Goal: Transaction & Acquisition: Obtain resource

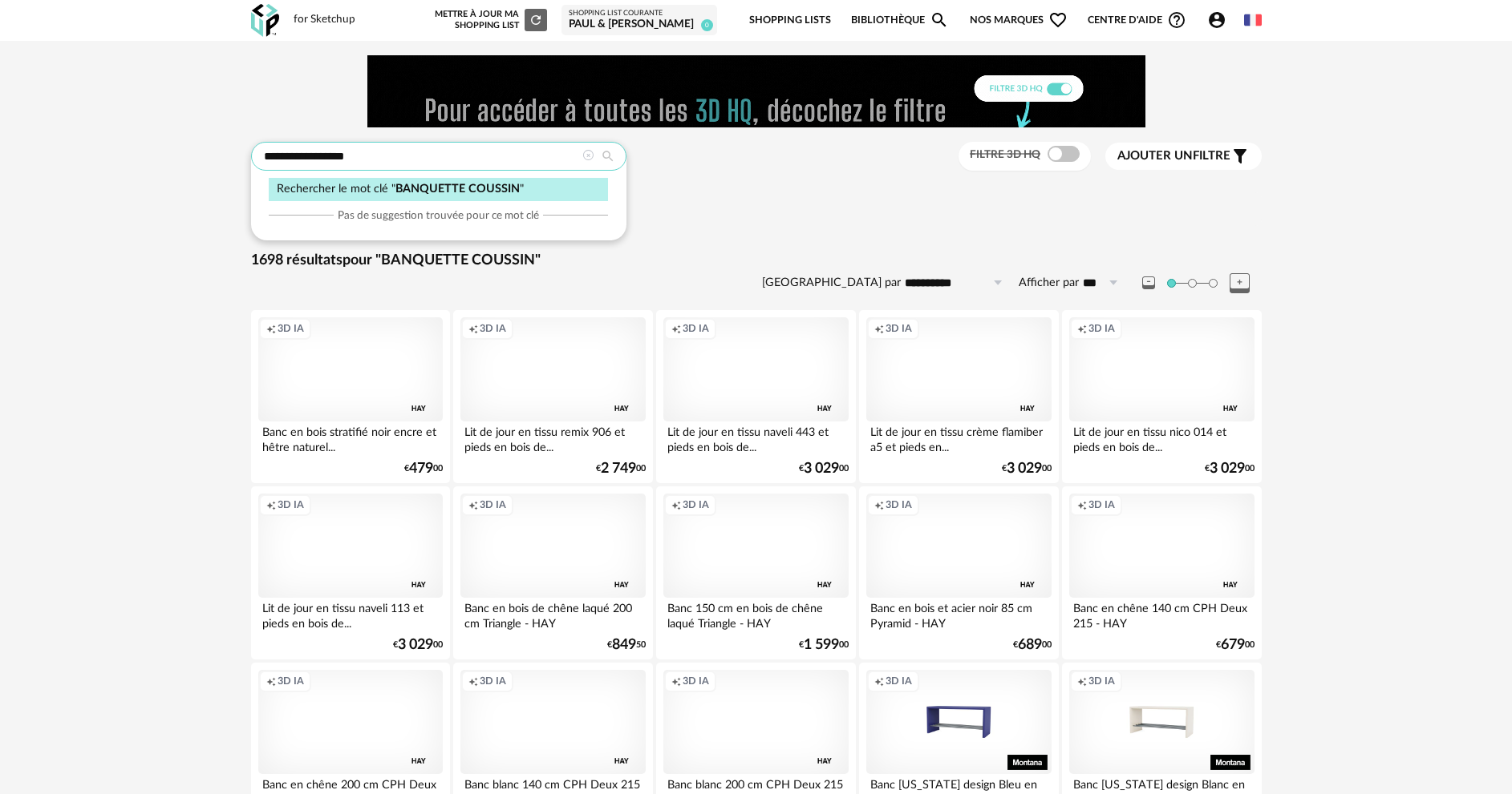
drag, startPoint x: 324, startPoint y: 144, endPoint x: 252, endPoint y: 151, distance: 72.3
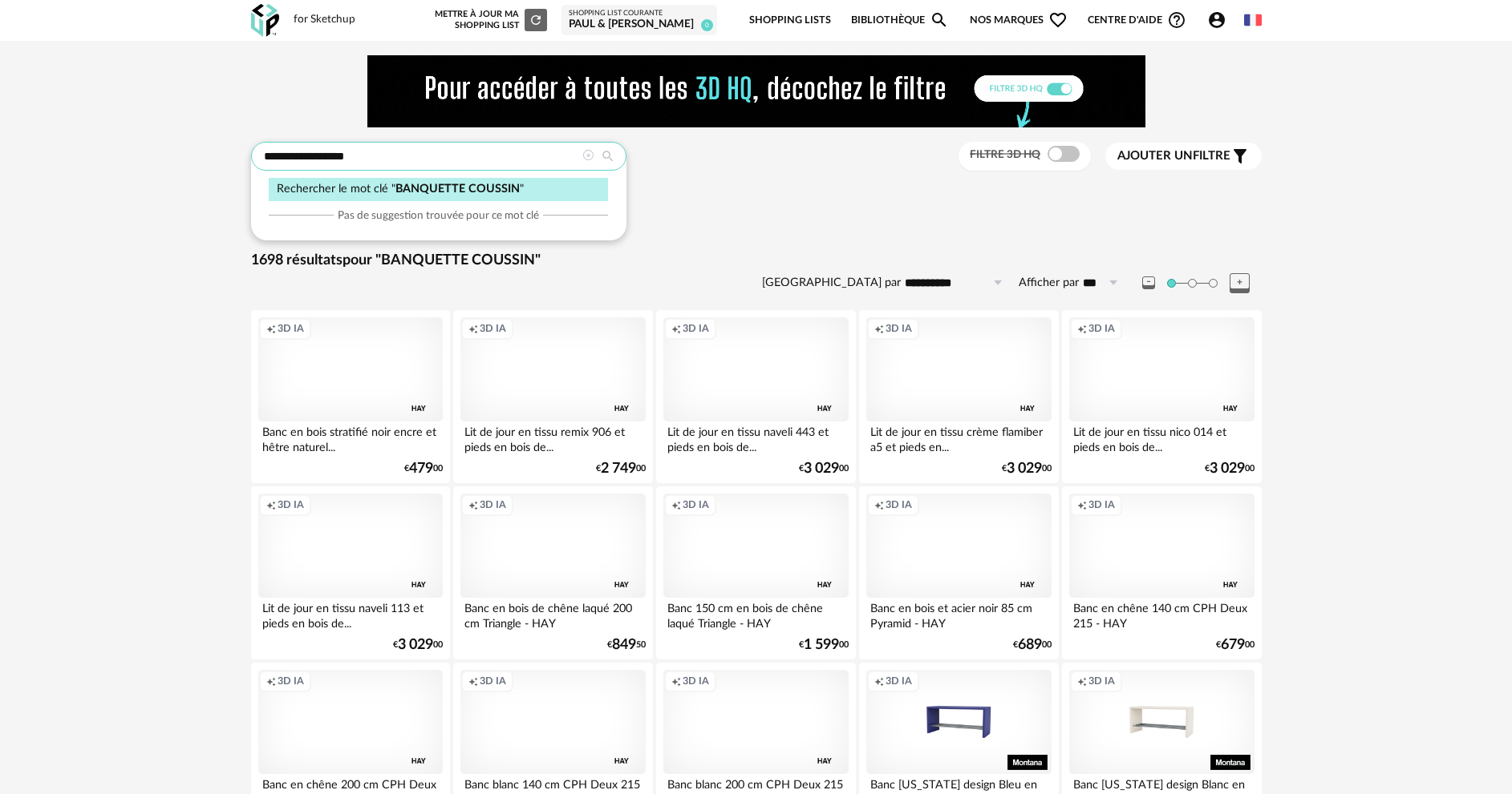
click at [251, 152] on input "**********" at bounding box center [439, 156] width 376 height 29
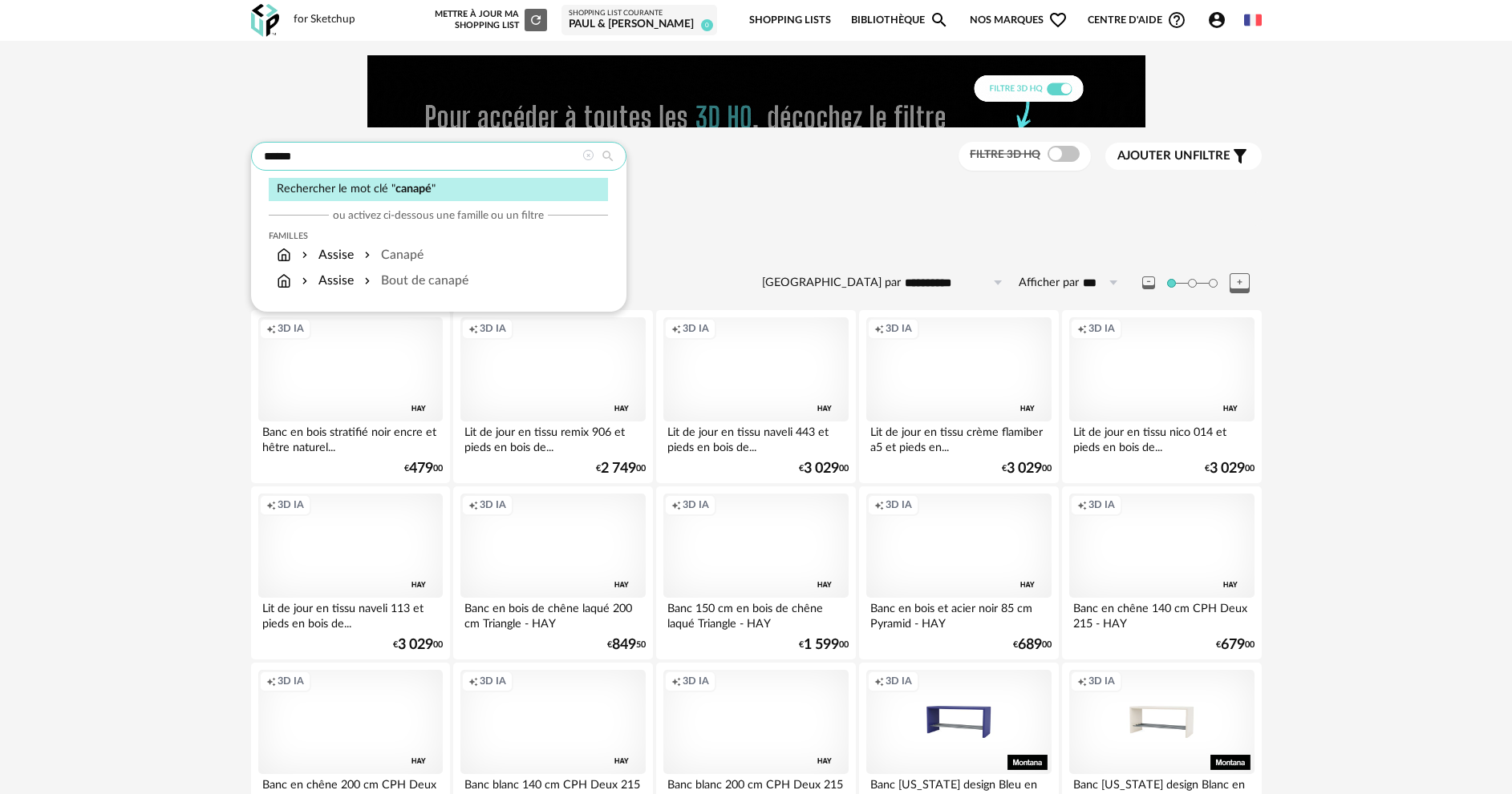
type input "******"
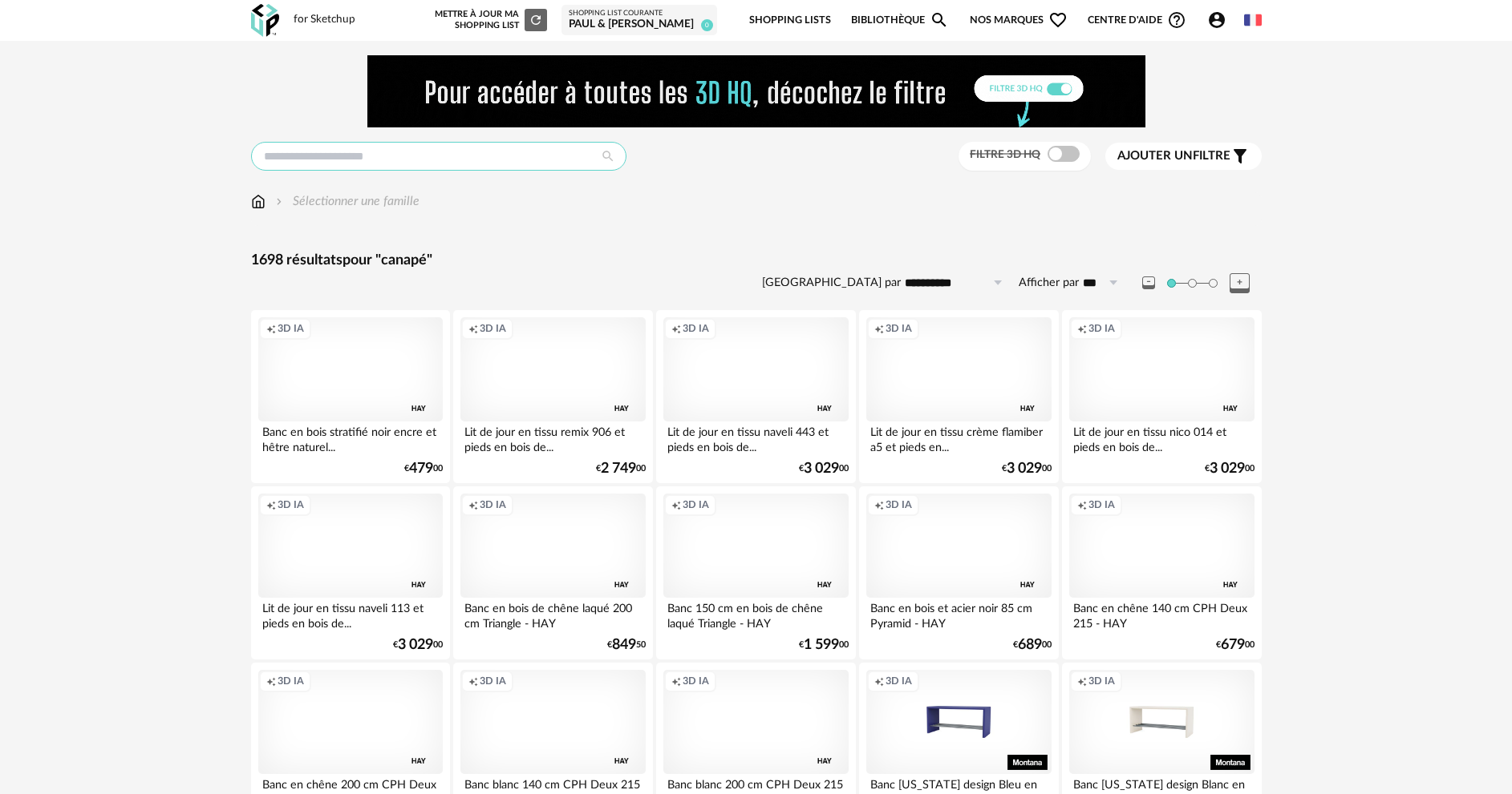
type input "******"
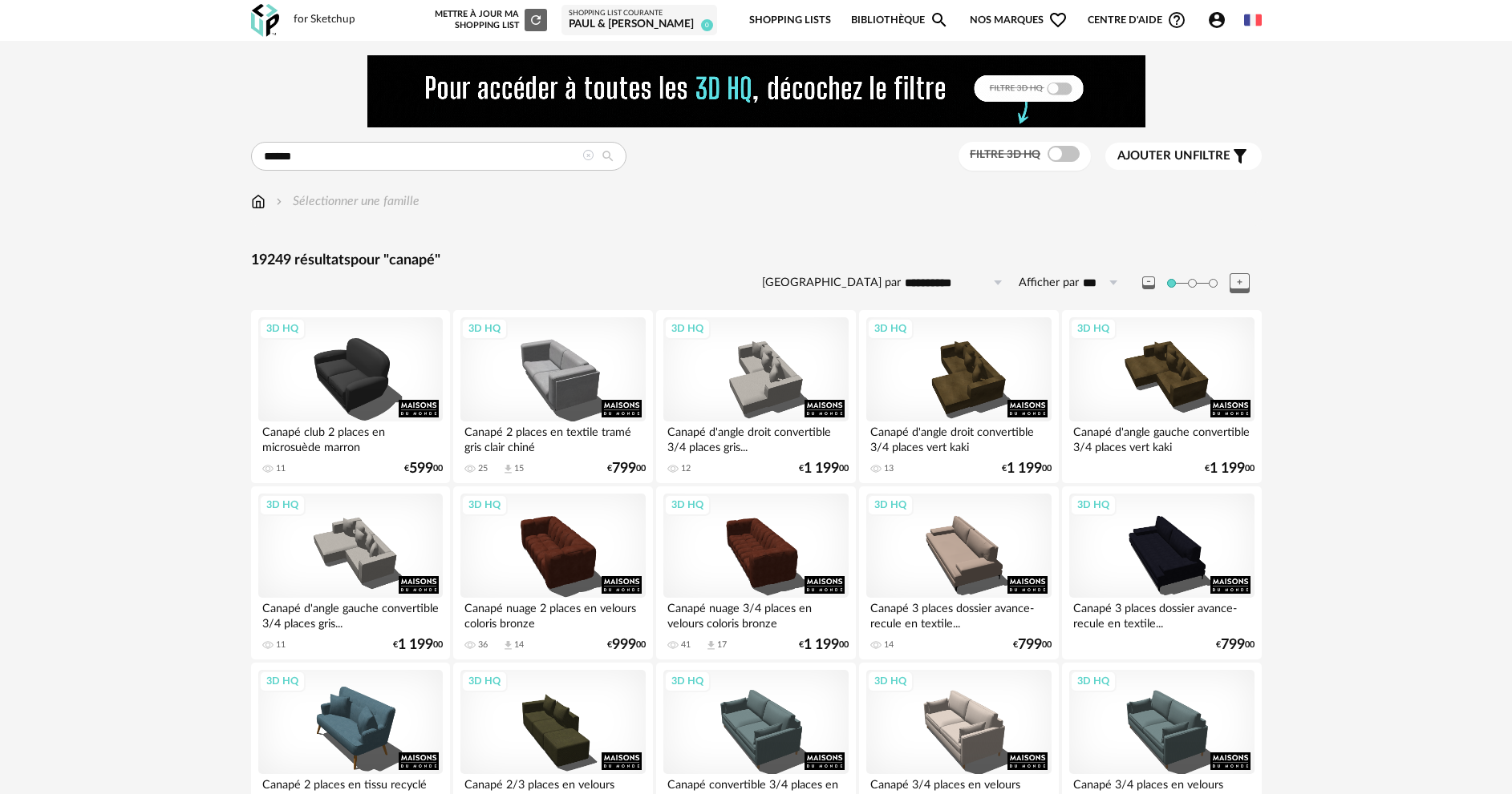
click at [1201, 155] on span "Ajouter un filtre" at bounding box center [1174, 155] width 113 height 16
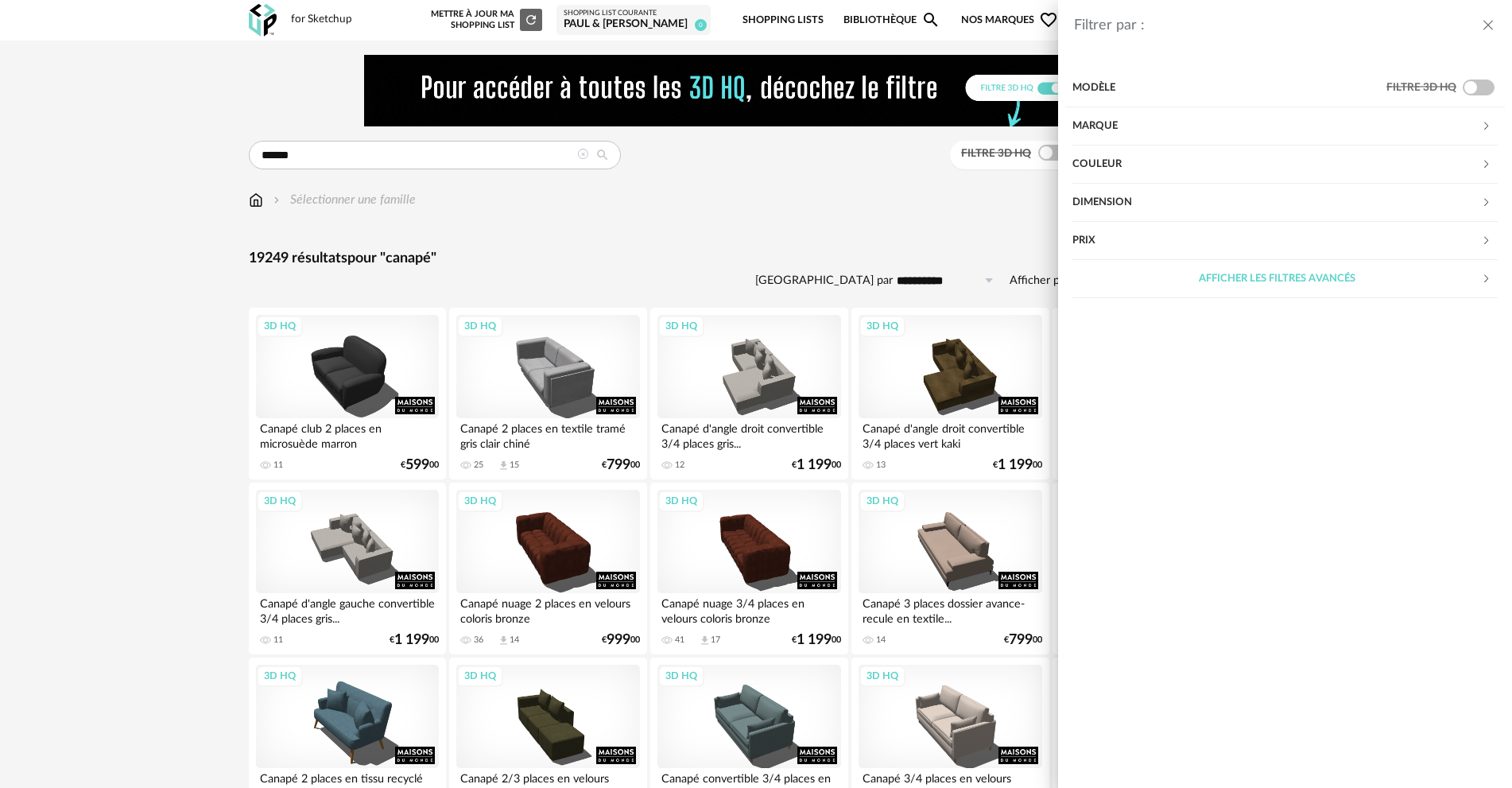
click at [1158, 121] on div "Marque" at bounding box center [1277, 126] width 409 height 39
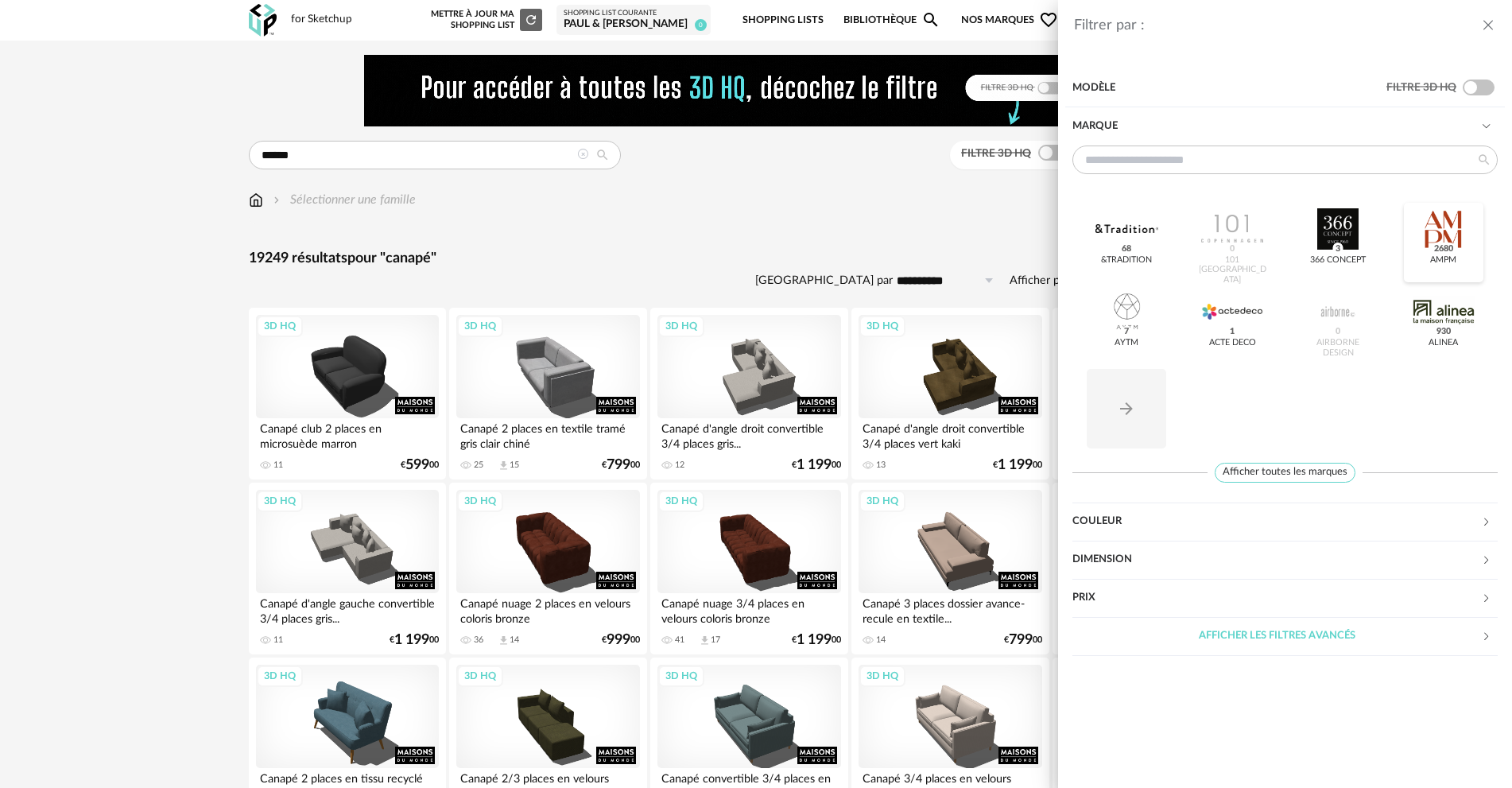
click at [1435, 241] on div at bounding box center [1444, 229] width 62 height 41
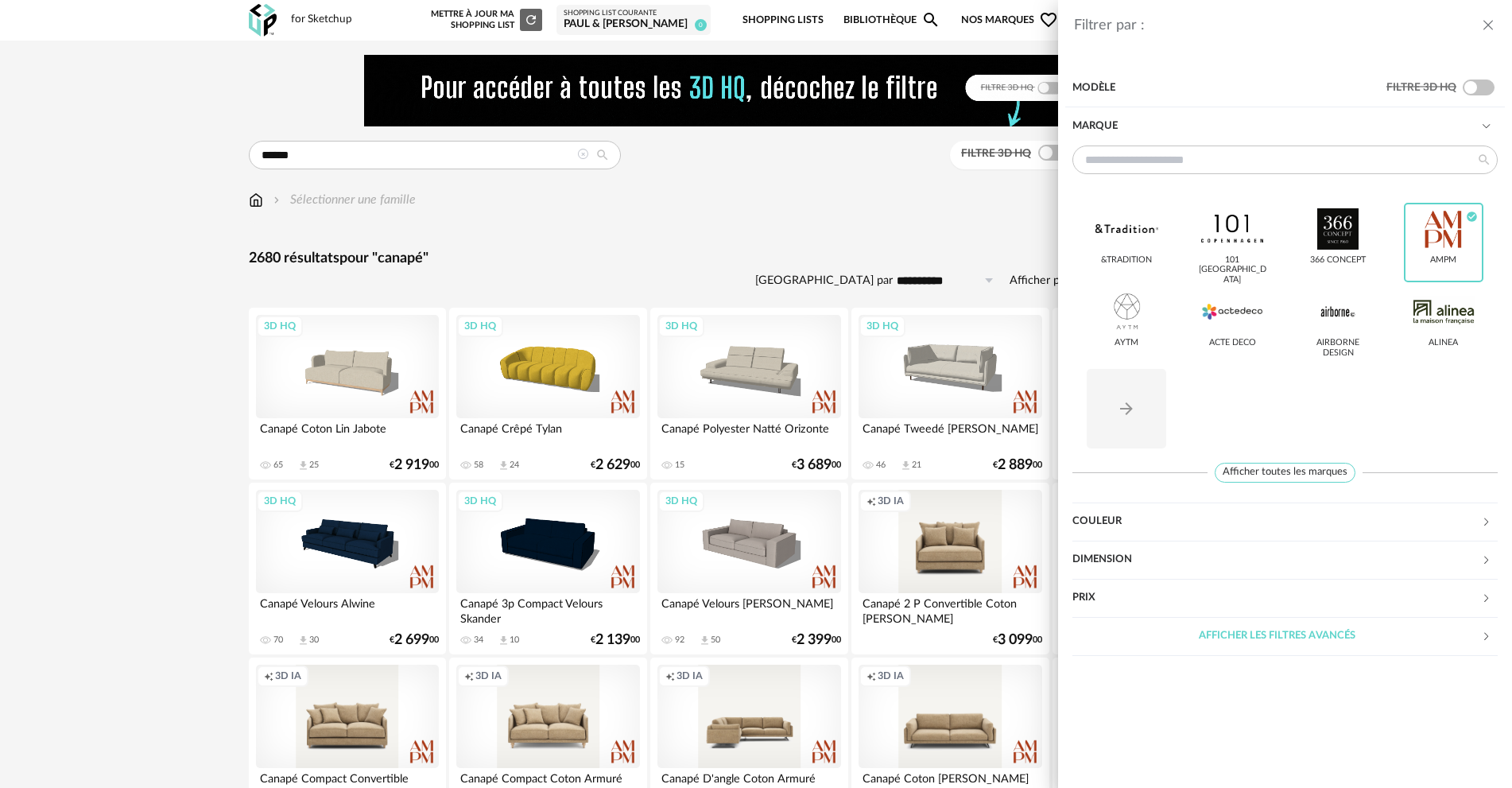
click at [971, 207] on div "Filtrer par : Modèle Filtre 3D HQ Marque &tradition 101 Copenhagen 366 Concept …" at bounding box center [756, 394] width 1512 height 788
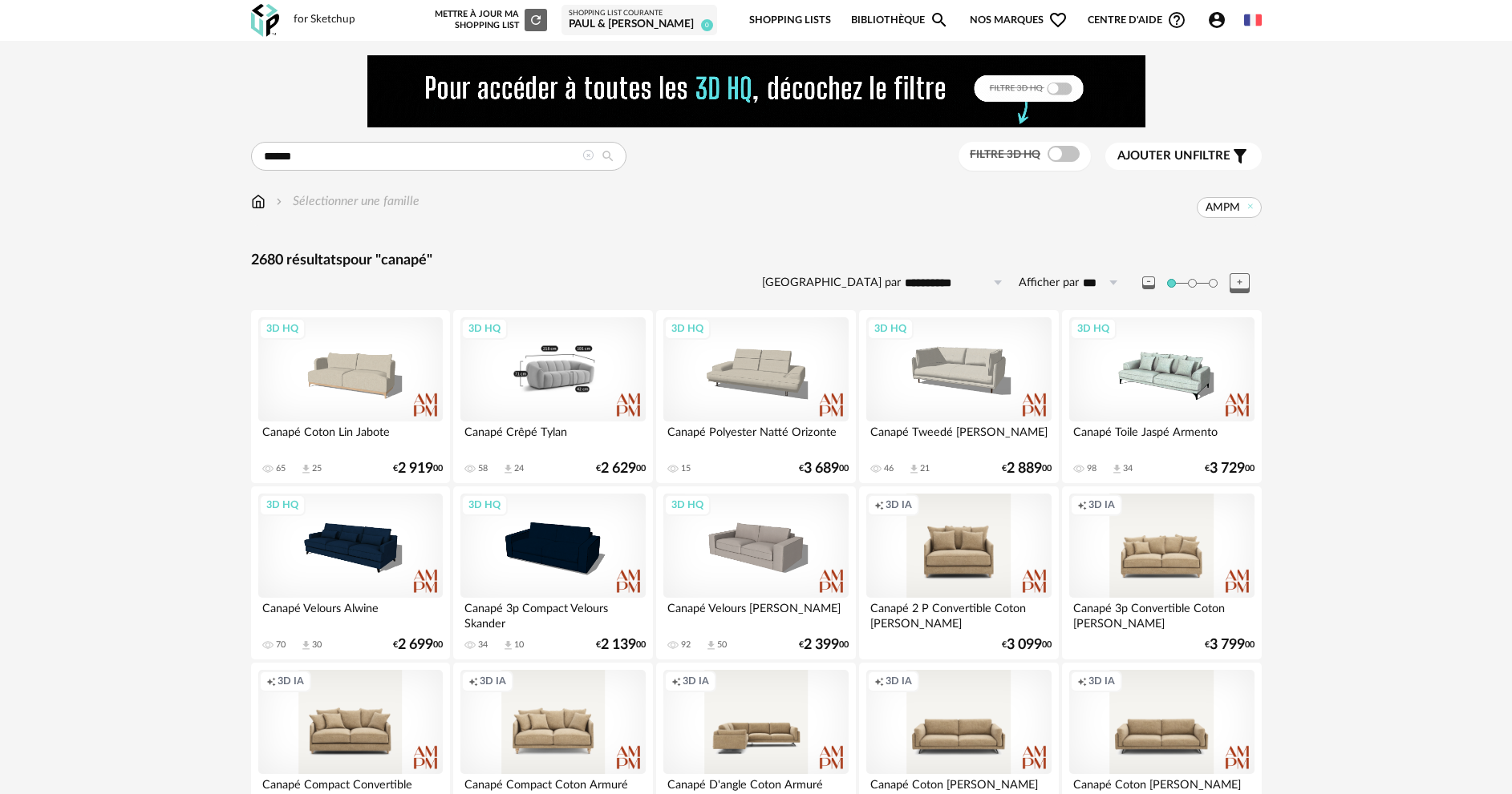
click at [561, 393] on div "3D HQ" at bounding box center [552, 370] width 185 height 104
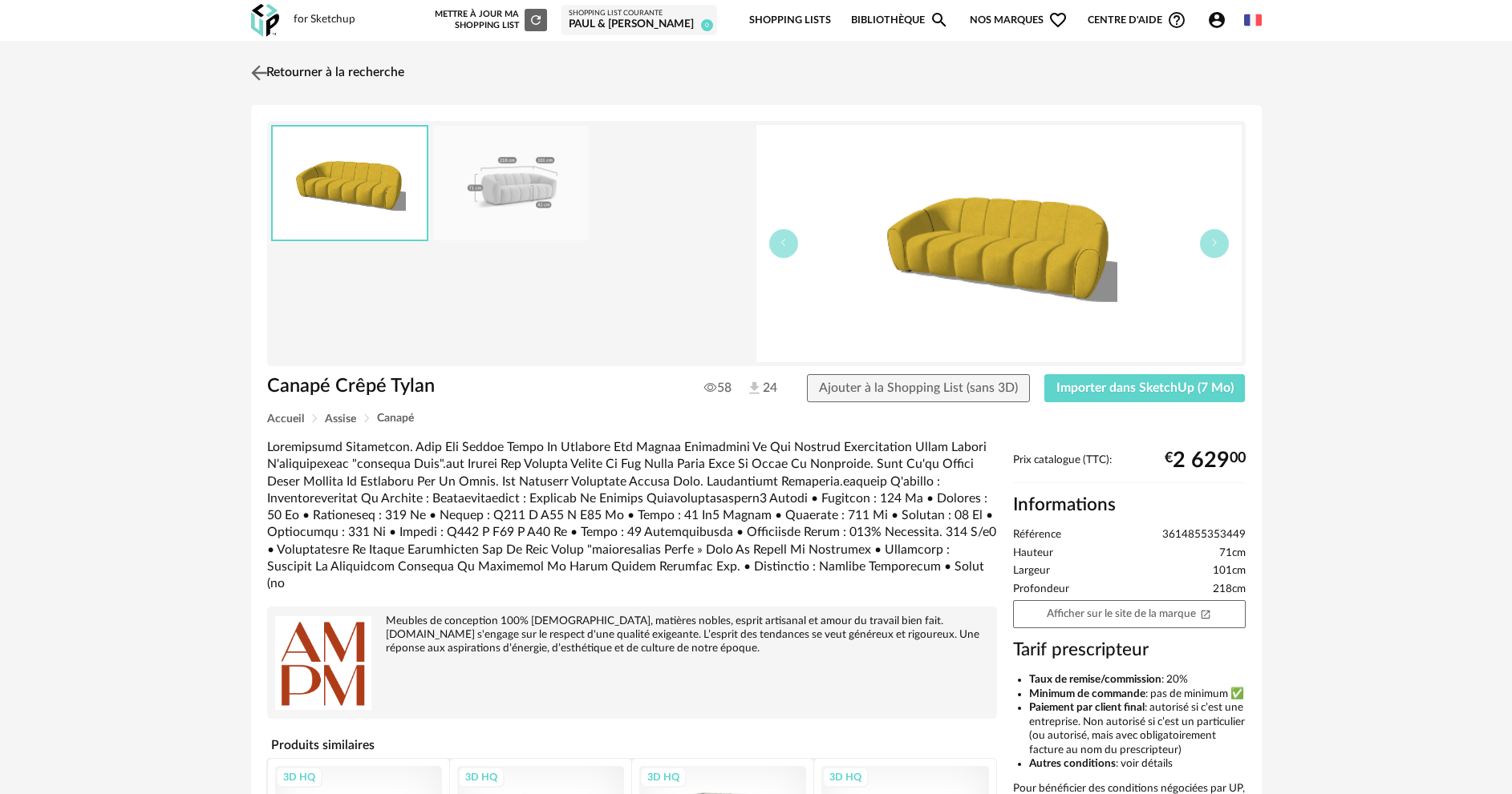
click at [299, 67] on link "Retourner à la recherche" at bounding box center [325, 73] width 157 height 36
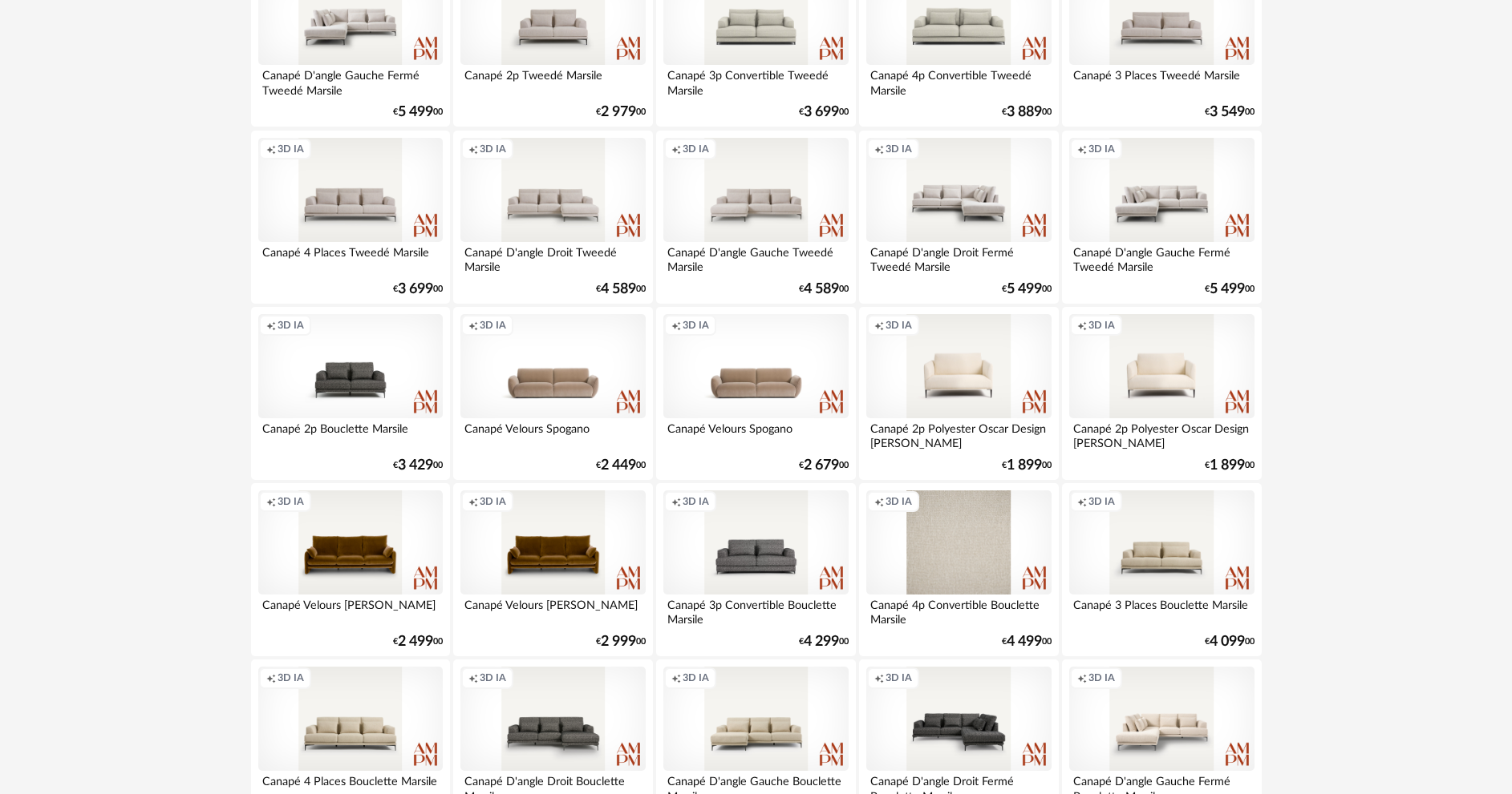
scroll to position [1442, 0]
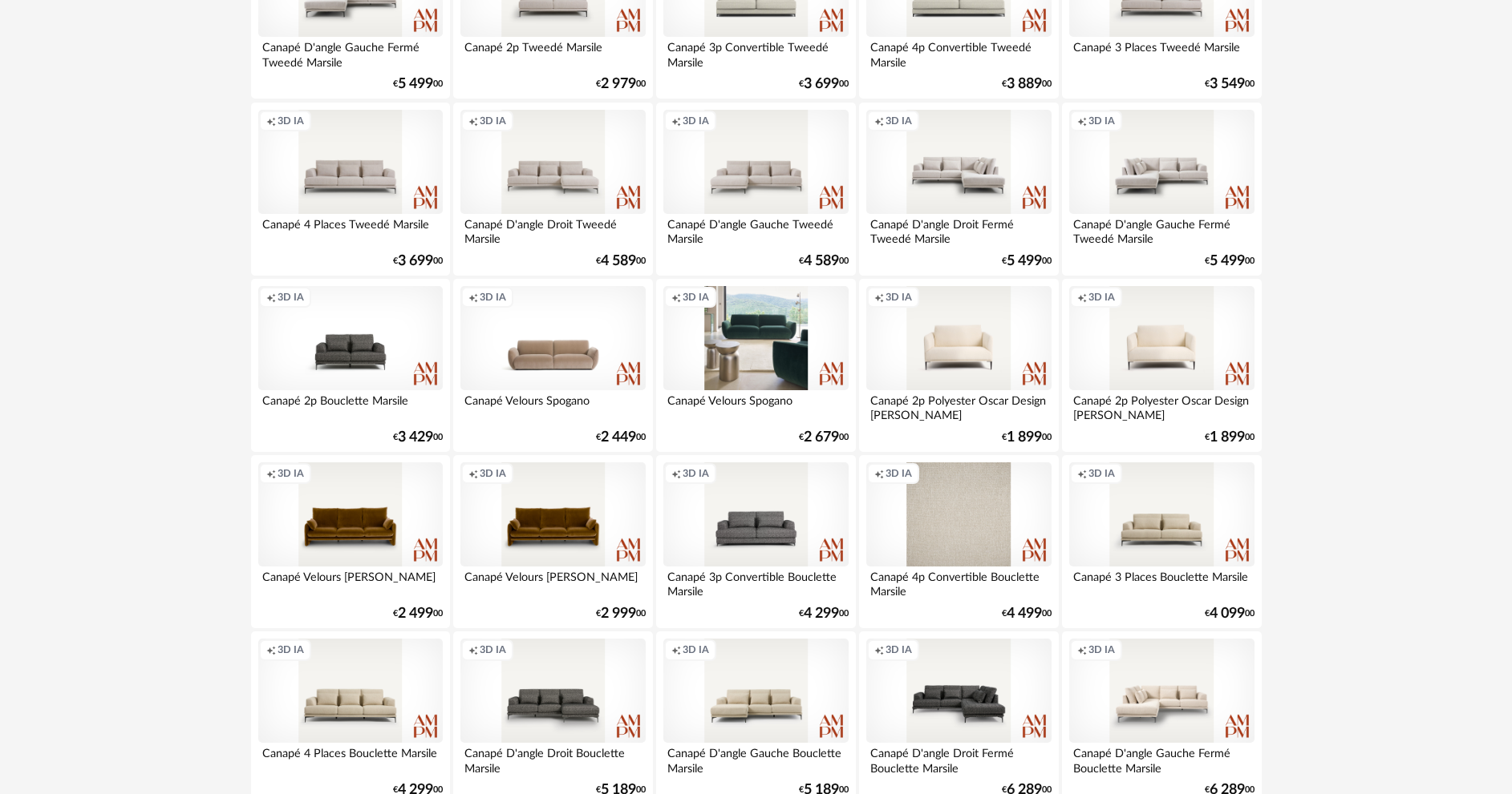
click at [737, 364] on div "Creation icon 3D IA" at bounding box center [755, 338] width 185 height 104
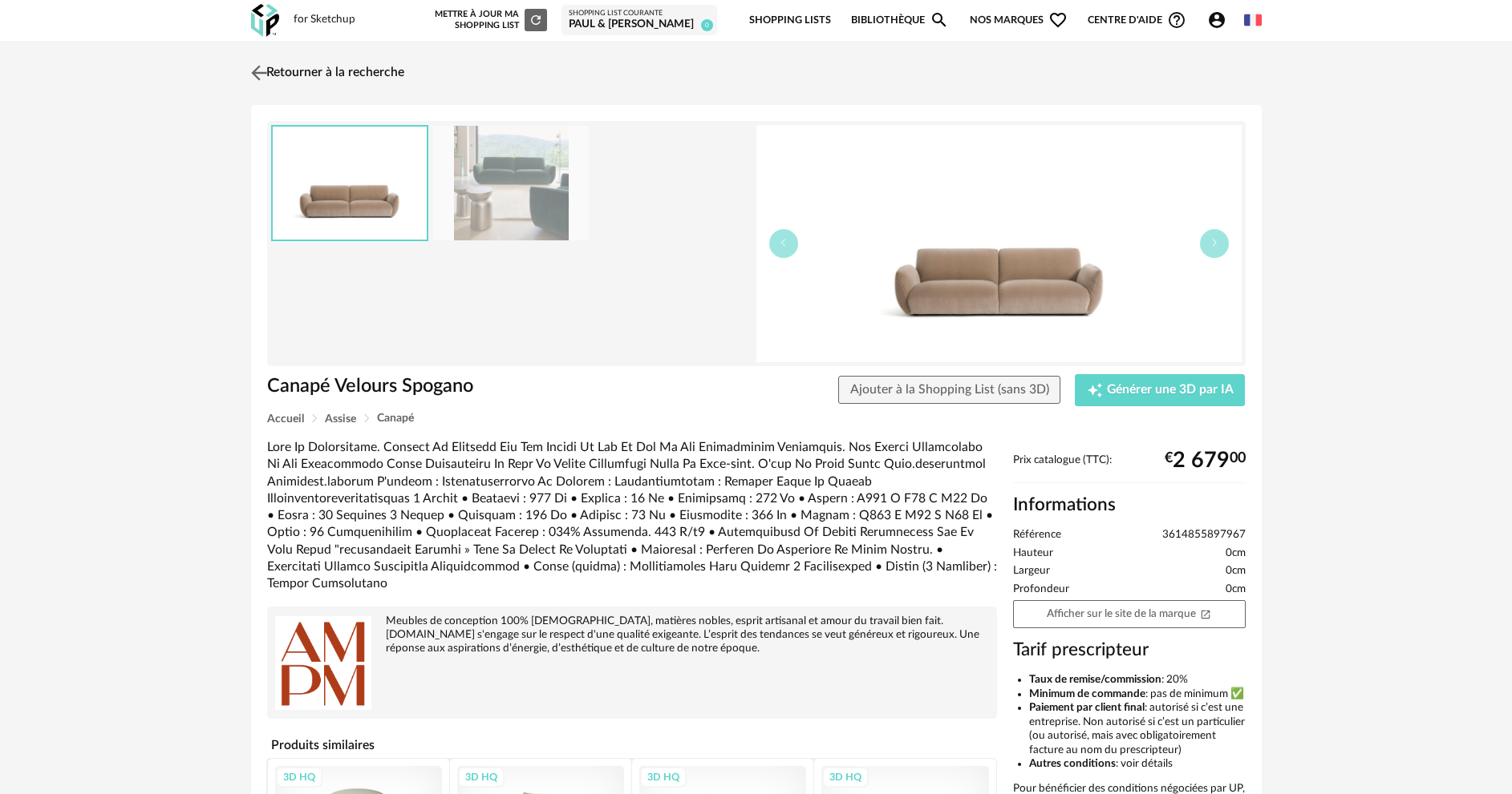
click at [337, 71] on link "Retourner à la recherche" at bounding box center [325, 73] width 157 height 36
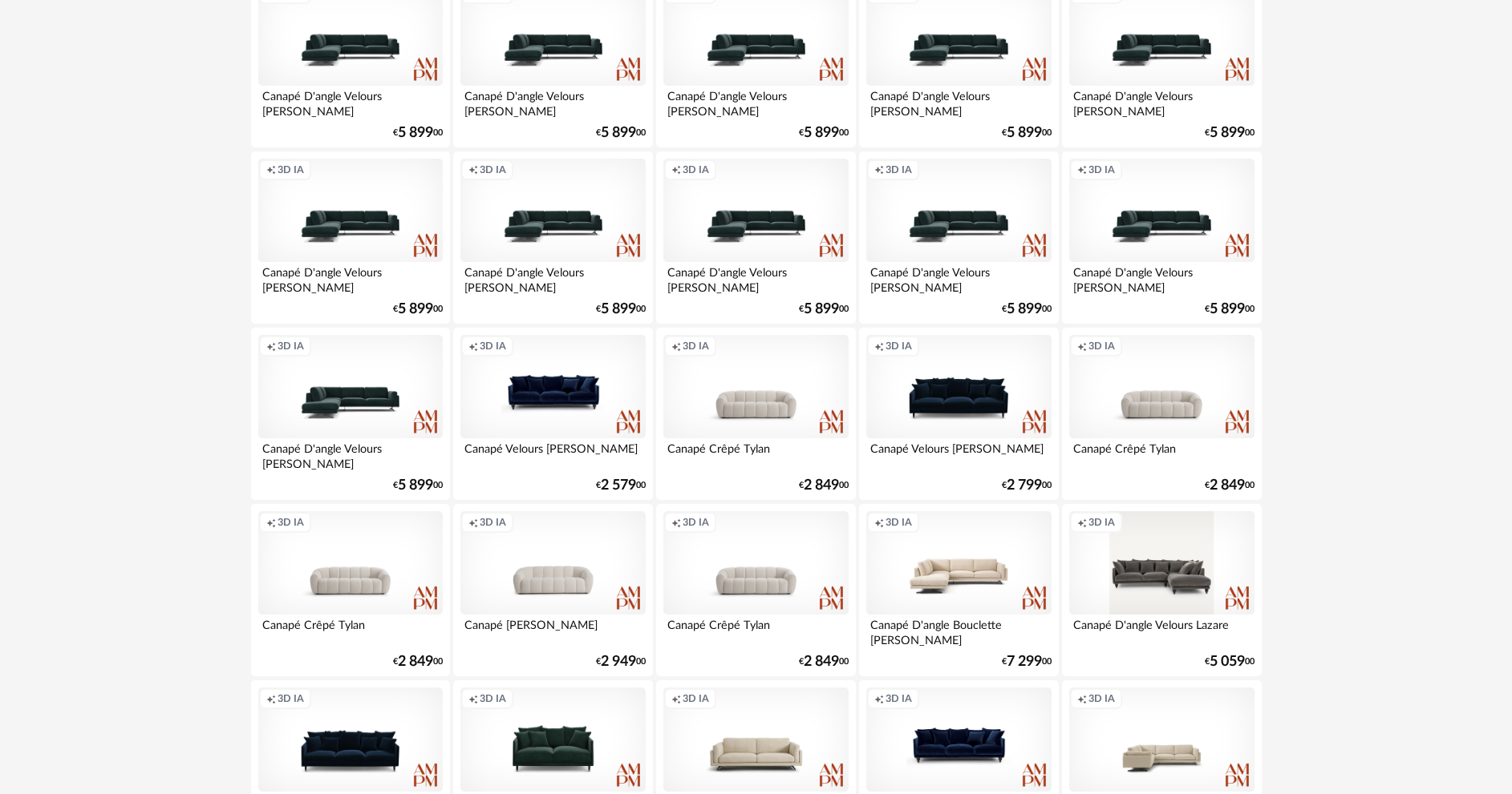
scroll to position [3126, 0]
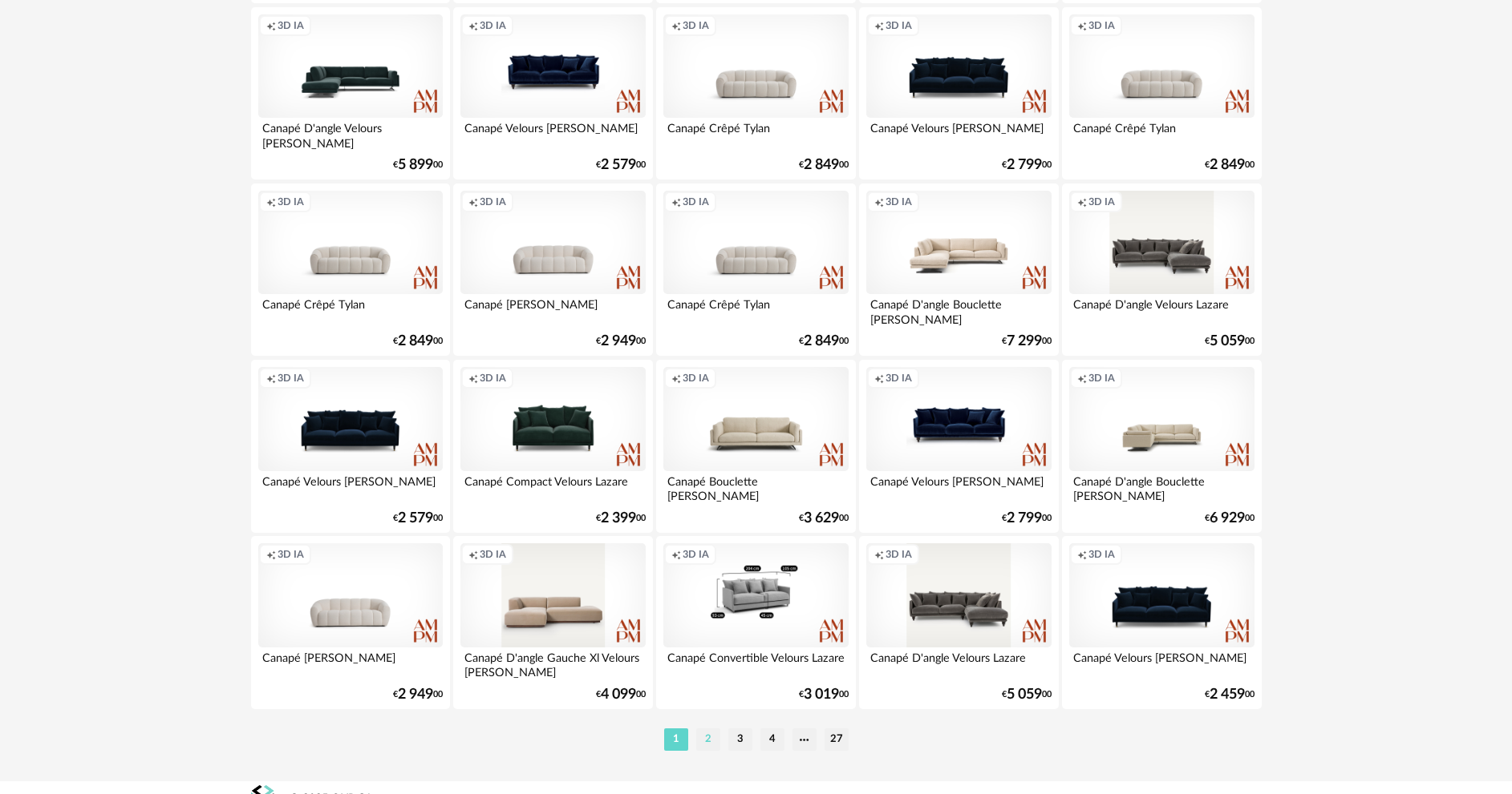
click at [704, 739] on li "2" at bounding box center [708, 739] width 24 height 22
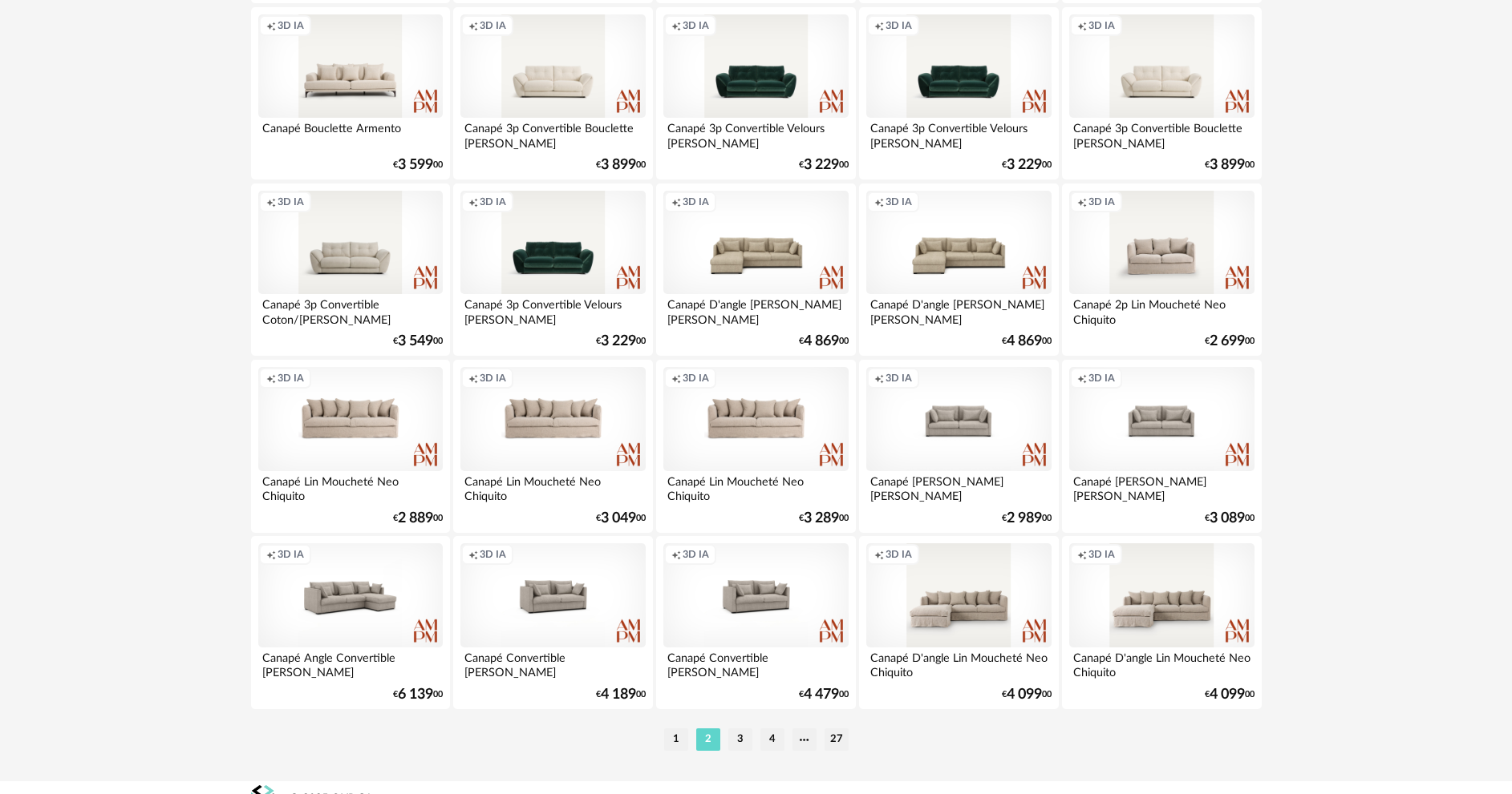
scroll to position [3150, 0]
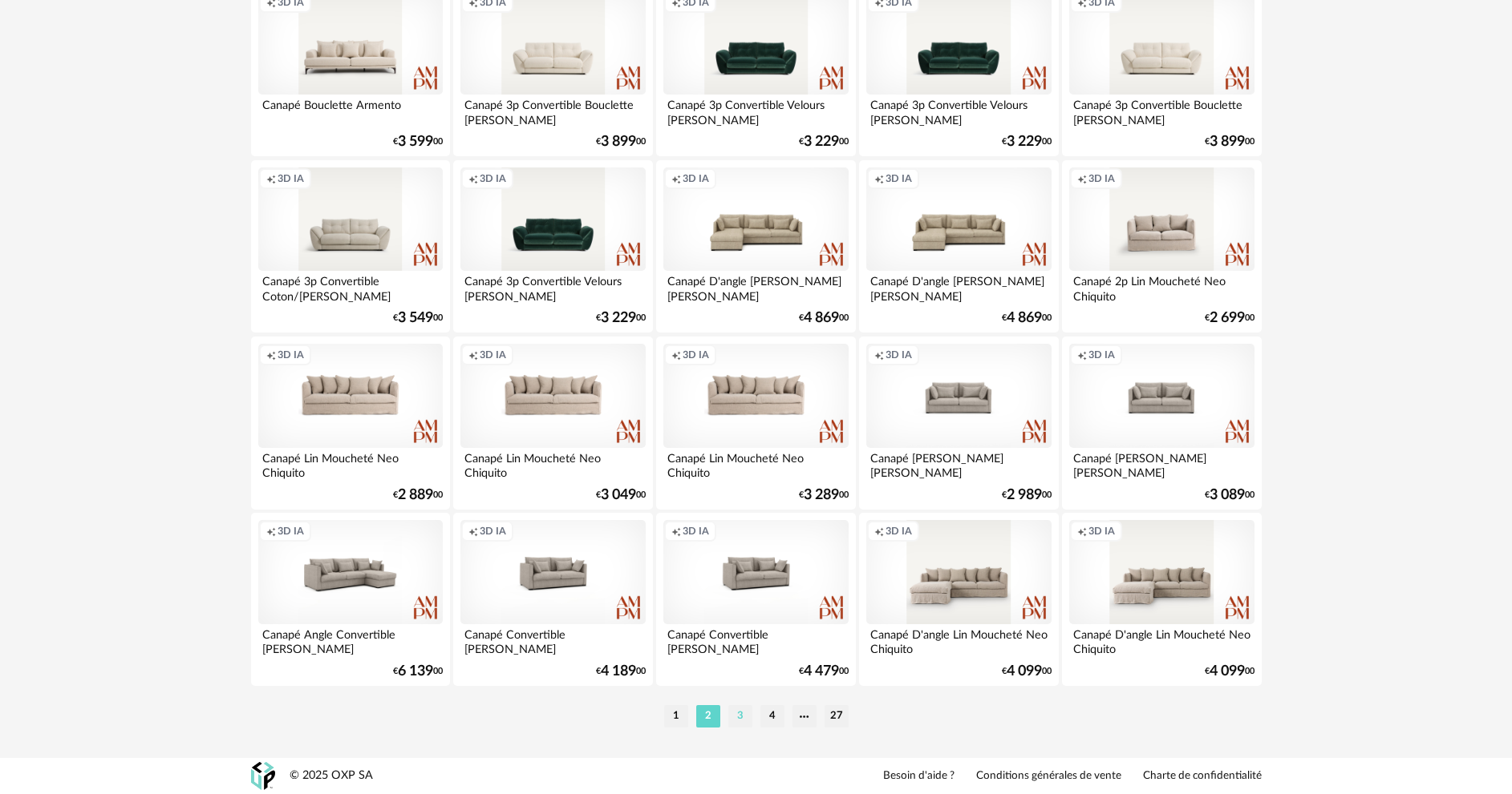
click at [742, 711] on li "3" at bounding box center [740, 716] width 24 height 22
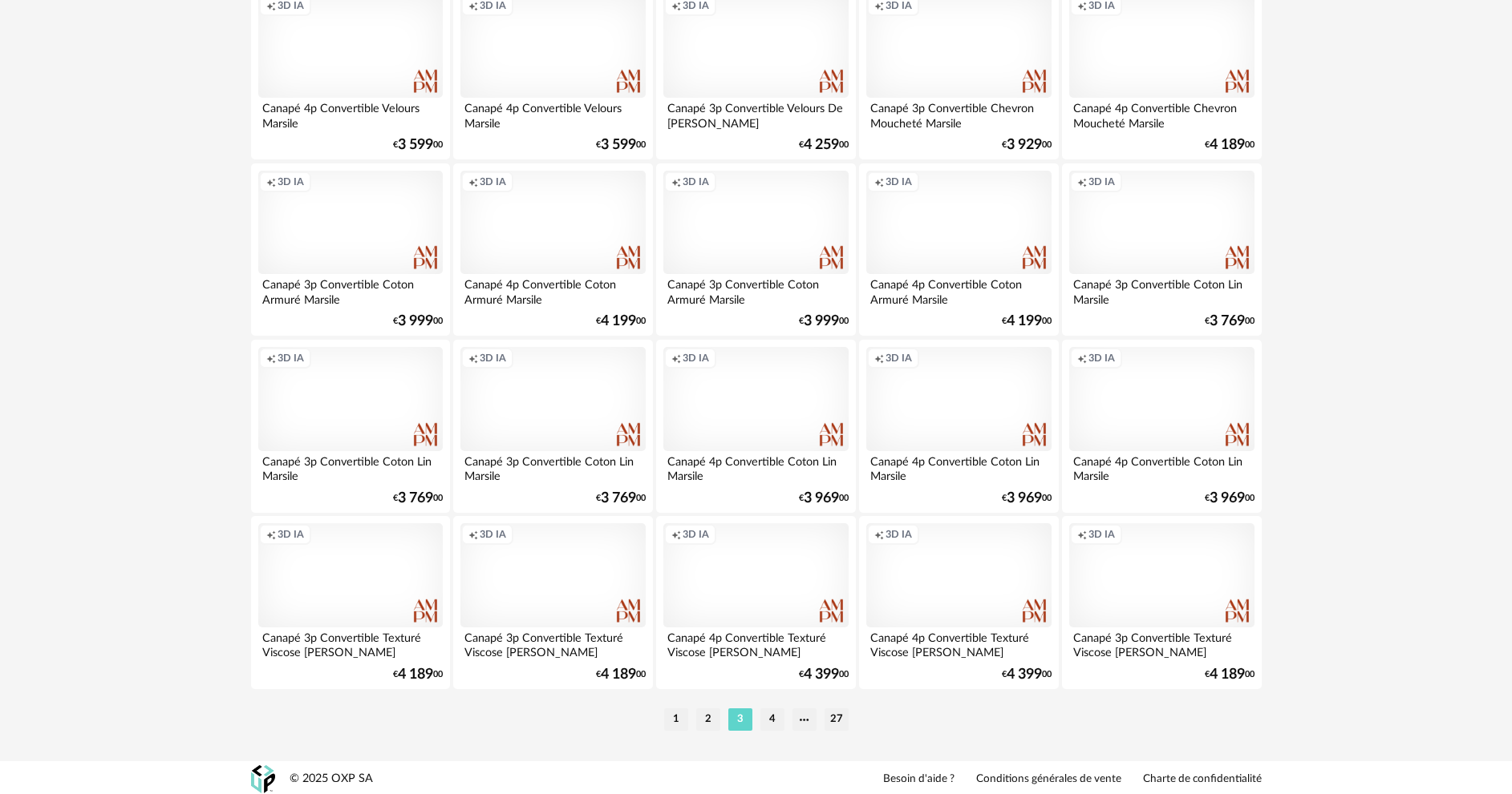
scroll to position [3150, 0]
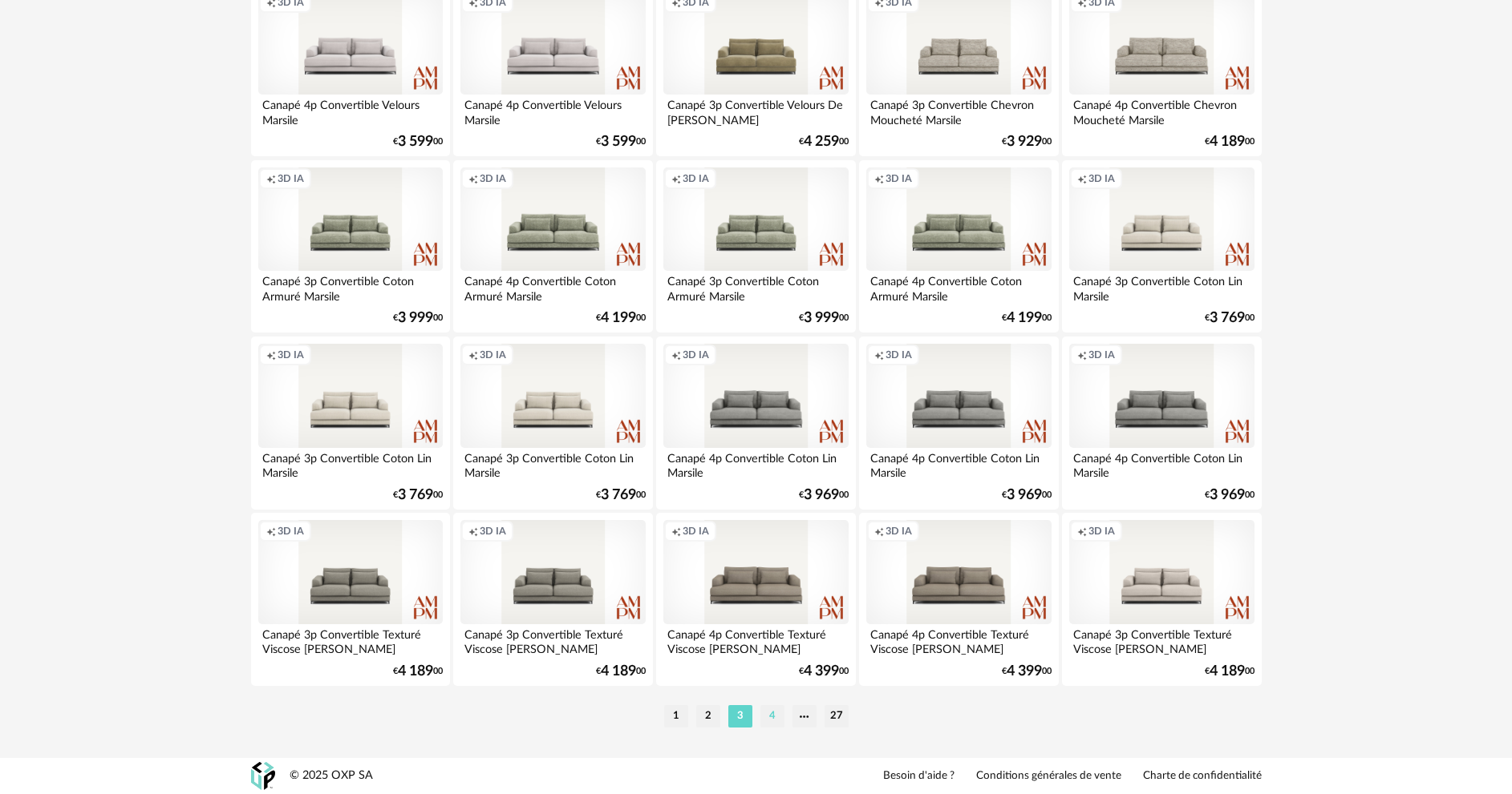
click at [772, 712] on li "4" at bounding box center [772, 716] width 24 height 22
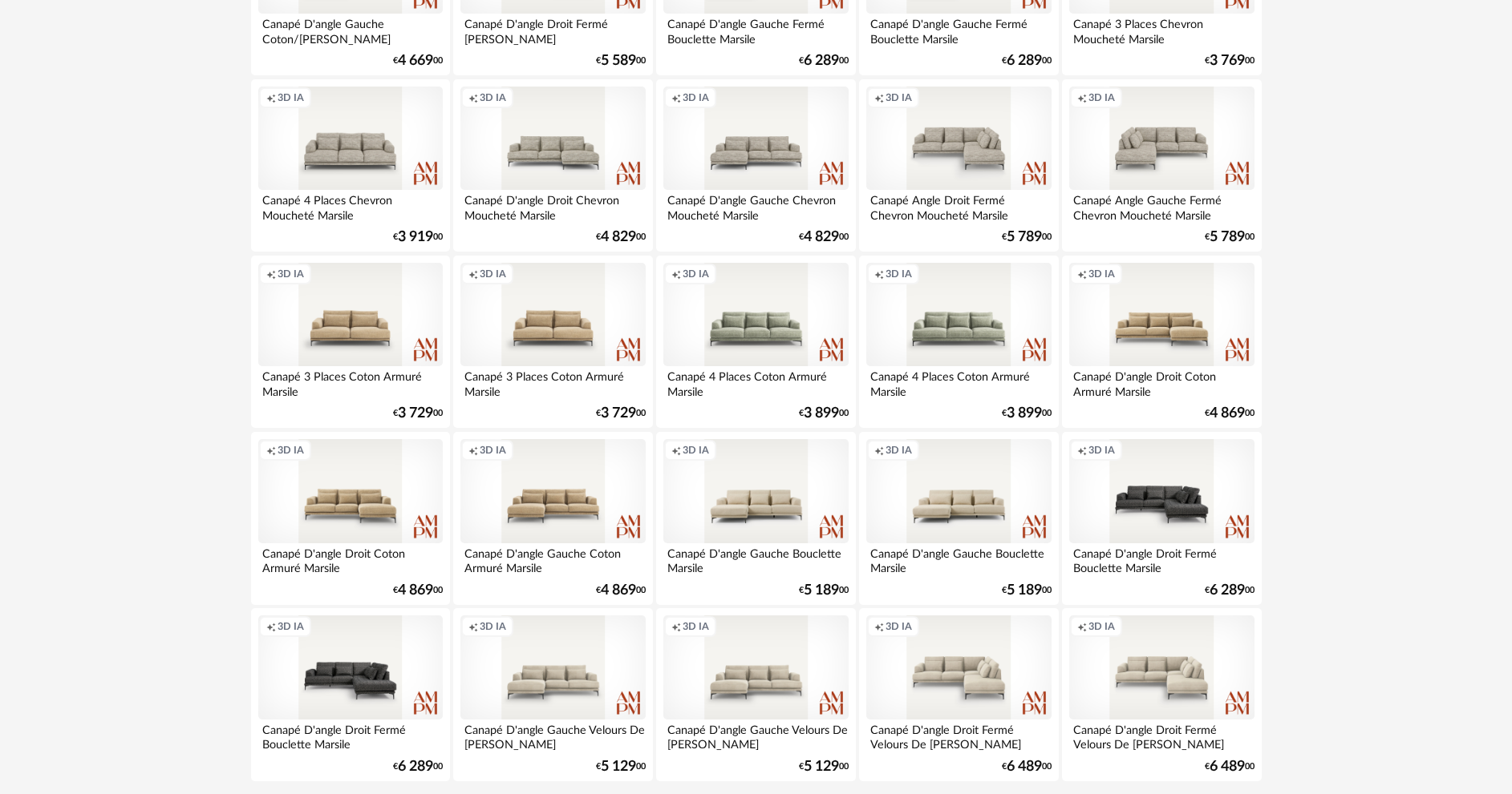
scroll to position [3150, 0]
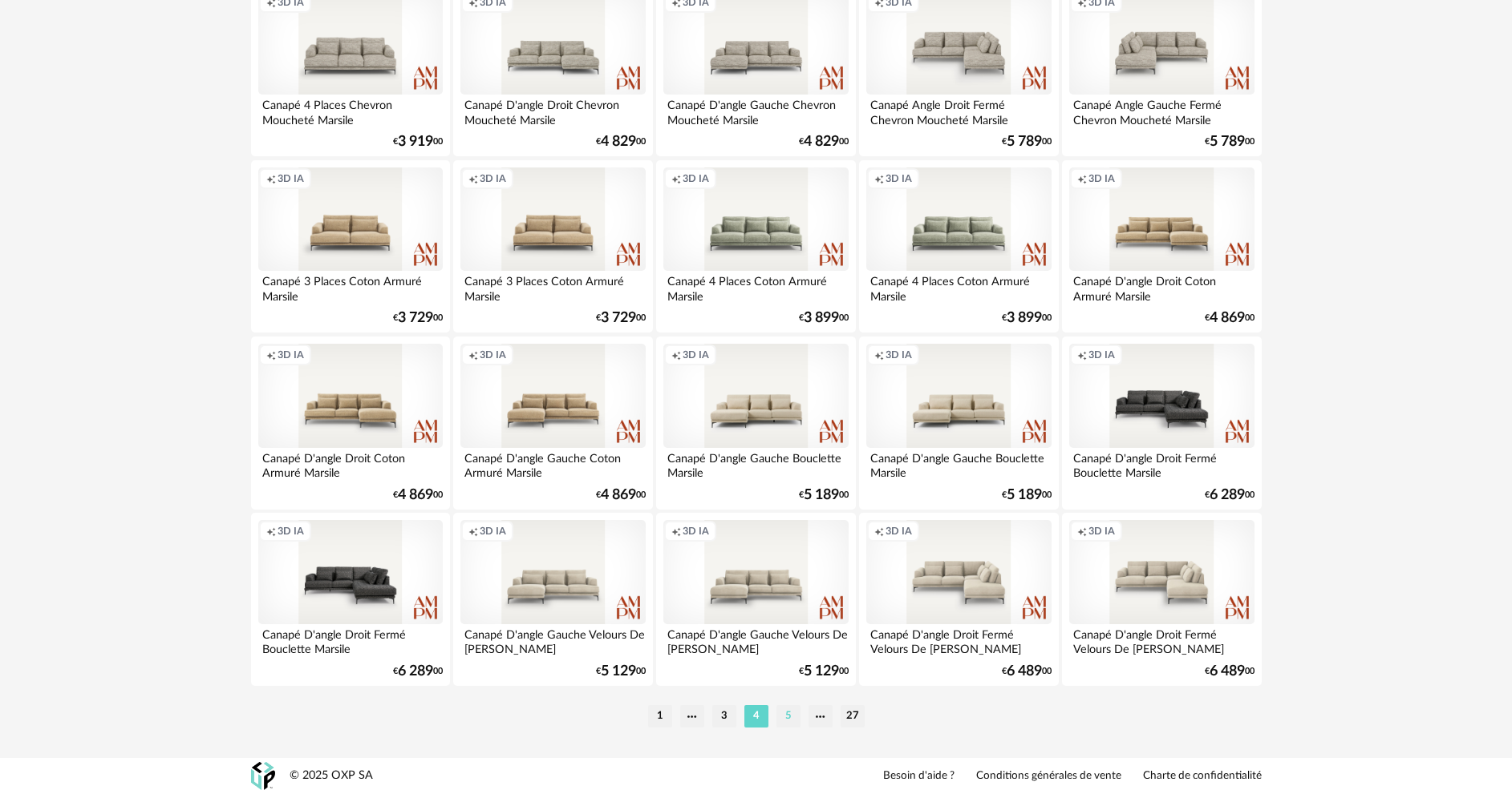
click at [790, 709] on li "5" at bounding box center [788, 716] width 24 height 22
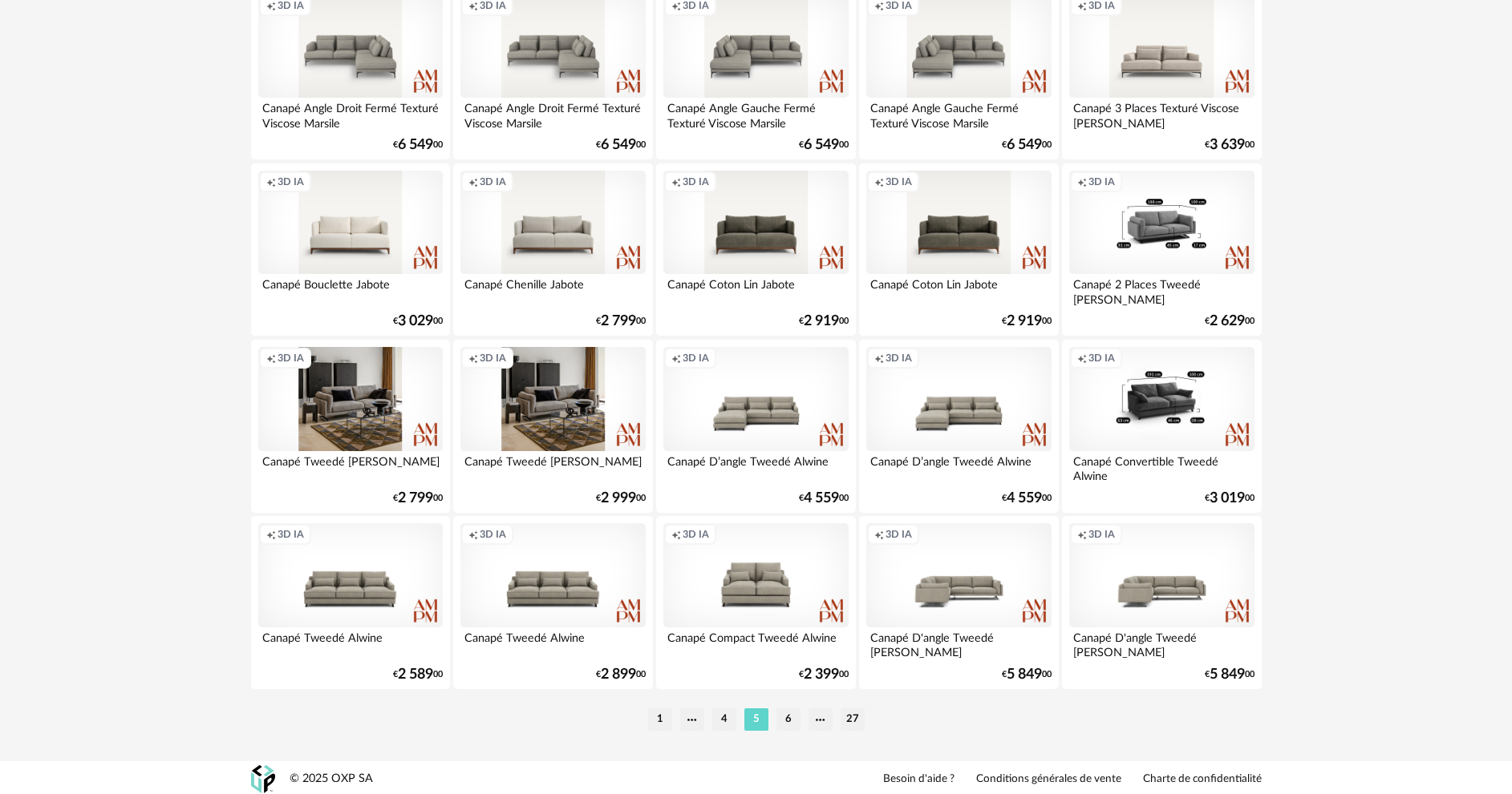
scroll to position [3150, 0]
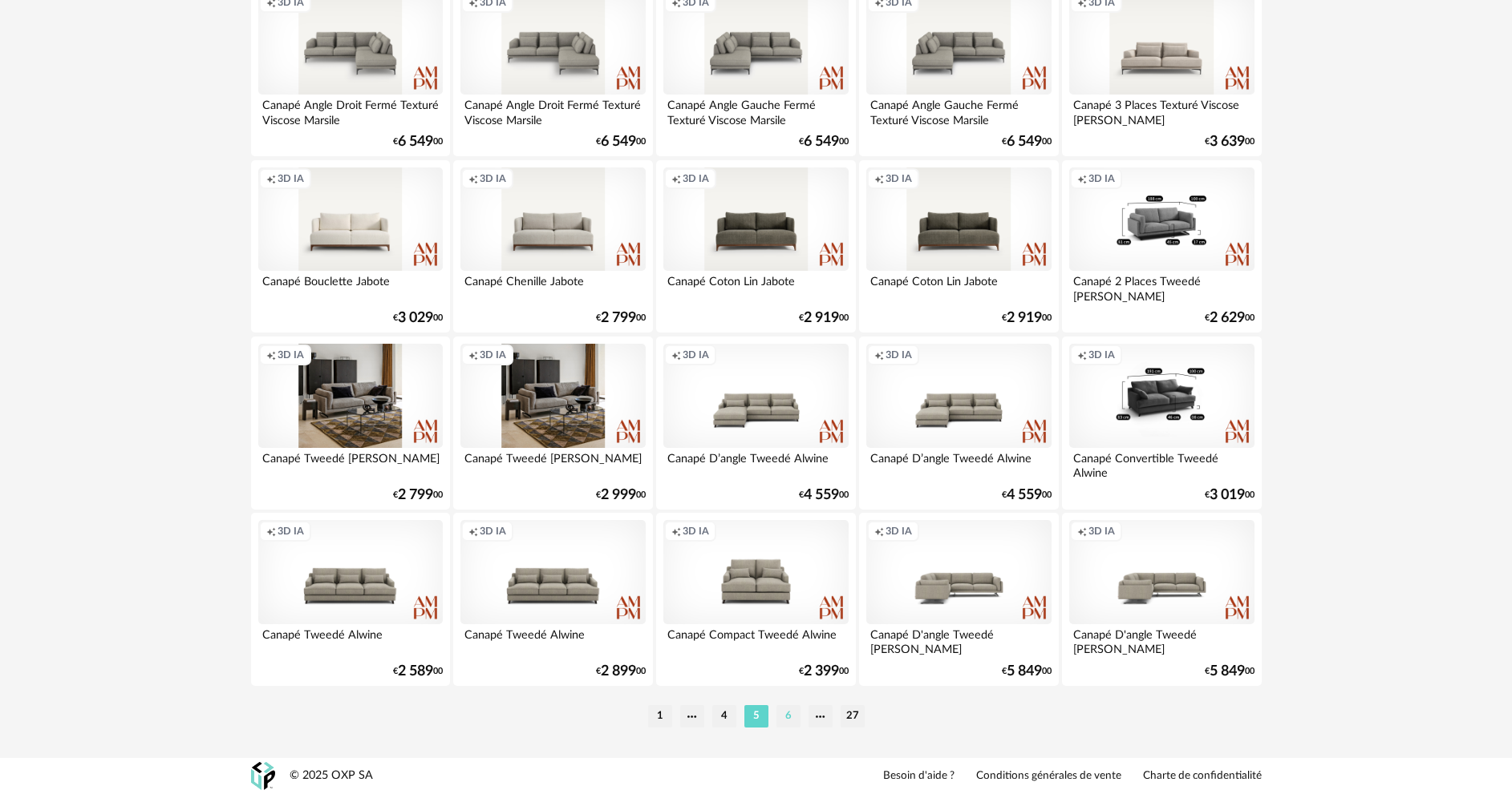
click at [786, 716] on li "6" at bounding box center [788, 716] width 24 height 22
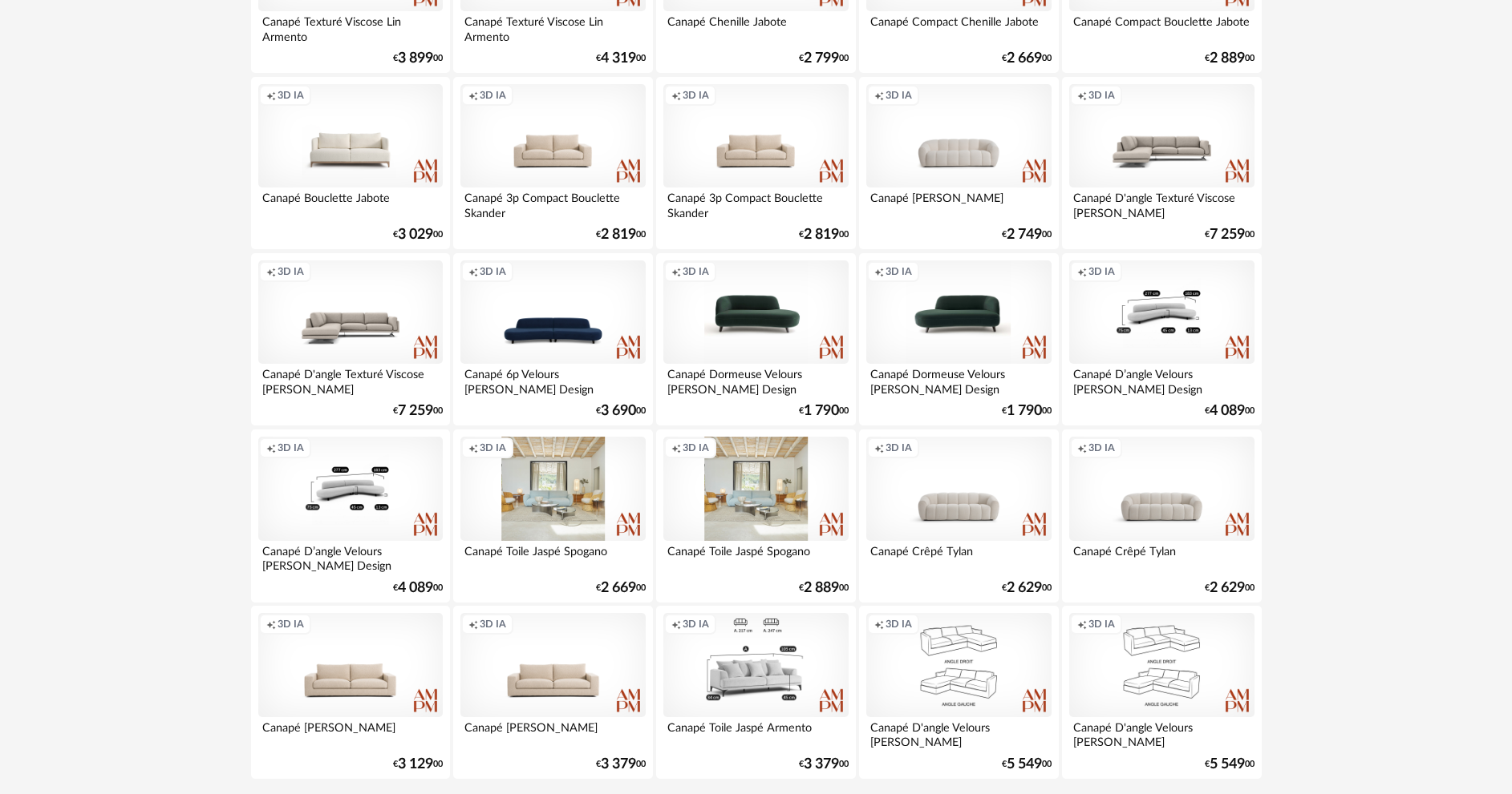
scroll to position [3150, 0]
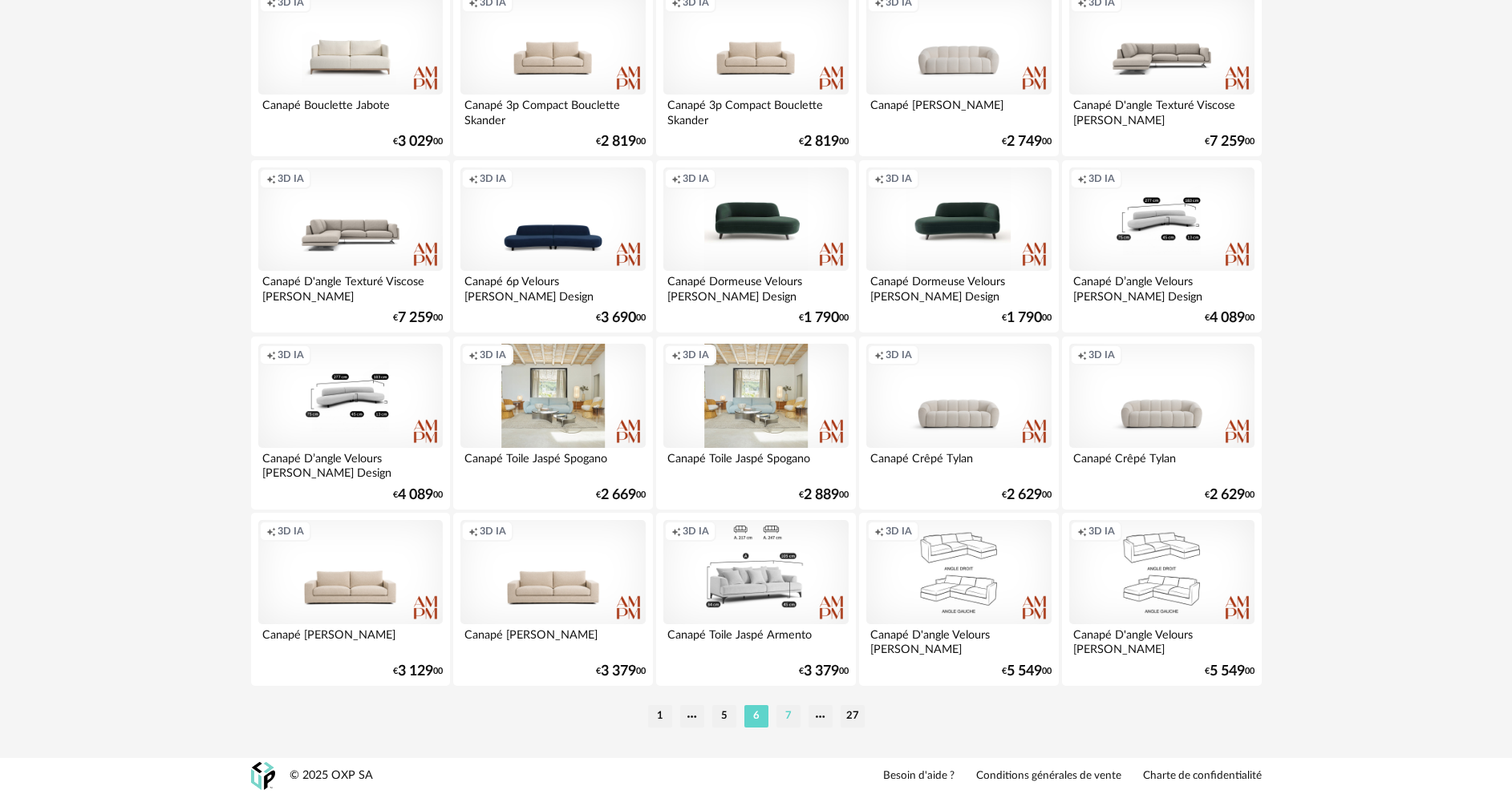
click at [794, 715] on li "7" at bounding box center [788, 716] width 24 height 22
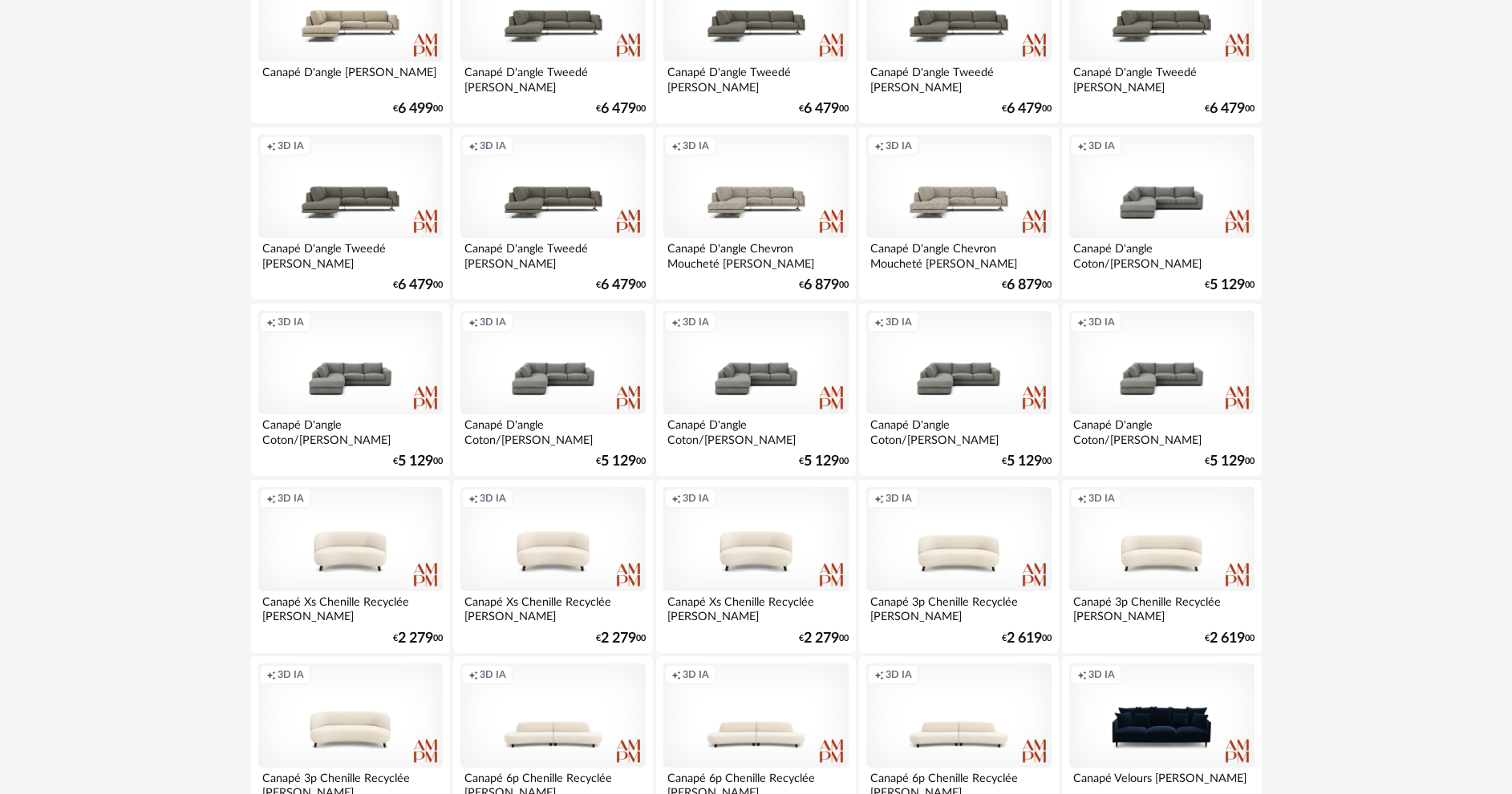
scroll to position [3150, 0]
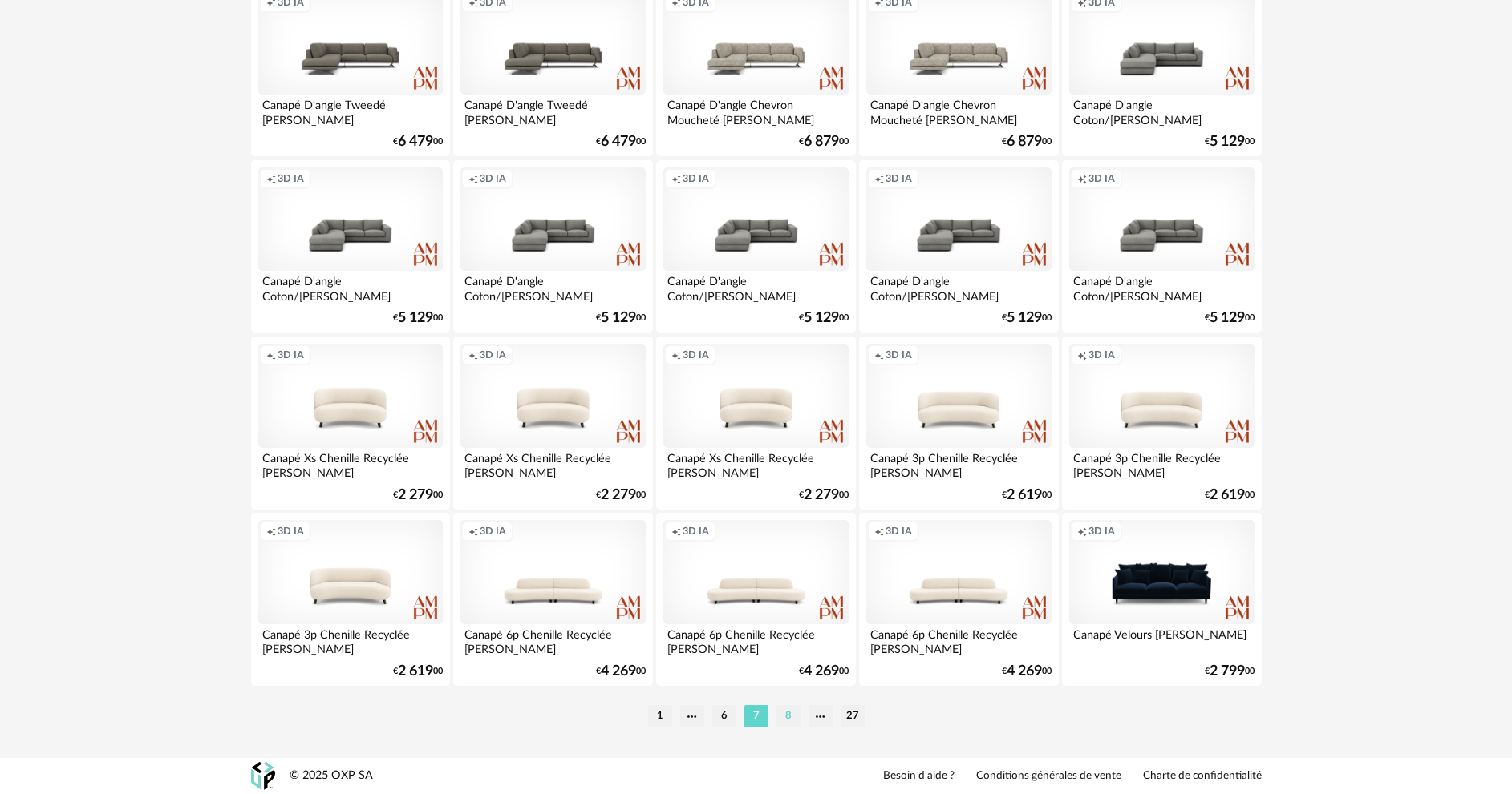
click at [781, 715] on li "8" at bounding box center [788, 716] width 24 height 22
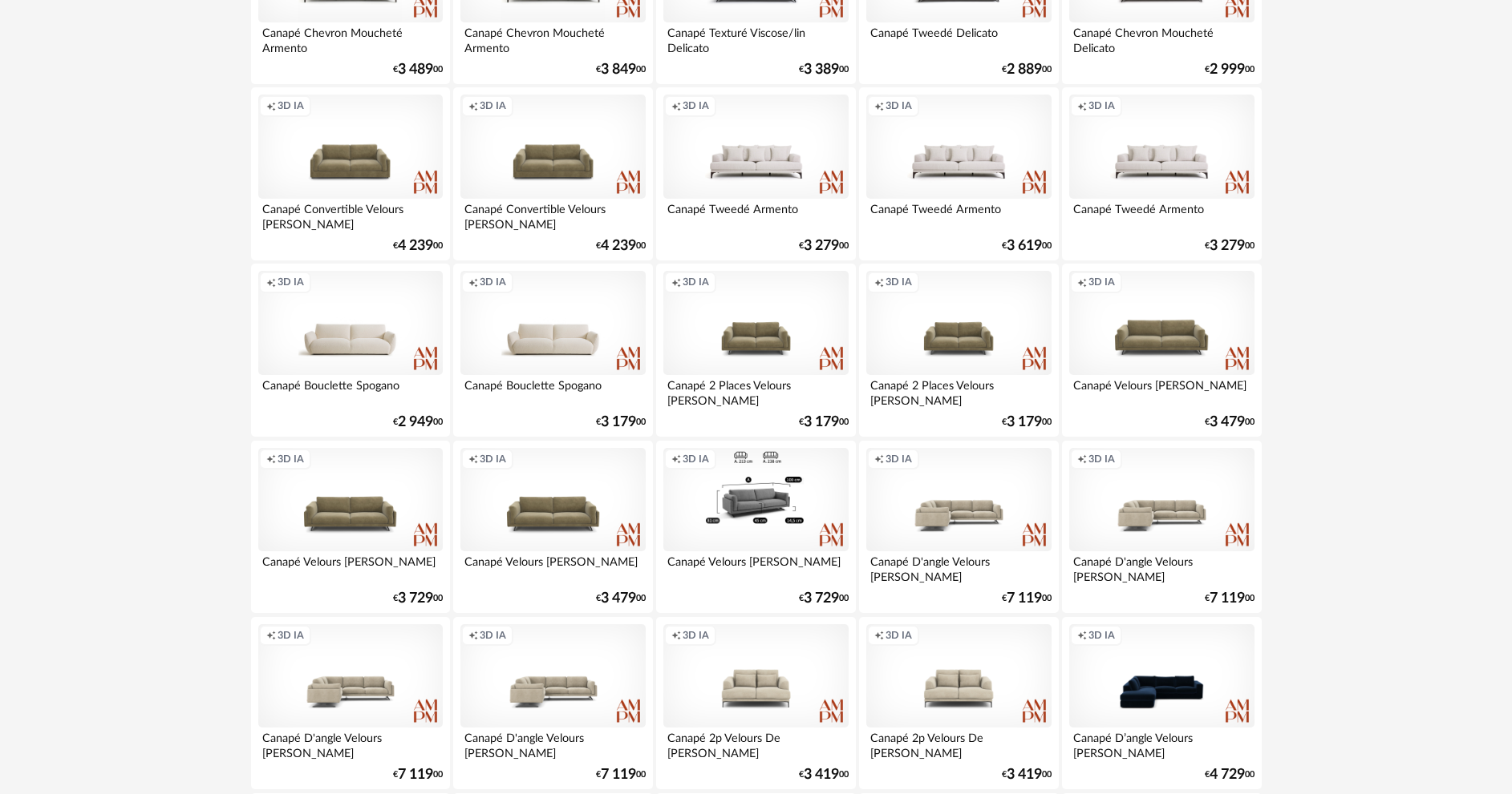
scroll to position [2164, 0]
click at [760, 529] on div "Creation icon 3D IA" at bounding box center [755, 500] width 185 height 104
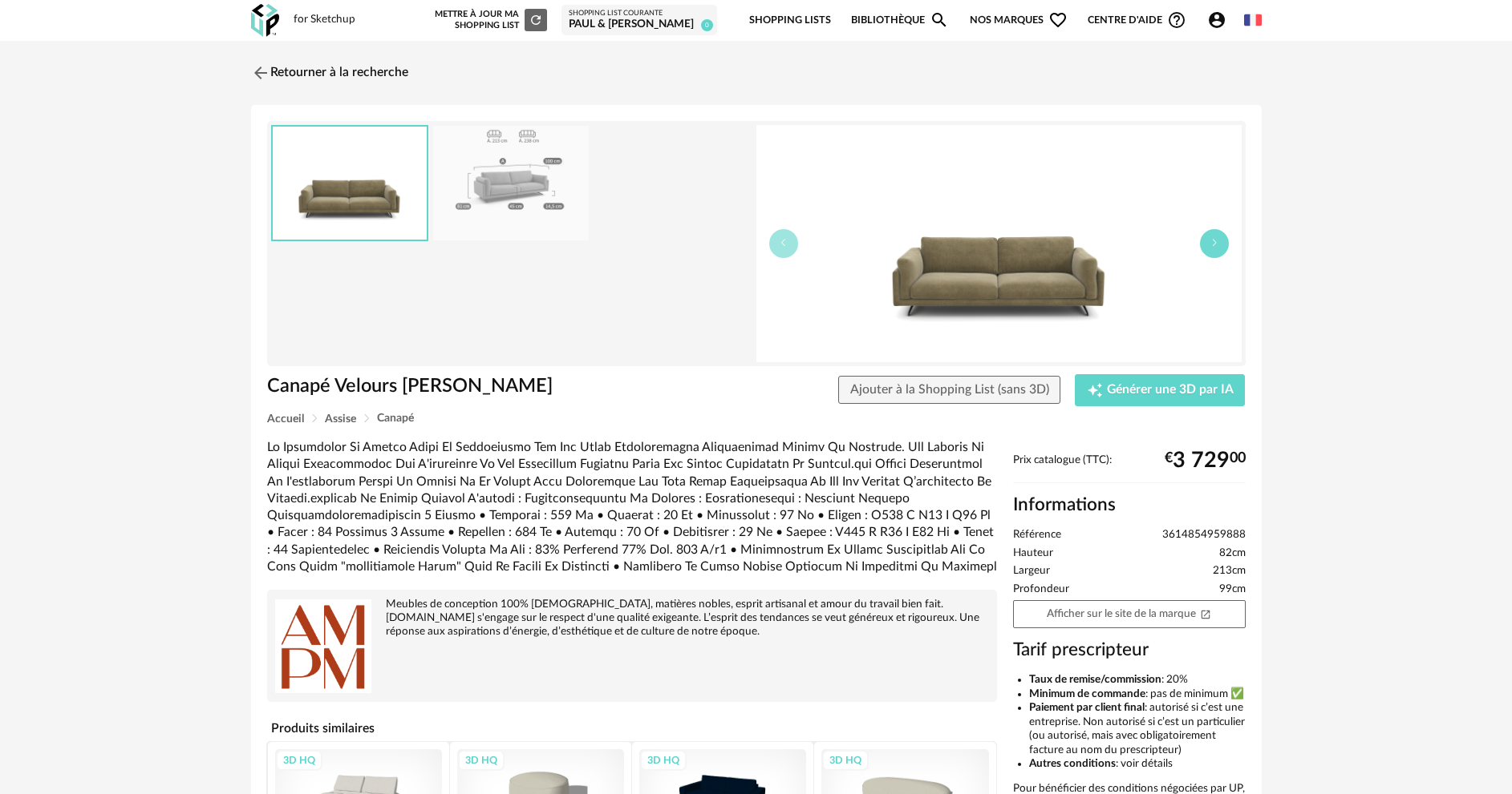
click at [1221, 246] on button "button" at bounding box center [1214, 243] width 29 height 29
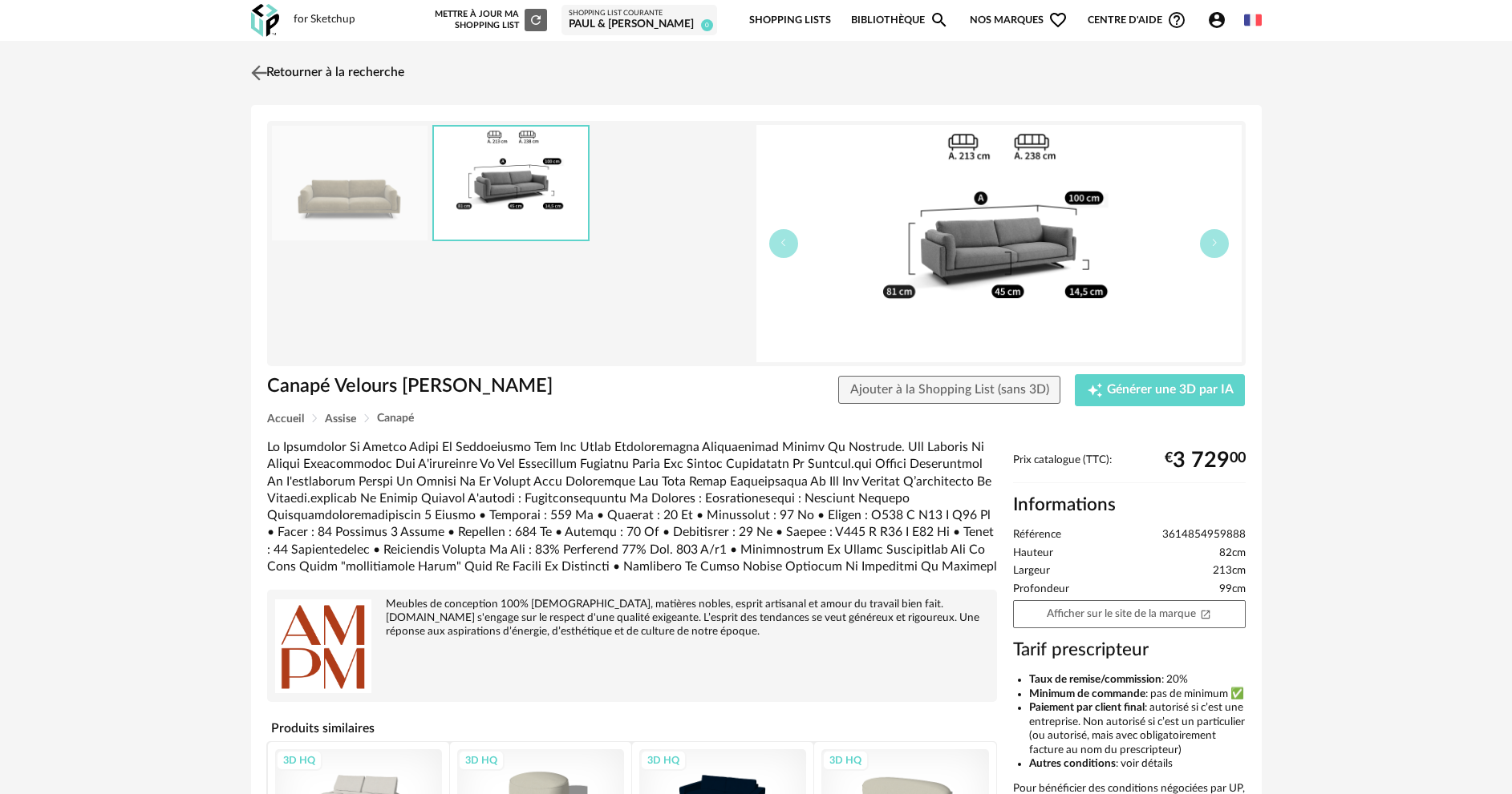
click at [280, 70] on link "Retourner à la recherche" at bounding box center [325, 73] width 157 height 36
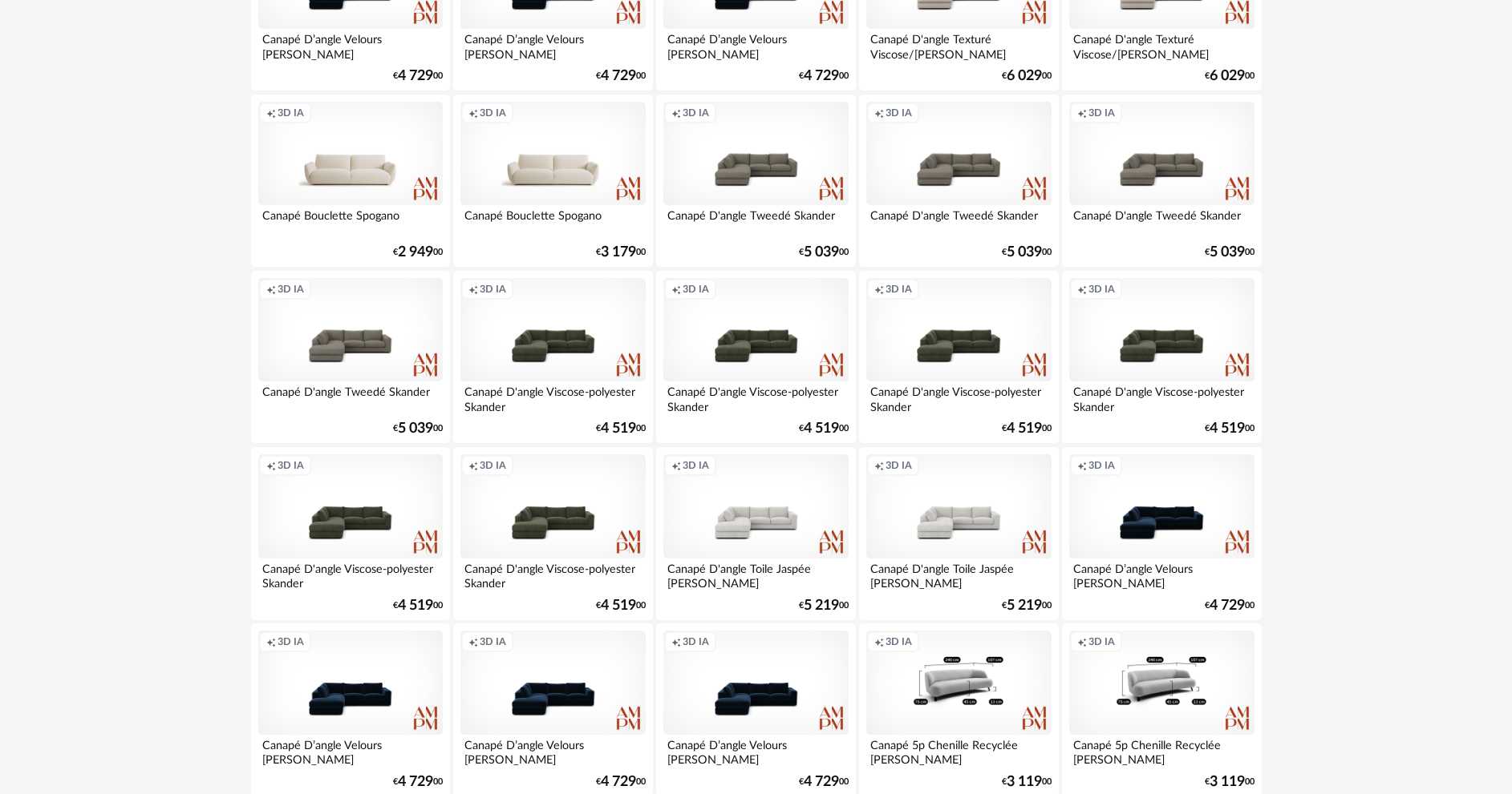
scroll to position [3150, 0]
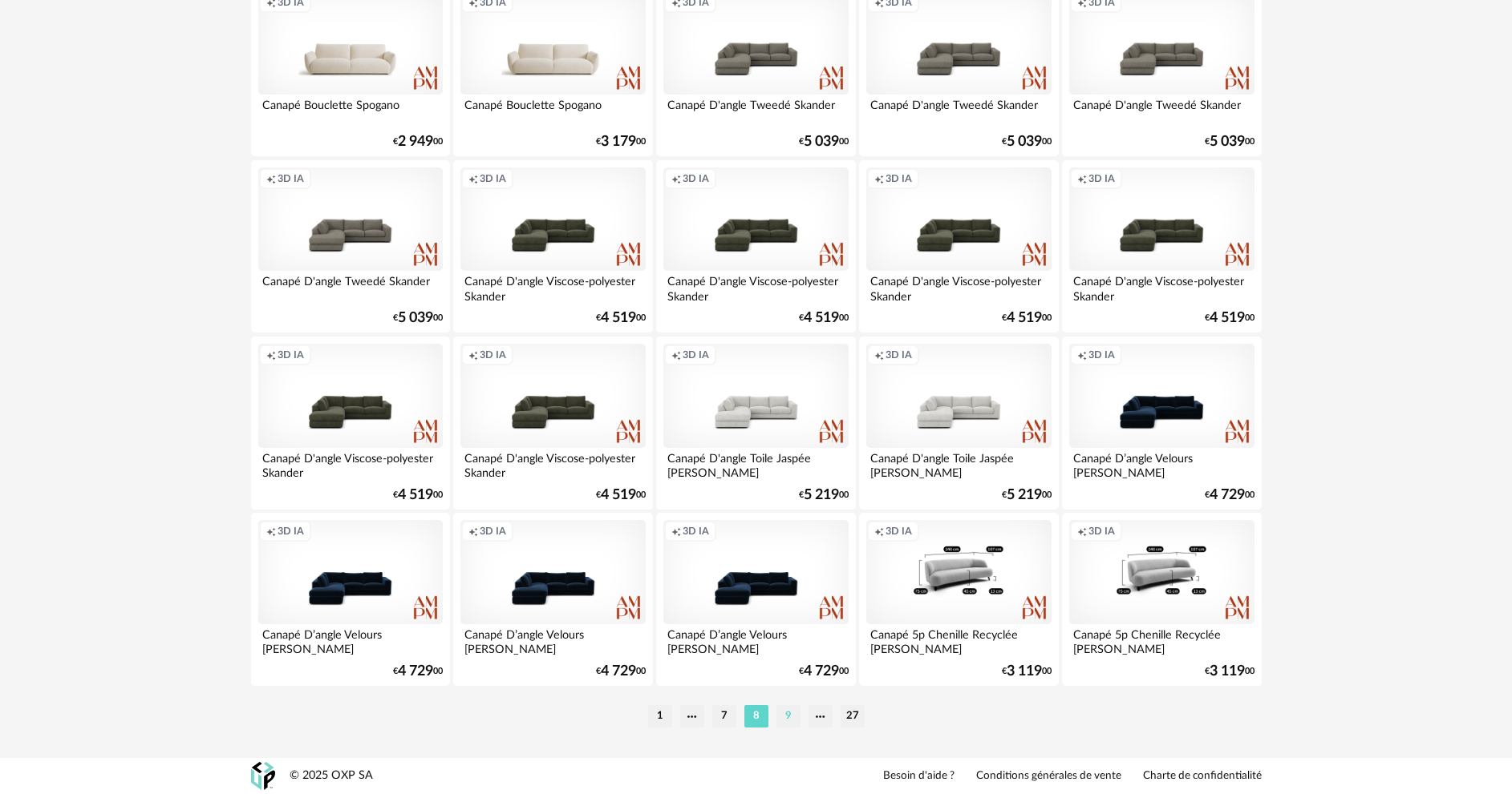
click at [793, 715] on li "9" at bounding box center [788, 716] width 24 height 22
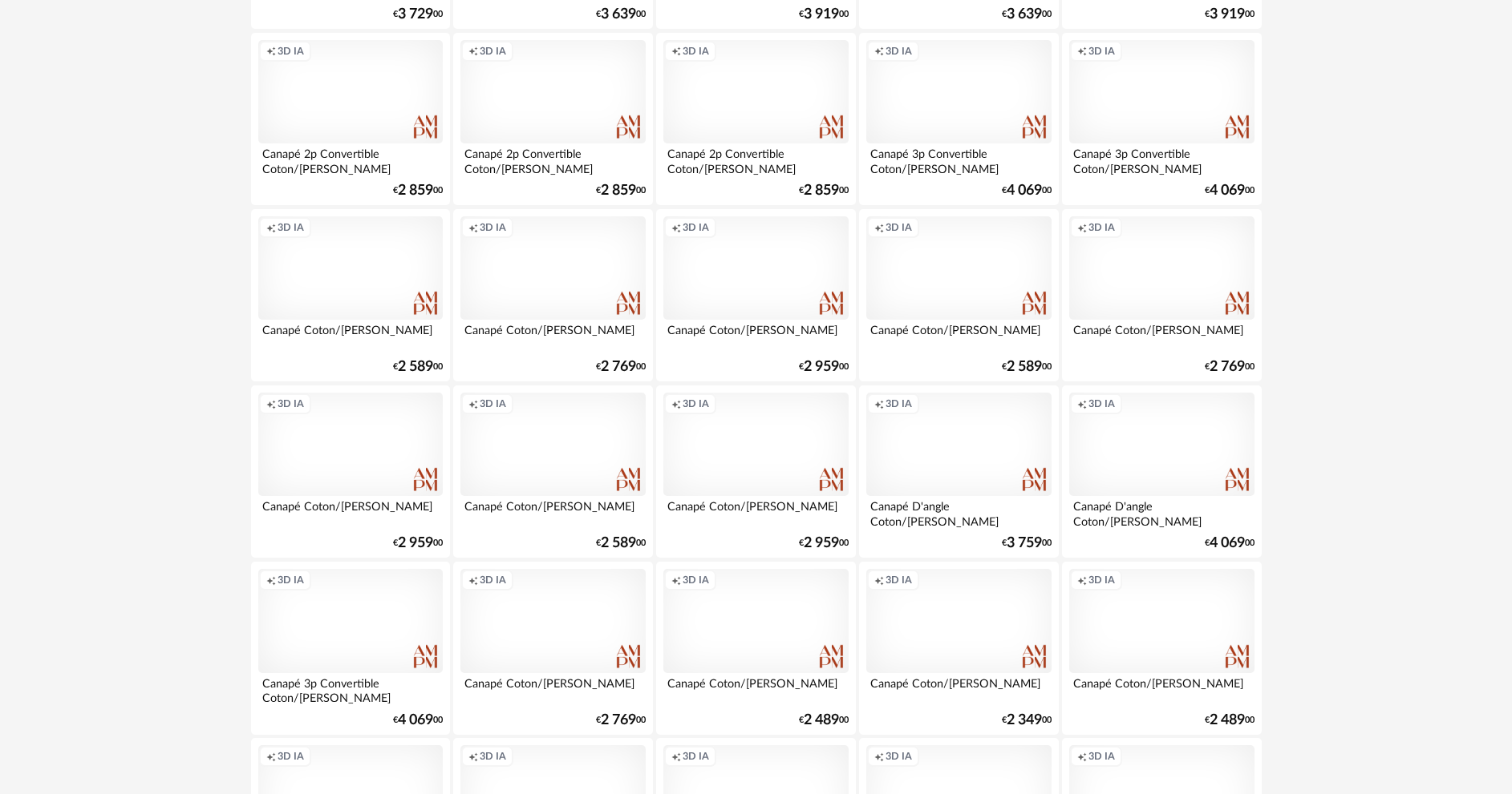
scroll to position [3150, 0]
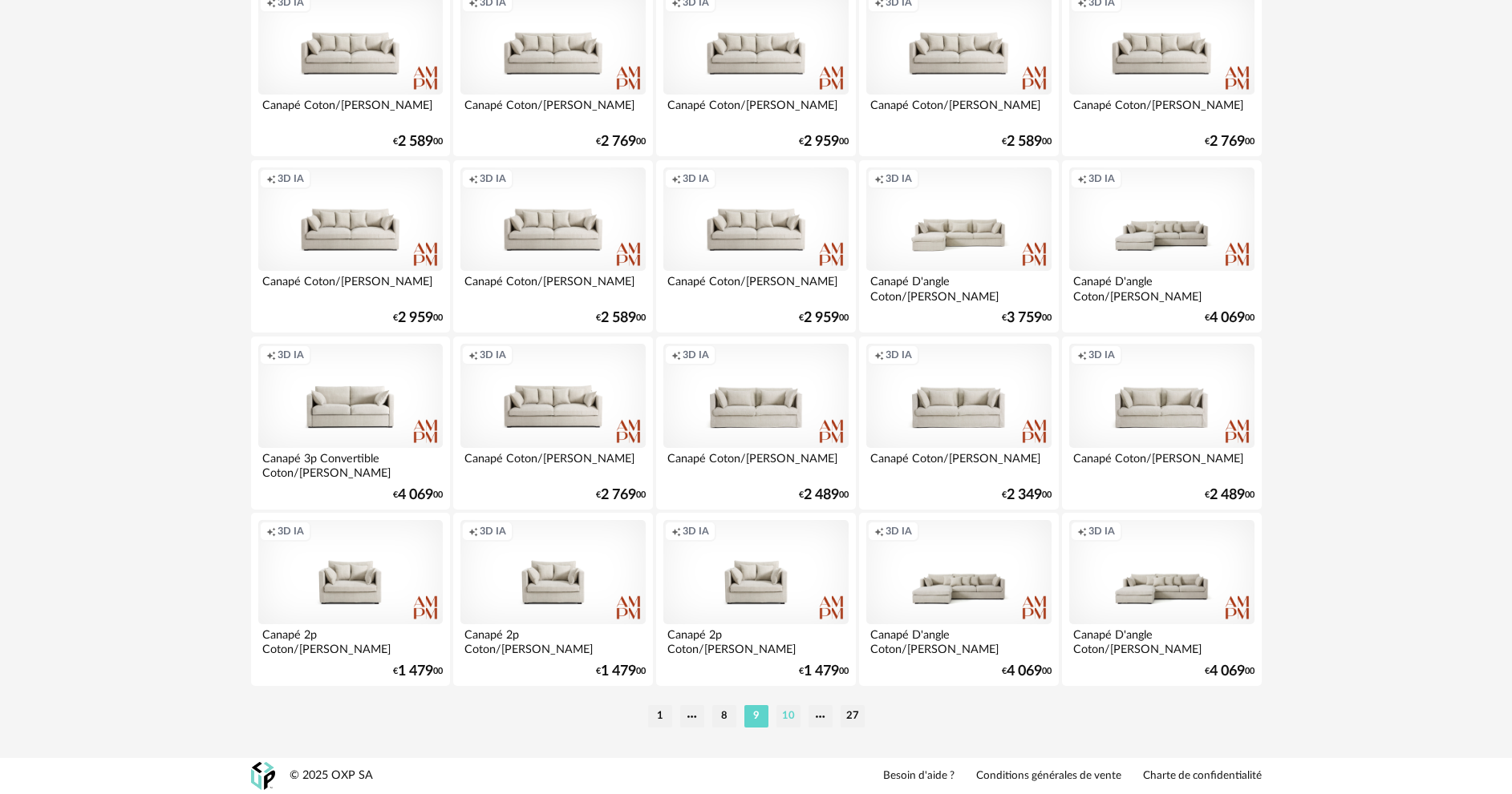
click at [794, 714] on li "10" at bounding box center [788, 716] width 24 height 22
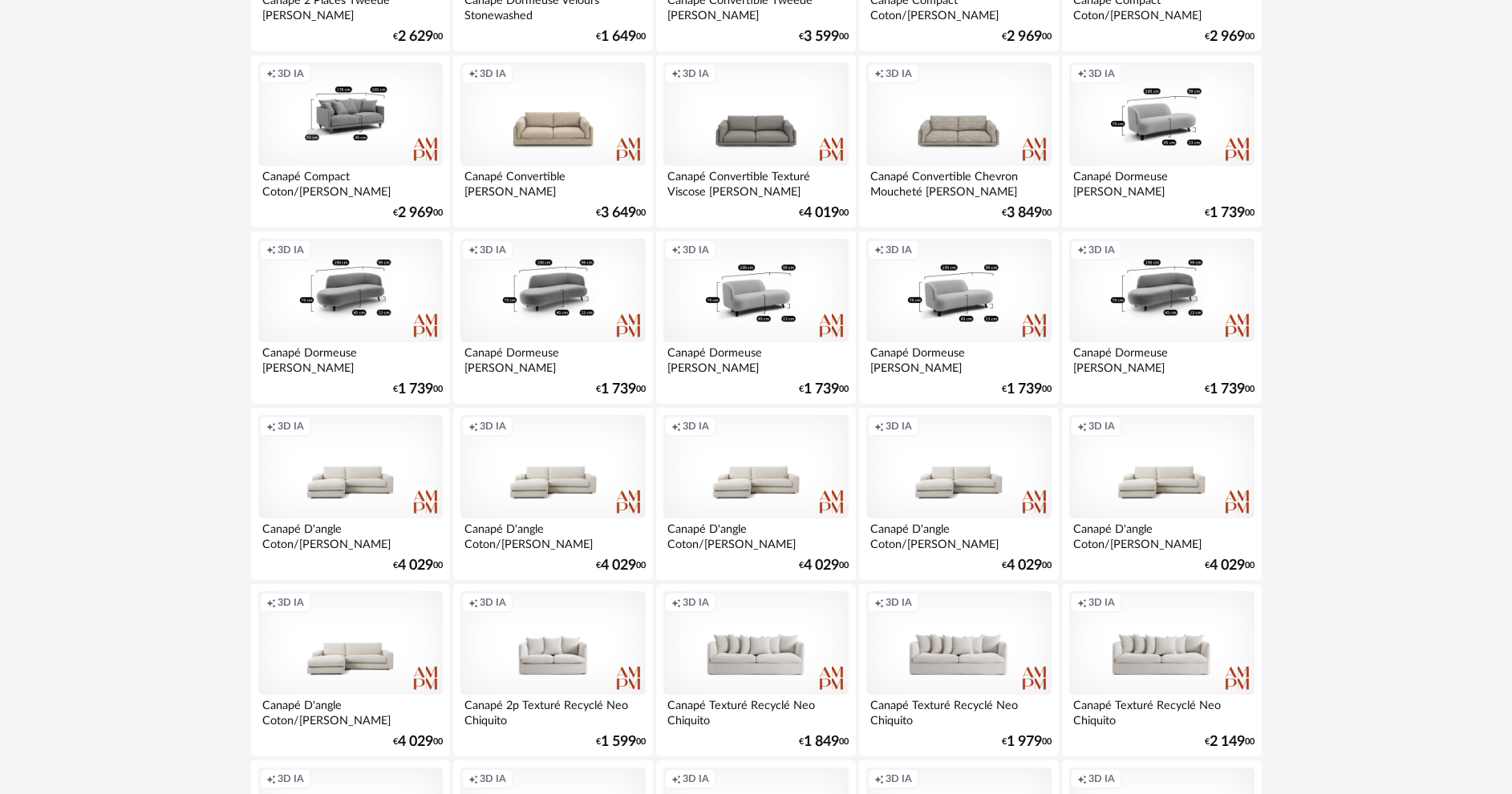
scroll to position [3126, 0]
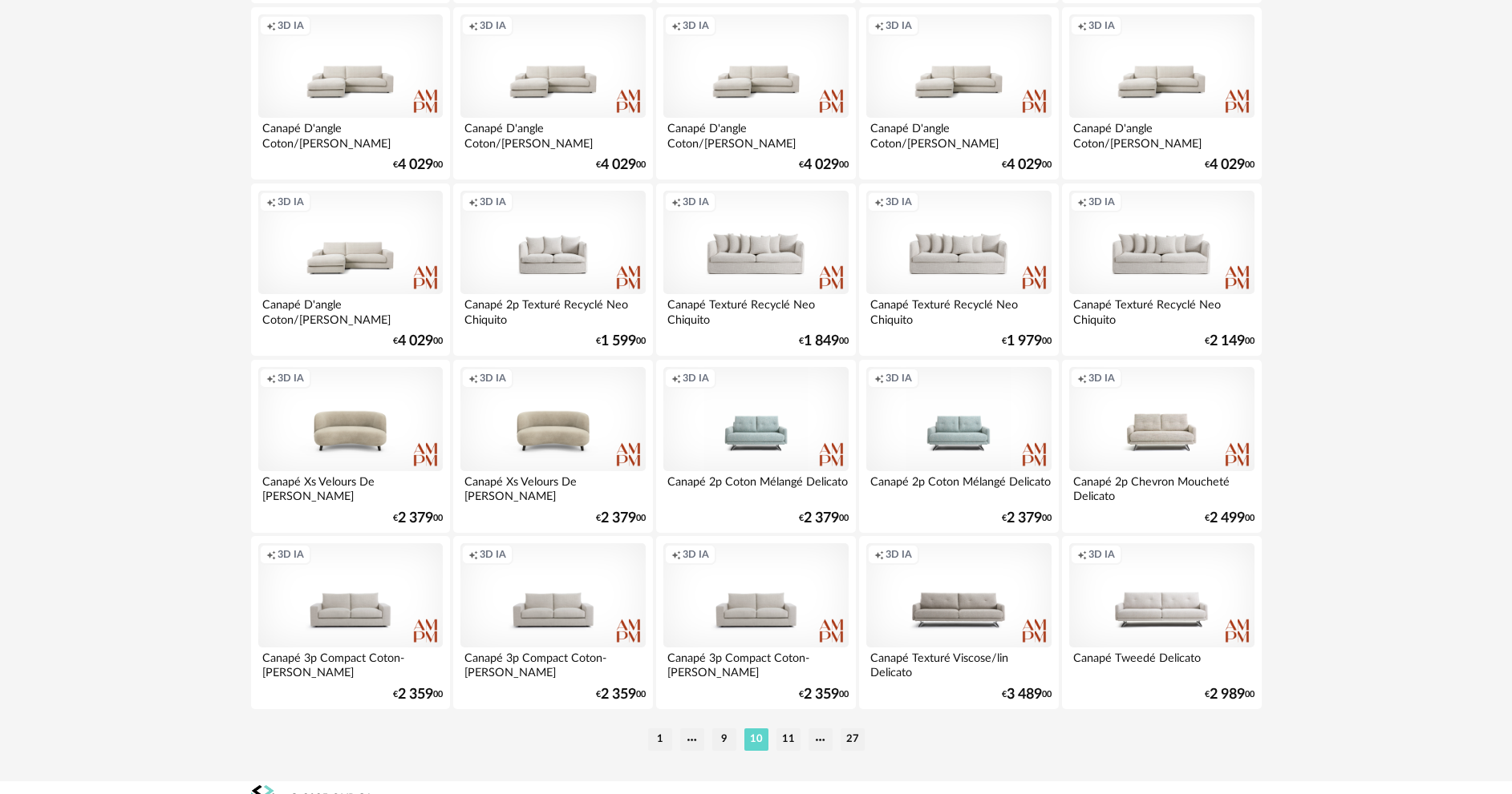
click at [788, 728] on div "1 9 10 11 27" at bounding box center [756, 739] width 1010 height 26
click at [793, 734] on li "11" at bounding box center [788, 739] width 24 height 22
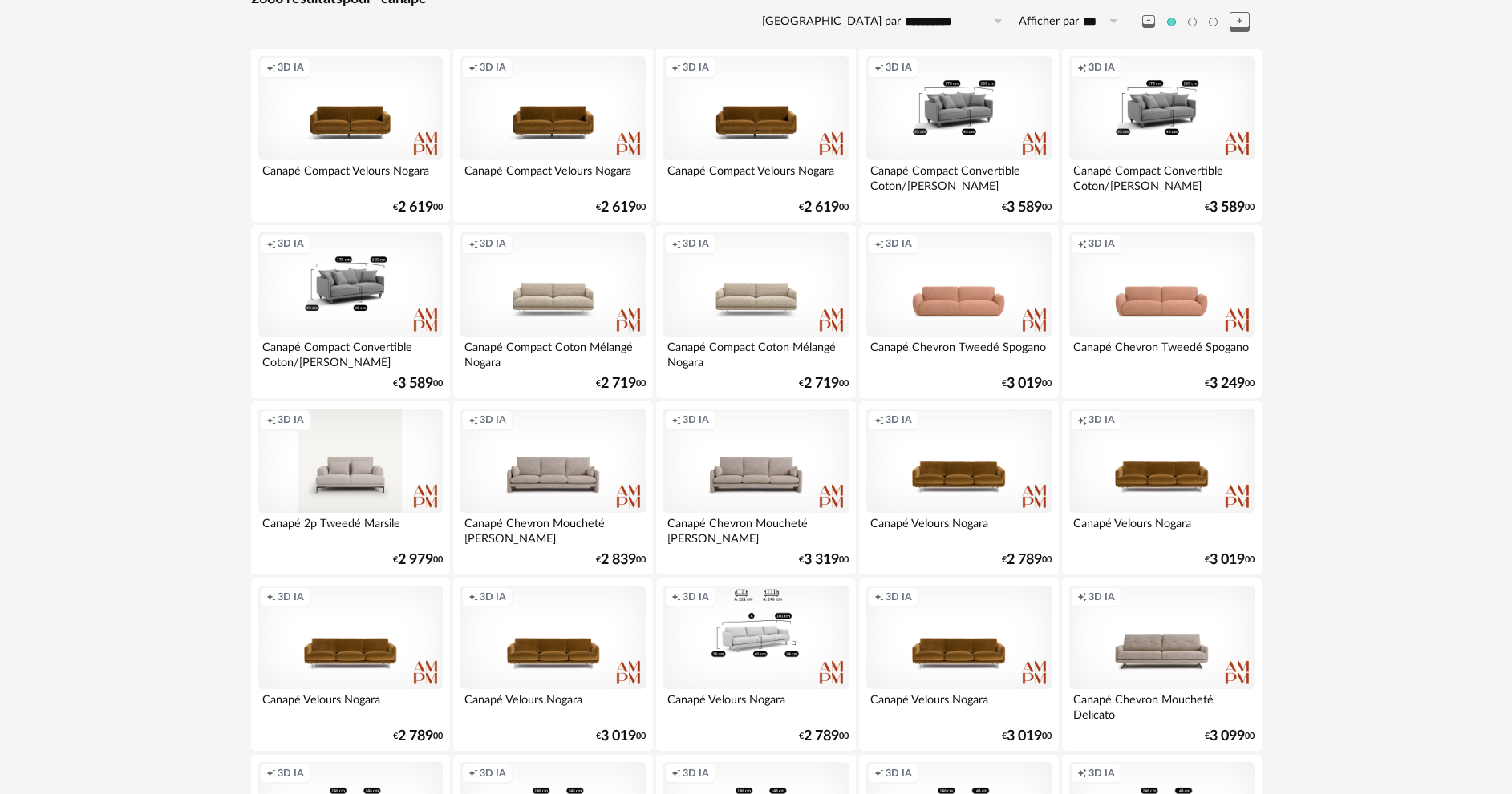
scroll to position [321, 0]
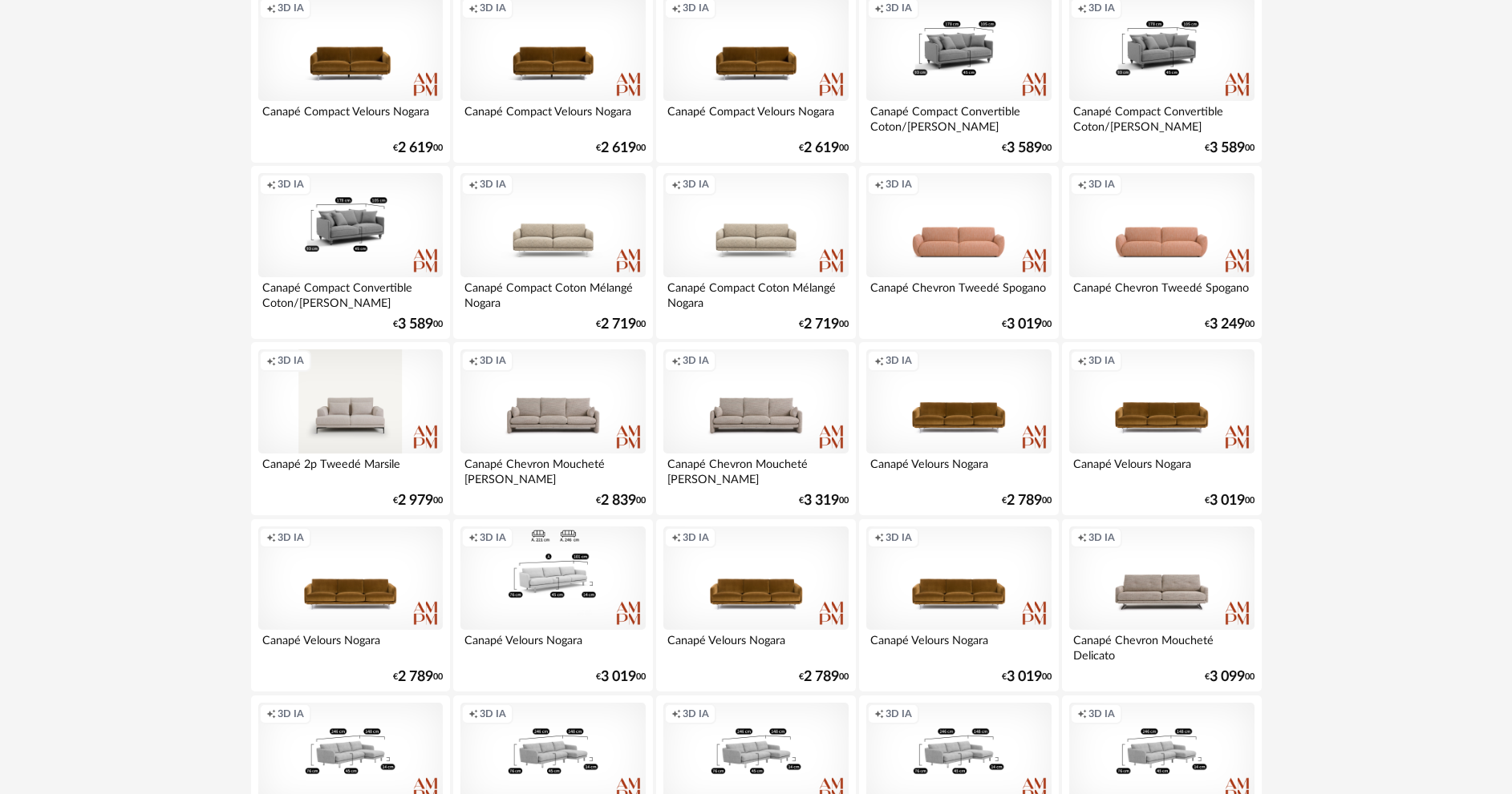
click at [540, 593] on div "Creation icon 3D IA" at bounding box center [552, 579] width 185 height 104
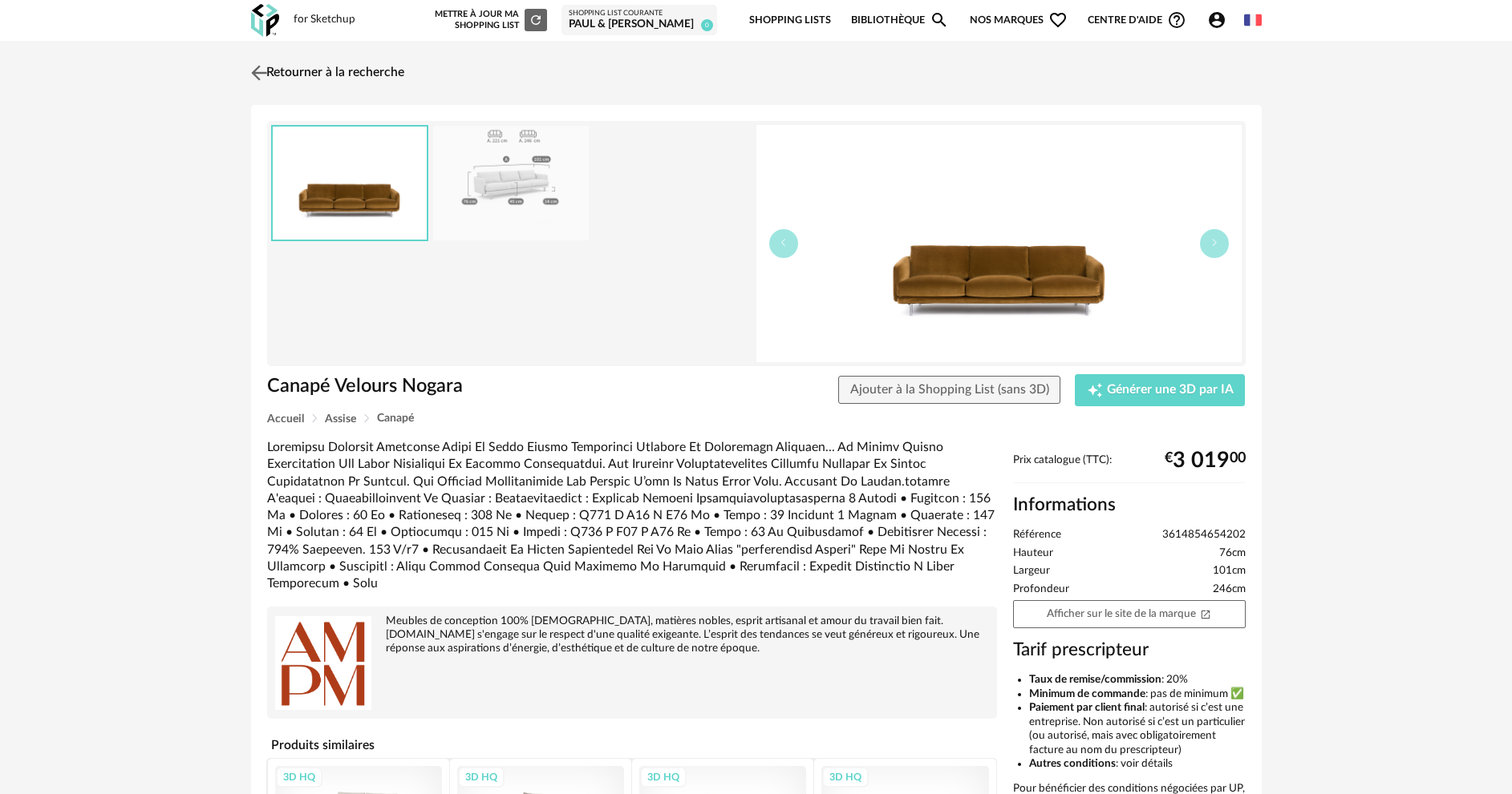
click at [357, 79] on link "Retourner à la recherche" at bounding box center [325, 73] width 157 height 36
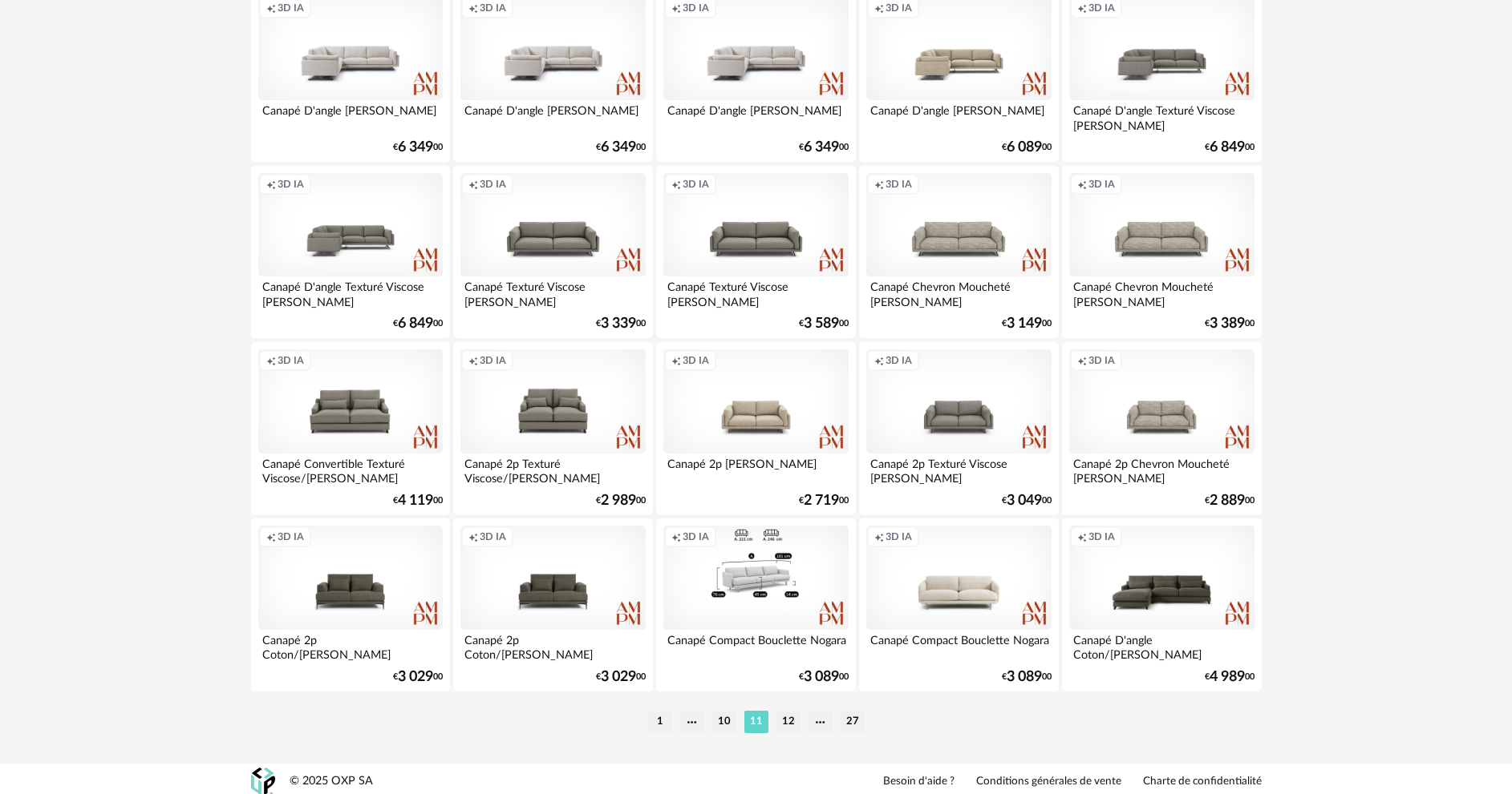
scroll to position [3150, 0]
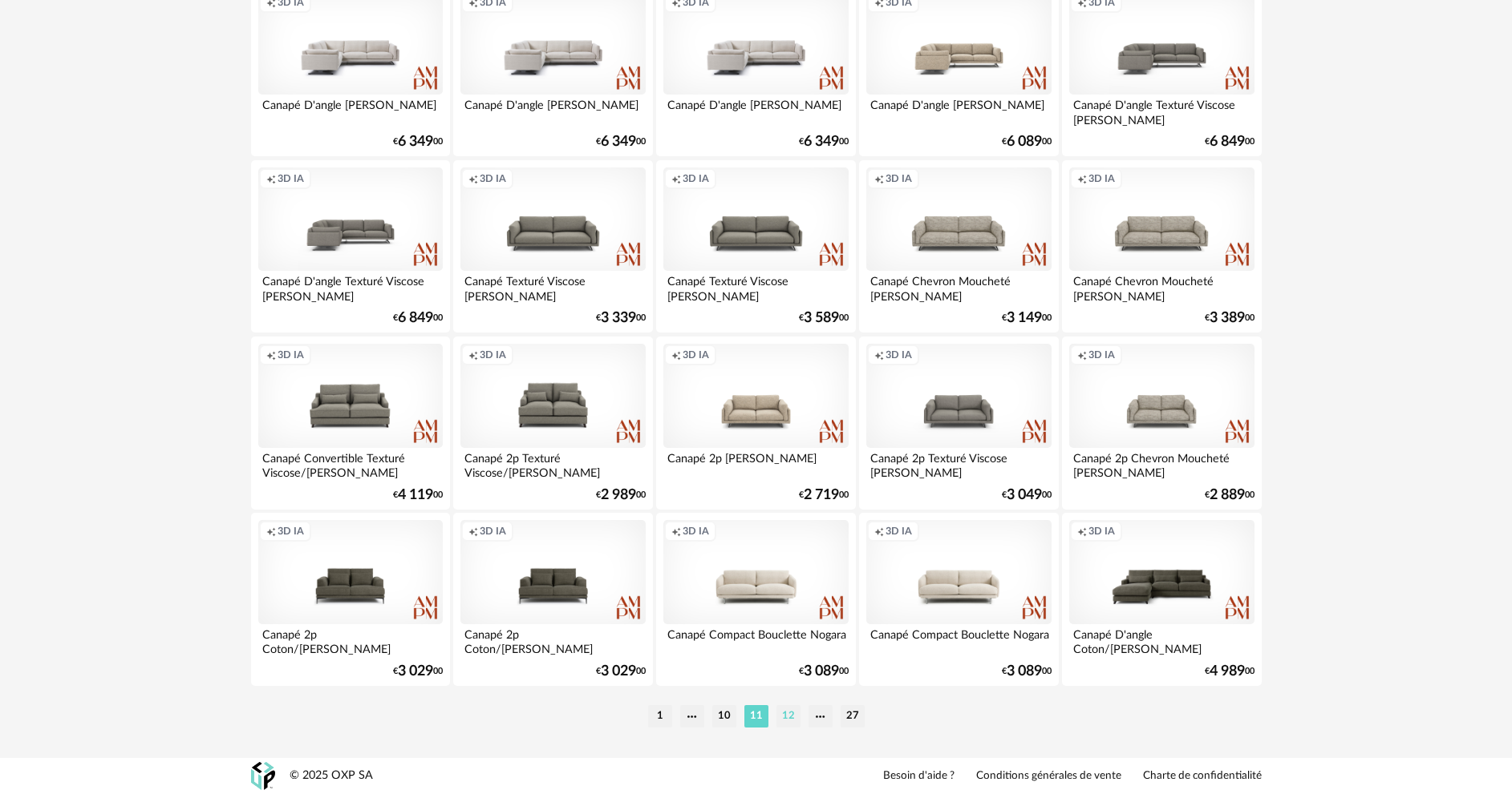
click at [792, 715] on li "12" at bounding box center [788, 716] width 24 height 22
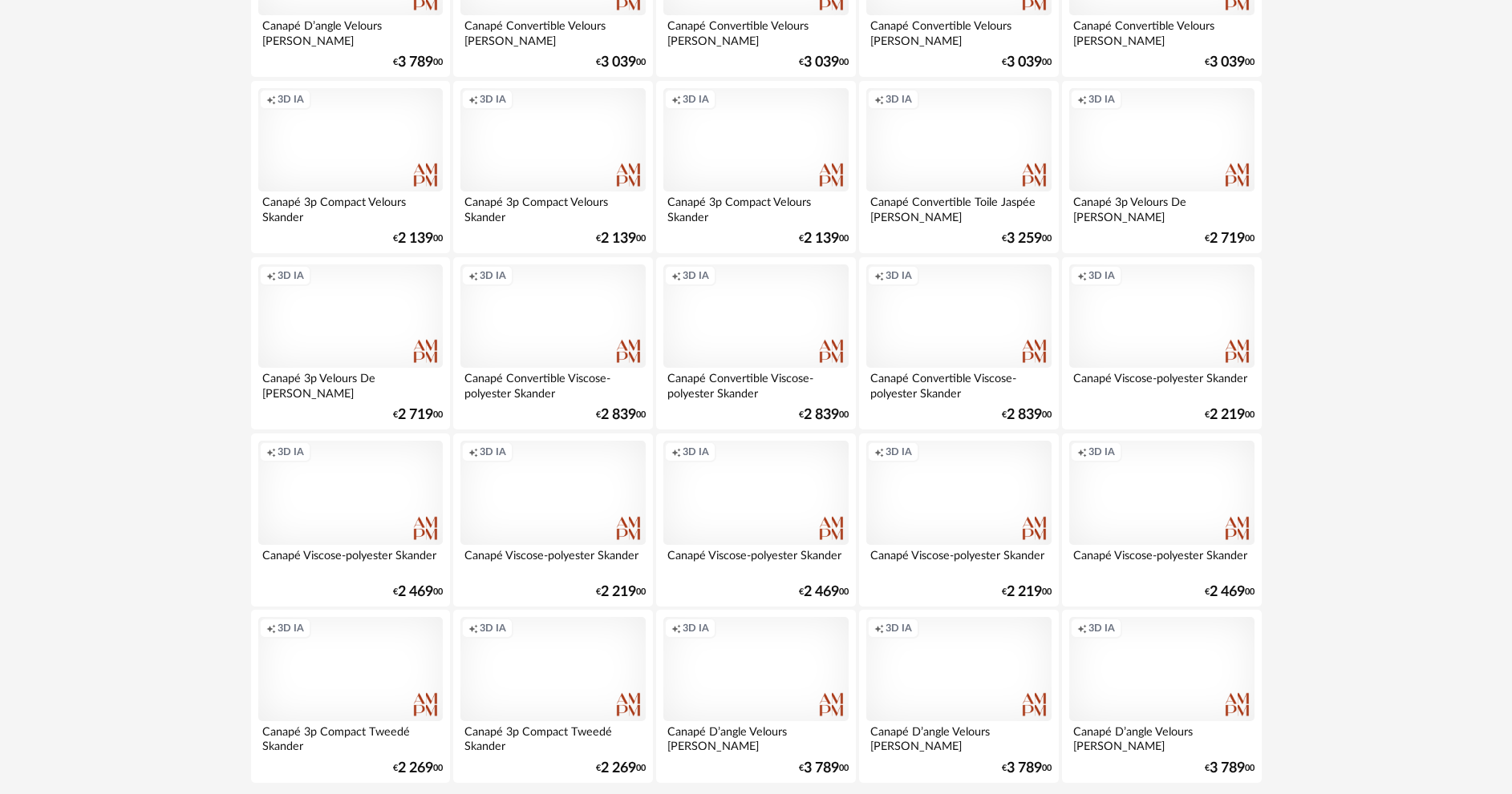
scroll to position [3150, 0]
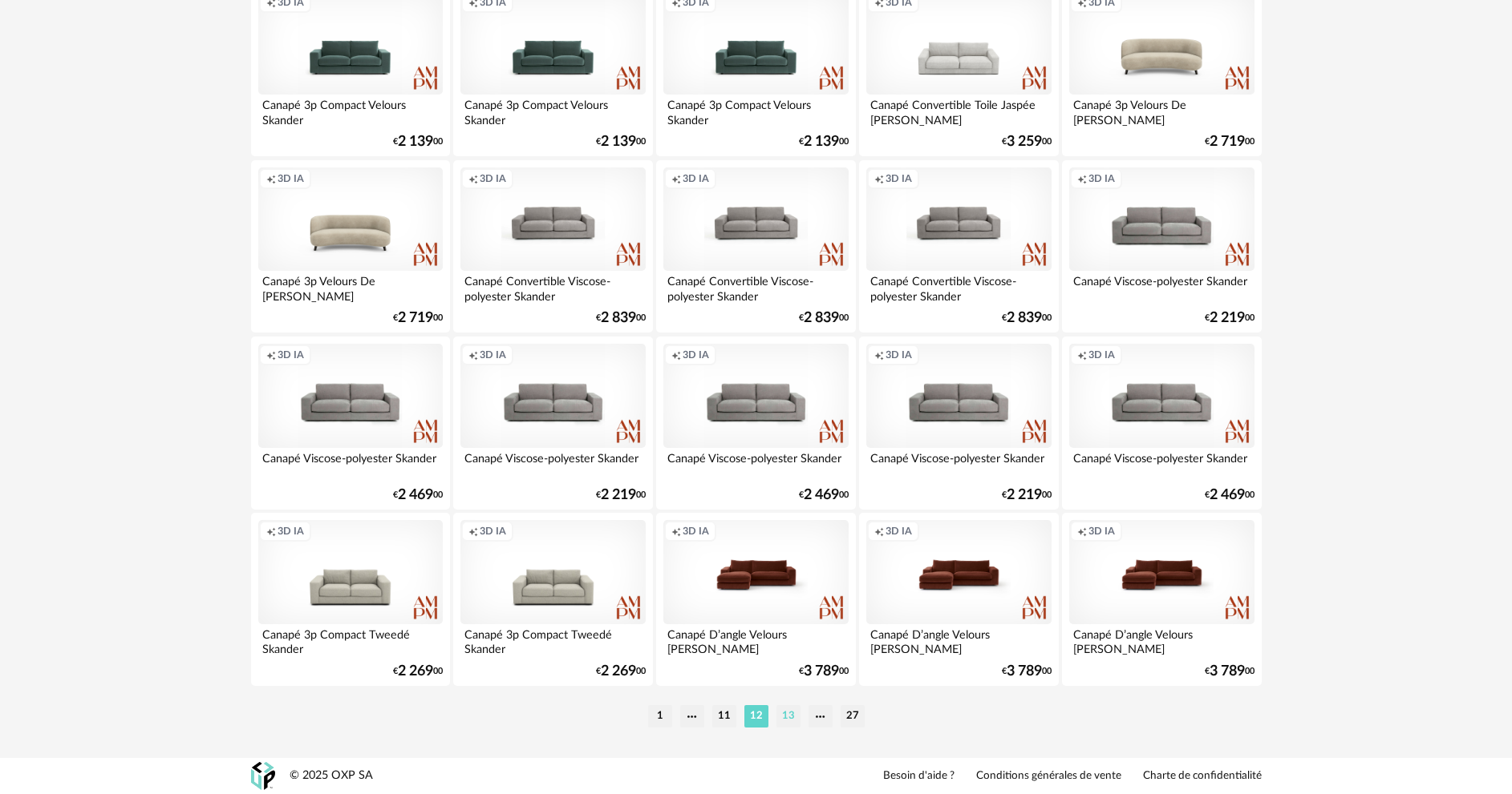
click at [782, 709] on li "13" at bounding box center [788, 716] width 24 height 22
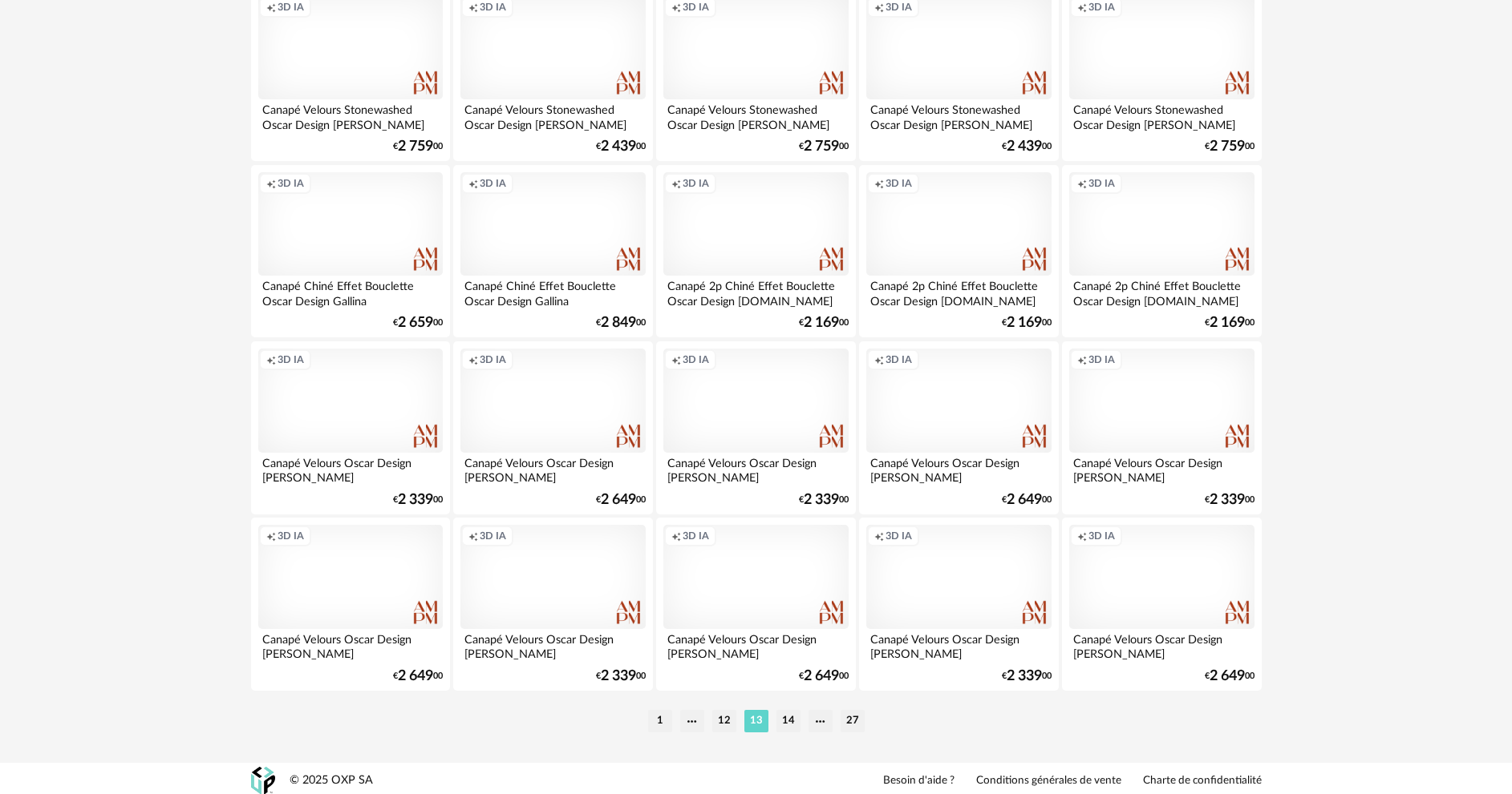
scroll to position [3150, 0]
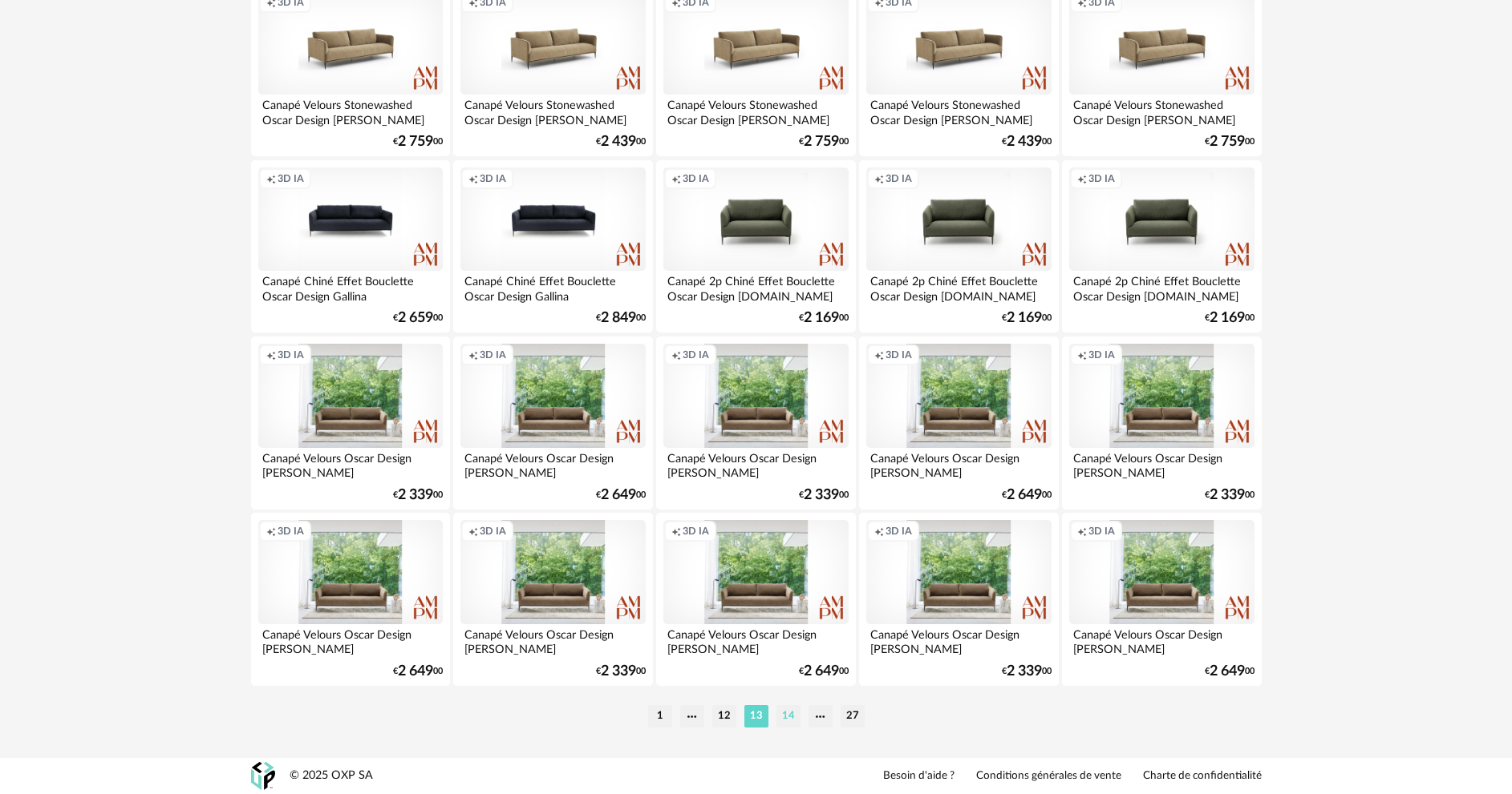
click at [787, 715] on li "14" at bounding box center [788, 716] width 24 height 22
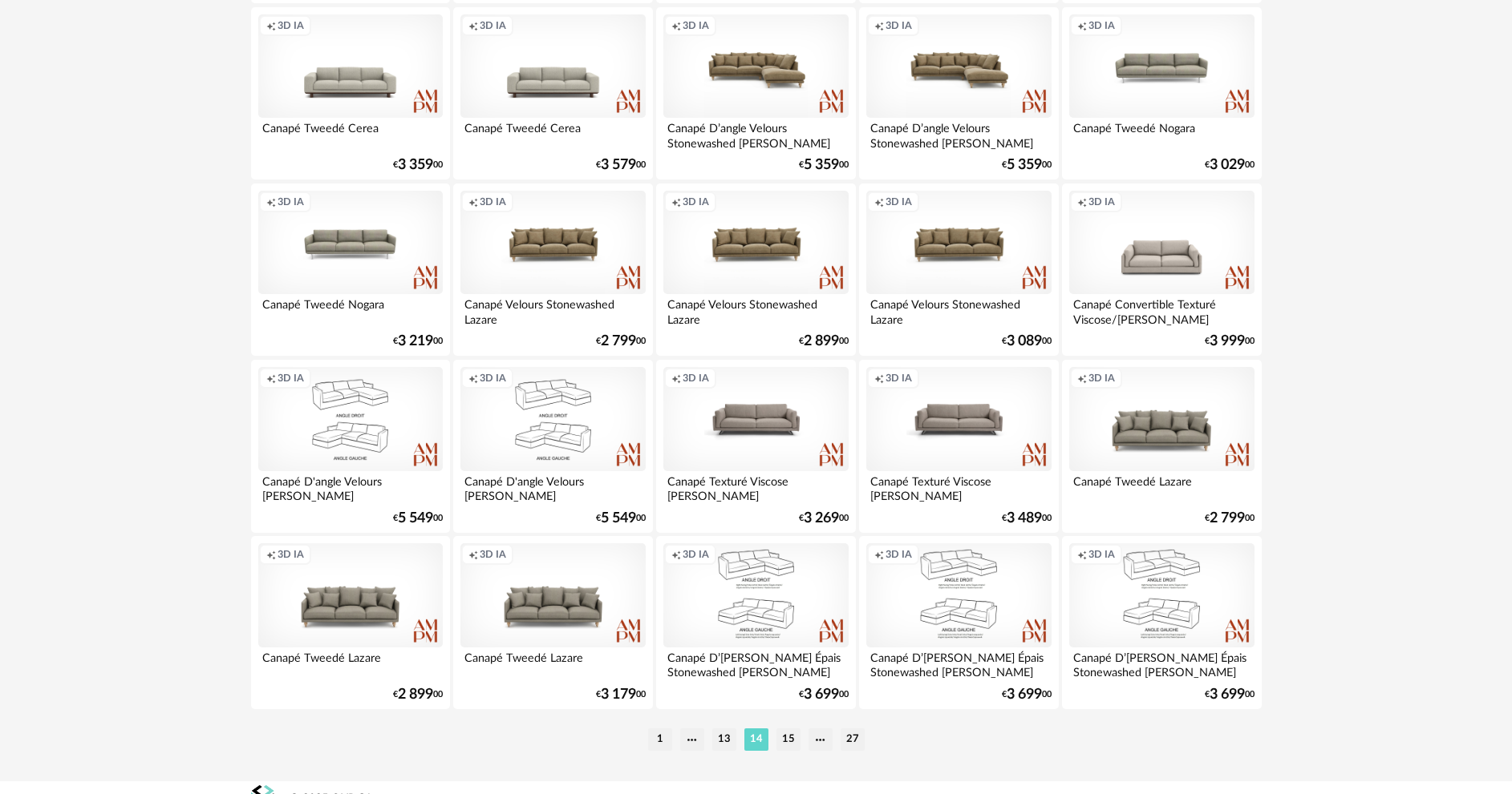
scroll to position [3150, 0]
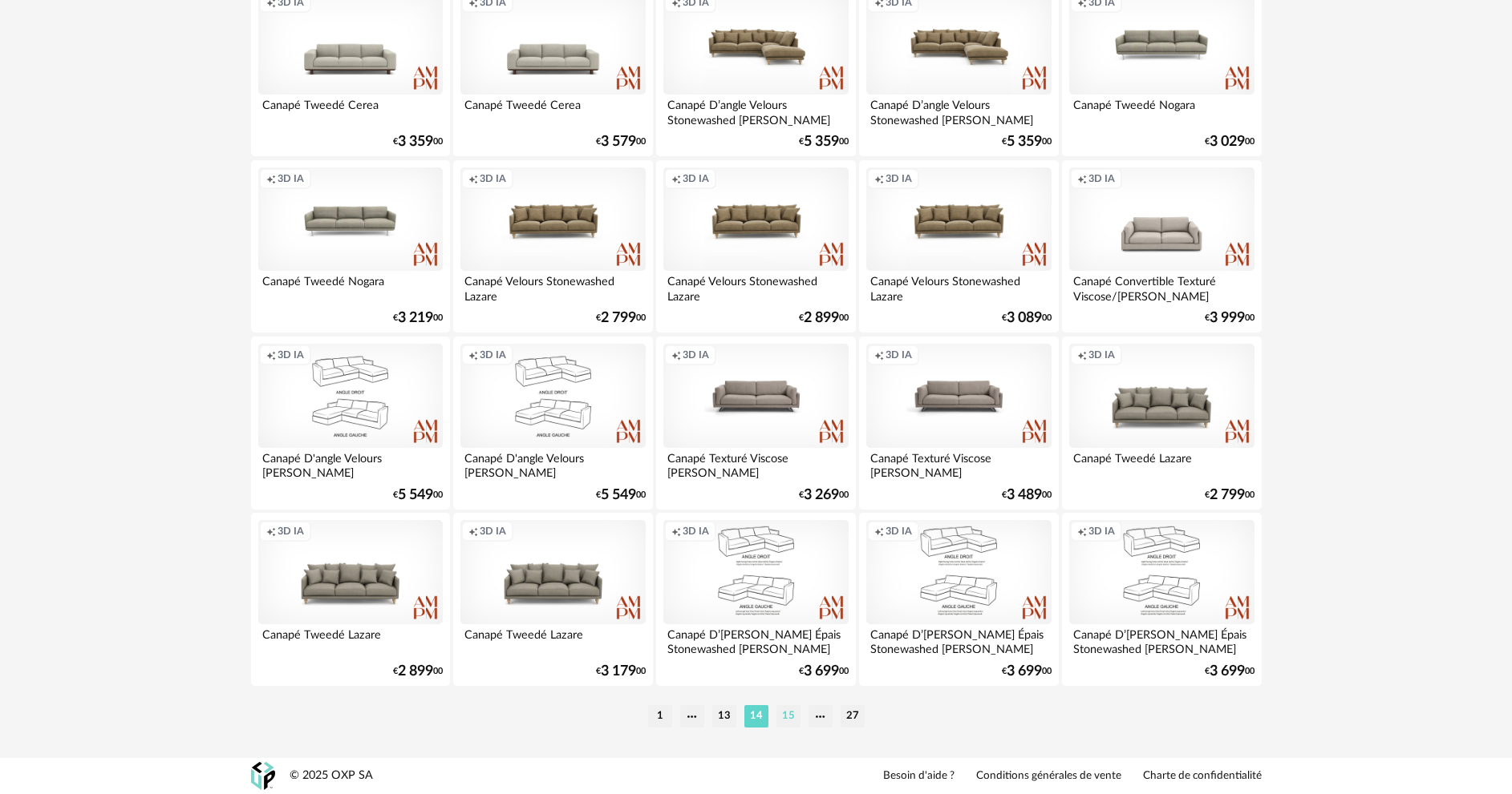
click at [792, 715] on li "15" at bounding box center [788, 716] width 24 height 22
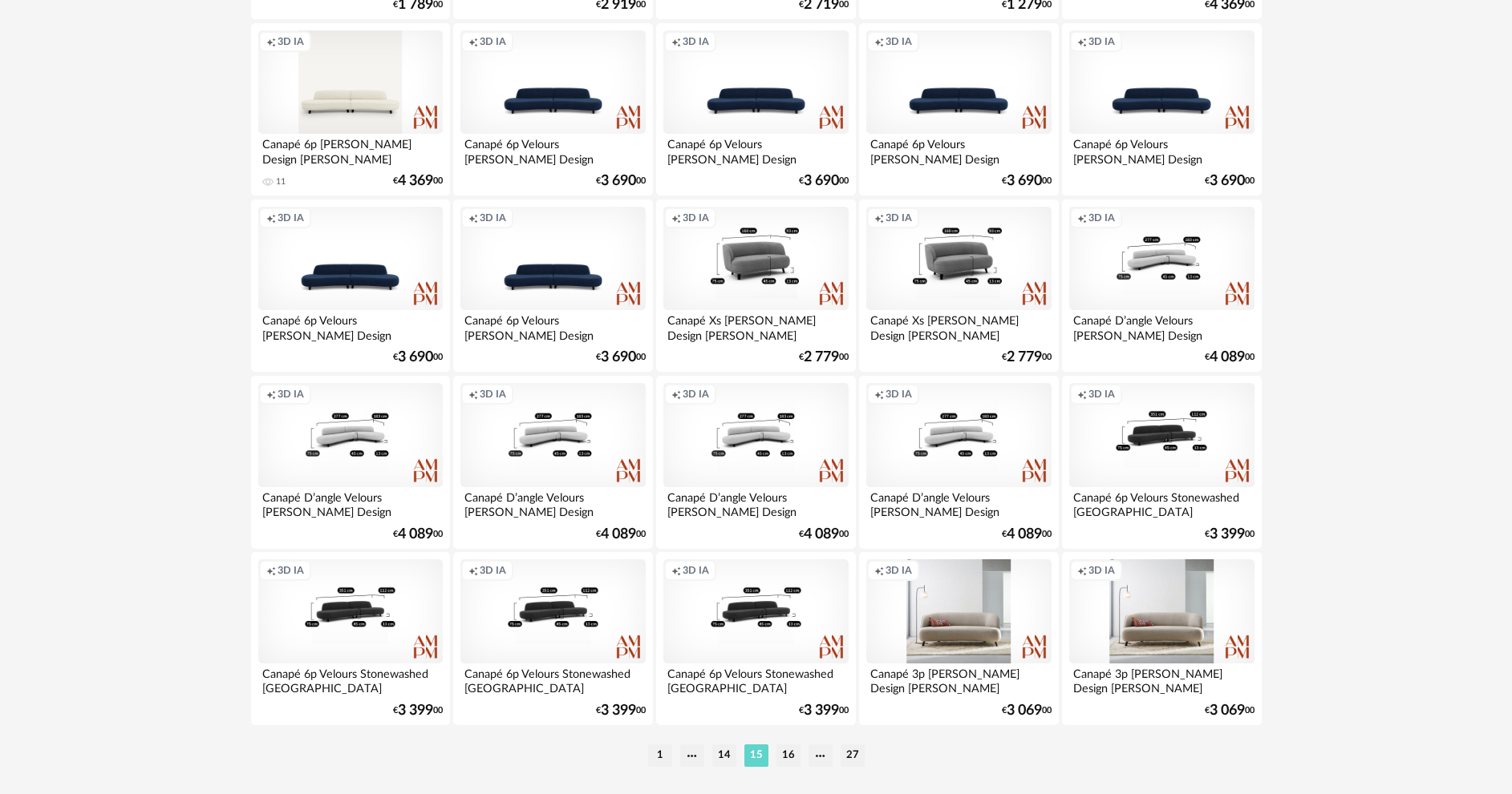
scroll to position [3150, 0]
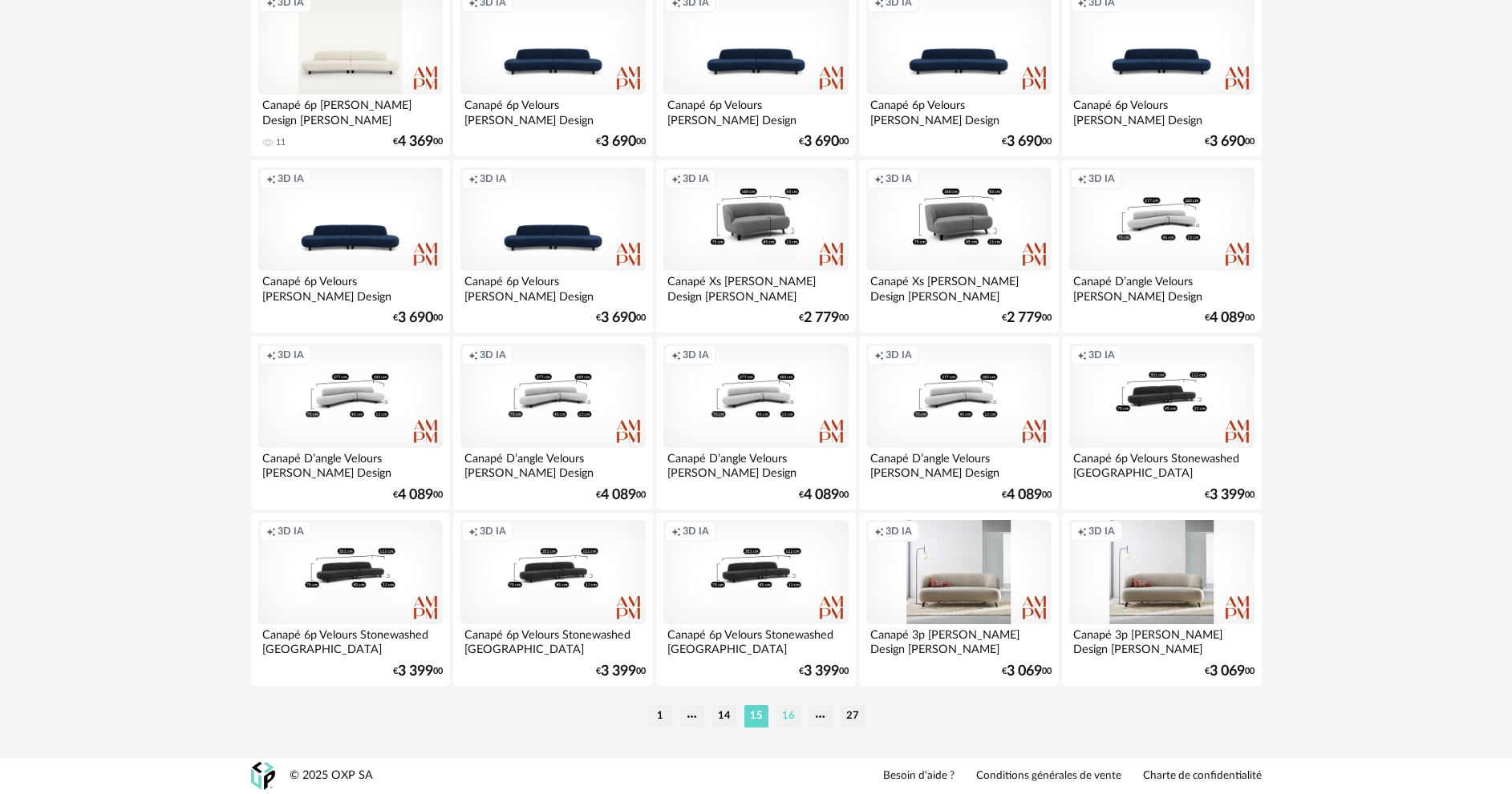
click at [794, 708] on li "16" at bounding box center [788, 716] width 24 height 22
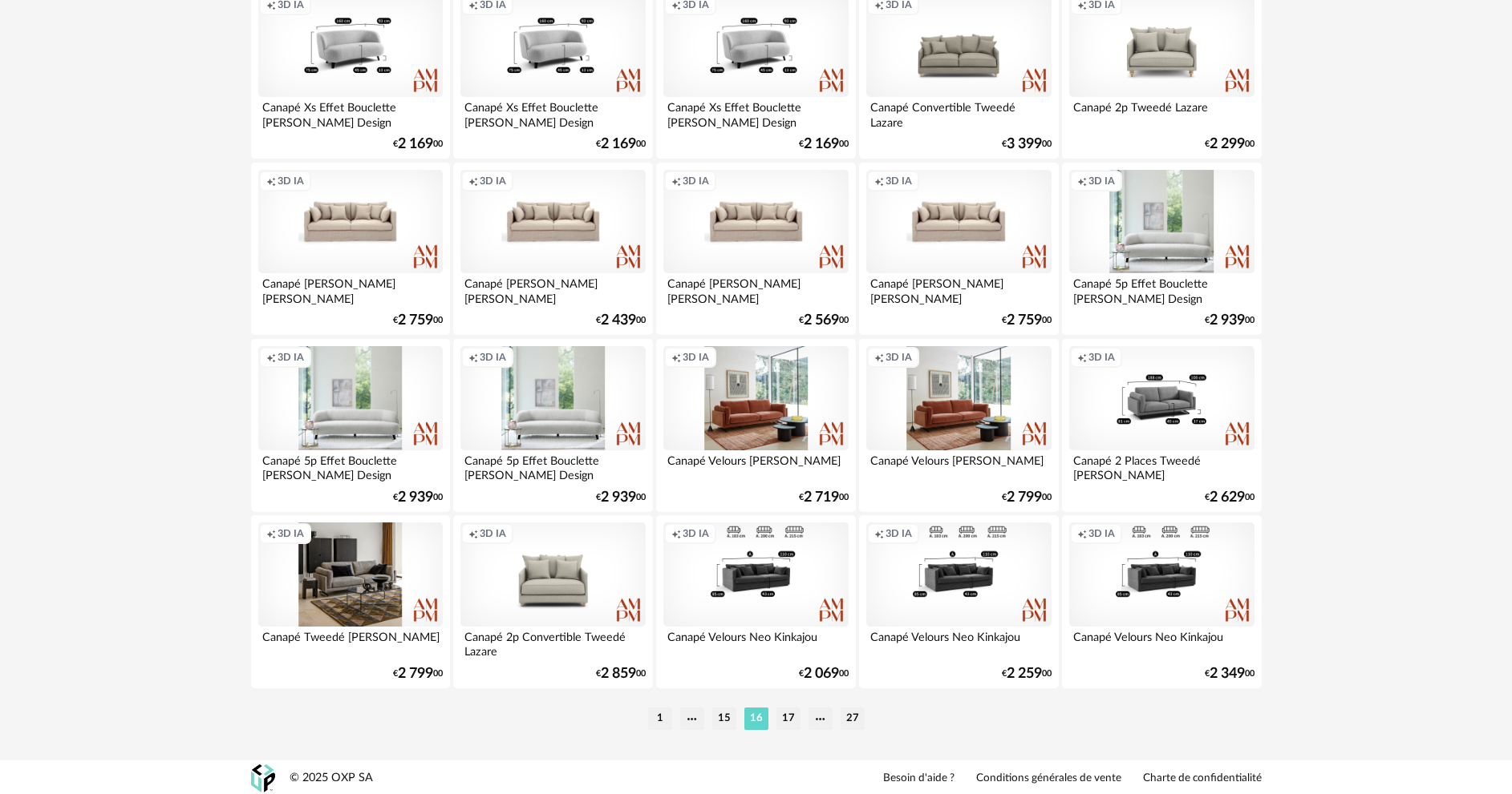
scroll to position [3150, 0]
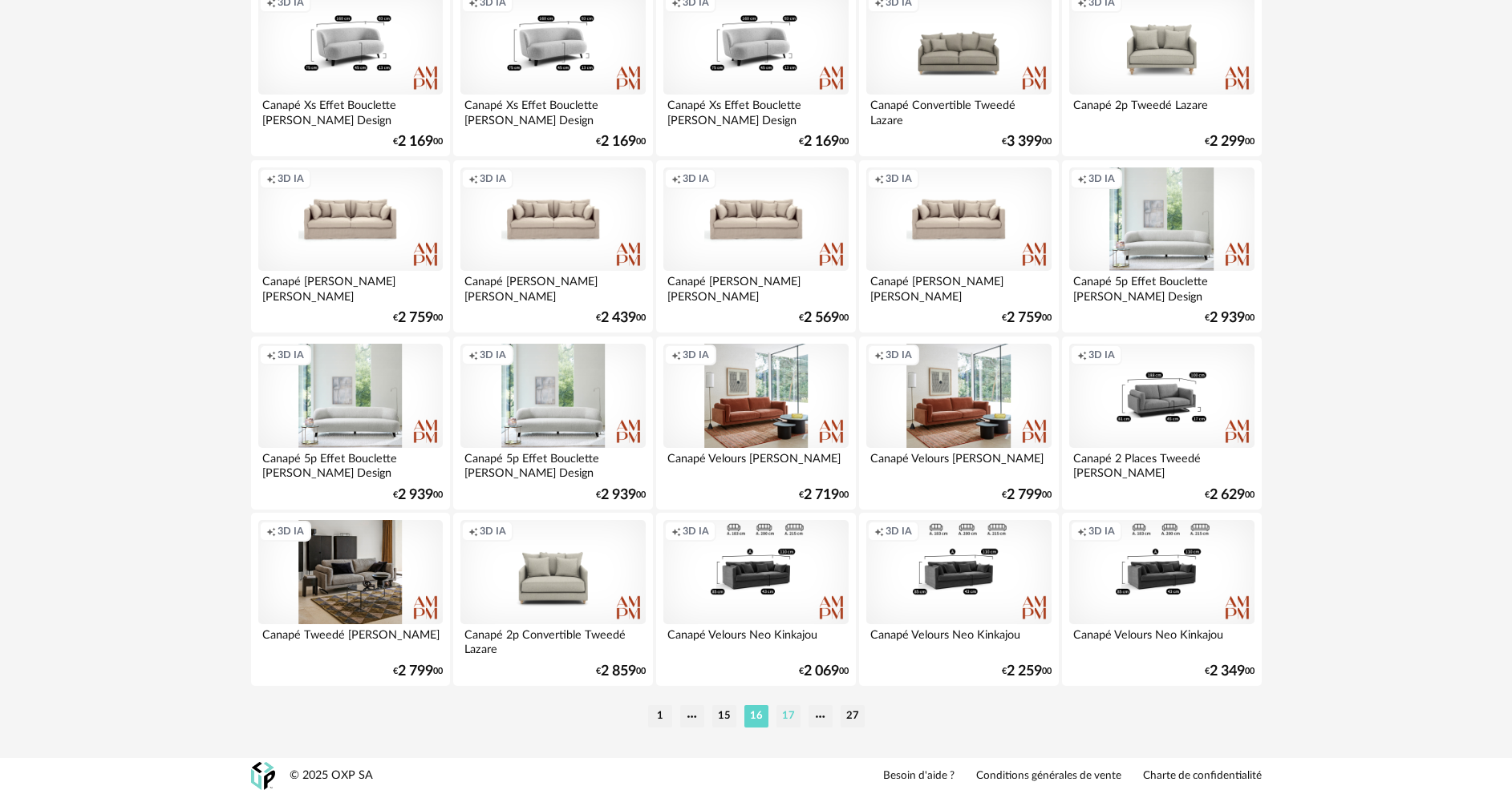
click at [785, 716] on li "17" at bounding box center [788, 716] width 24 height 22
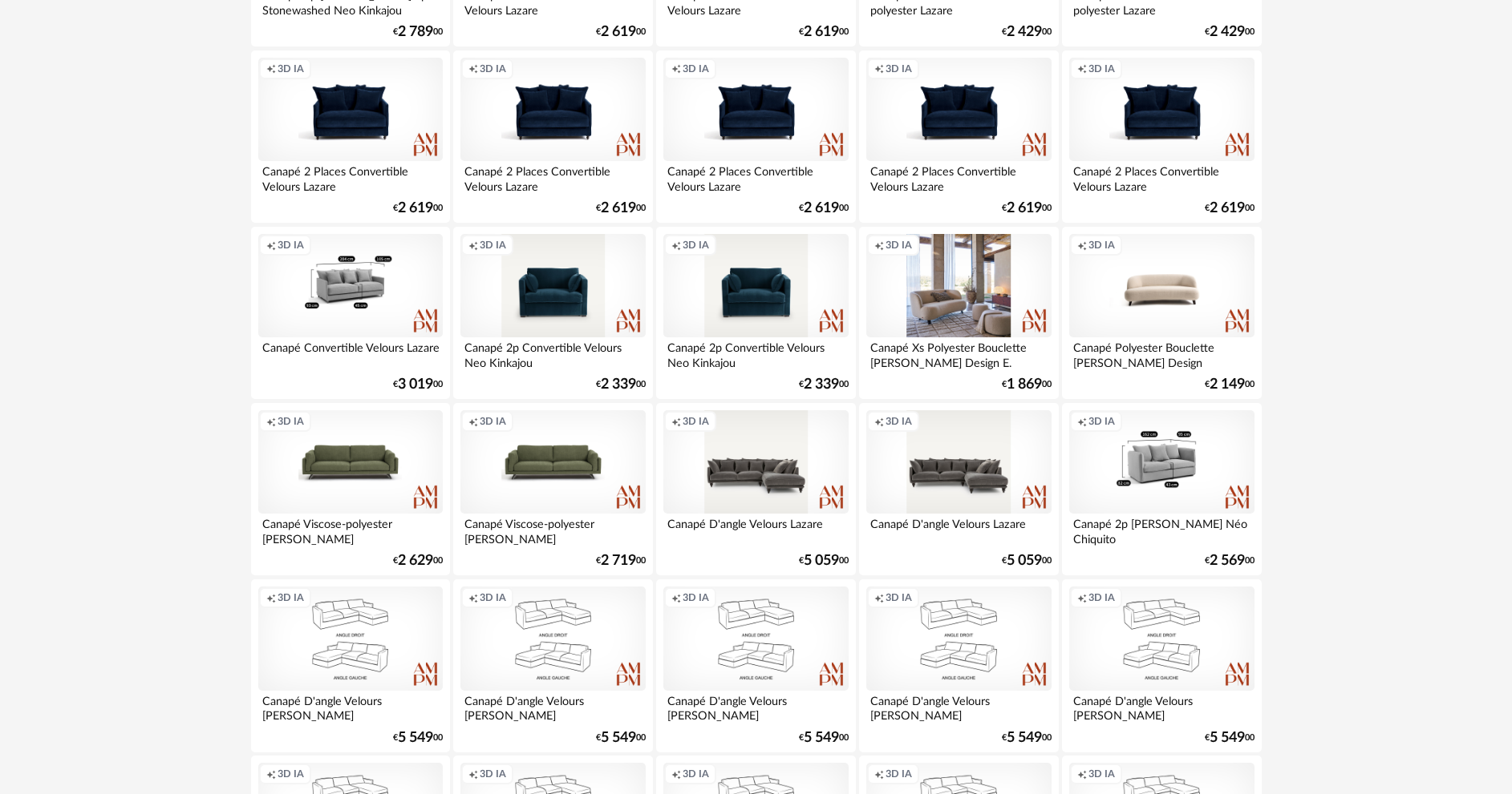
scroll to position [3126, 0]
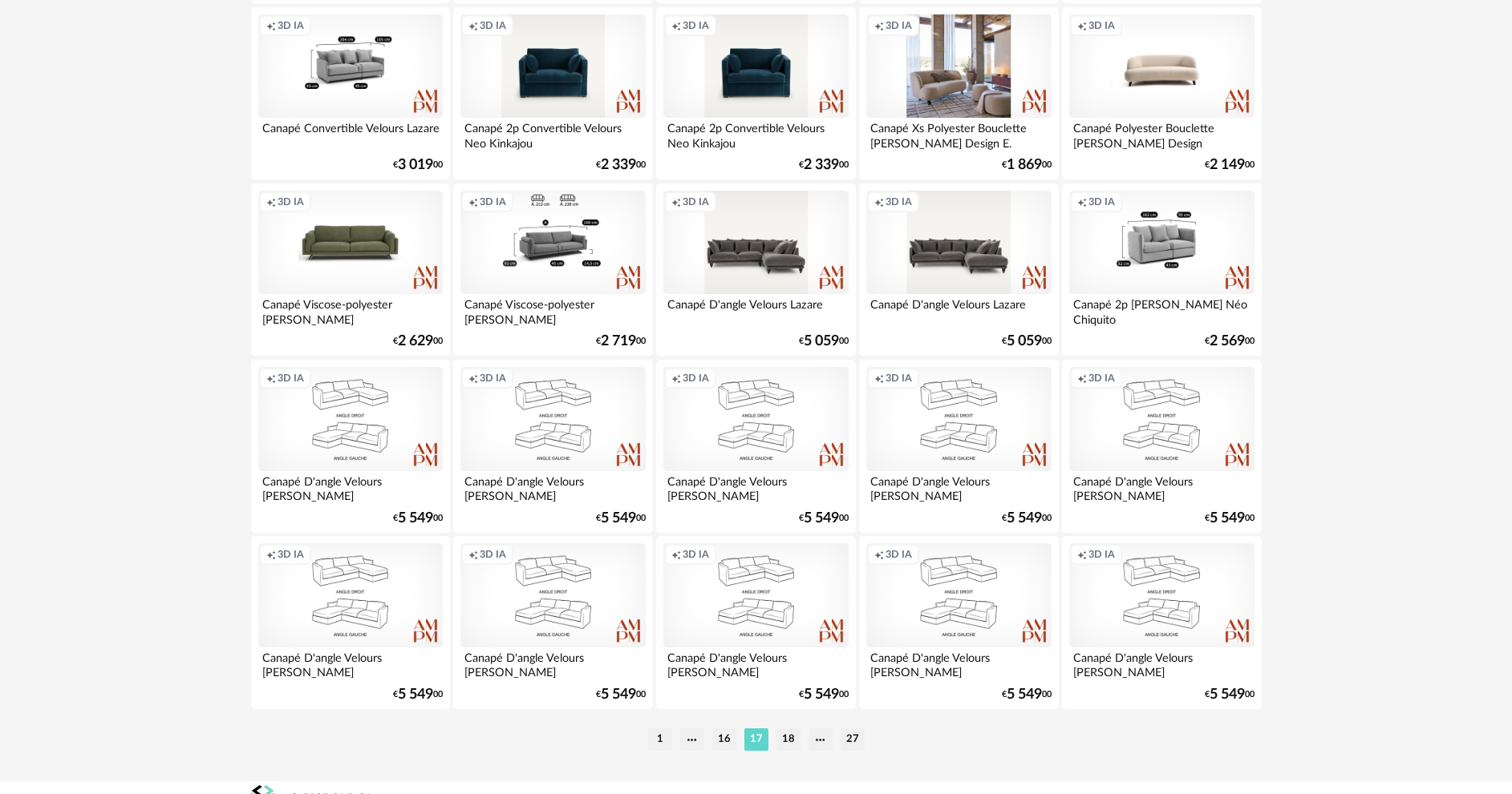
click at [559, 259] on div "Creation icon 3D IA" at bounding box center [552, 243] width 185 height 104
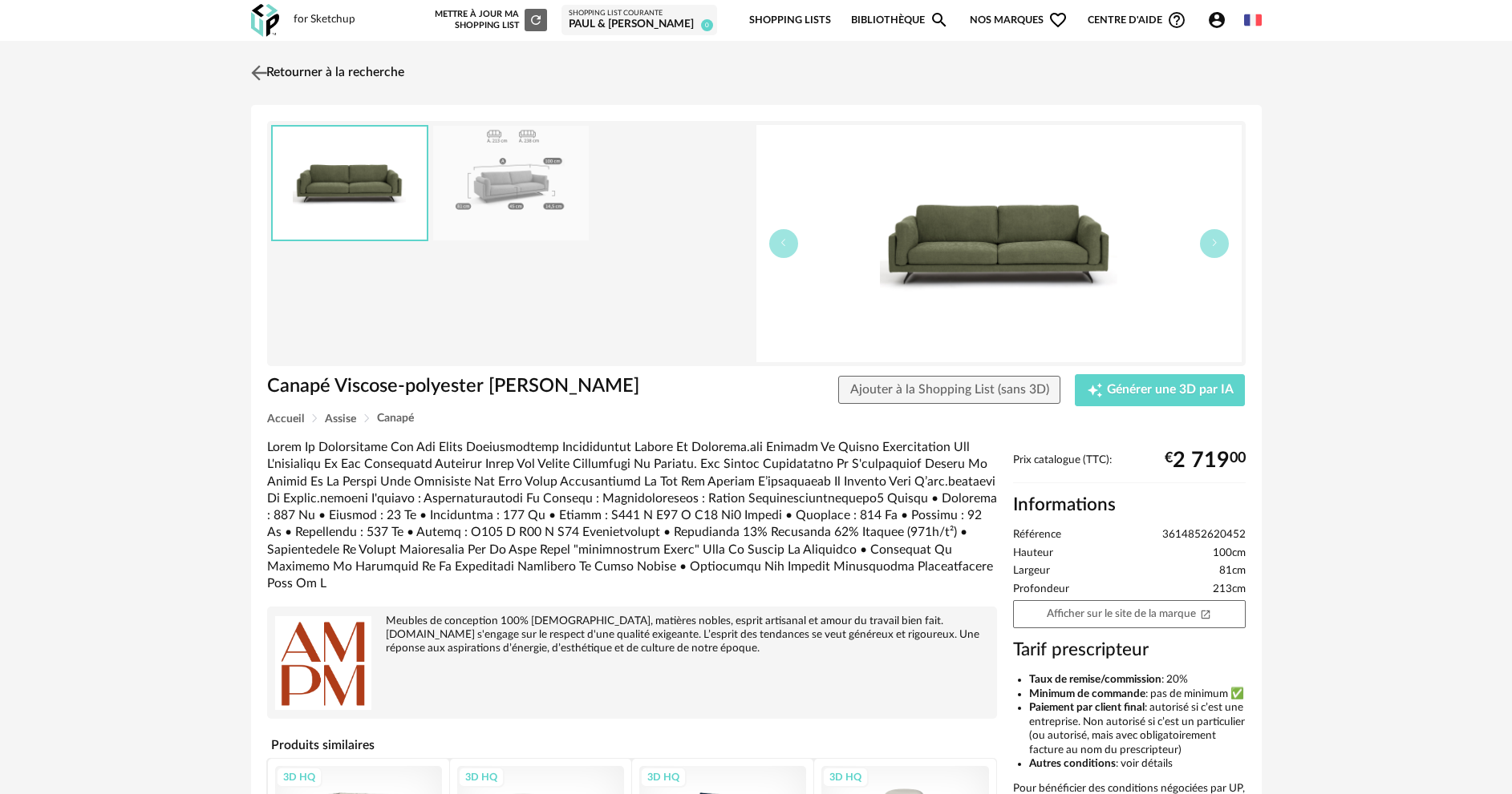
click at [280, 67] on link "Retourner à la recherche" at bounding box center [325, 73] width 157 height 36
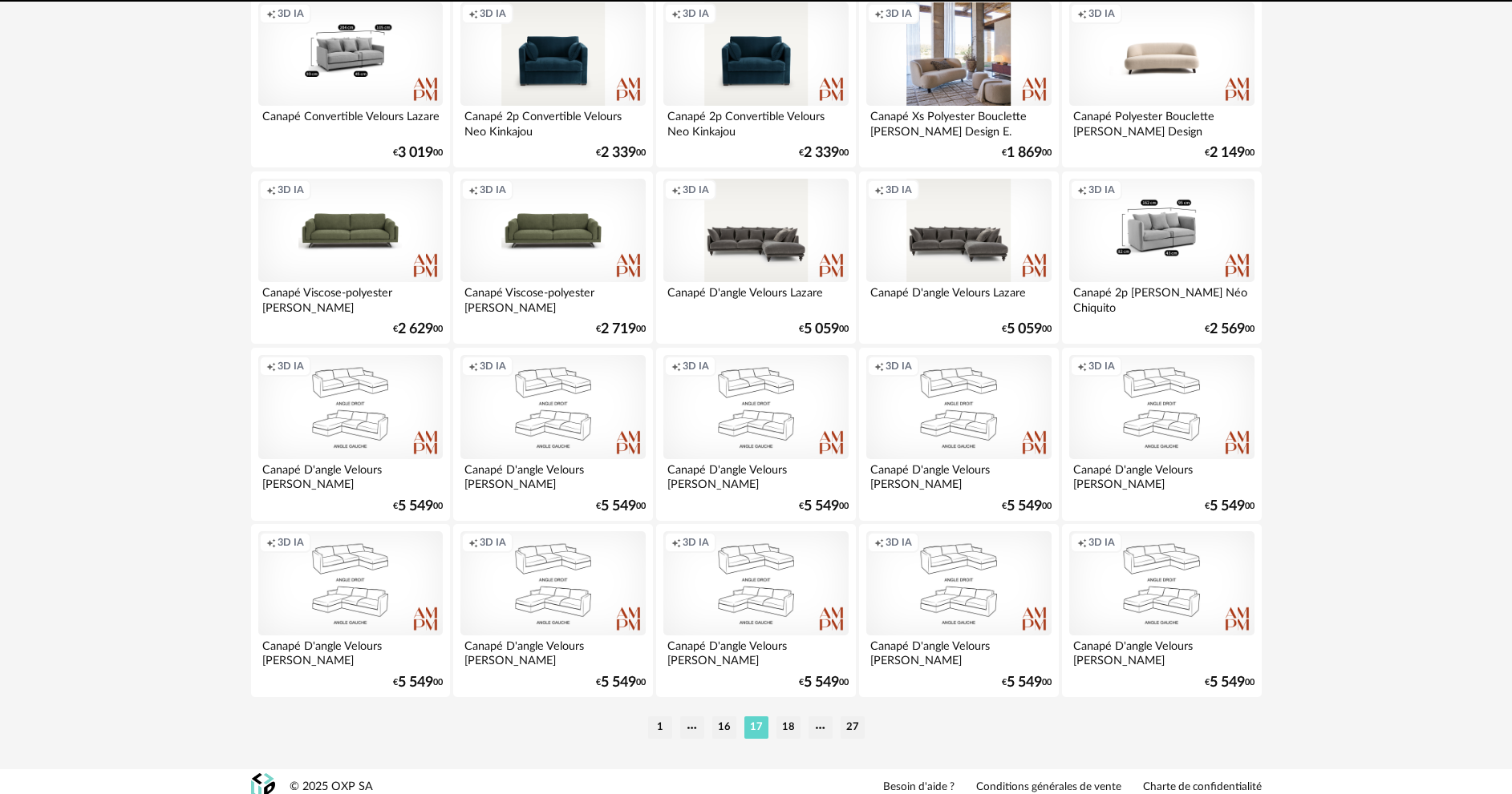
scroll to position [3150, 0]
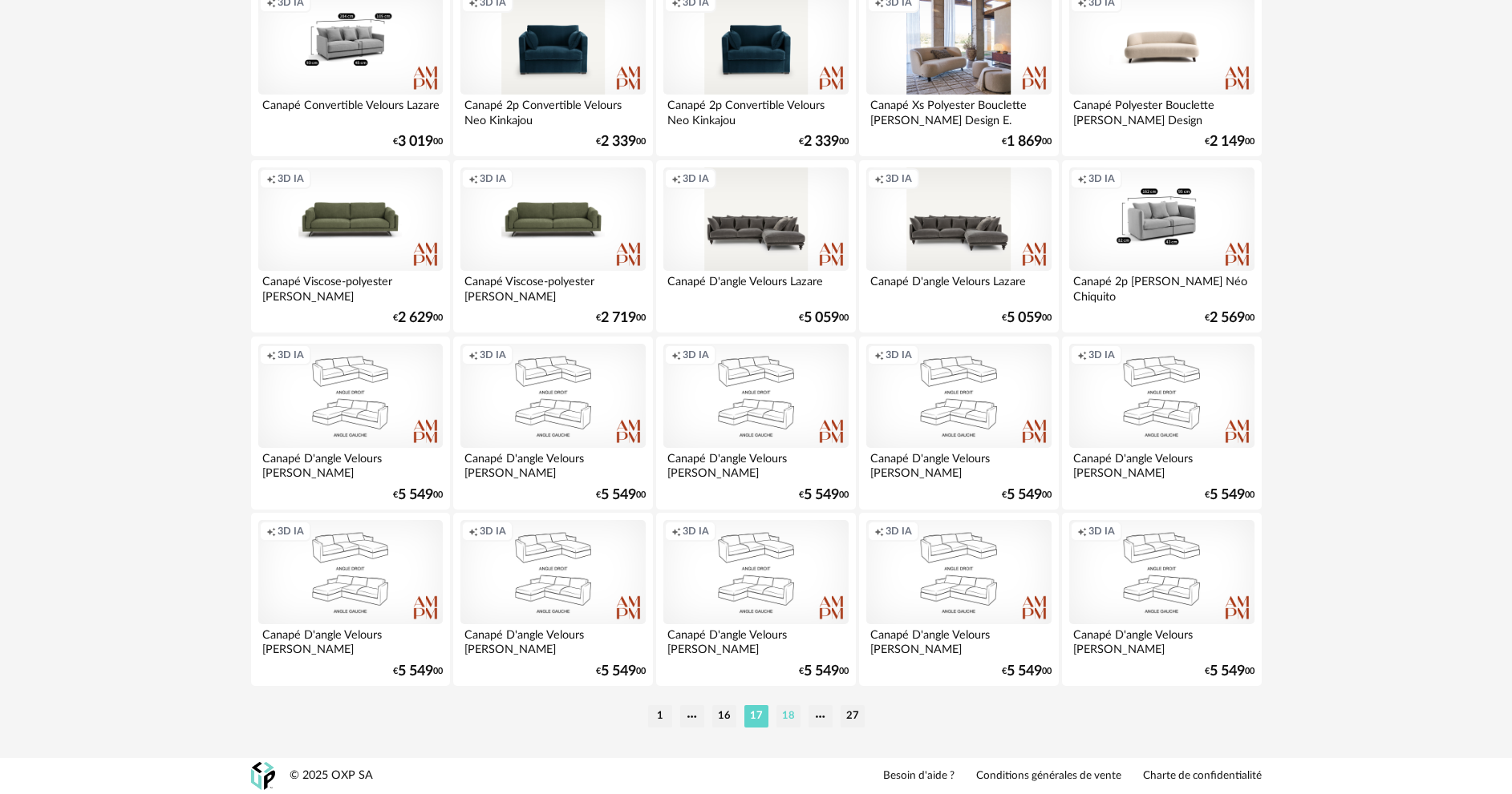
click at [789, 712] on li "18" at bounding box center [788, 716] width 24 height 22
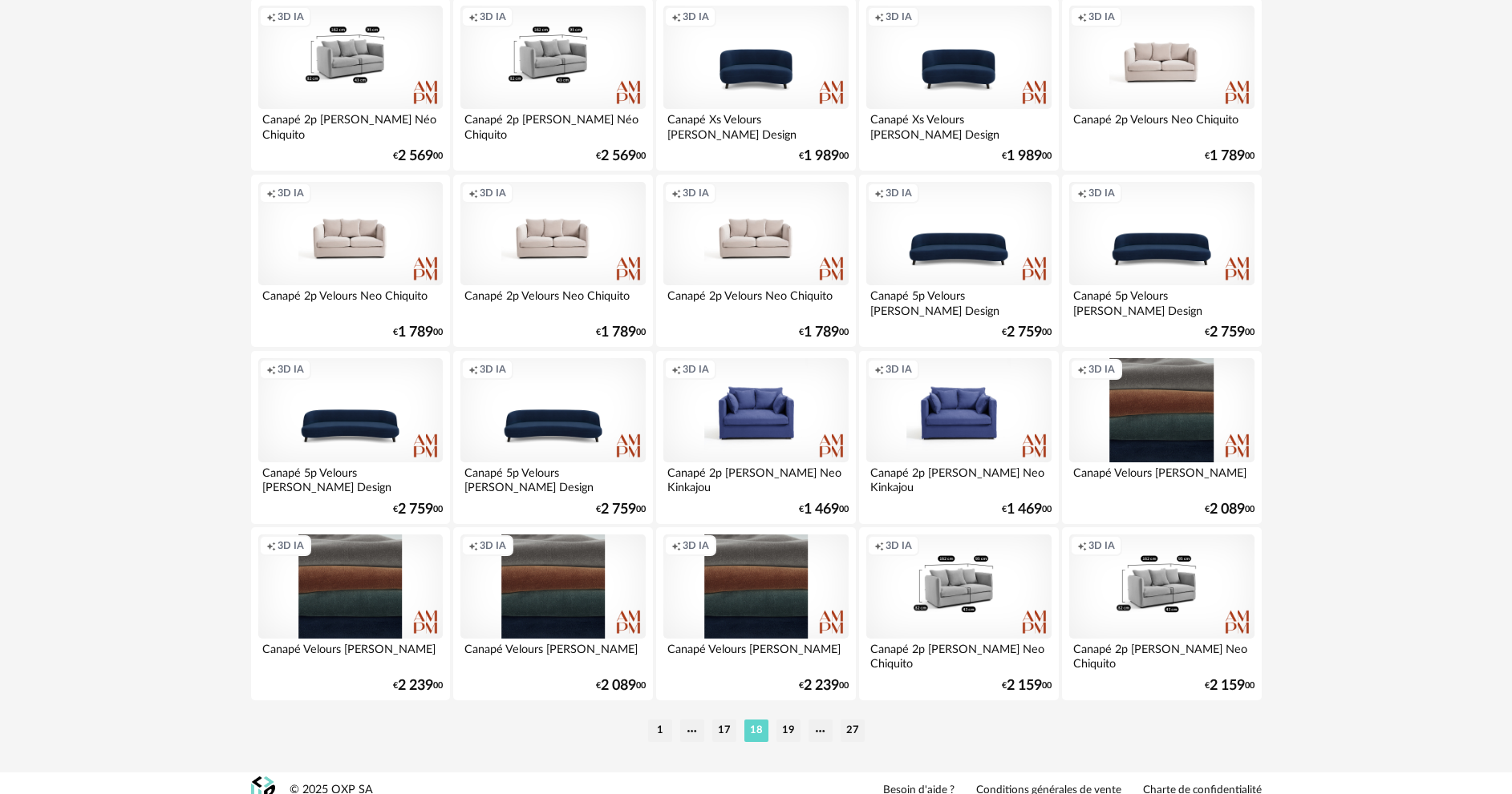
scroll to position [3150, 0]
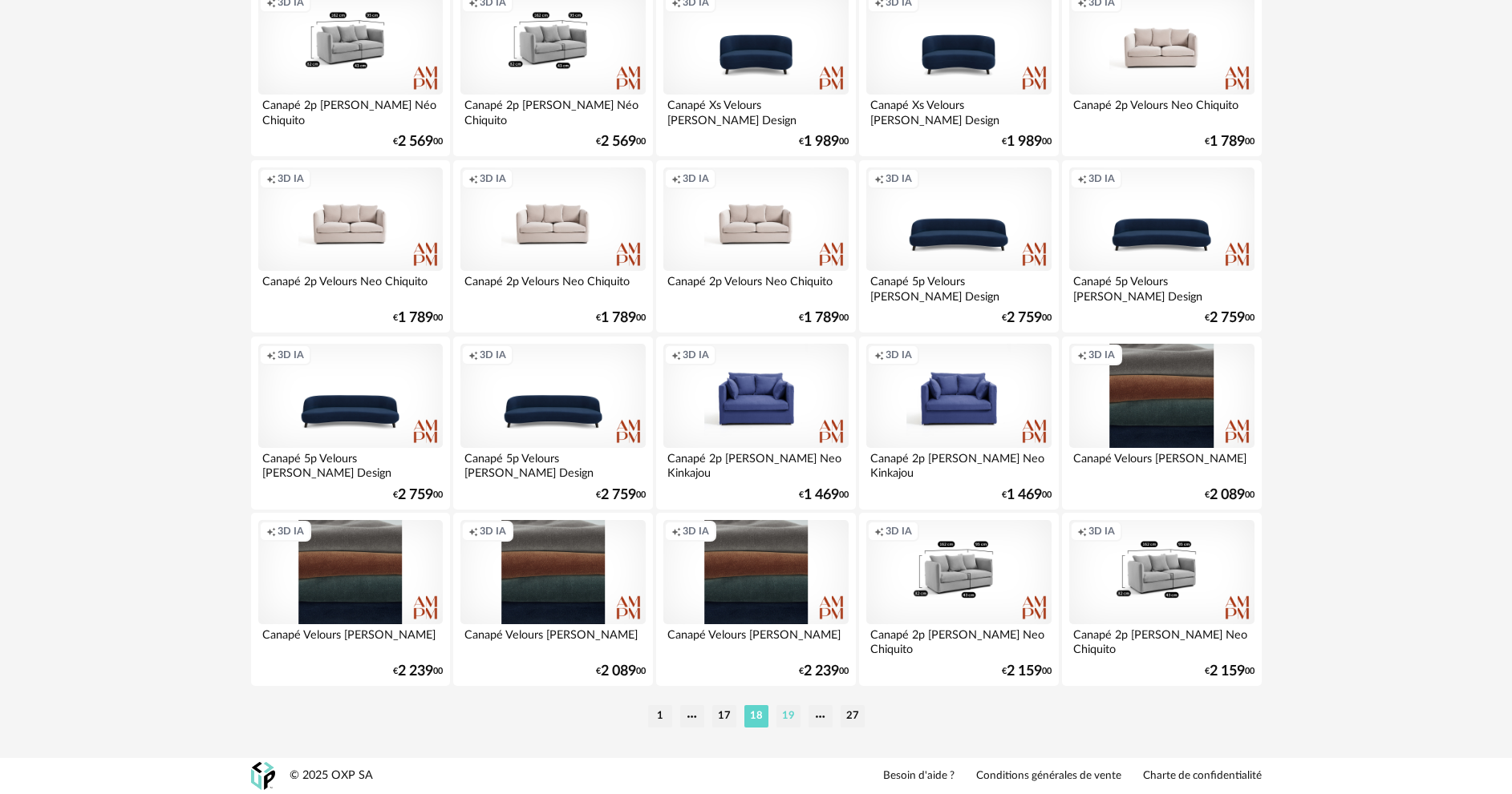
click at [779, 710] on li "19" at bounding box center [788, 716] width 24 height 22
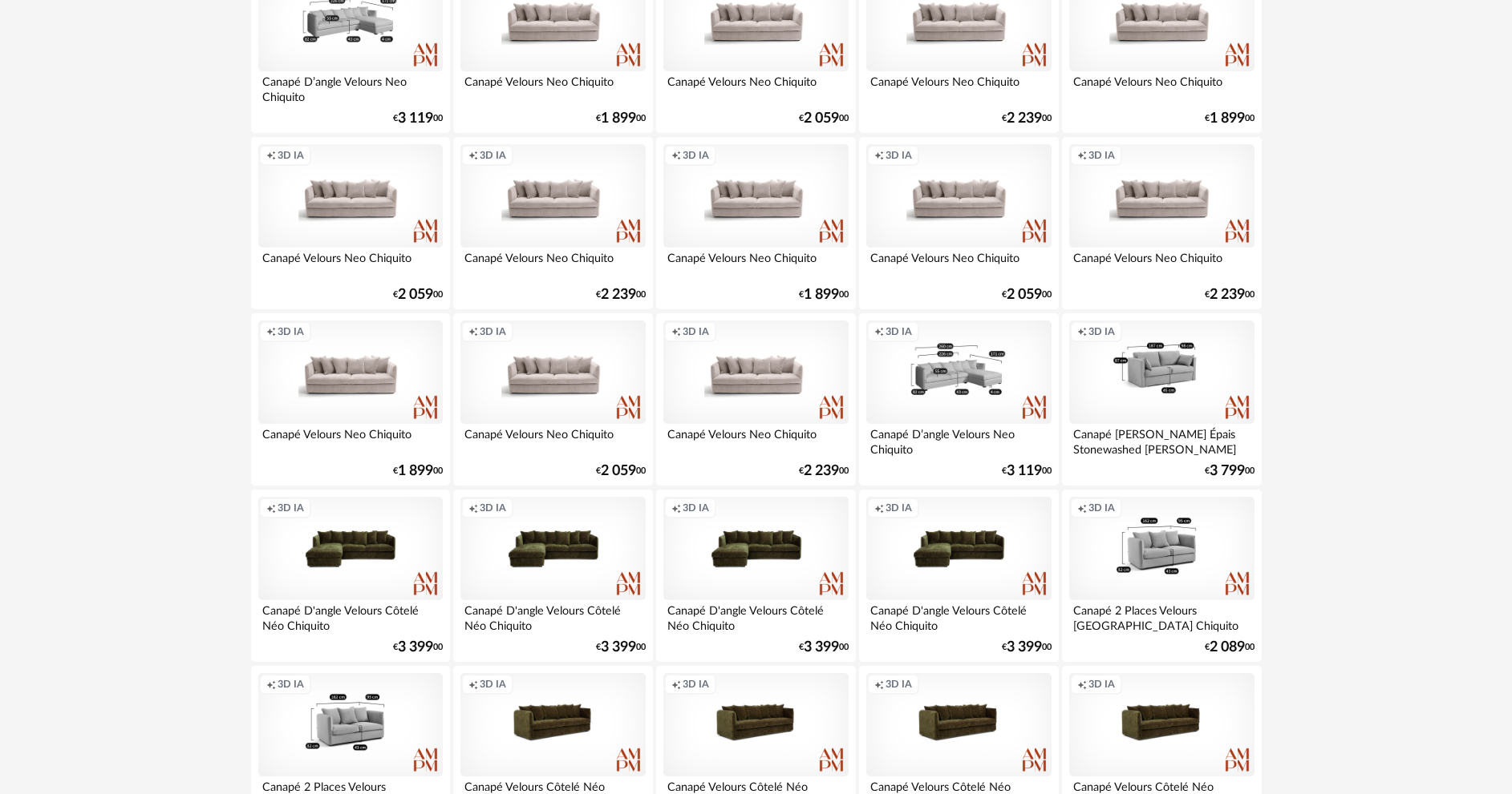
scroll to position [962, 0]
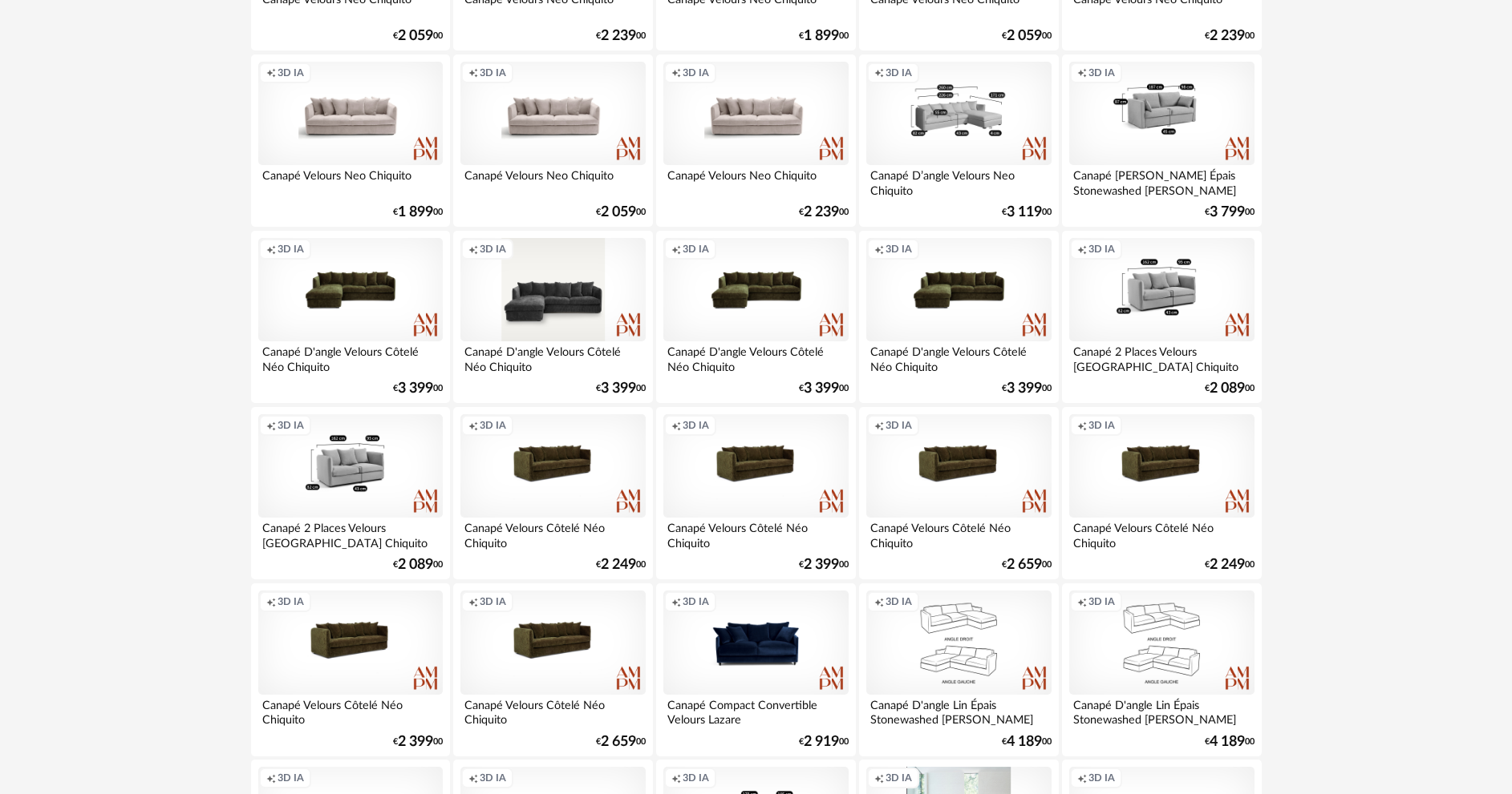
click at [495, 310] on div "Creation icon 3D IA" at bounding box center [552, 290] width 185 height 104
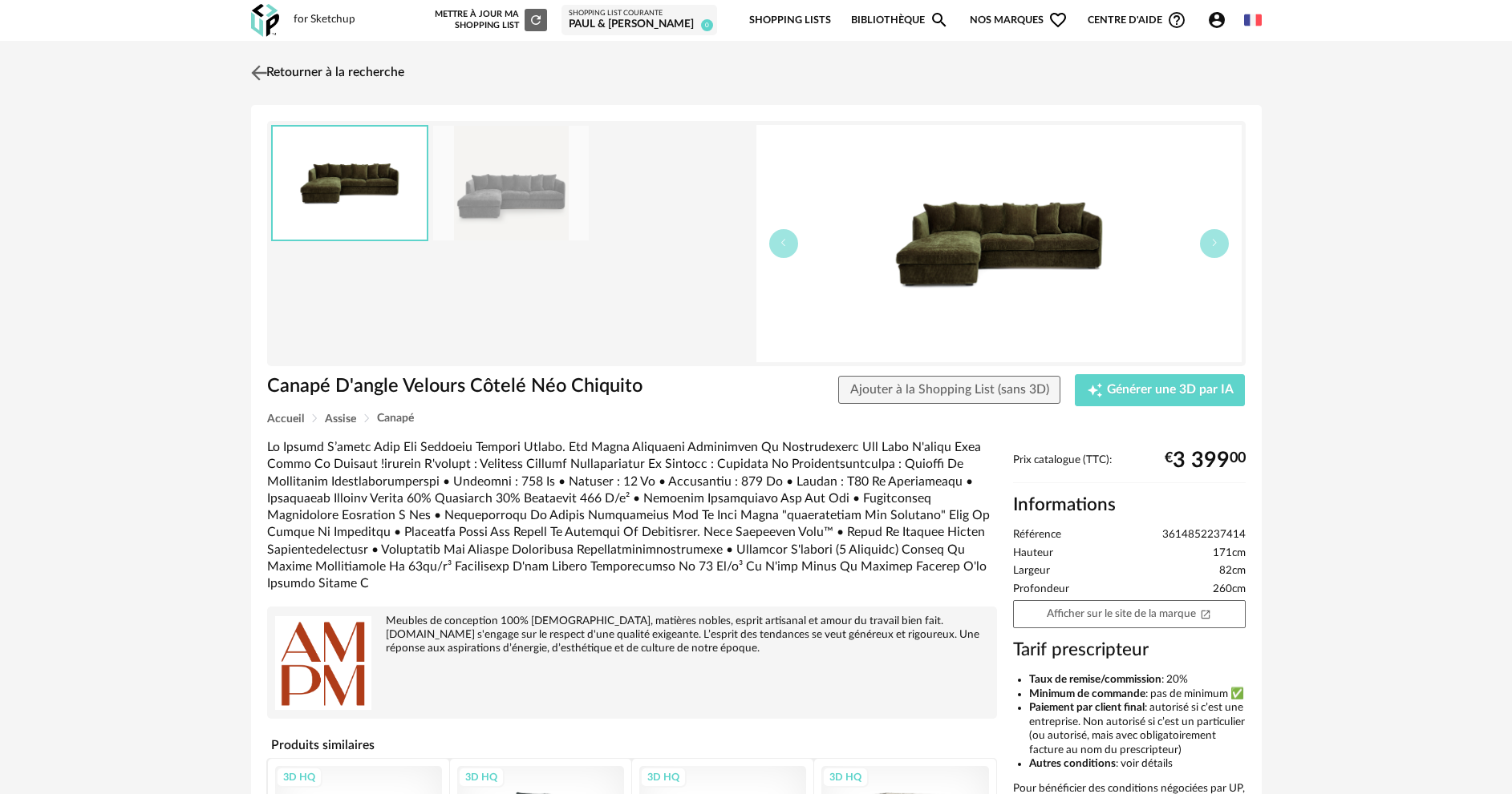
click at [332, 71] on link "Retourner à la recherche" at bounding box center [325, 73] width 157 height 36
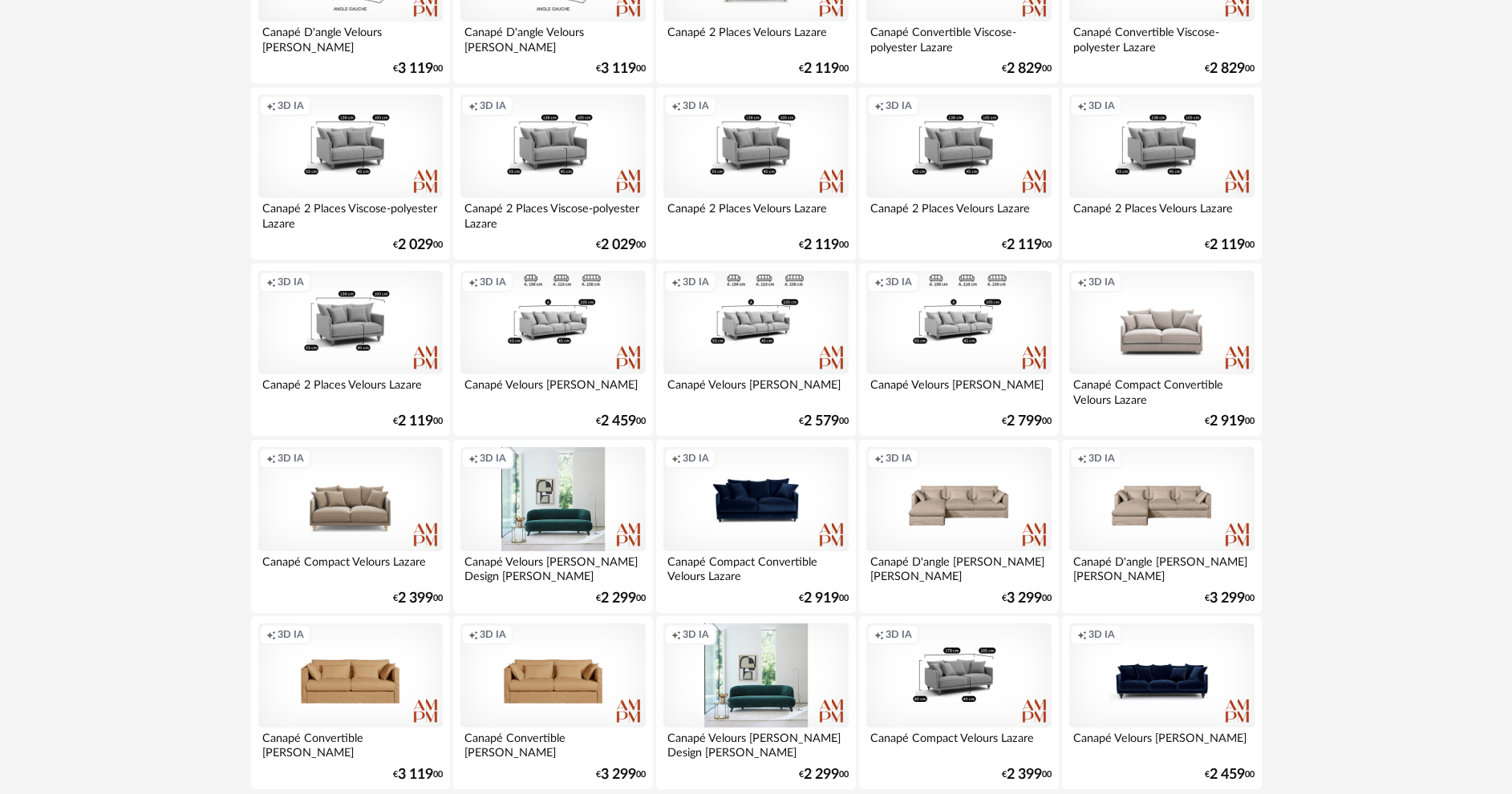
scroll to position [3150, 0]
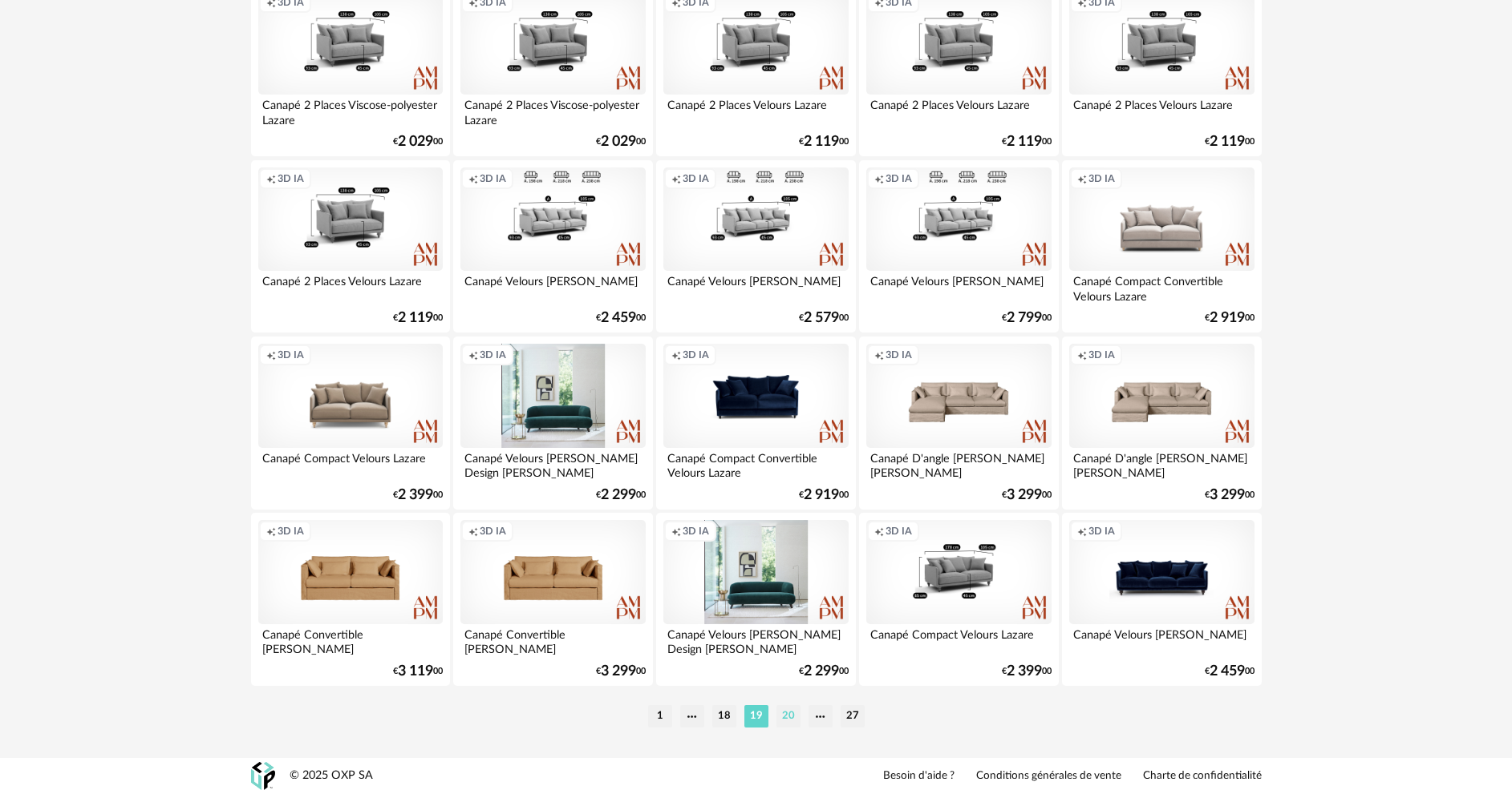
click at [790, 711] on li "20" at bounding box center [788, 716] width 24 height 22
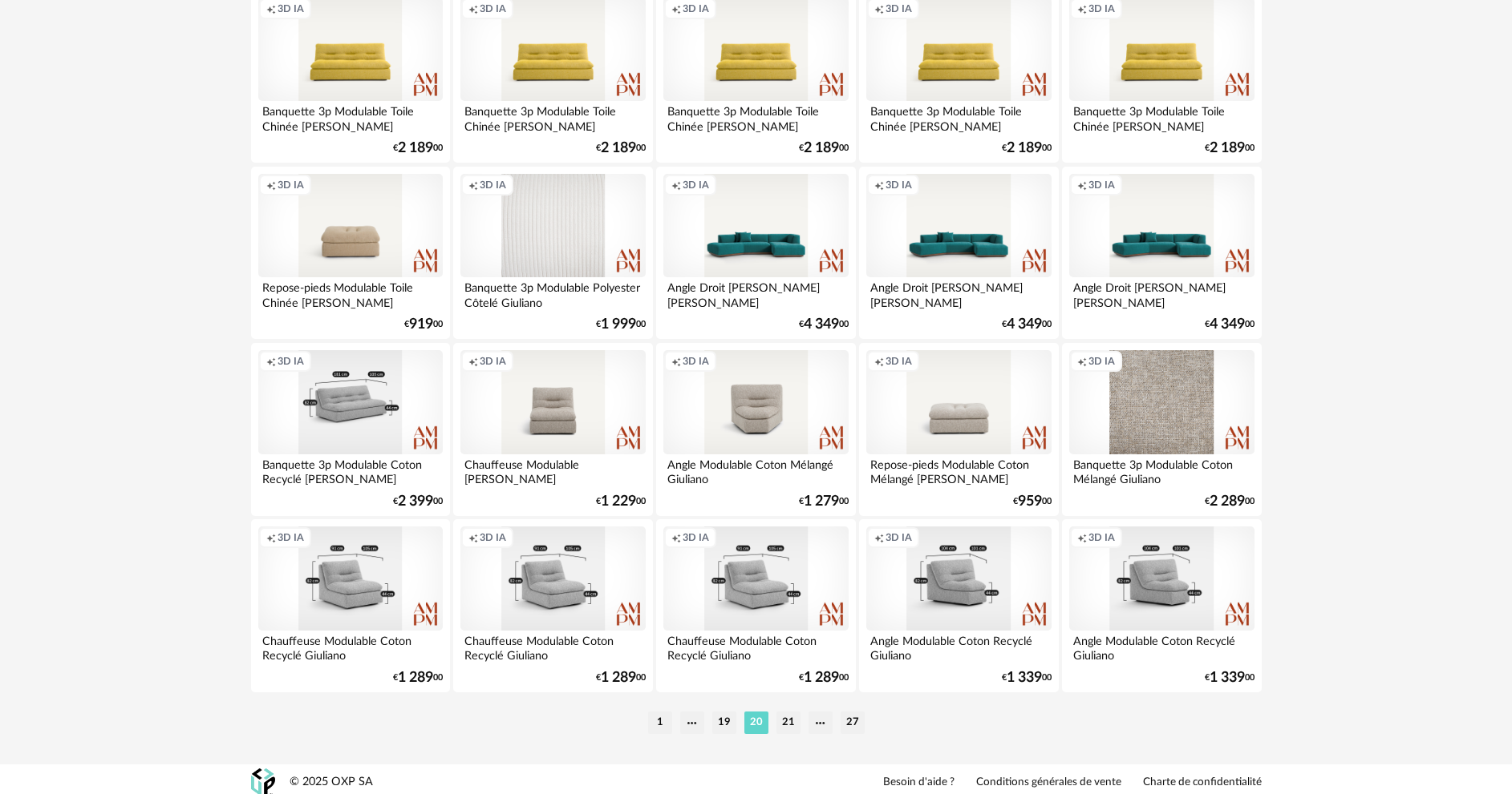
scroll to position [3150, 0]
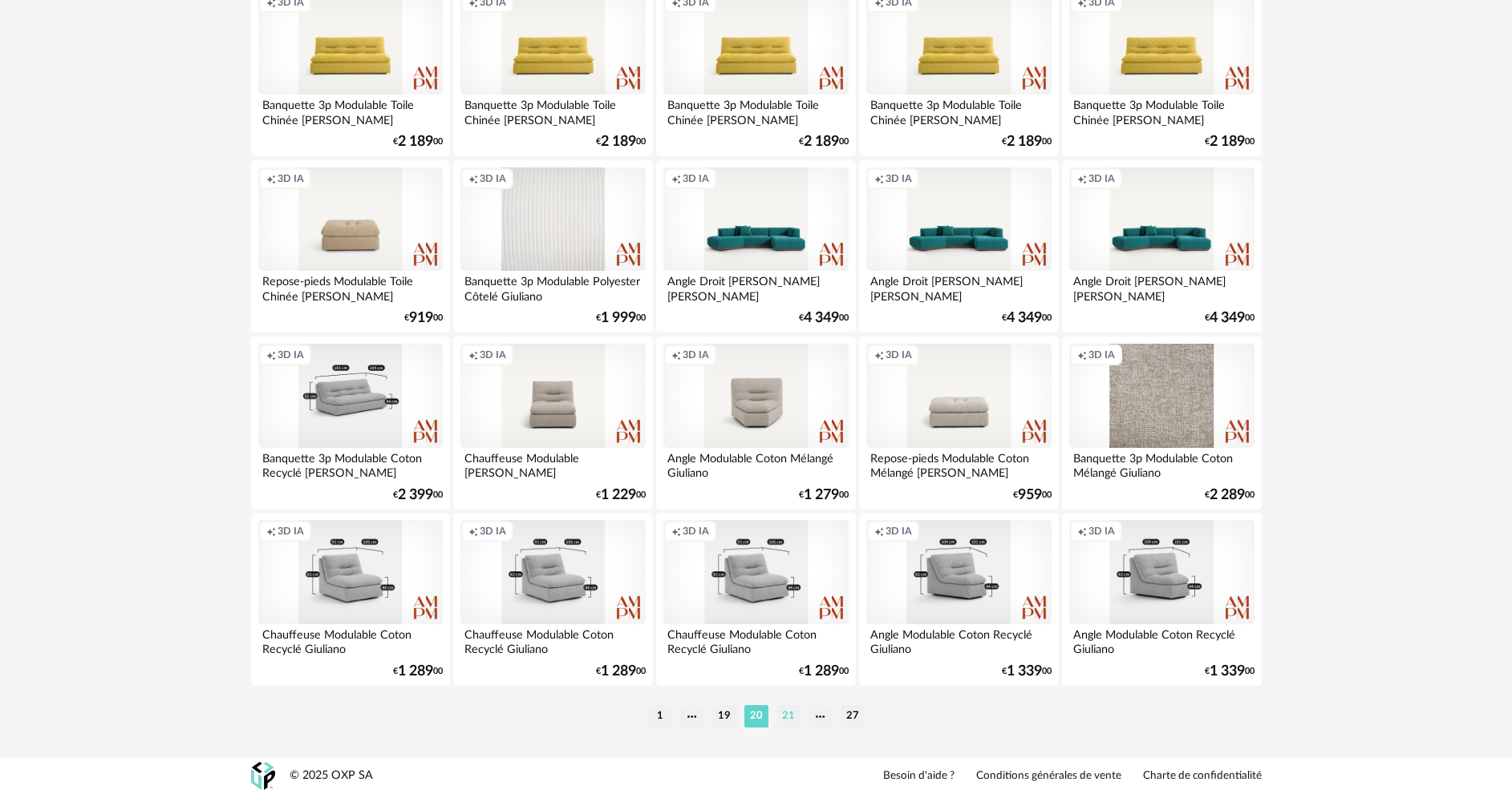
click at [794, 715] on li "21" at bounding box center [788, 716] width 24 height 22
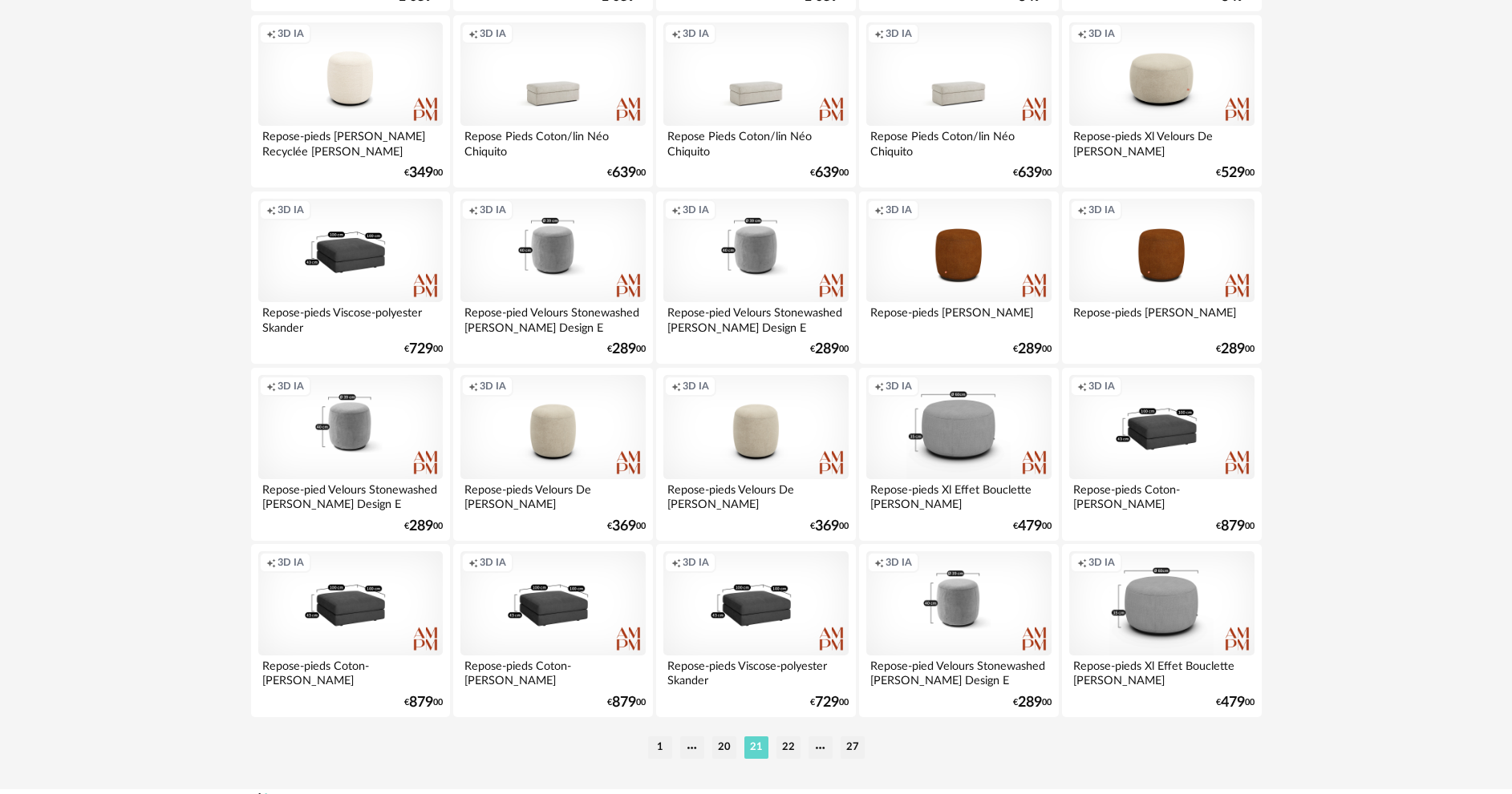
scroll to position [3150, 0]
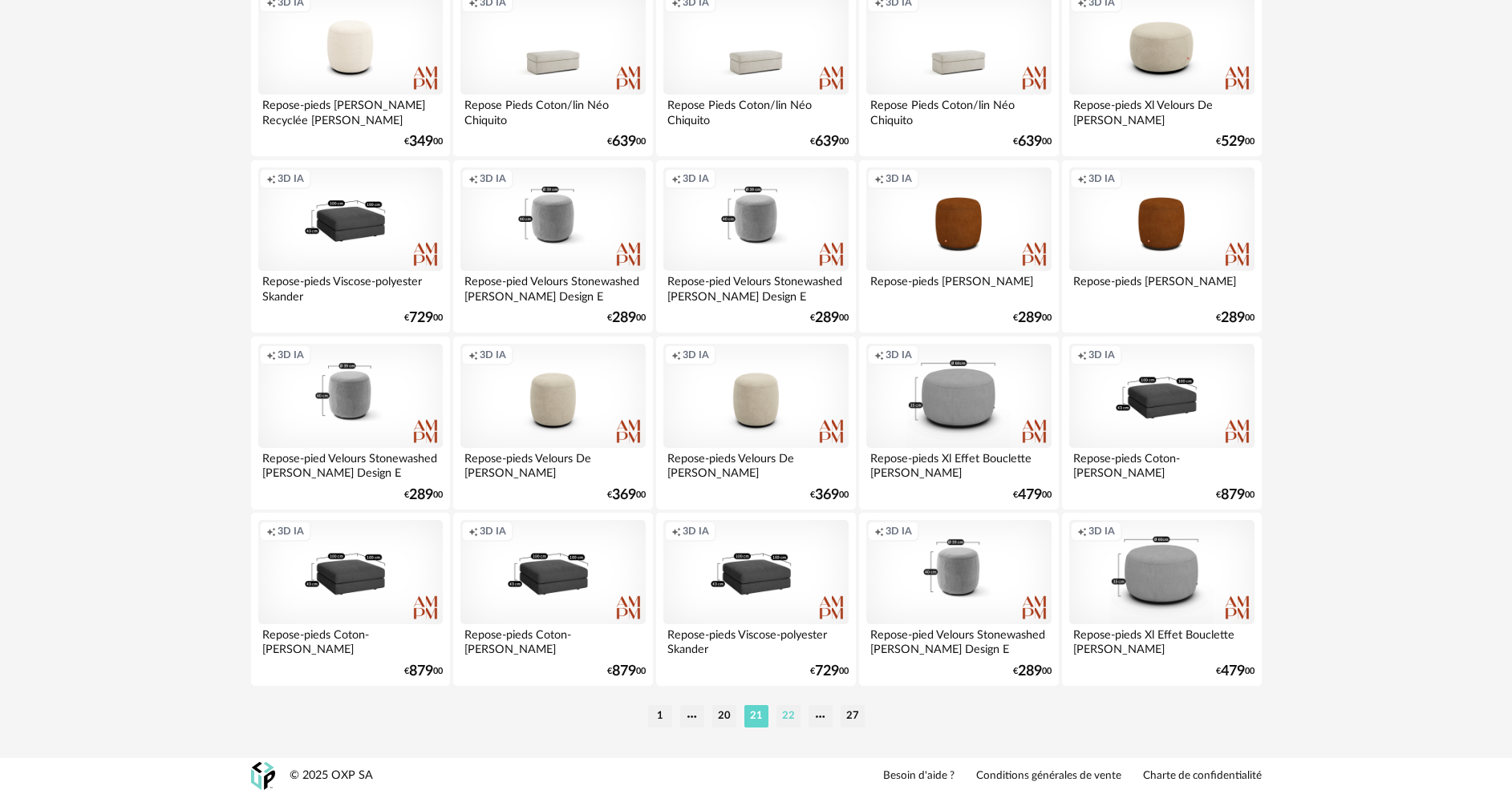
click at [785, 717] on li "22" at bounding box center [788, 716] width 24 height 22
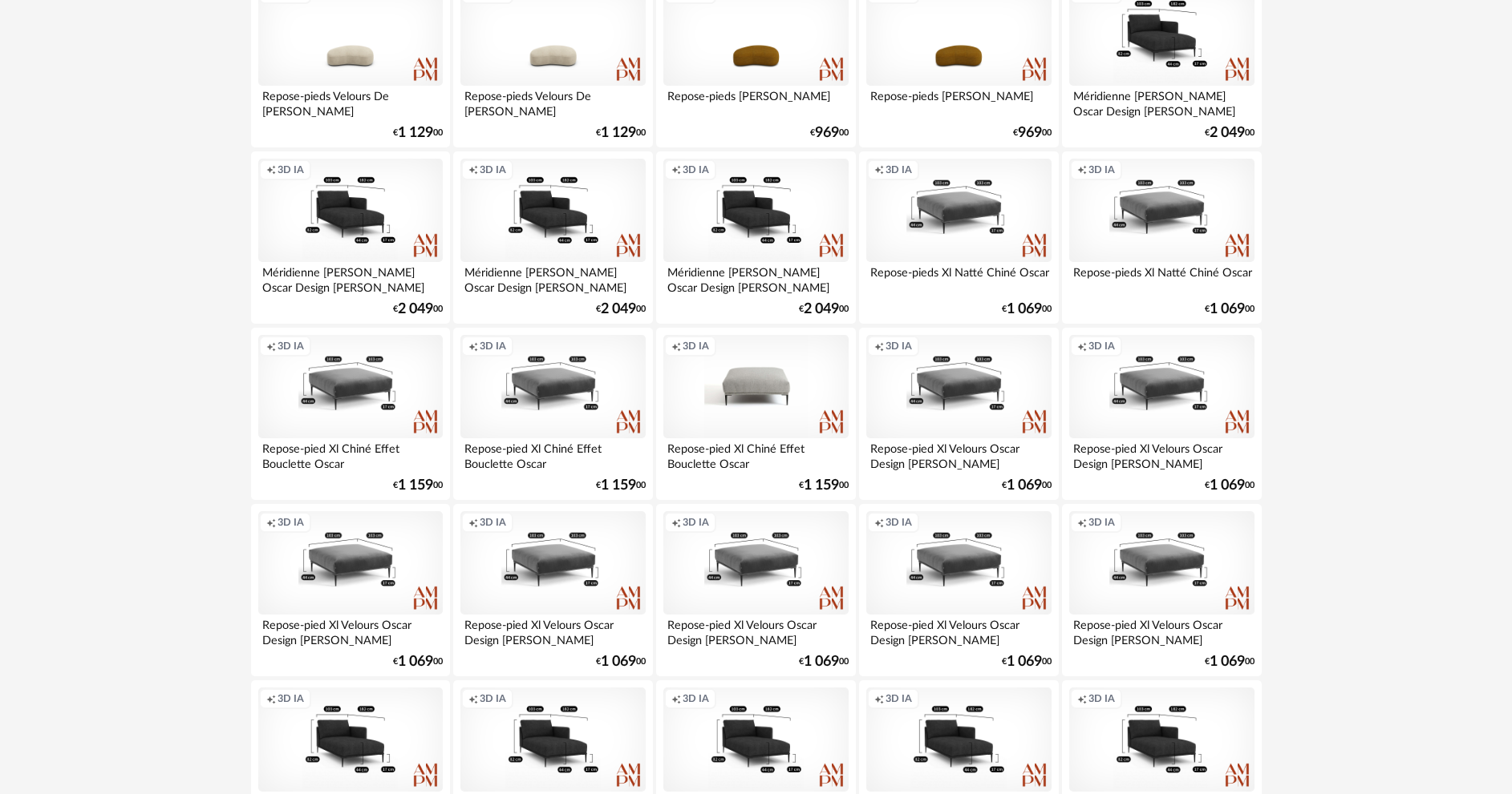
scroll to position [3150, 0]
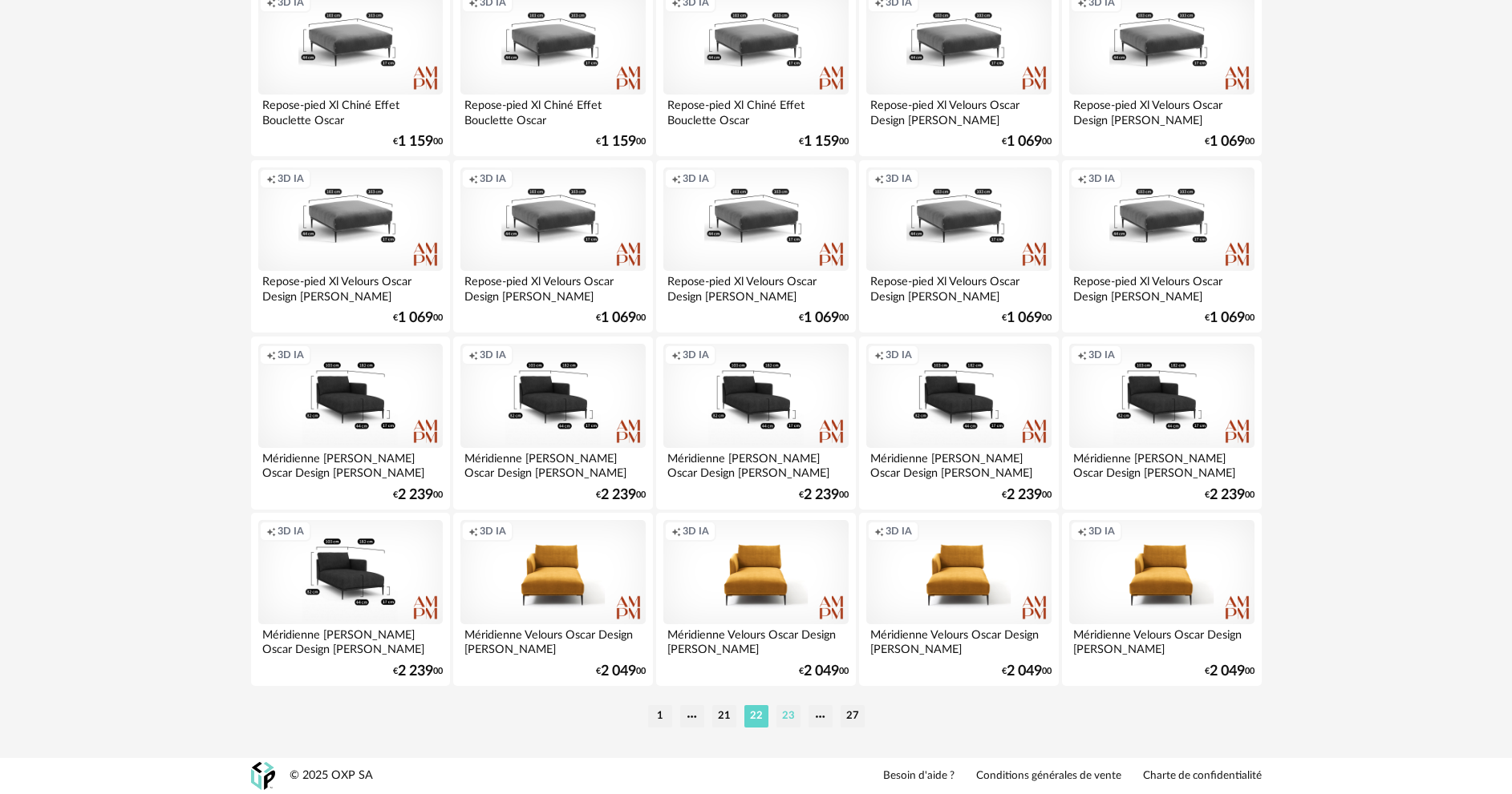
click at [793, 716] on li "23" at bounding box center [788, 716] width 24 height 22
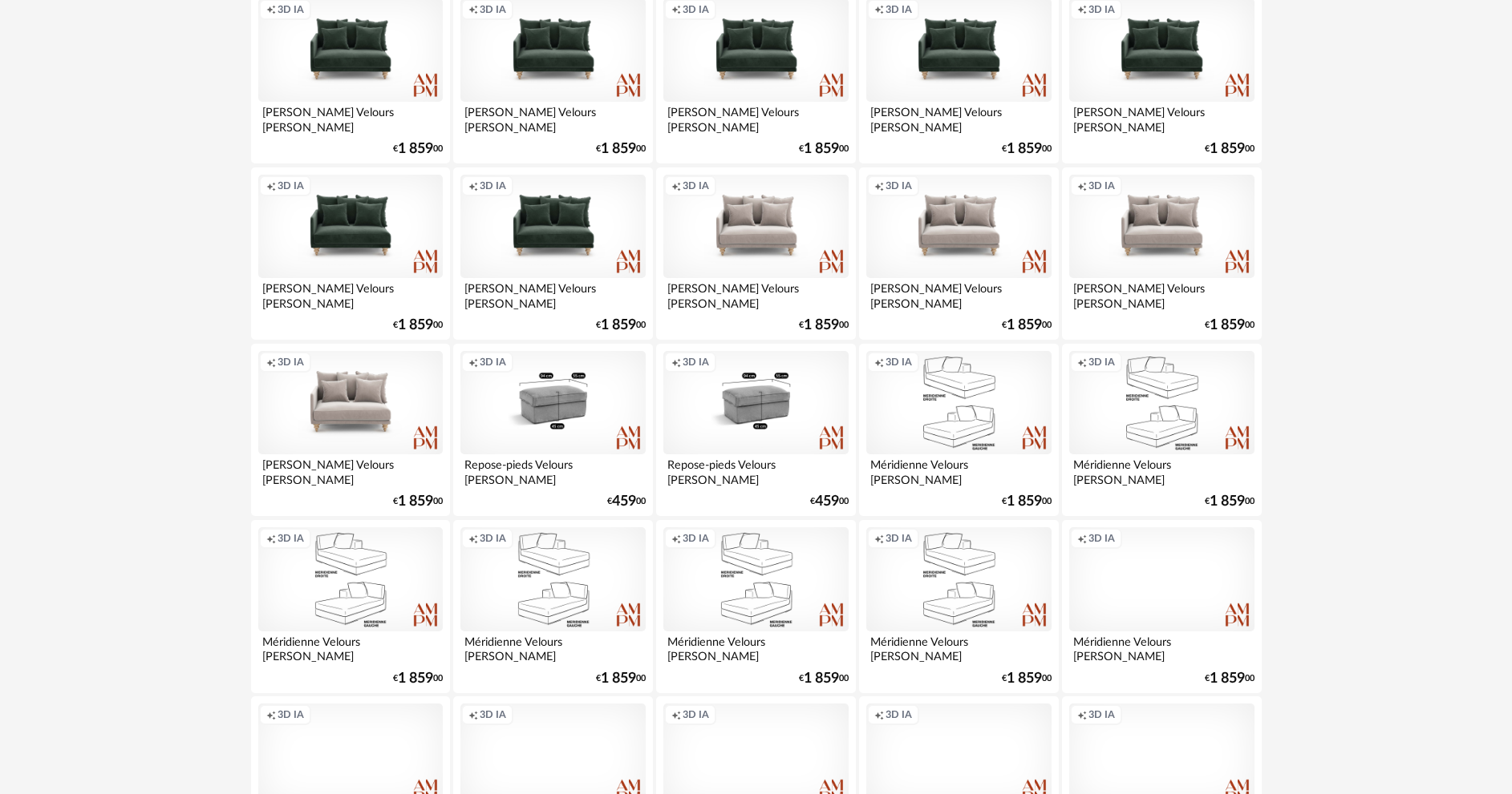
scroll to position [3150, 0]
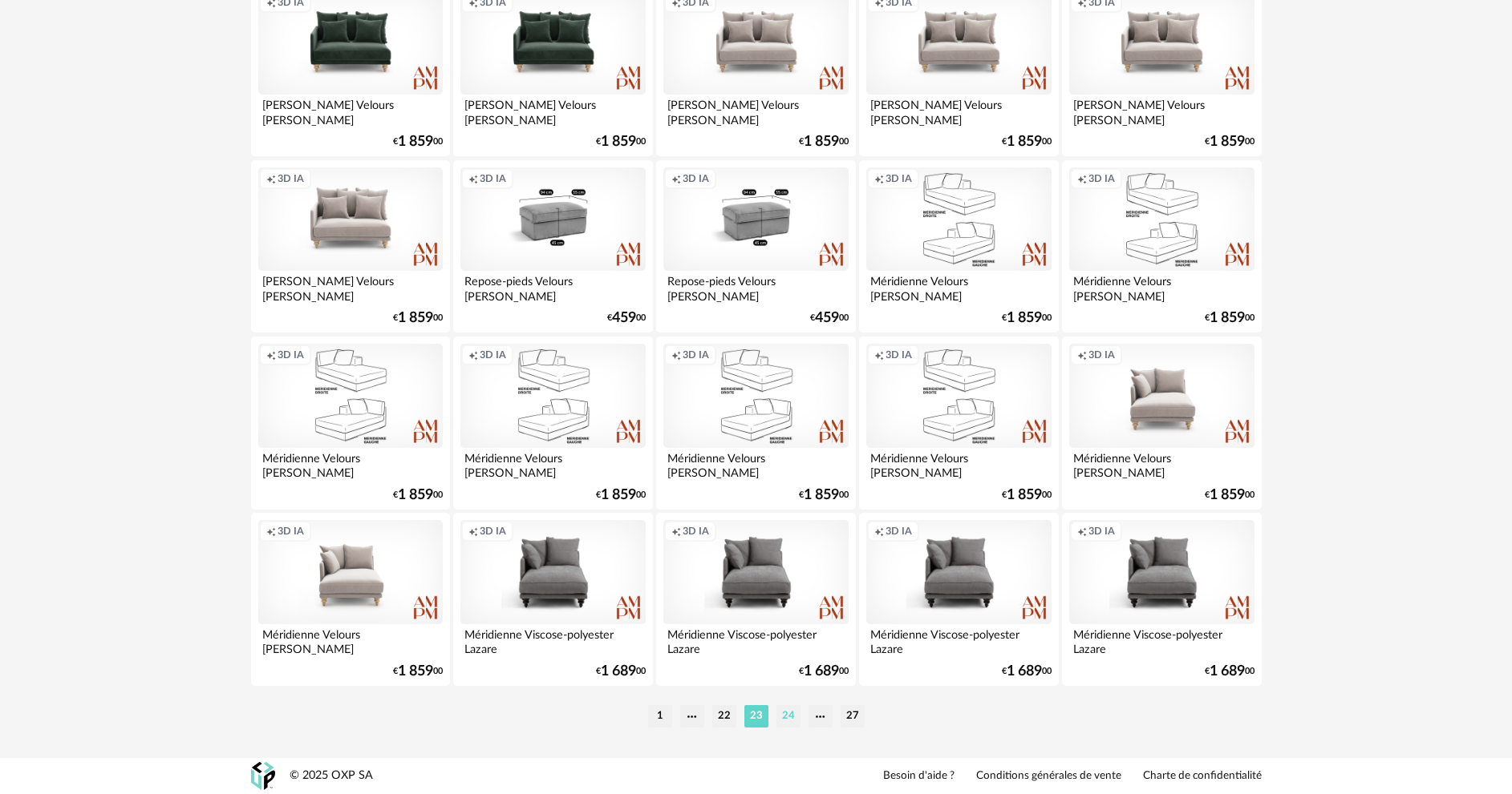
click at [794, 710] on li "24" at bounding box center [788, 716] width 24 height 22
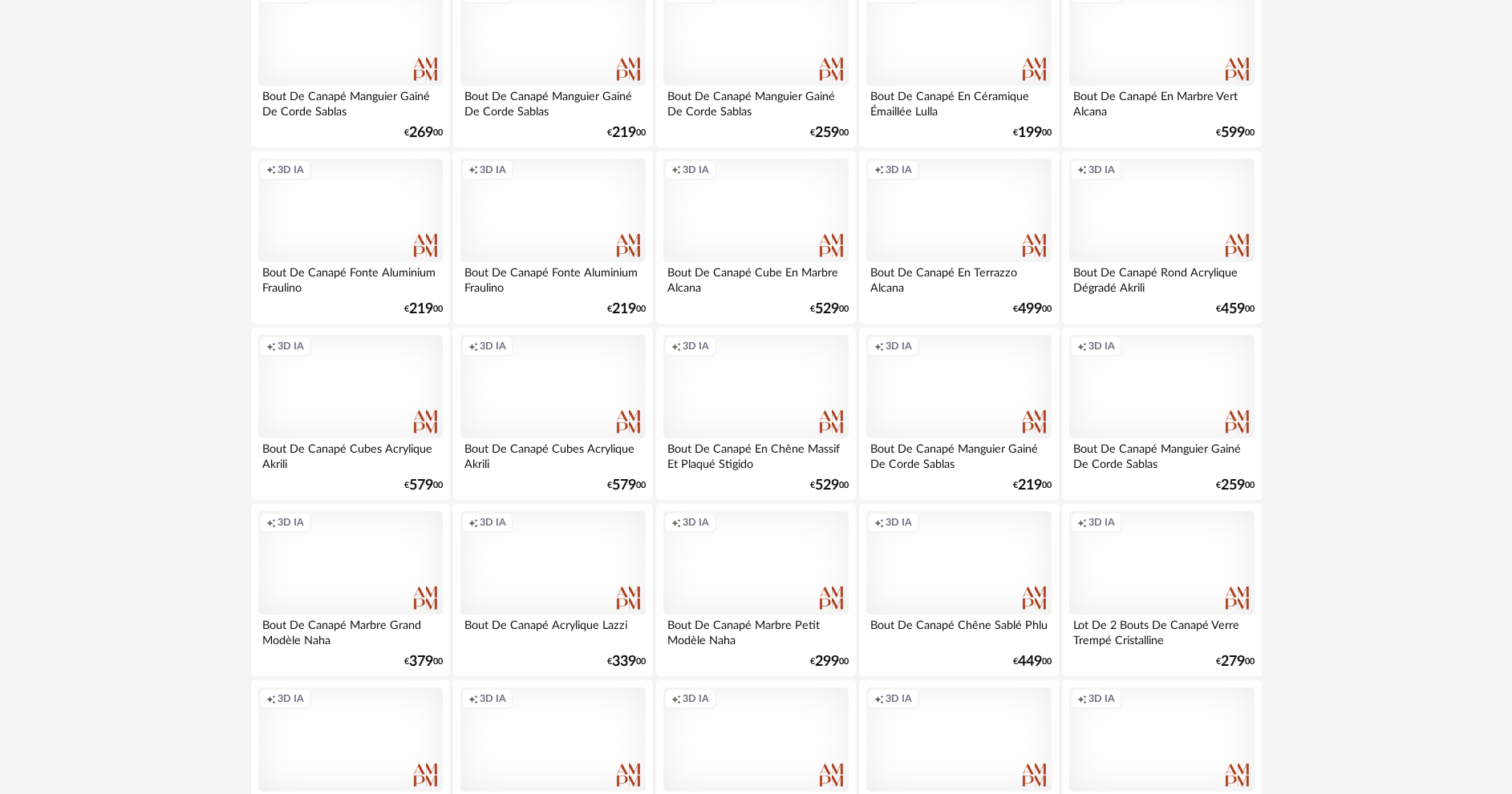
scroll to position [3150, 0]
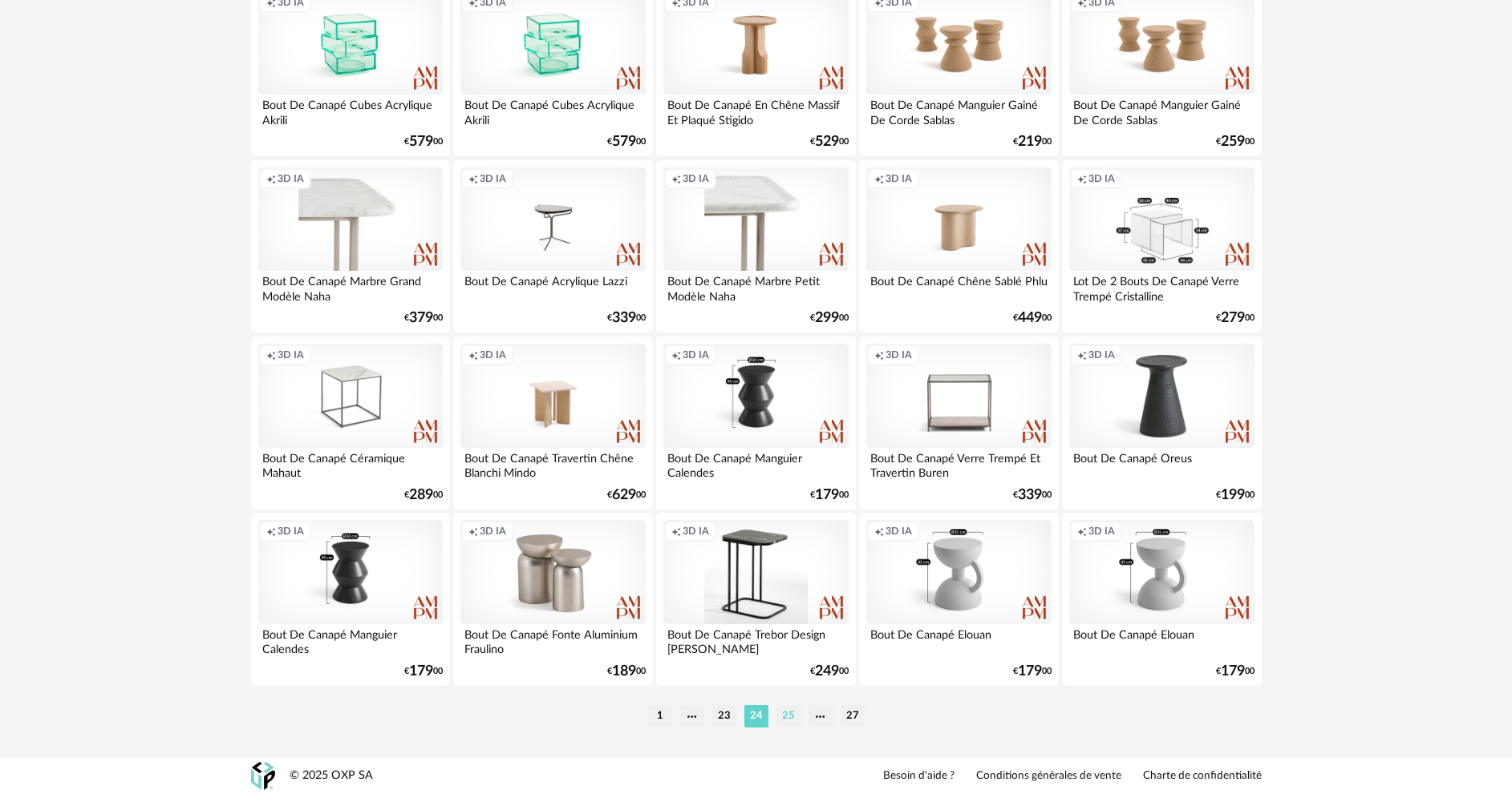
click at [790, 723] on li "25" at bounding box center [788, 716] width 24 height 22
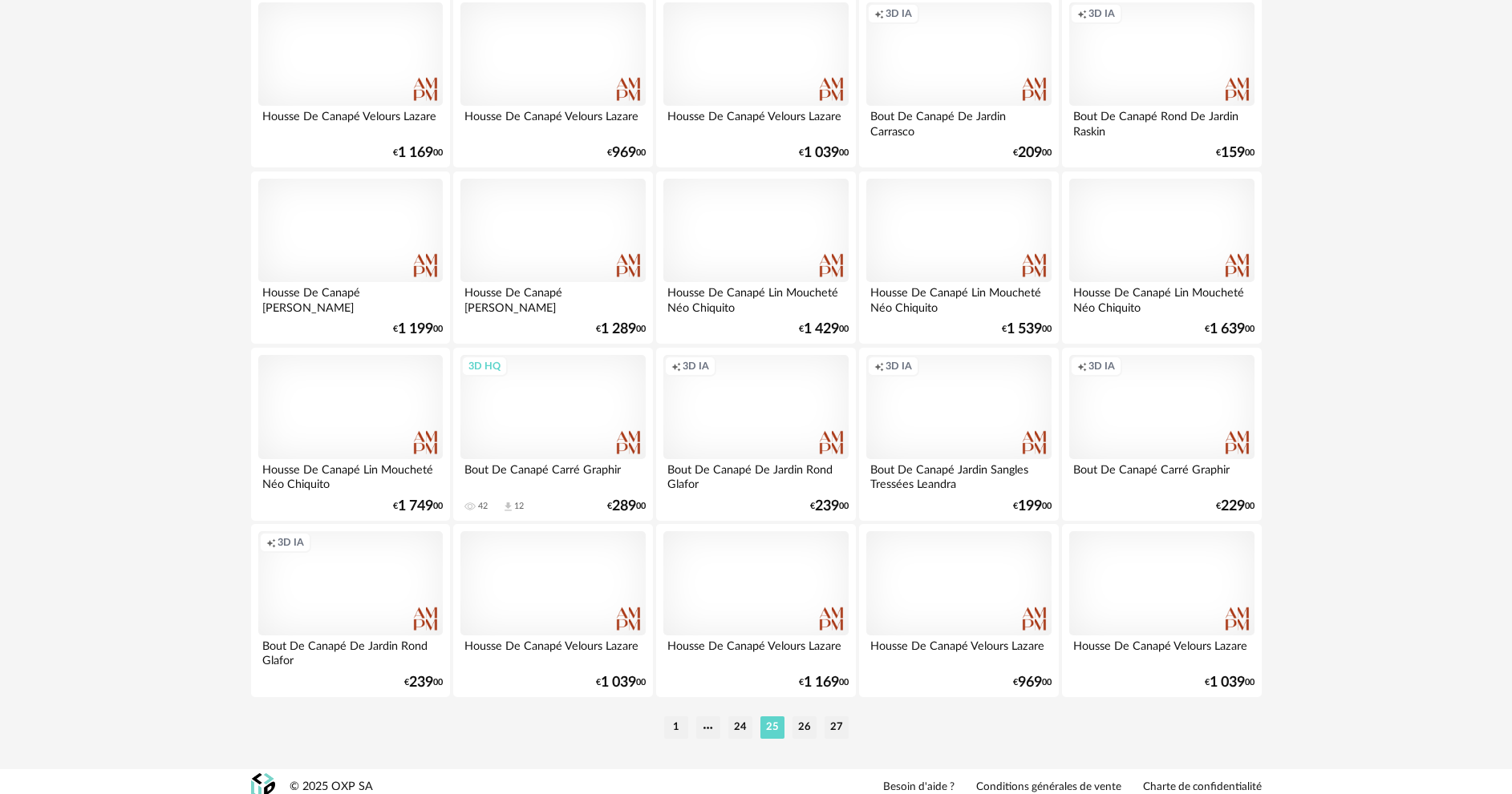
scroll to position [3150, 0]
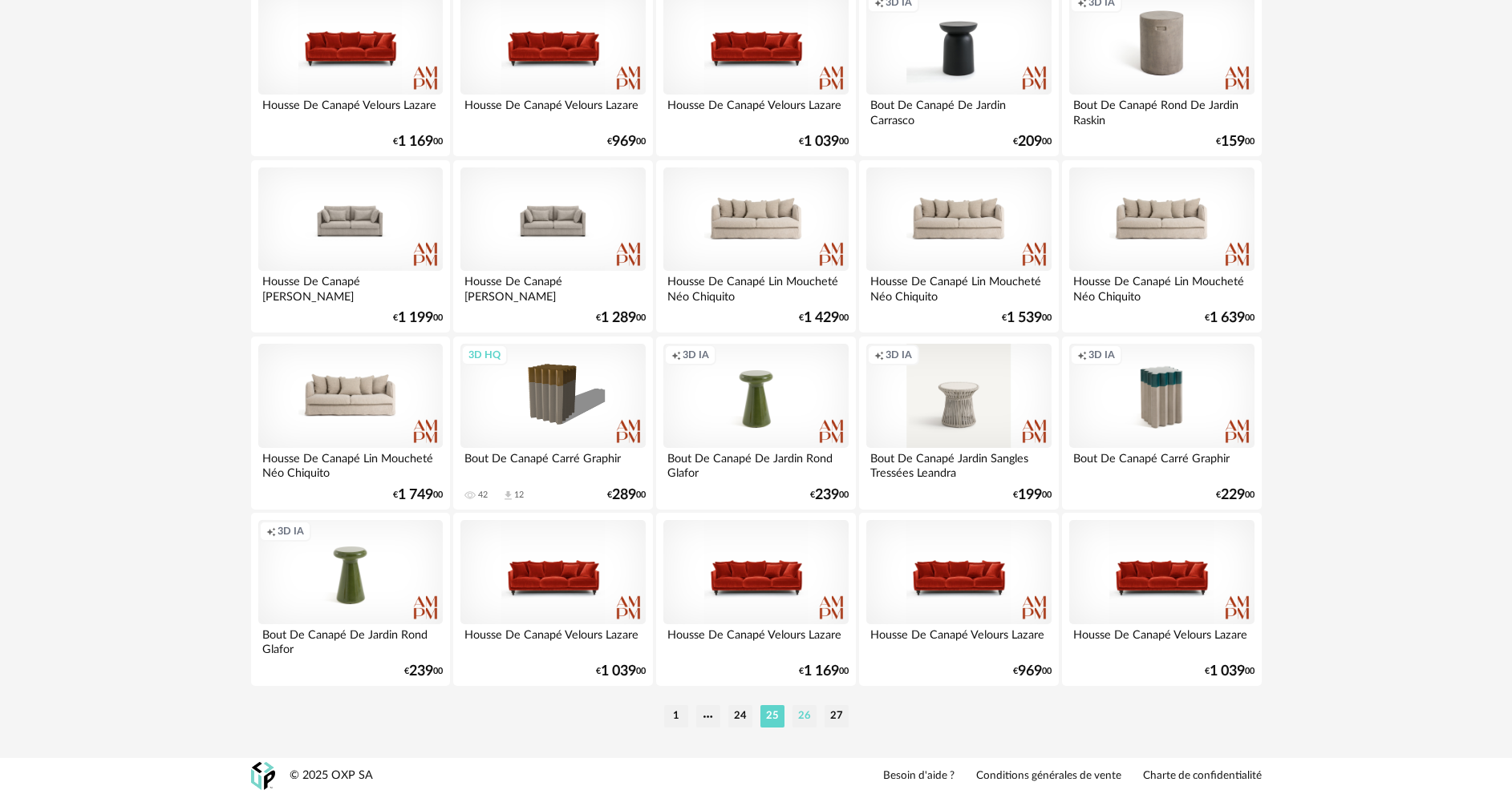
click at [795, 709] on li "26" at bounding box center [804, 716] width 24 height 22
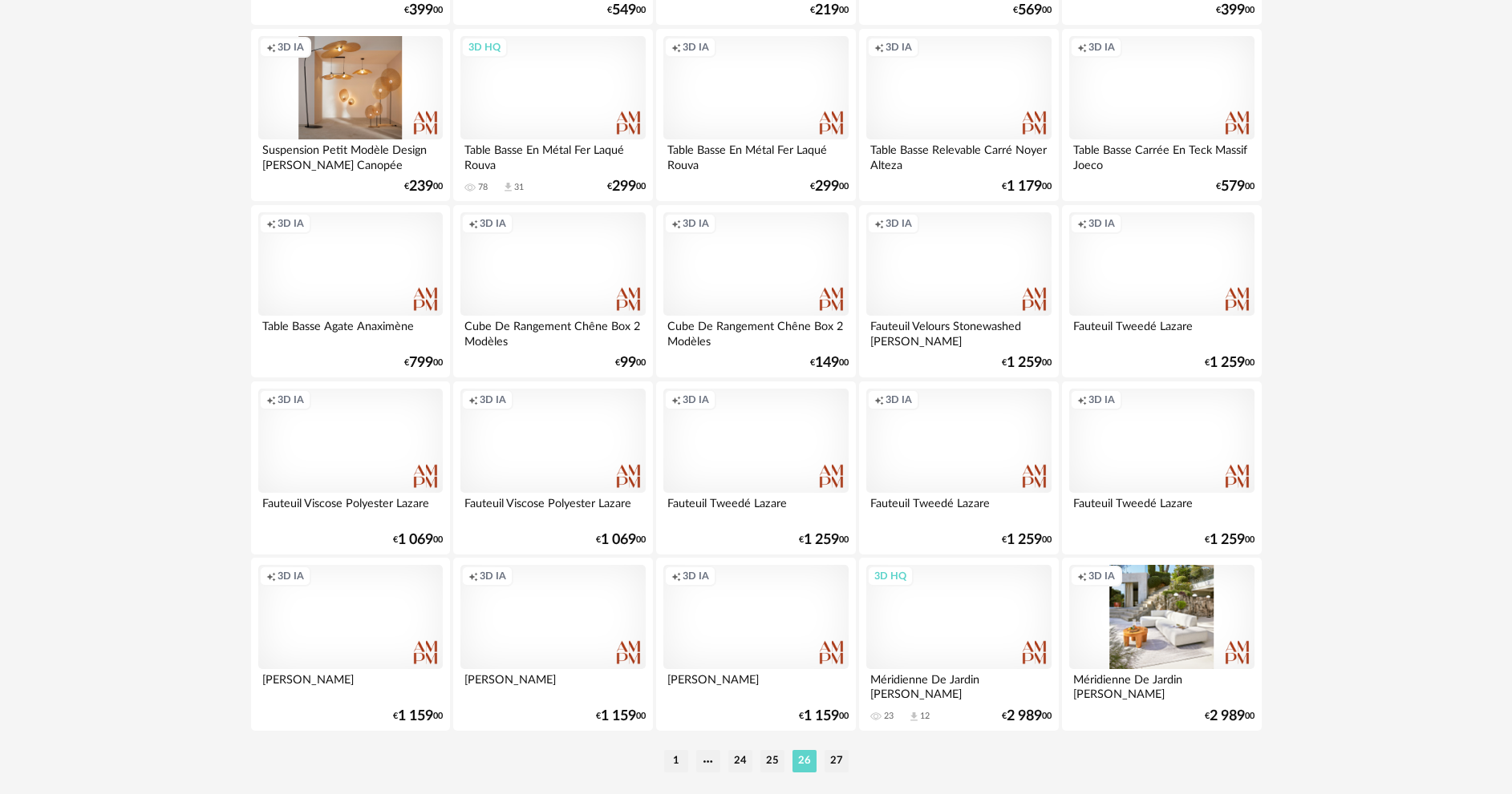
scroll to position [3150, 0]
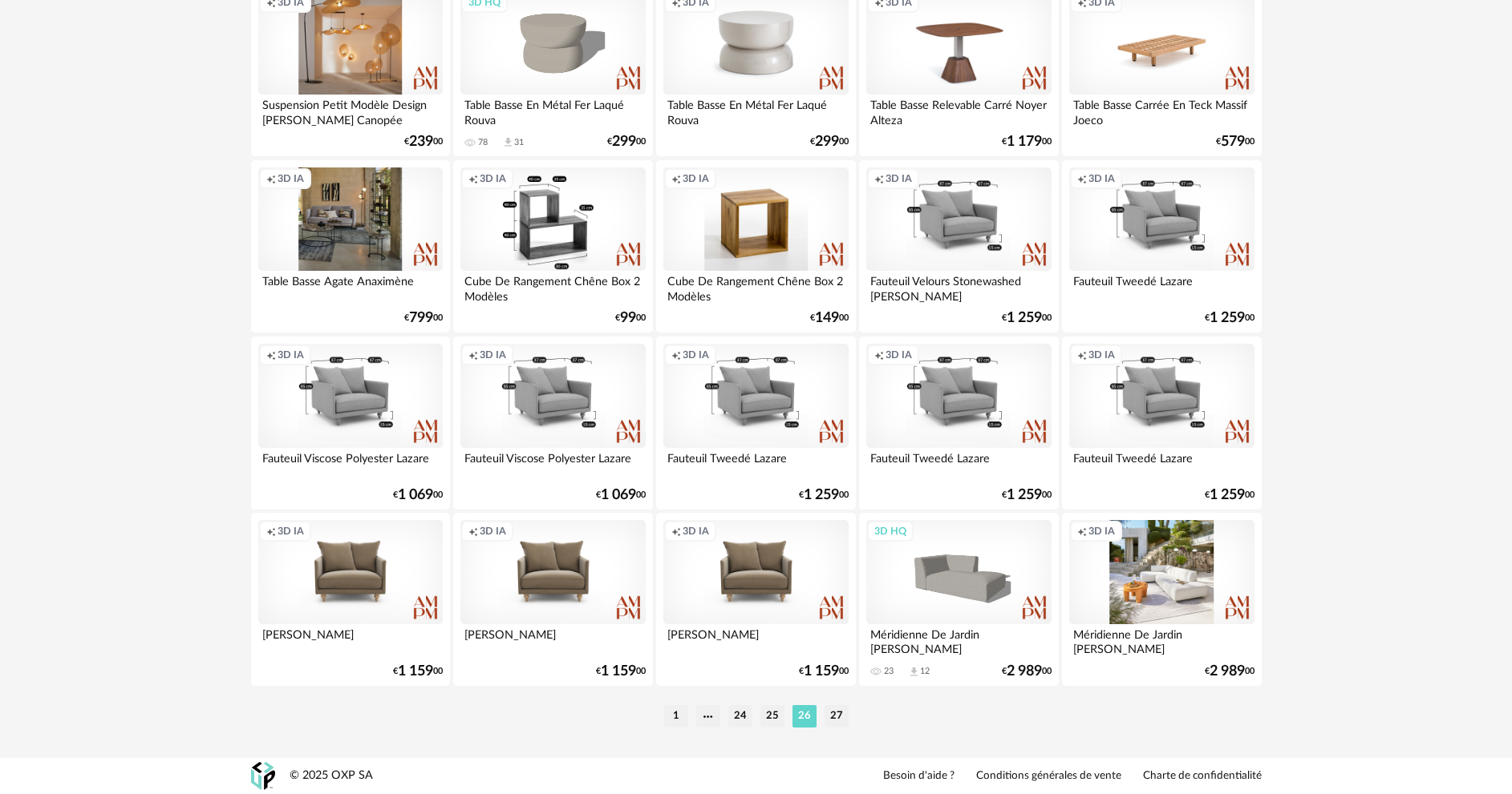
click at [570, 246] on div "Creation icon 3D IA" at bounding box center [552, 220] width 185 height 104
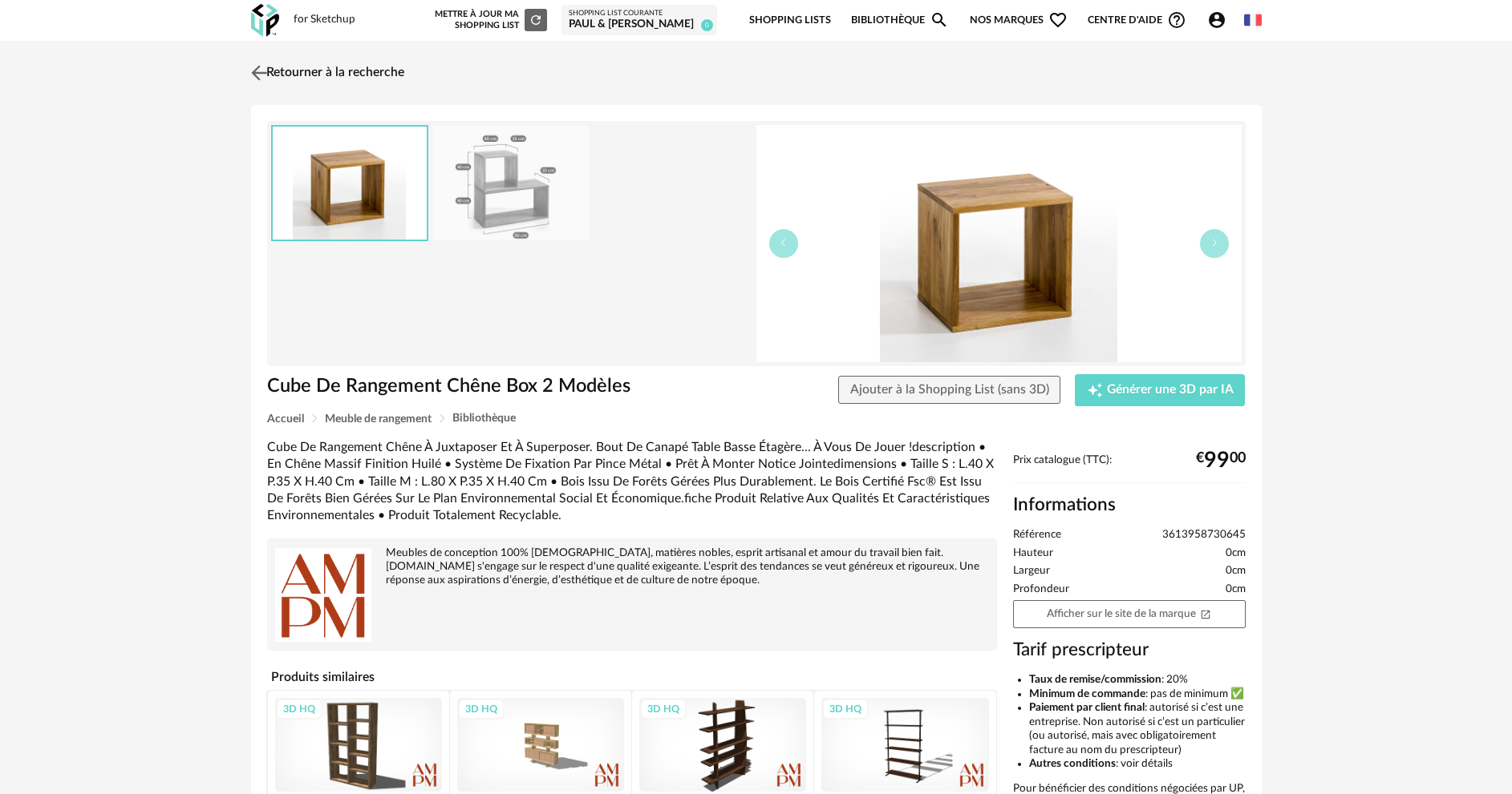
click at [333, 65] on link "Retourner à la recherche" at bounding box center [325, 73] width 157 height 36
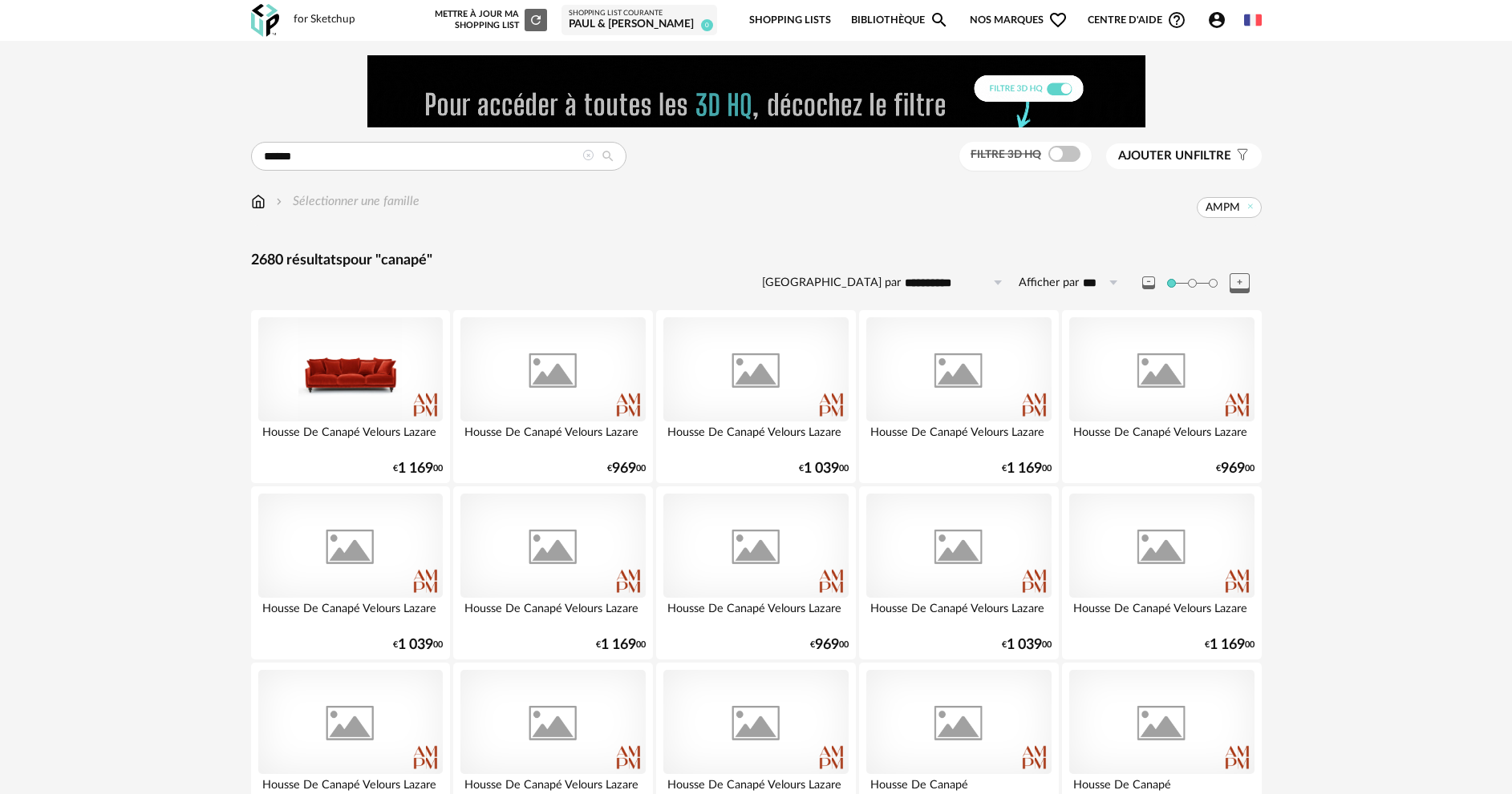
scroll to position [3150, 0]
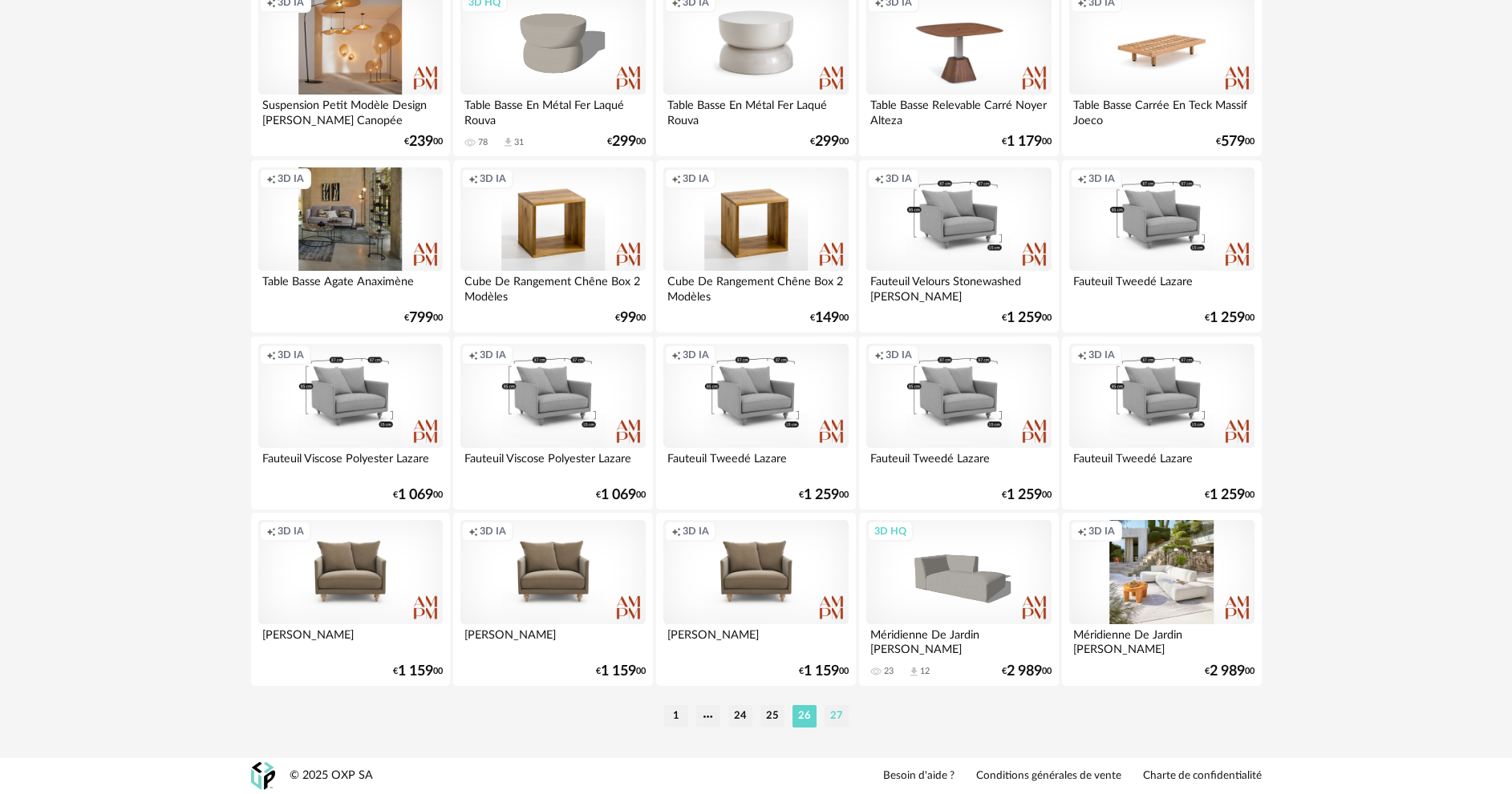
click at [839, 718] on li "27" at bounding box center [836, 716] width 24 height 22
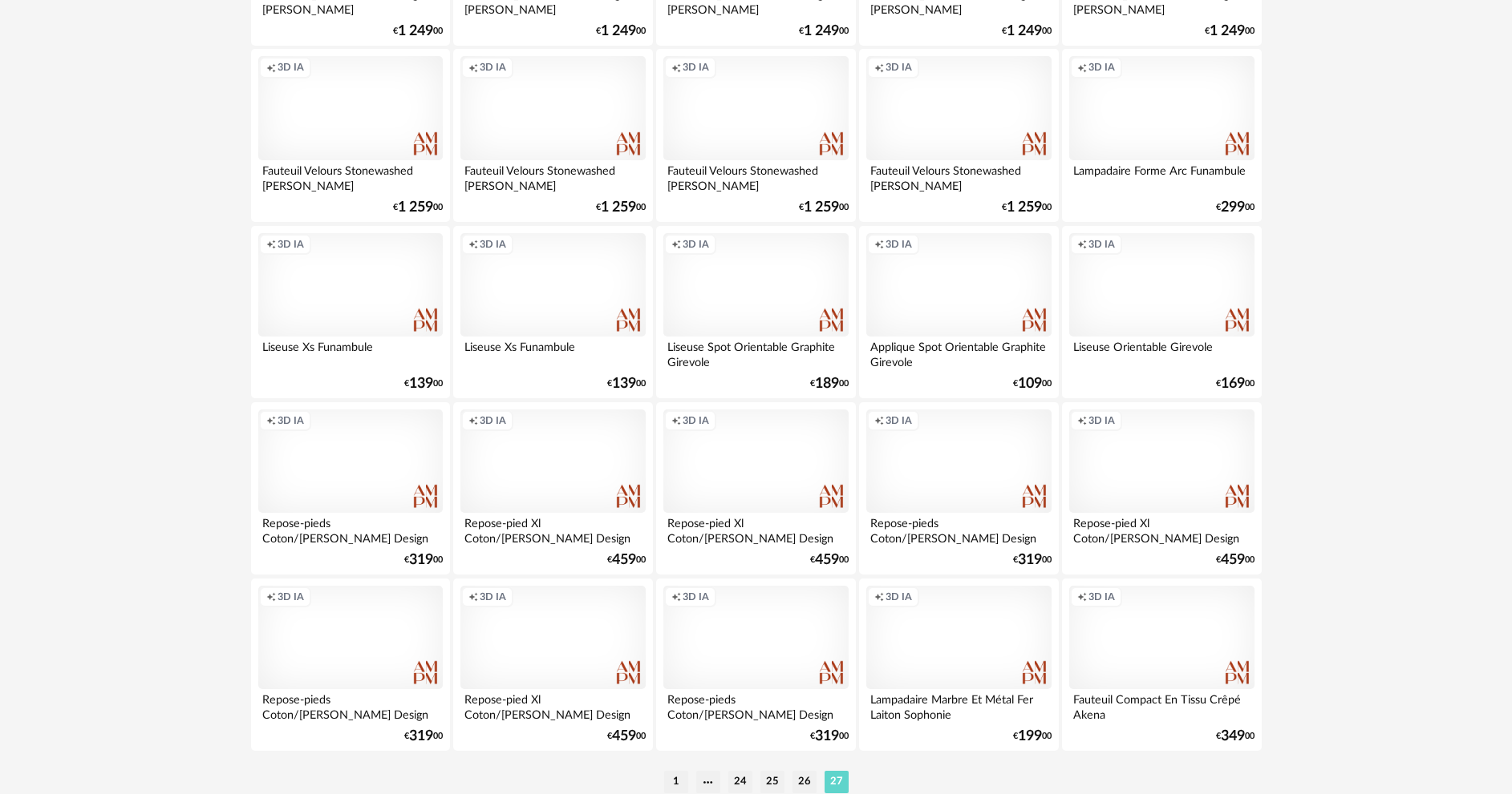
scroll to position [2443, 0]
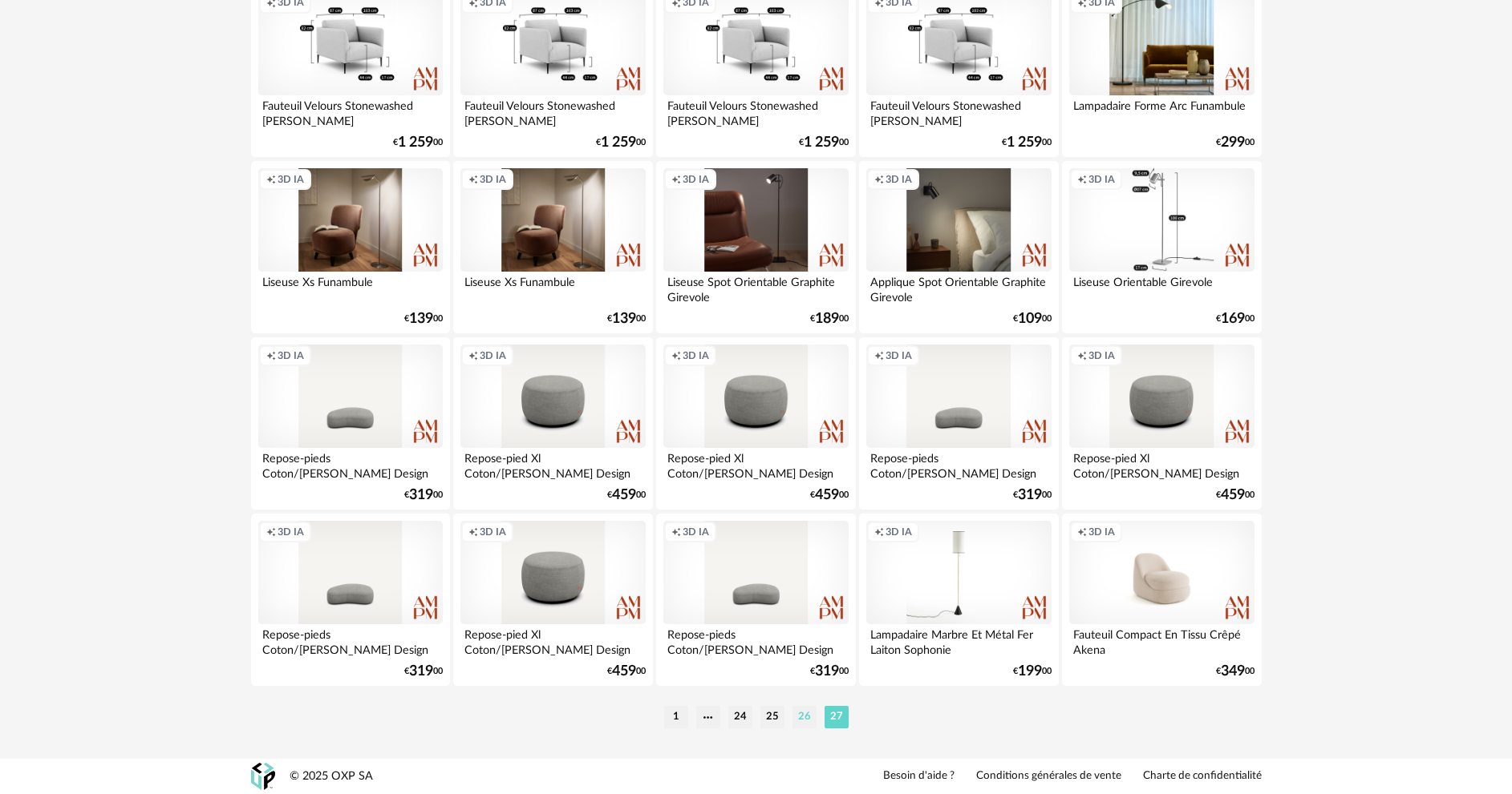
click at [803, 712] on li "26" at bounding box center [804, 717] width 24 height 22
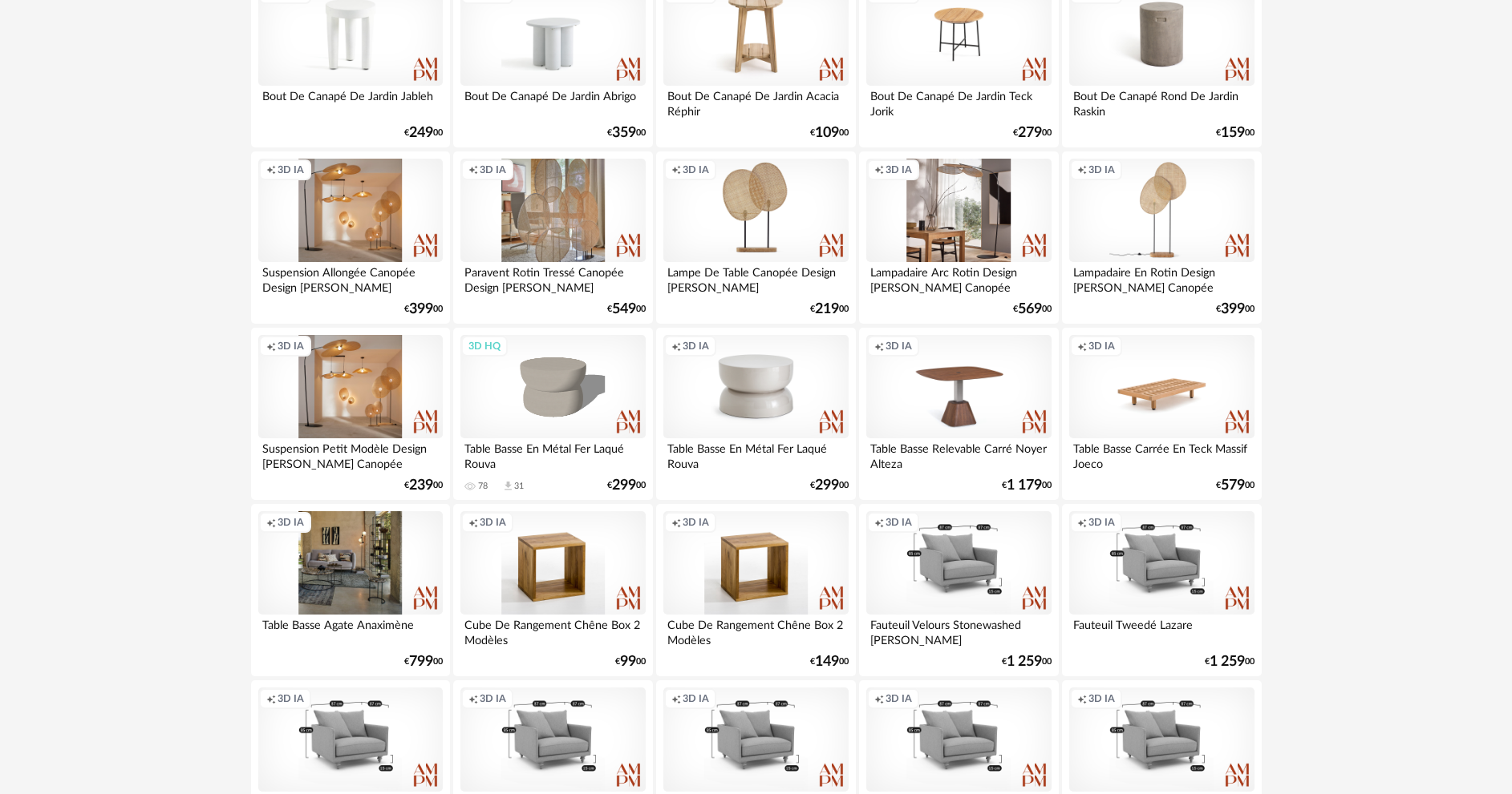
scroll to position [3150, 0]
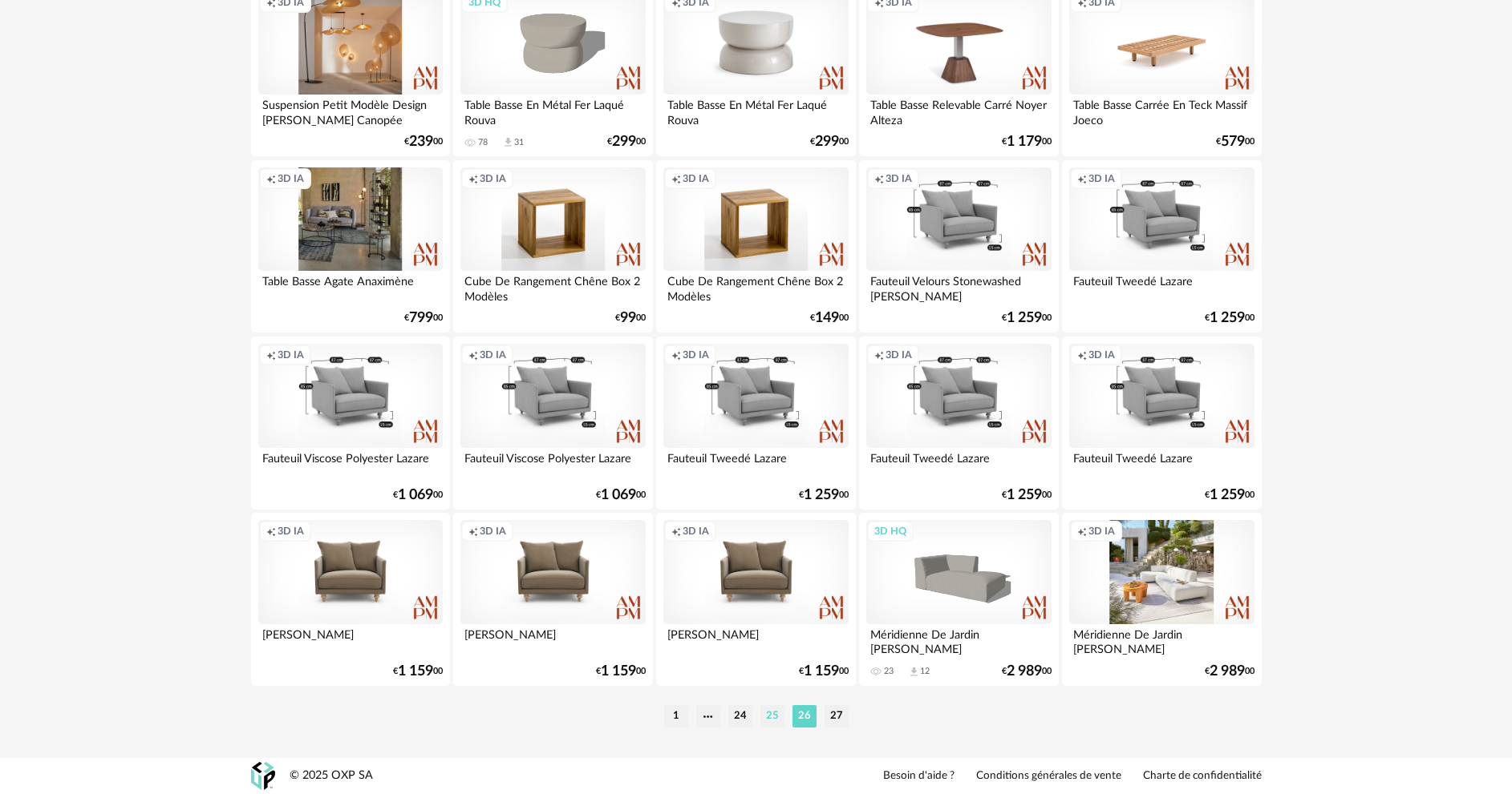
click at [775, 709] on li "25" at bounding box center [772, 716] width 24 height 22
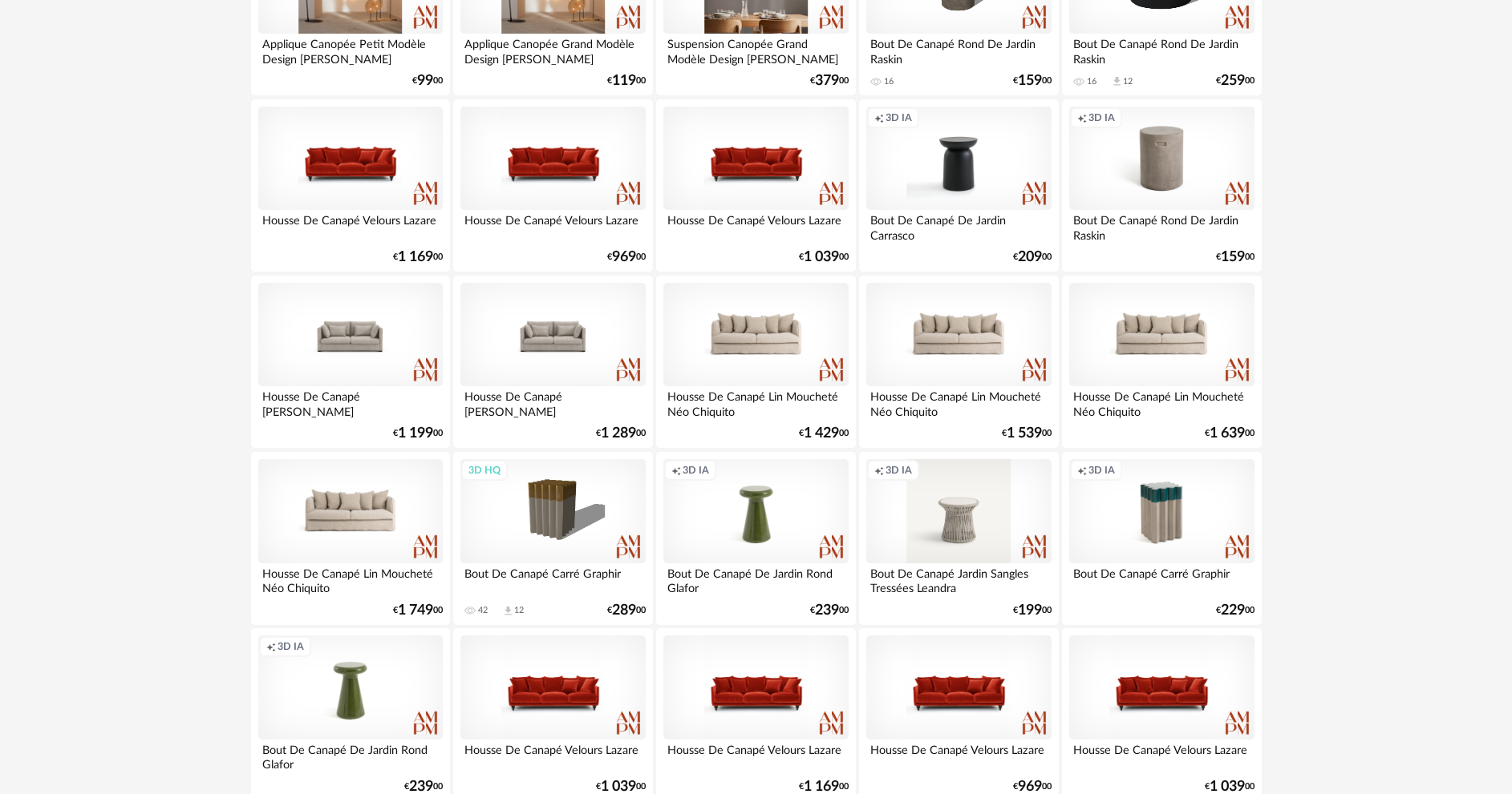
scroll to position [3126, 0]
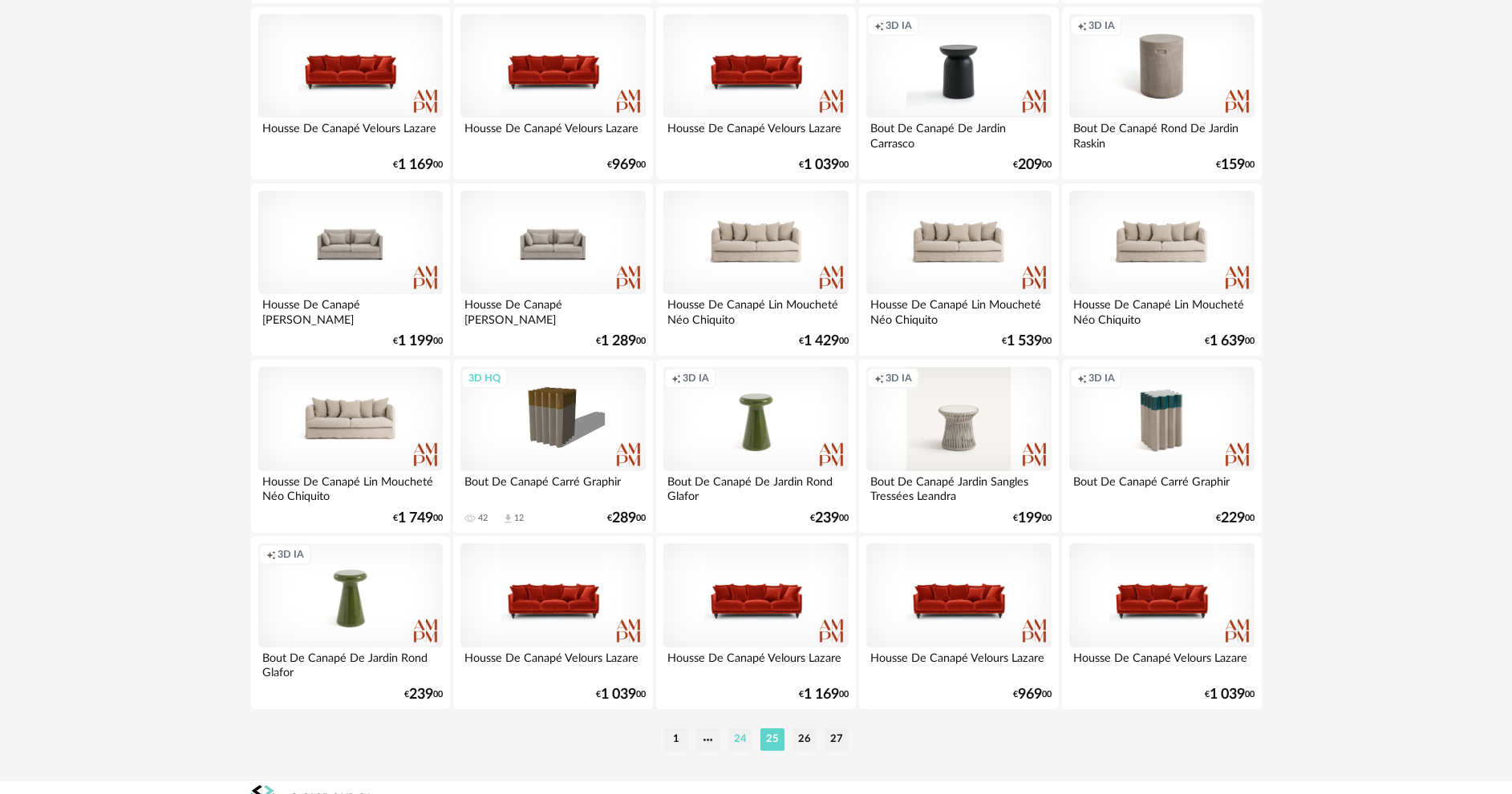
click at [738, 740] on li "24" at bounding box center [740, 739] width 24 height 22
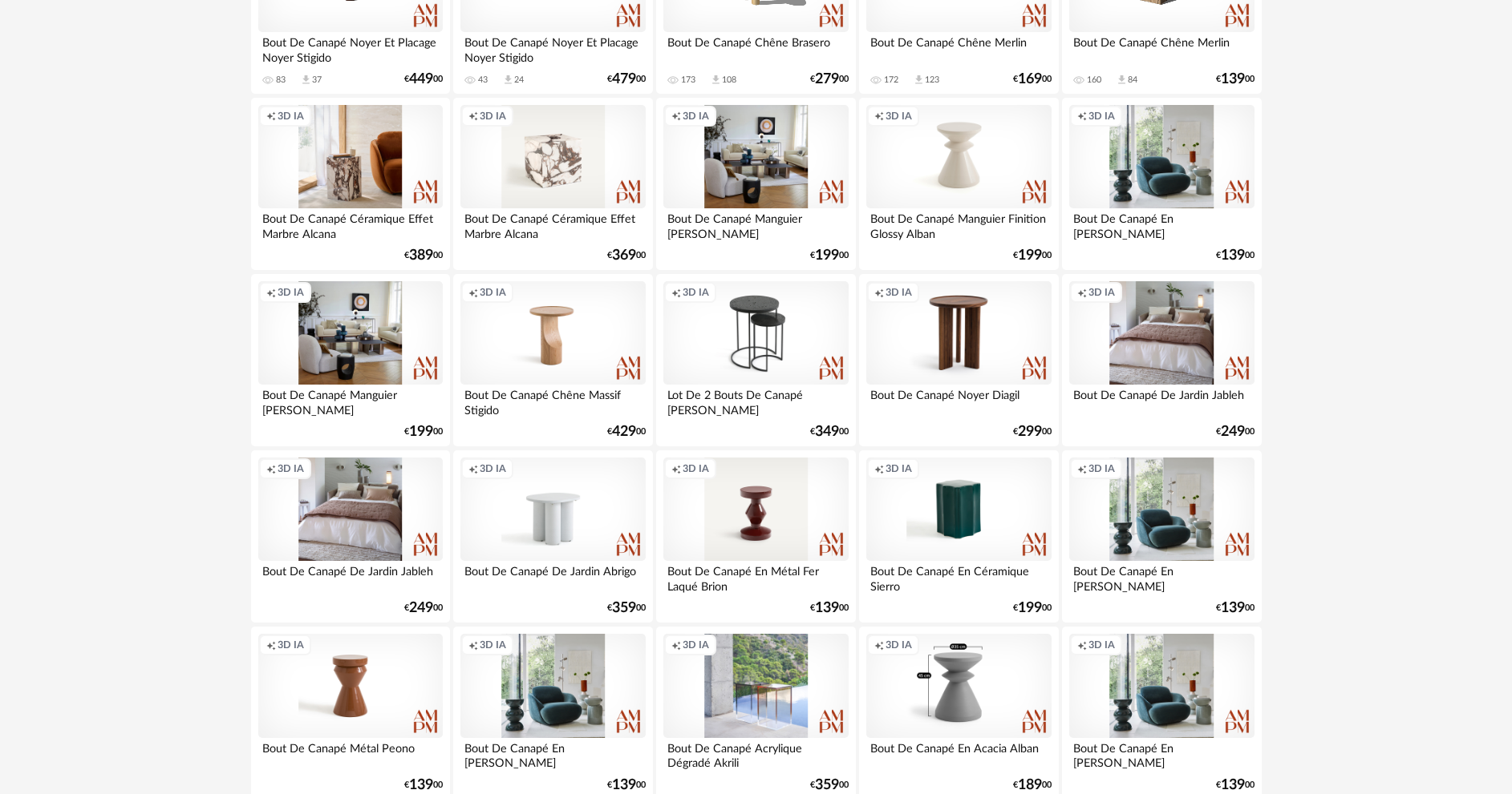
scroll to position [1122, 0]
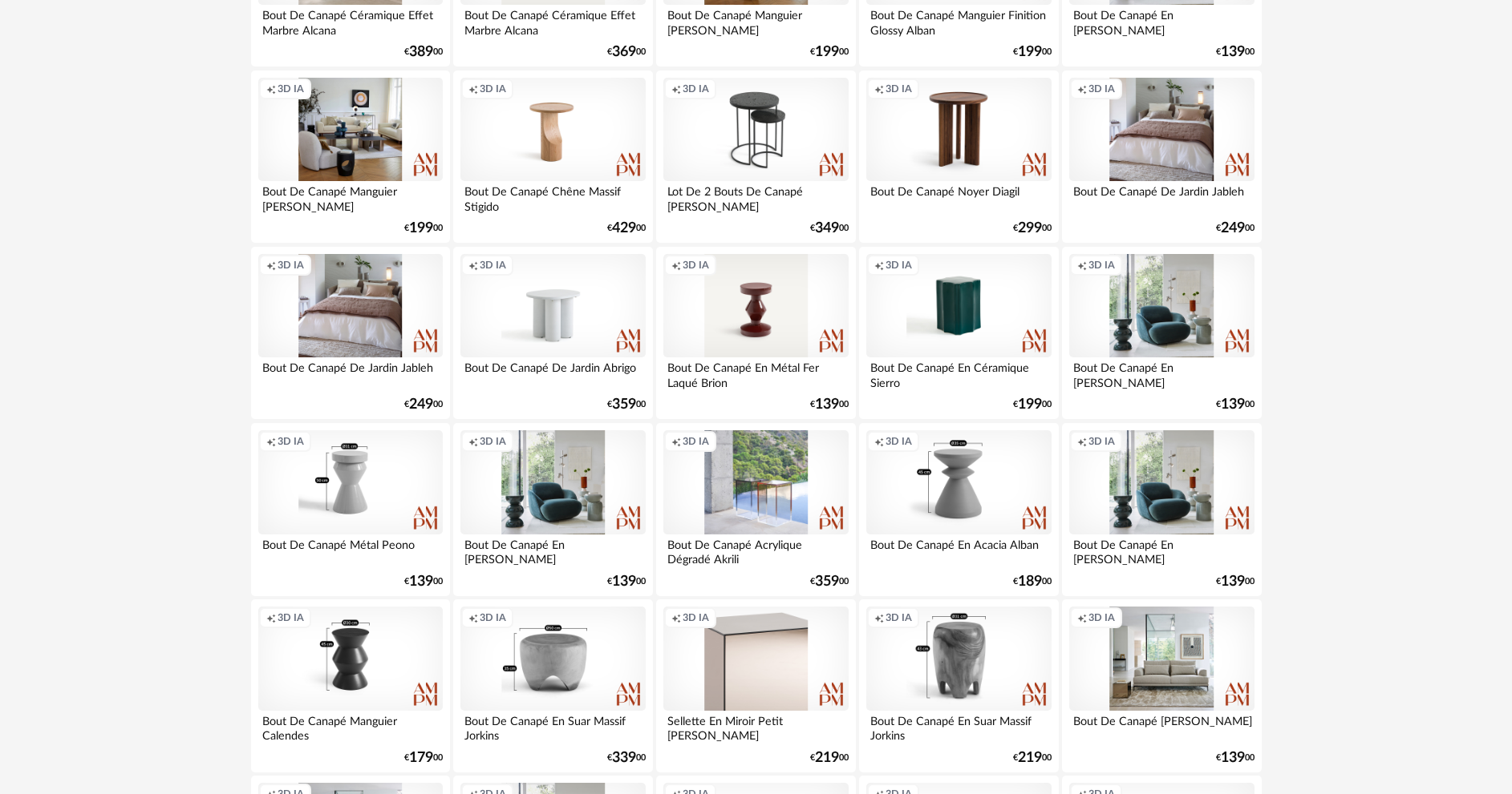
click at [331, 519] on div "Creation icon 3D IA" at bounding box center [350, 482] width 185 height 104
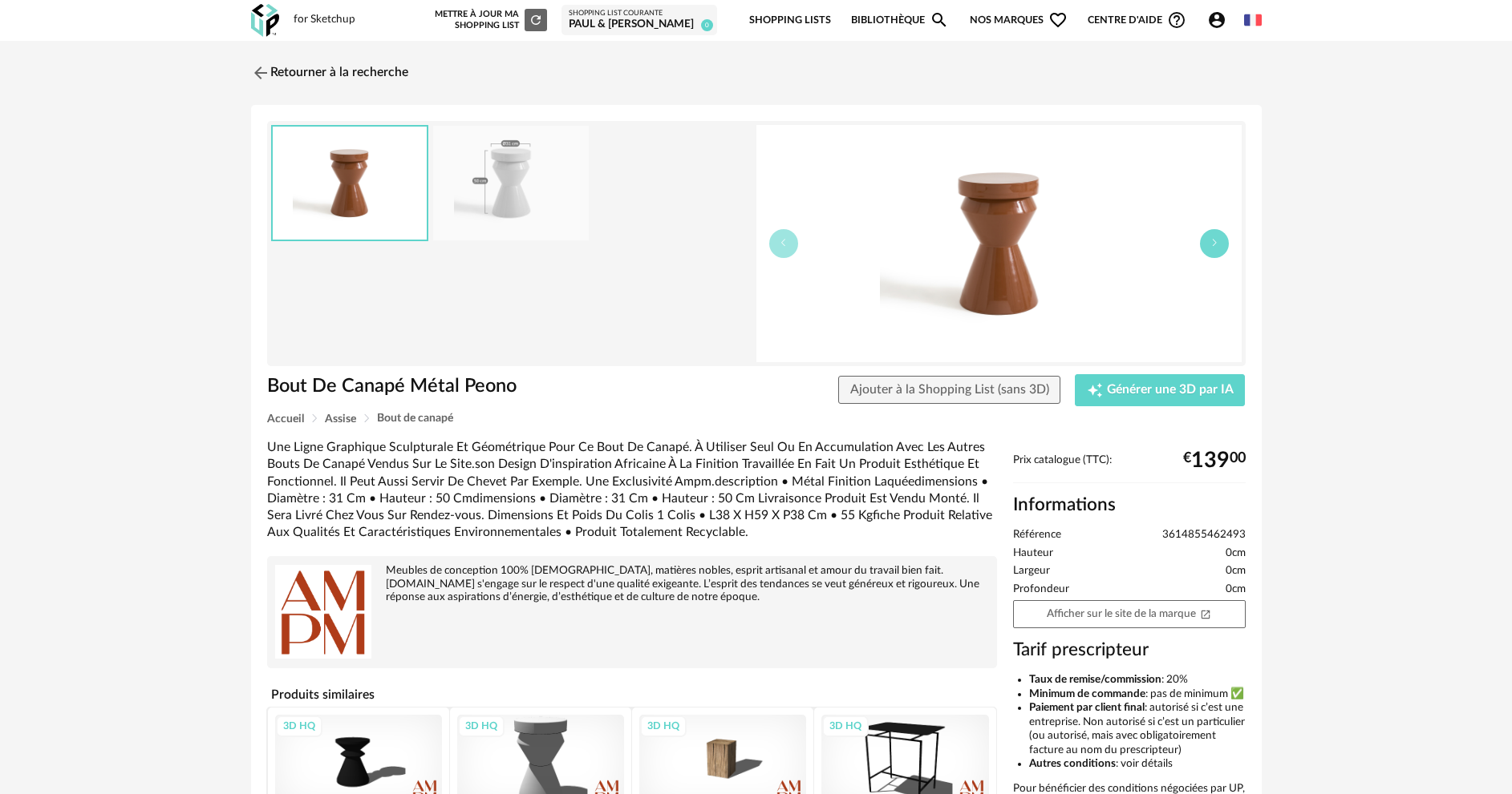
click at [1209, 246] on icon "button" at bounding box center [1214, 243] width 10 height 10
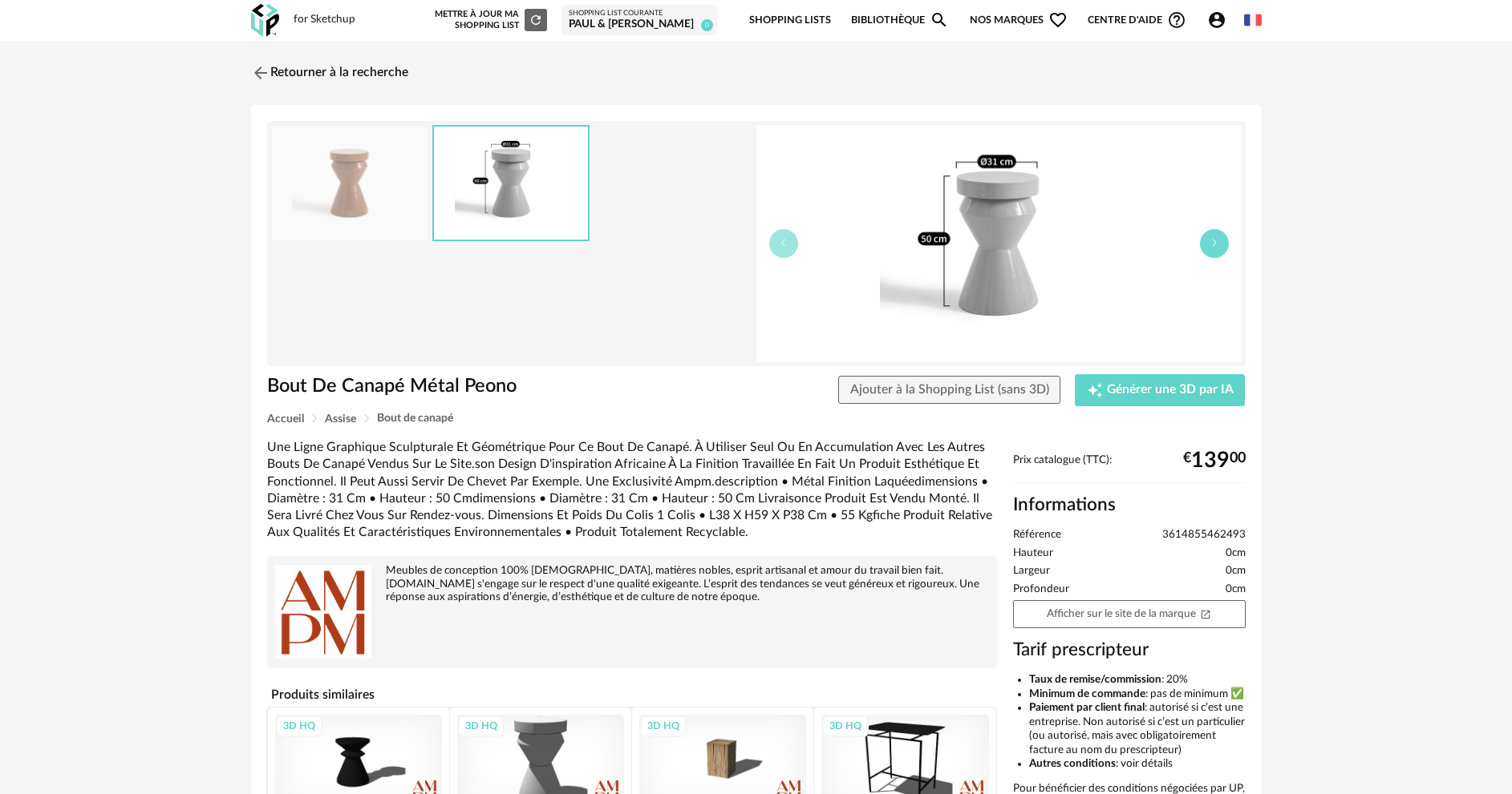
click at [1209, 246] on icon "button" at bounding box center [1214, 243] width 10 height 10
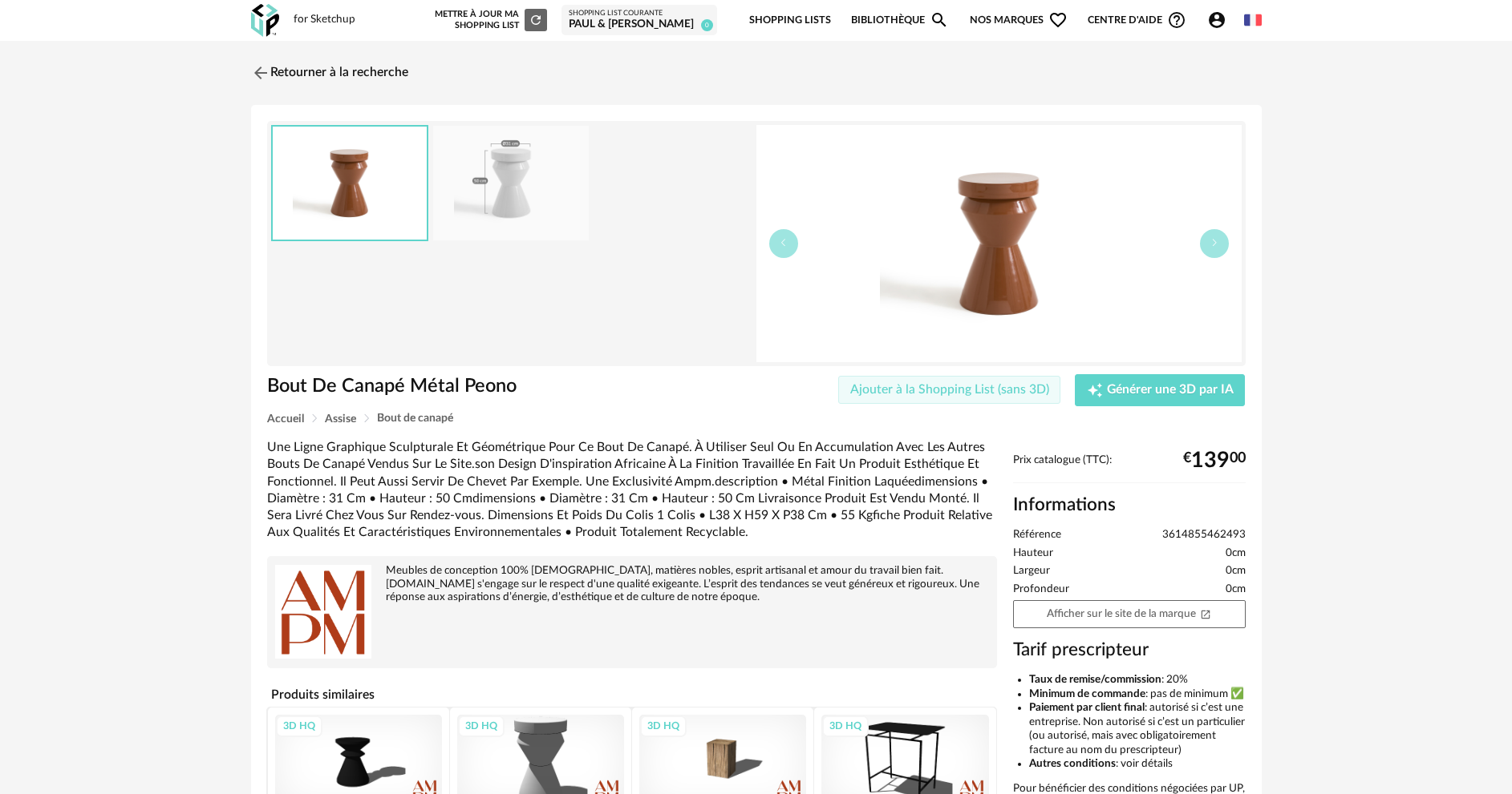
click at [908, 398] on button "Ajouter à la Shopping List (sans 3D)" at bounding box center [949, 390] width 223 height 29
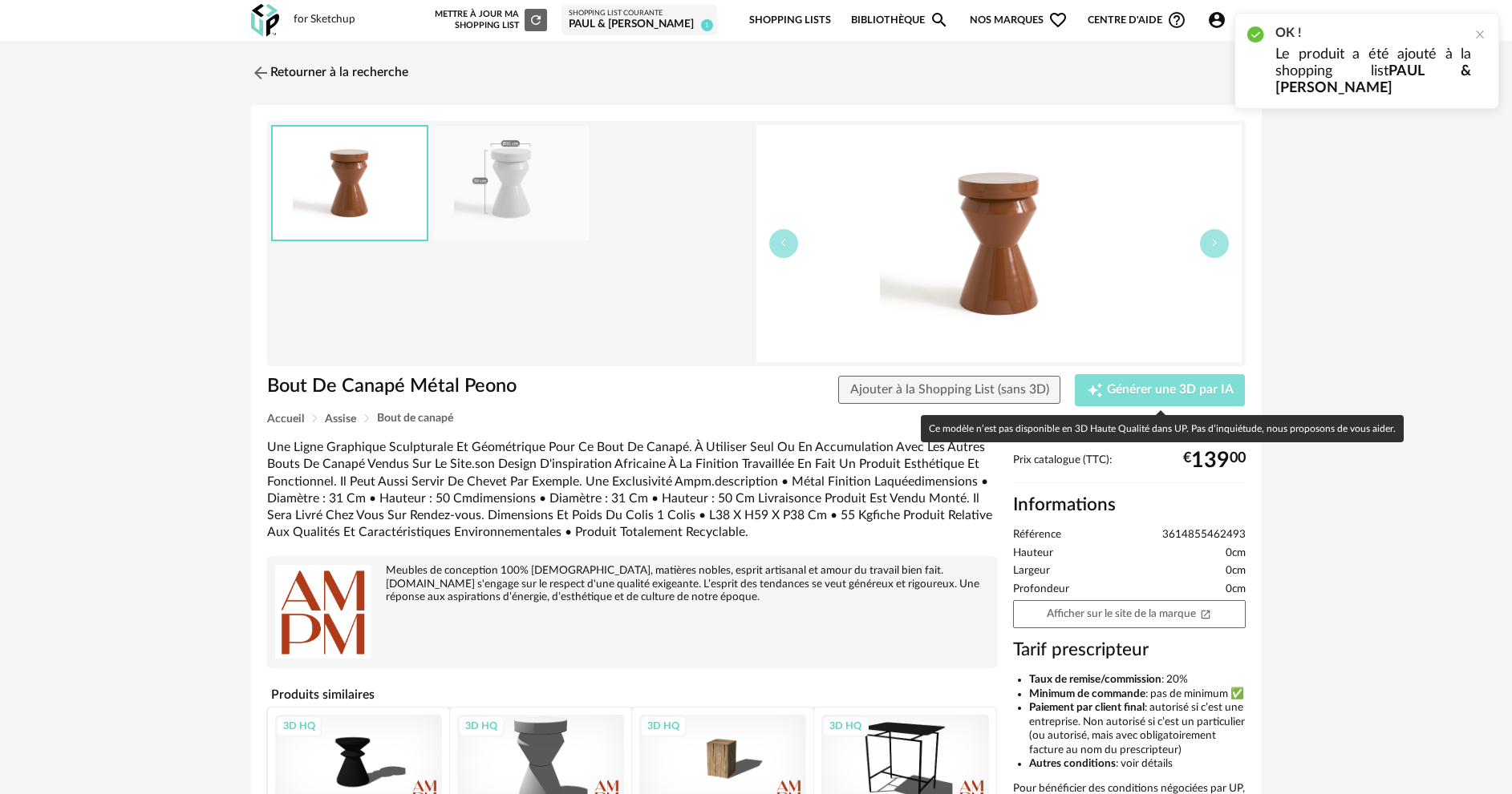
click at [1092, 388] on icon "Creation icon" at bounding box center [1094, 389] width 14 height 14
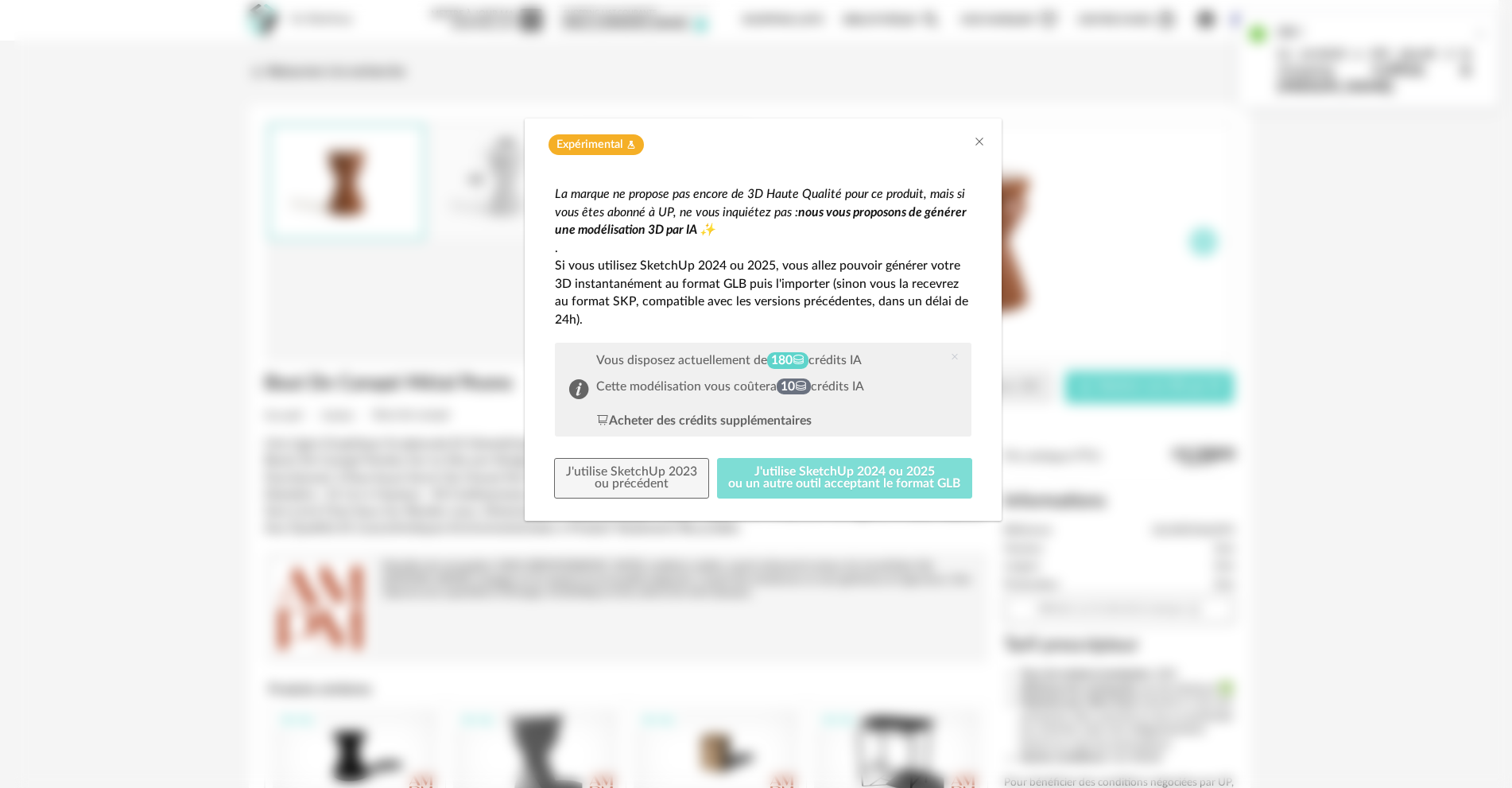
click at [793, 470] on button "J'utilise SketchUp 2024 ou 2025 ou un autre outil acceptant le format GLB" at bounding box center [845, 479] width 256 height 41
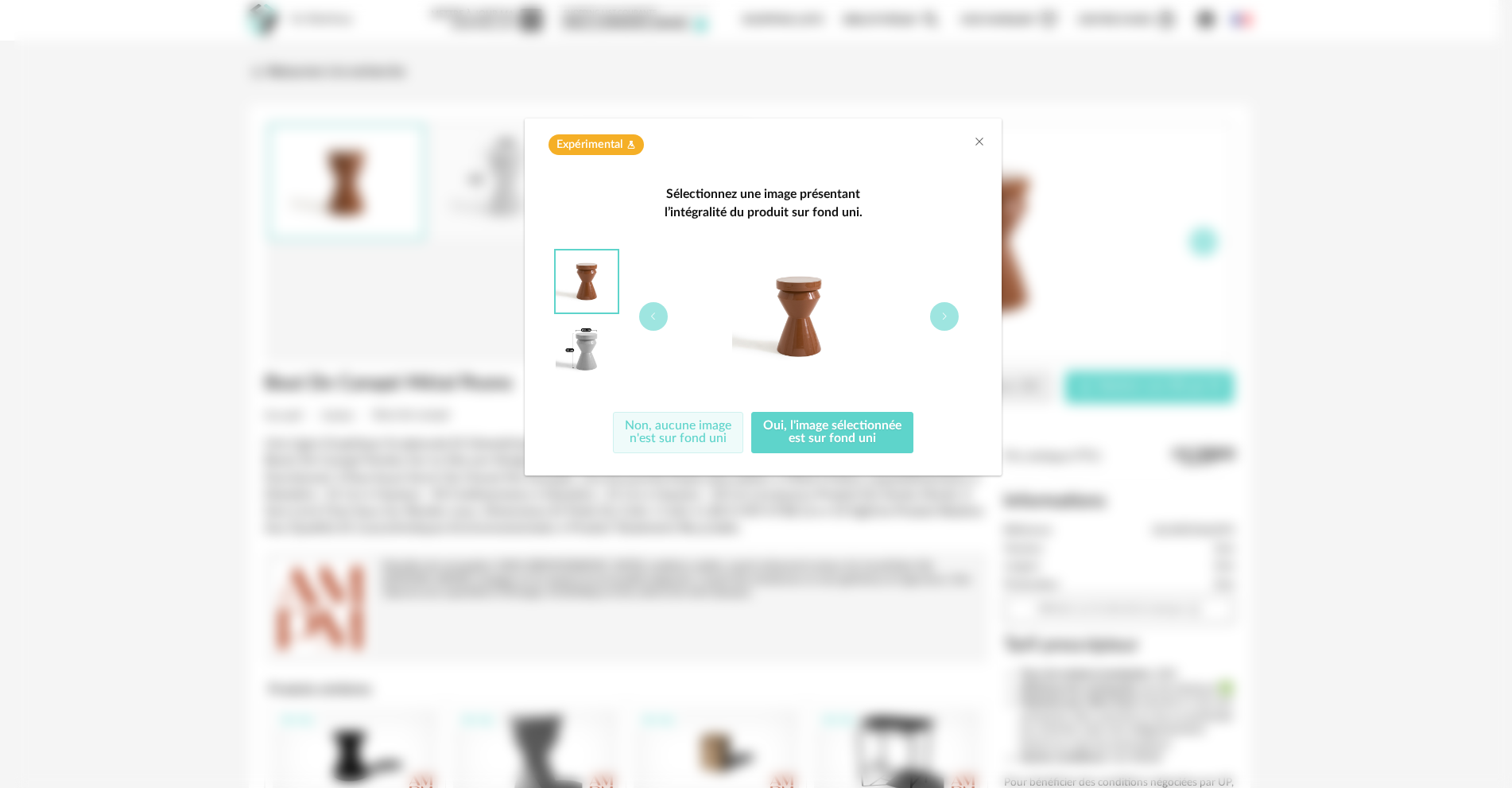
click at [686, 437] on button "Non, aucune image n'est sur fond uni" at bounding box center [678, 433] width 130 height 41
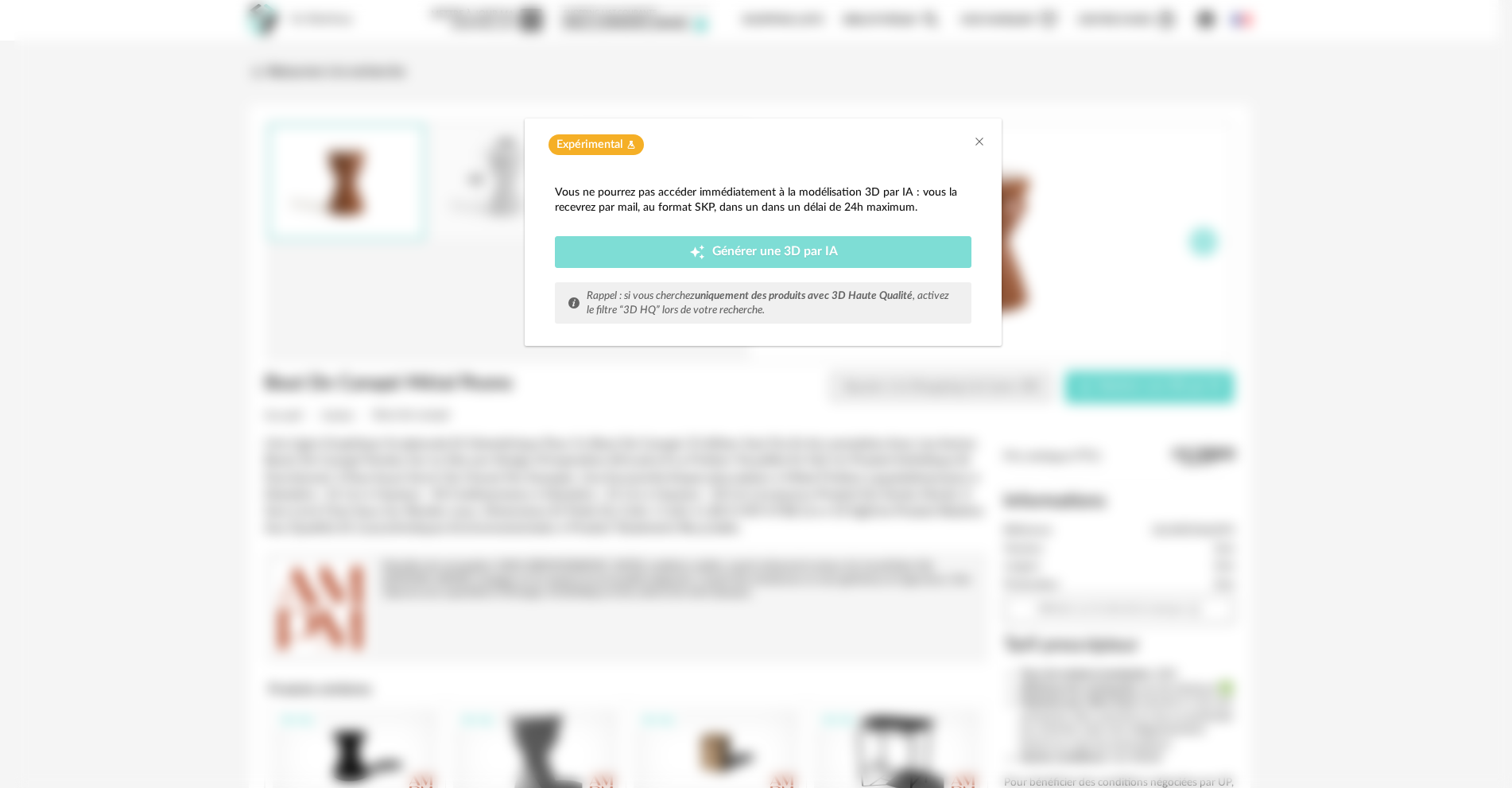
click at [793, 256] on span "Générer une 3D par IA" at bounding box center [774, 252] width 126 height 13
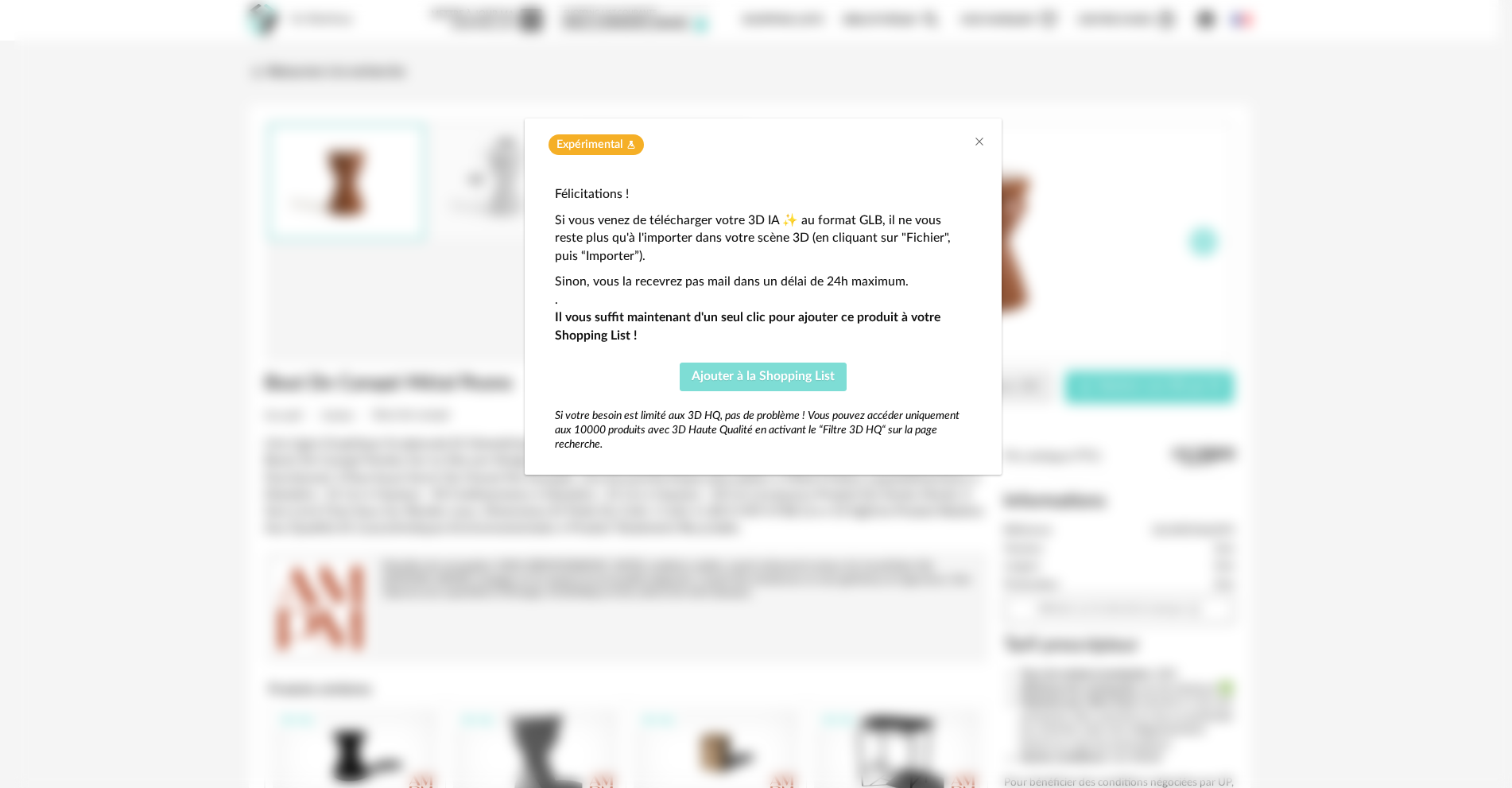
click at [761, 373] on span "Ajouter à la Shopping List" at bounding box center [763, 377] width 143 height 13
click at [975, 141] on icon "Close" at bounding box center [980, 142] width 13 height 13
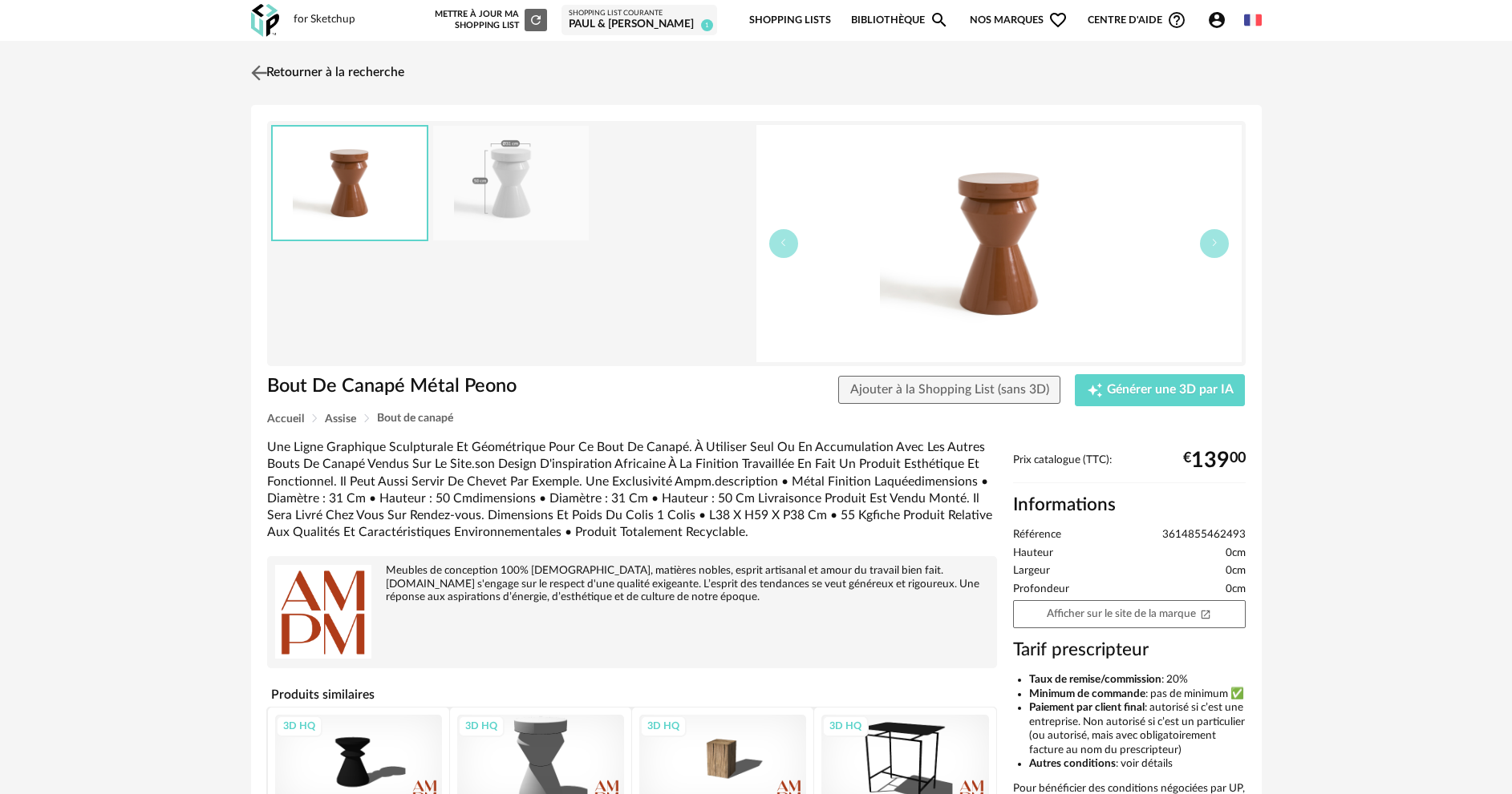
click at [290, 69] on link "Retourner à la recherche" at bounding box center [325, 73] width 157 height 36
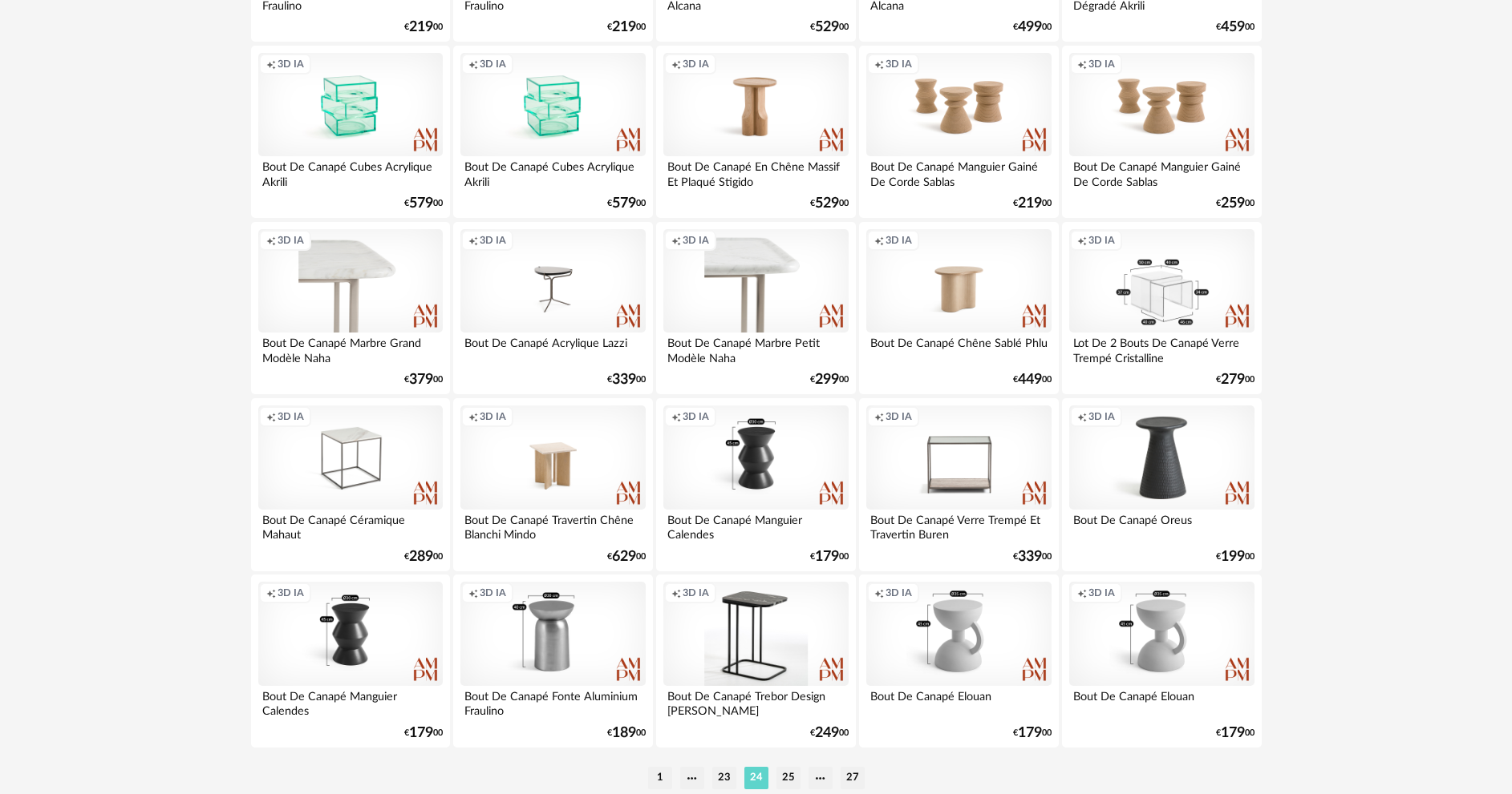
scroll to position [3150, 0]
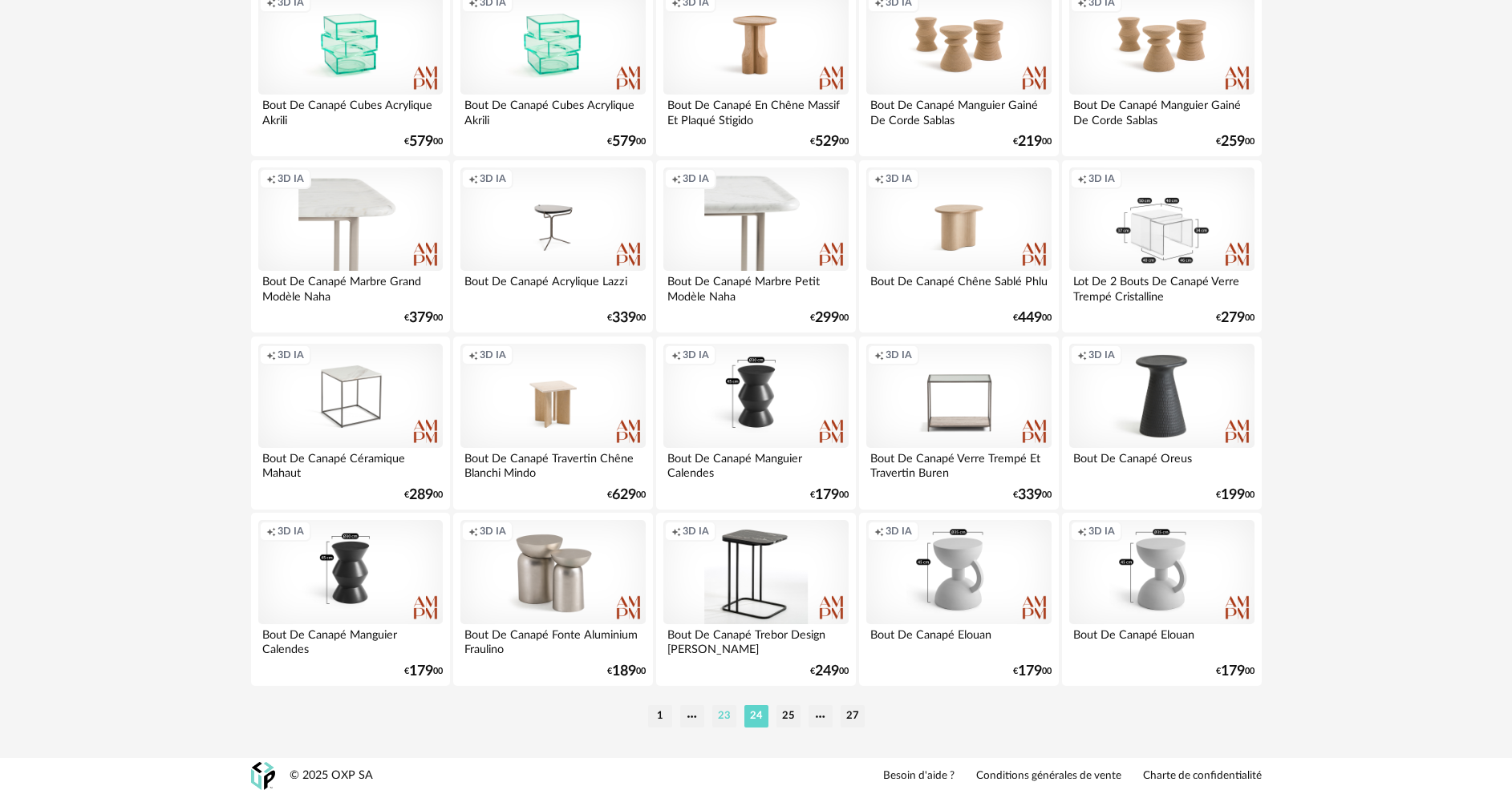
click at [731, 718] on li "23" at bounding box center [724, 716] width 24 height 22
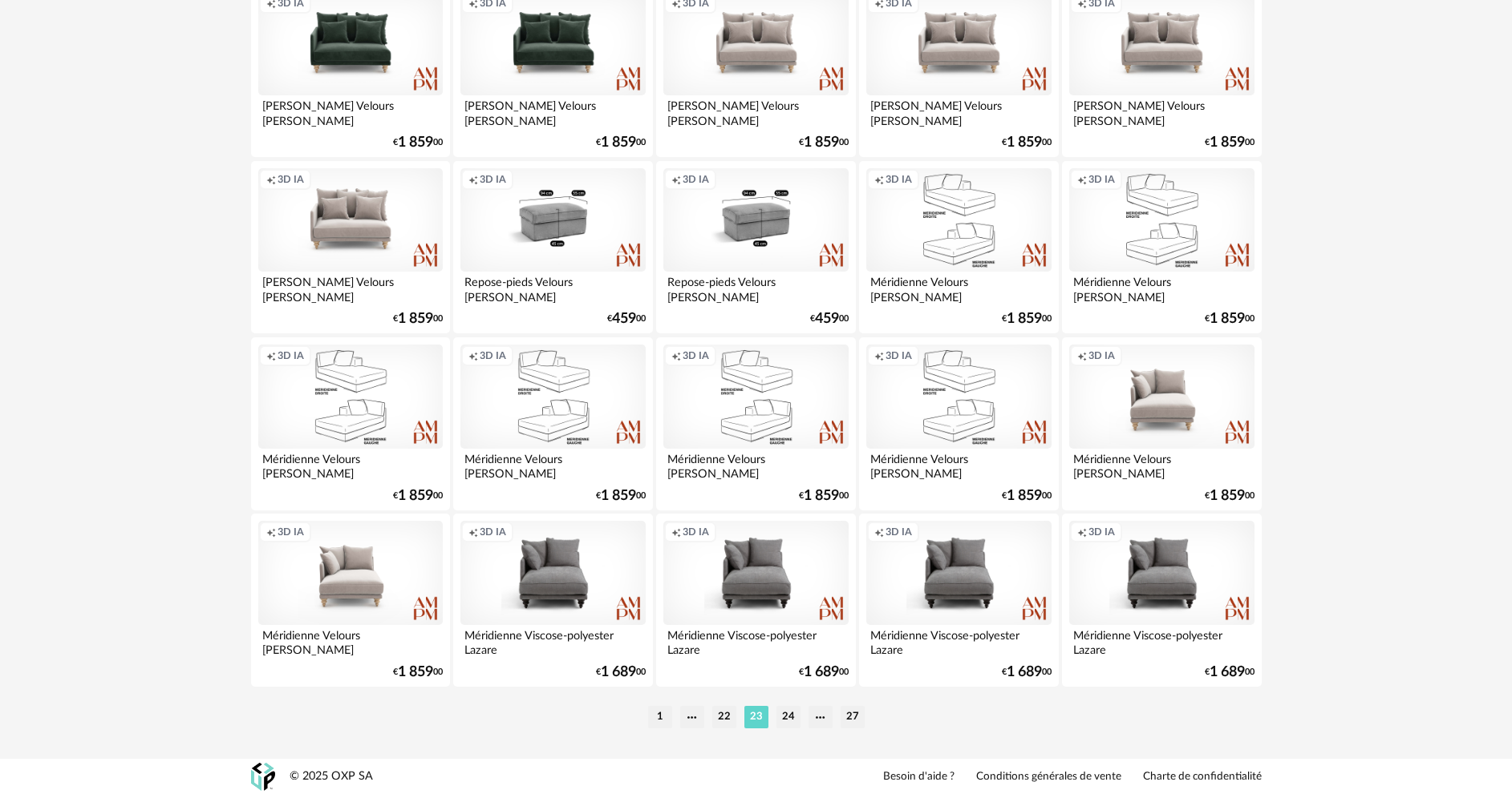
scroll to position [3150, 0]
click at [717, 719] on li "22" at bounding box center [724, 716] width 24 height 22
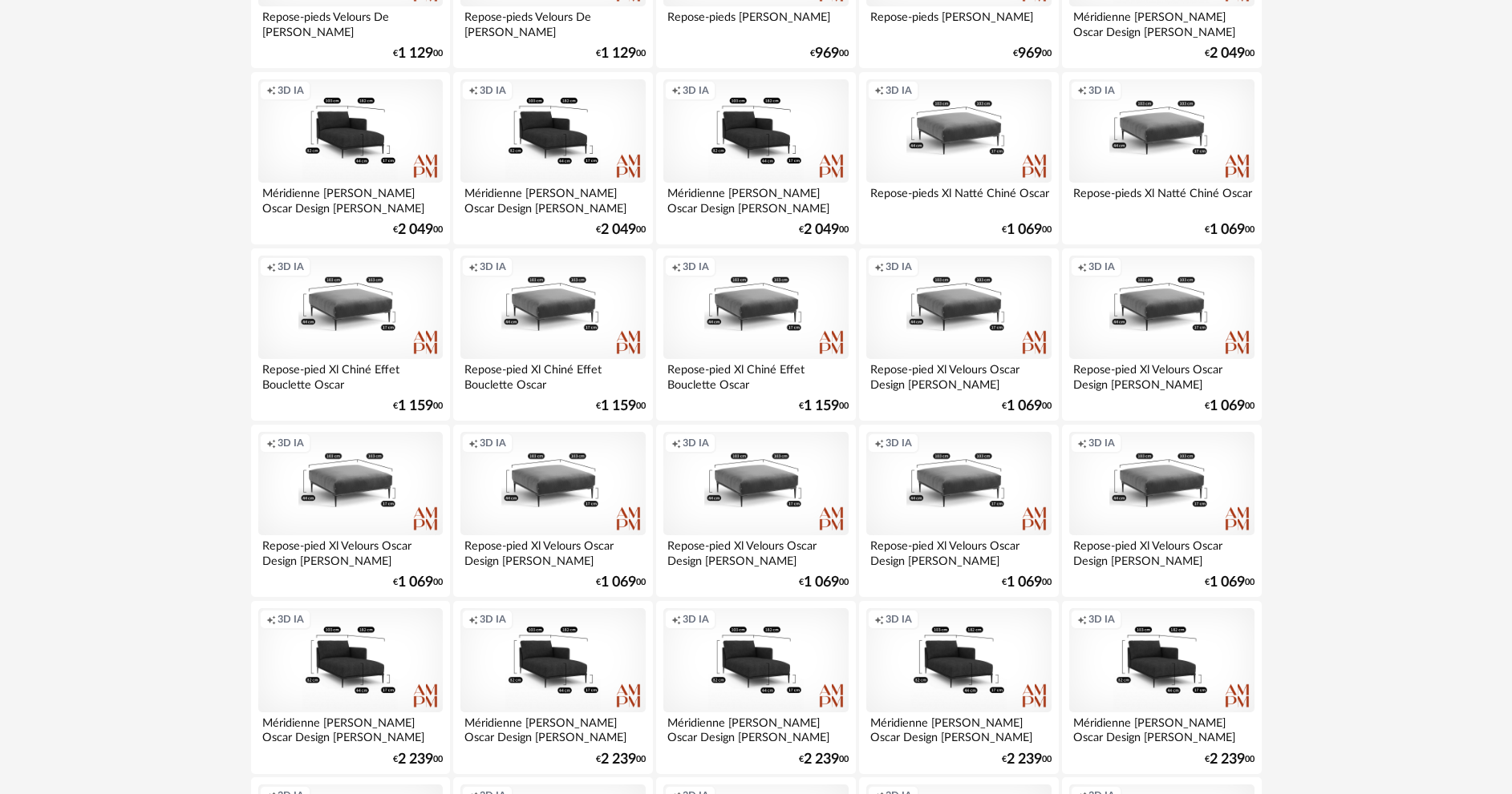
scroll to position [3150, 0]
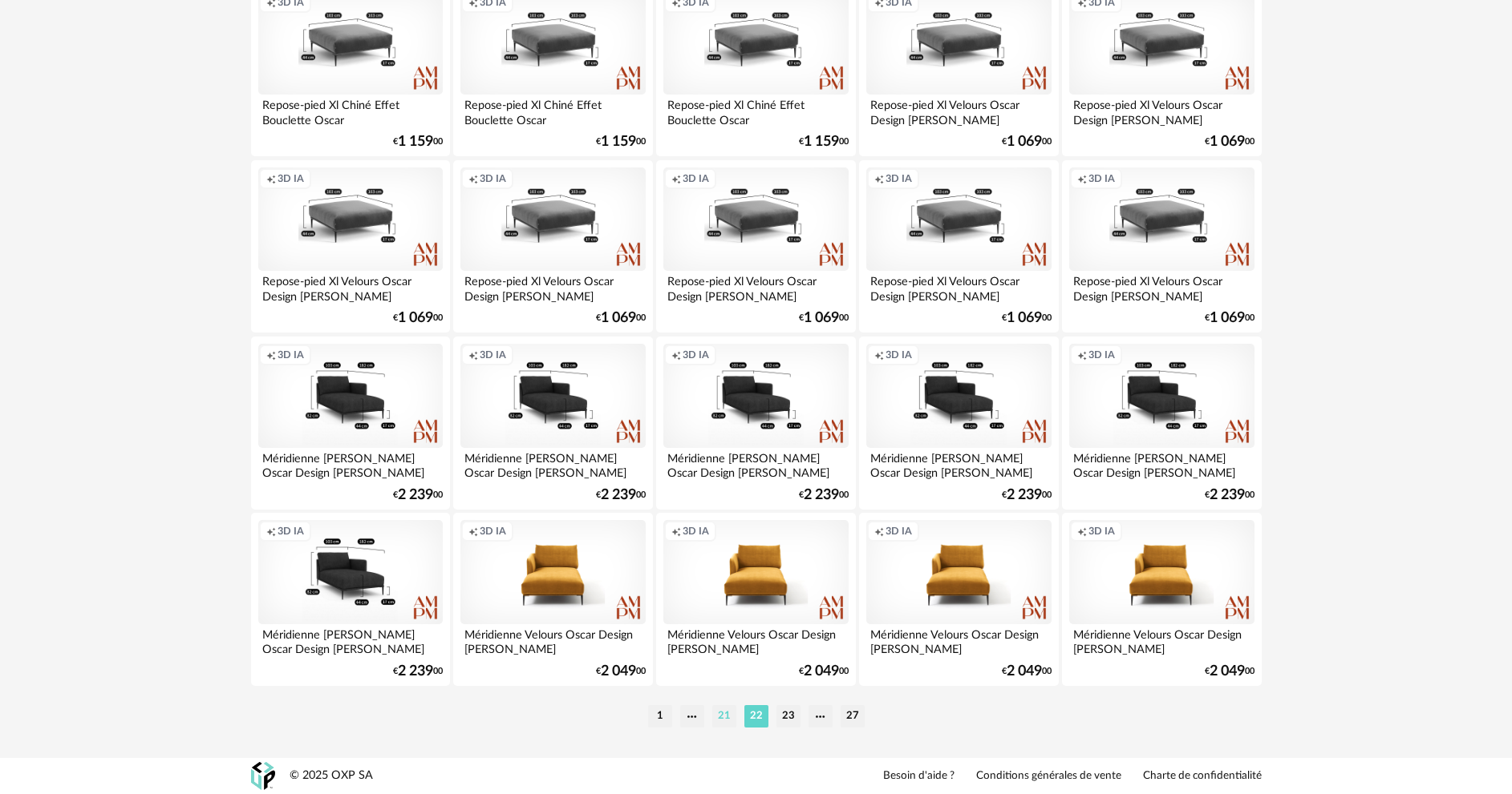
click at [719, 714] on li "21" at bounding box center [724, 716] width 24 height 22
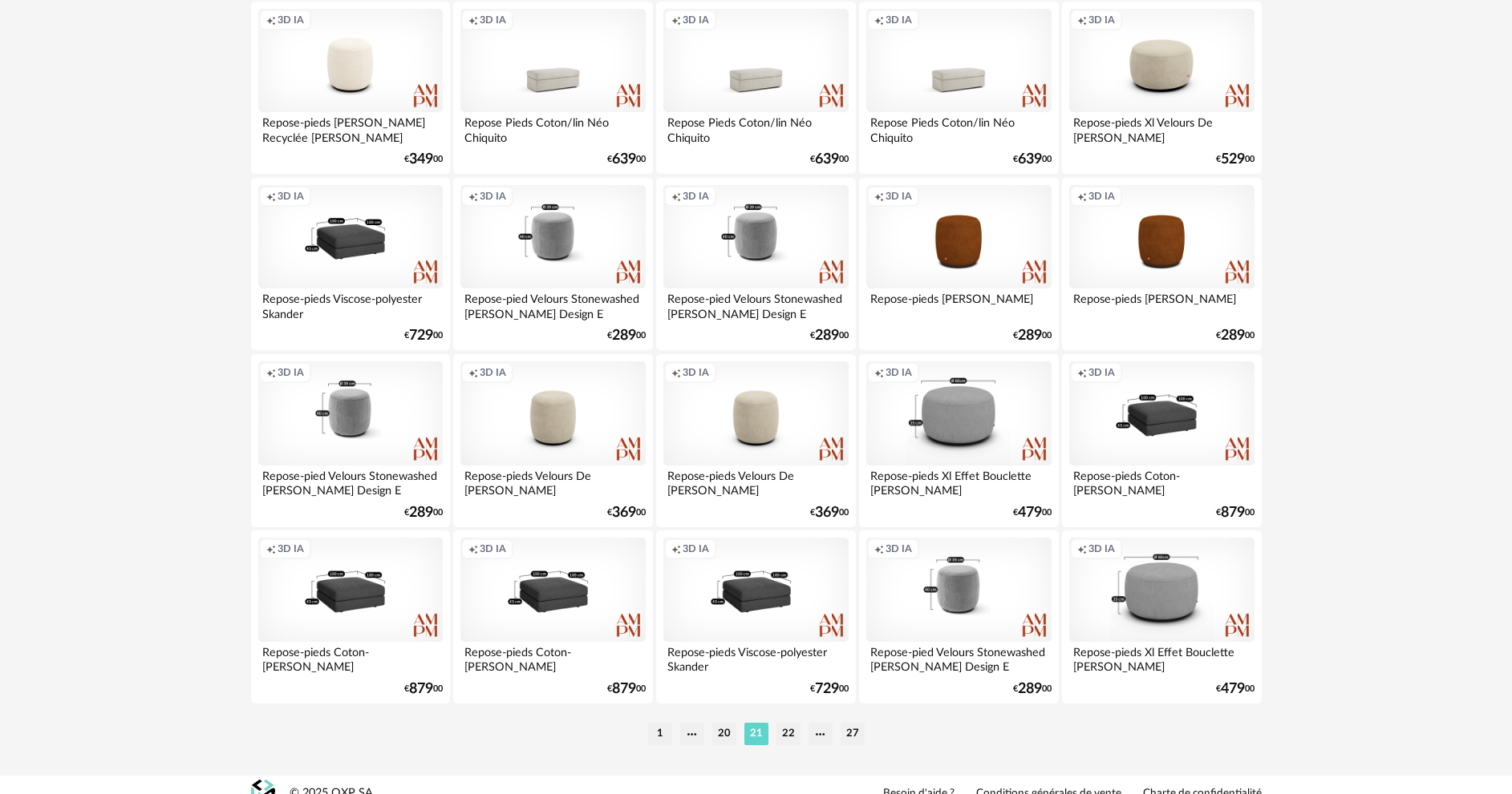
scroll to position [3150, 0]
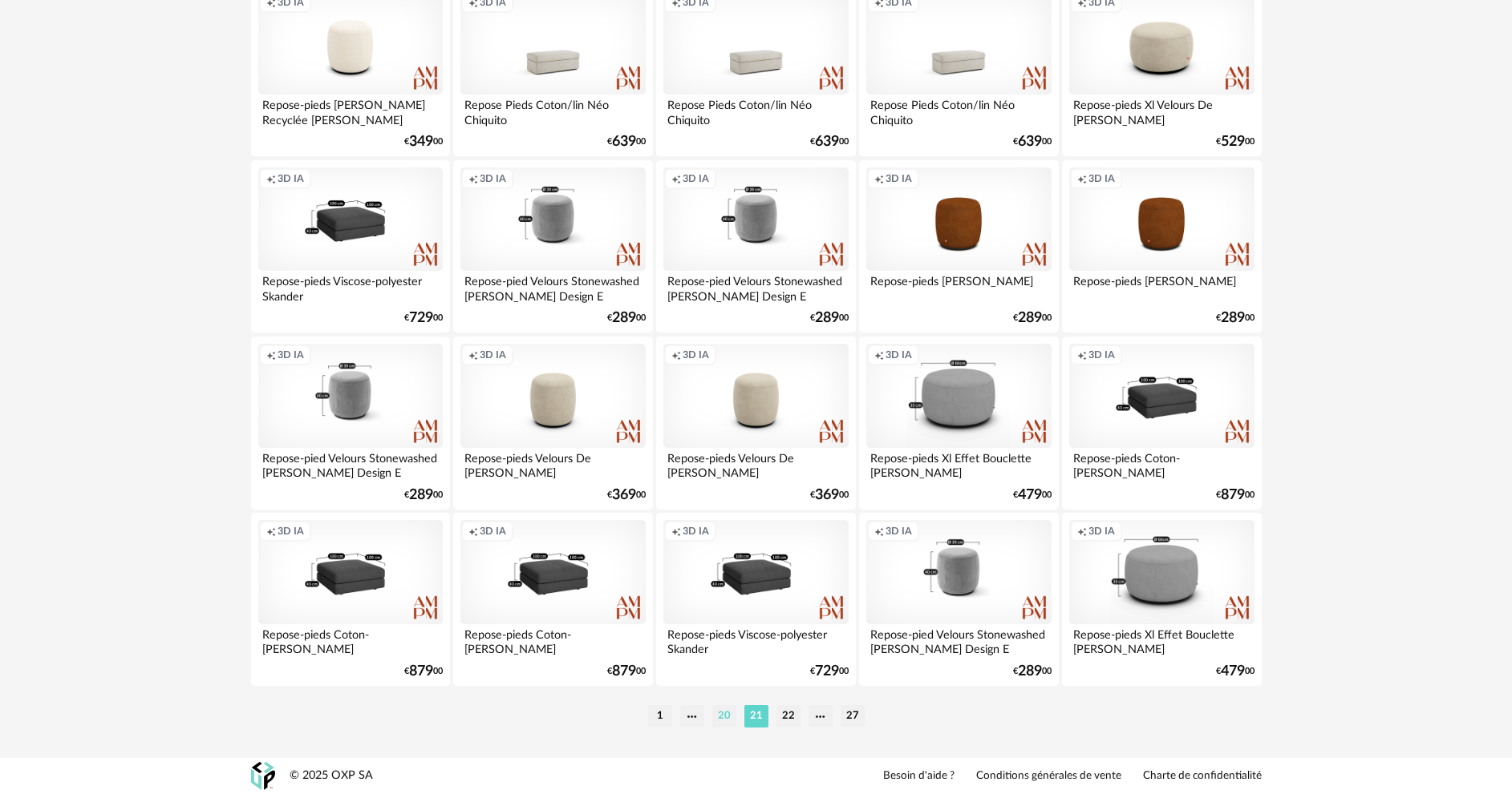
click at [718, 715] on li "20" at bounding box center [724, 716] width 24 height 22
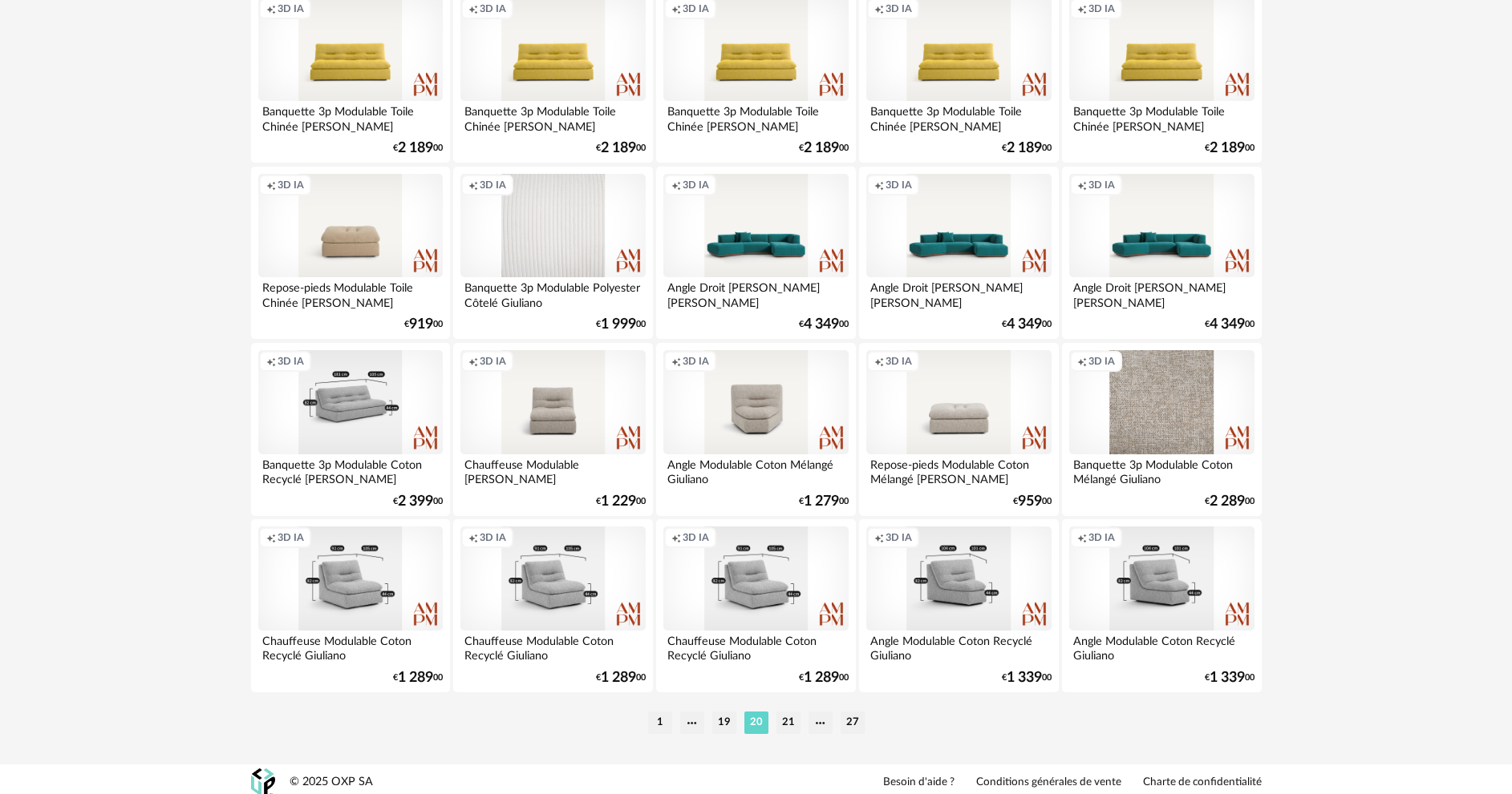
scroll to position [3150, 0]
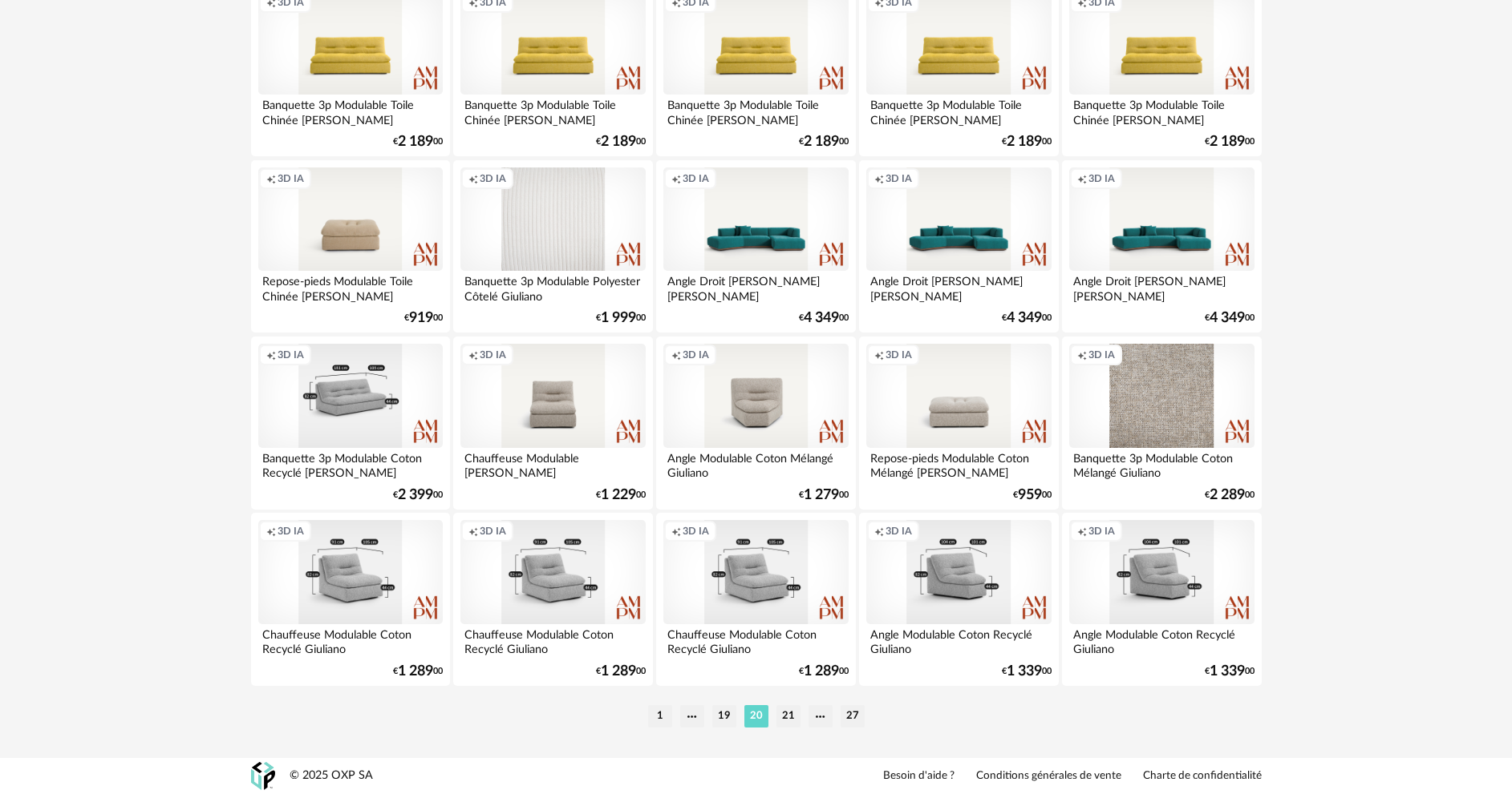
click at [710, 716] on ul "1 19 20 21 27" at bounding box center [756, 716] width 224 height 22
click at [715, 715] on li "19" at bounding box center [724, 716] width 24 height 22
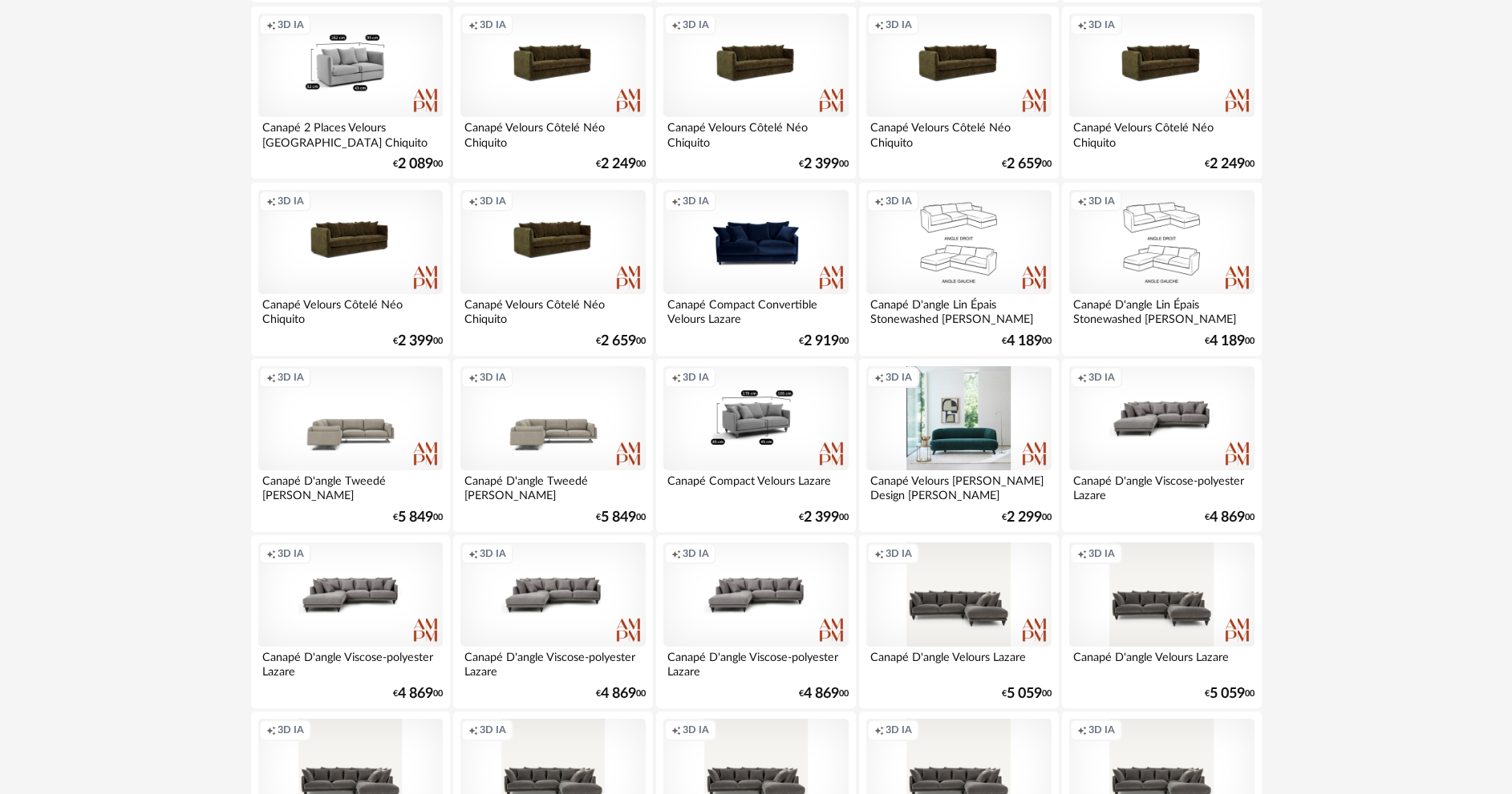
scroll to position [1042, 0]
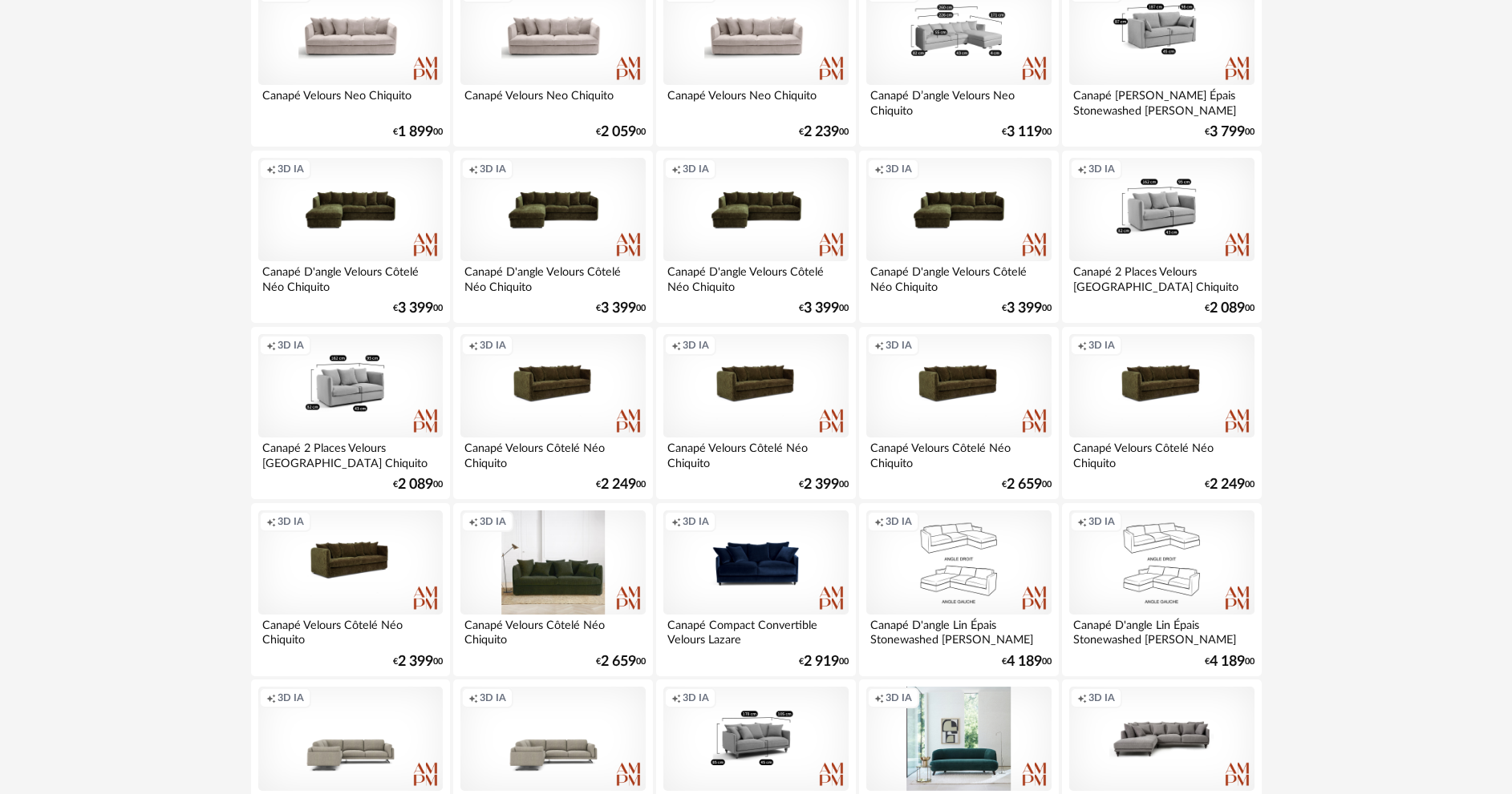
click at [571, 557] on div "Creation icon 3D IA" at bounding box center [552, 562] width 185 height 104
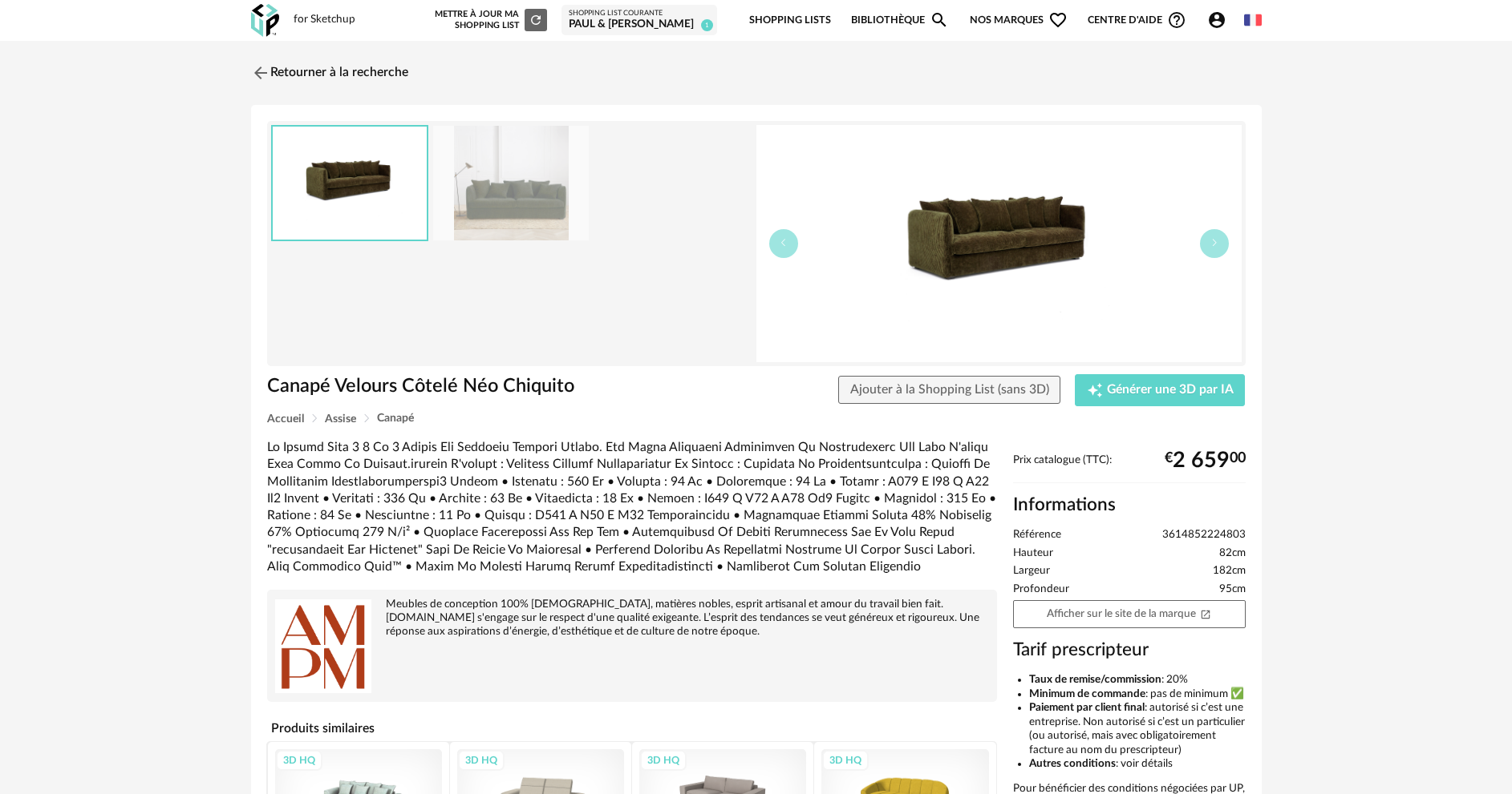
click at [970, 252] on img at bounding box center [999, 243] width 485 height 237
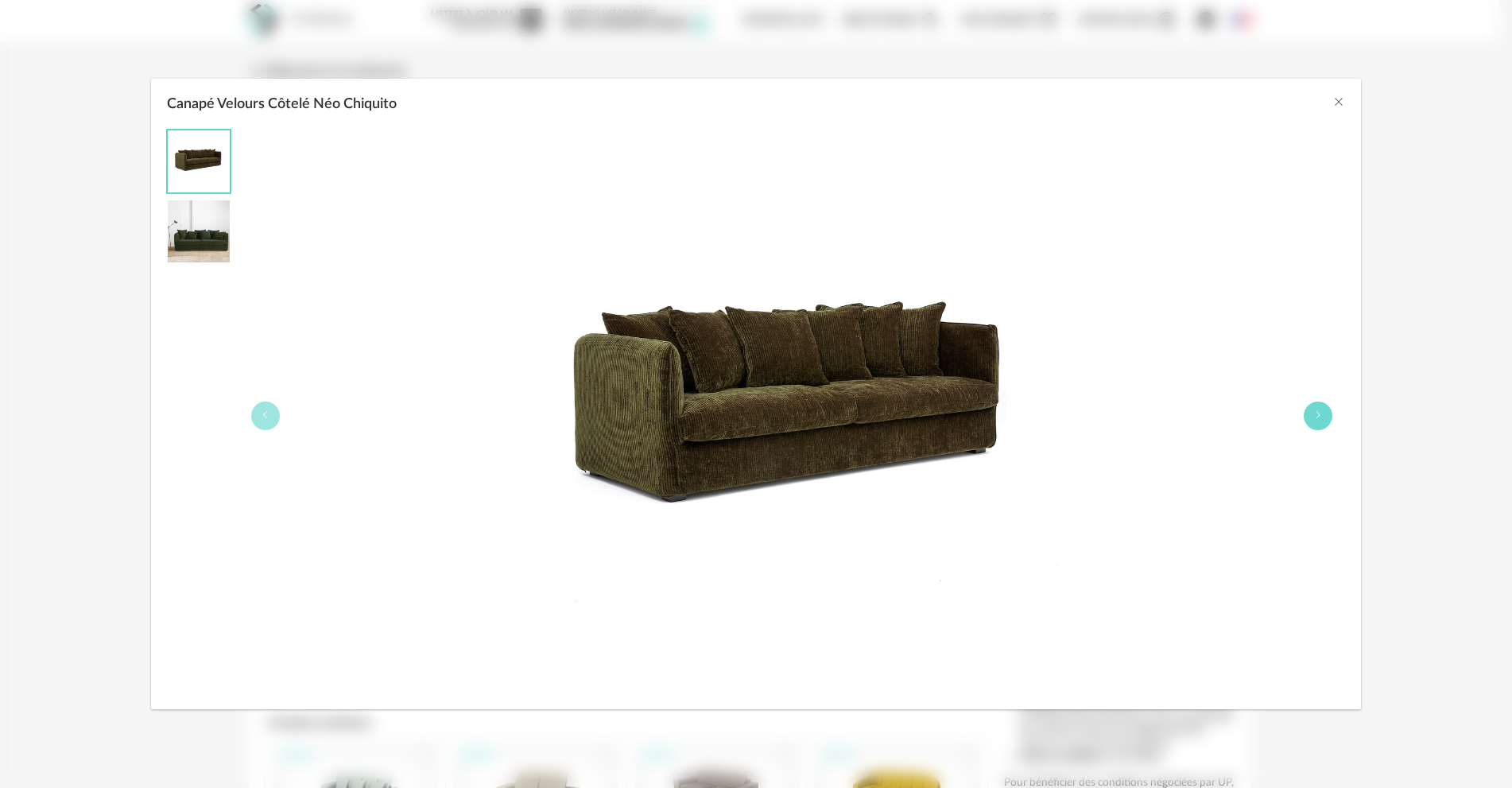
click at [1311, 413] on button "Canapé Velours Côtelé Néo Chiquito" at bounding box center [1318, 415] width 29 height 29
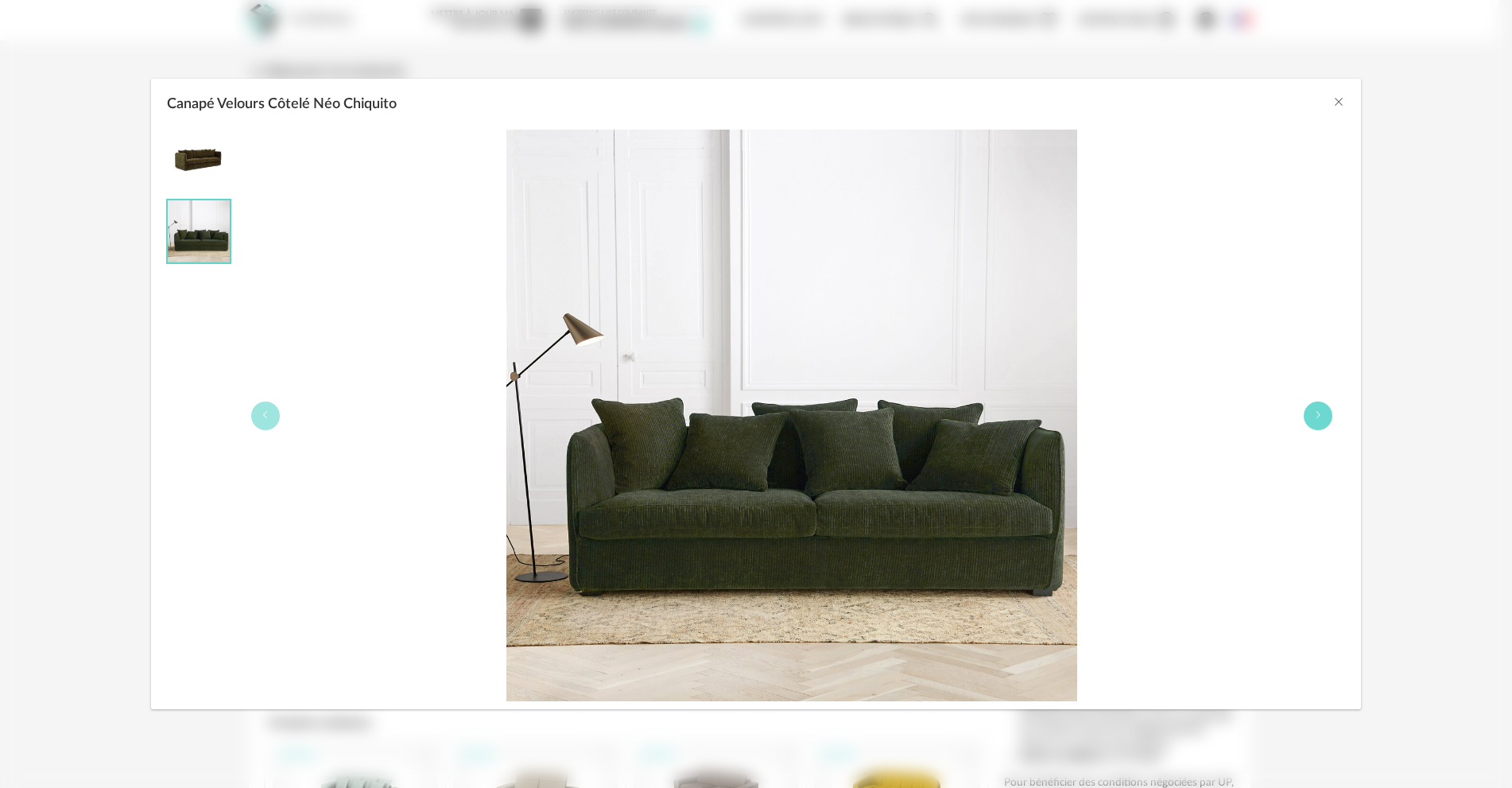
click at [1311, 413] on button "Canapé Velours Côtelé Néo Chiquito" at bounding box center [1318, 415] width 29 height 29
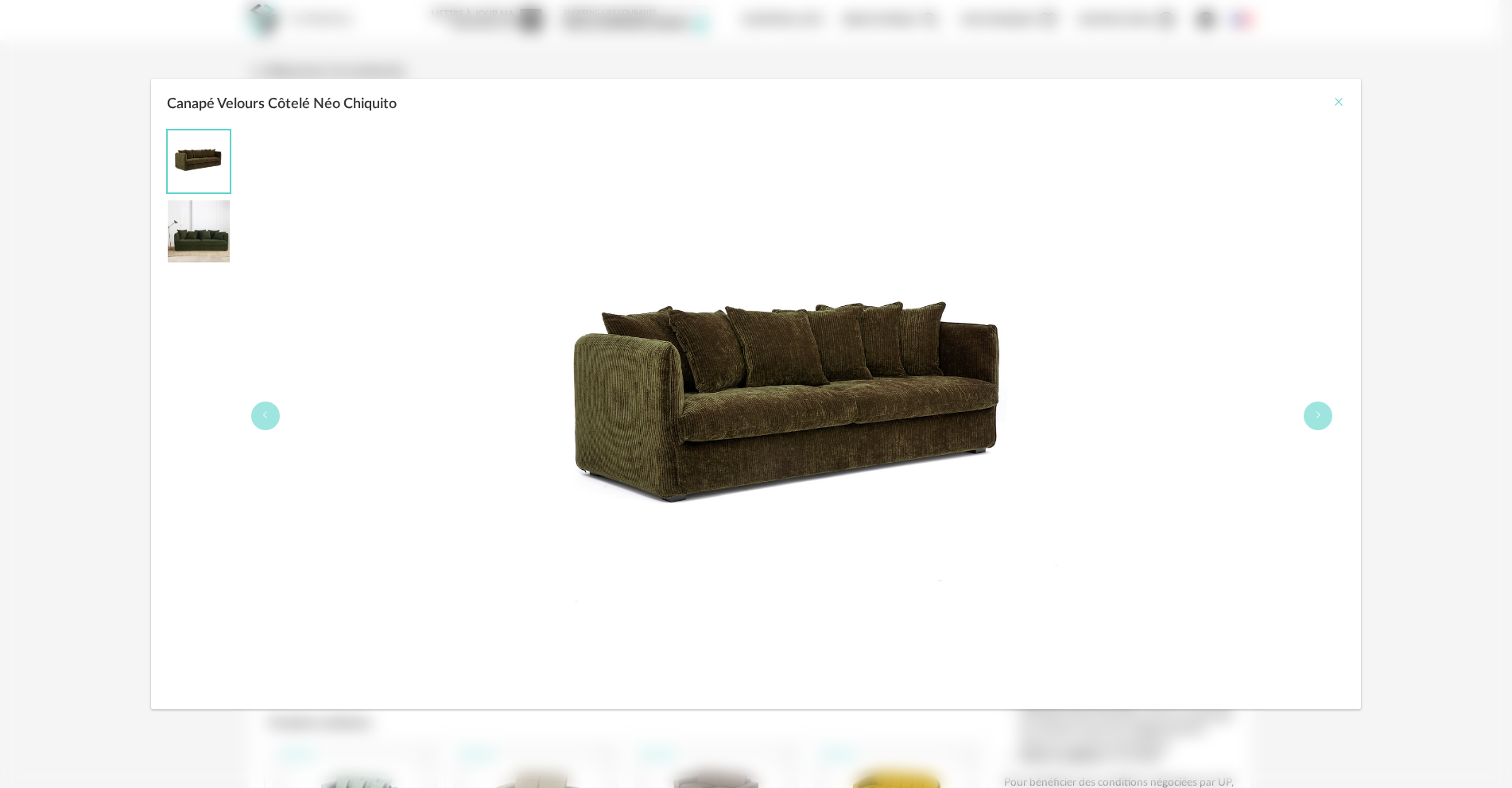
click at [1335, 99] on icon "Close" at bounding box center [1339, 102] width 13 height 13
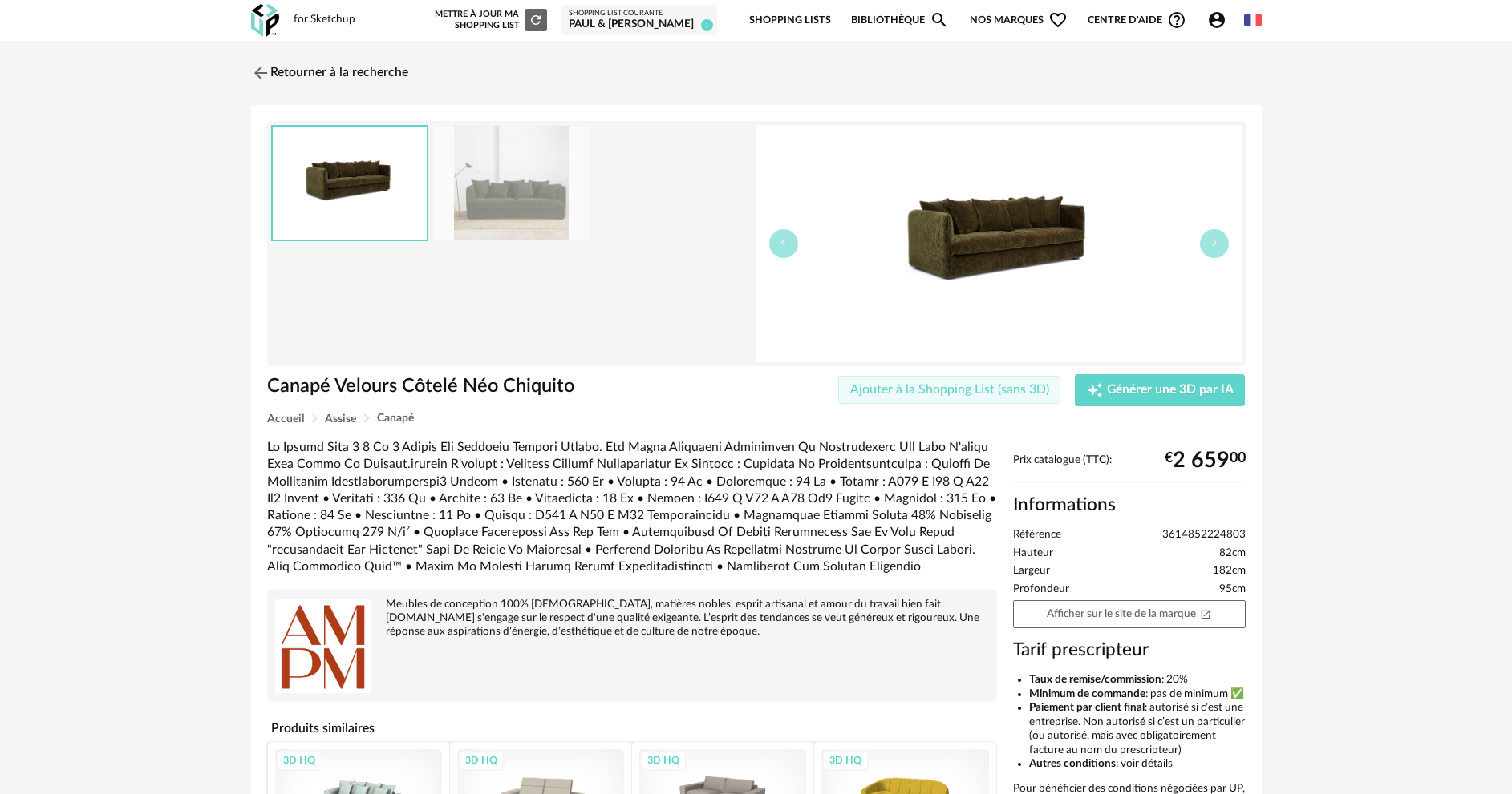
click at [996, 389] on span "Ajouter à la Shopping List (sans 3D)" at bounding box center [949, 390] width 199 height 13
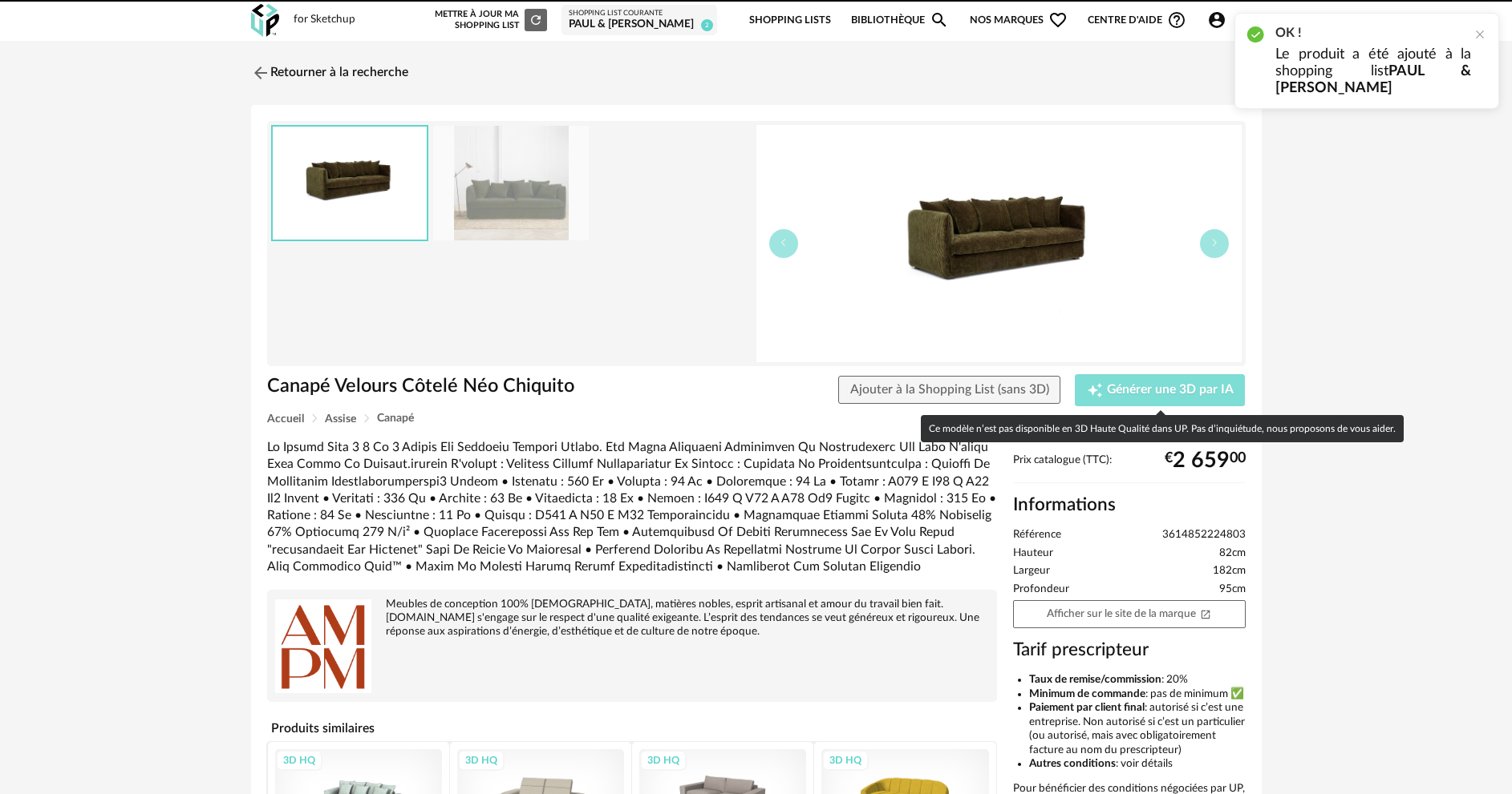
click at [1128, 382] on div "Creation icon Générer une 3D par IA" at bounding box center [1159, 390] width 146 height 16
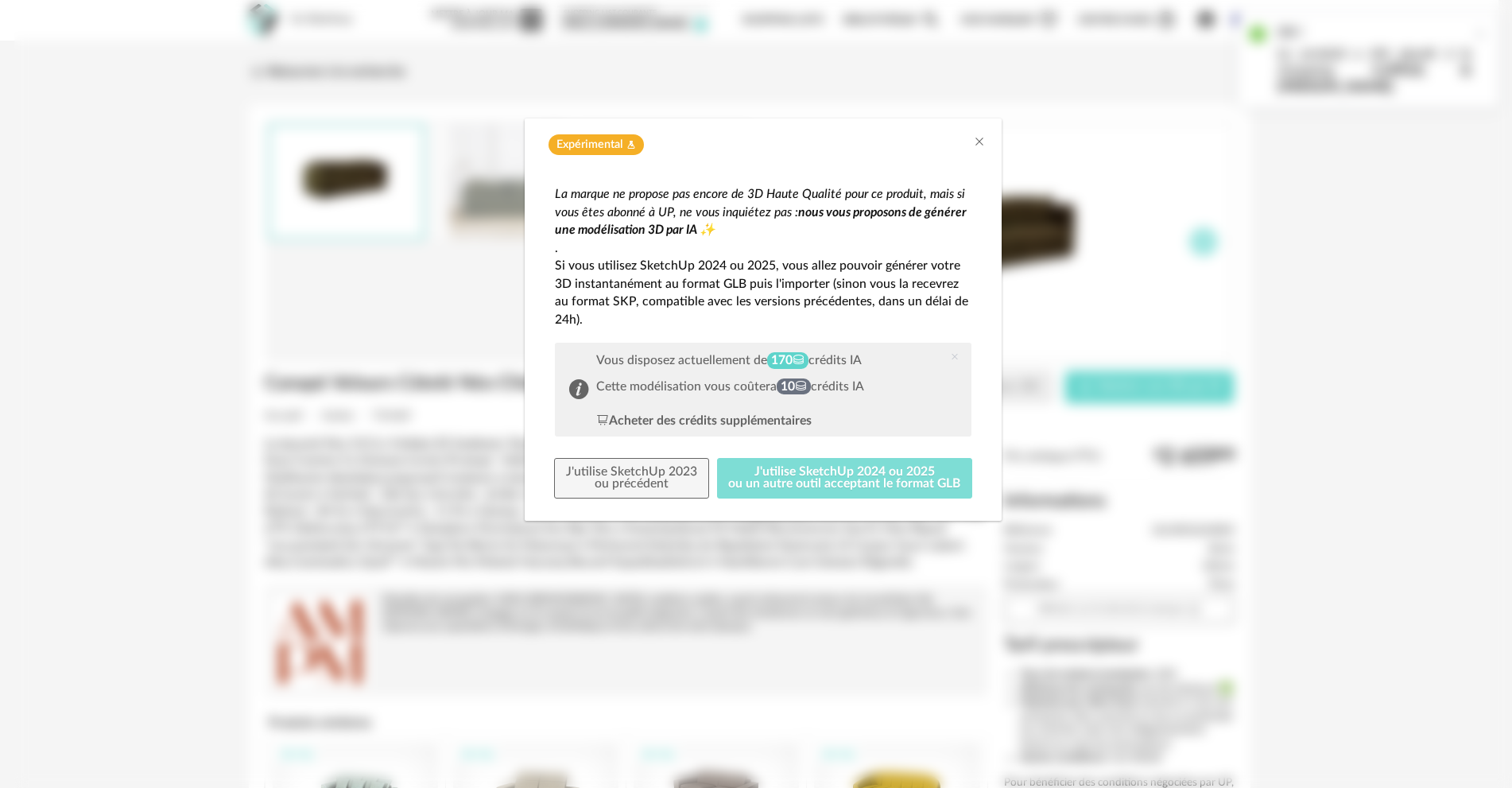
click at [776, 477] on button "J'utilise SketchUp 2024 ou 2025 ou un autre outil acceptant le format GLB" at bounding box center [845, 479] width 256 height 41
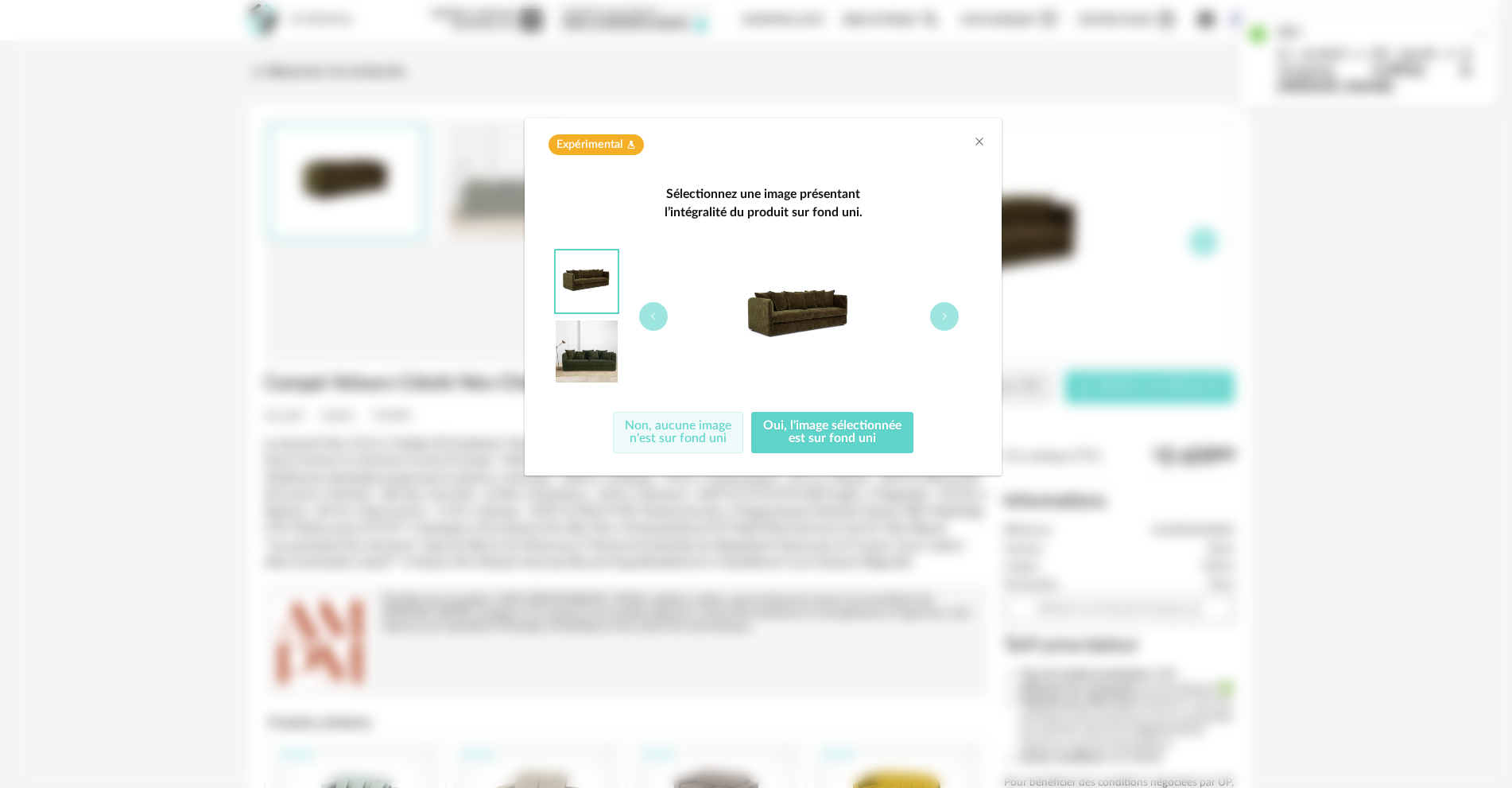
click at [679, 433] on button "Non, aucune image n'est sur fond uni" at bounding box center [678, 433] width 130 height 41
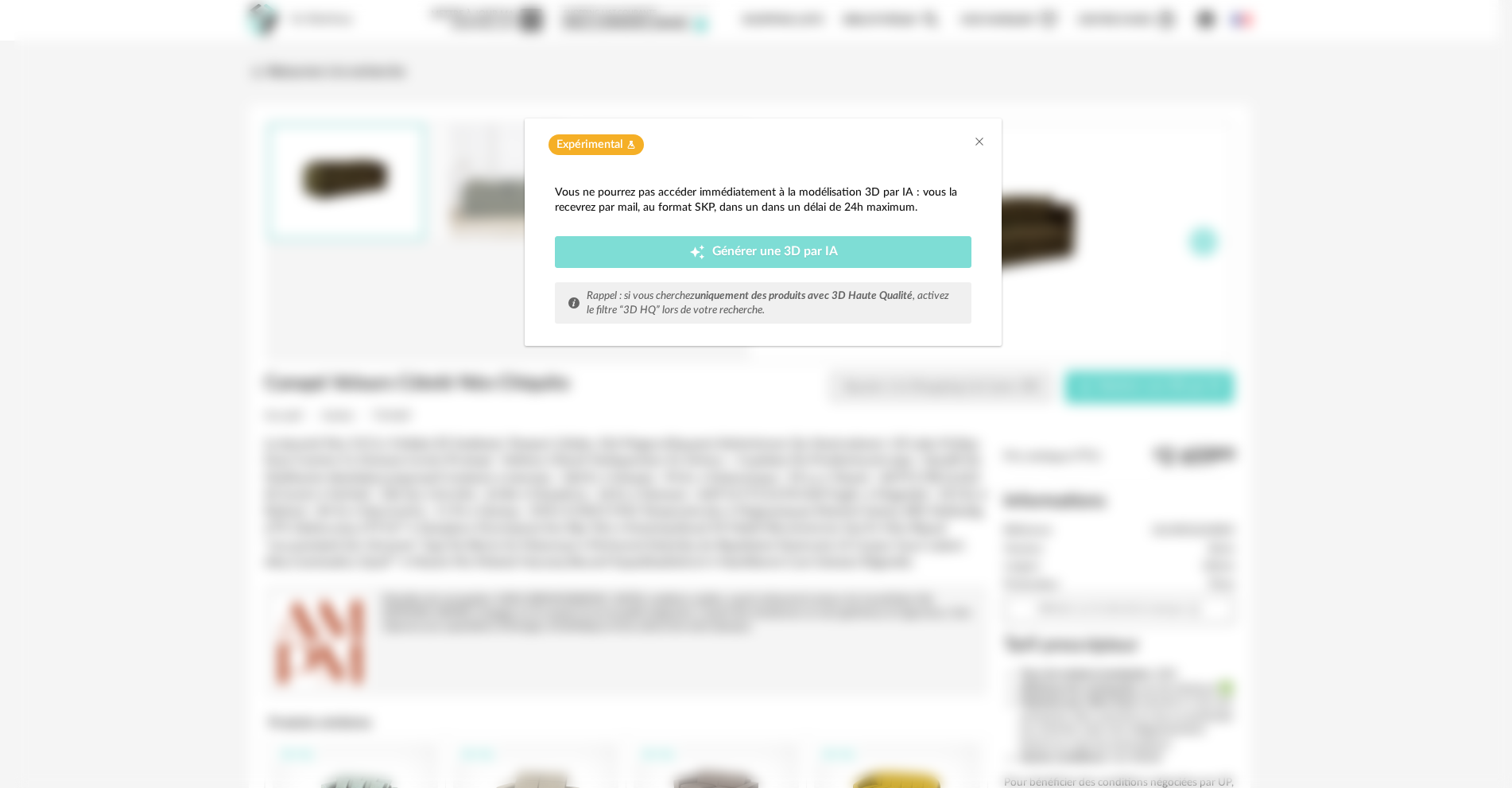
click at [772, 247] on span "Générer une 3D par IA" at bounding box center [774, 252] width 126 height 13
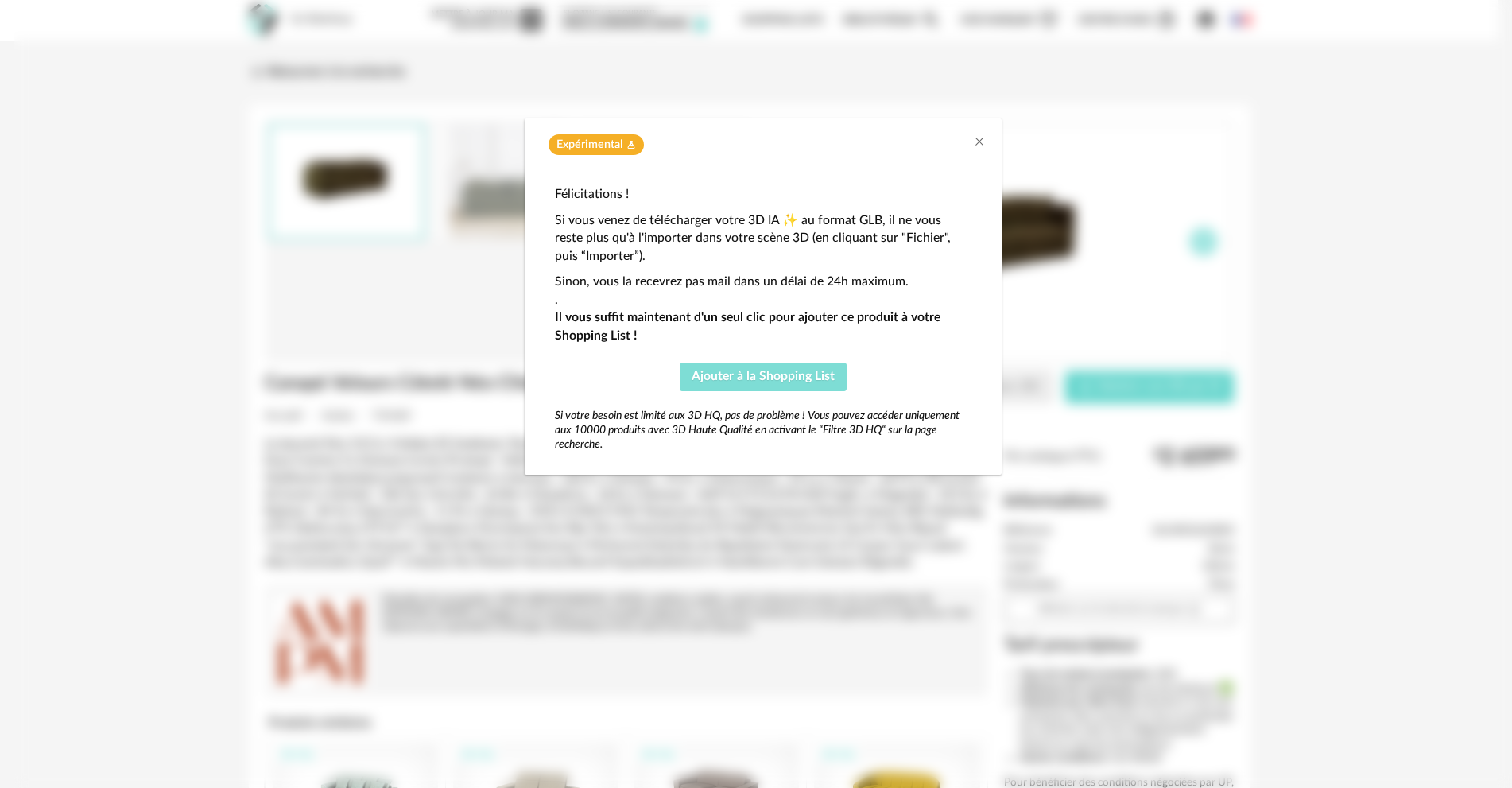
click at [754, 373] on span "Ajouter à la Shopping List" at bounding box center [763, 377] width 143 height 13
click at [980, 144] on icon "Close" at bounding box center [980, 142] width 13 height 13
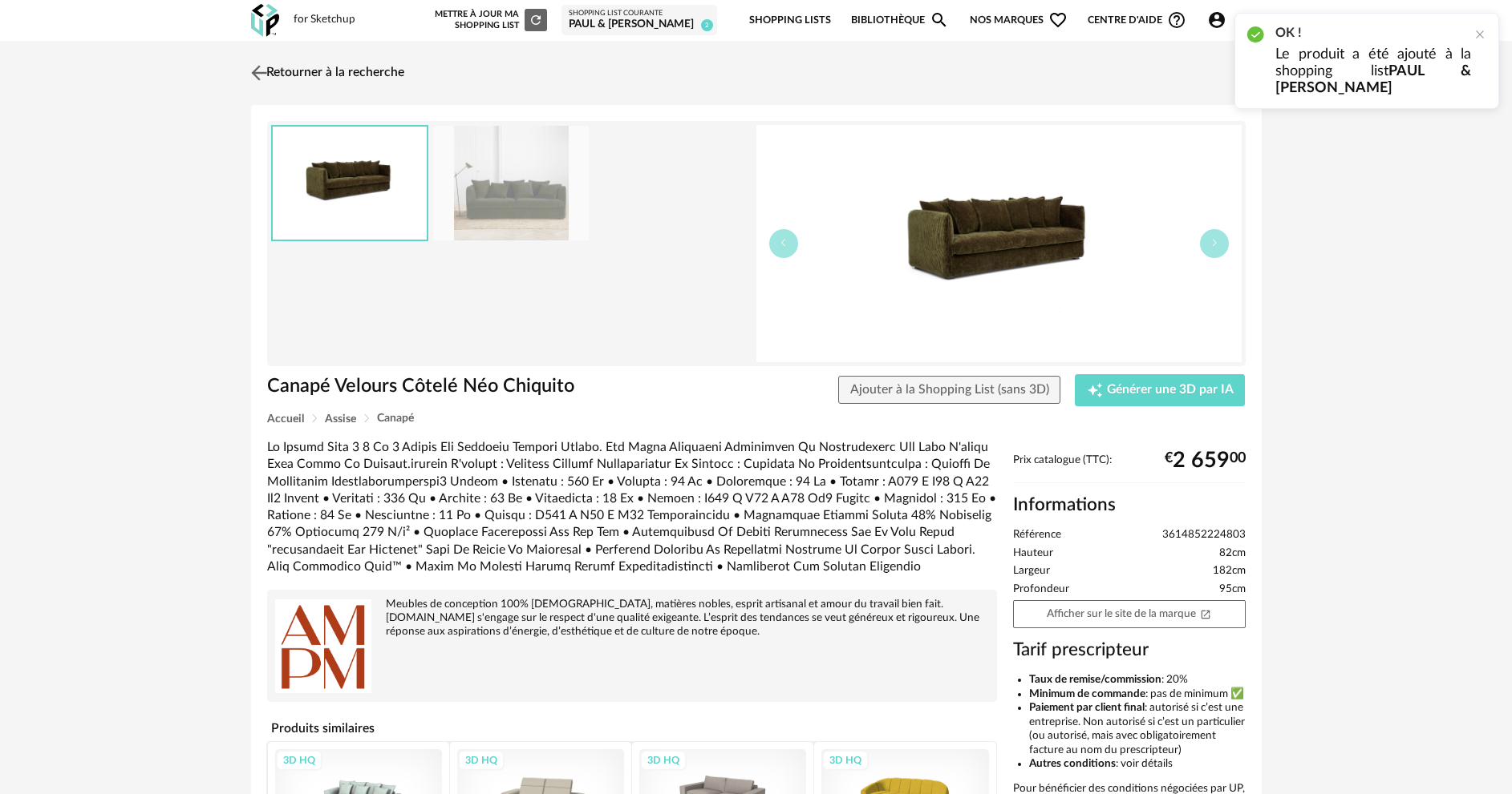
click at [353, 76] on link "Retourner à la recherche" at bounding box center [325, 73] width 157 height 36
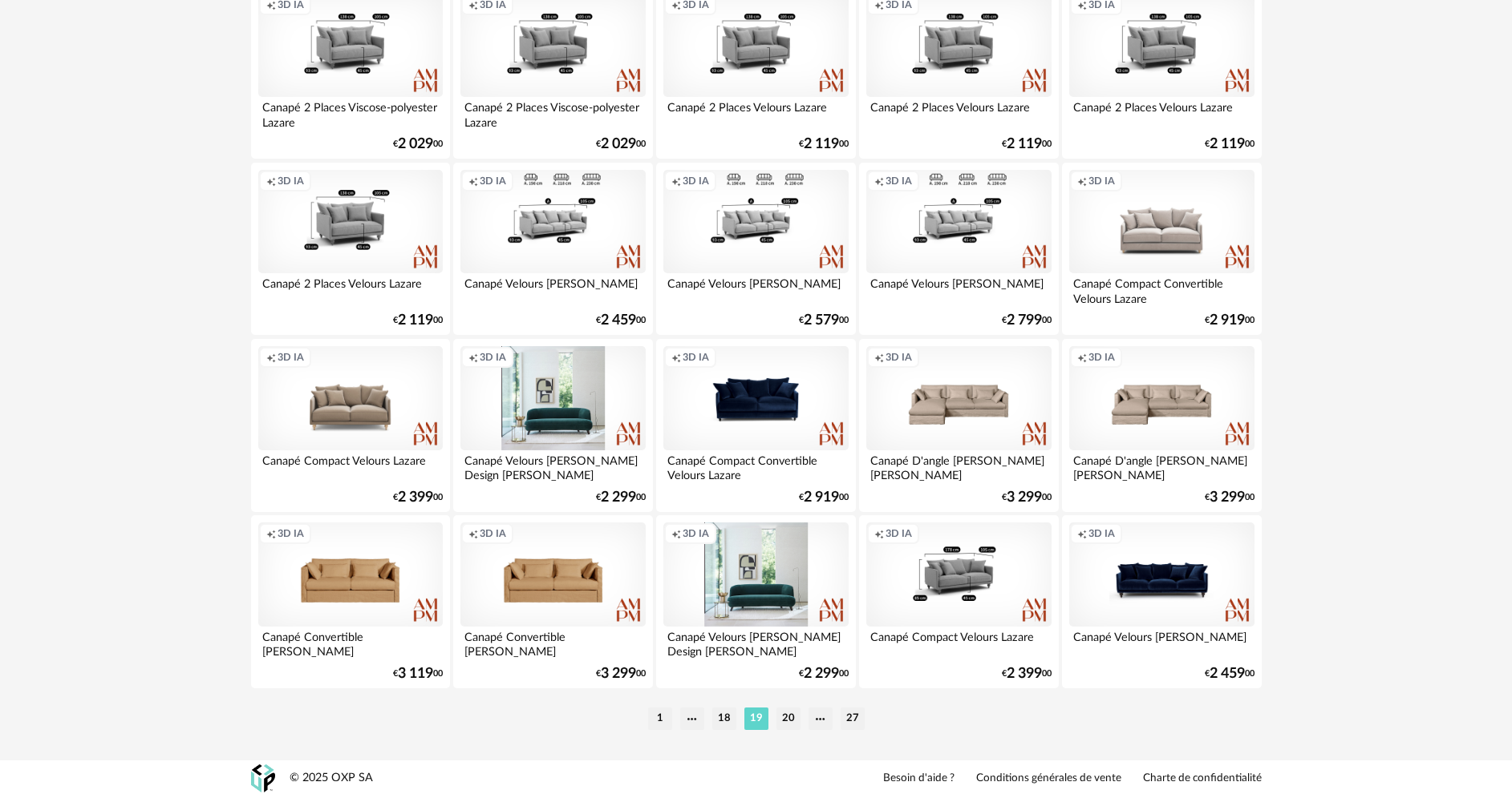
scroll to position [3150, 0]
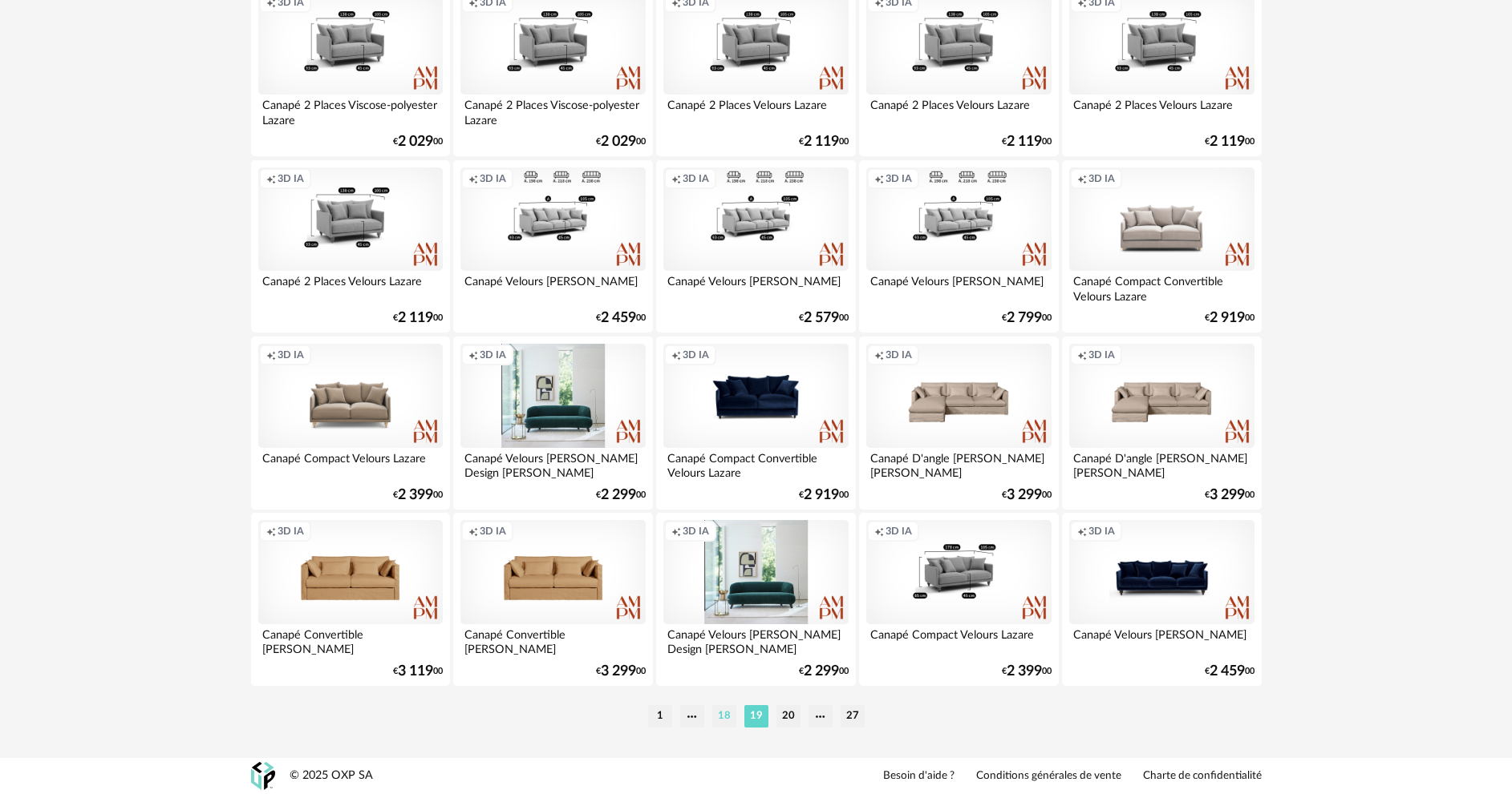
click at [722, 714] on li "18" at bounding box center [724, 716] width 24 height 22
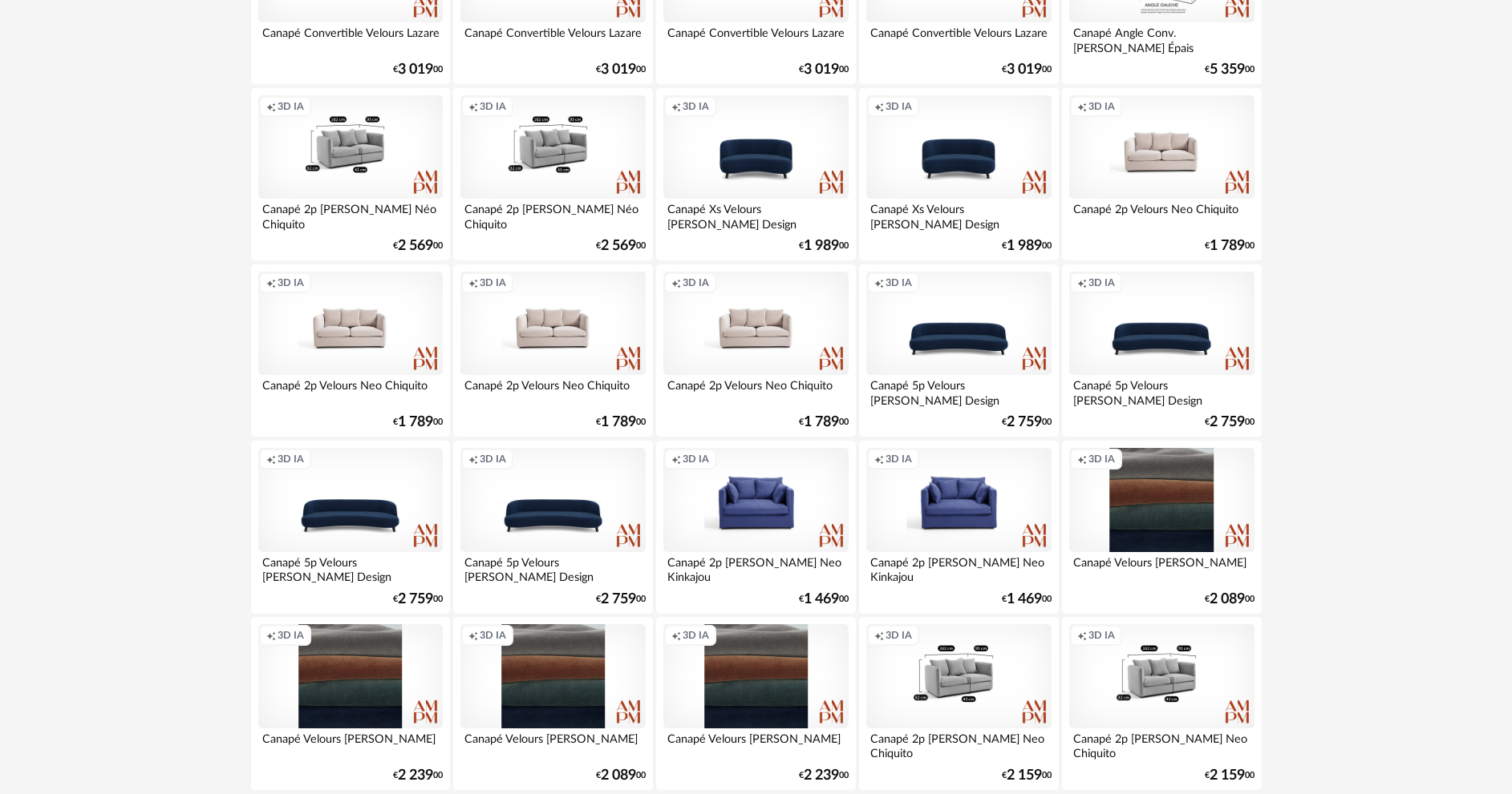
scroll to position [3126, 0]
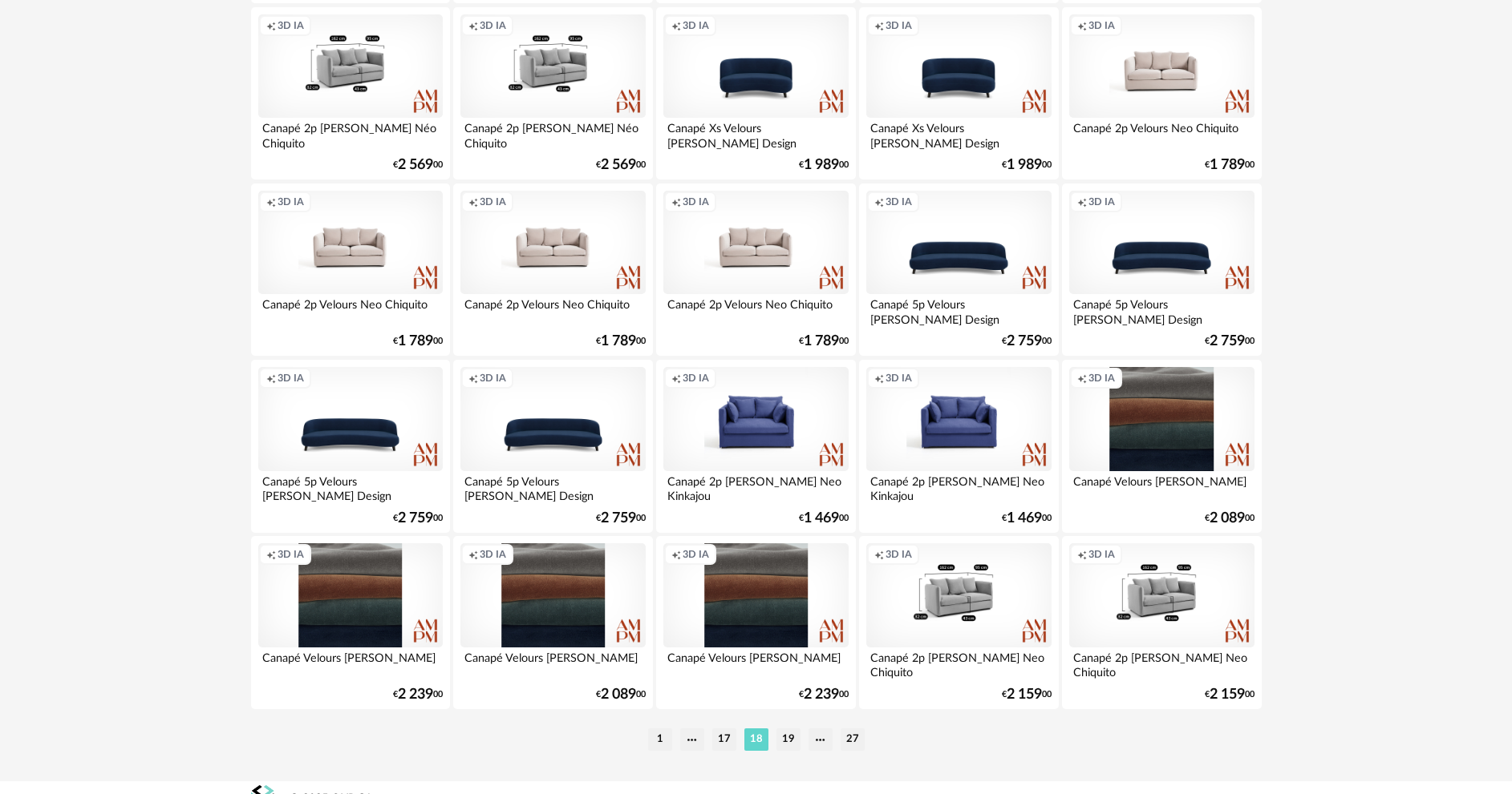
click at [722, 742] on li "17" at bounding box center [724, 739] width 24 height 22
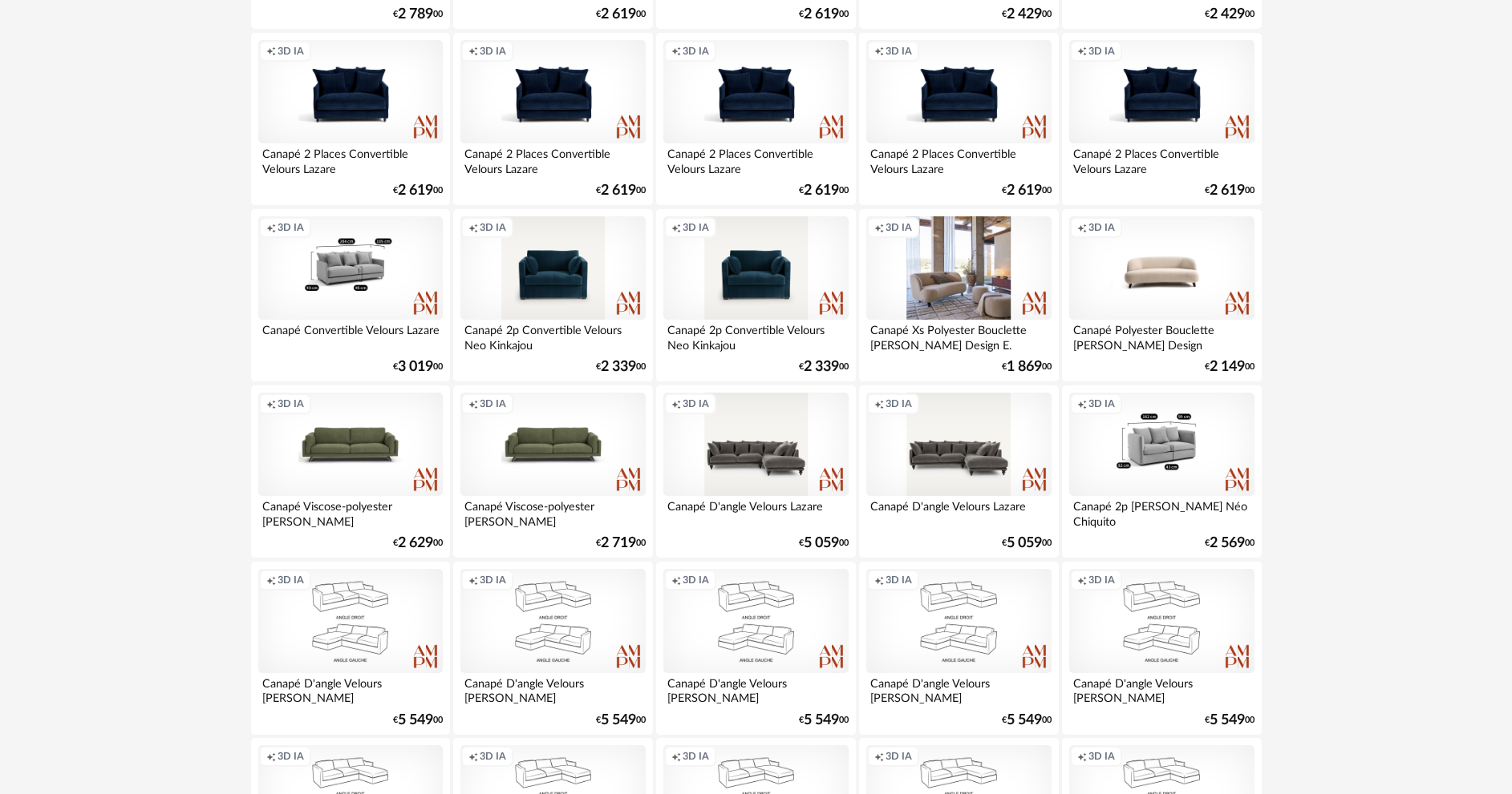
scroll to position [2966, 0]
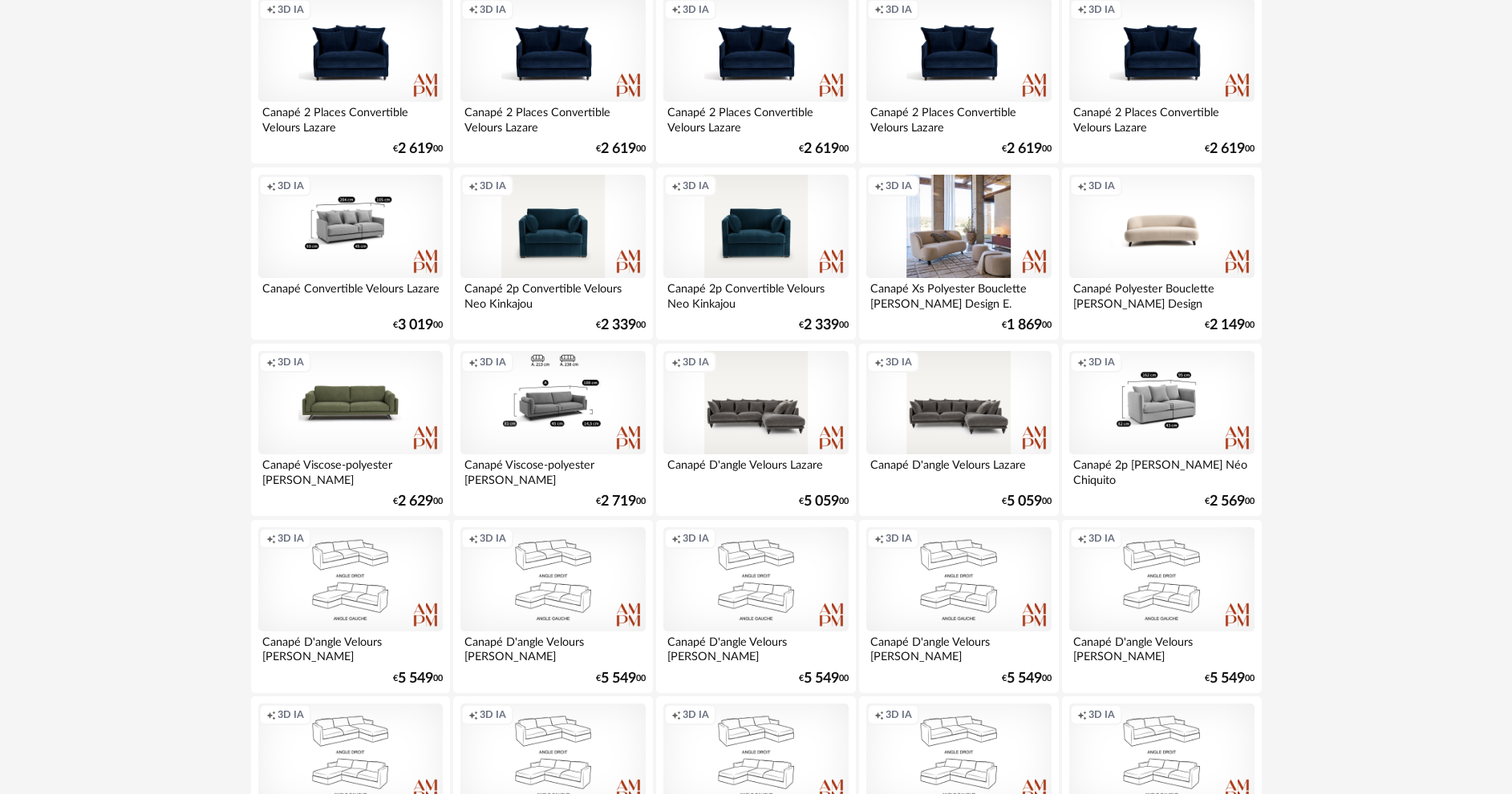
click at [590, 421] on div "Creation icon 3D IA" at bounding box center [552, 403] width 185 height 104
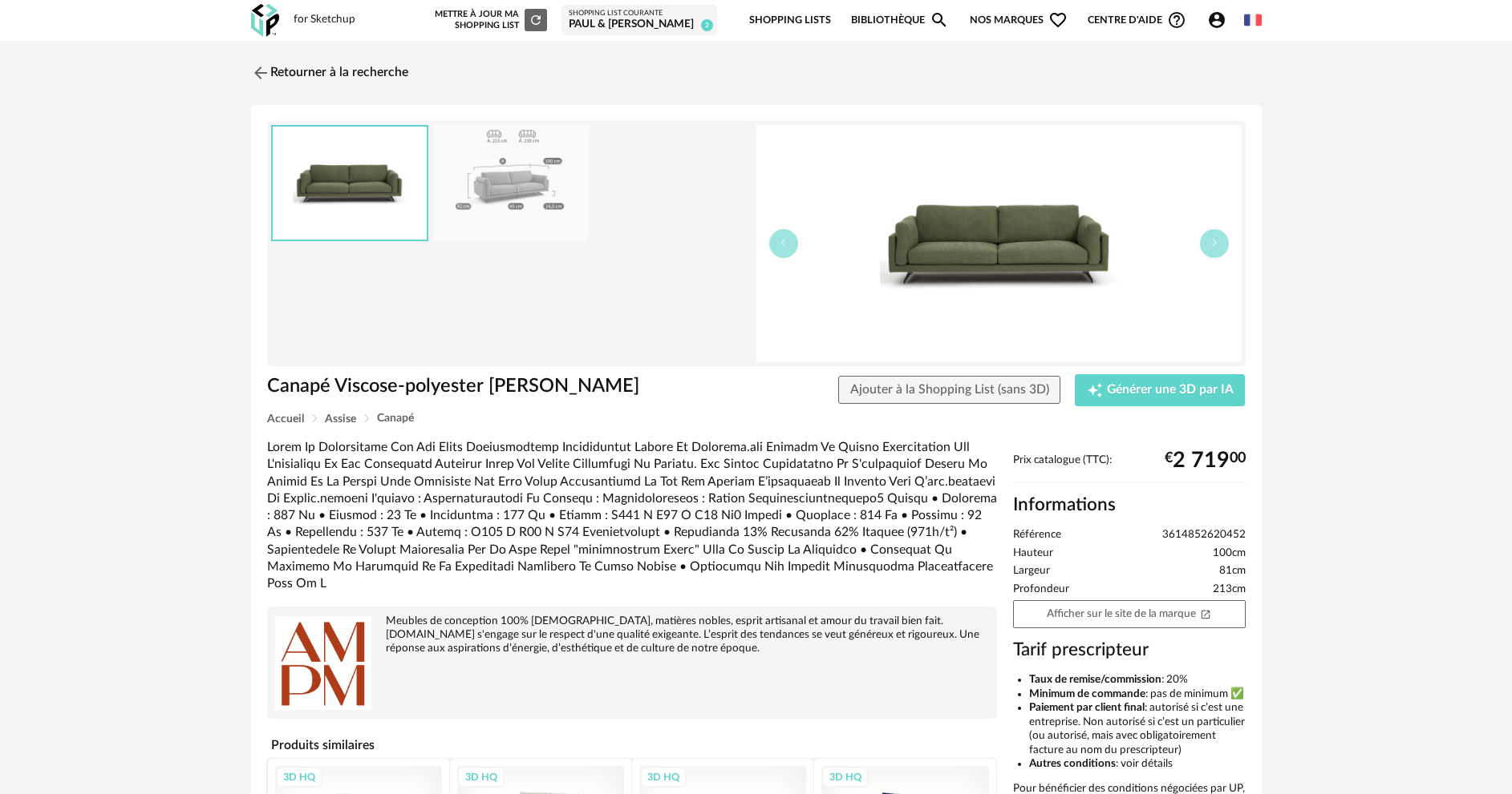
click at [1020, 299] on img at bounding box center [999, 243] width 485 height 237
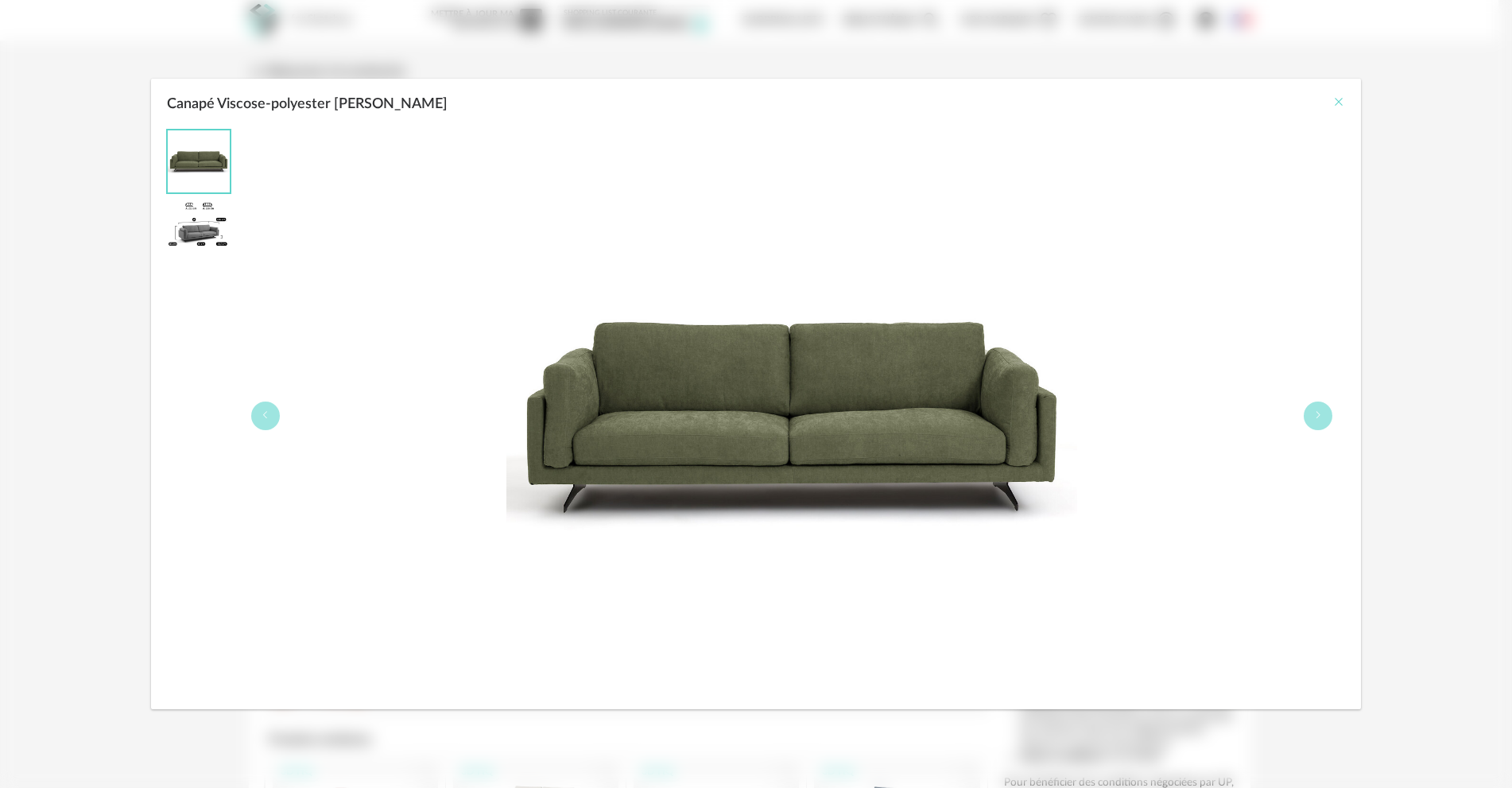
click at [1338, 100] on icon "Close" at bounding box center [1339, 102] width 13 height 13
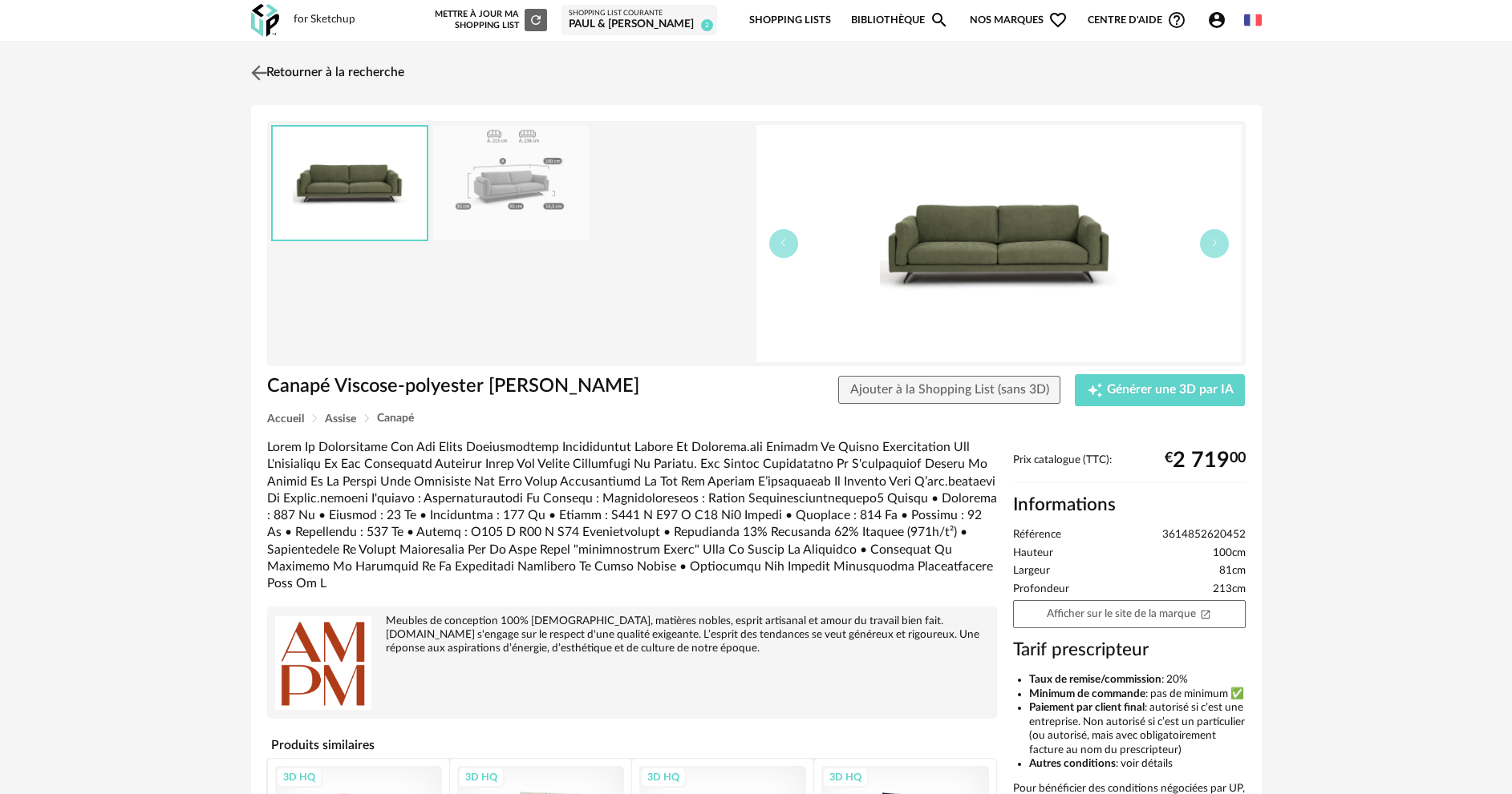
click at [300, 67] on link "Retourner à la recherche" at bounding box center [325, 73] width 157 height 36
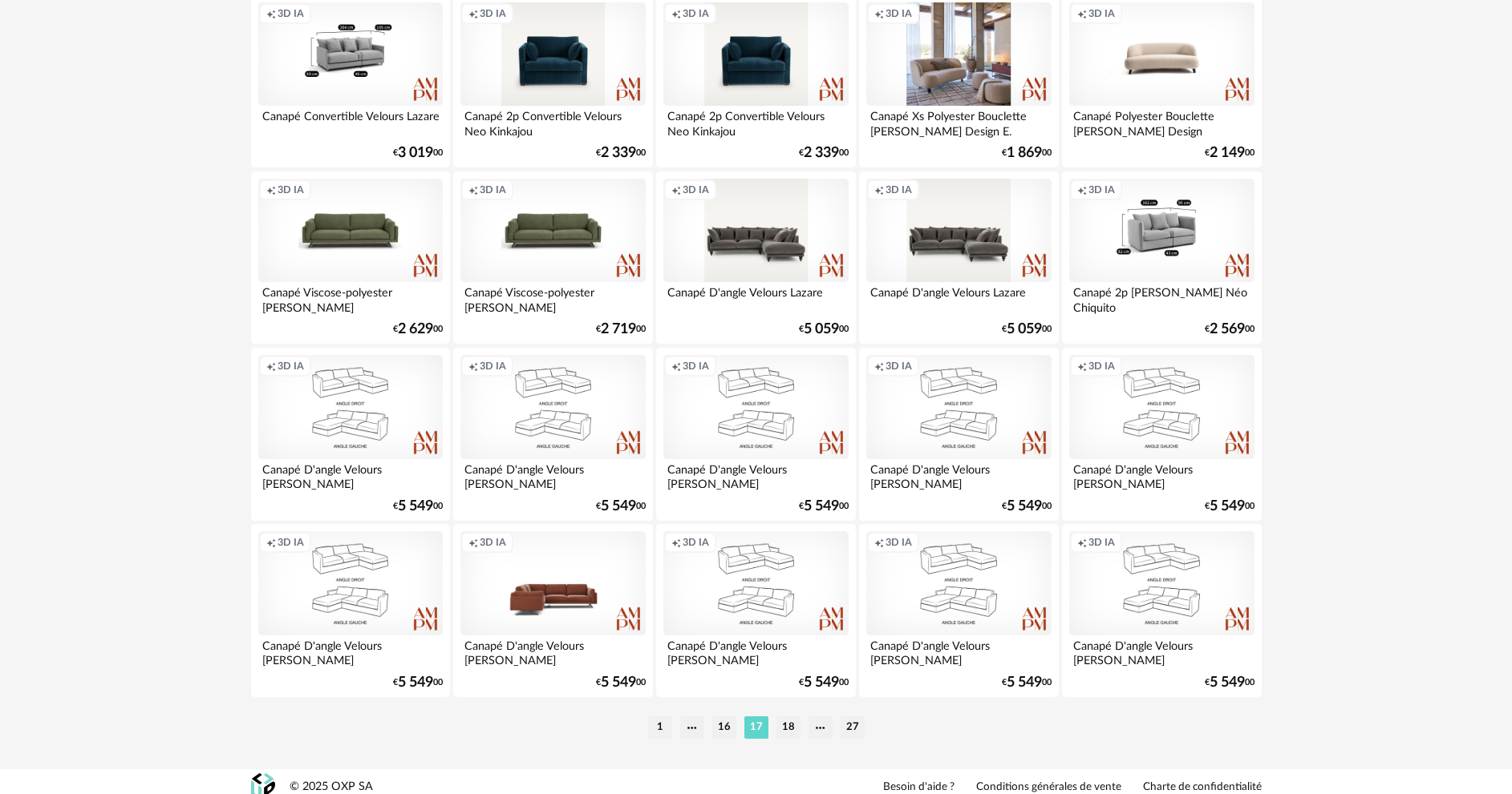
scroll to position [3150, 0]
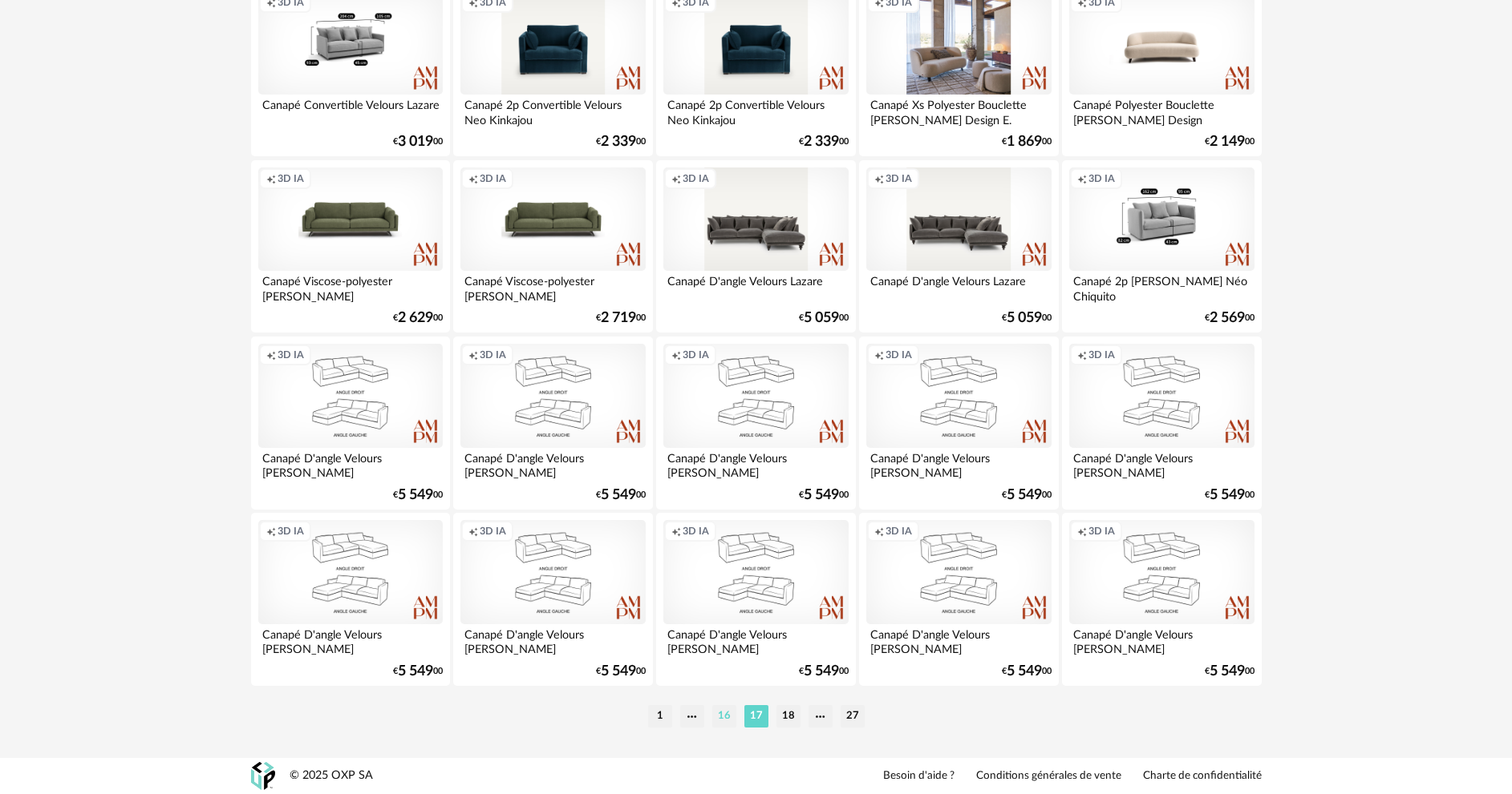
click at [725, 714] on li "16" at bounding box center [724, 716] width 24 height 22
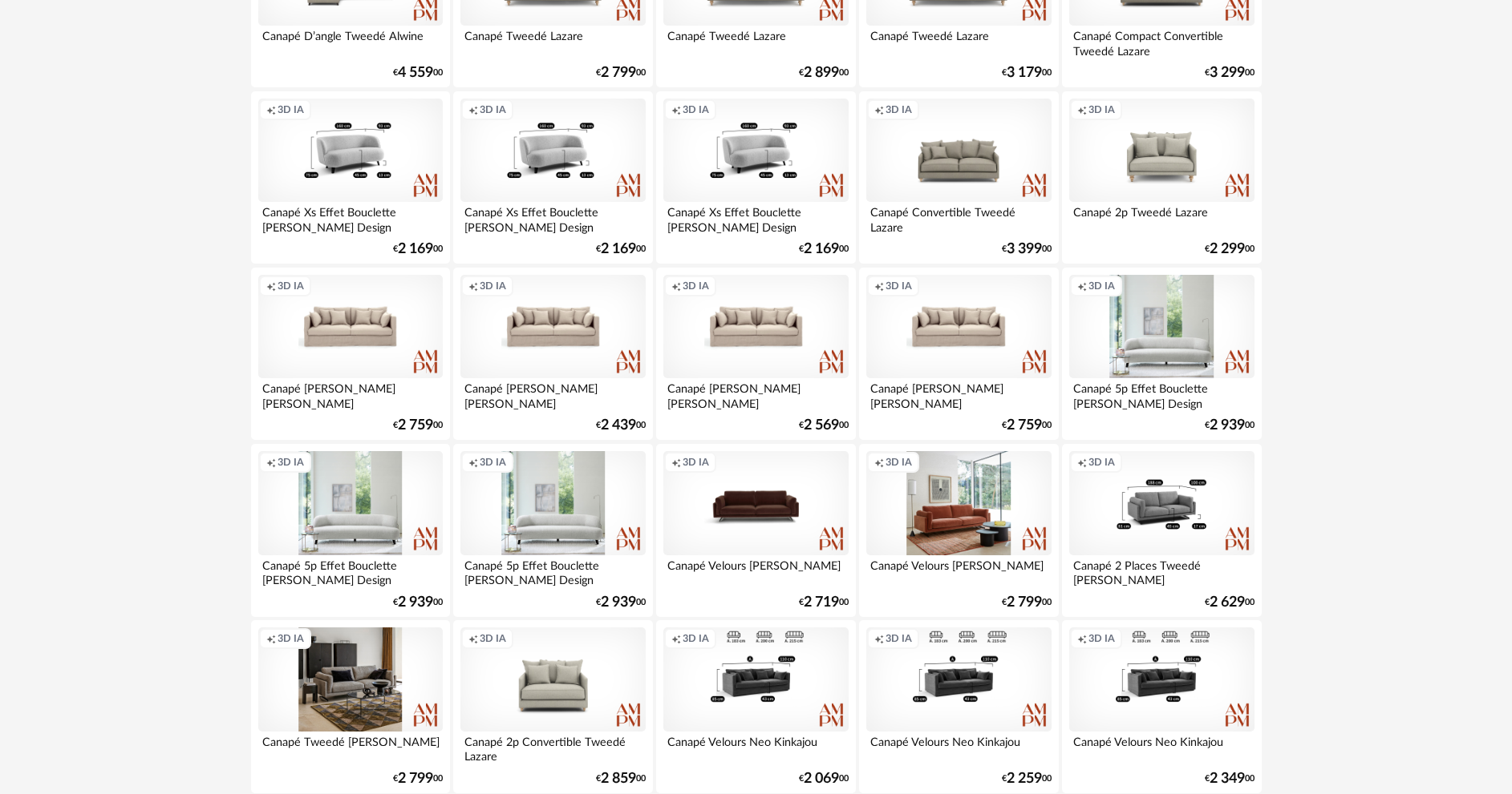
scroll to position [3150, 0]
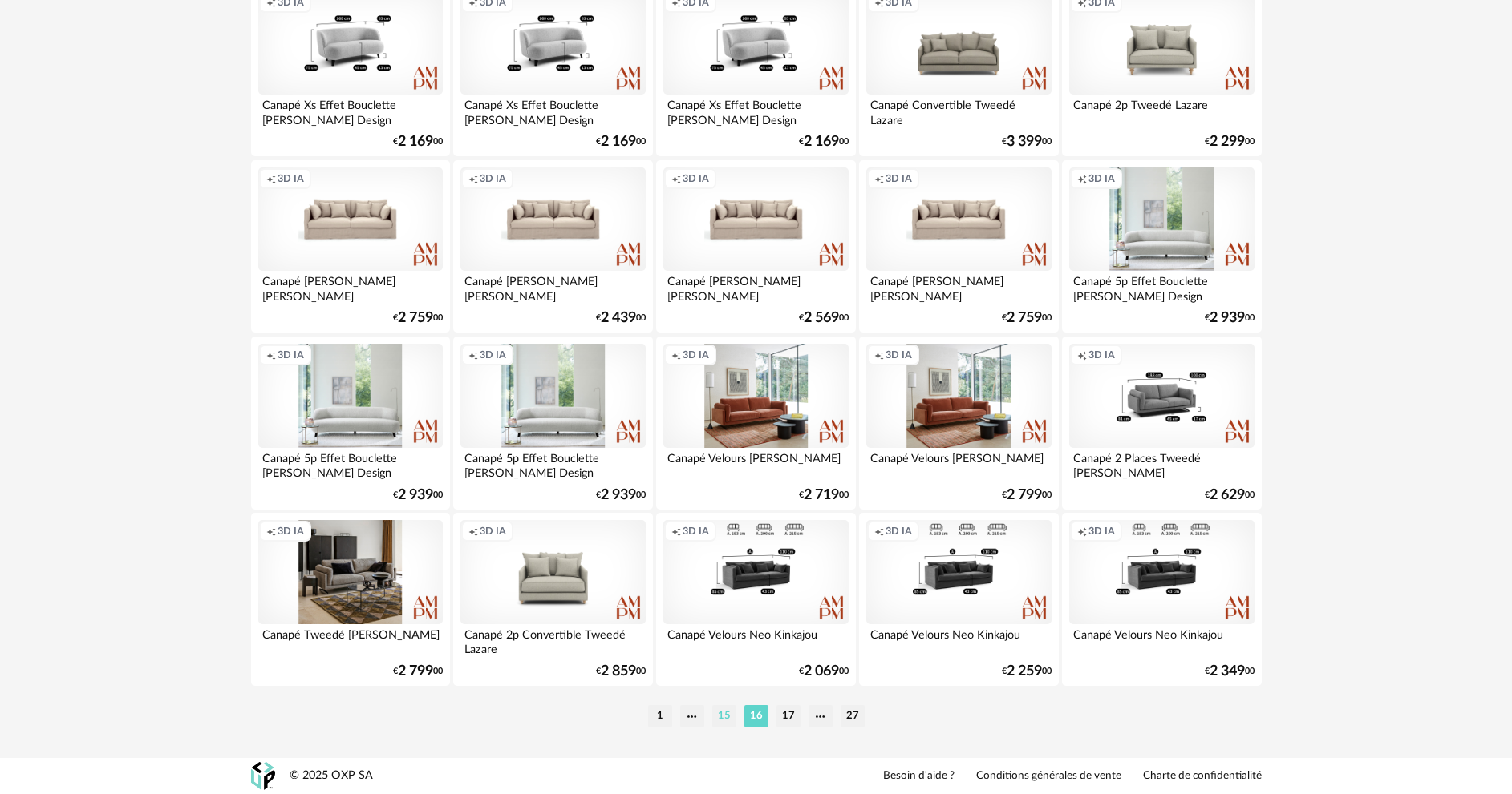
click at [723, 711] on li "15" at bounding box center [724, 716] width 24 height 22
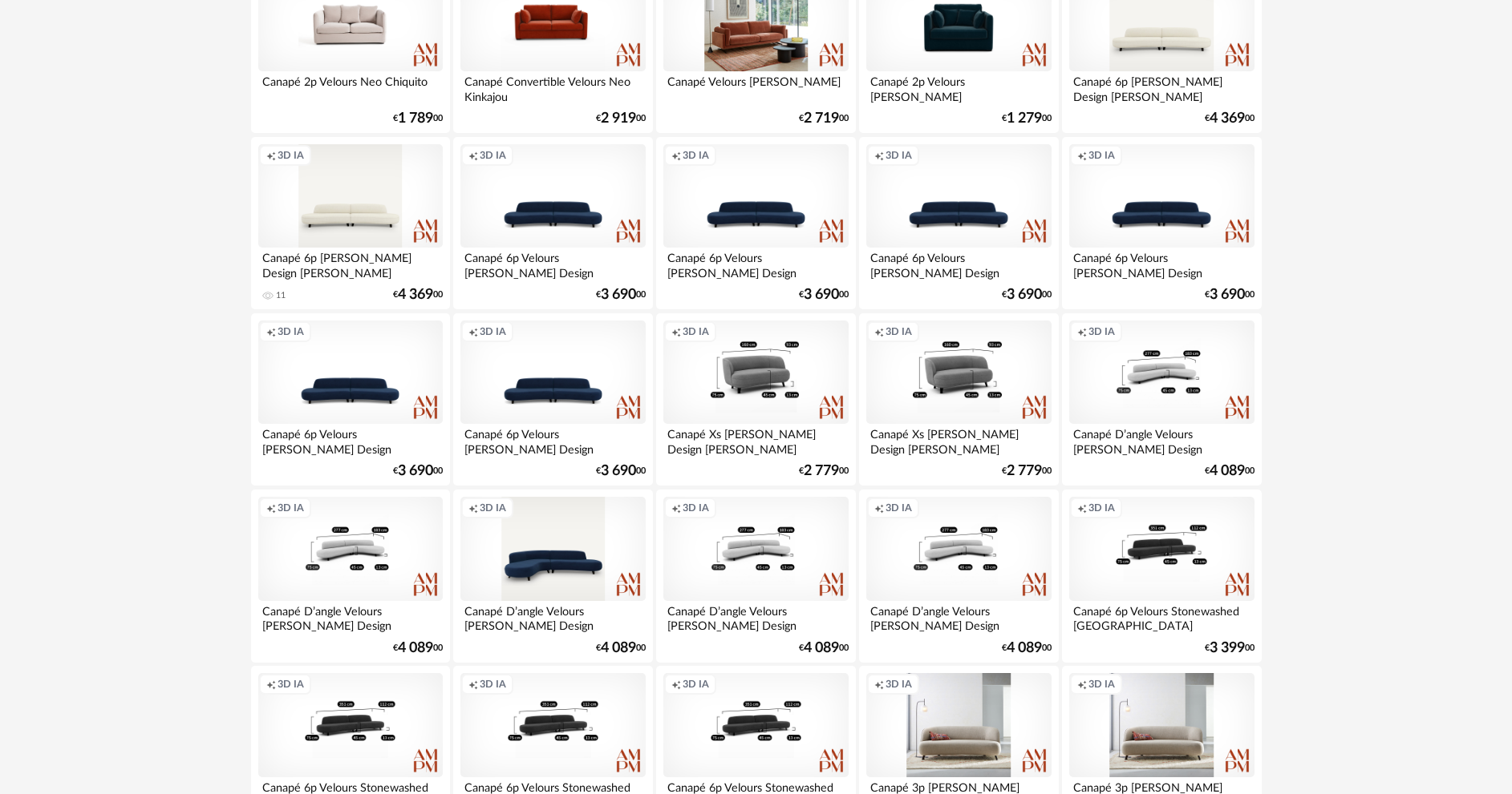
scroll to position [3150, 0]
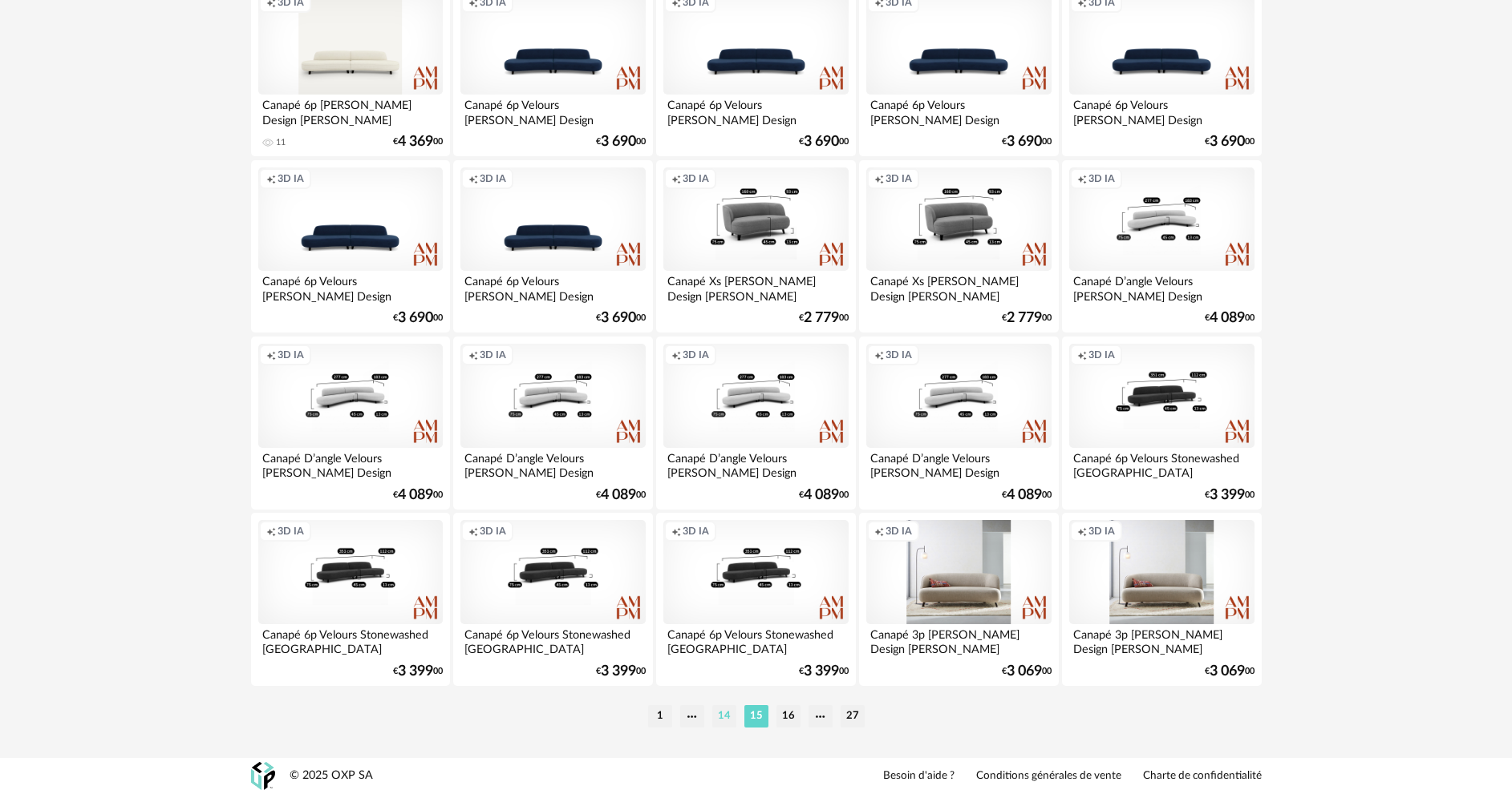
click at [718, 720] on li "14" at bounding box center [724, 716] width 24 height 22
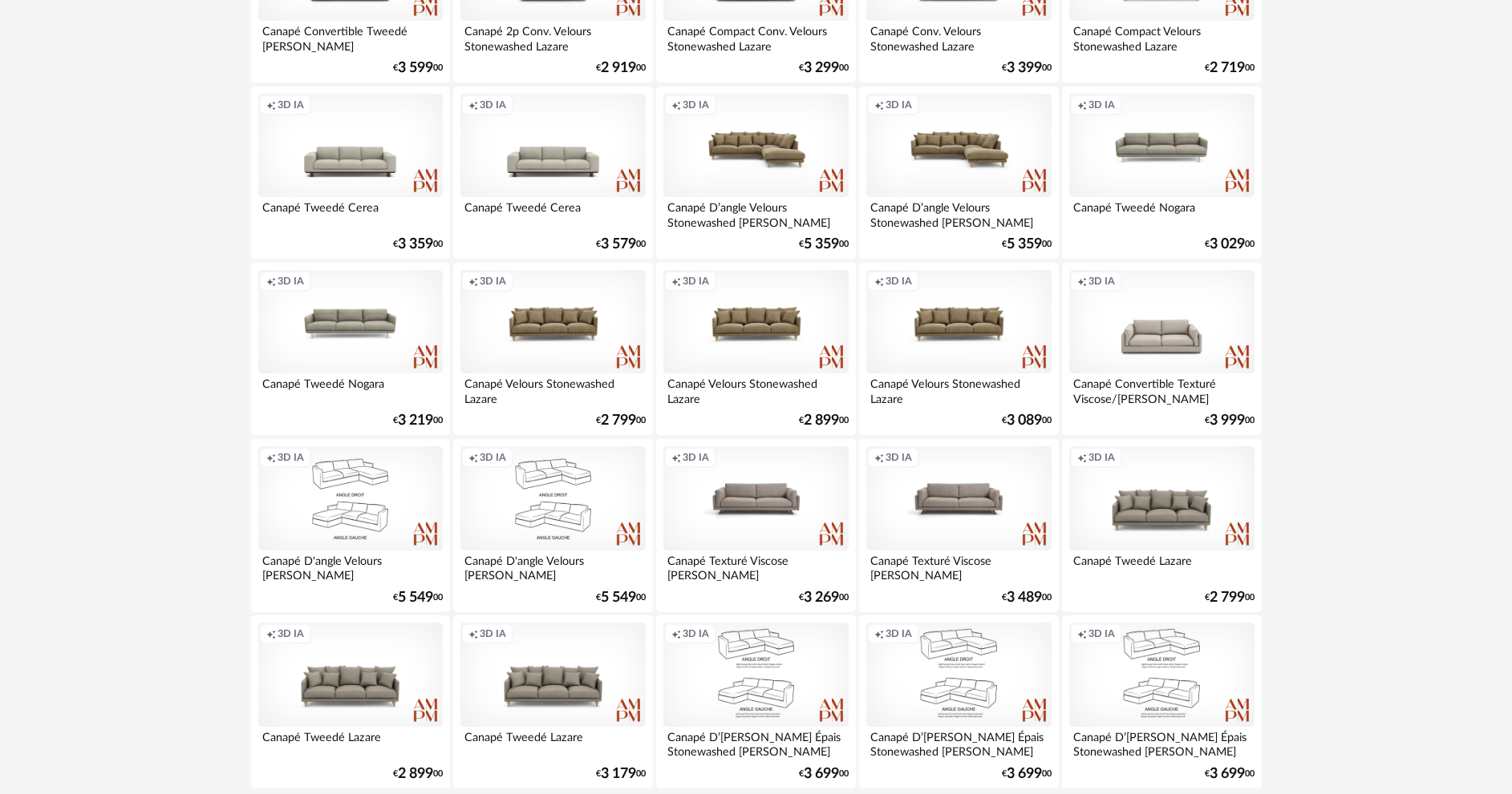
scroll to position [3150, 0]
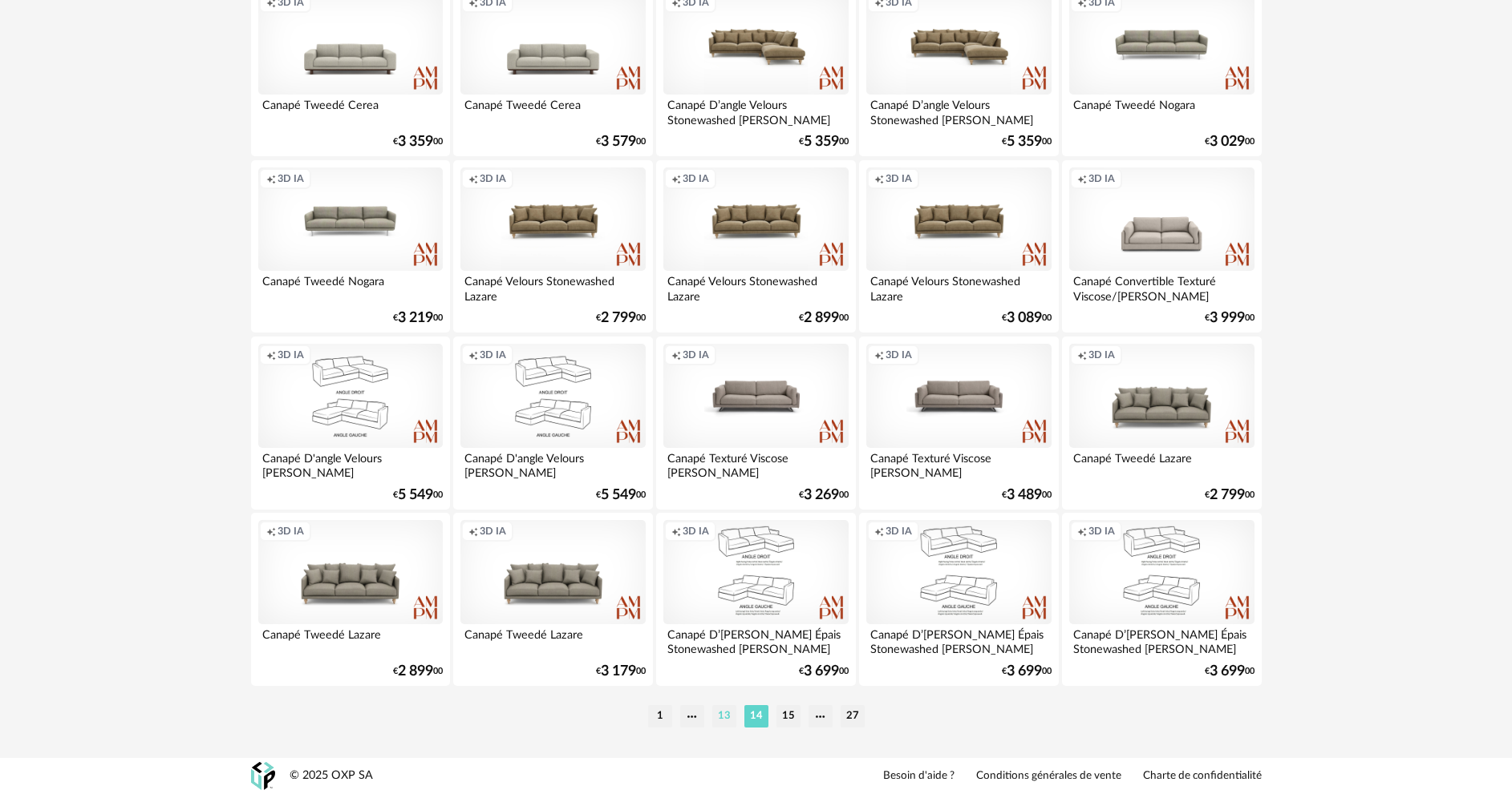
click at [727, 716] on li "13" at bounding box center [724, 716] width 24 height 22
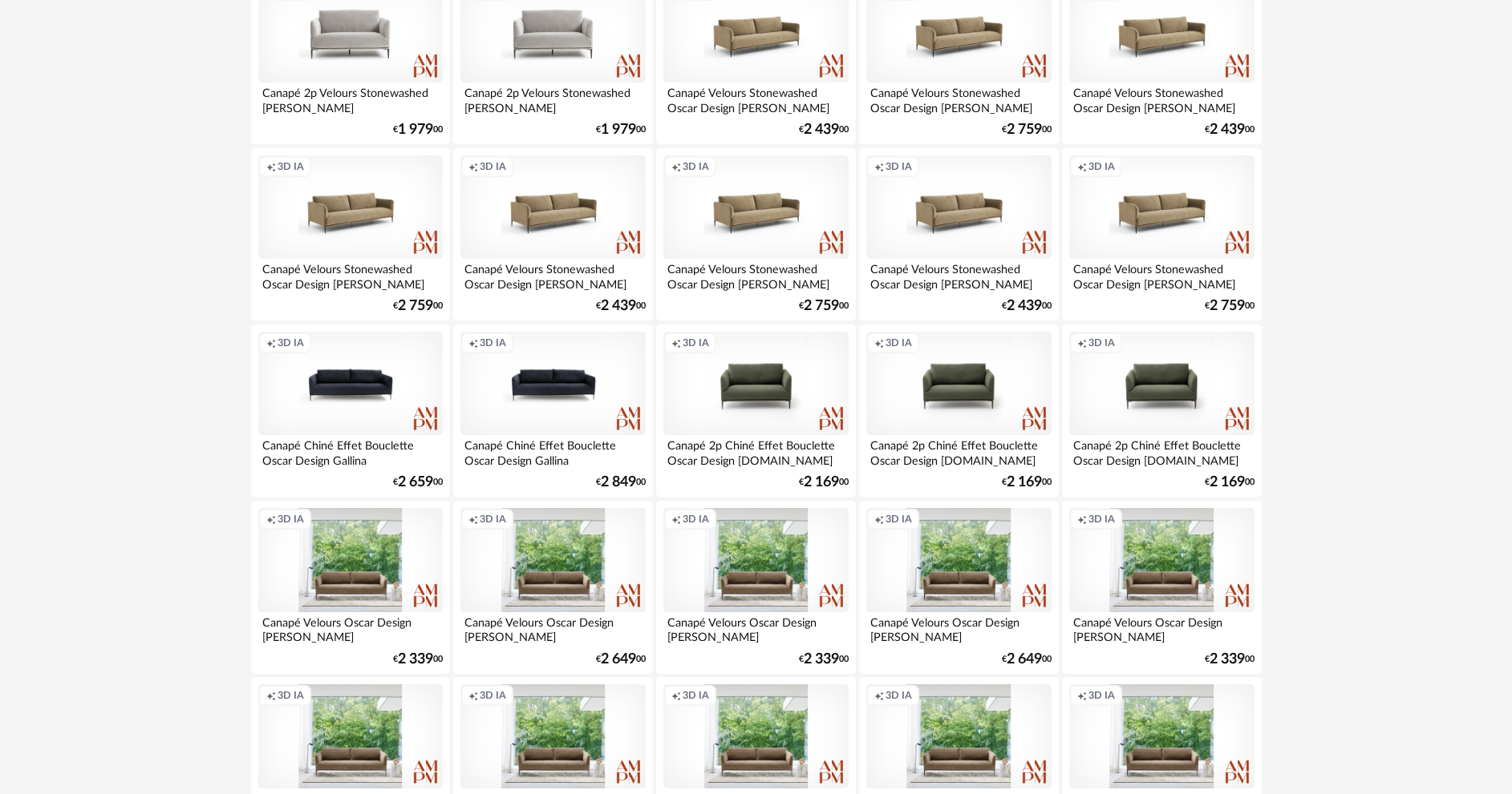
scroll to position [3150, 0]
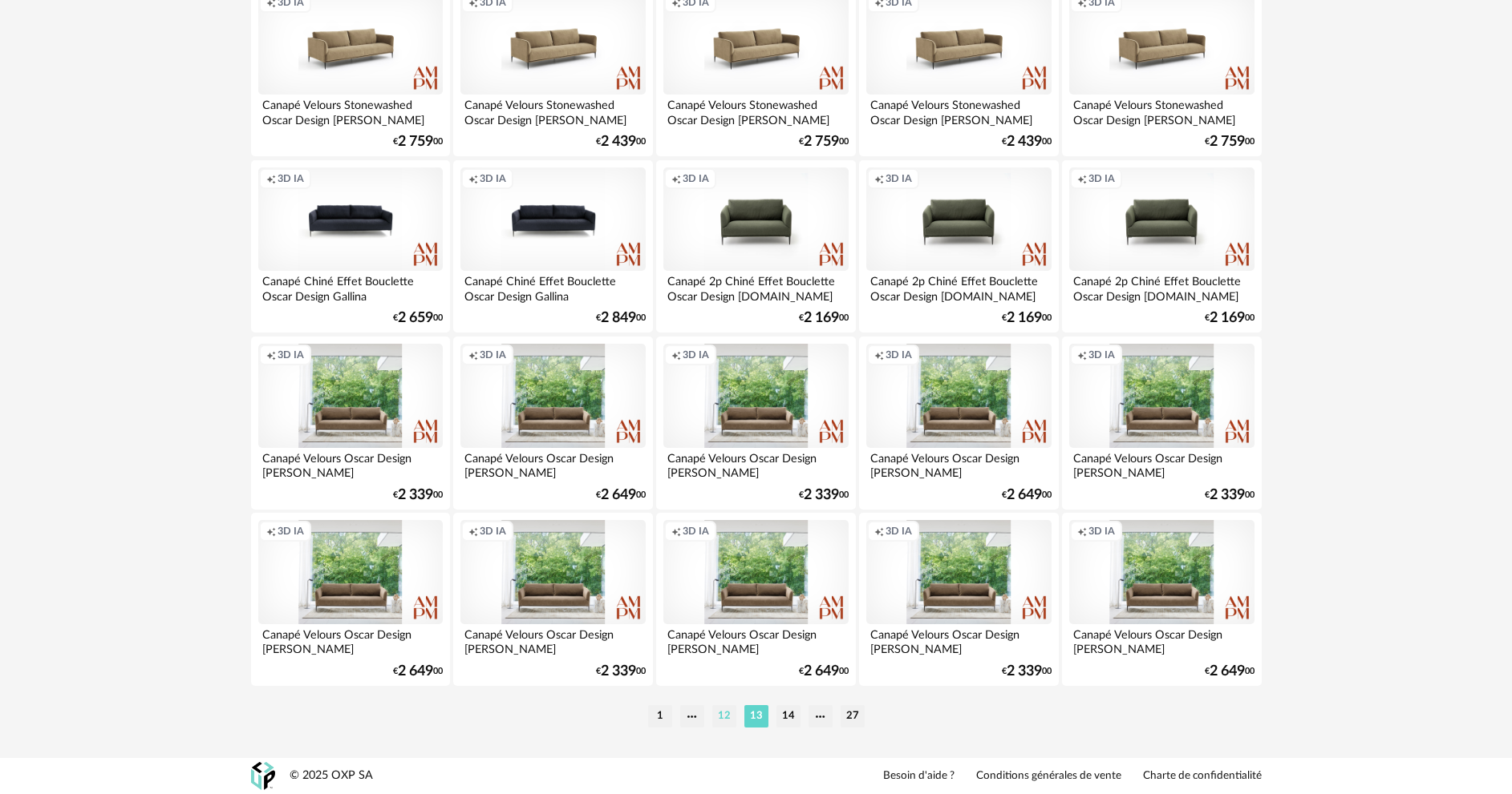
click at [735, 715] on li "12" at bounding box center [724, 716] width 24 height 22
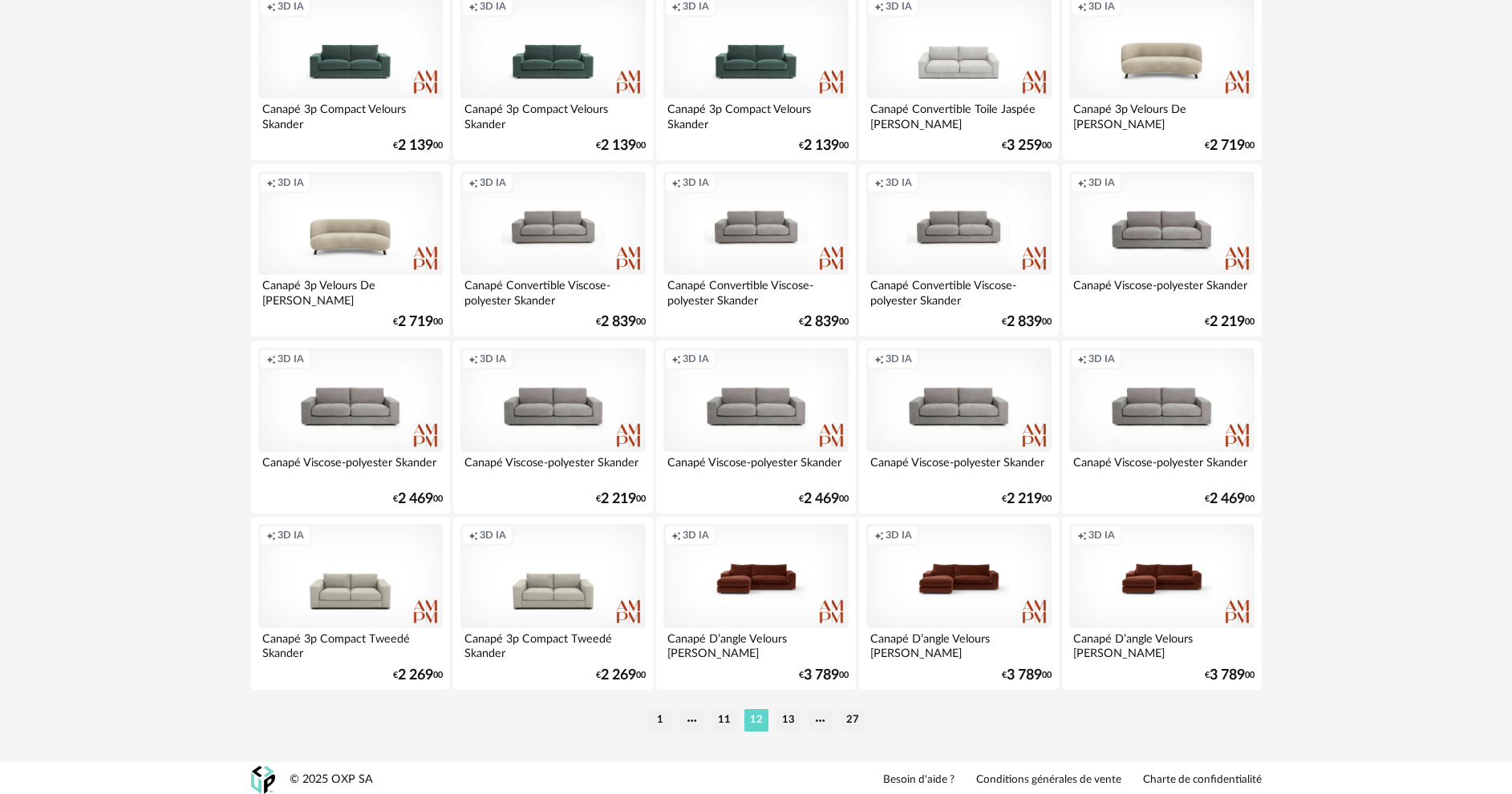
scroll to position [3150, 0]
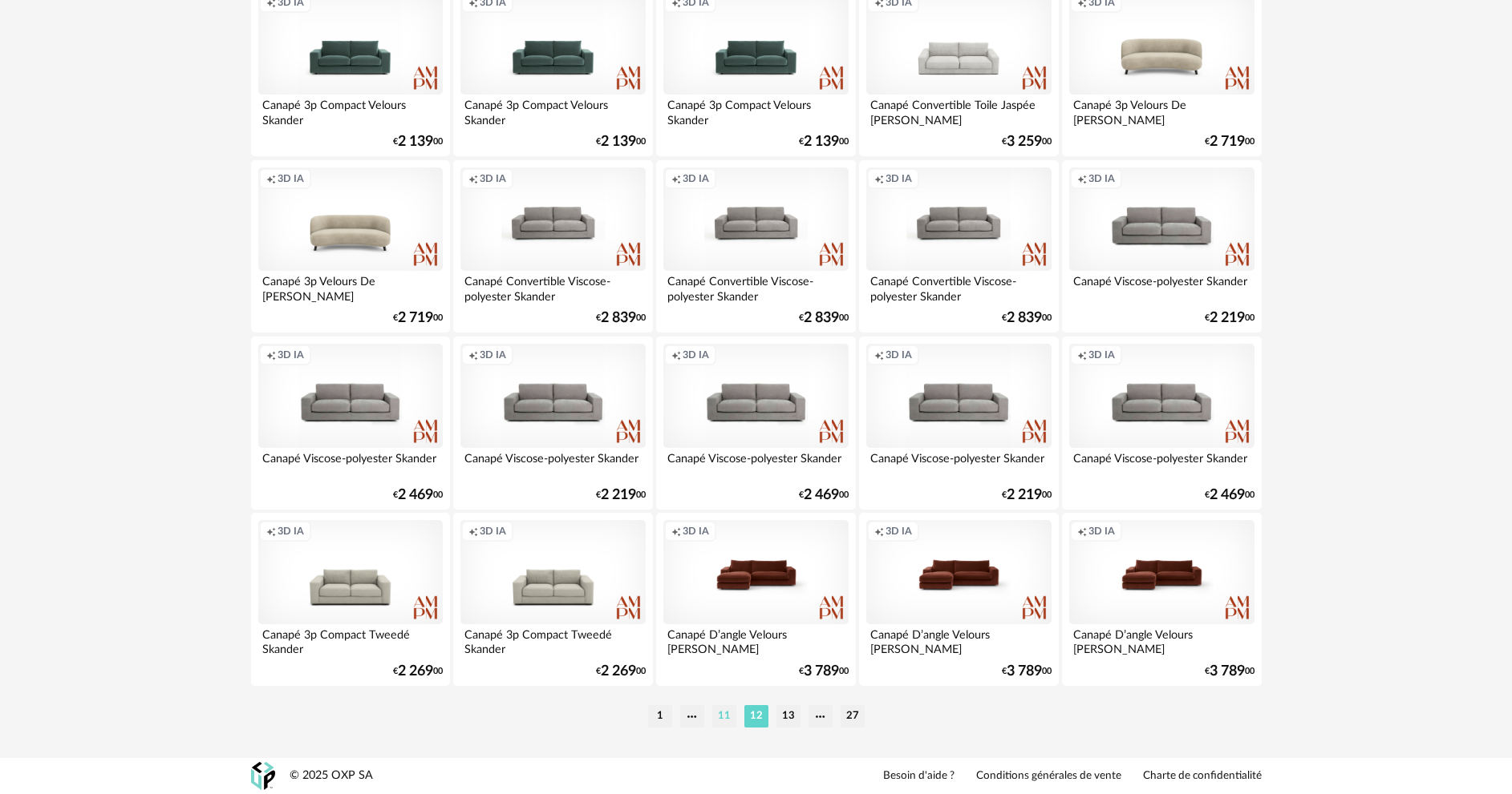
click at [718, 717] on li "11" at bounding box center [724, 716] width 24 height 22
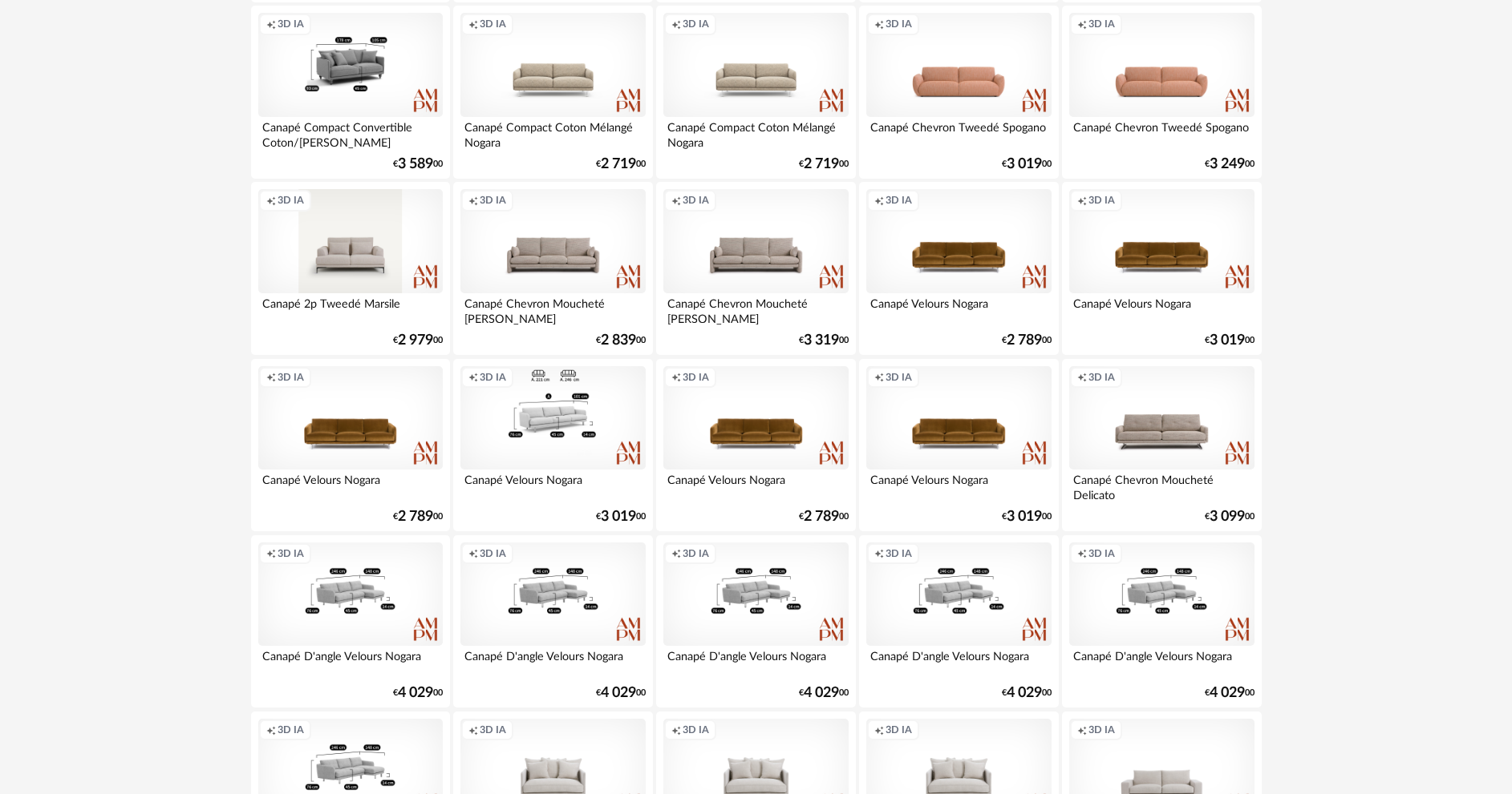
scroll to position [561, 0]
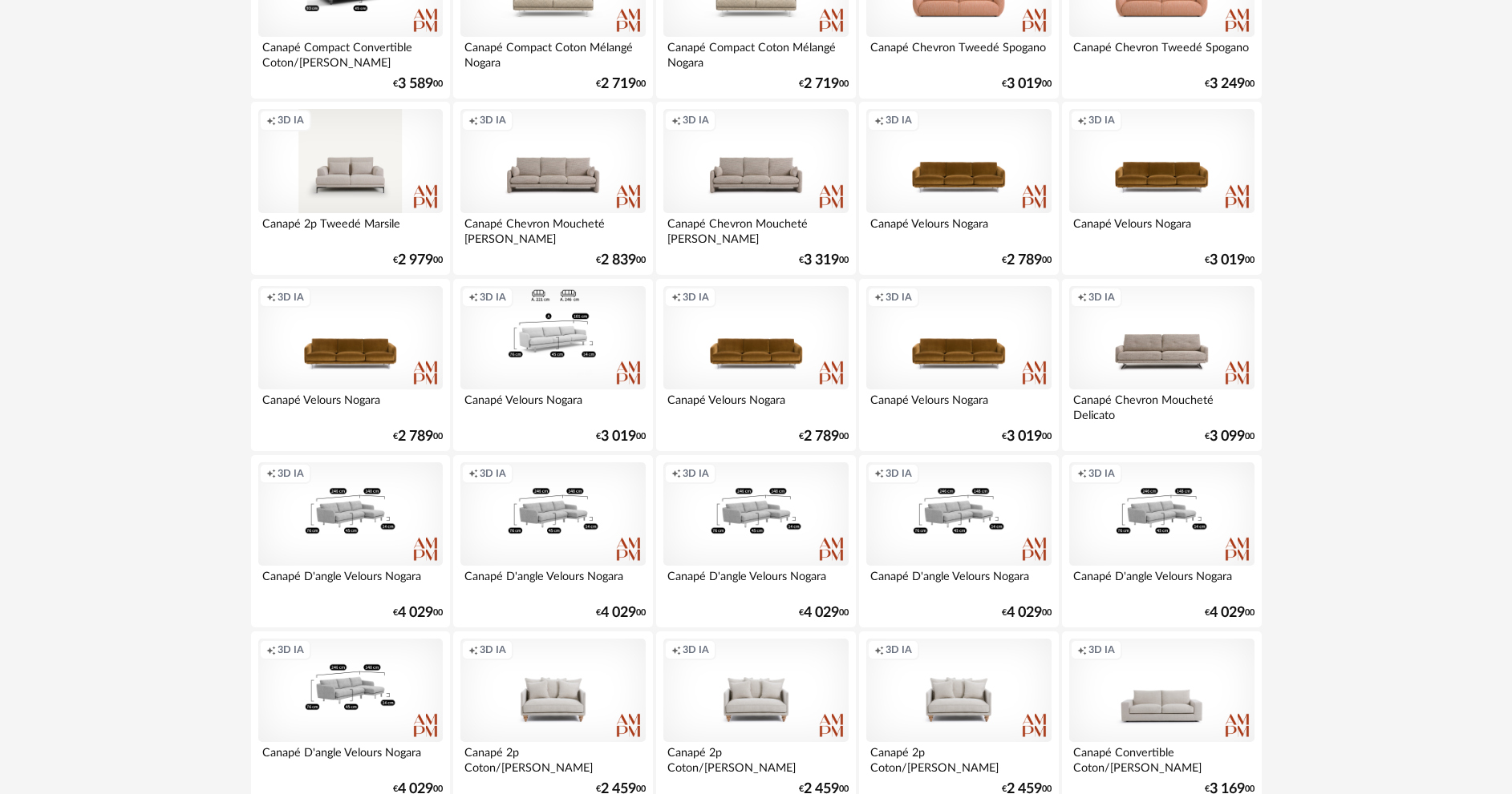
click at [567, 380] on div "Creation icon 3D IA" at bounding box center [552, 338] width 185 height 104
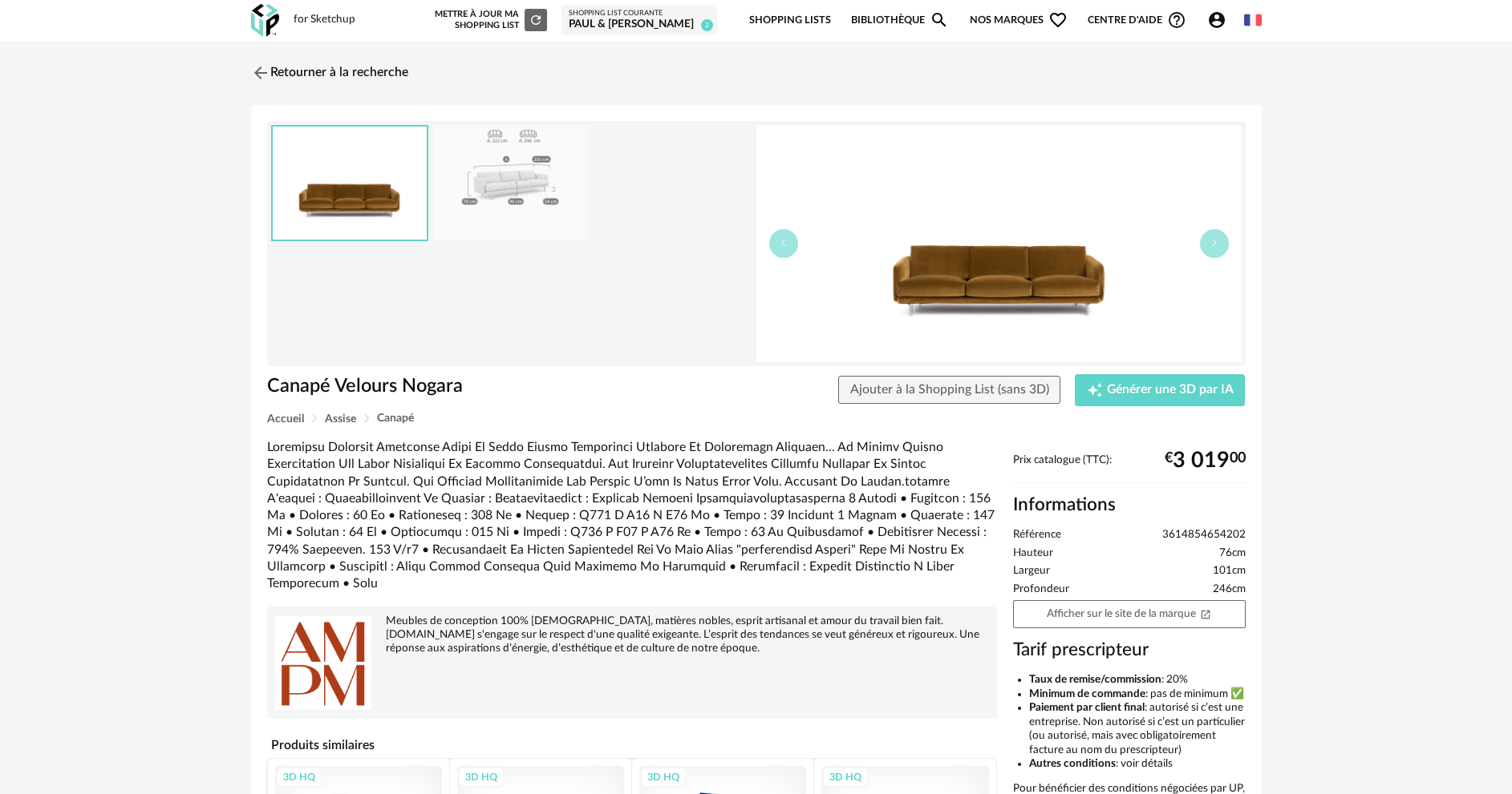
click at [939, 313] on img at bounding box center [999, 243] width 485 height 237
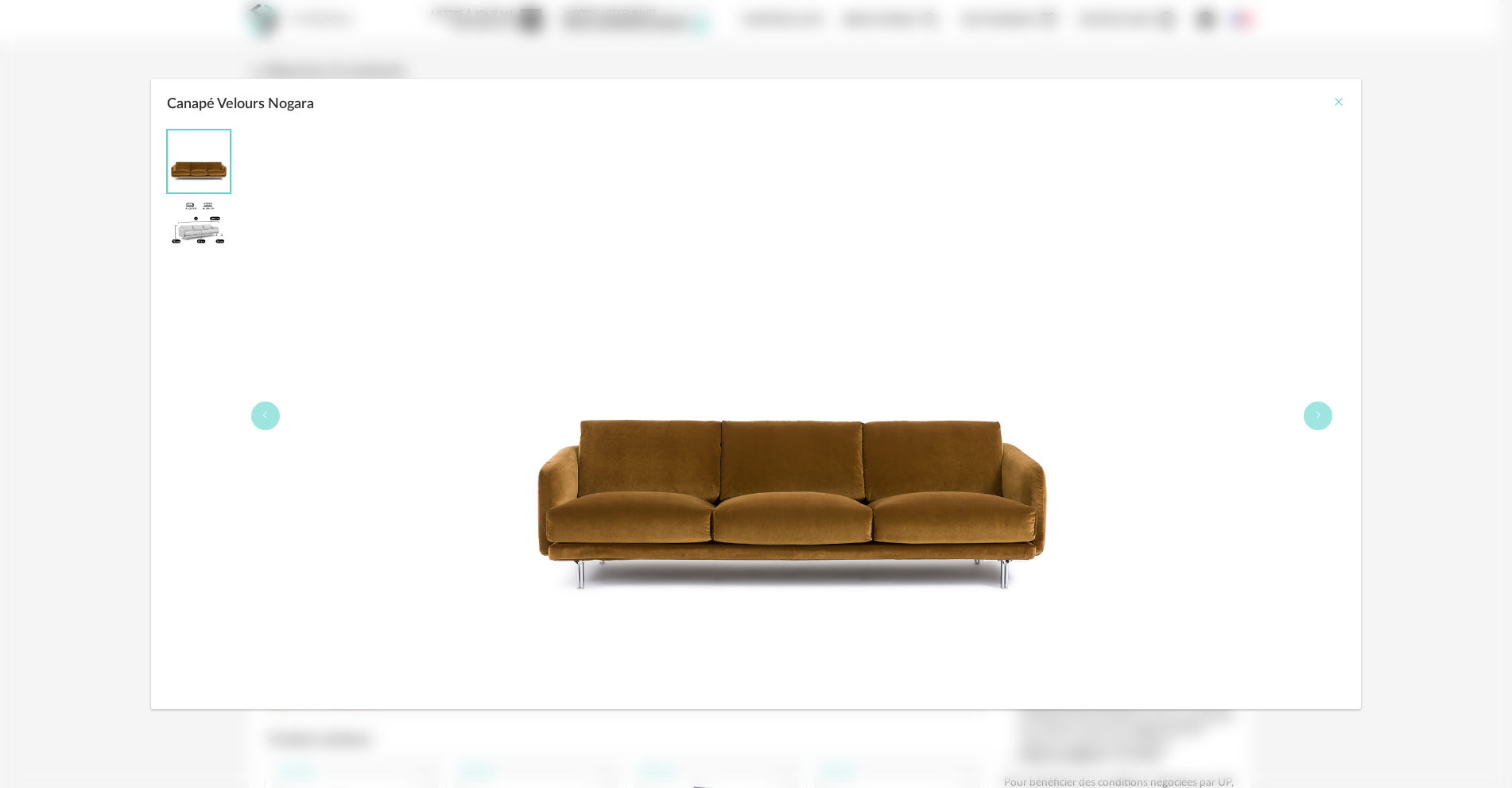
click at [1336, 105] on icon "Close" at bounding box center [1339, 102] width 13 height 13
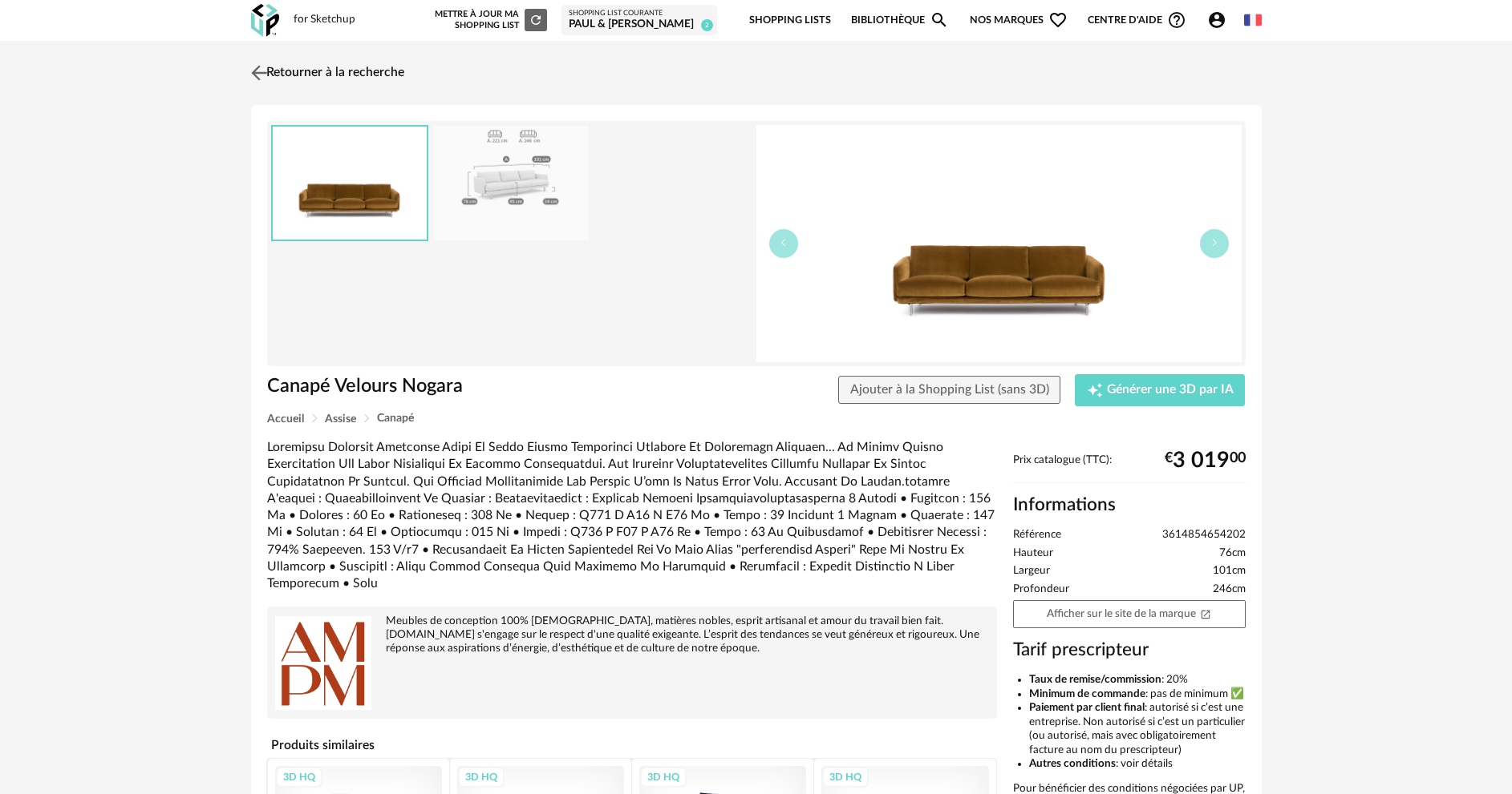
click at [321, 77] on link "Retourner à la recherche" at bounding box center [325, 73] width 157 height 36
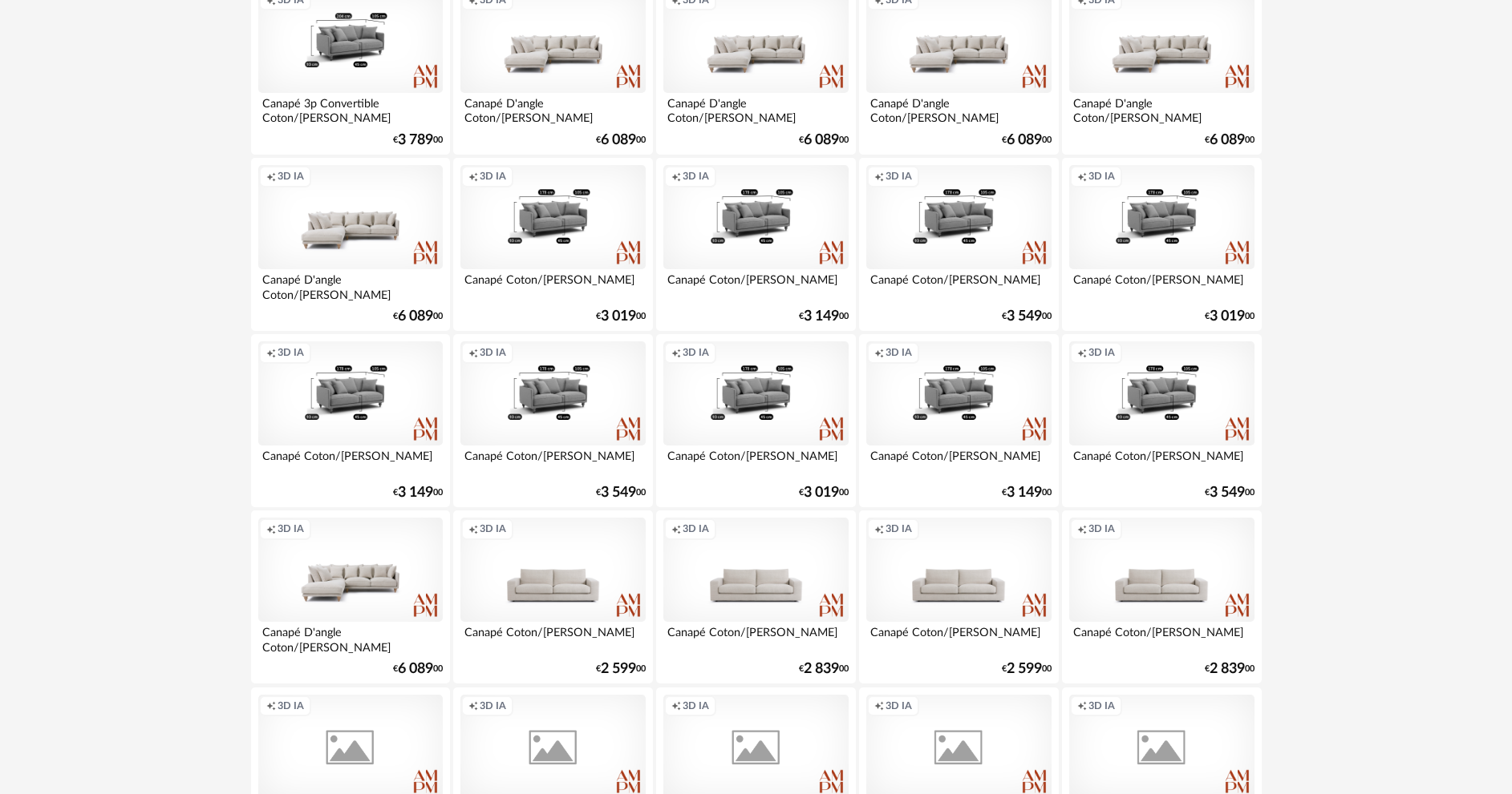
scroll to position [1924, 0]
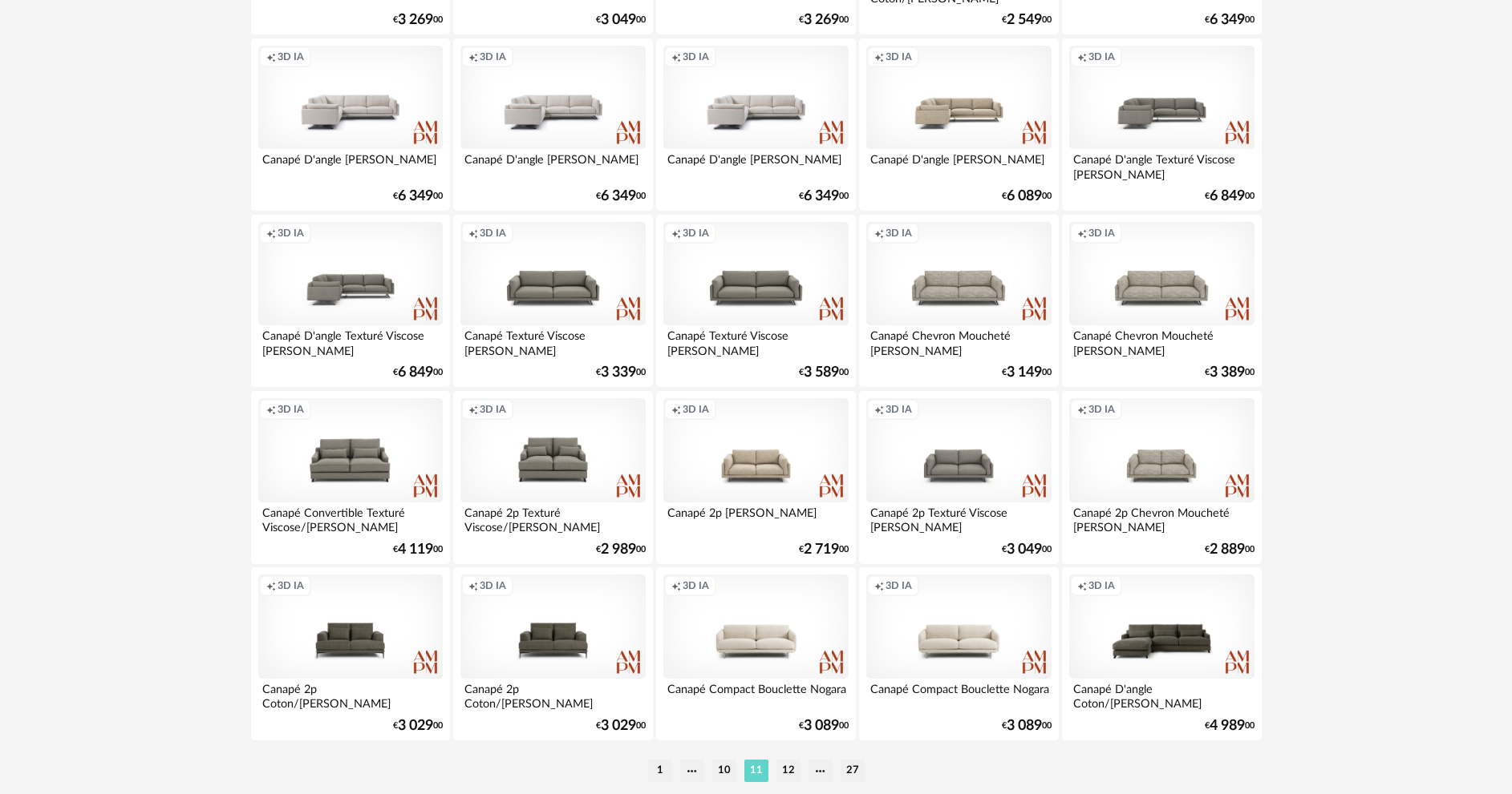
scroll to position [3150, 0]
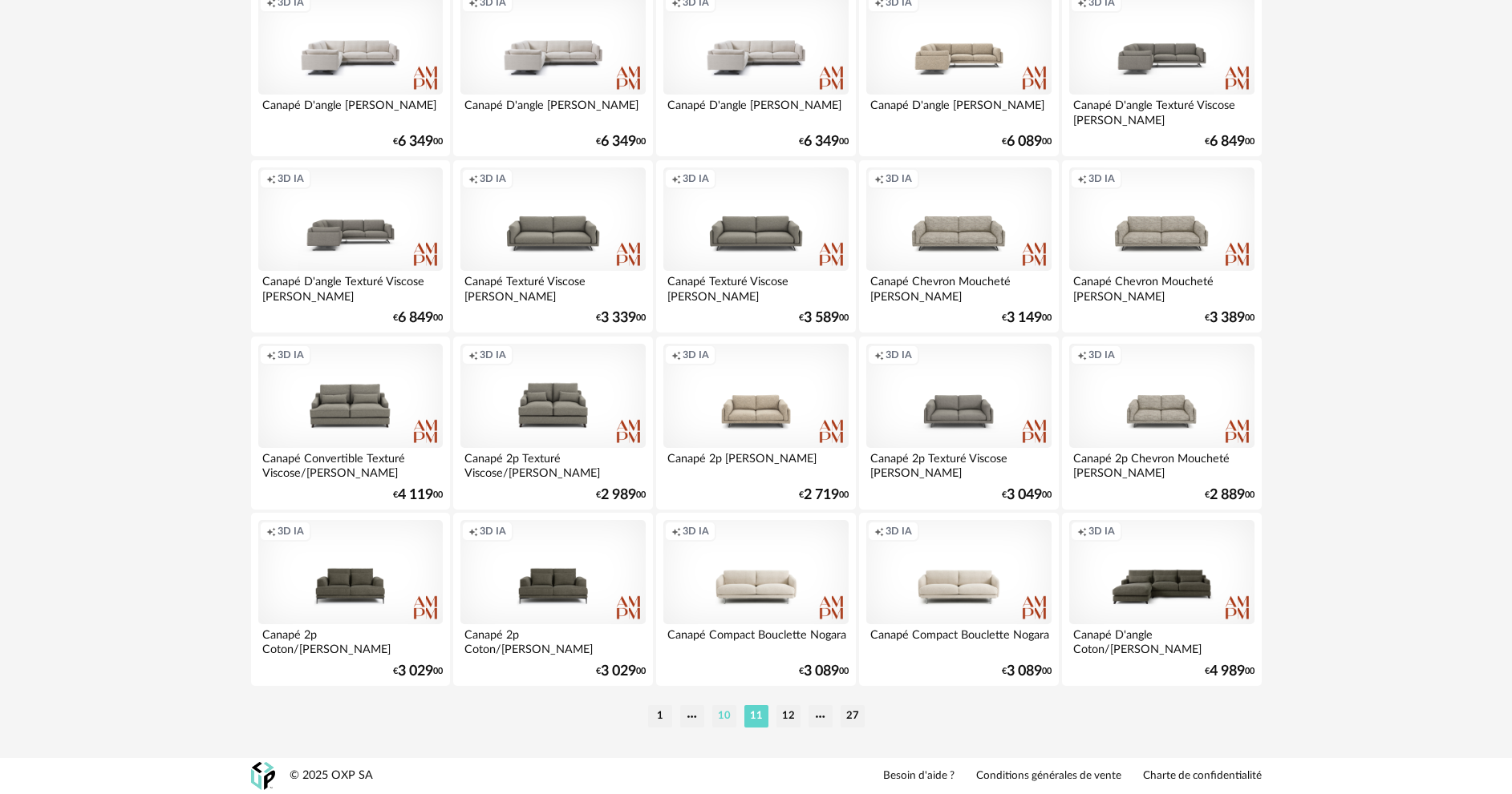
click at [728, 714] on li "10" at bounding box center [724, 716] width 24 height 22
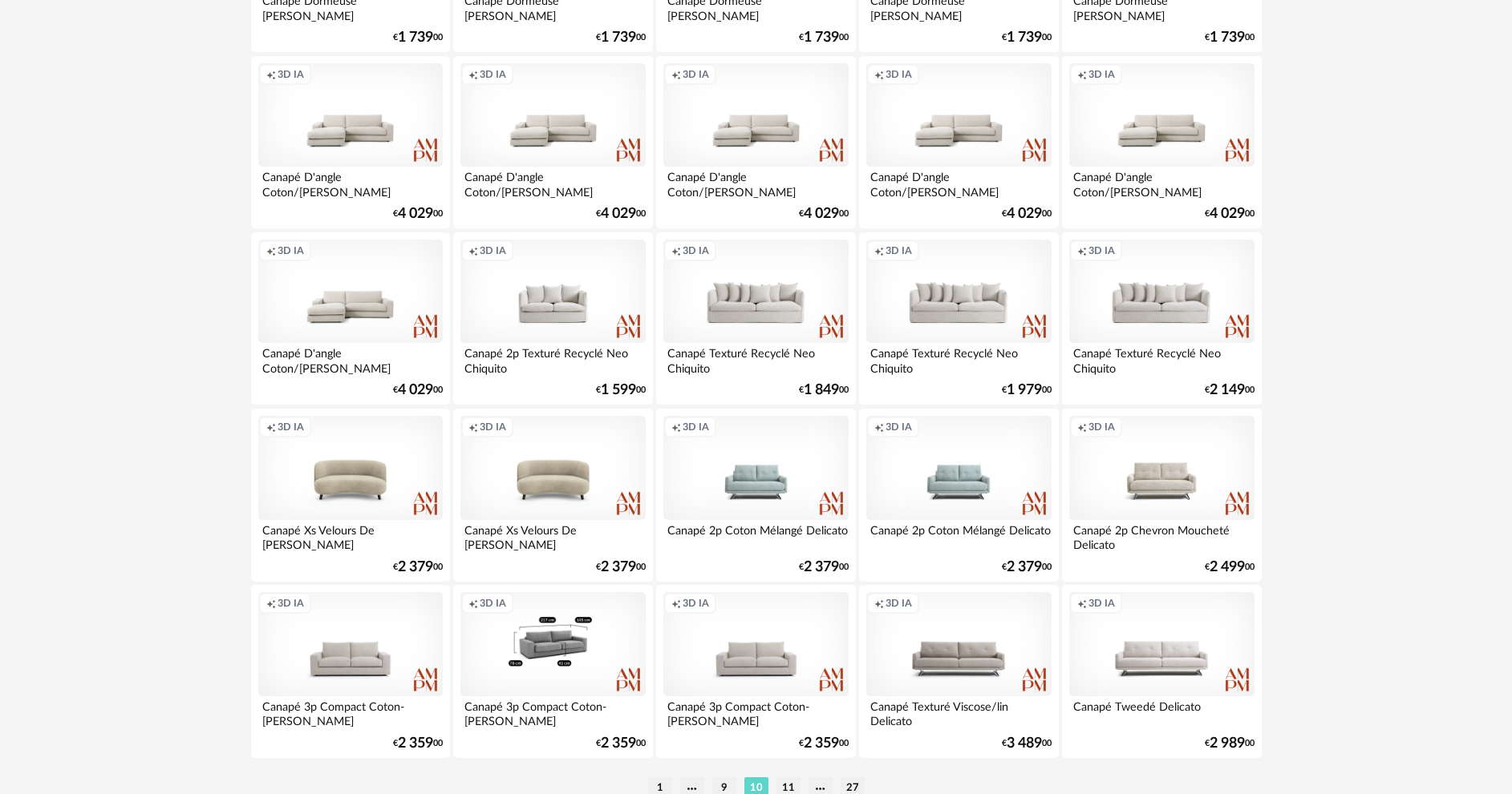
scroll to position [3150, 0]
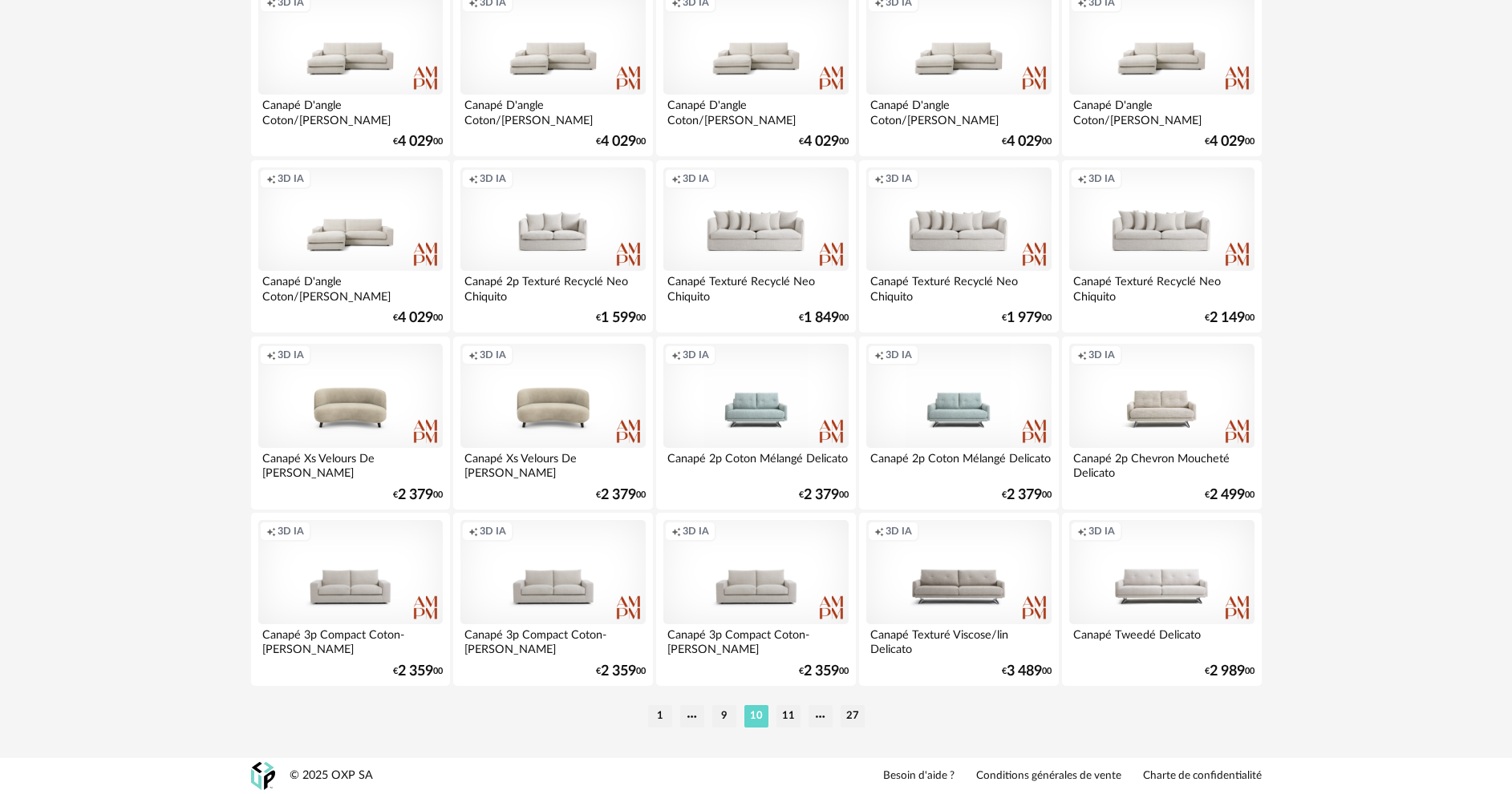
click at [719, 715] on li "9" at bounding box center [724, 716] width 24 height 22
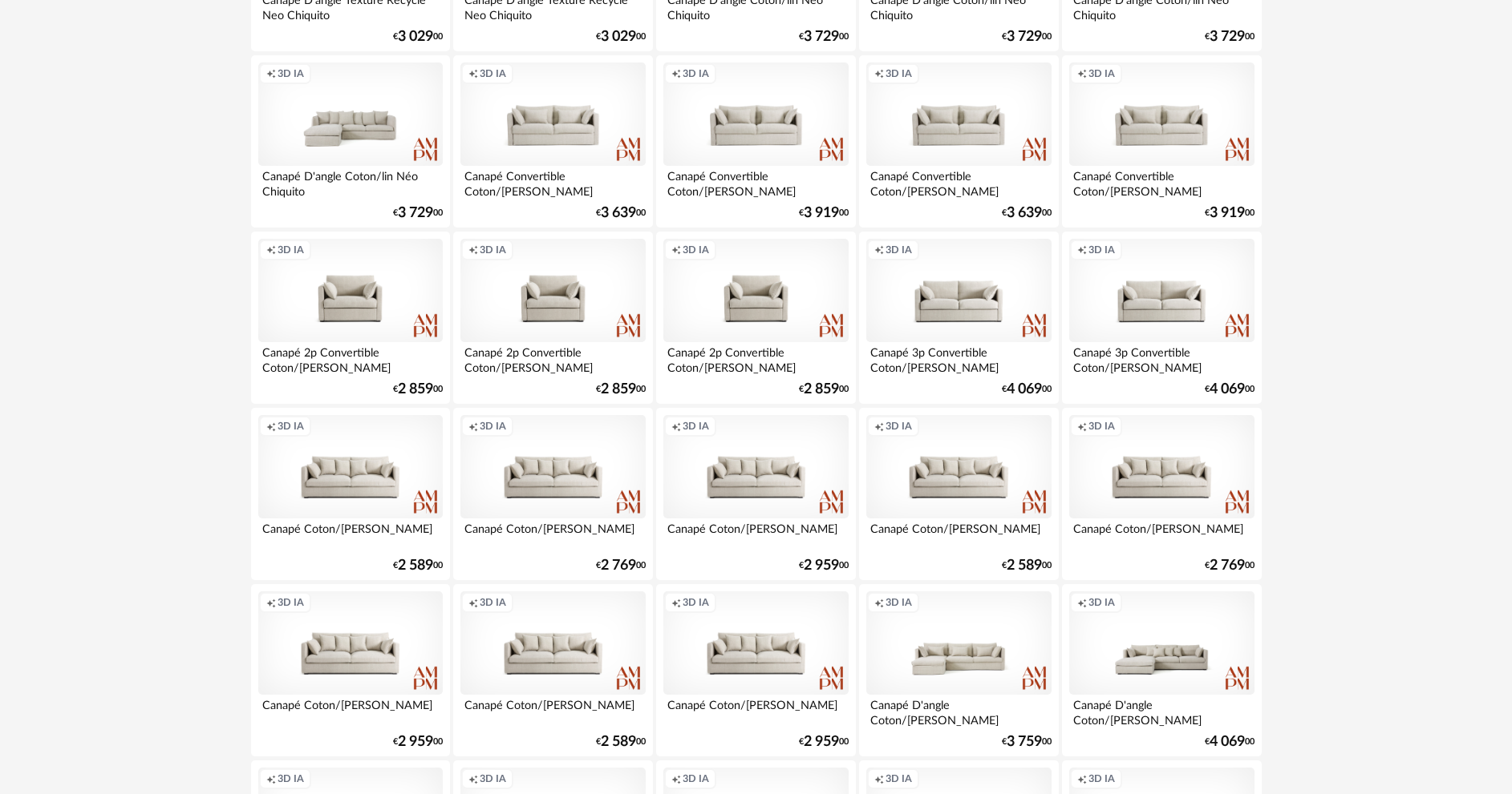
scroll to position [3126, 0]
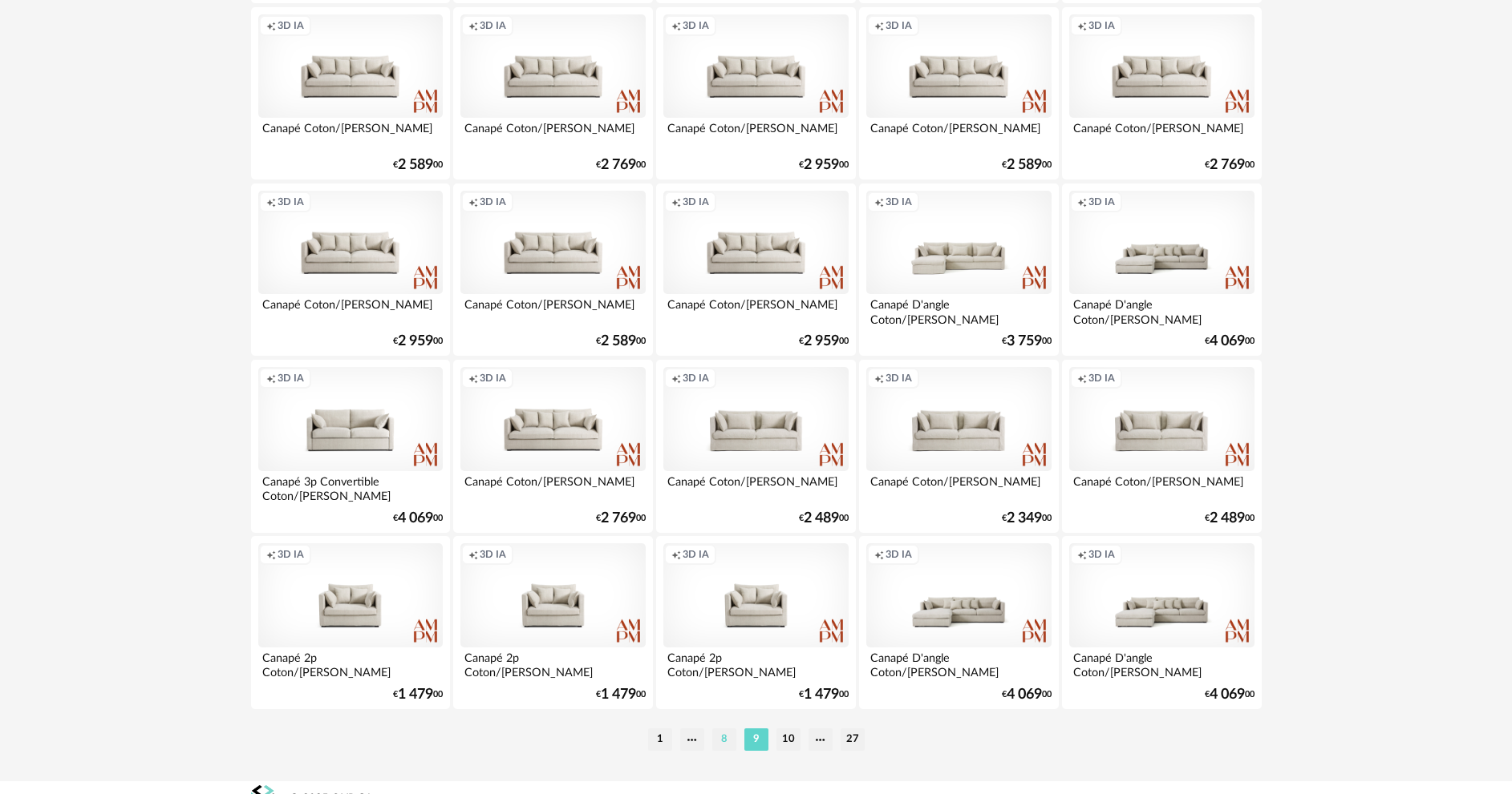
click at [723, 734] on li "8" at bounding box center [724, 739] width 24 height 22
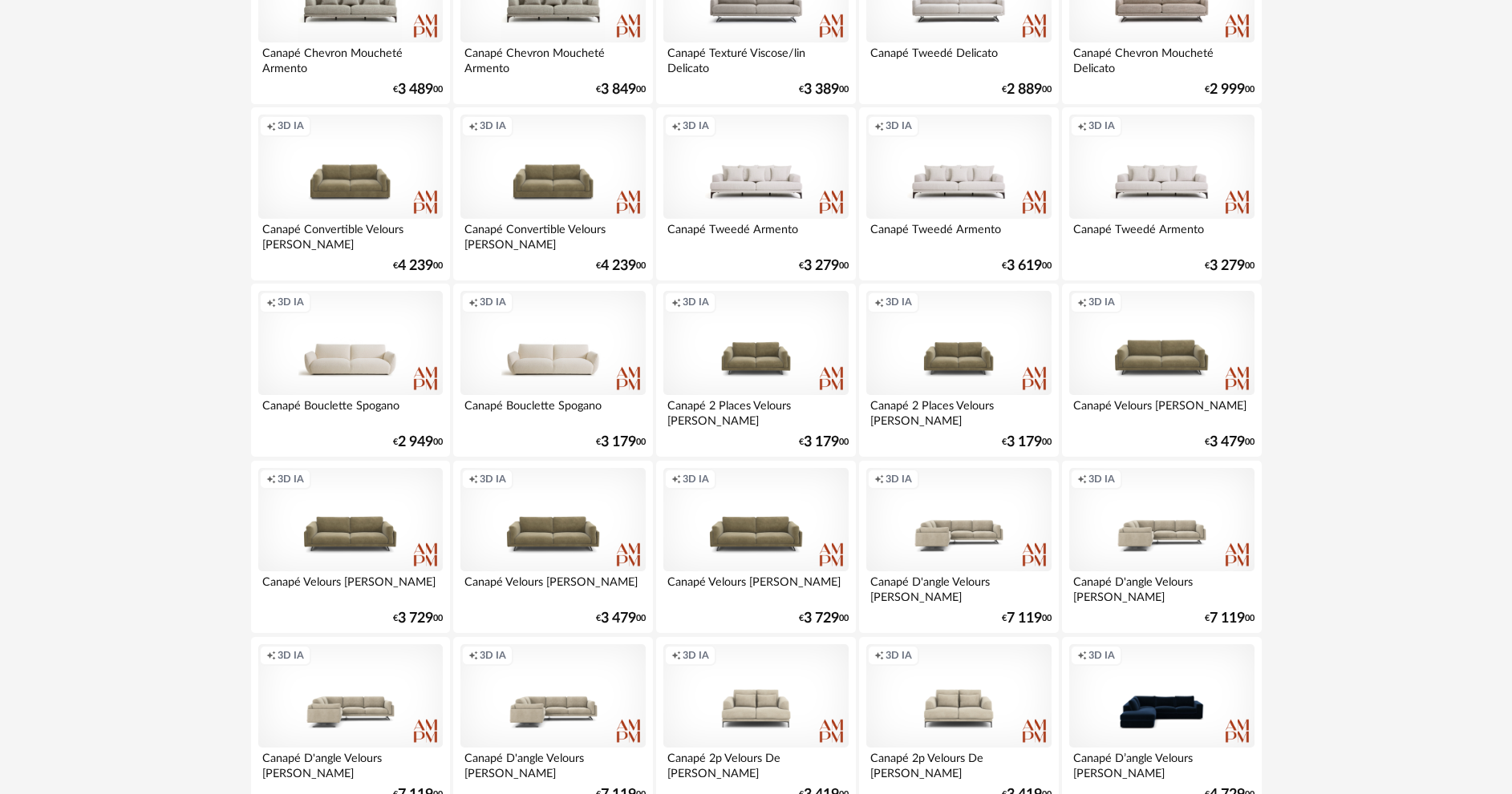
scroll to position [2325, 0]
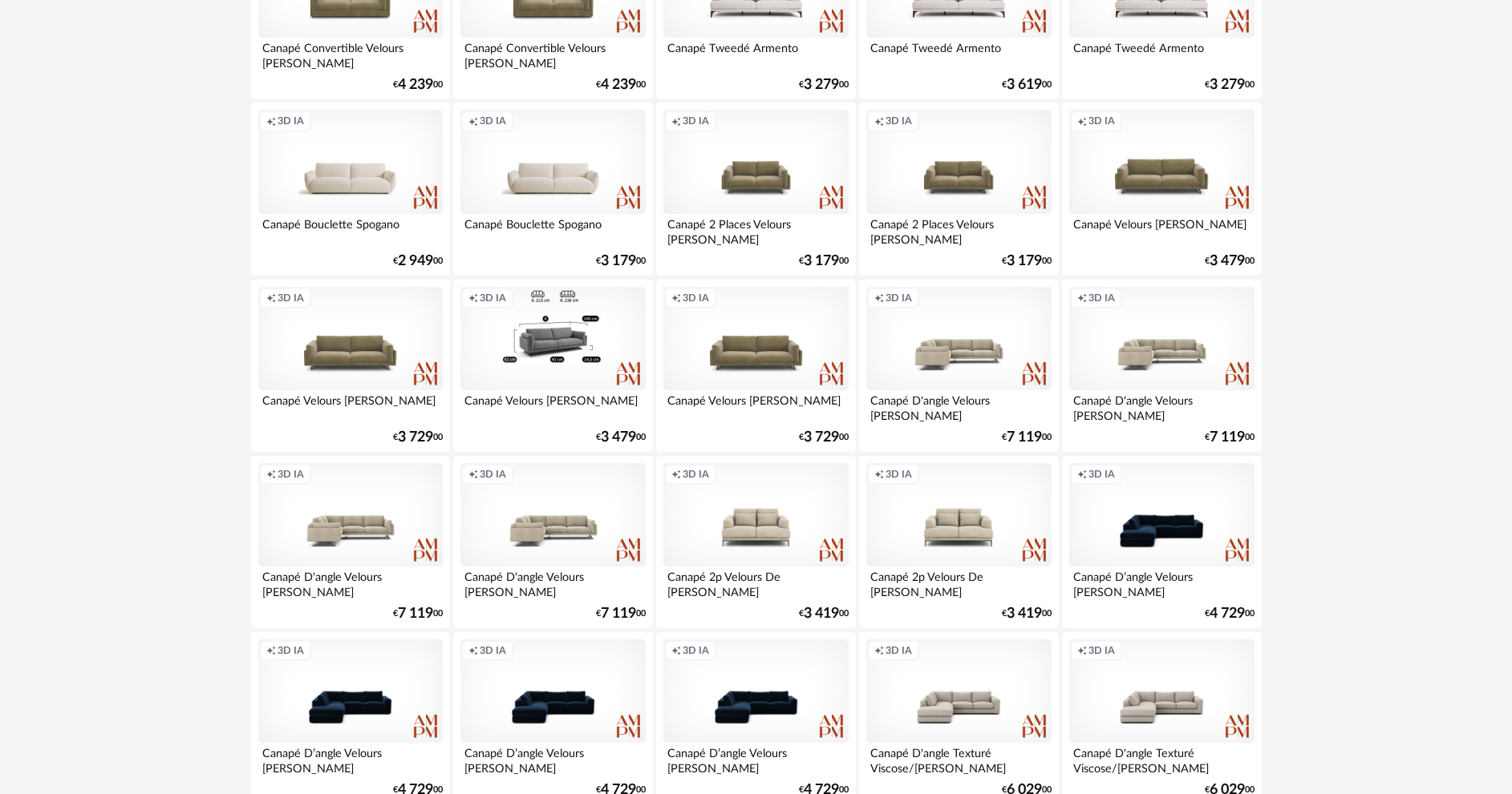
click at [589, 371] on div "Creation icon 3D IA" at bounding box center [552, 339] width 185 height 104
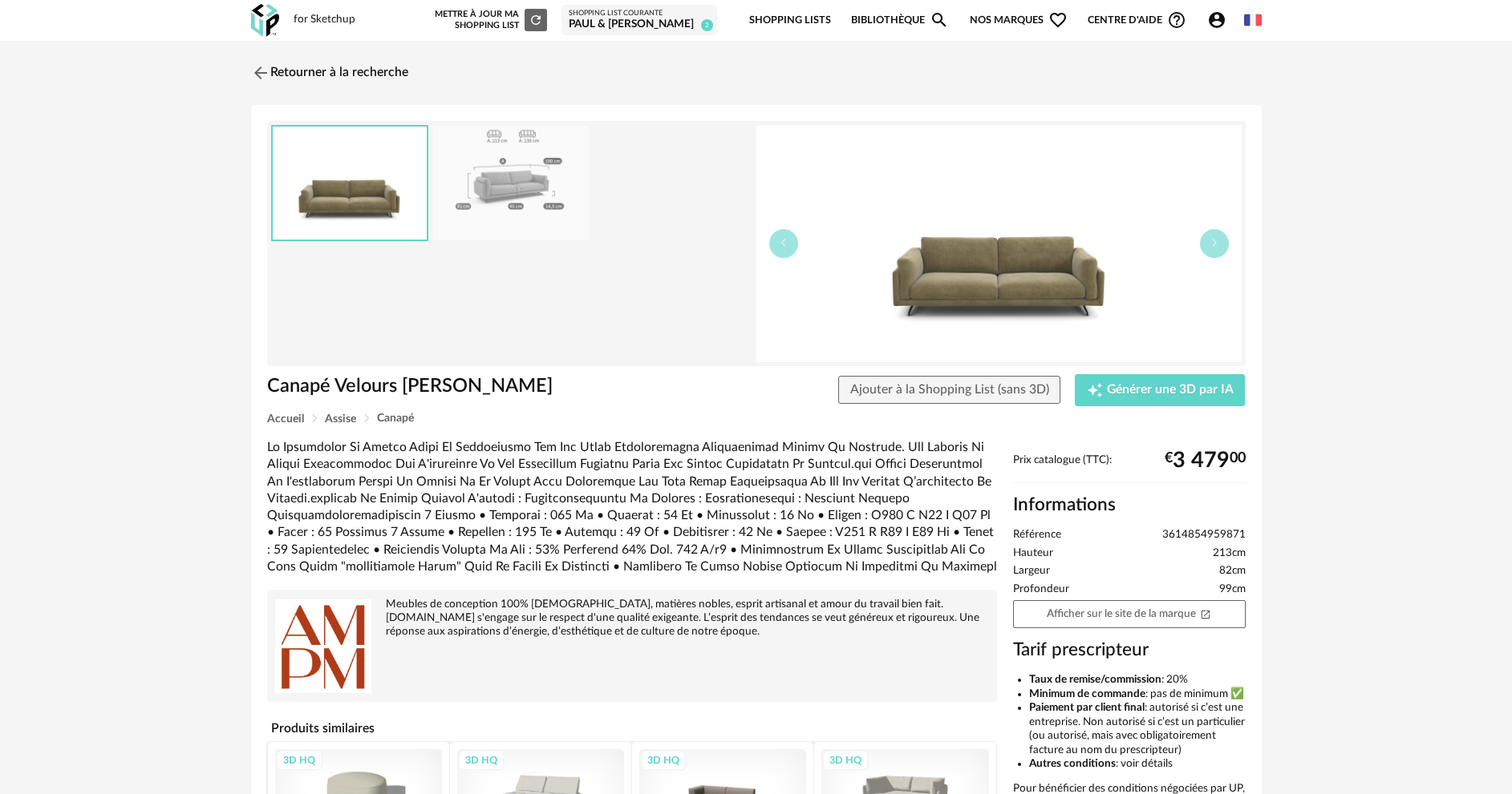
click at [1025, 297] on img at bounding box center [999, 243] width 485 height 237
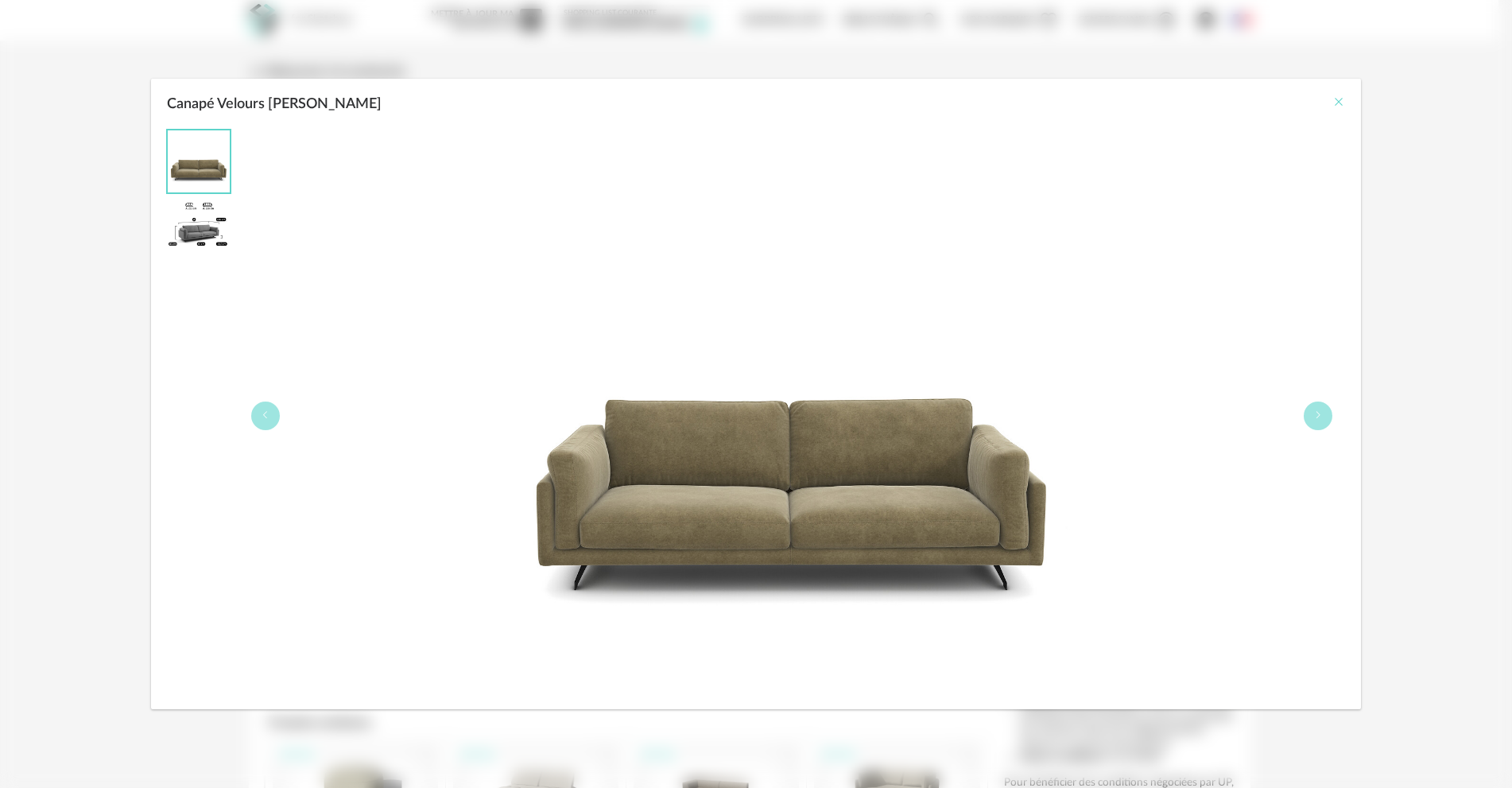
click at [1336, 103] on icon "Close" at bounding box center [1339, 102] width 13 height 13
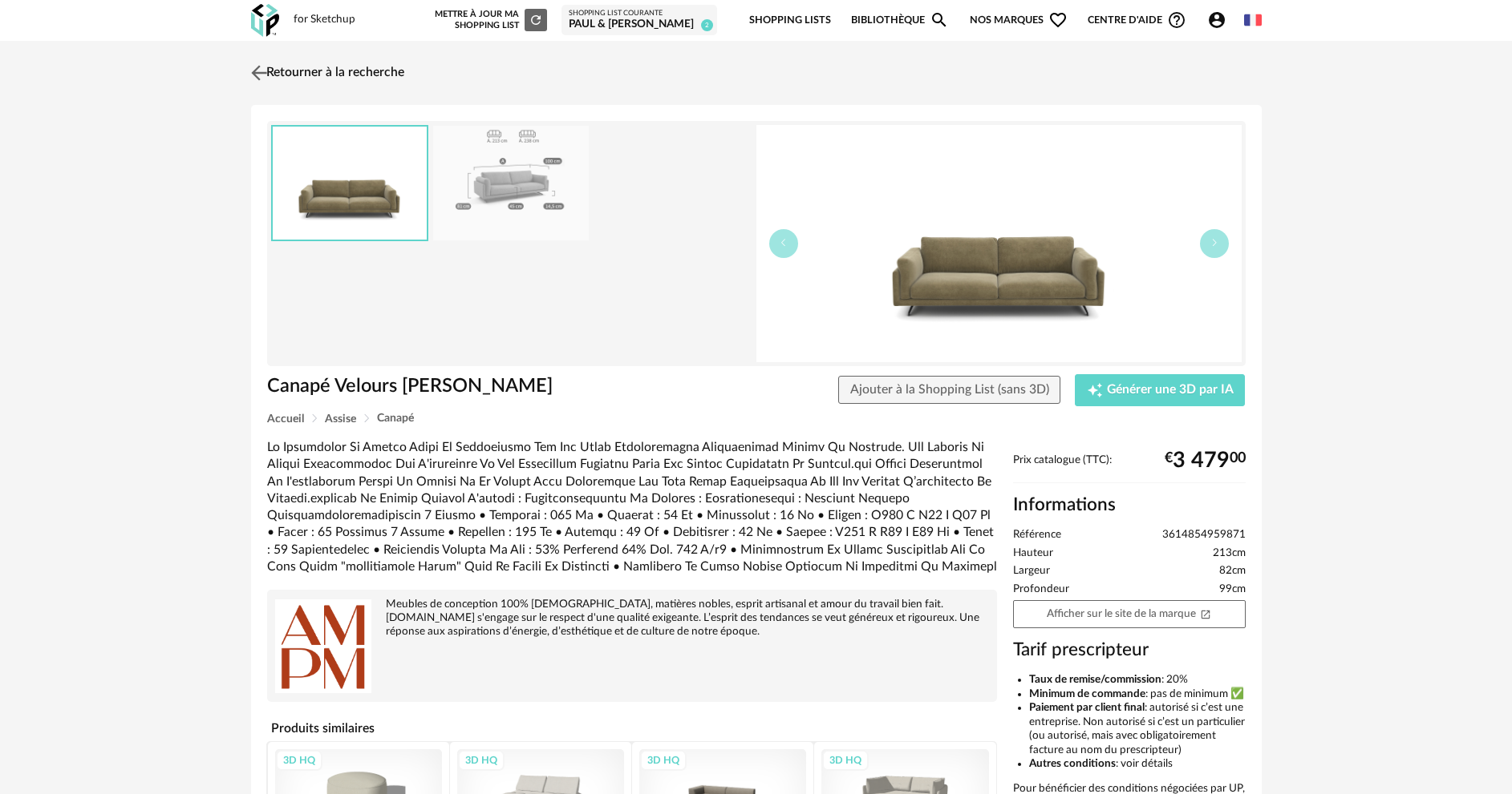
click at [322, 63] on link "Retourner à la recherche" at bounding box center [325, 73] width 157 height 36
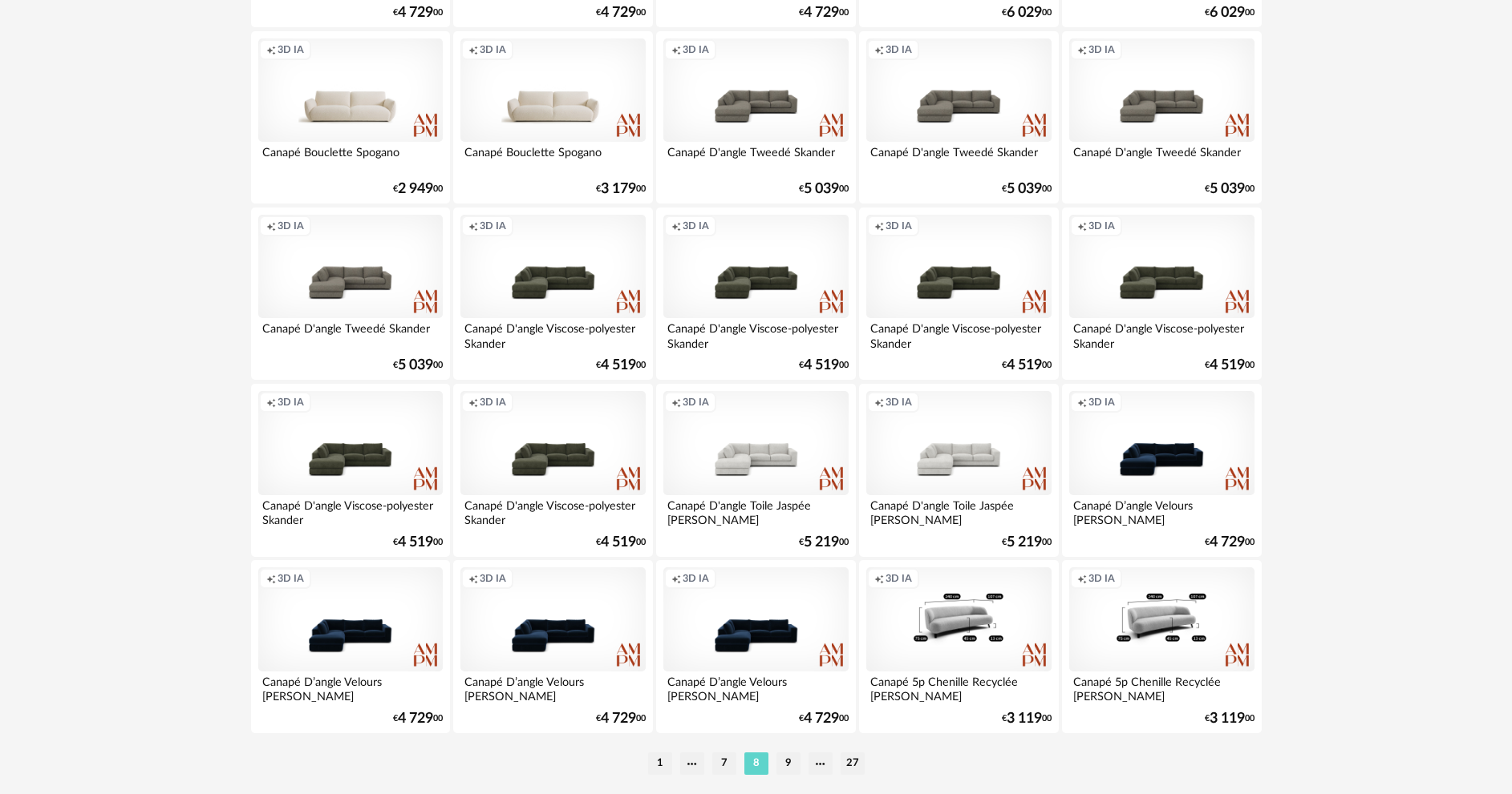
scroll to position [3150, 0]
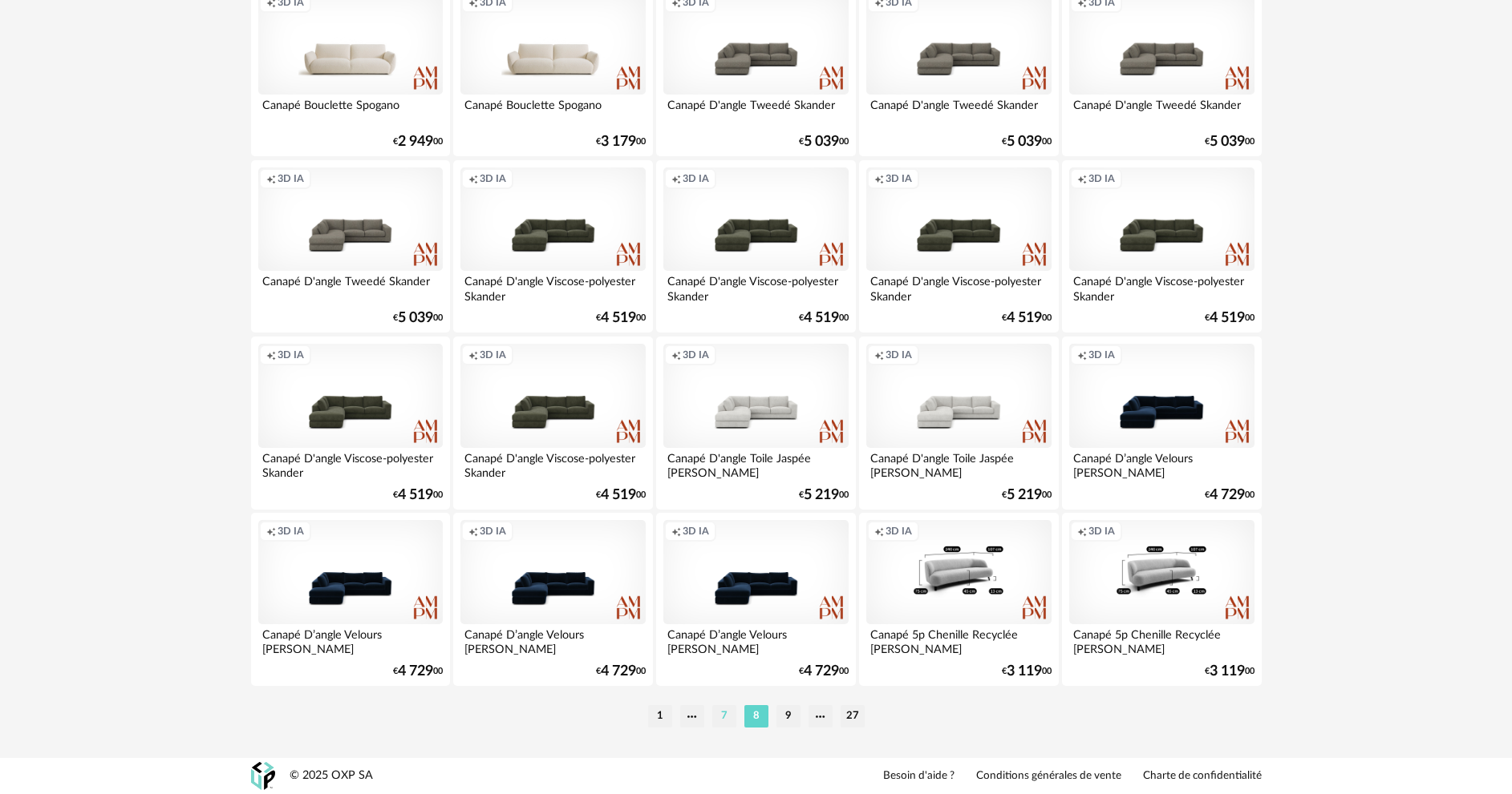
click at [722, 715] on li "7" at bounding box center [724, 716] width 24 height 22
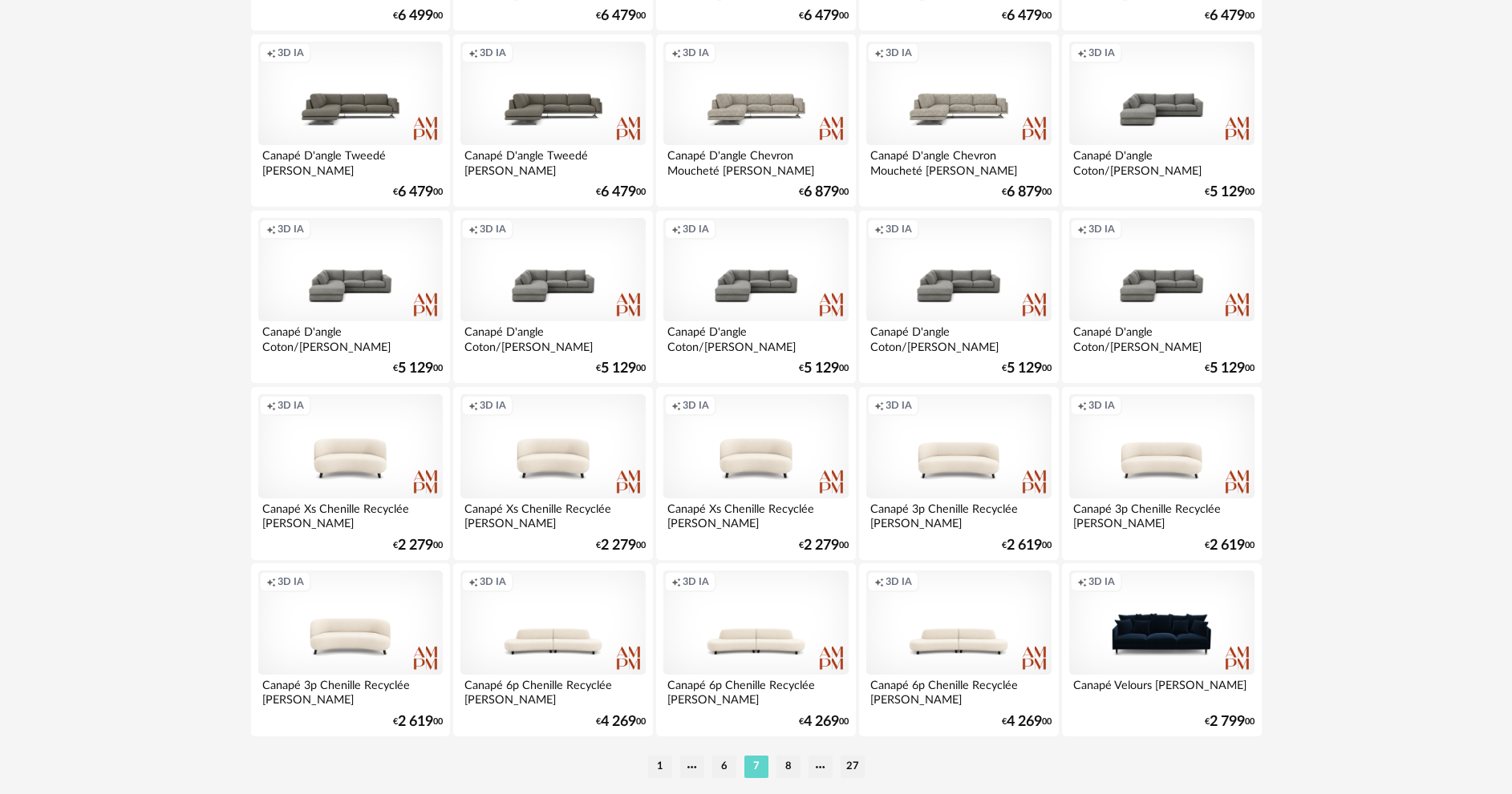
scroll to position [3150, 0]
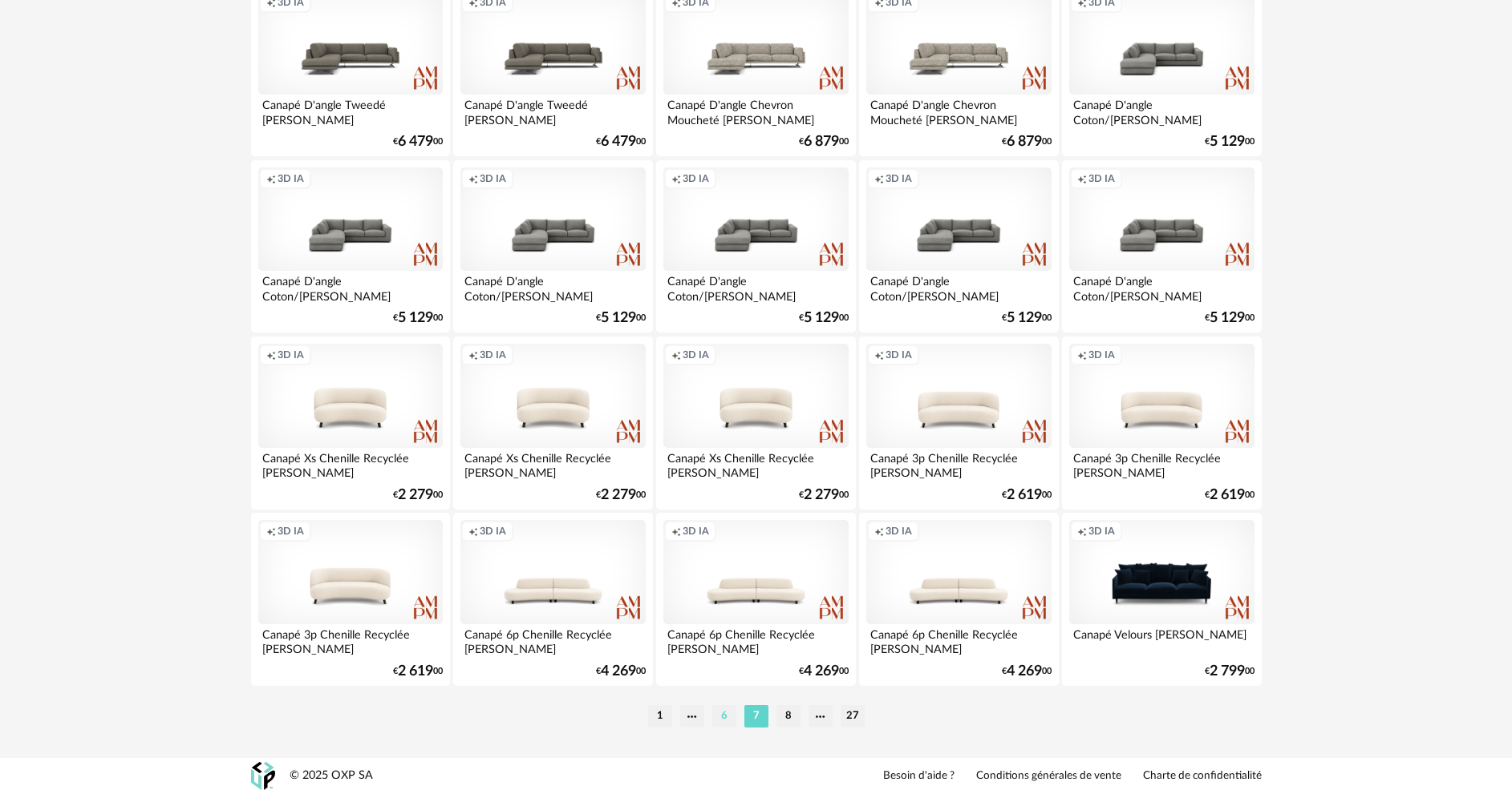
click at [713, 715] on li "6" at bounding box center [724, 716] width 24 height 22
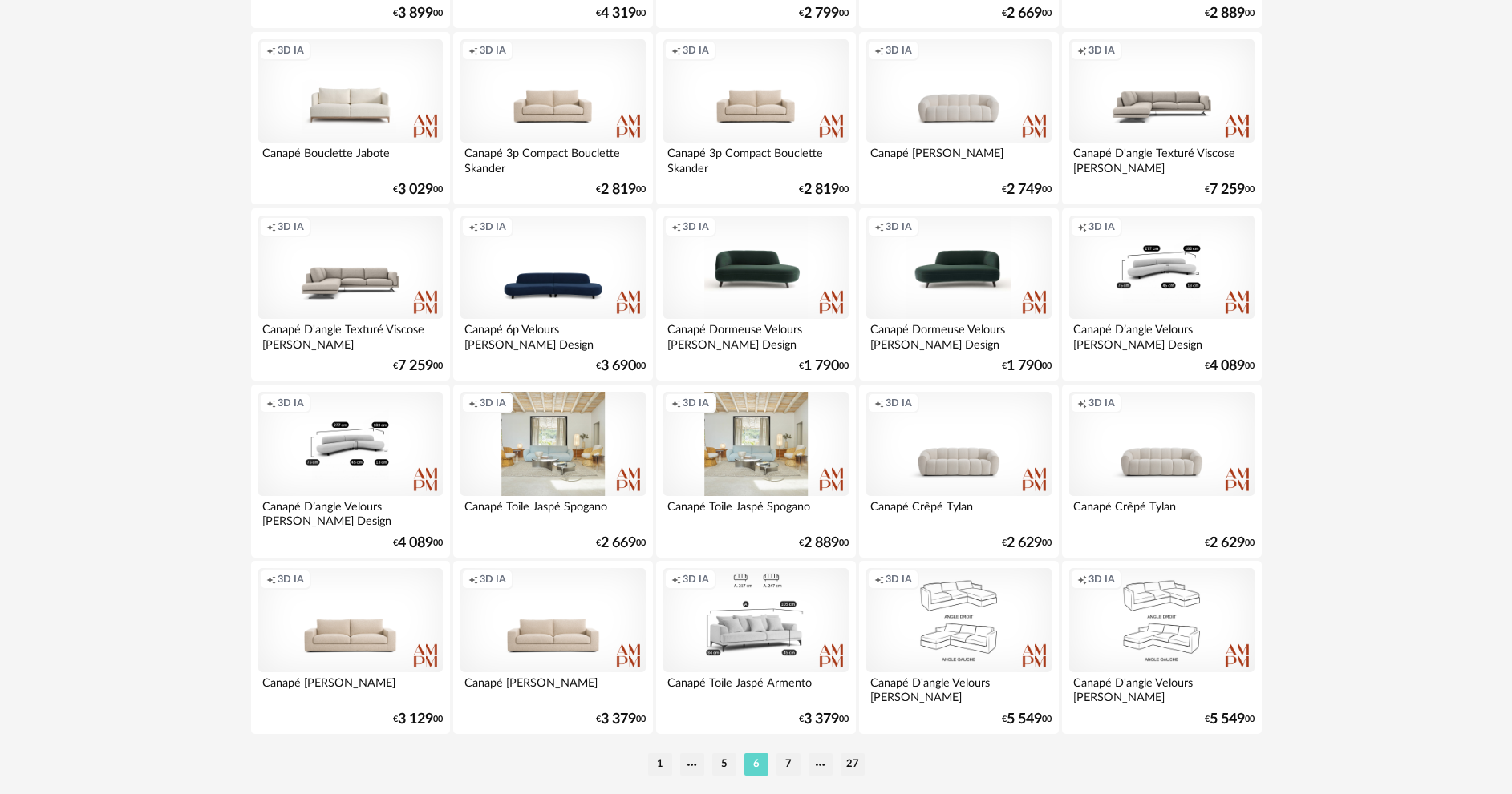
scroll to position [3150, 0]
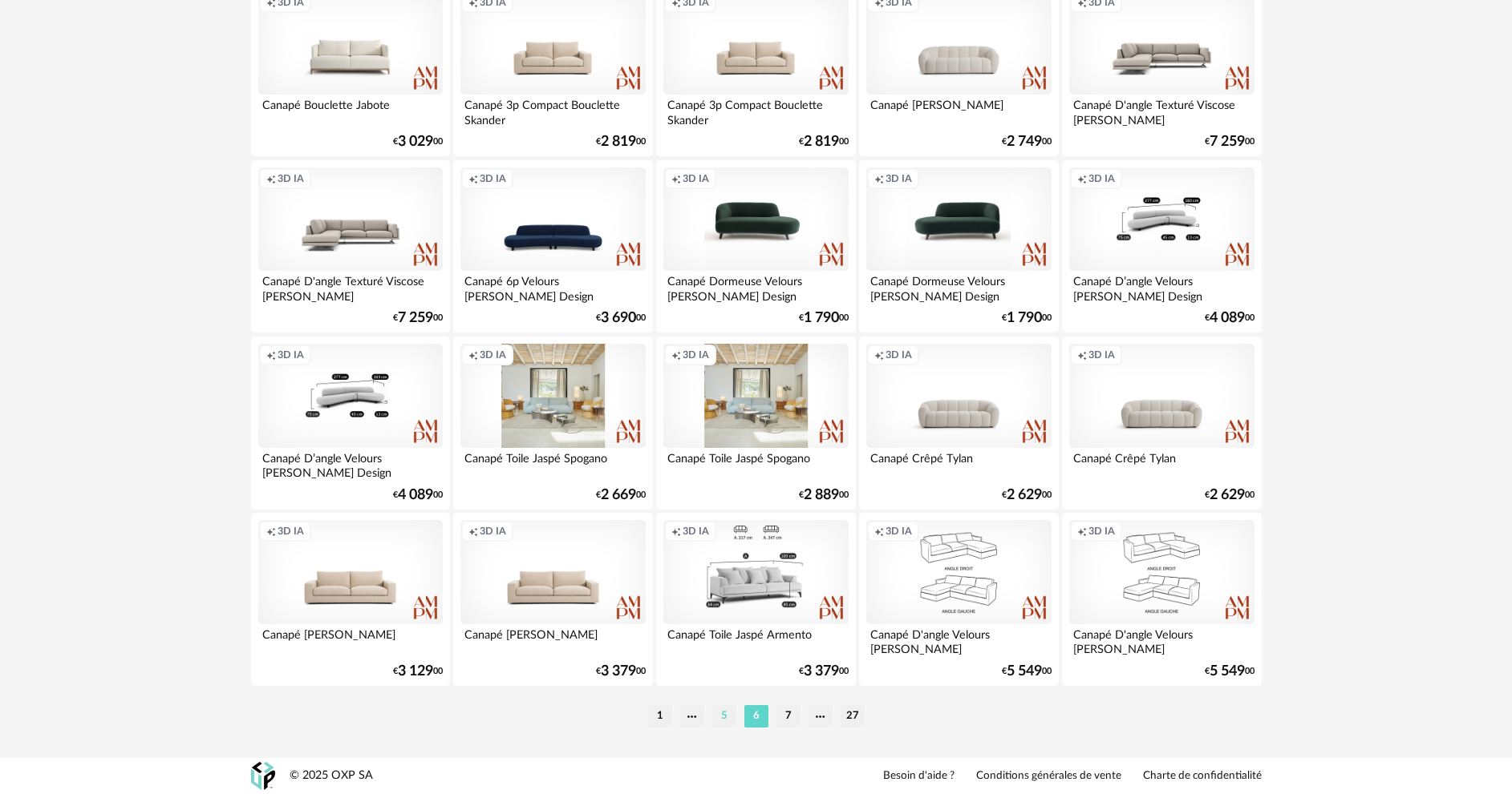
click at [722, 717] on li "5" at bounding box center [724, 716] width 24 height 22
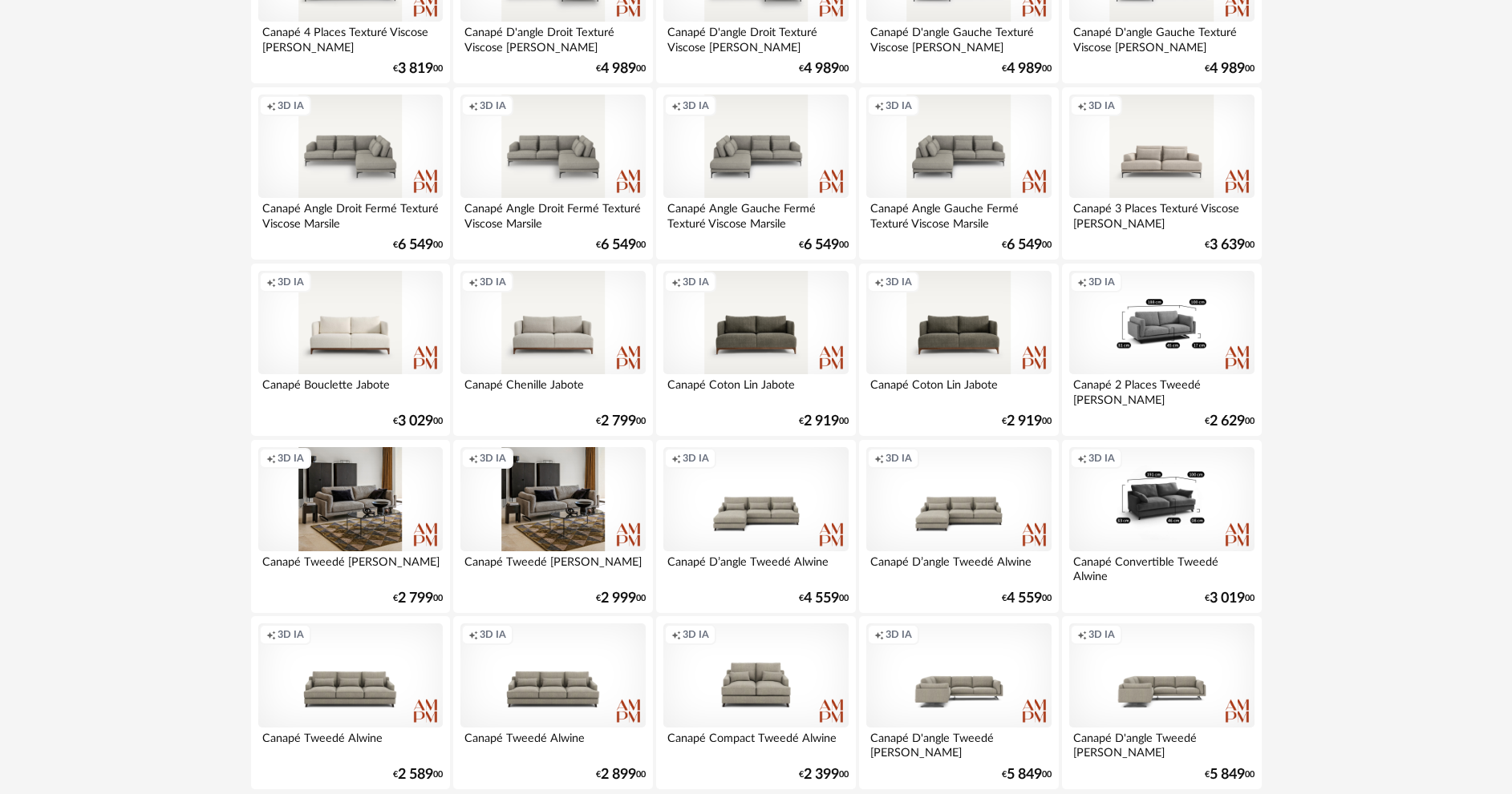
scroll to position [3150, 0]
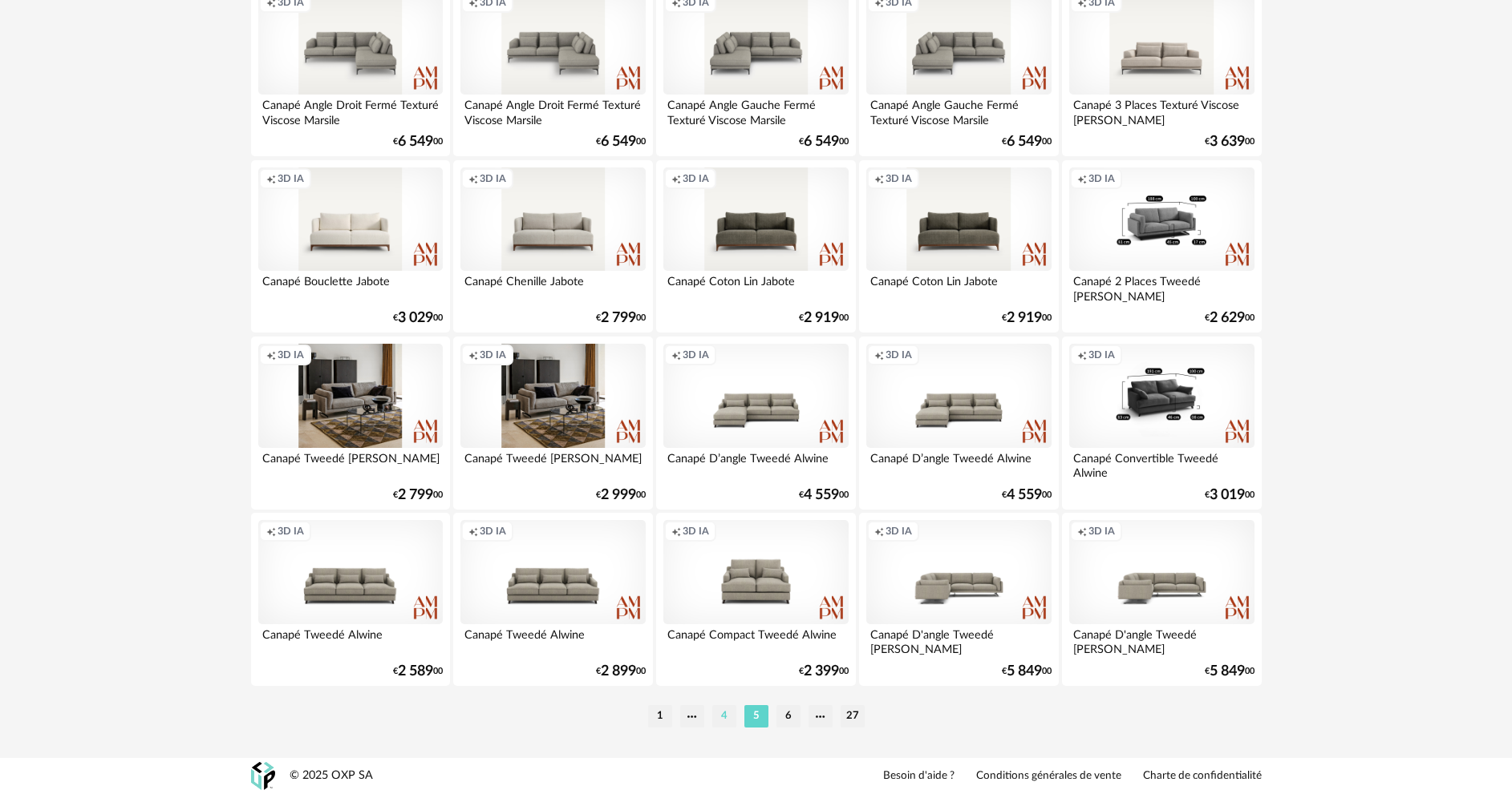
click at [725, 717] on li "4" at bounding box center [724, 716] width 24 height 22
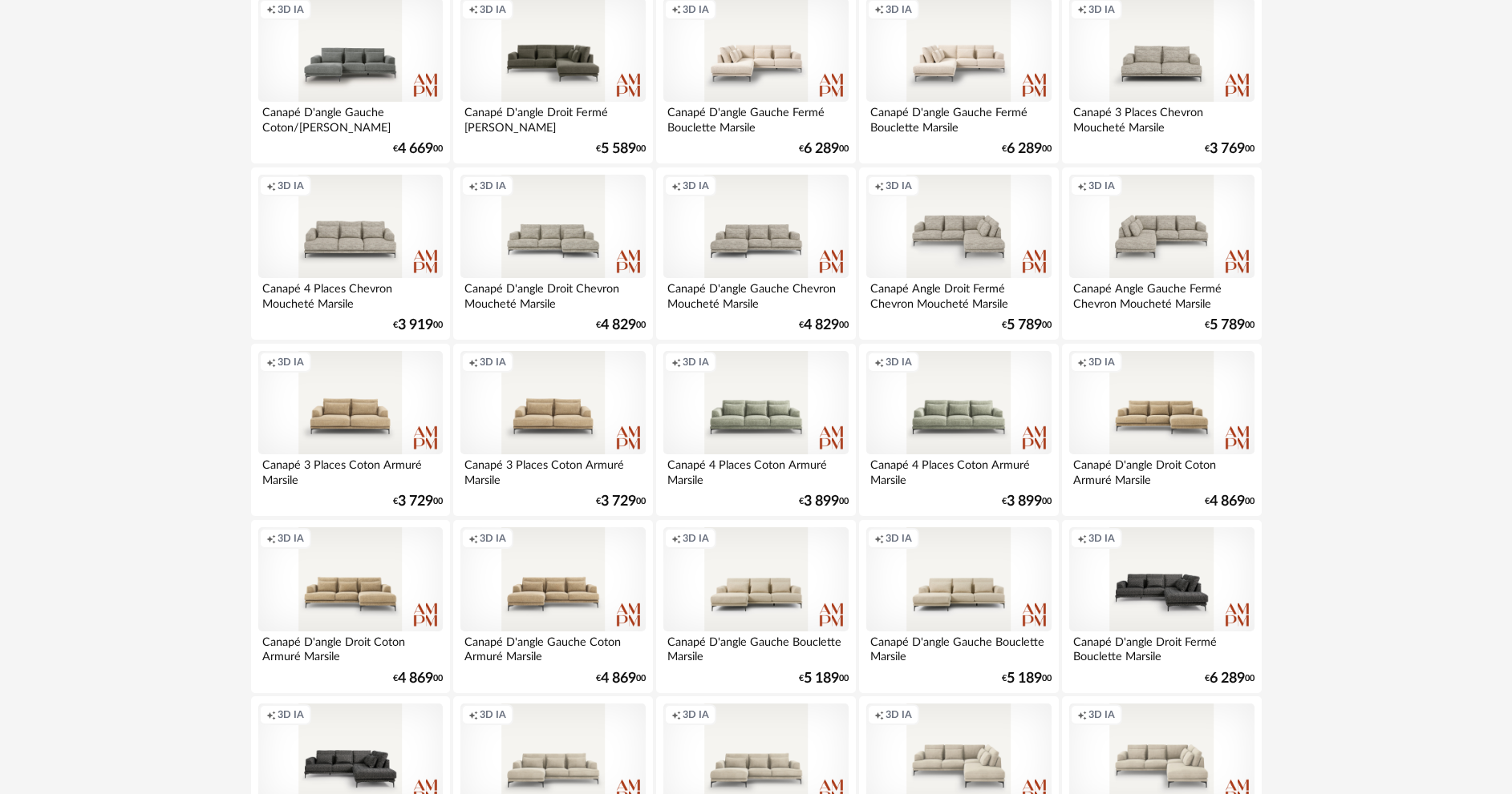
scroll to position [3150, 0]
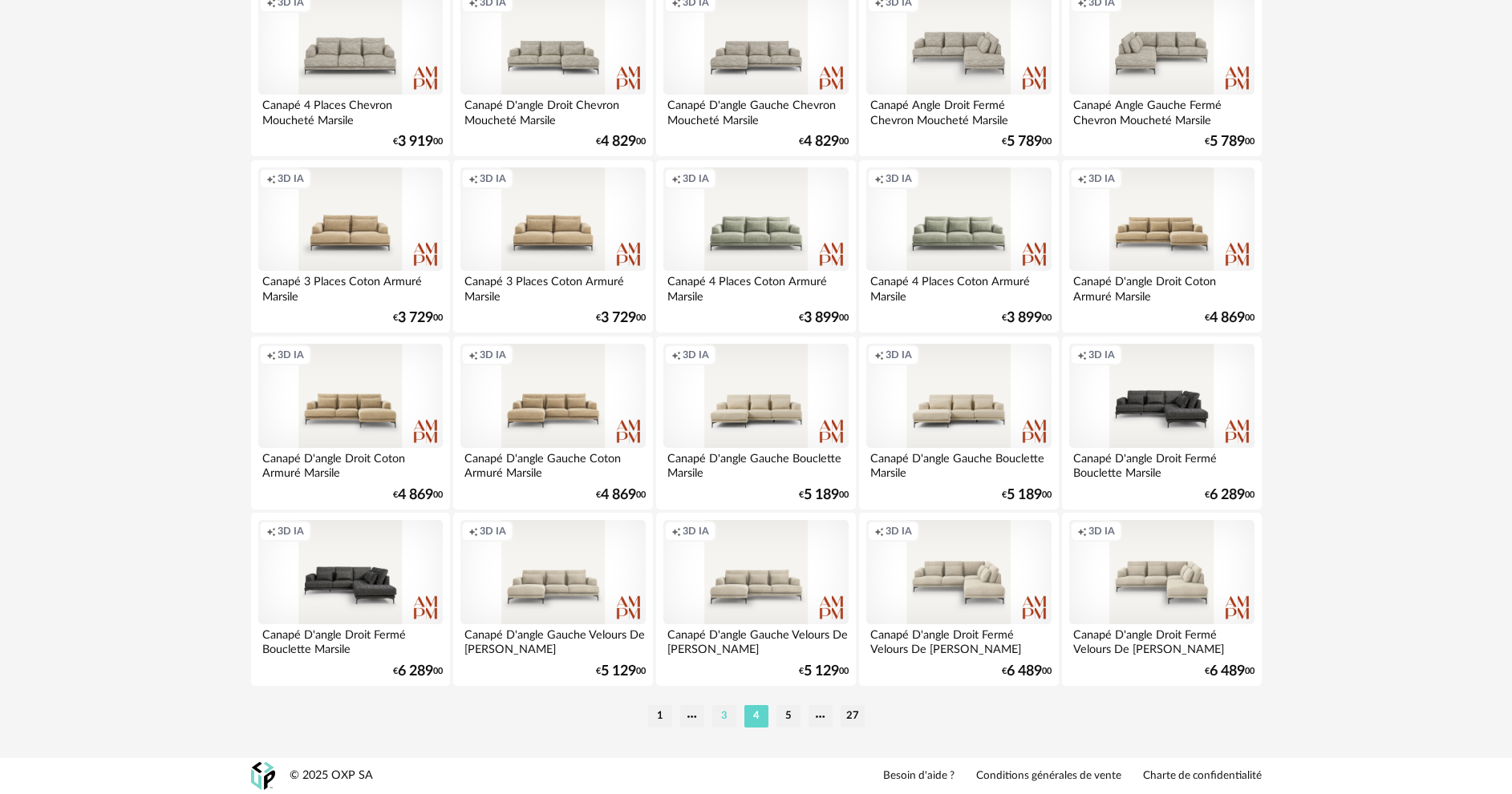
click at [726, 715] on li "3" at bounding box center [724, 716] width 24 height 22
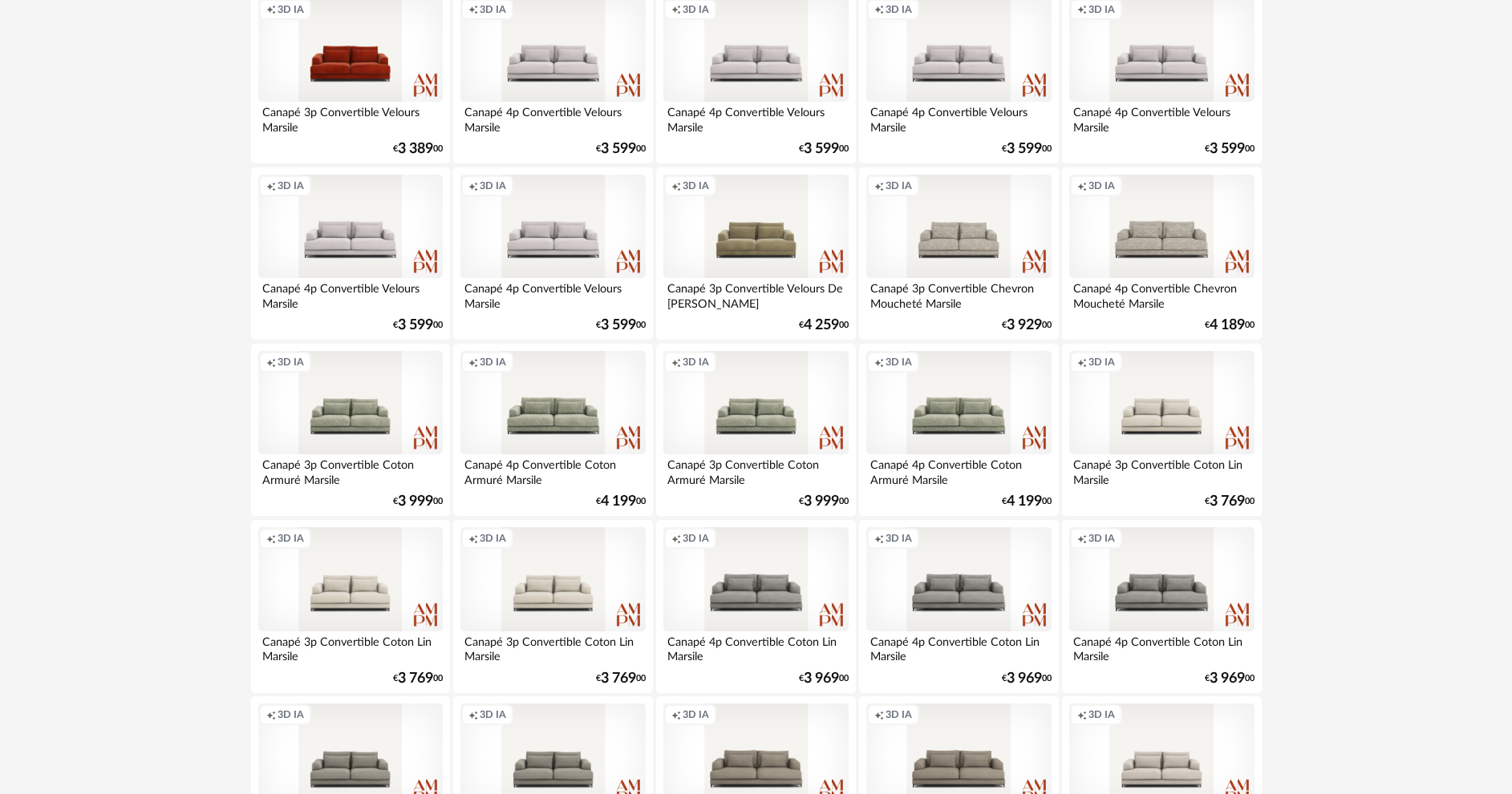
scroll to position [3150, 0]
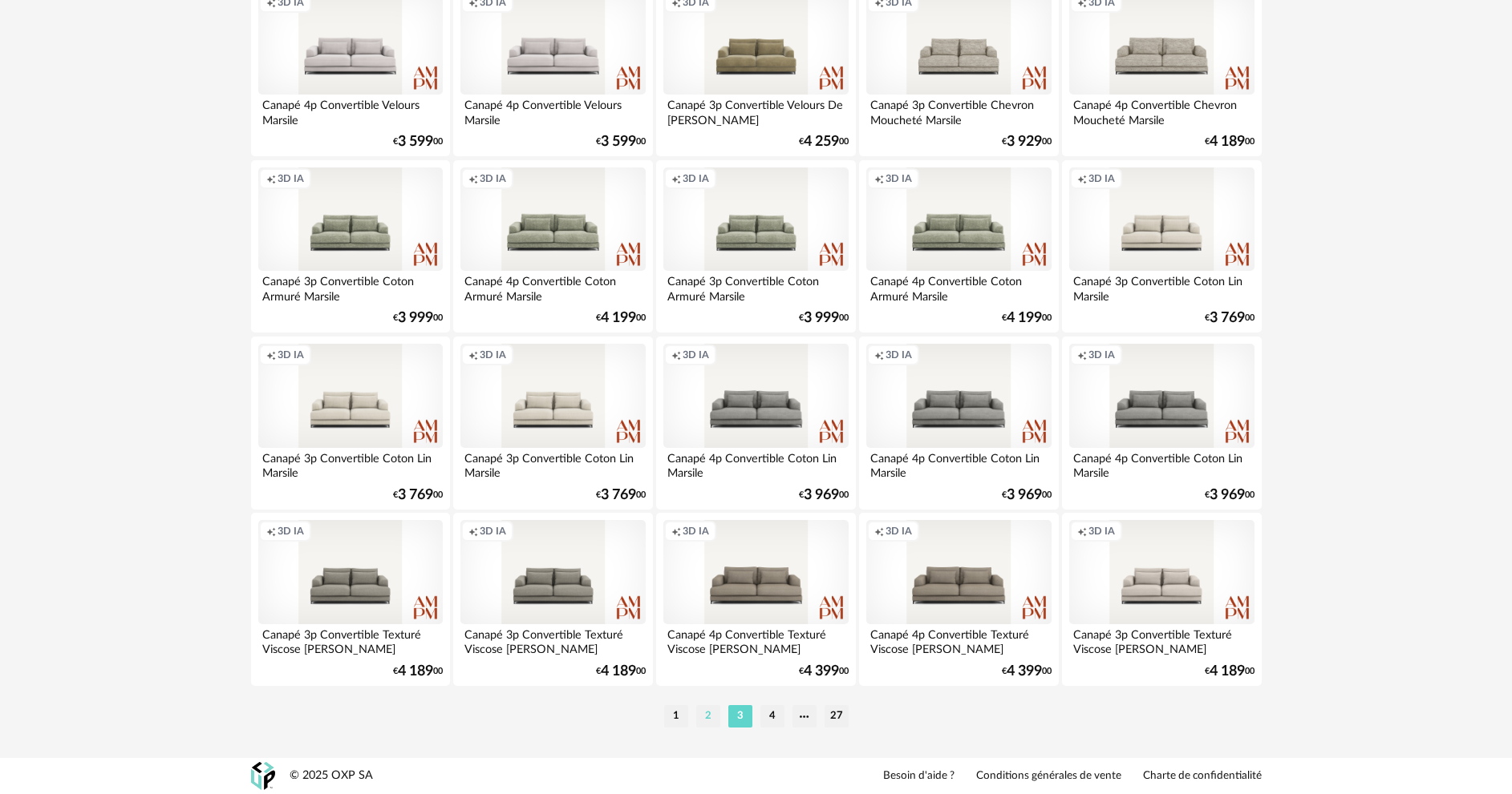
click at [704, 720] on li "2" at bounding box center [708, 716] width 24 height 22
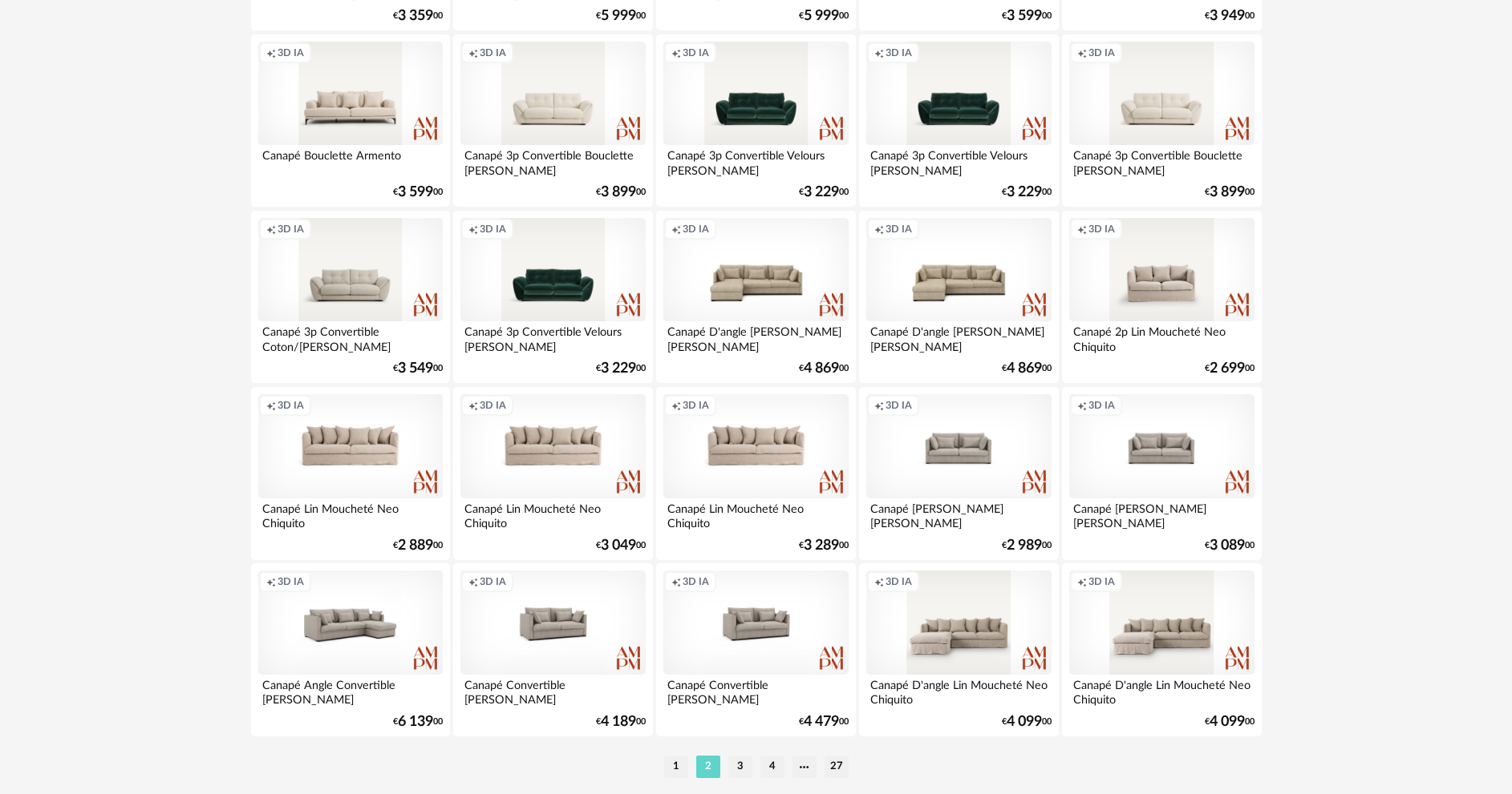
scroll to position [3150, 0]
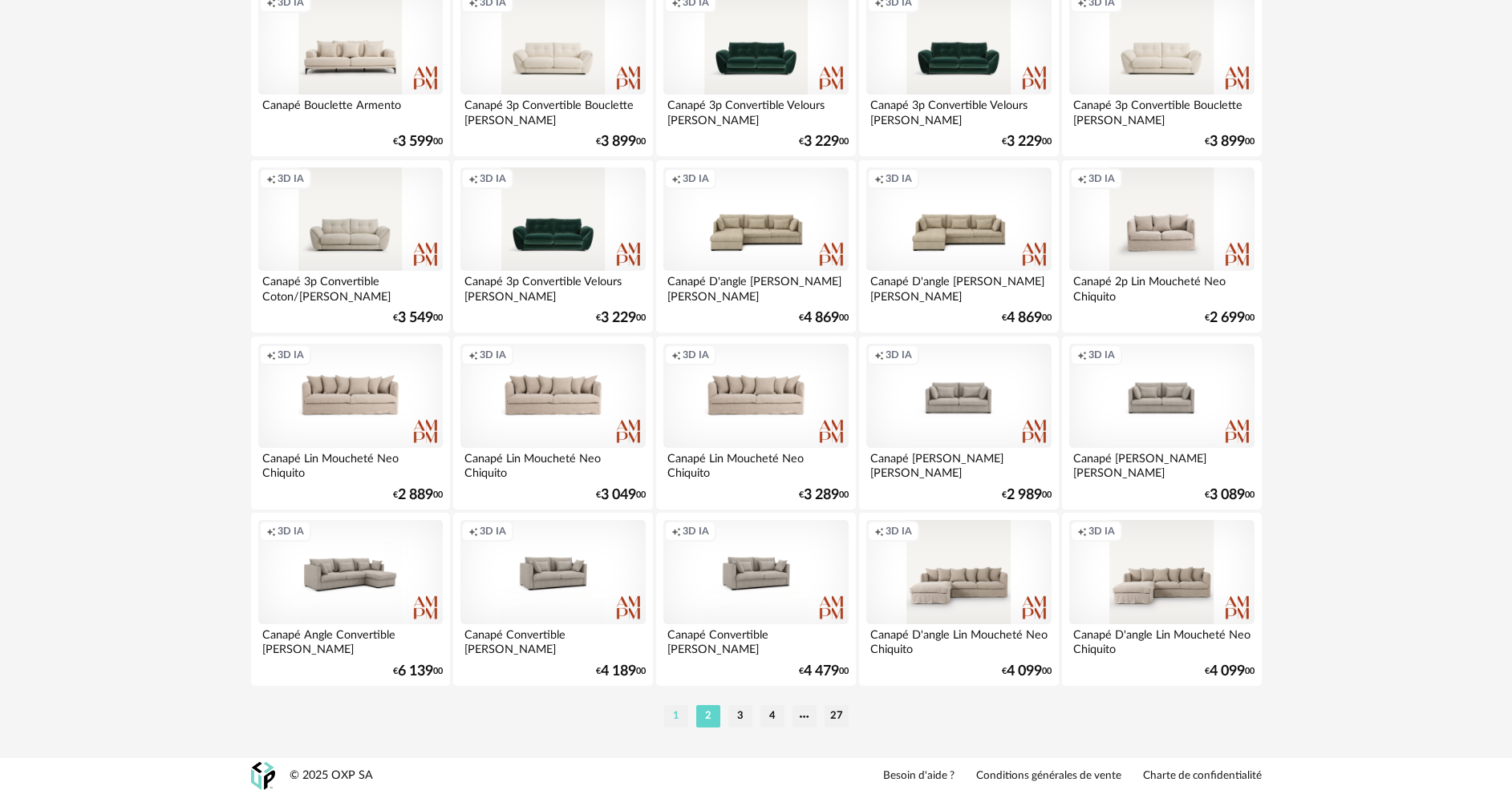
click at [675, 715] on li "1" at bounding box center [675, 716] width 24 height 22
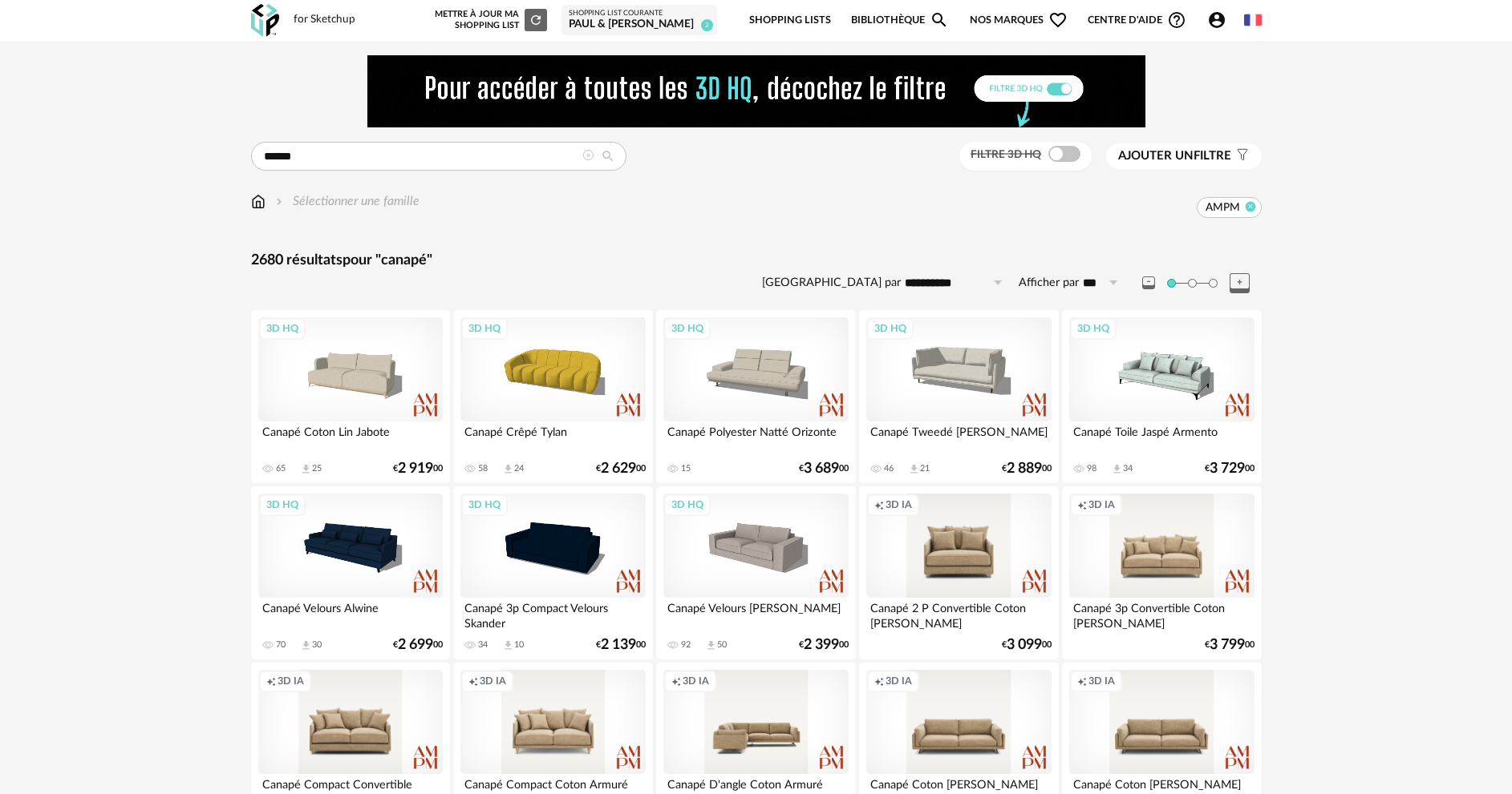
click at [1246, 207] on icon at bounding box center [1250, 206] width 11 height 11
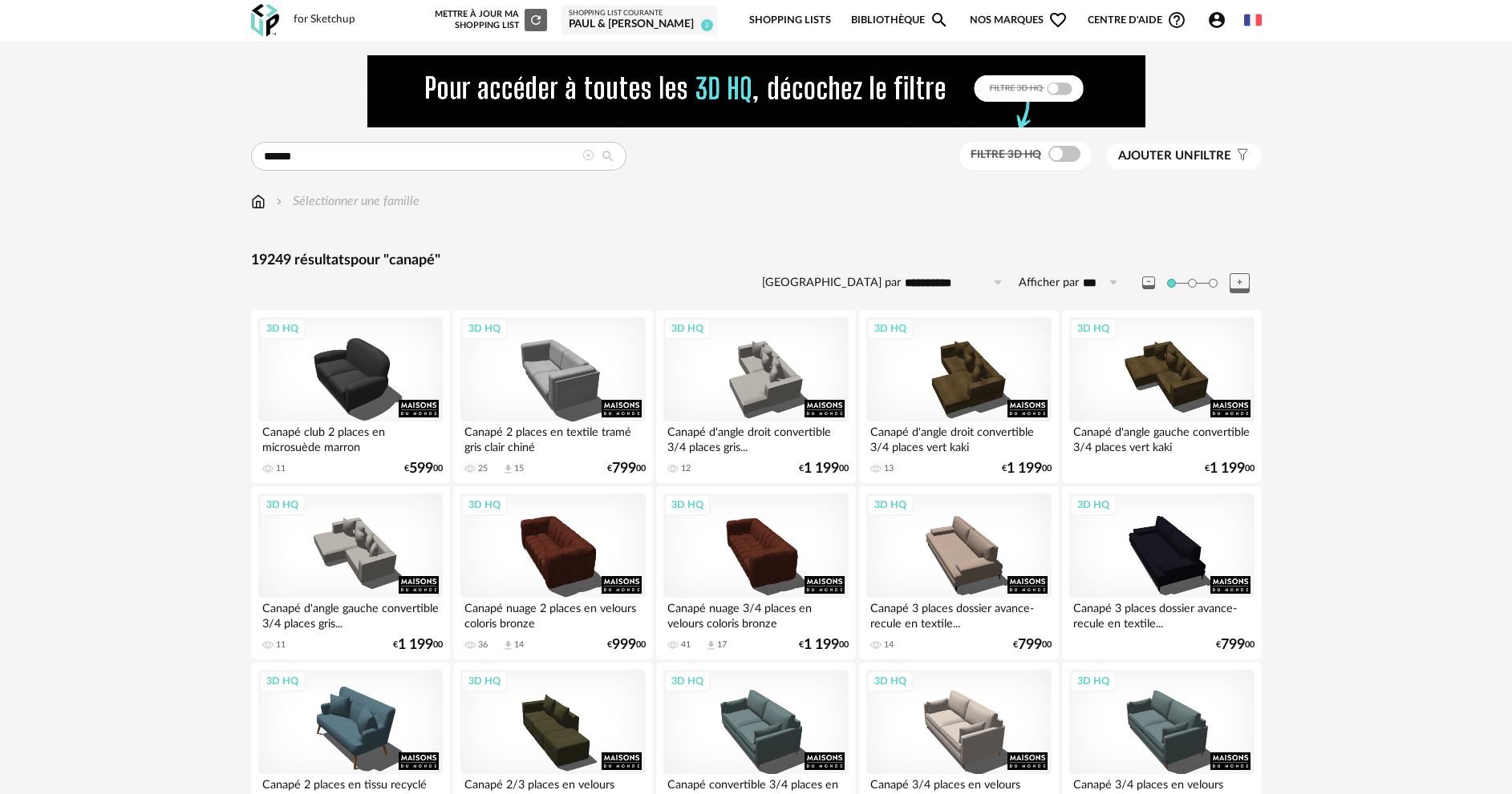
click at [1151, 163] on span "Ajouter un filtre" at bounding box center [1174, 155] width 113 height 16
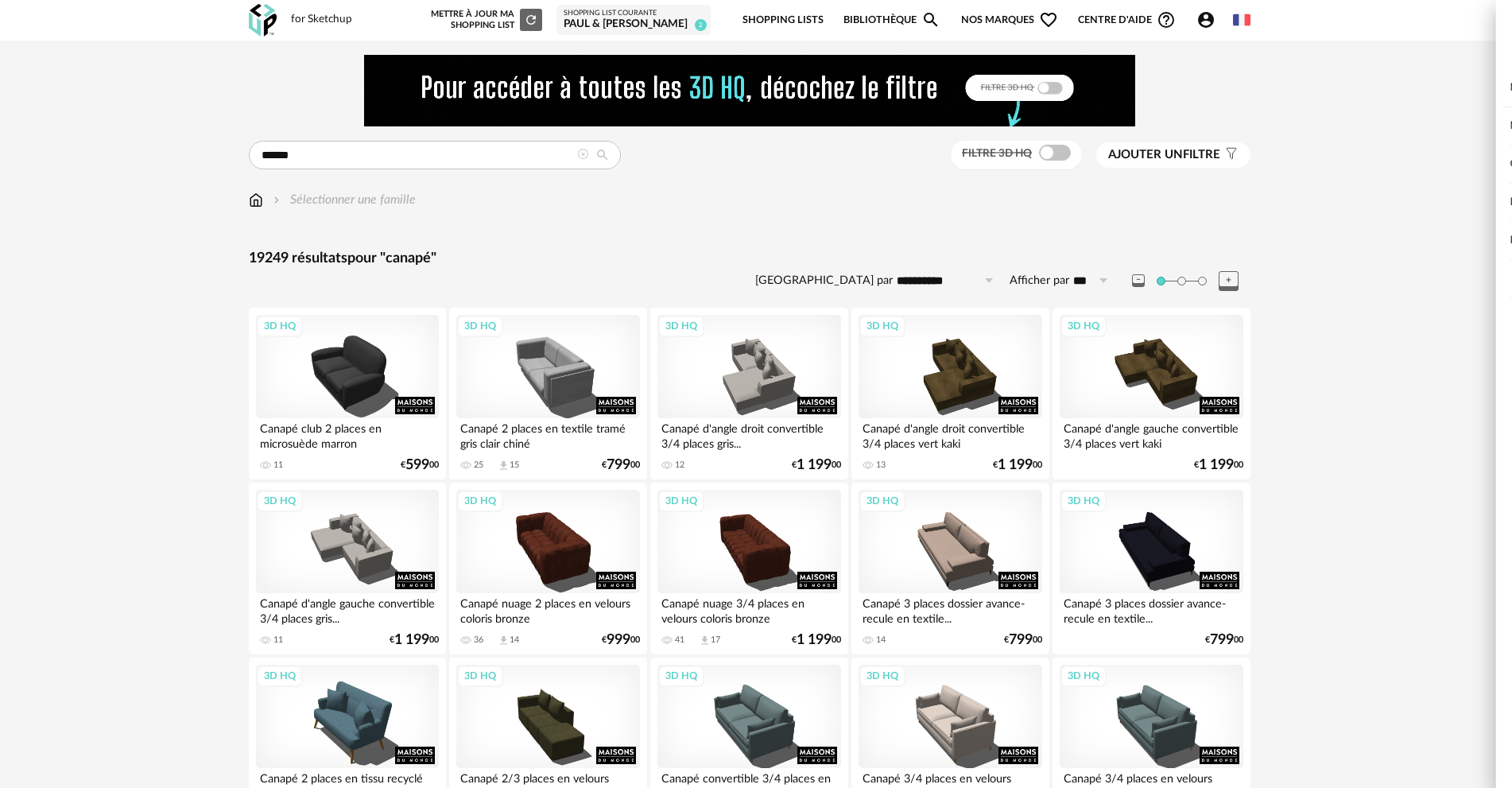
click at [1120, 166] on div "Couleur" at bounding box center [1277, 164] width 409 height 39
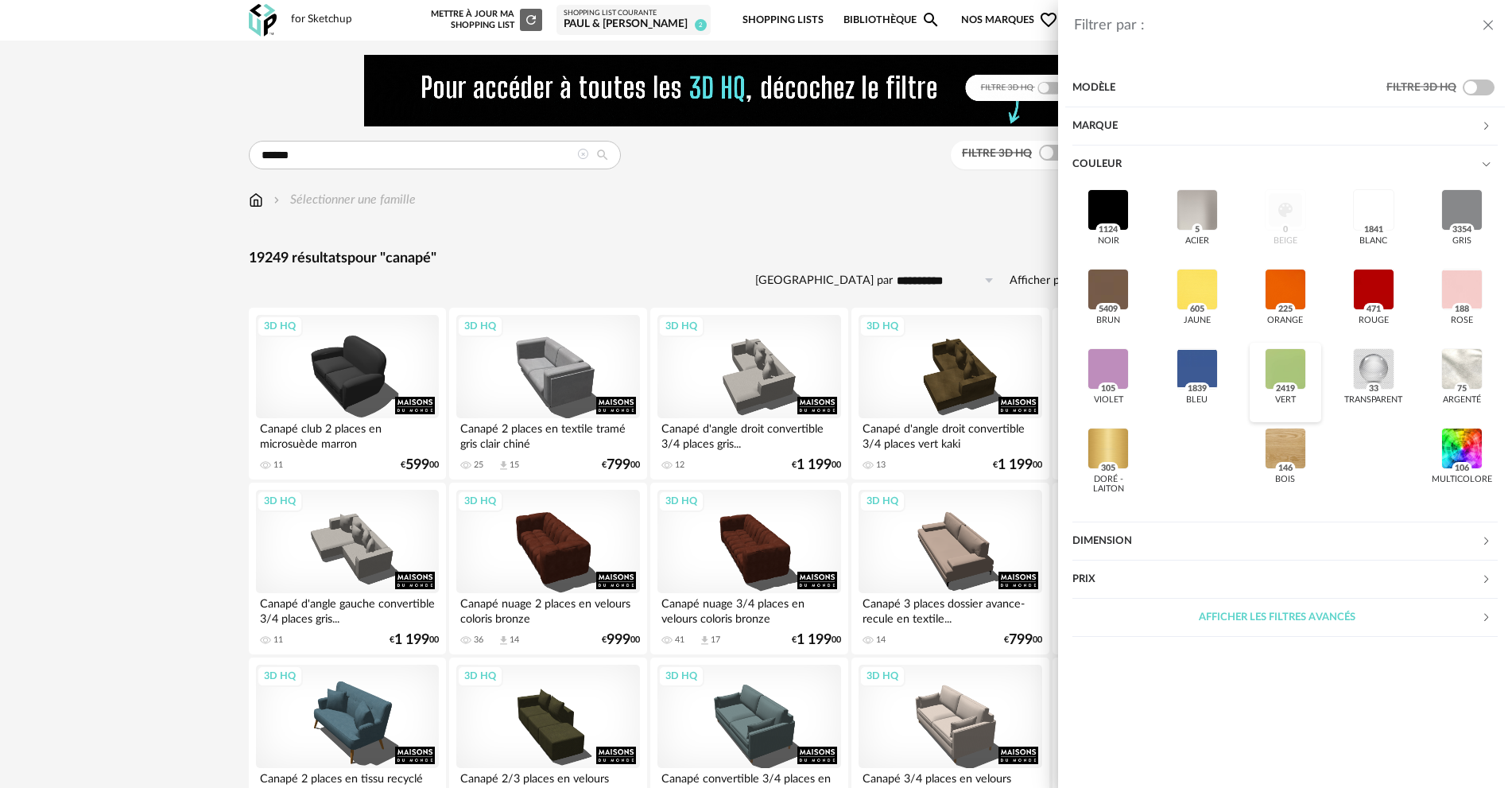
click at [1290, 364] on div at bounding box center [1286, 369] width 41 height 41
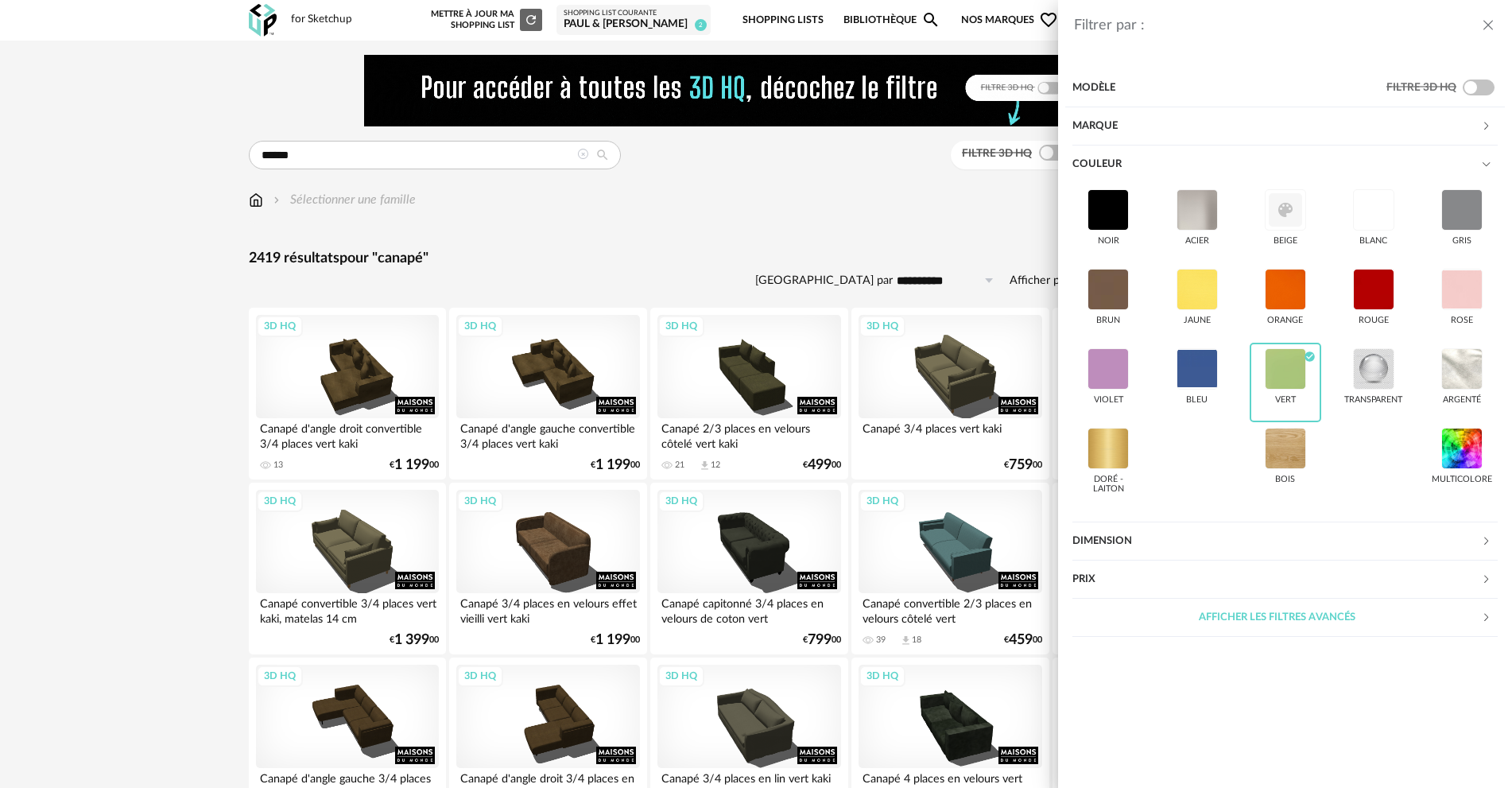
click at [947, 232] on div "Filtrer par : Modèle Filtre 3D HQ Marque &tradition 2 101 Copenhagen 0 366 Conc…" at bounding box center [756, 394] width 1512 height 788
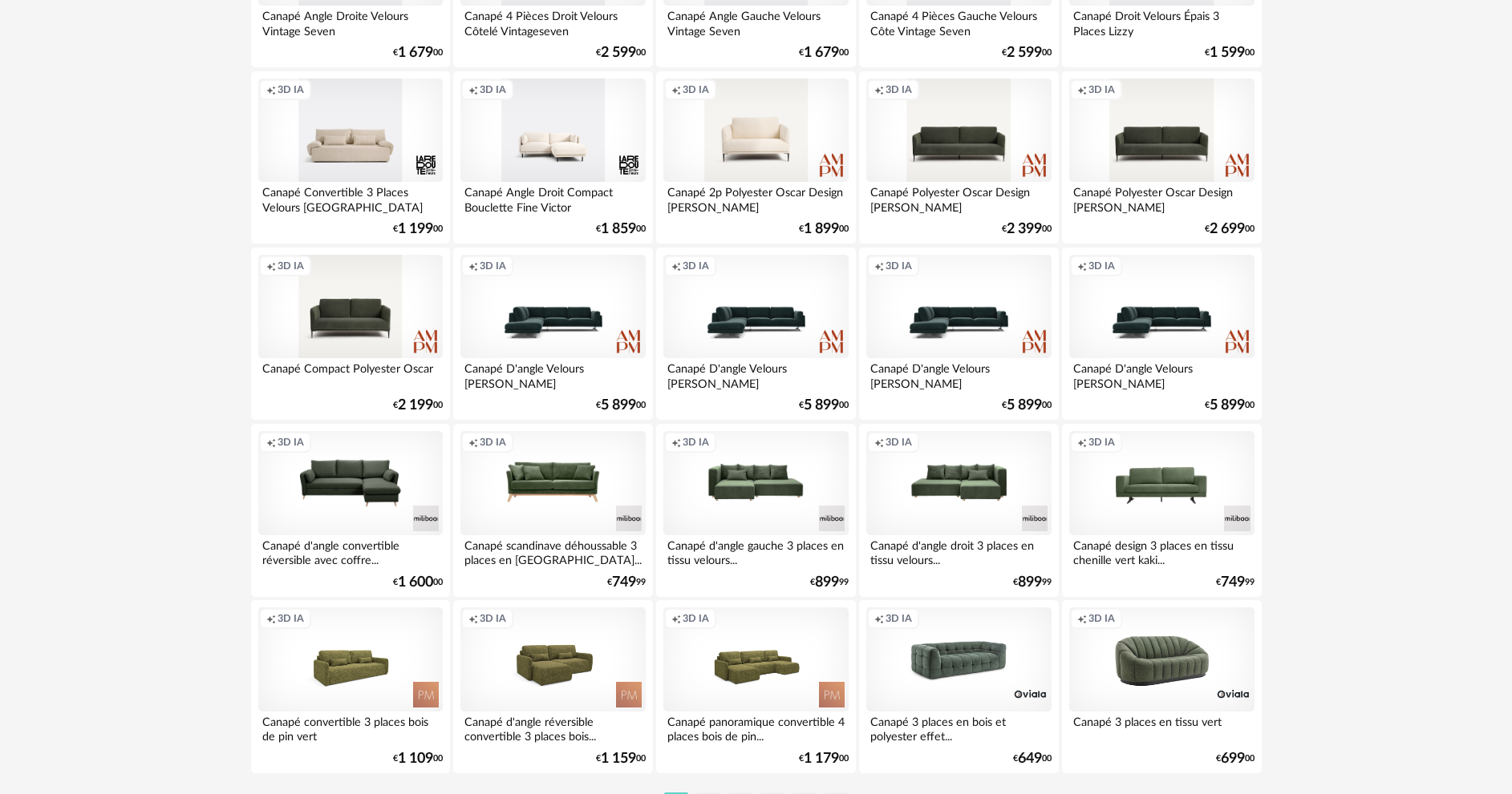
scroll to position [3150, 0]
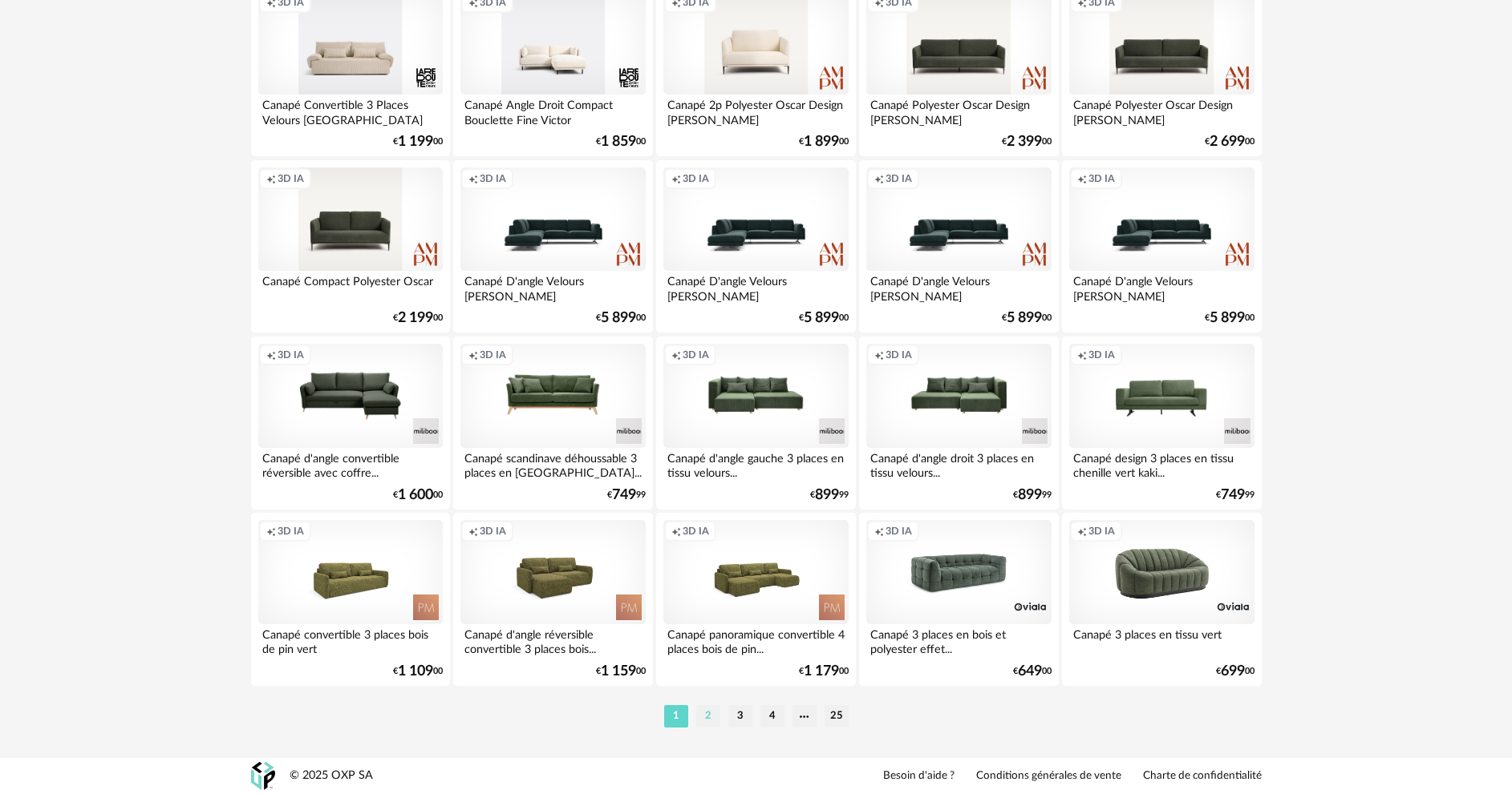
click at [707, 714] on li "2" at bounding box center [708, 716] width 24 height 22
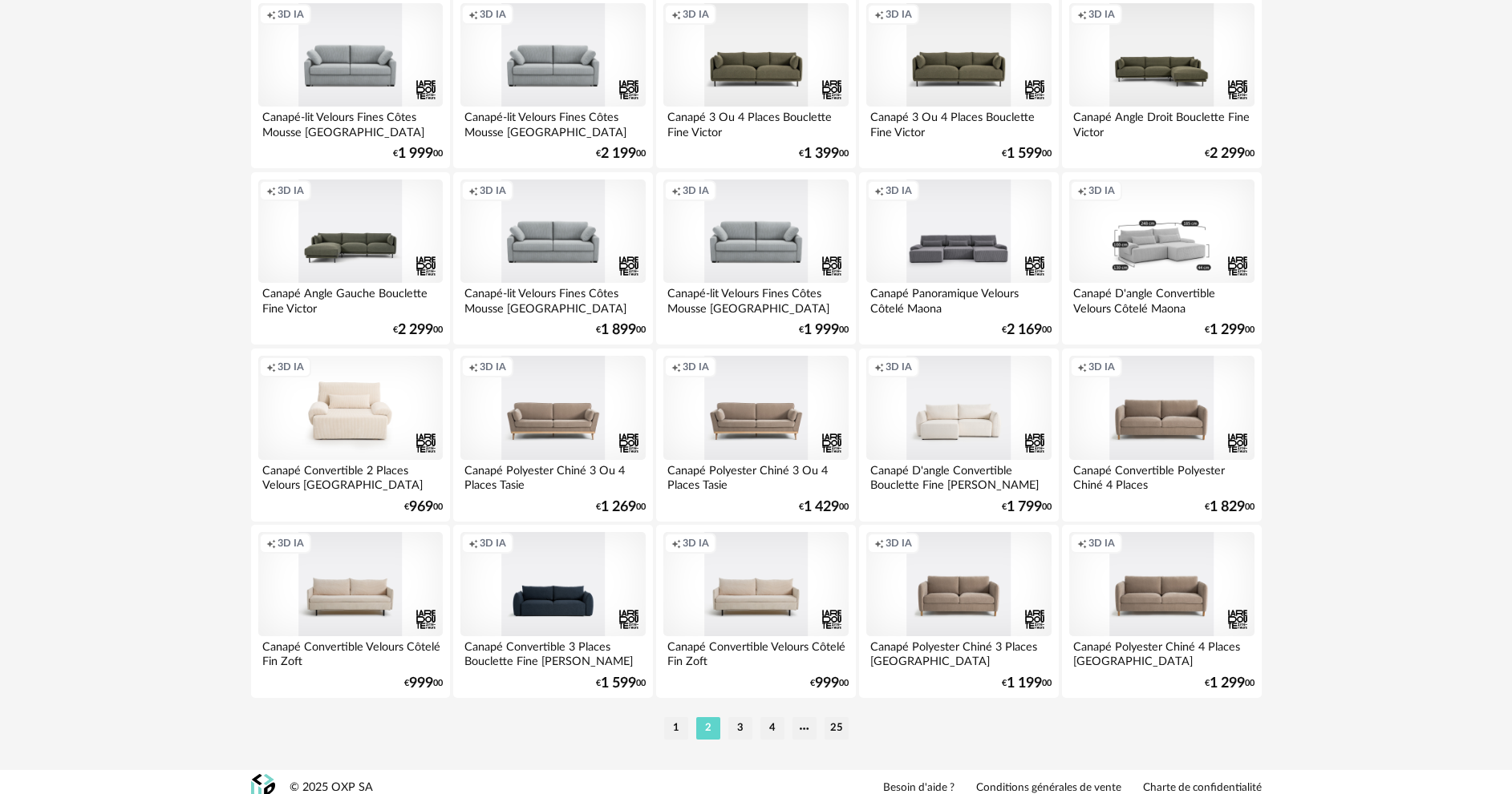
scroll to position [3150, 0]
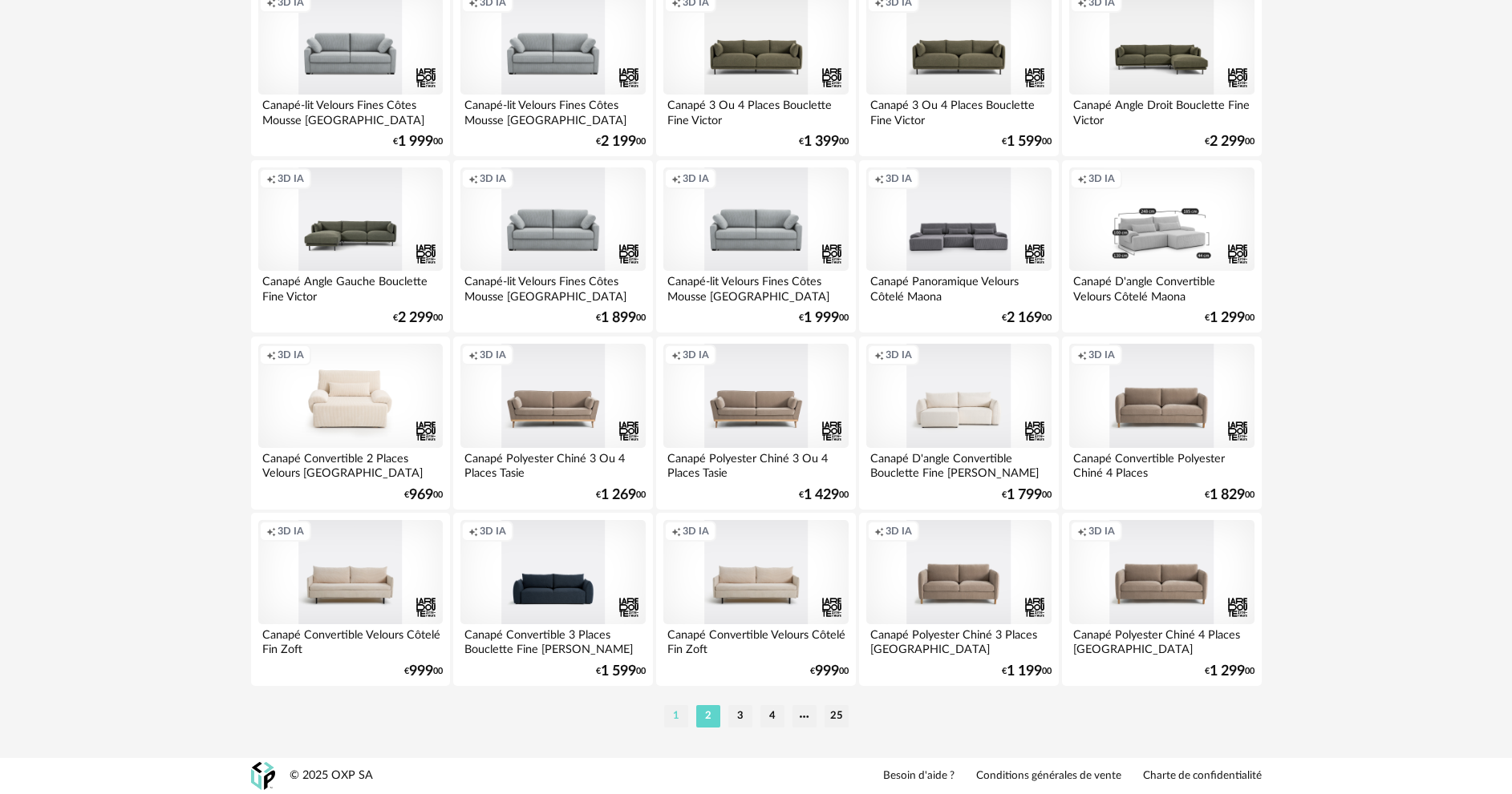
click at [670, 715] on li "1" at bounding box center [675, 716] width 24 height 22
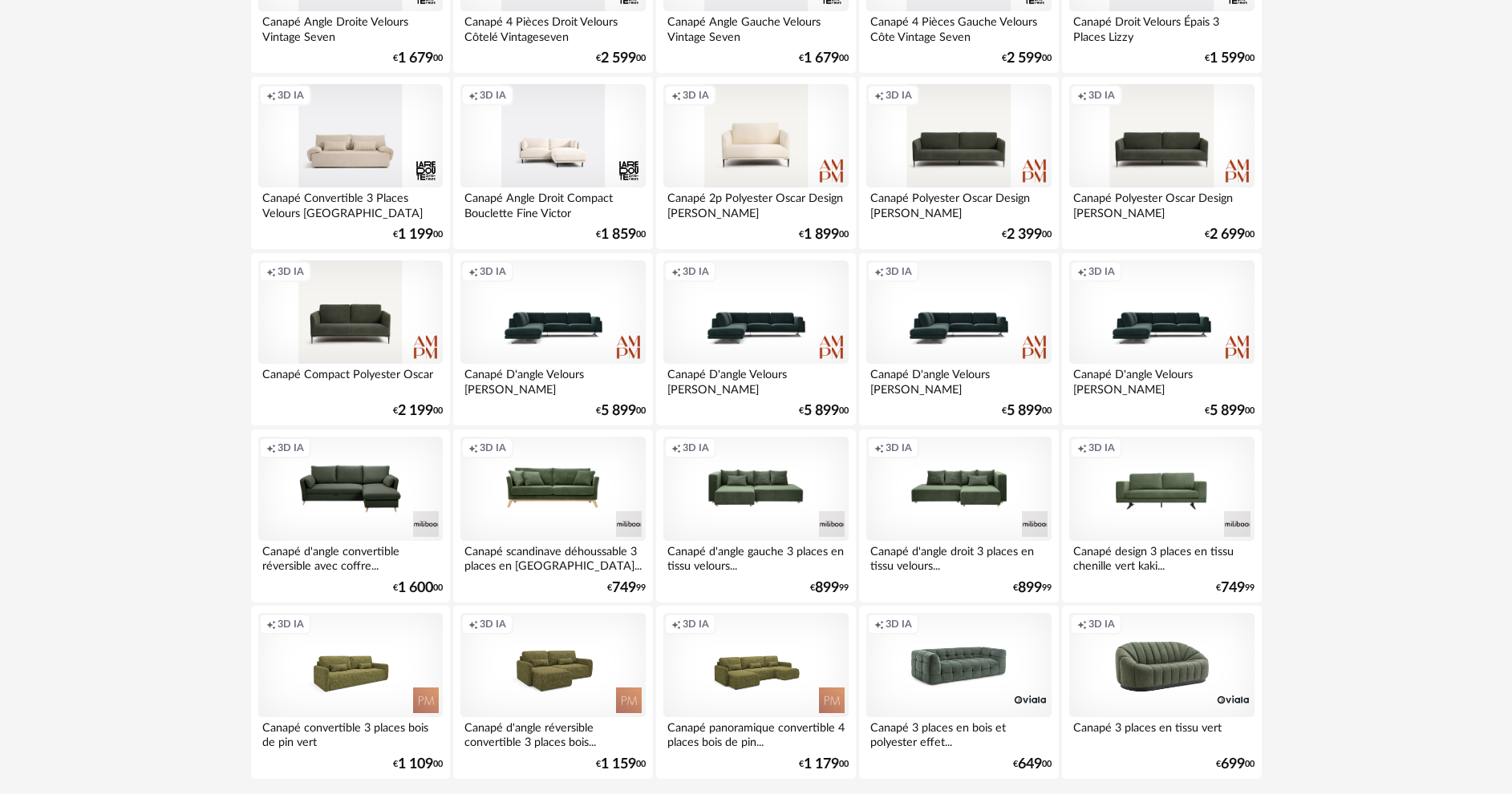
scroll to position [3150, 0]
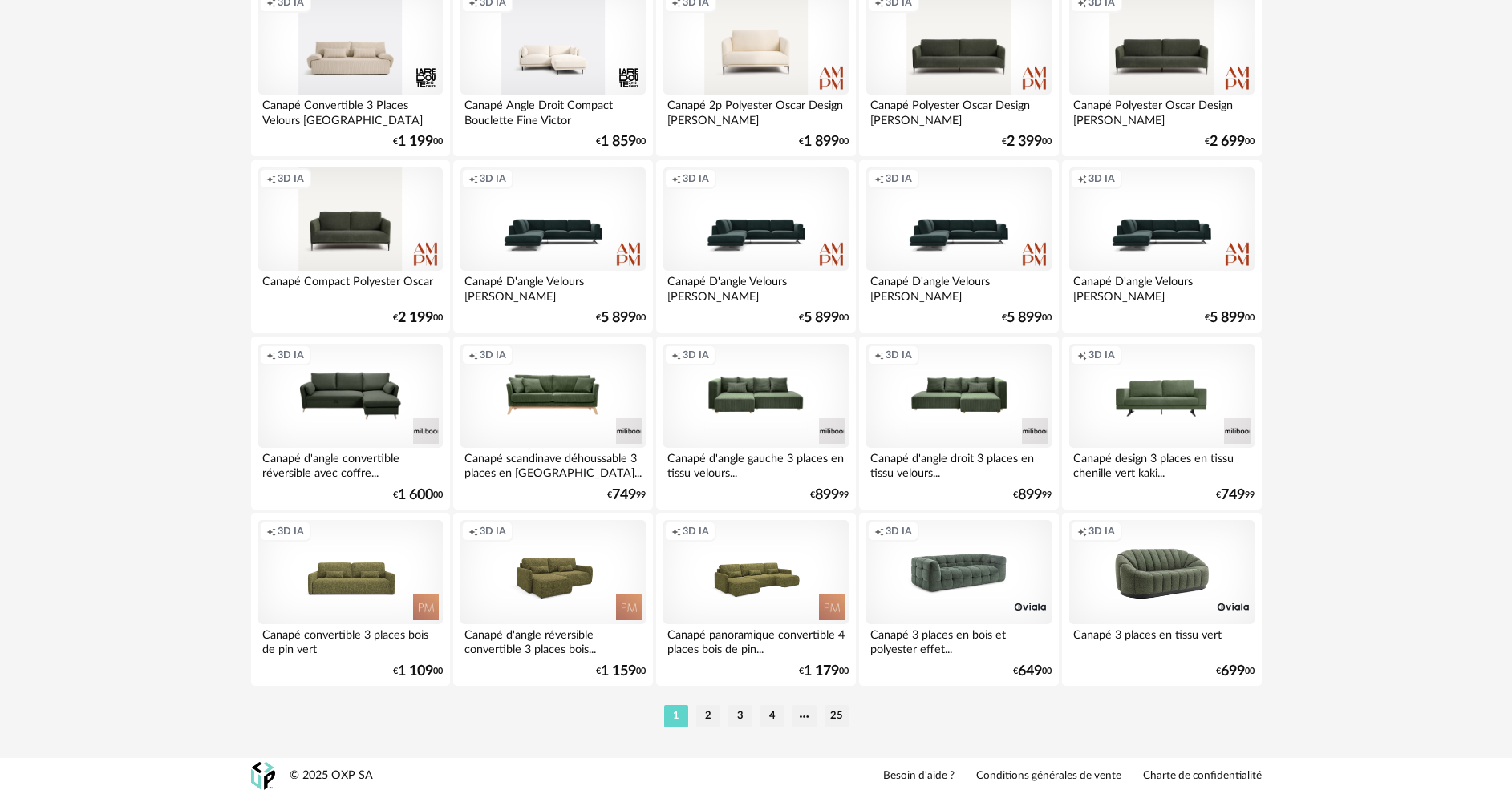
click at [358, 581] on div "Creation icon 3D IA" at bounding box center [350, 572] width 185 height 104
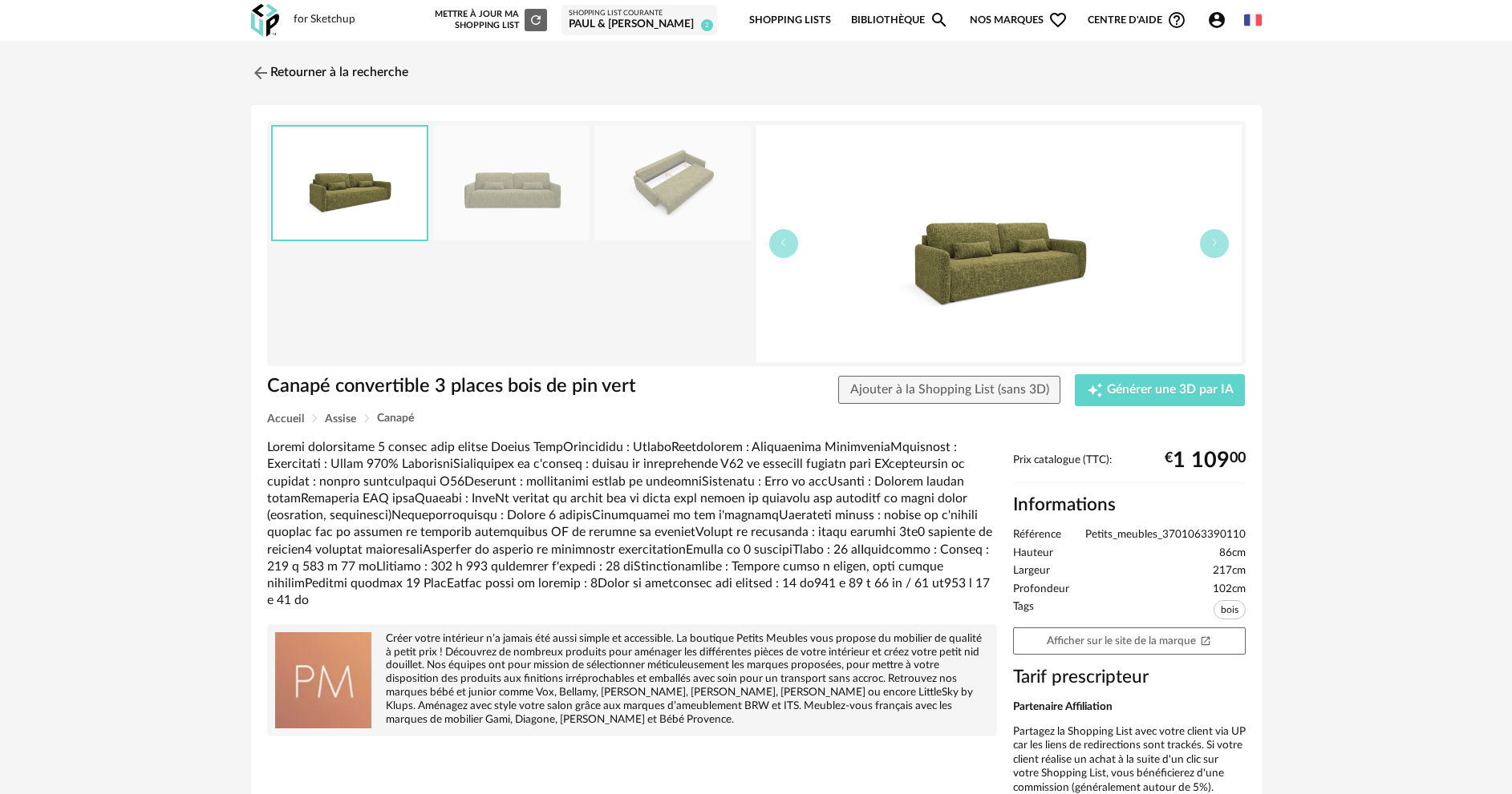
click at [999, 311] on img at bounding box center [999, 243] width 485 height 237
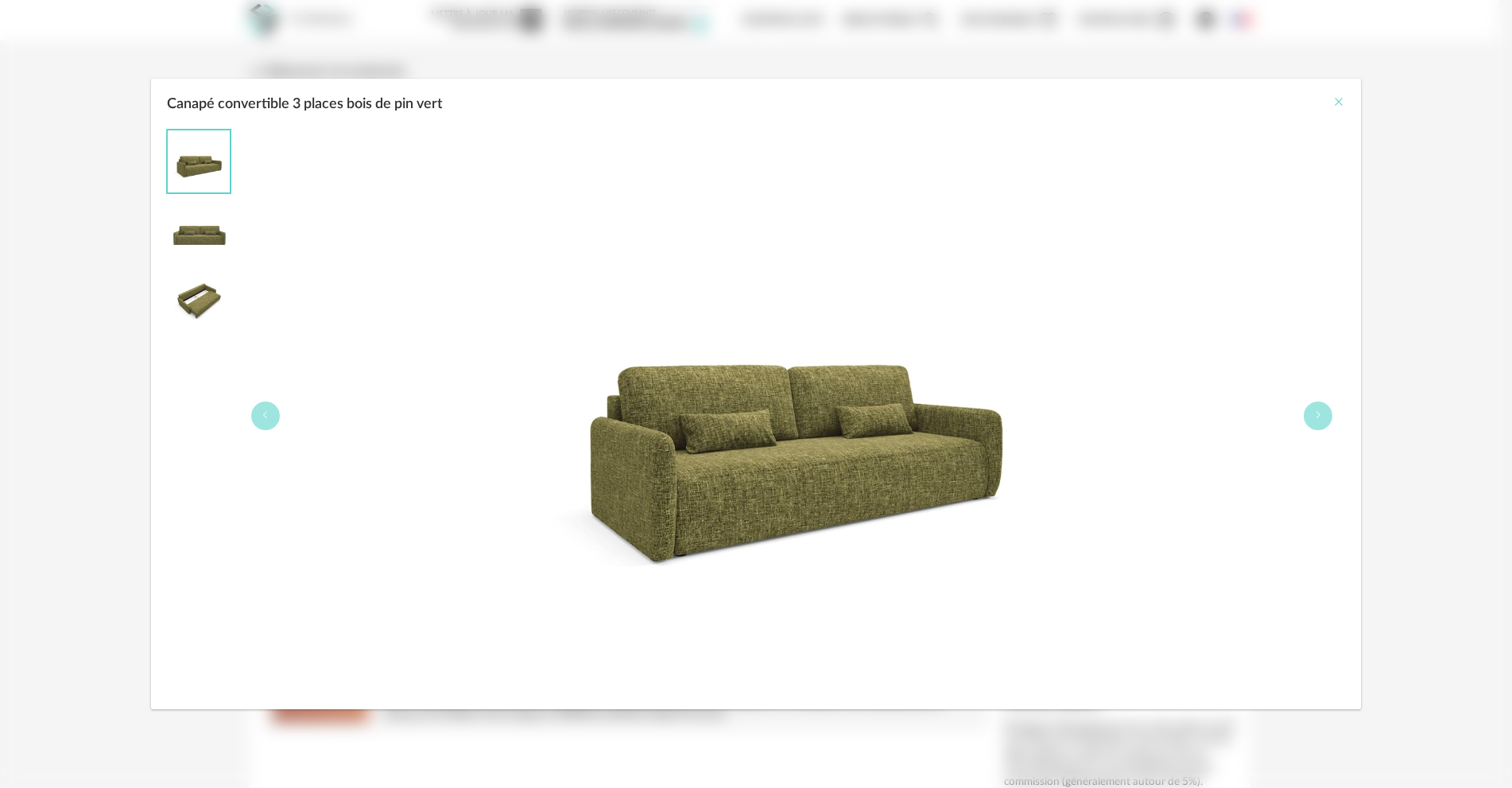
click at [1340, 102] on icon "Close" at bounding box center [1339, 102] width 13 height 13
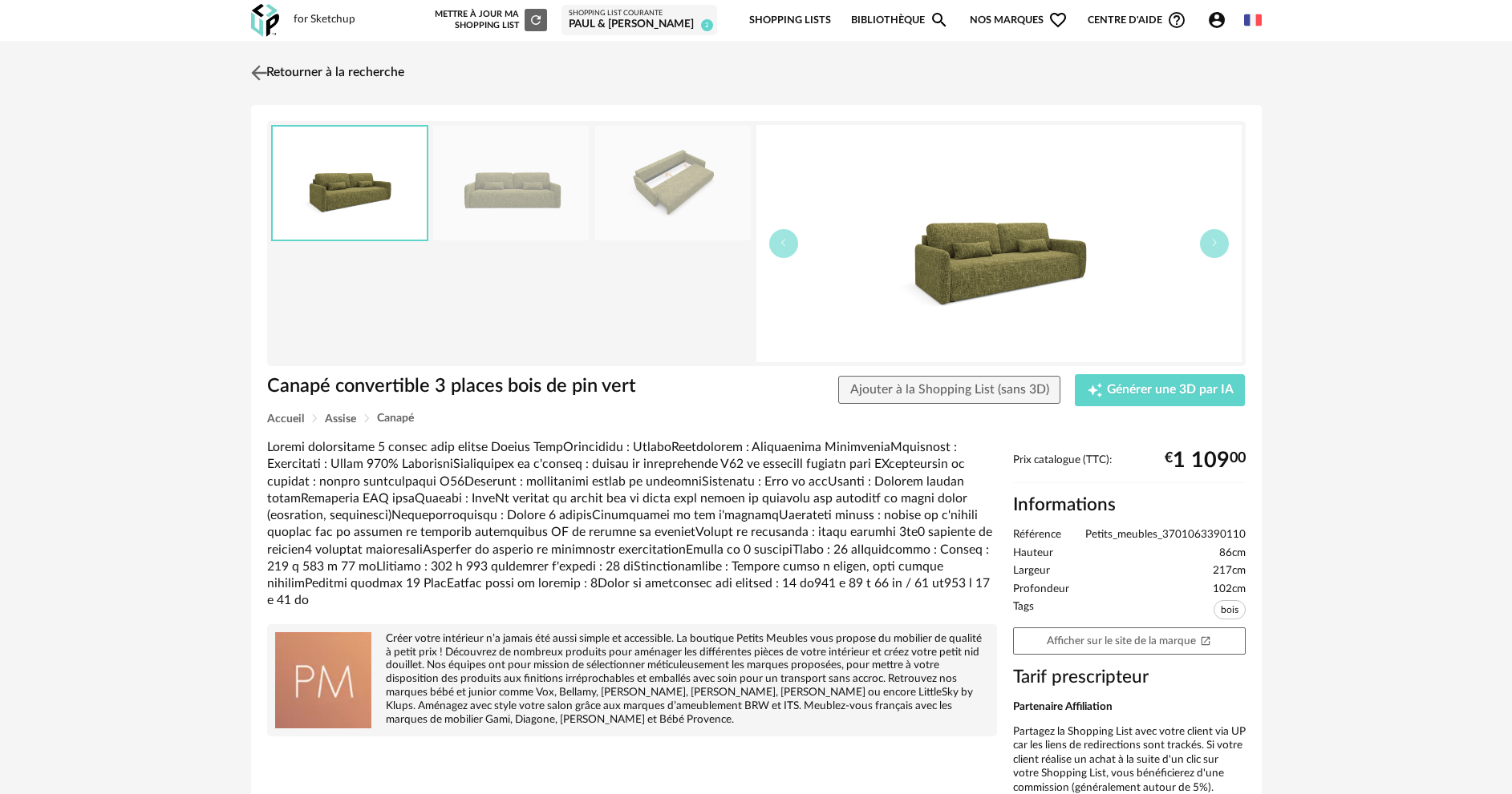
click at [280, 74] on link "Retourner à la recherche" at bounding box center [325, 73] width 157 height 36
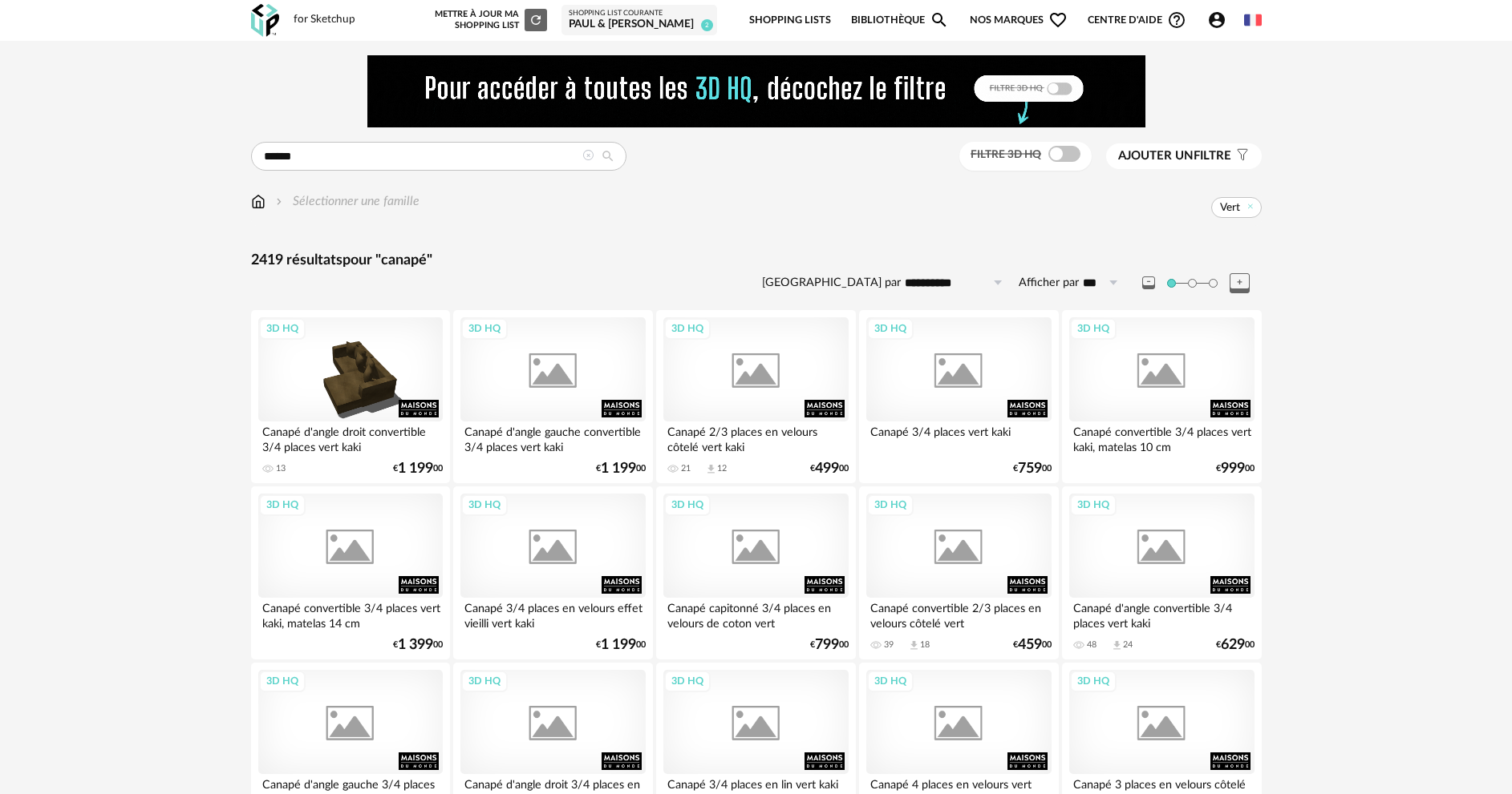
scroll to position [3150, 0]
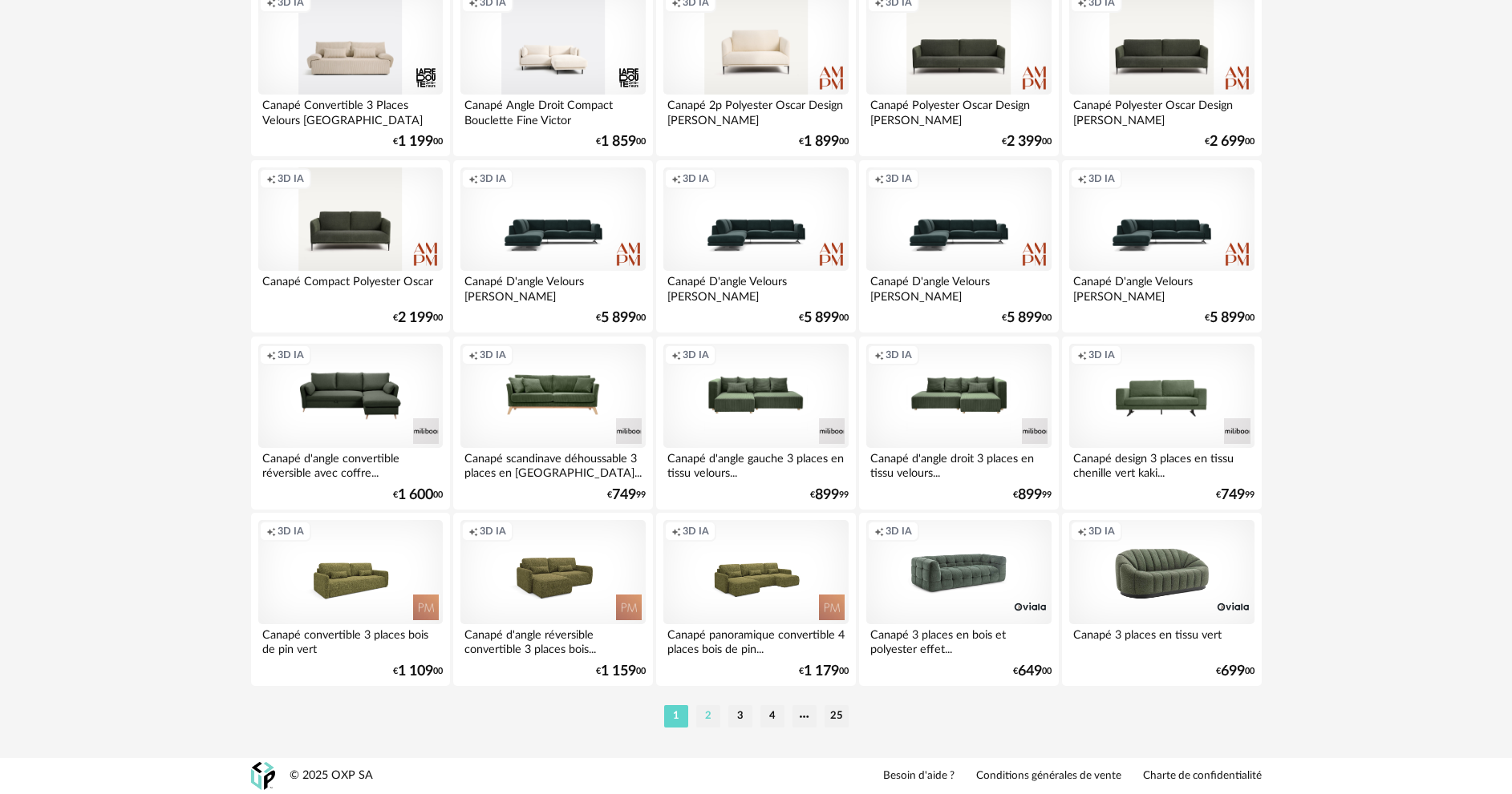
click at [710, 715] on li "2" at bounding box center [708, 716] width 24 height 22
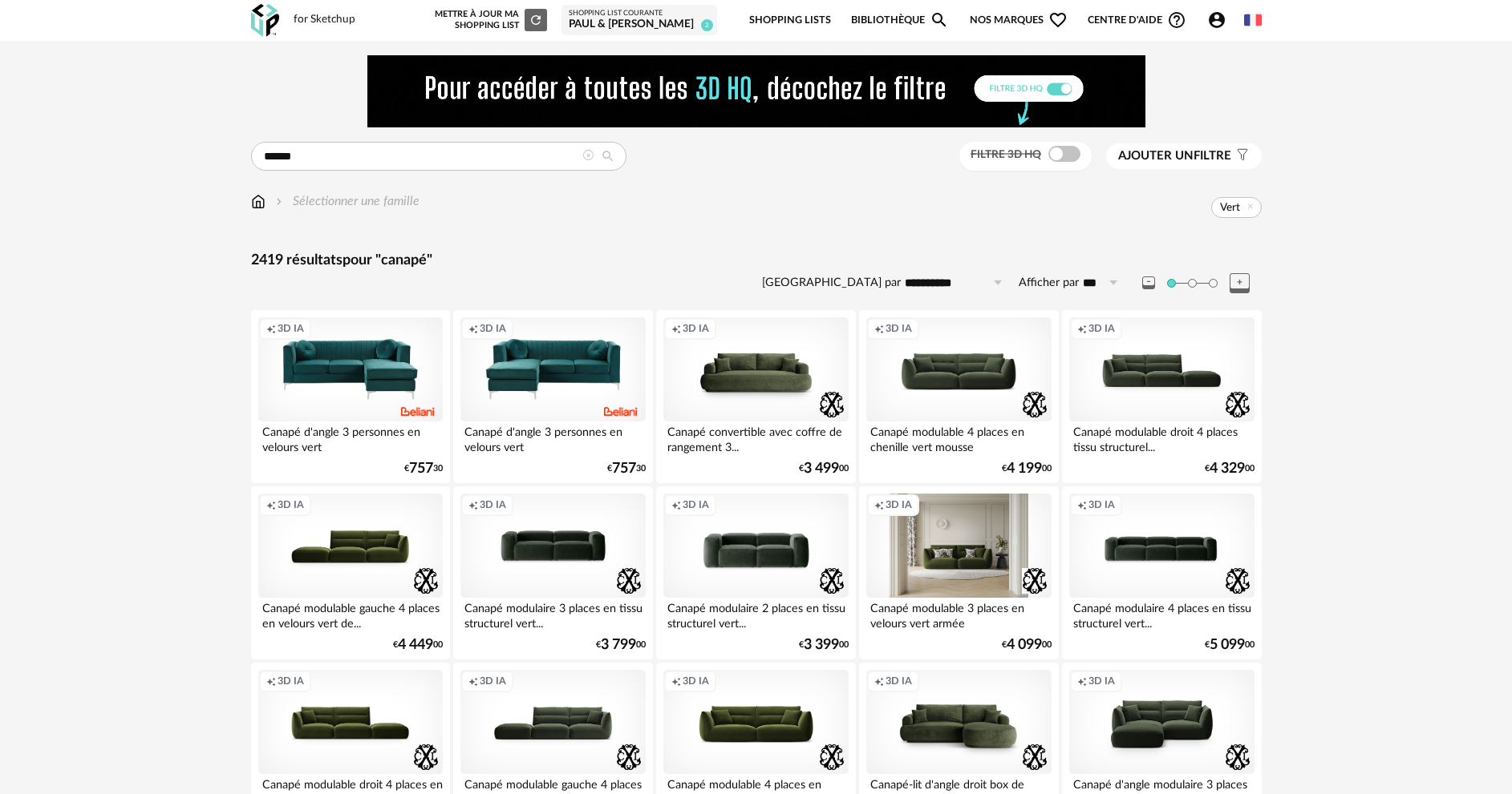
click at [937, 558] on div "Creation icon 3D IA" at bounding box center [958, 546] width 185 height 104
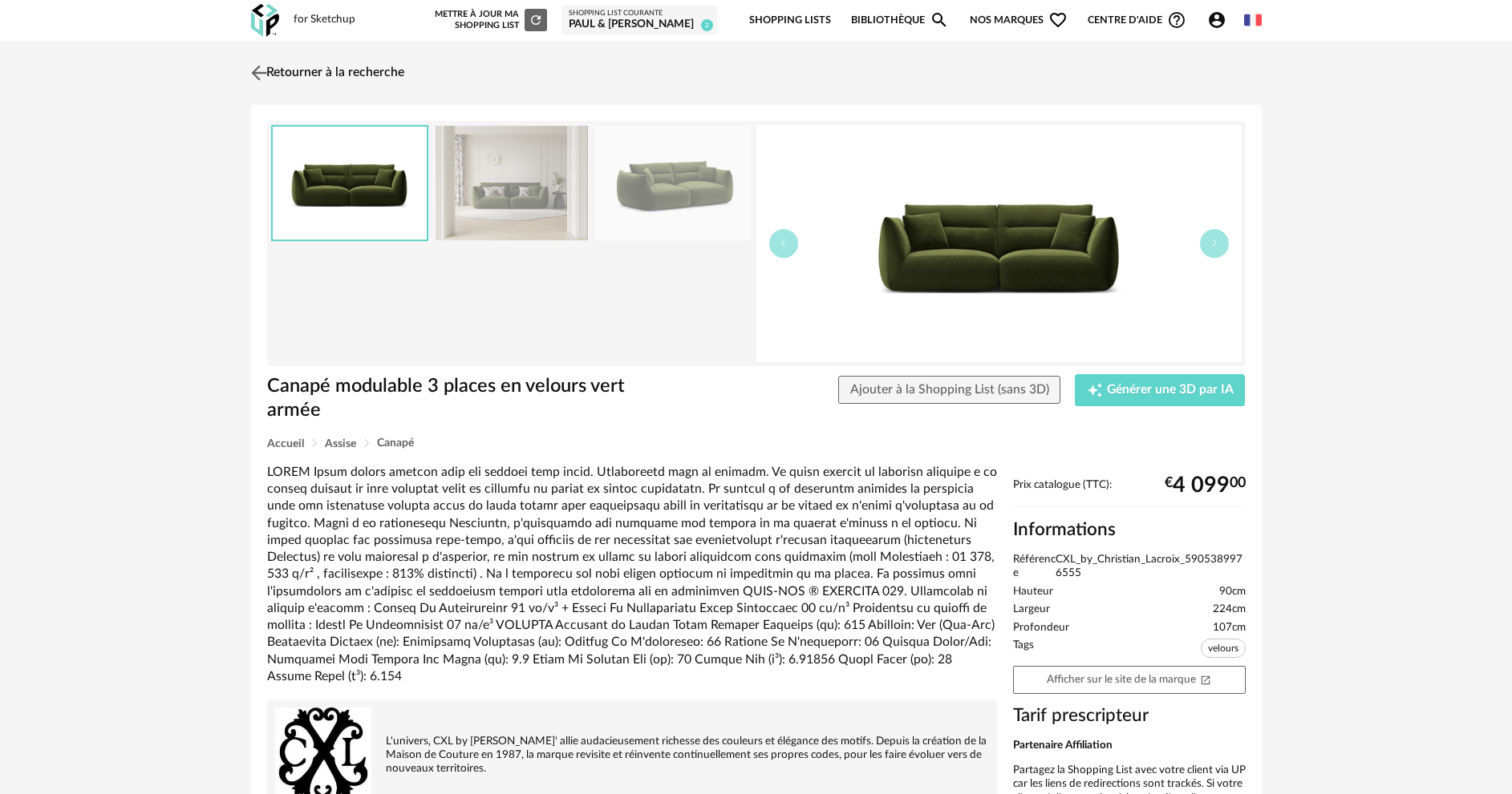
click at [326, 79] on link "Retourner à la recherche" at bounding box center [325, 73] width 157 height 36
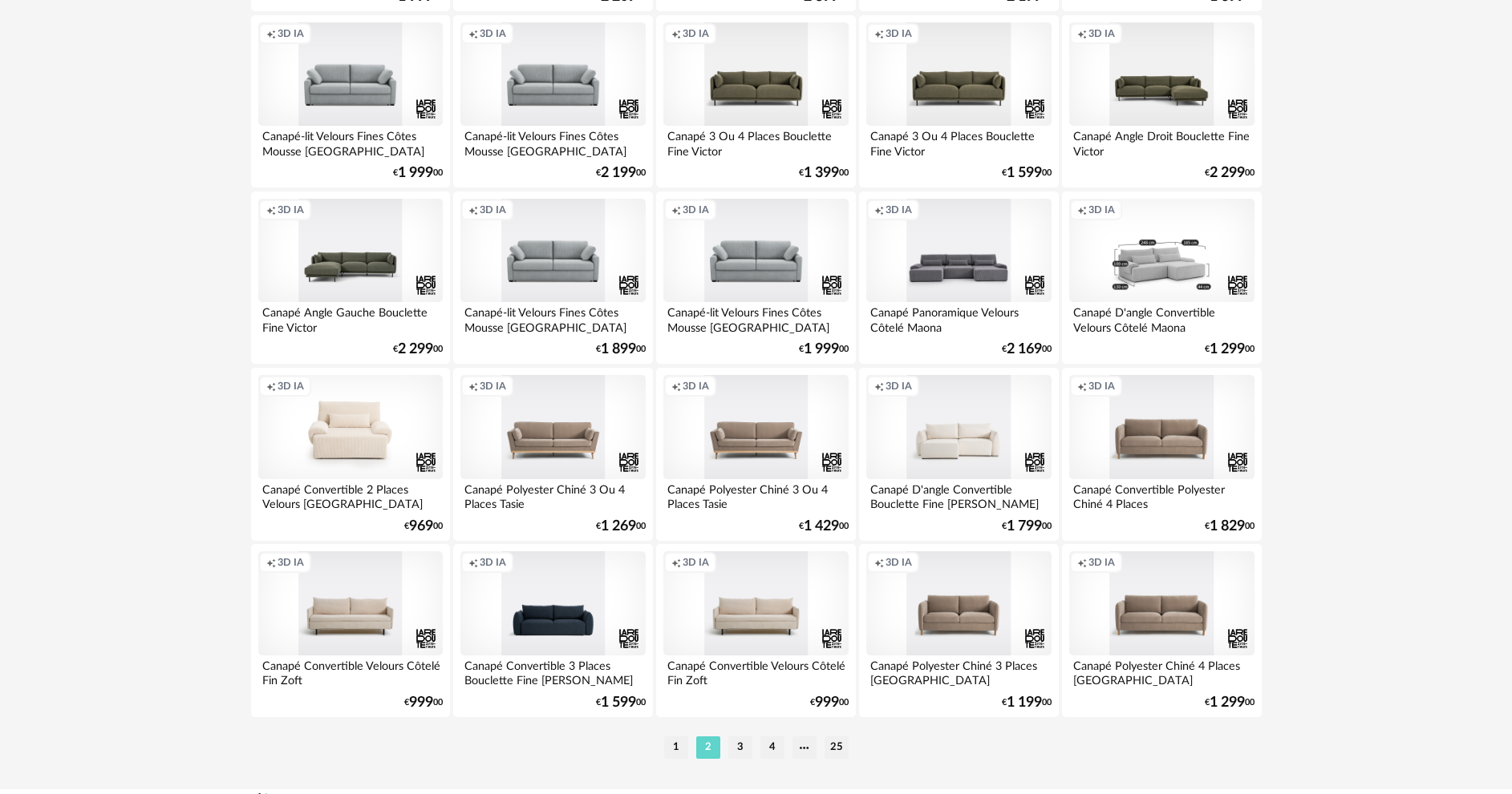
scroll to position [3150, 0]
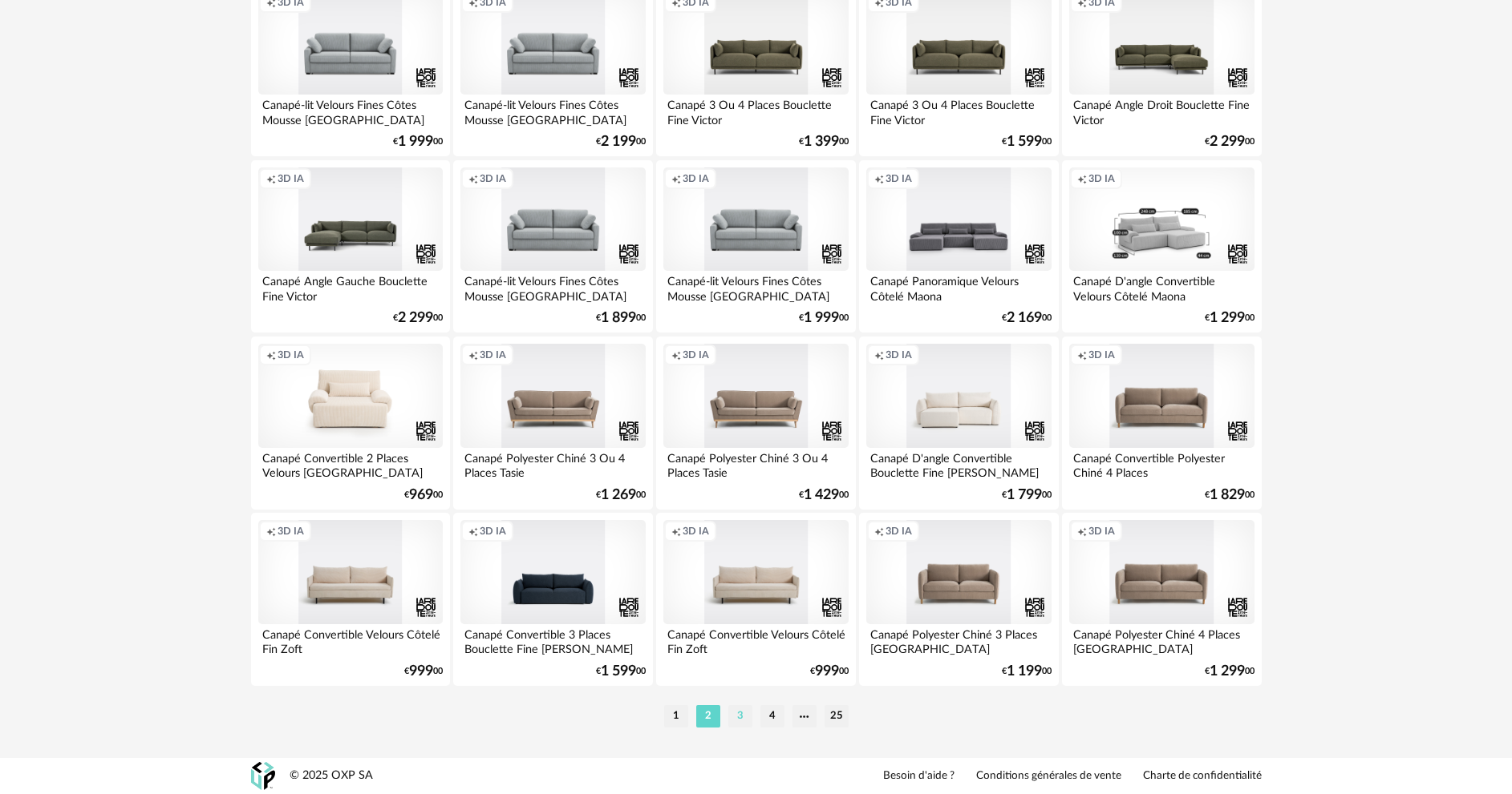
click at [748, 720] on li "3" at bounding box center [740, 716] width 24 height 22
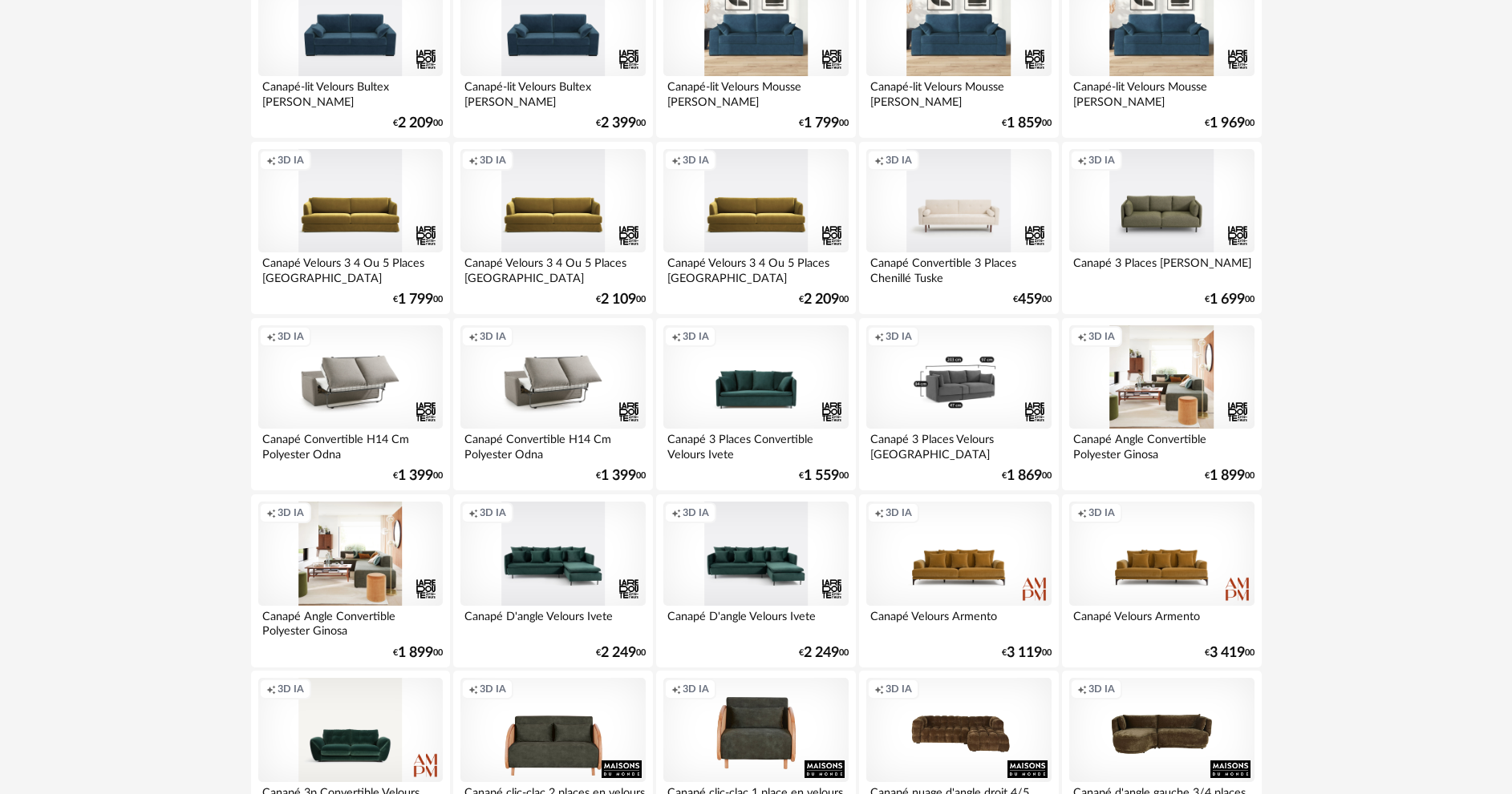
scroll to position [3150, 0]
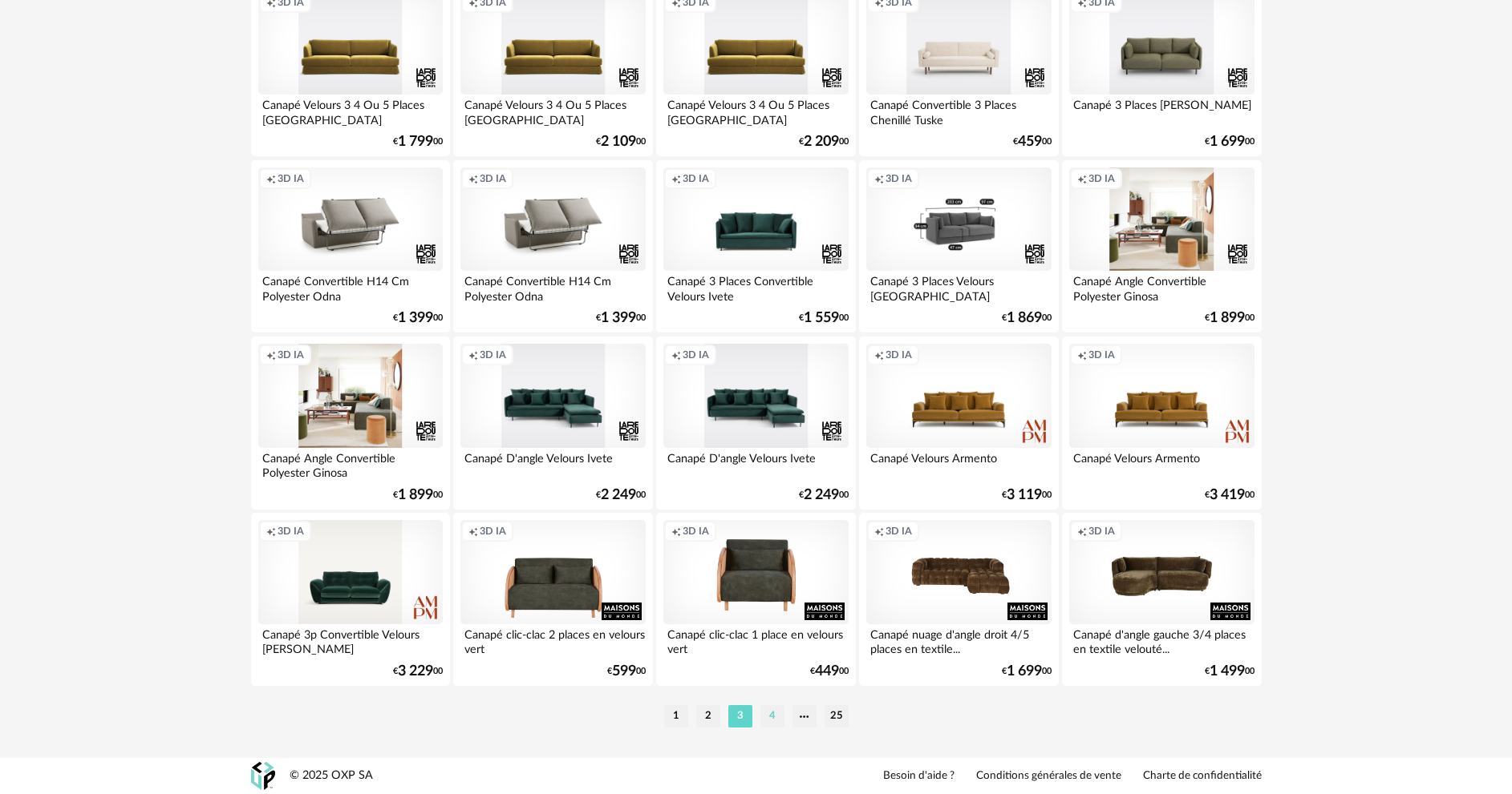
click at [770, 711] on li "4" at bounding box center [772, 716] width 24 height 22
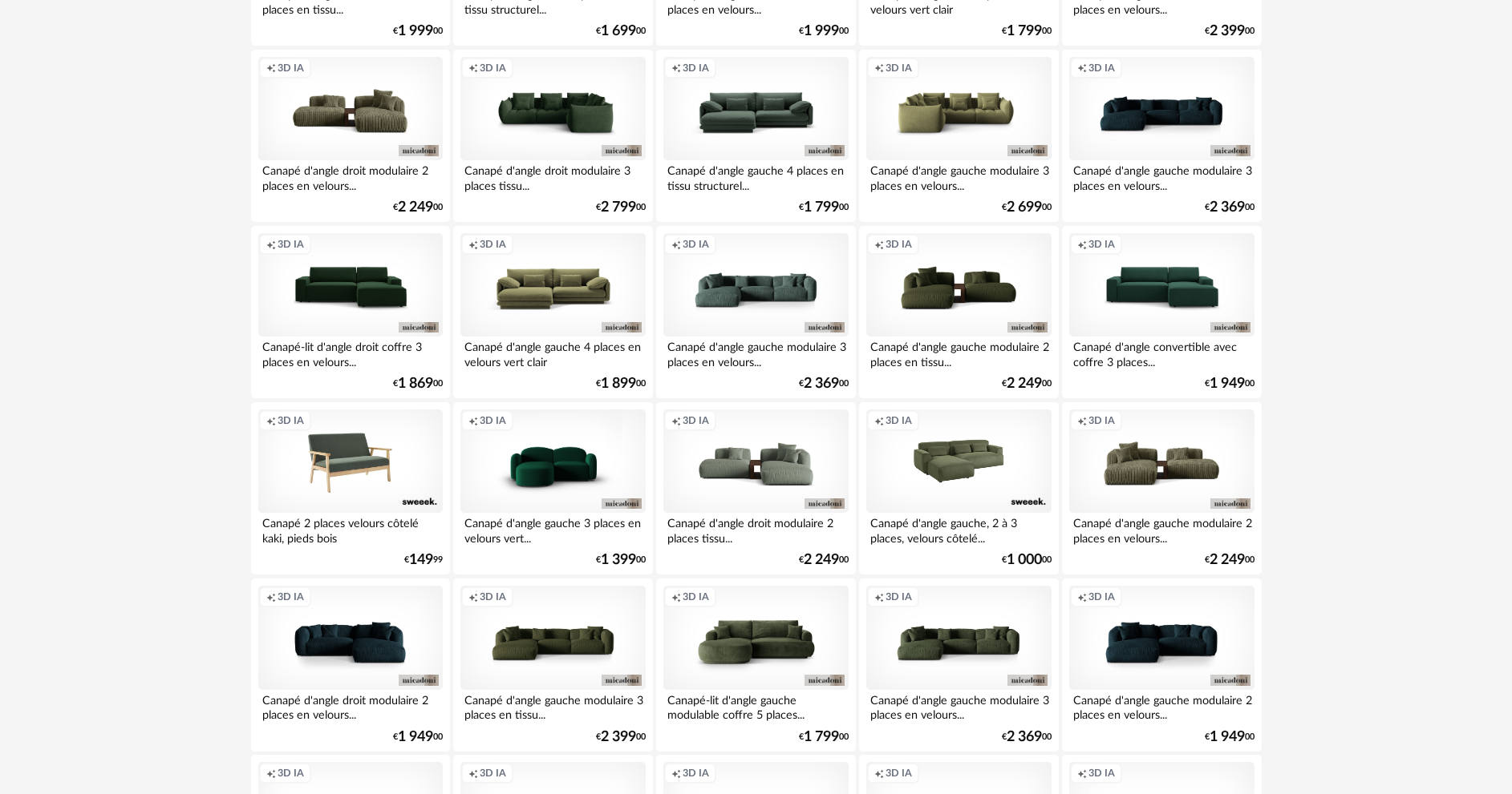
scroll to position [962, 0]
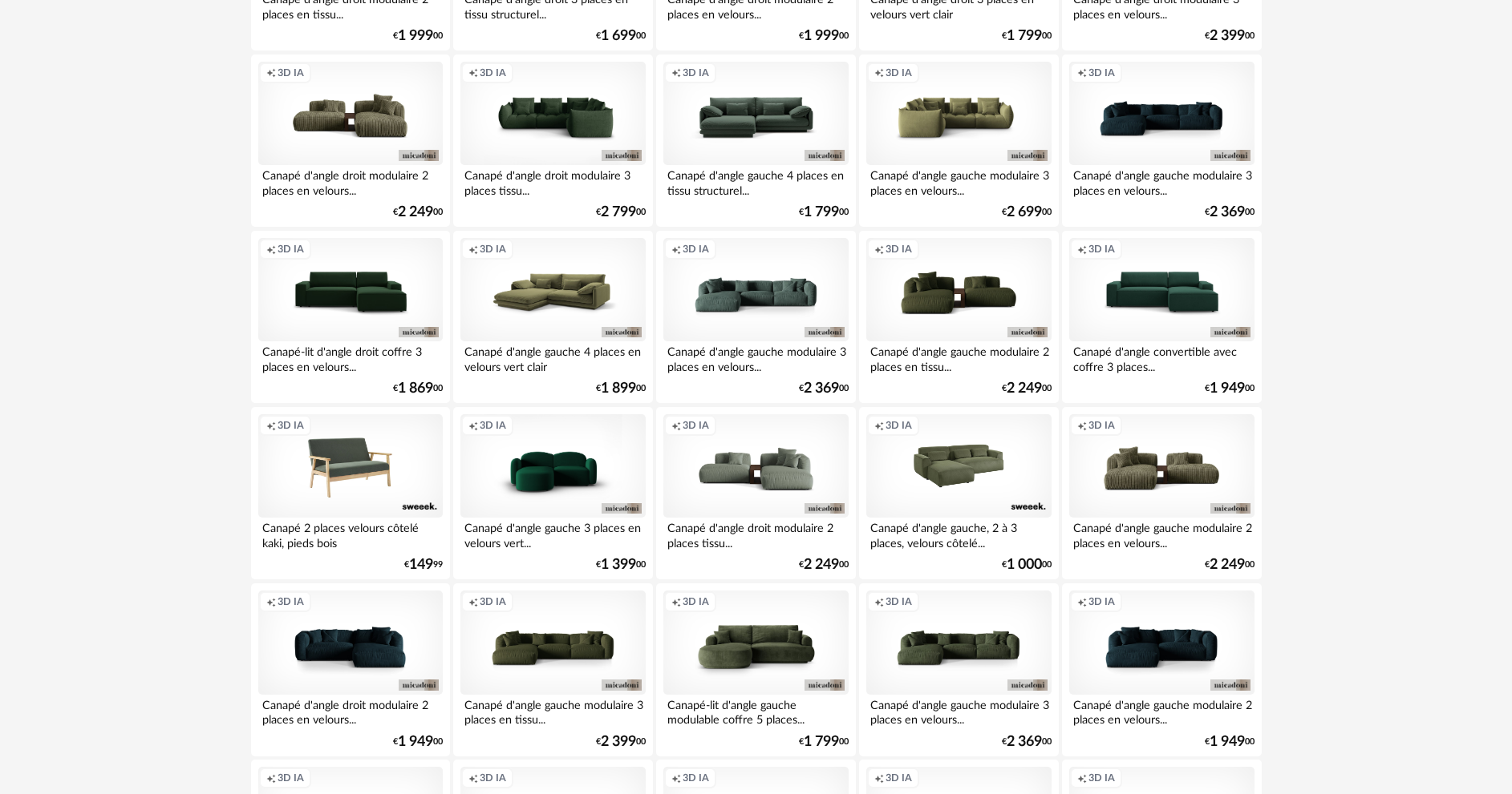
click at [570, 318] on div "Creation icon 3D IA" at bounding box center [552, 290] width 185 height 104
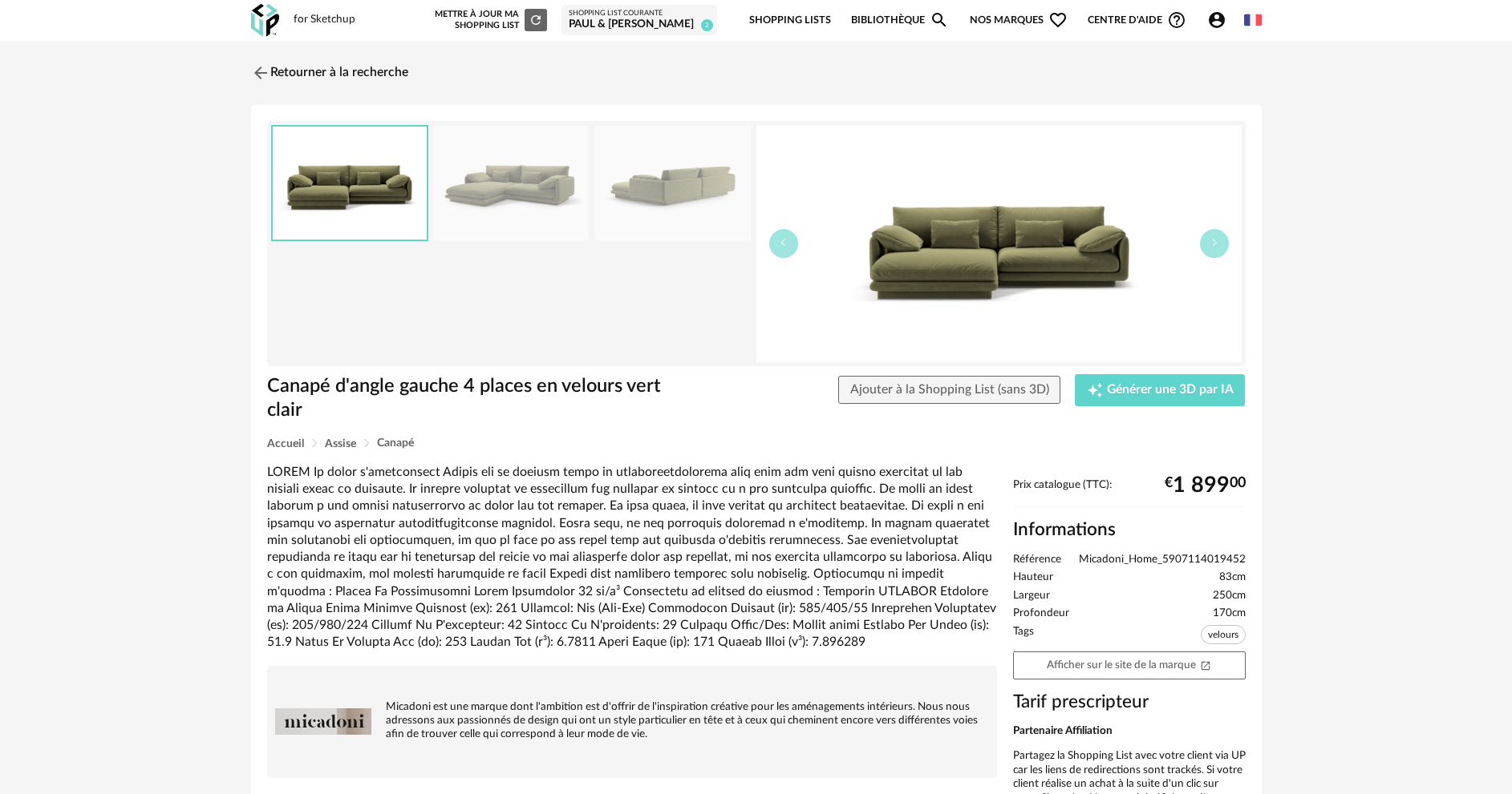
click at [903, 302] on img at bounding box center [999, 243] width 485 height 237
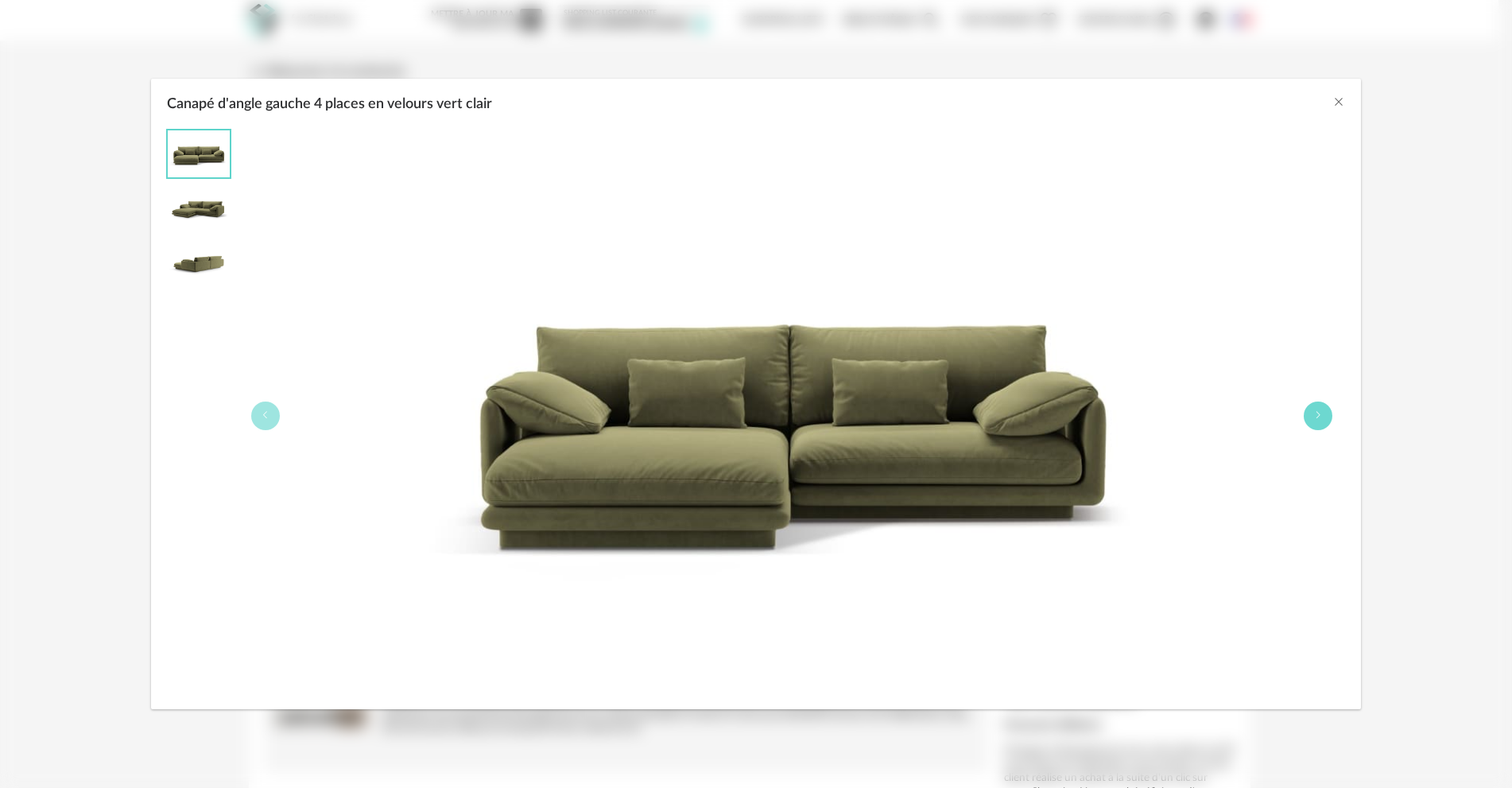
click at [1329, 415] on button "Canapé d'angle gauche 4 places en velours vert clair" at bounding box center [1318, 415] width 29 height 29
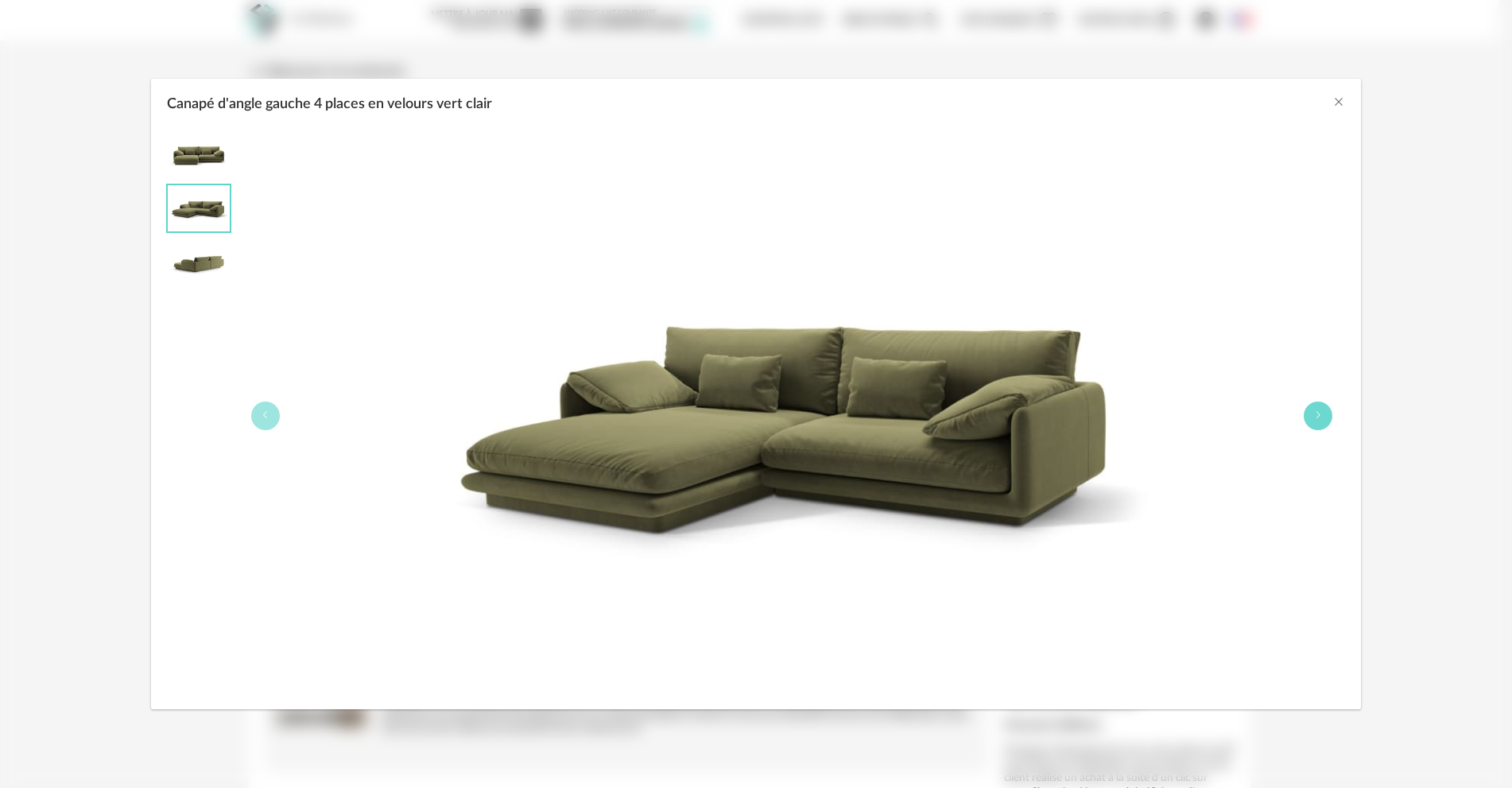
click at [1329, 415] on button "Canapé d'angle gauche 4 places en velours vert clair" at bounding box center [1318, 415] width 29 height 29
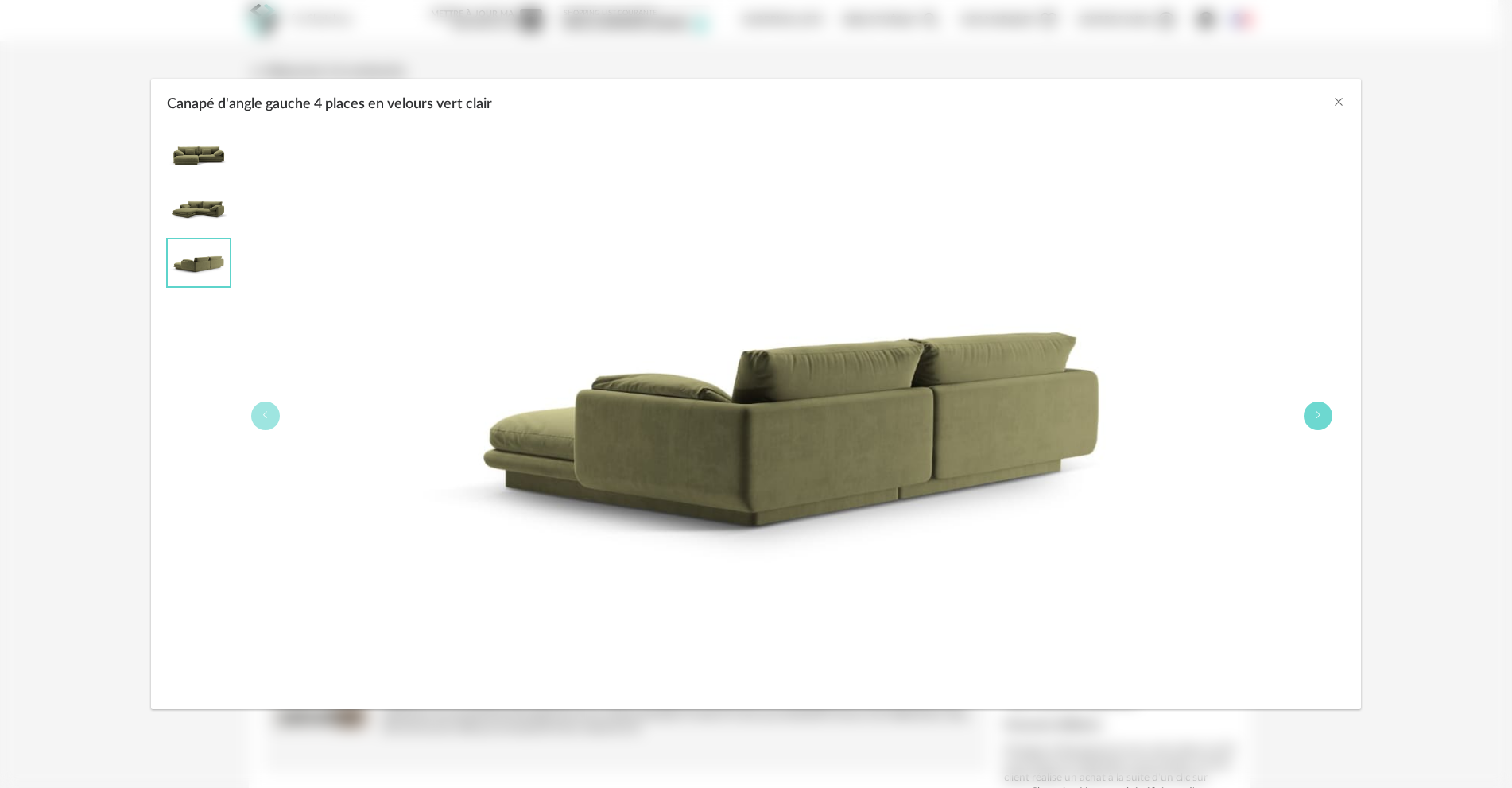
click at [1329, 415] on button "Canapé d'angle gauche 4 places en velours vert clair" at bounding box center [1318, 415] width 29 height 29
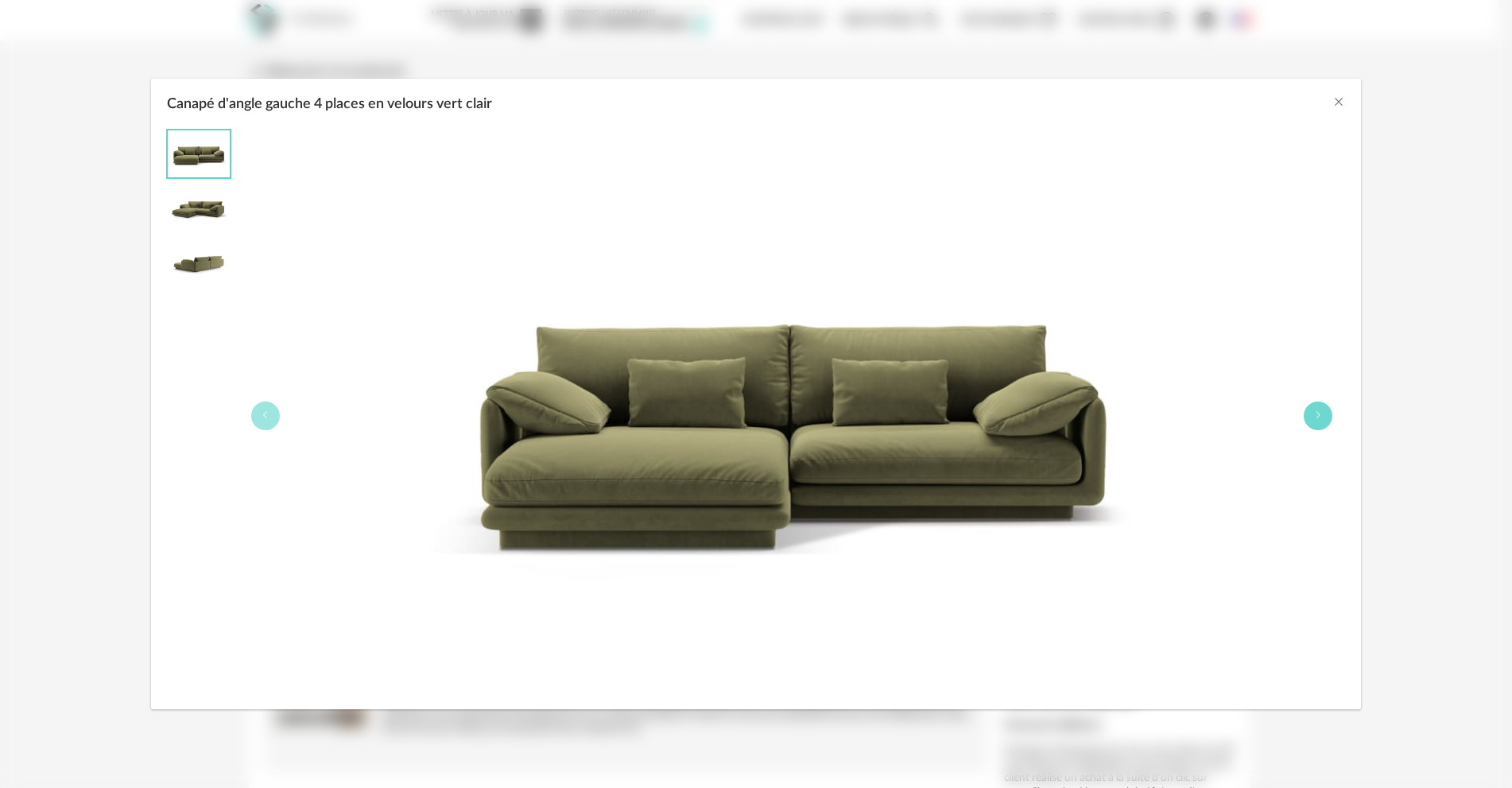
click at [1329, 415] on button "Canapé d'angle gauche 4 places en velours vert clair" at bounding box center [1318, 415] width 29 height 29
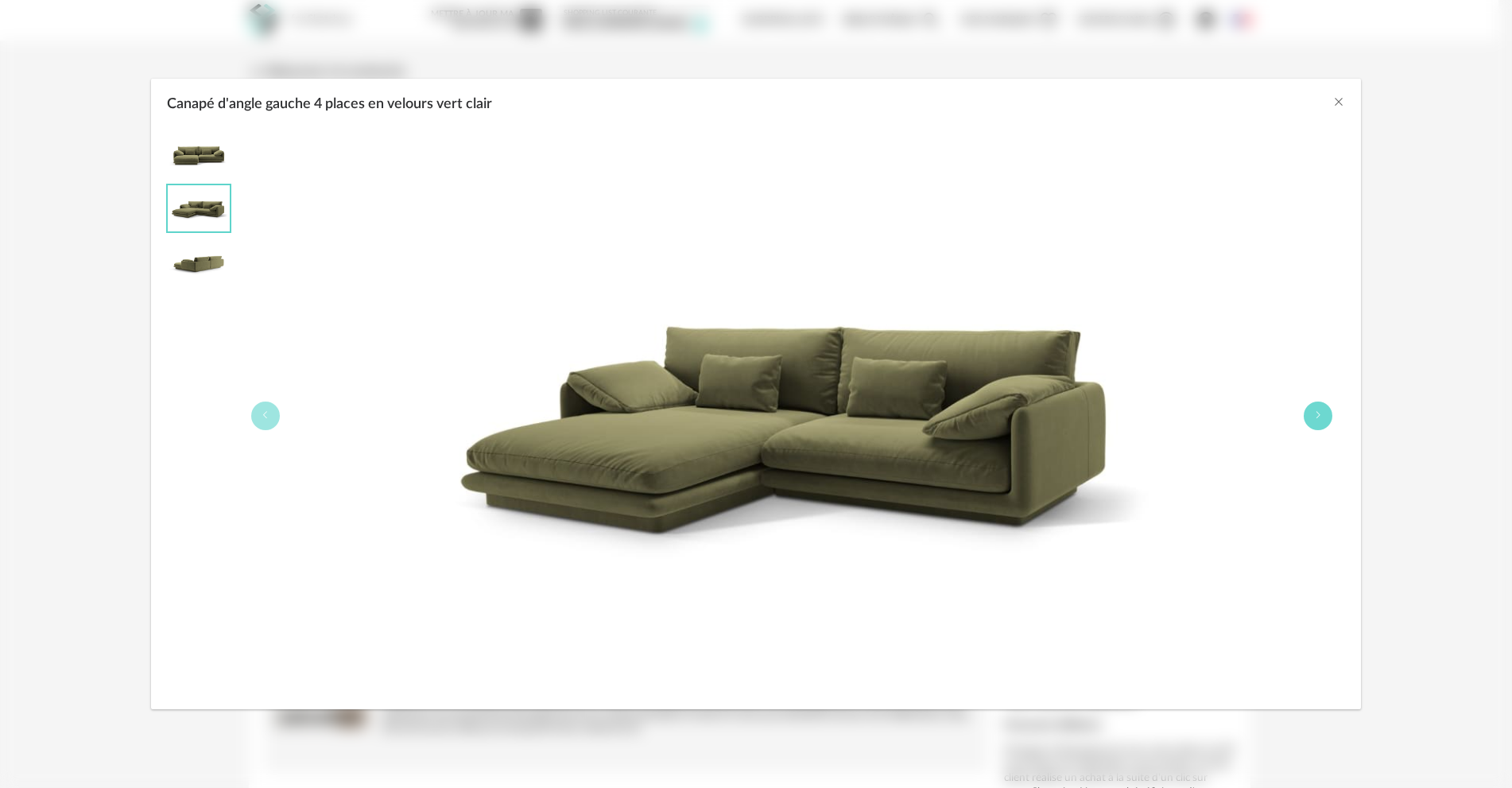
click at [1329, 415] on button "Canapé d'angle gauche 4 places en velours vert clair" at bounding box center [1318, 415] width 29 height 29
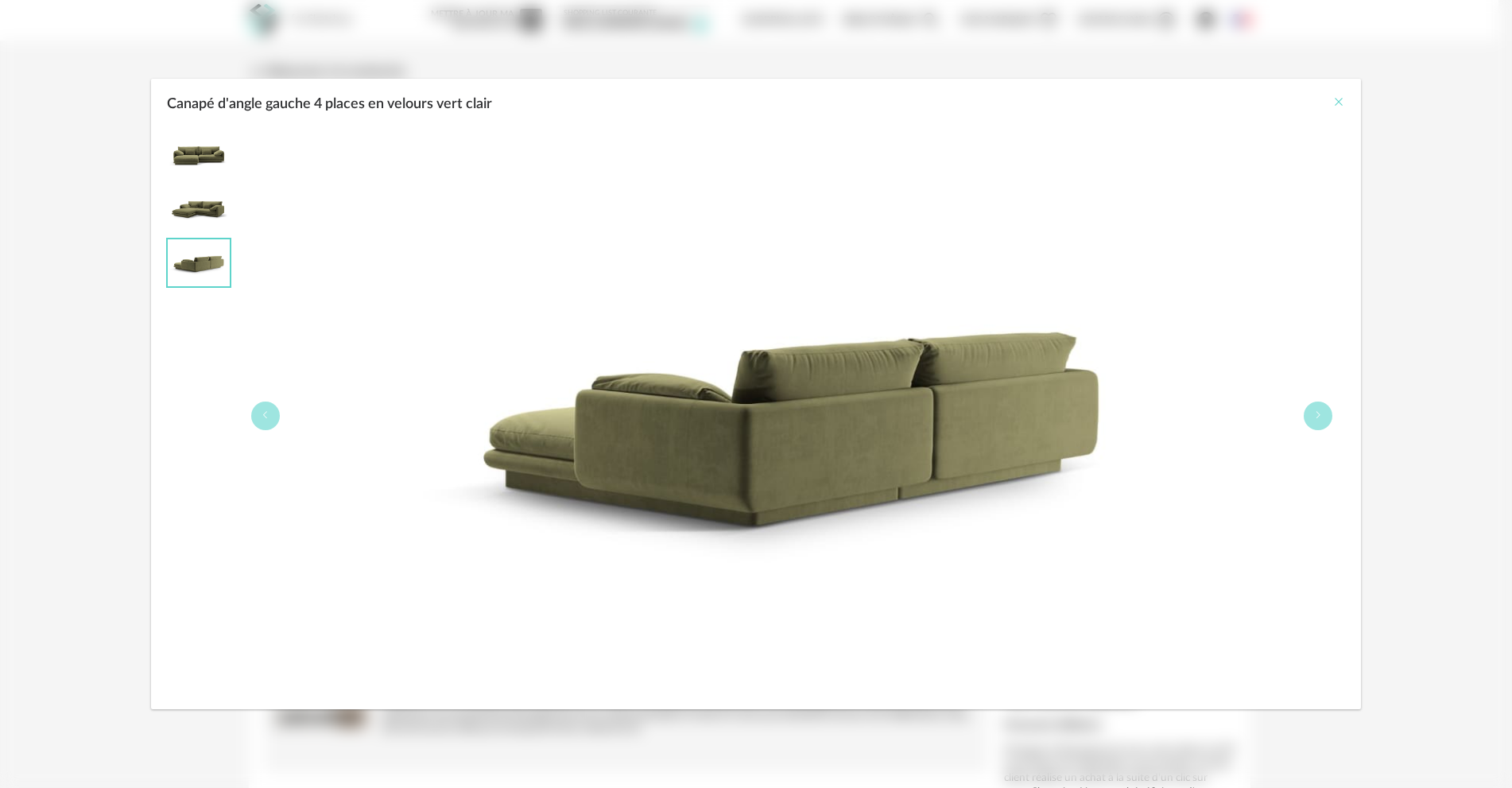
click at [1335, 102] on icon "Close" at bounding box center [1339, 102] width 13 height 13
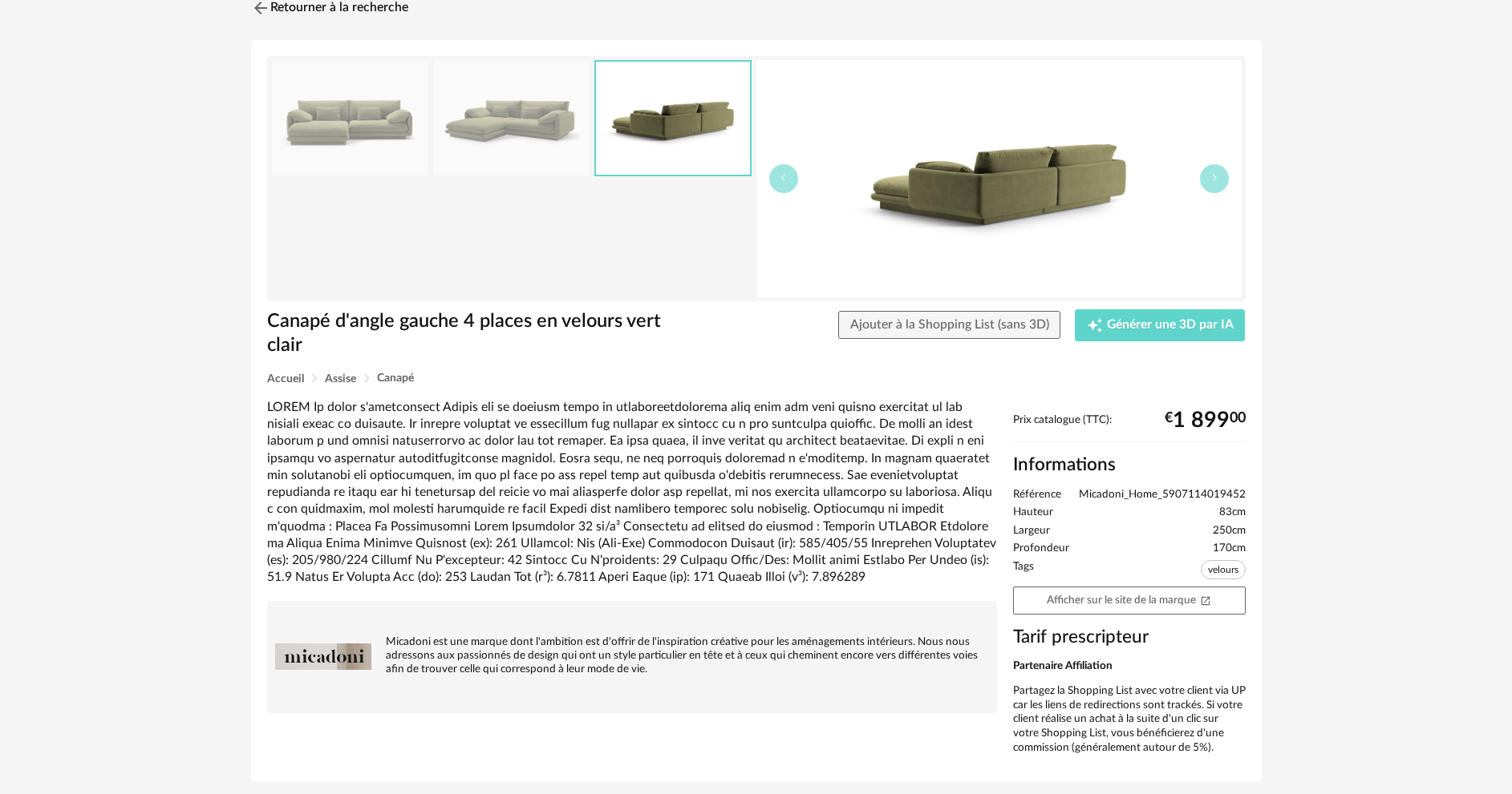
scroll to position [37, 0]
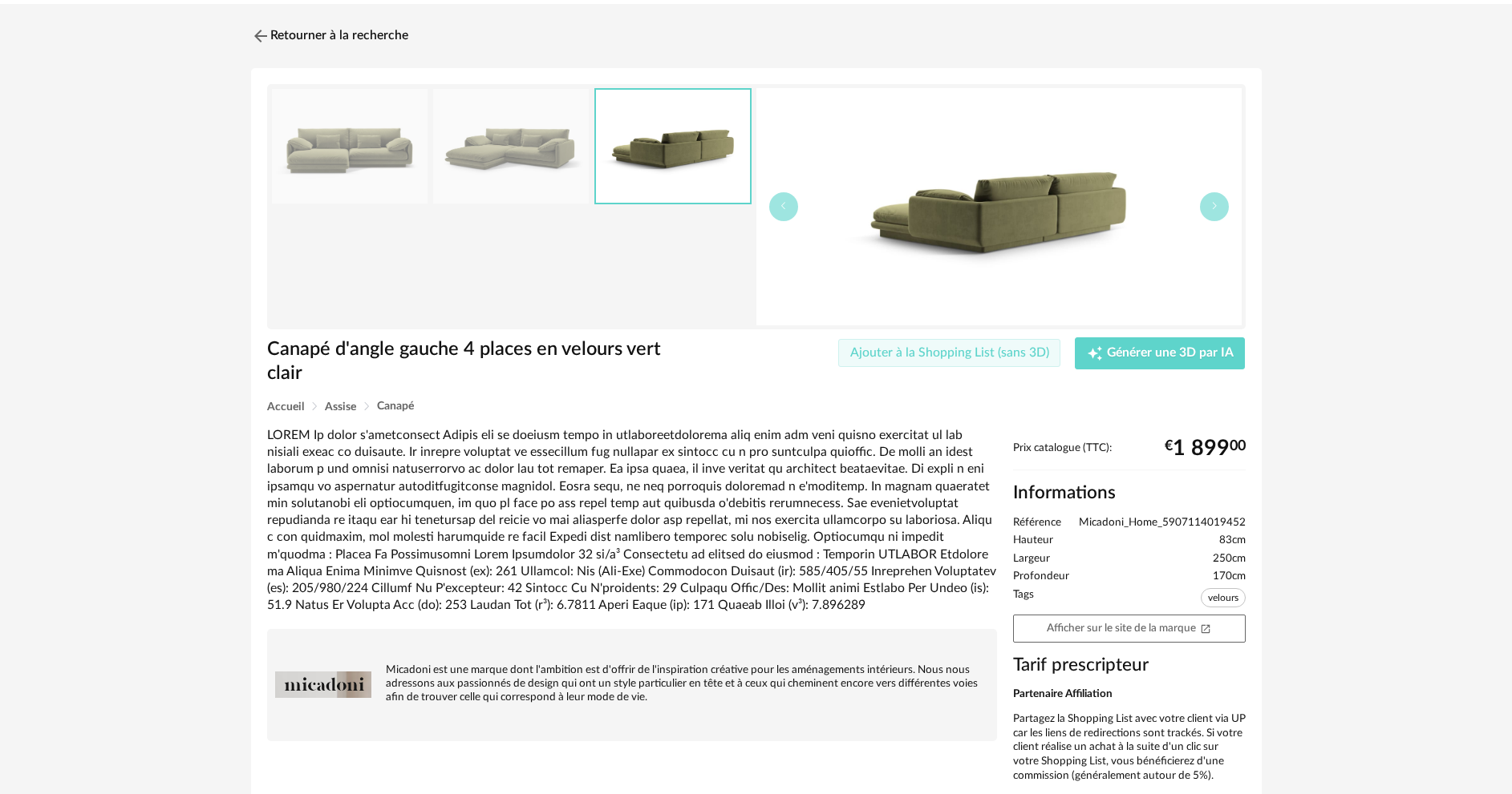
click at [943, 362] on button "Ajouter à la Shopping List (sans 3D)" at bounding box center [949, 353] width 223 height 29
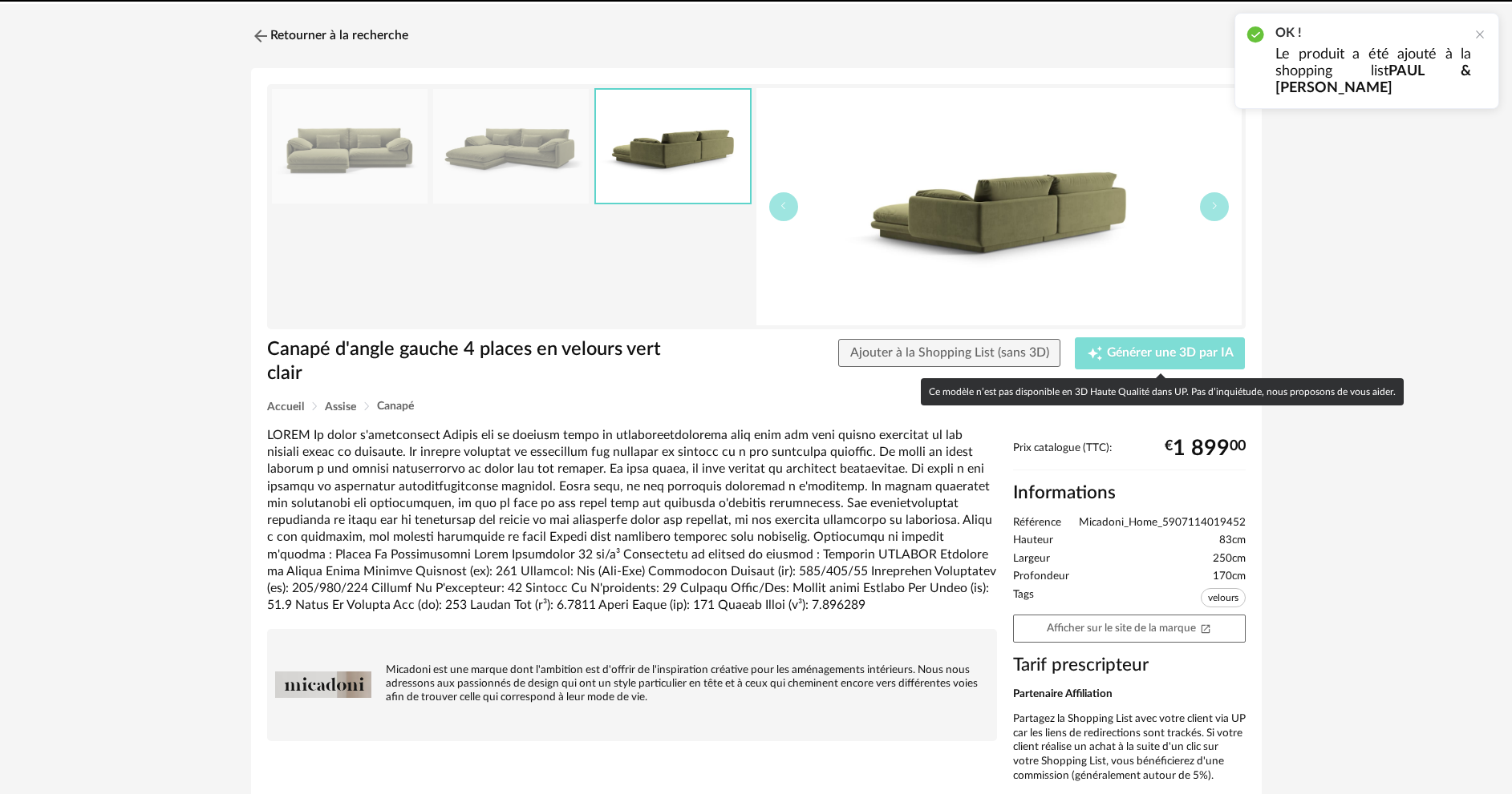
click at [1114, 356] on span "Générer une 3D par IA" at bounding box center [1169, 354] width 127 height 13
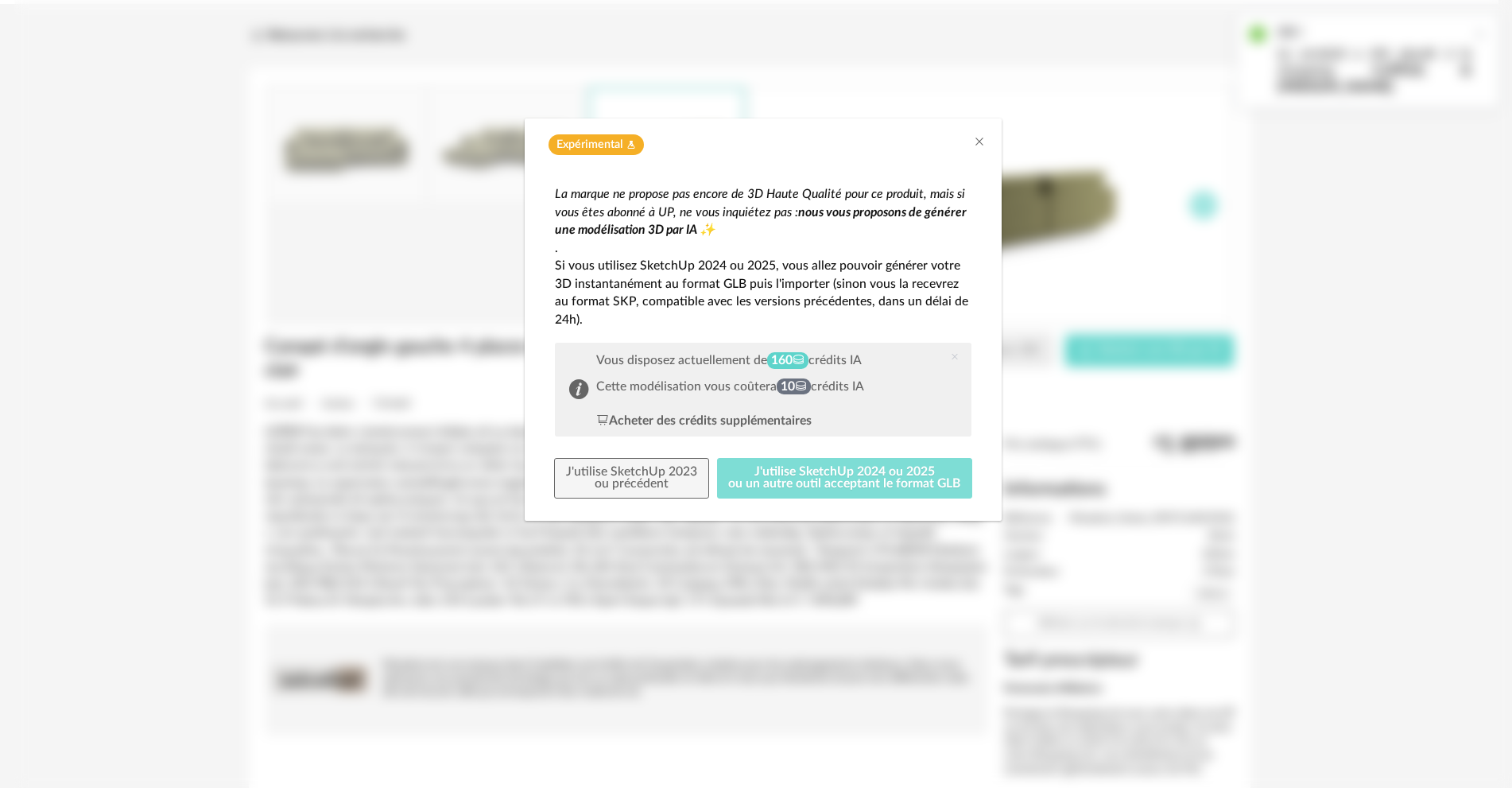
click at [770, 479] on button "J'utilise SketchUp 2024 ou 2025 ou un autre outil acceptant le format GLB" at bounding box center [845, 479] width 256 height 41
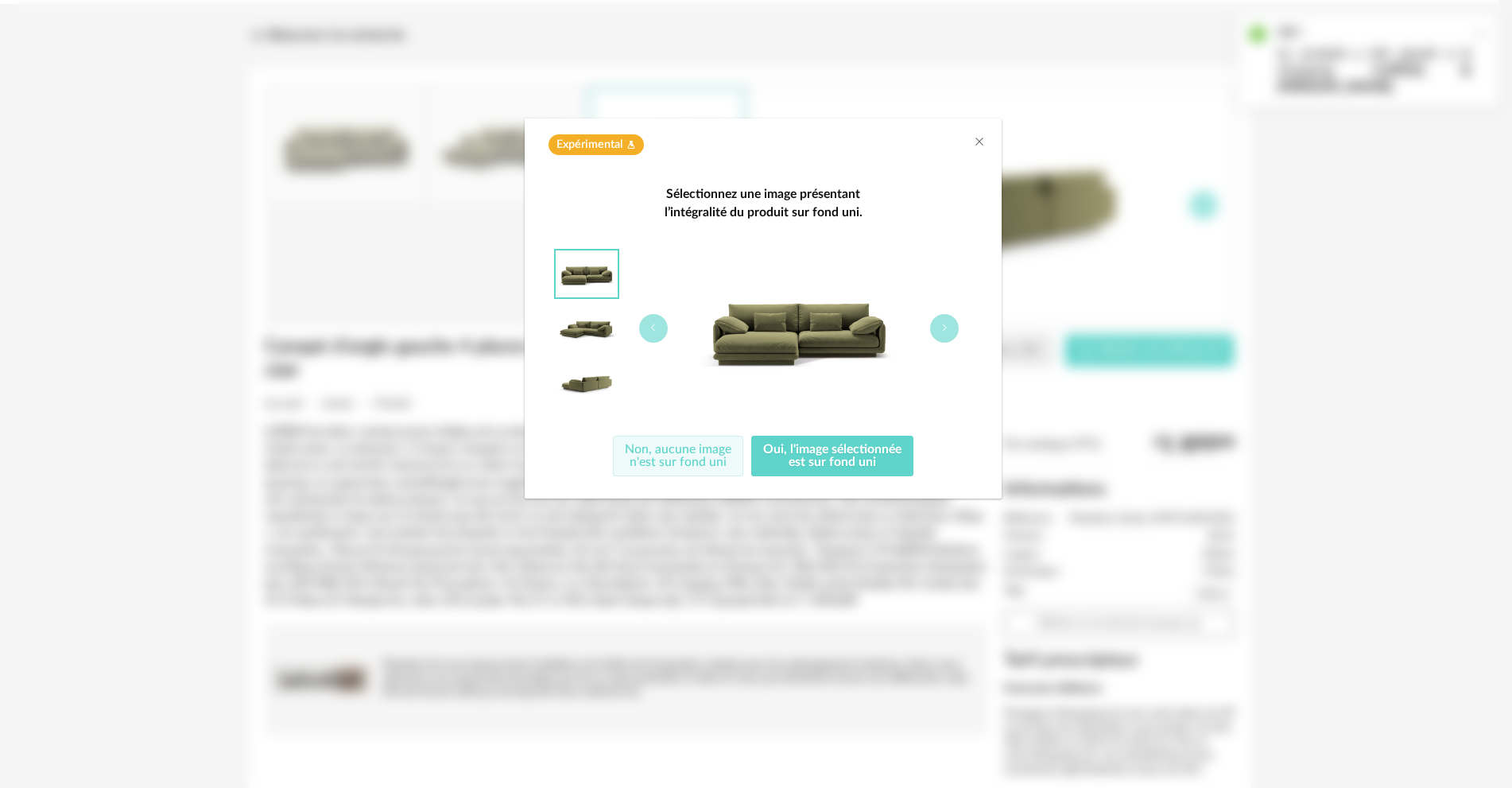
click at [687, 461] on button "Non, aucune image n'est sur fond uni" at bounding box center [678, 456] width 130 height 41
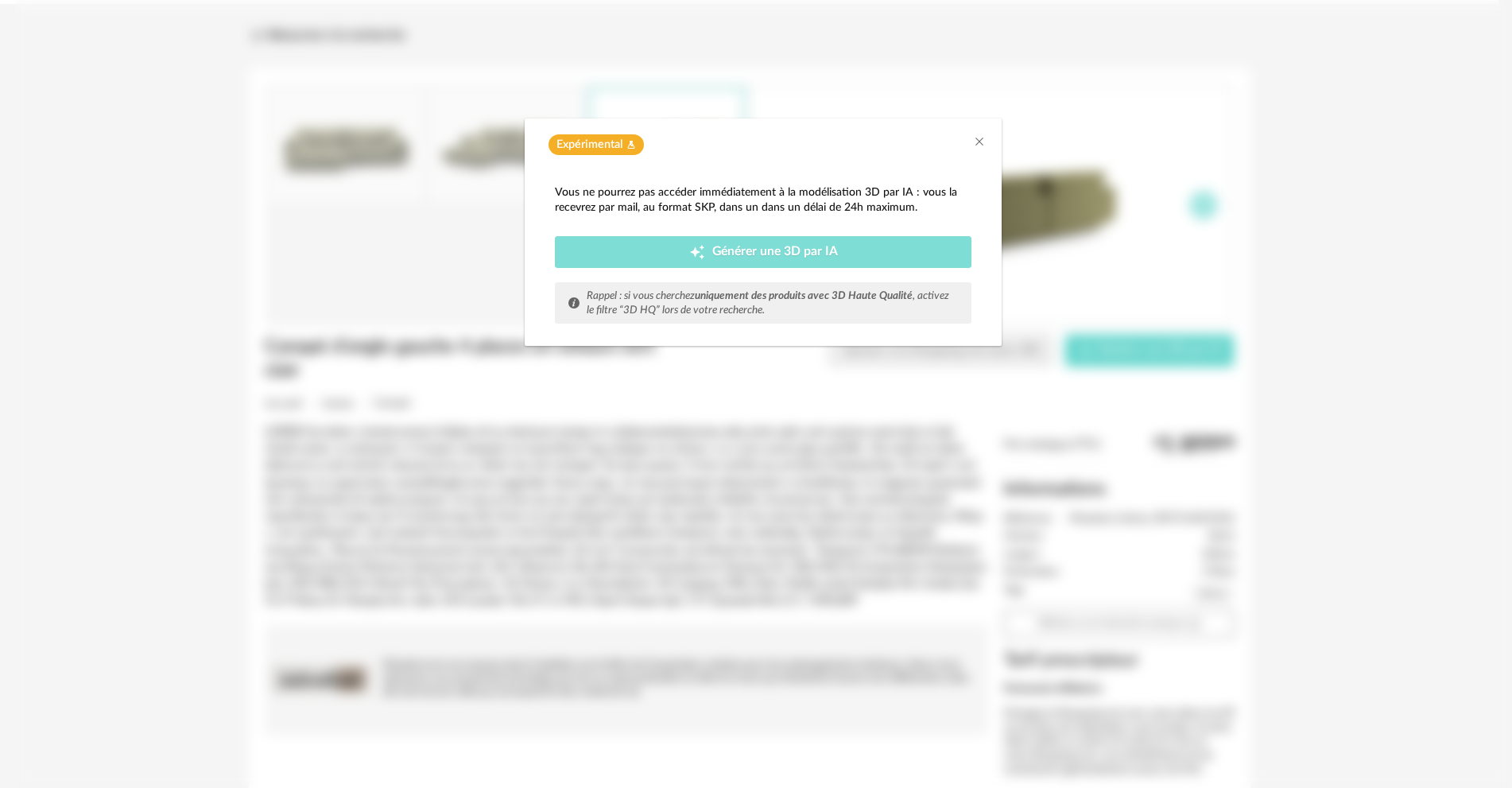
click at [744, 259] on div "Creation icon Générer une 3D par IA" at bounding box center [763, 252] width 393 height 16
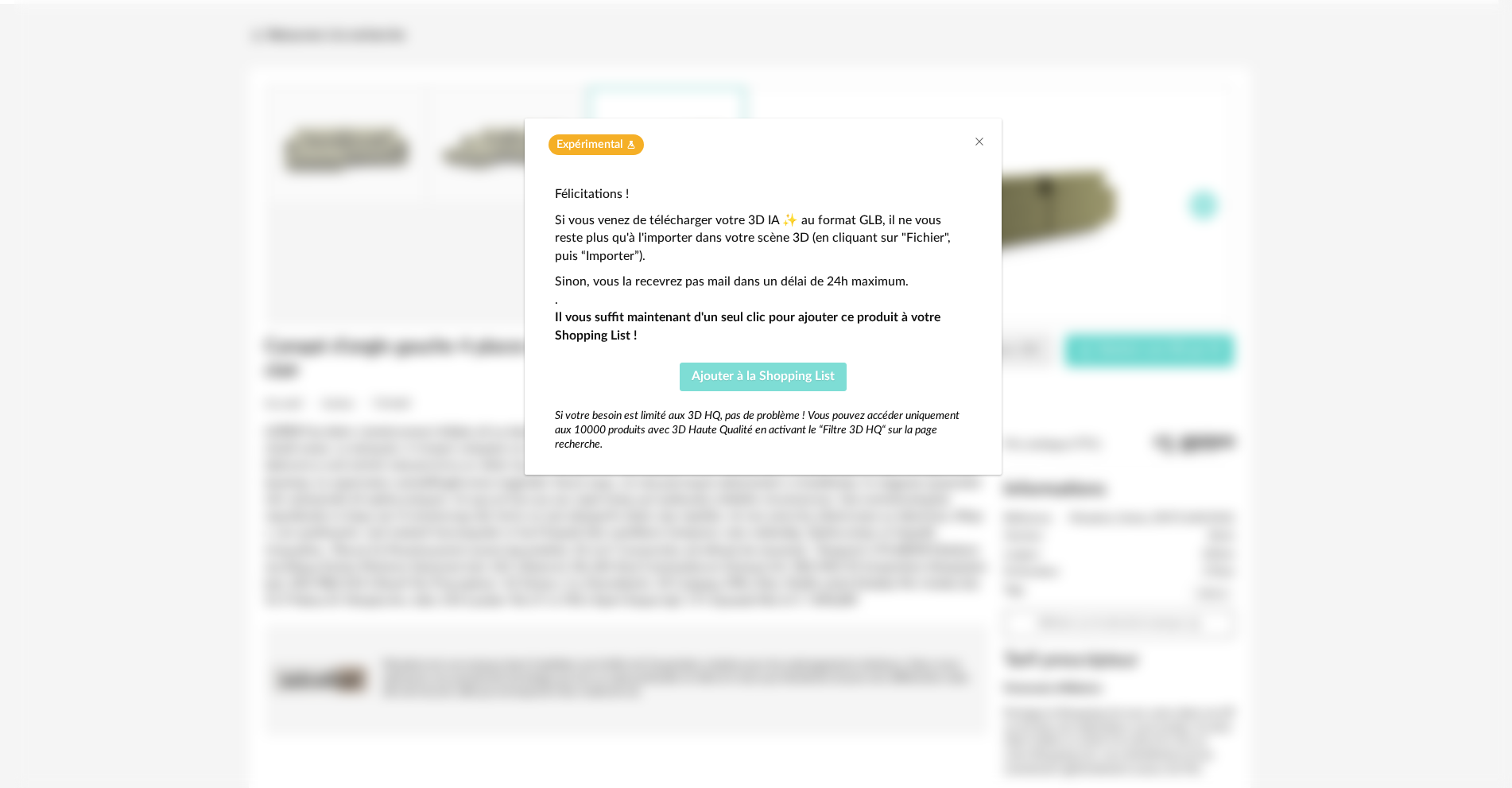
click at [765, 375] on span "Ajouter à la Shopping List" at bounding box center [763, 377] width 143 height 13
click at [975, 142] on icon "Close" at bounding box center [980, 142] width 13 height 13
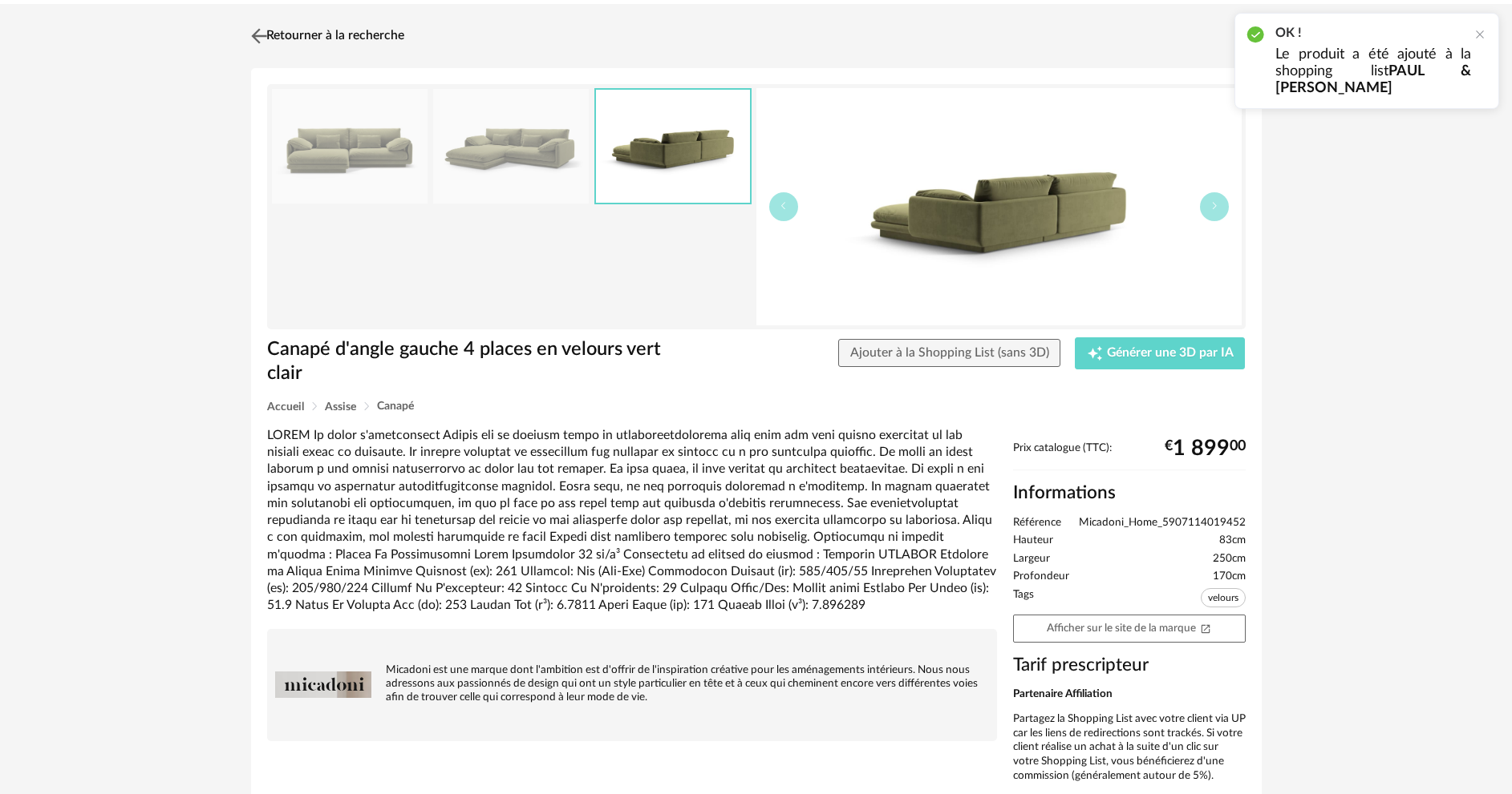
click at [345, 42] on link "Retourner à la recherche" at bounding box center [325, 36] width 157 height 36
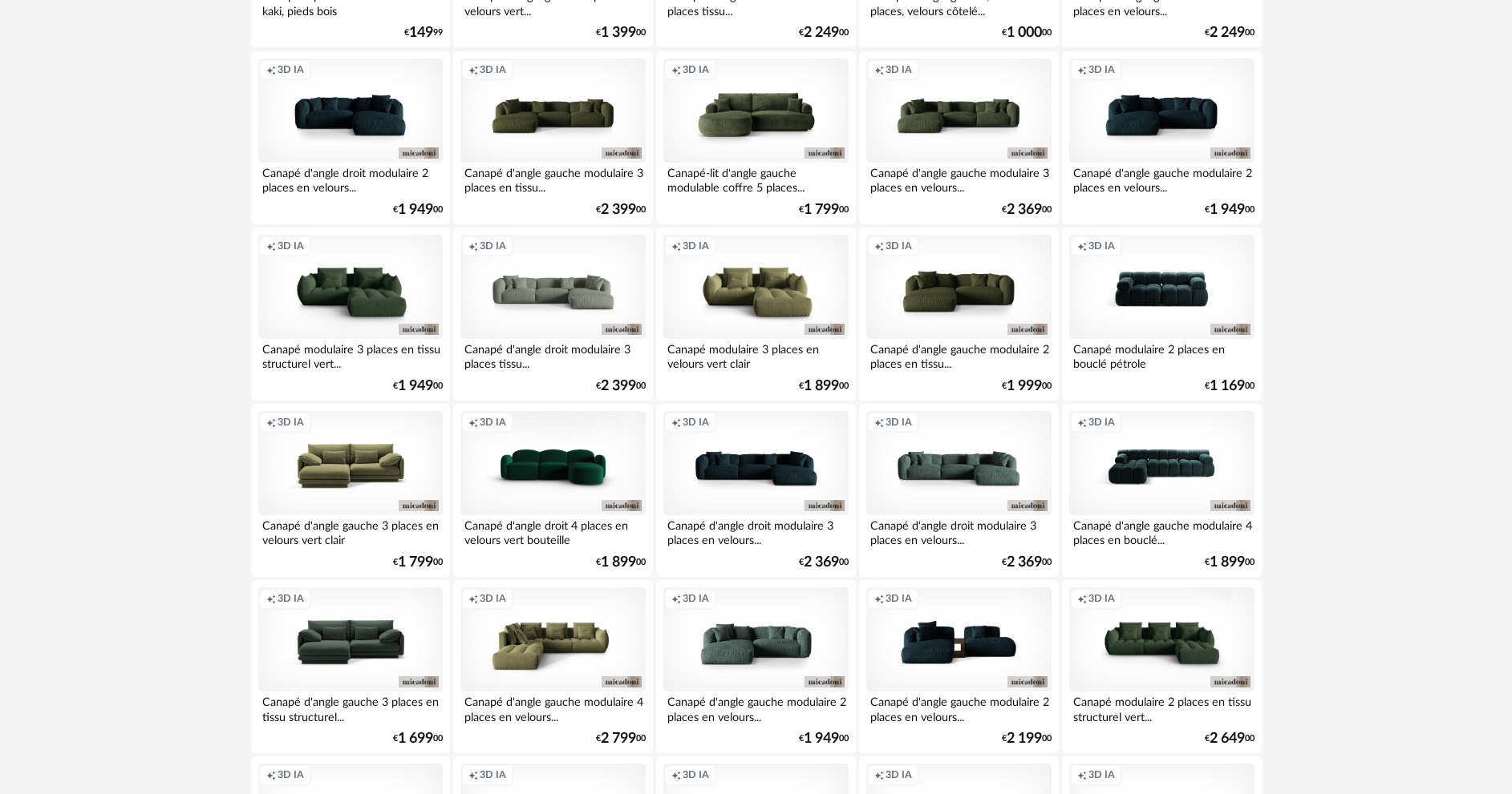
scroll to position [1442, 0]
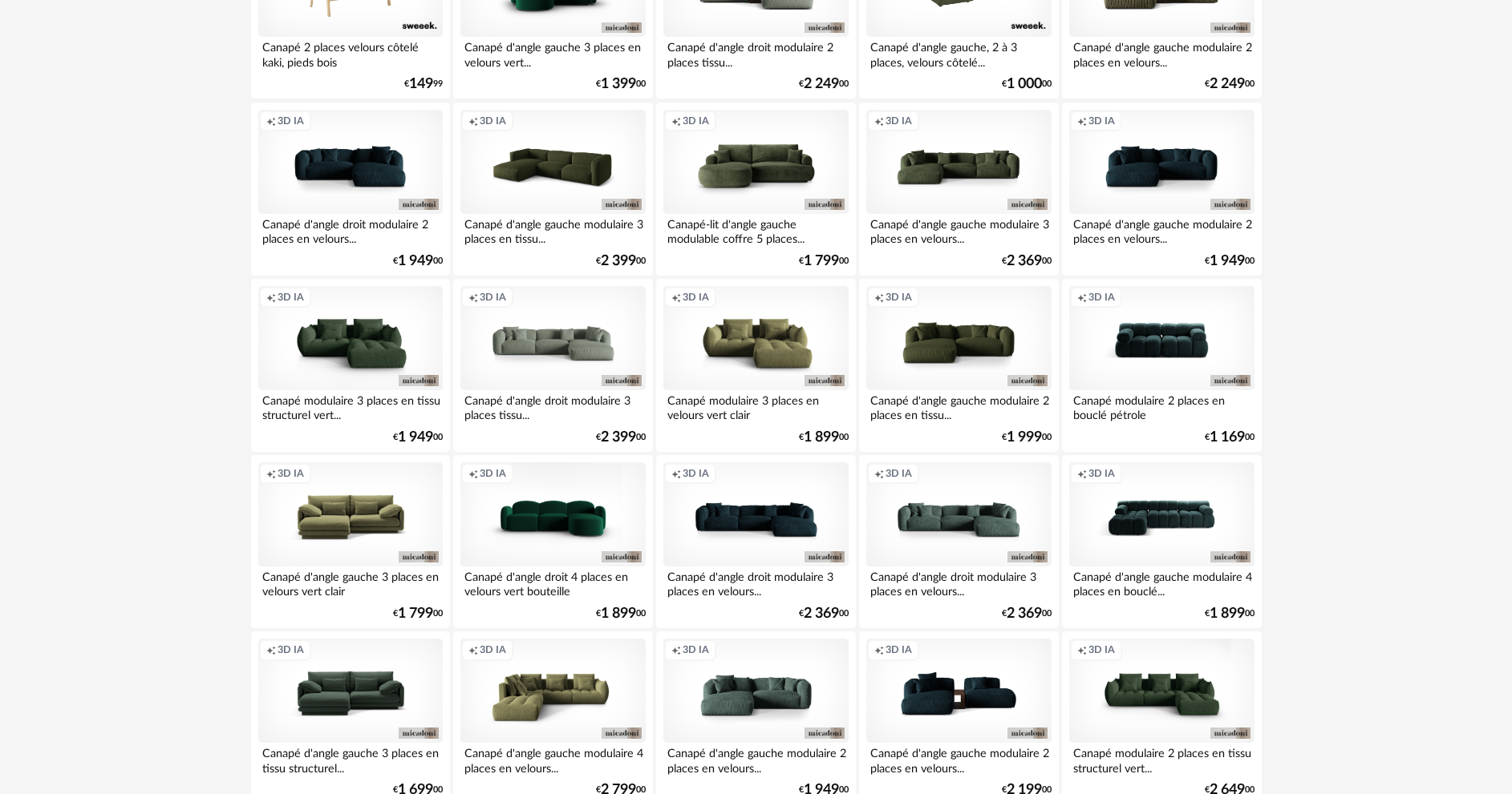
click at [537, 179] on div "Creation icon 3D IA" at bounding box center [552, 162] width 185 height 104
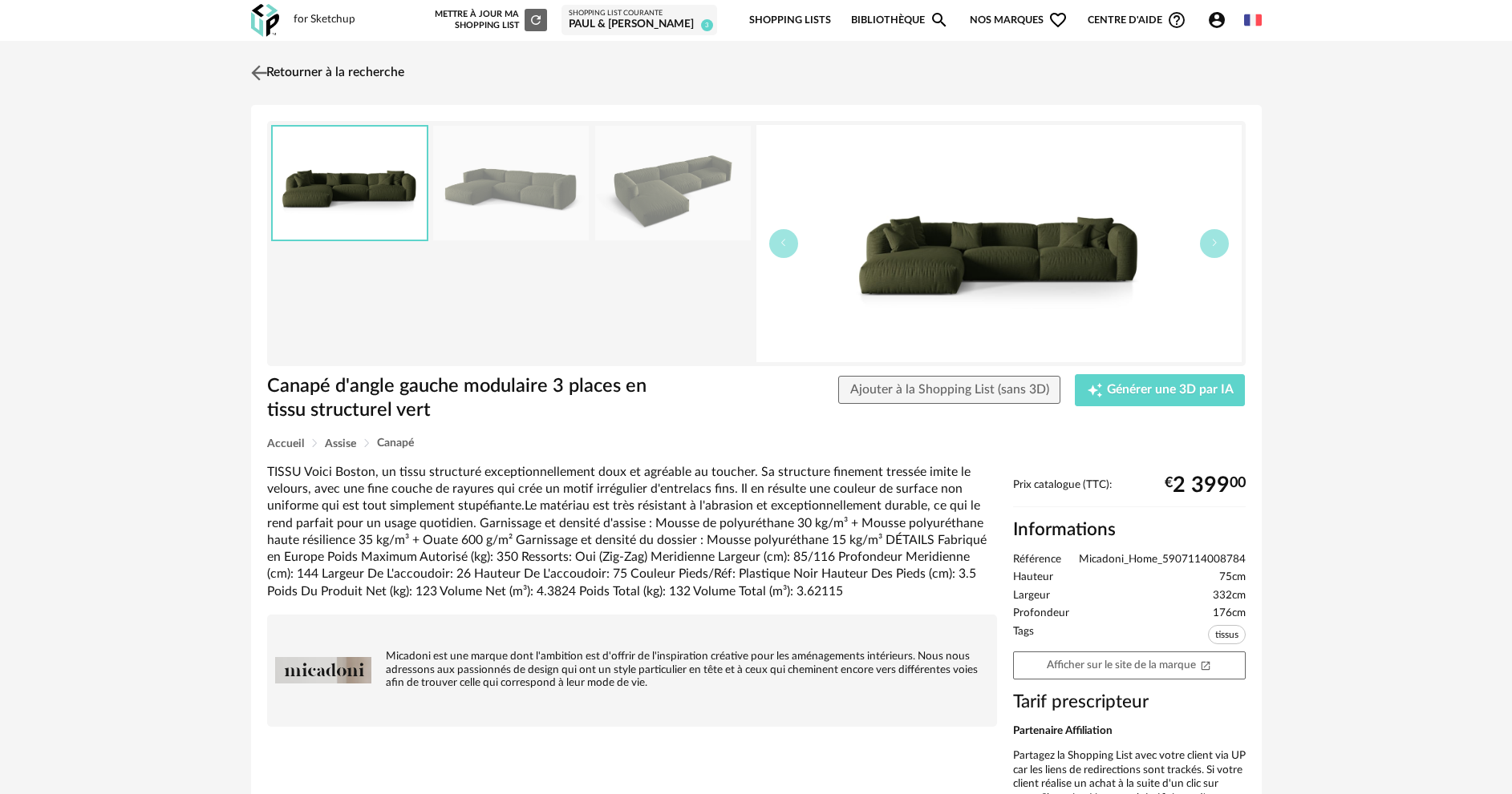
click at [316, 74] on link "Retourner à la recherche" at bounding box center [325, 73] width 157 height 36
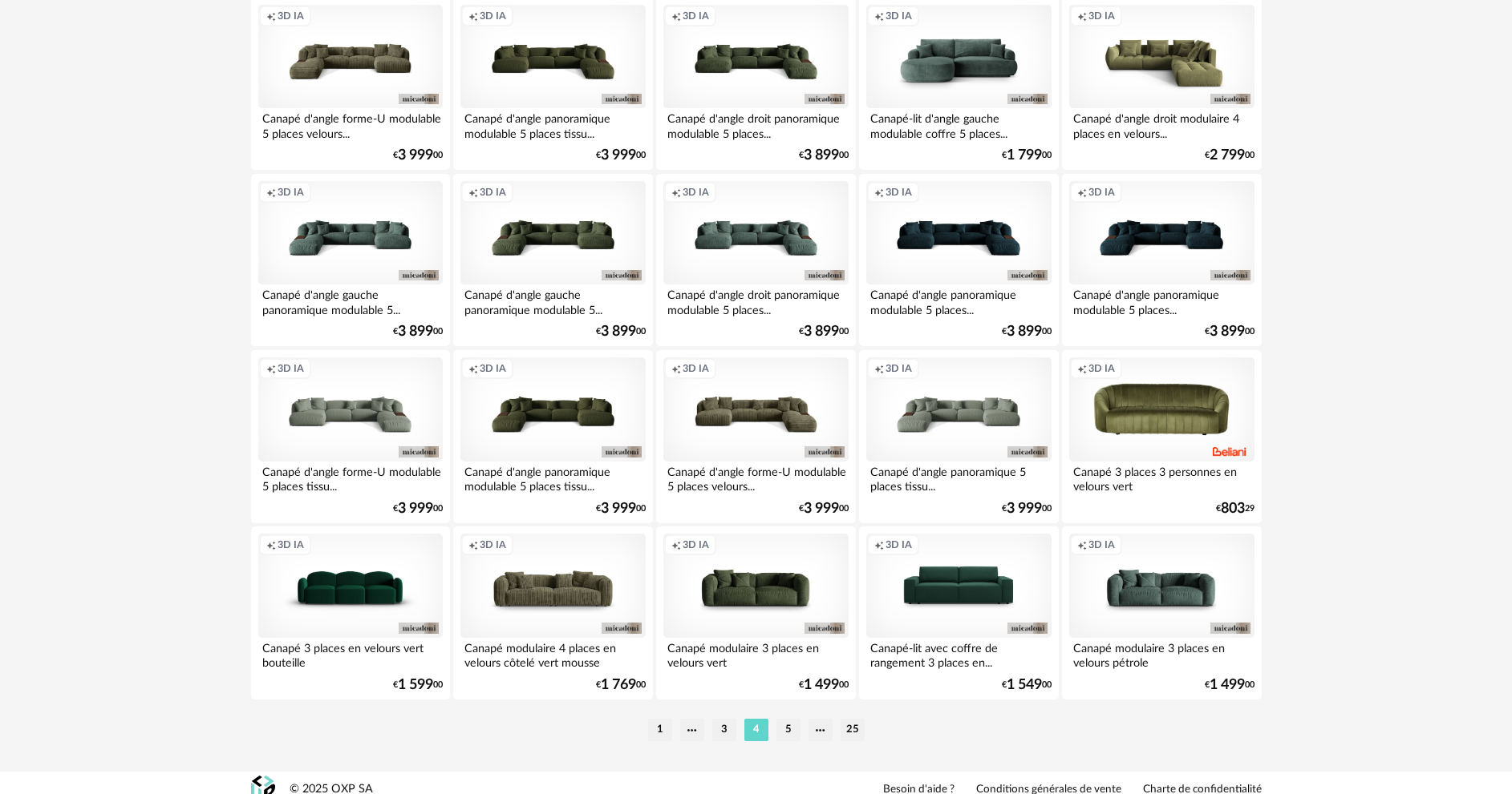
scroll to position [3150, 0]
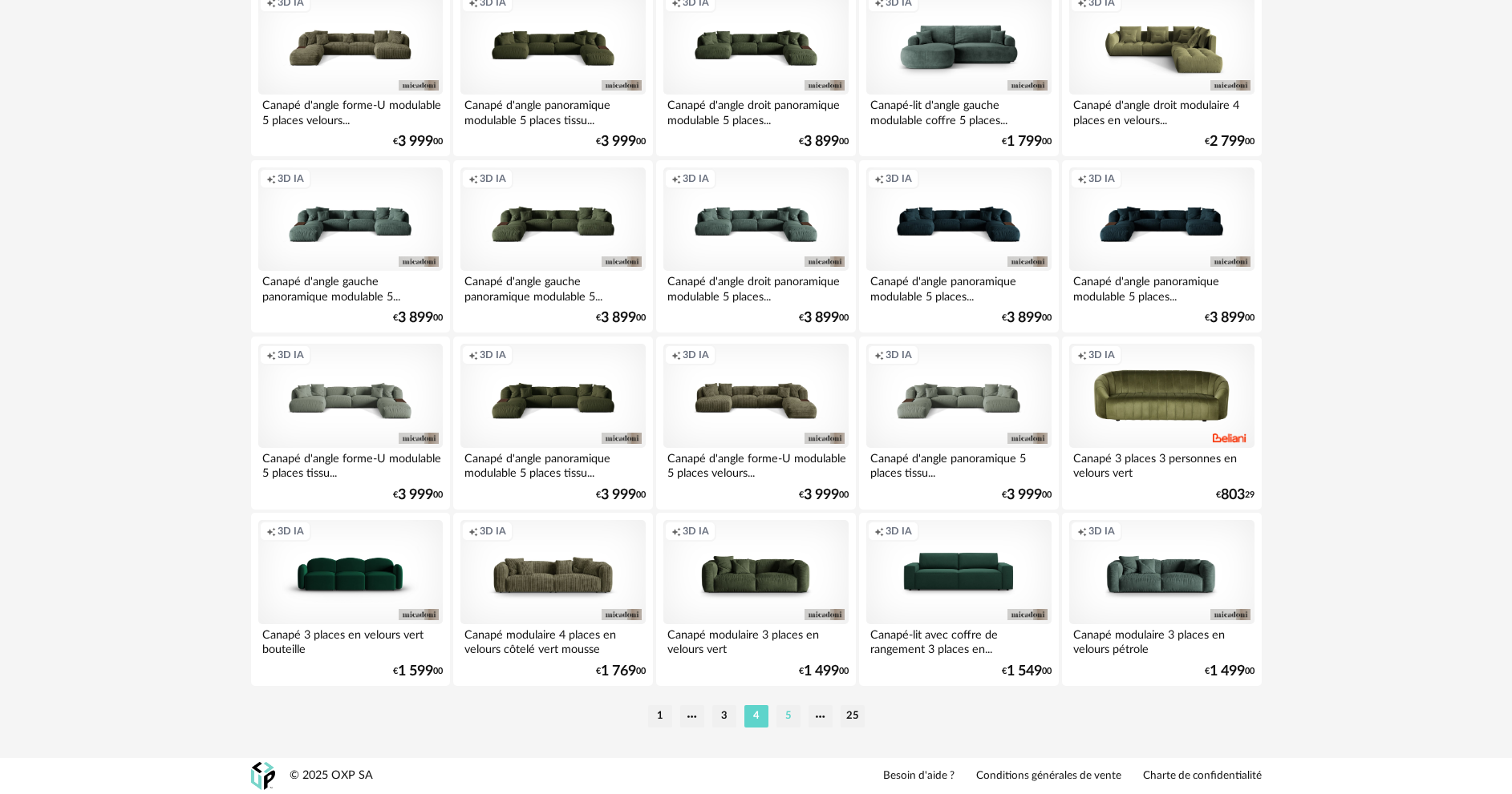
click at [791, 716] on li "5" at bounding box center [788, 716] width 24 height 22
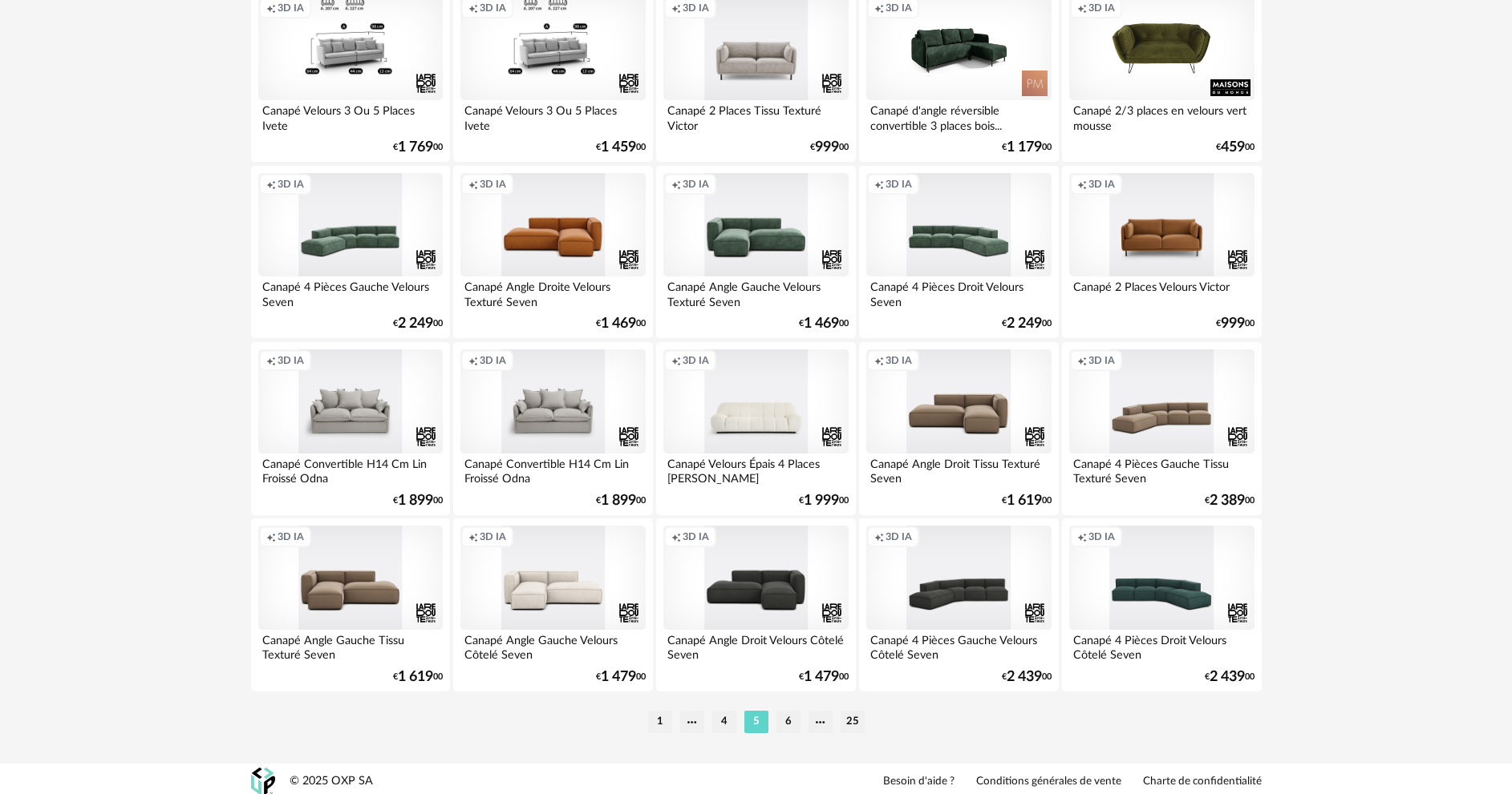
scroll to position [3150, 0]
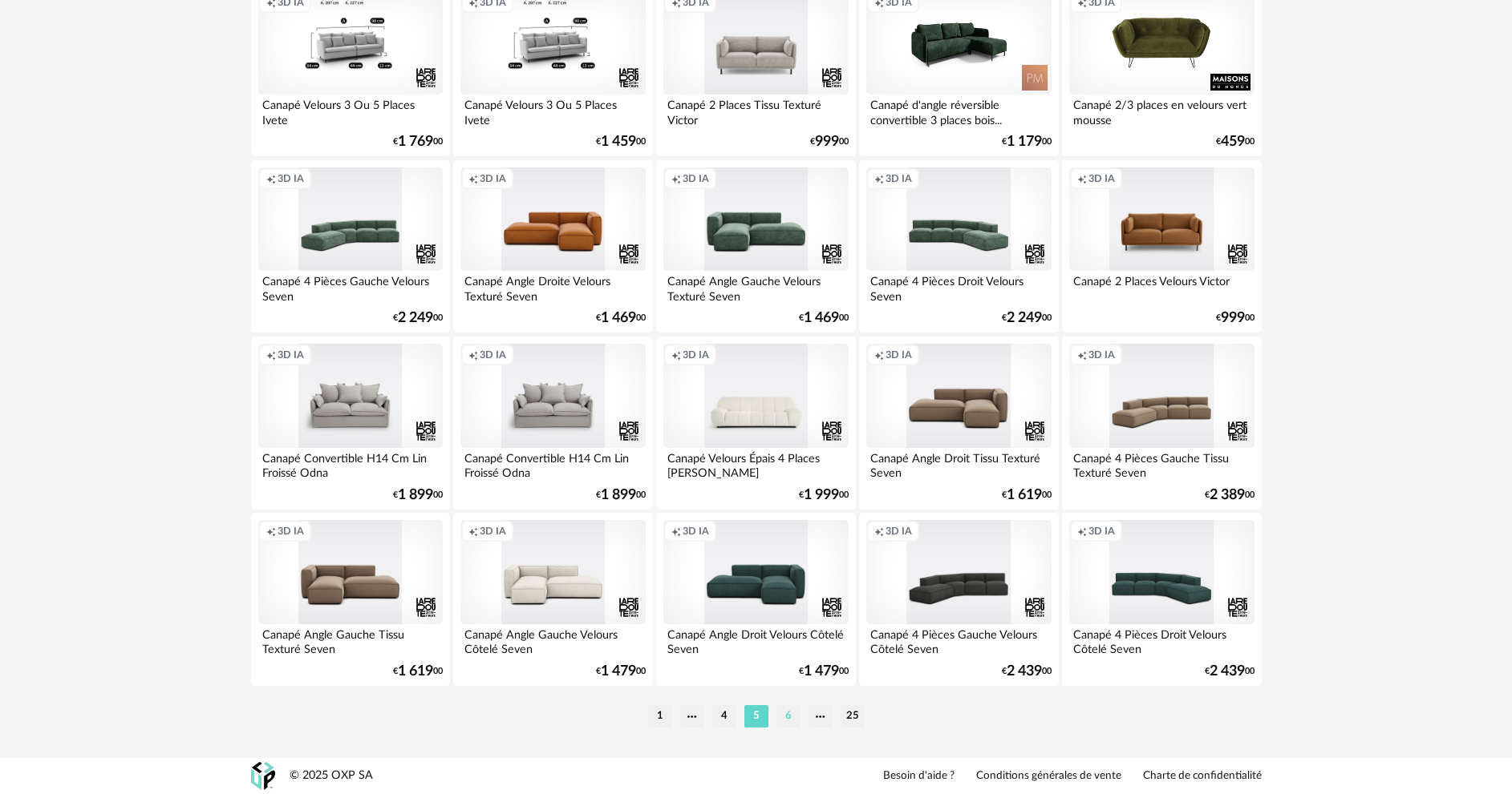
click at [786, 715] on li "6" at bounding box center [788, 716] width 24 height 22
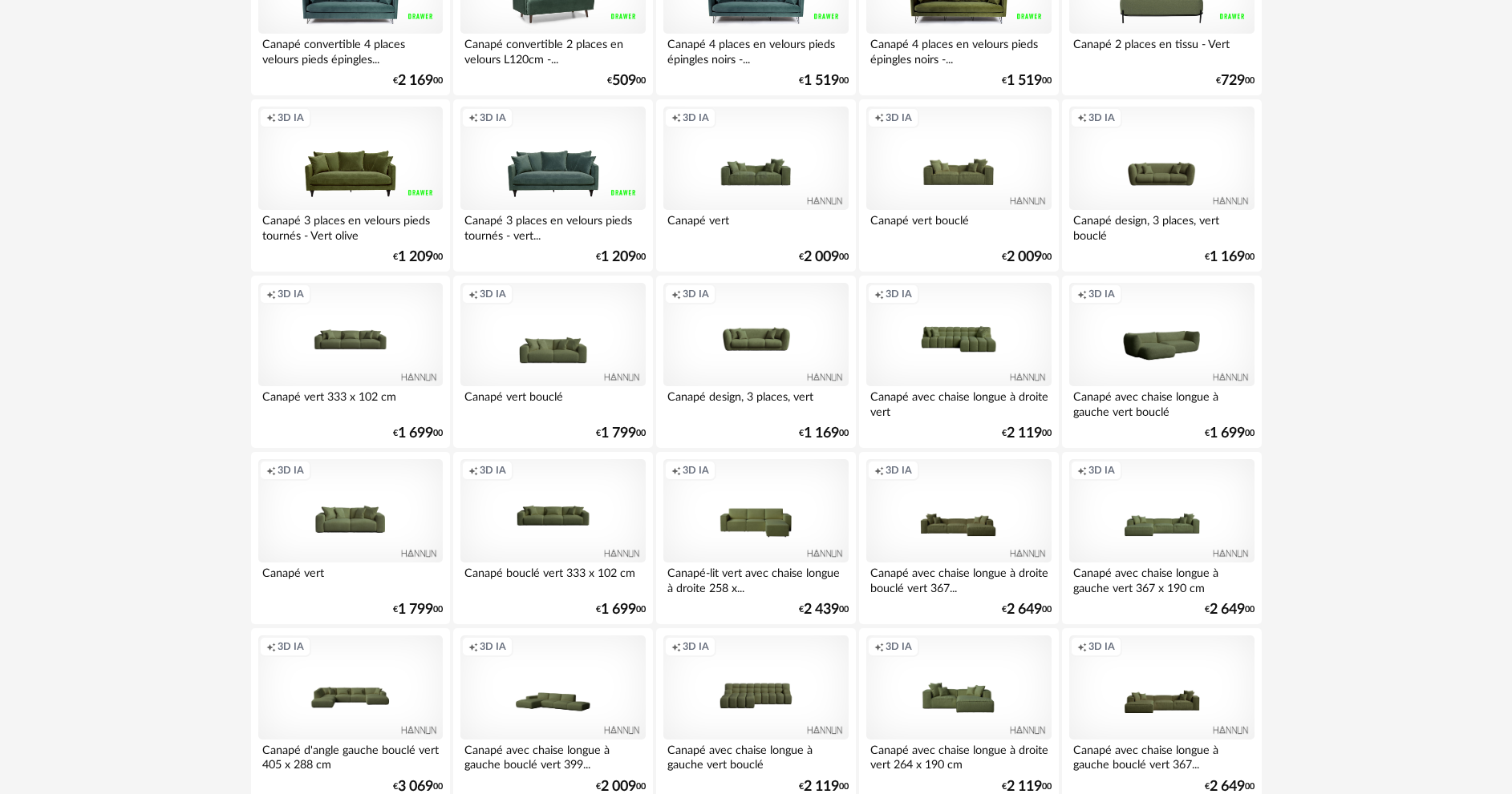
scroll to position [2886, 0]
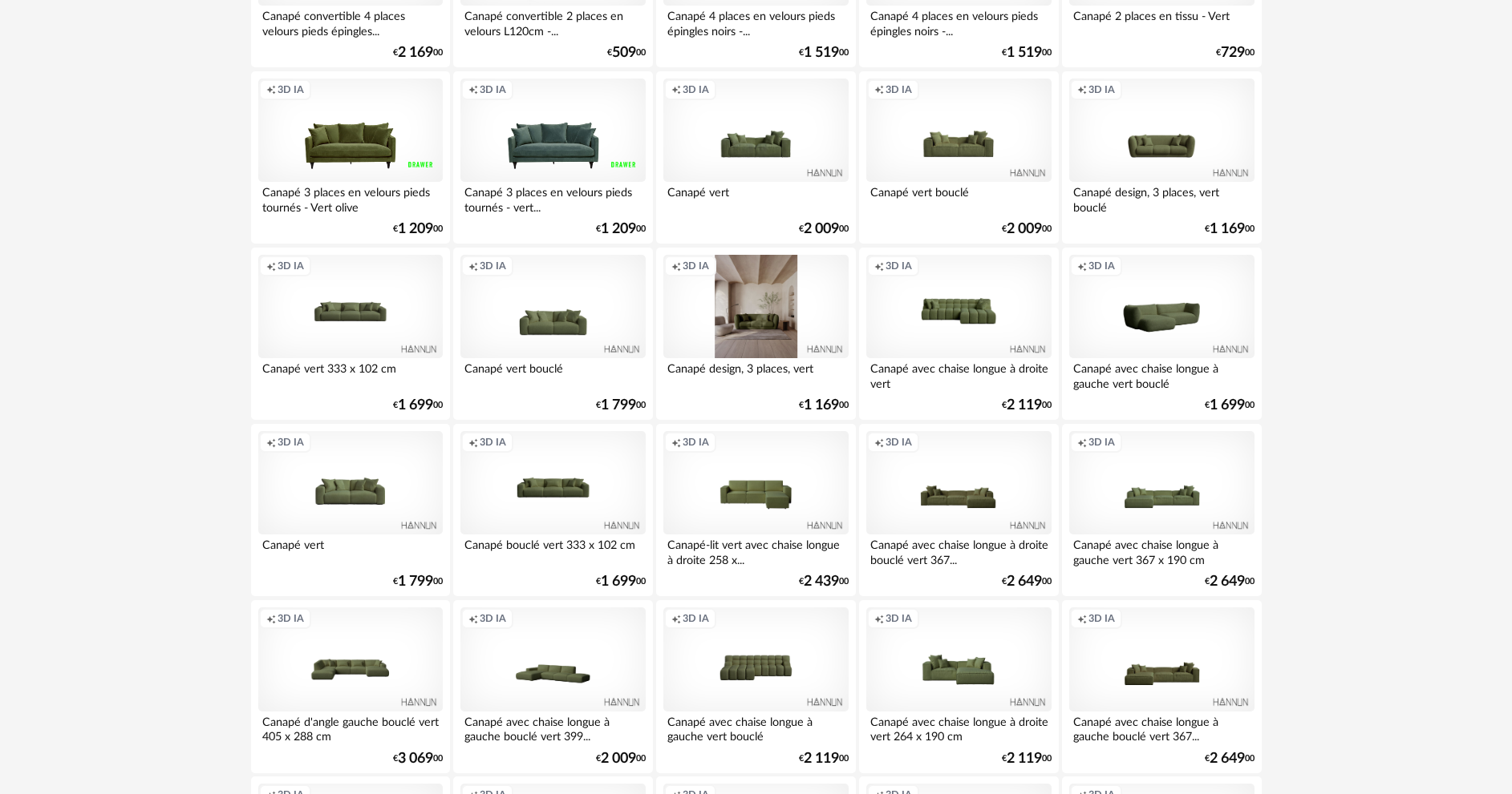
click at [727, 342] on div "Creation icon 3D IA" at bounding box center [755, 307] width 185 height 104
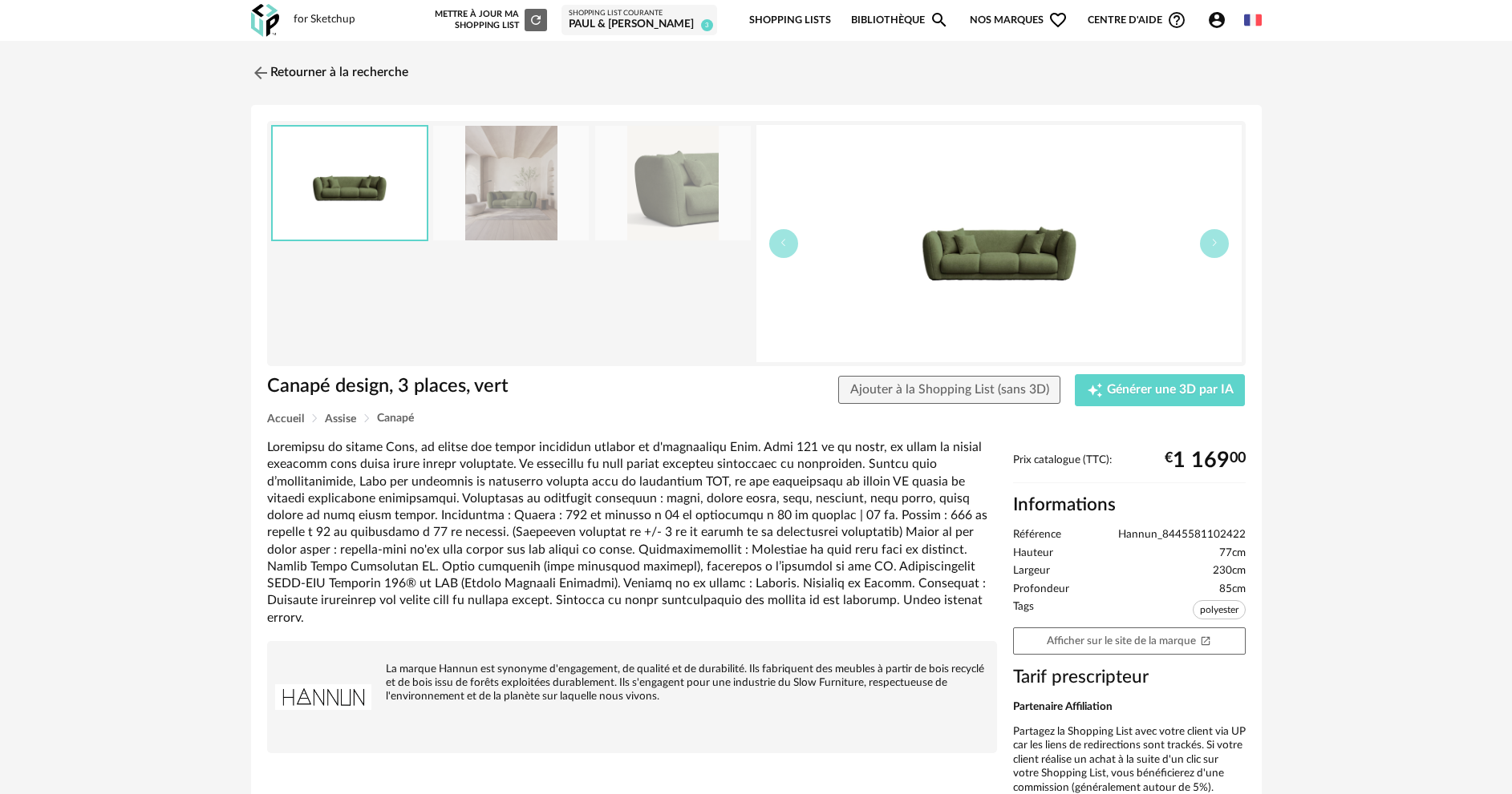
click at [989, 253] on img at bounding box center [999, 243] width 485 height 237
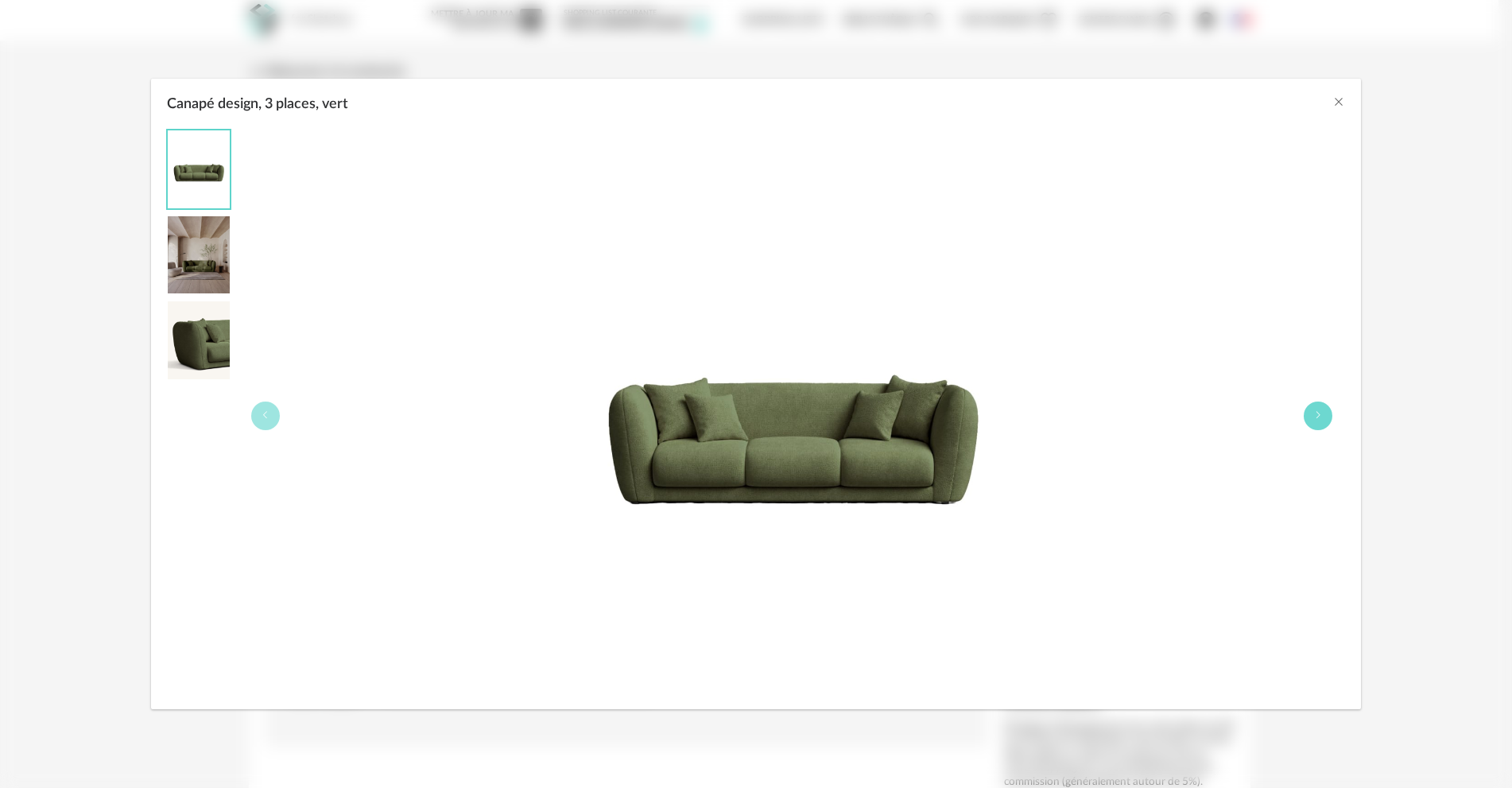
click at [1313, 412] on icon "Canapé design, 3 places, vert" at bounding box center [1318, 415] width 10 height 10
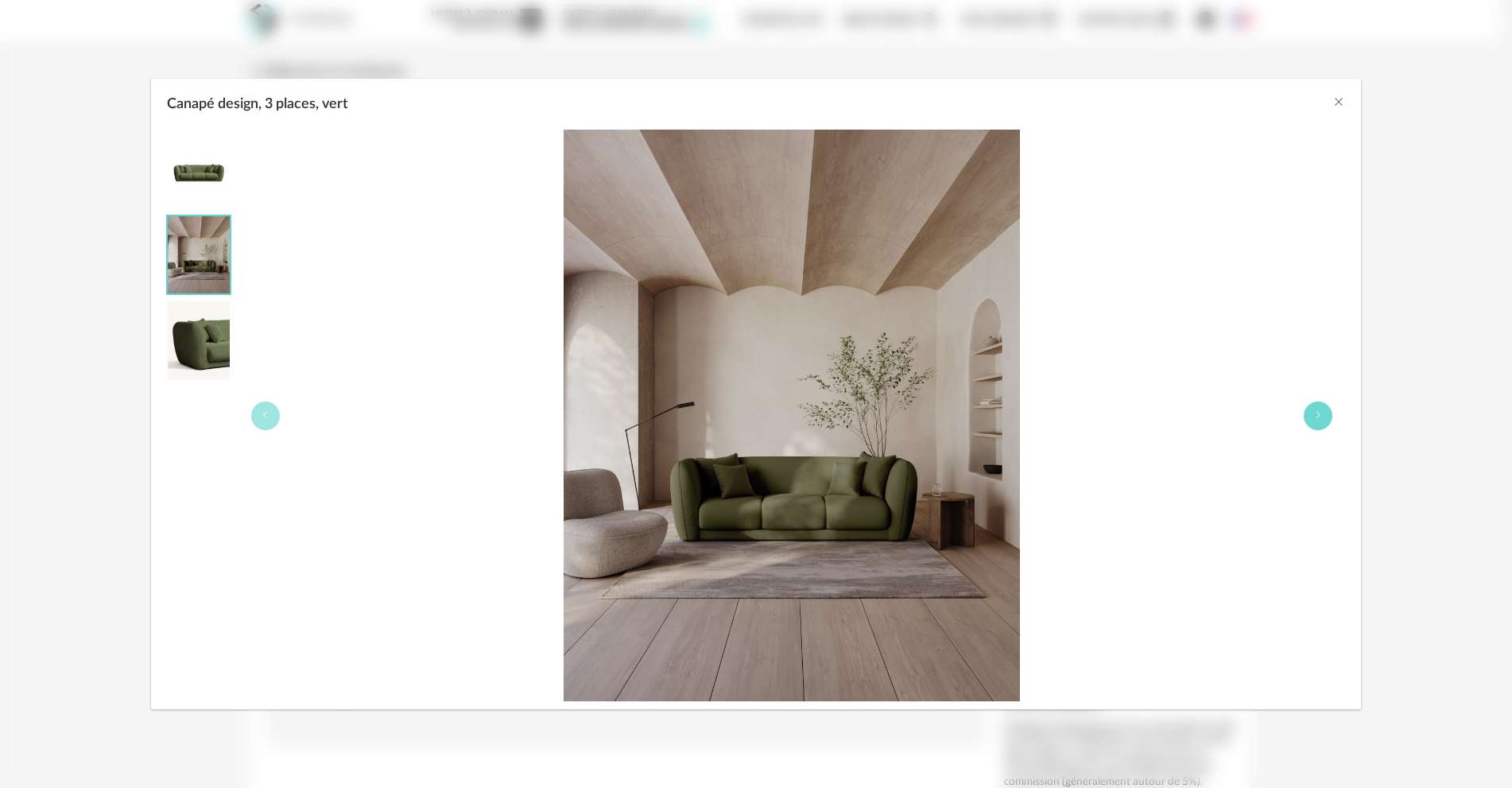
click at [1313, 412] on icon "Canapé design, 3 places, vert" at bounding box center [1318, 415] width 10 height 10
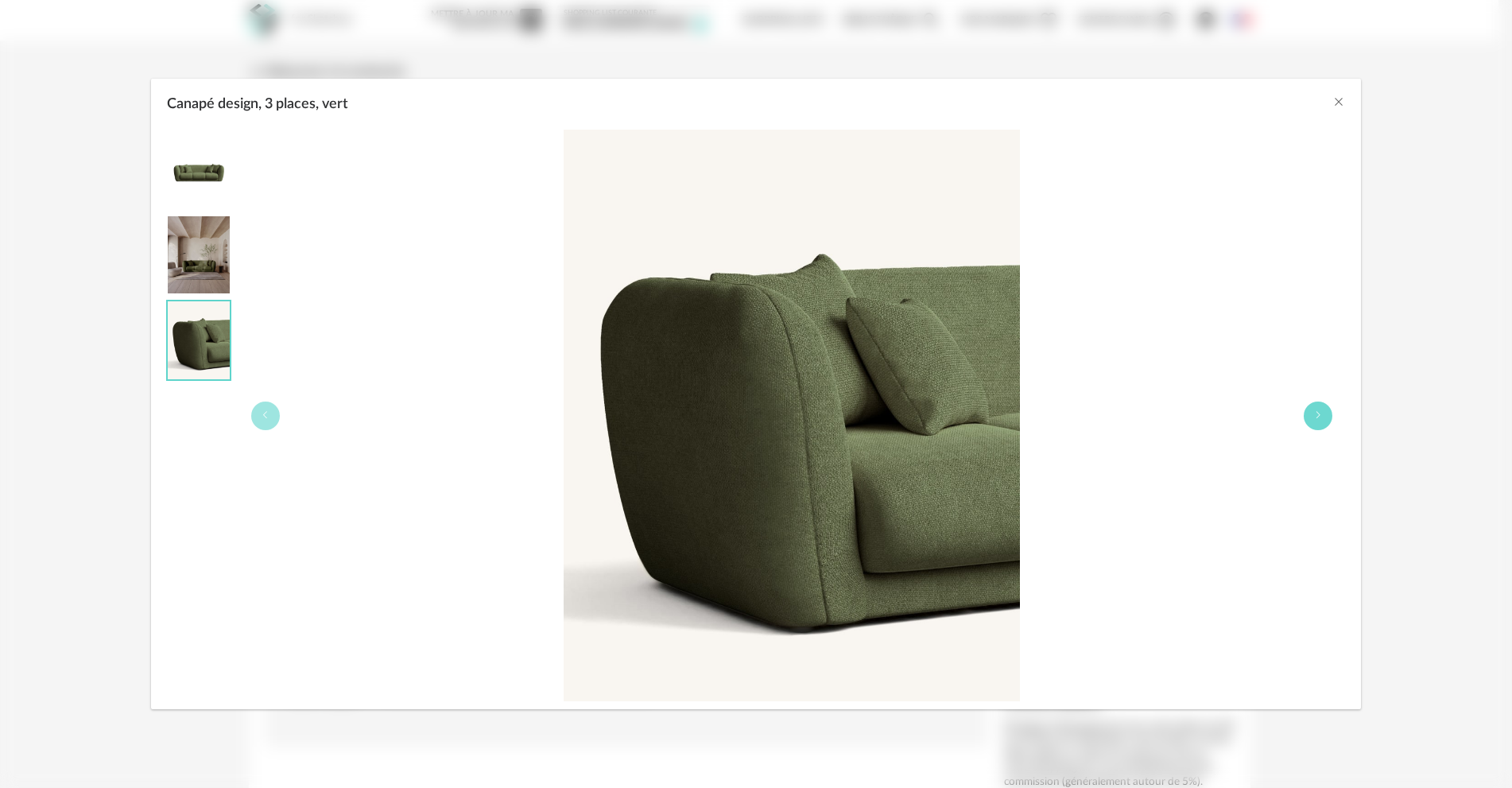
click at [1313, 412] on icon "Canapé design, 3 places, vert" at bounding box center [1318, 415] width 10 height 10
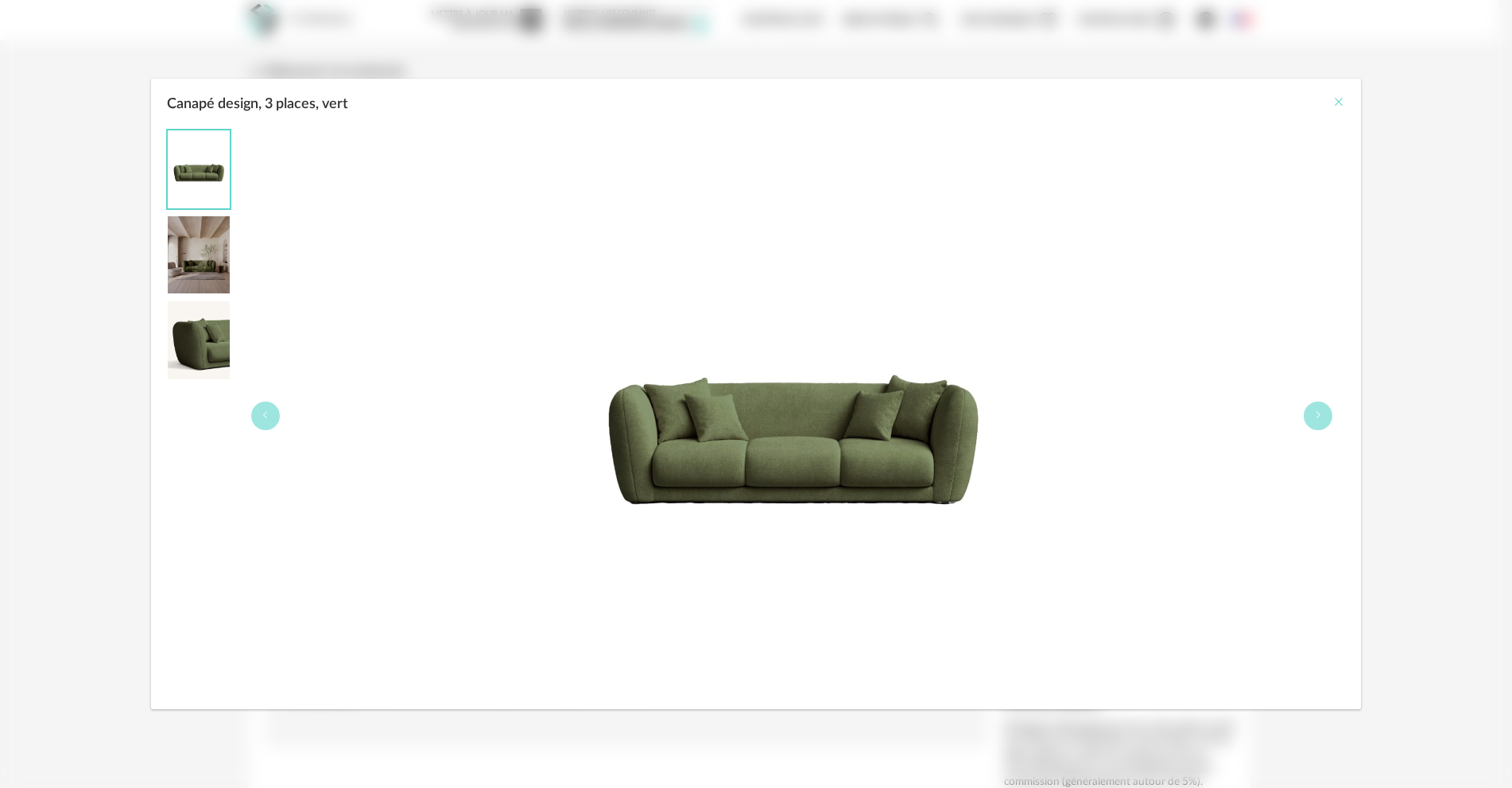
click at [1336, 103] on icon "Close" at bounding box center [1339, 102] width 13 height 13
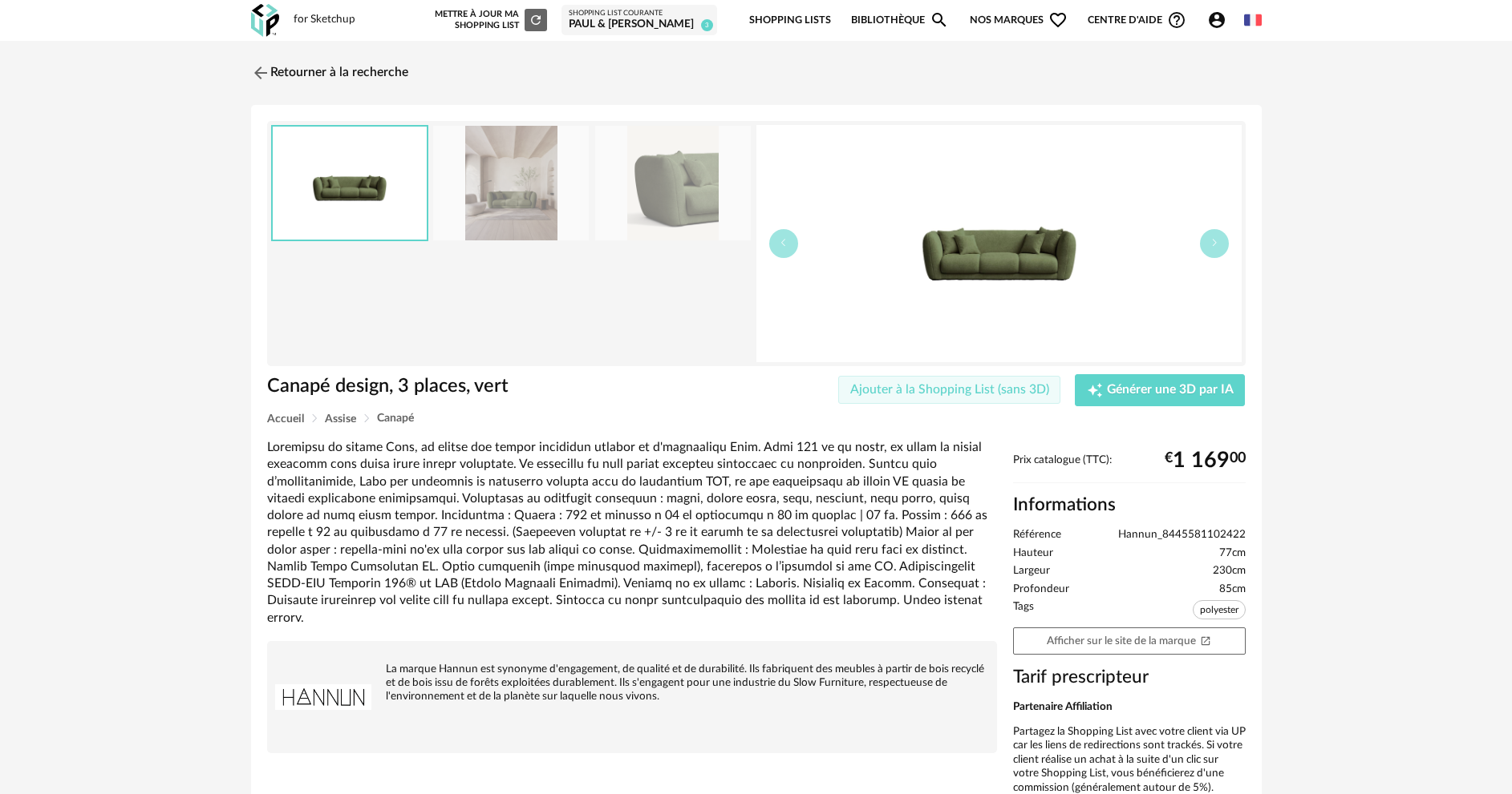
click at [983, 391] on span "Ajouter à la Shopping List (sans 3D)" at bounding box center [949, 390] width 199 height 13
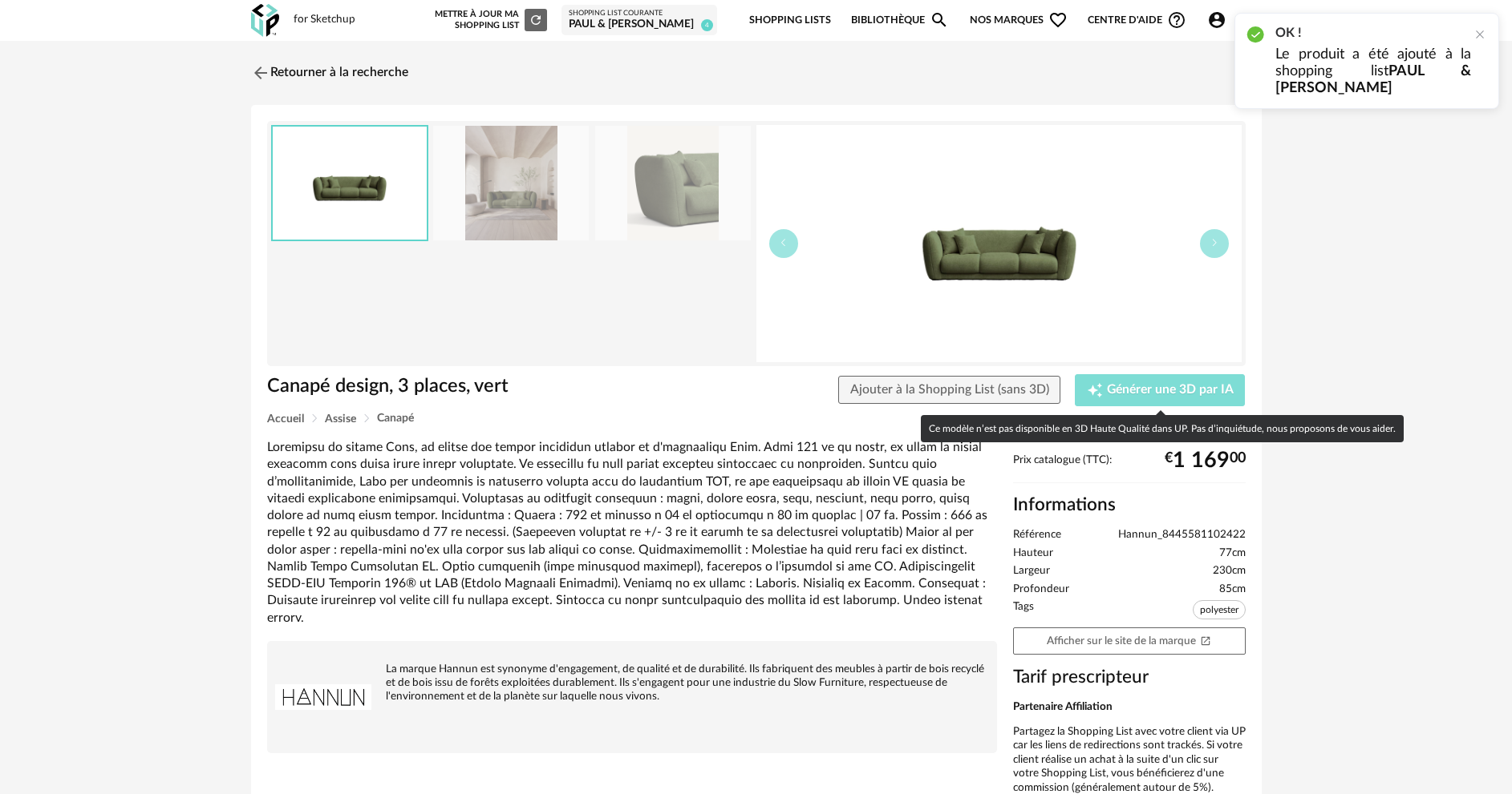
click at [1143, 392] on span "Générer une 3D par IA" at bounding box center [1169, 390] width 127 height 13
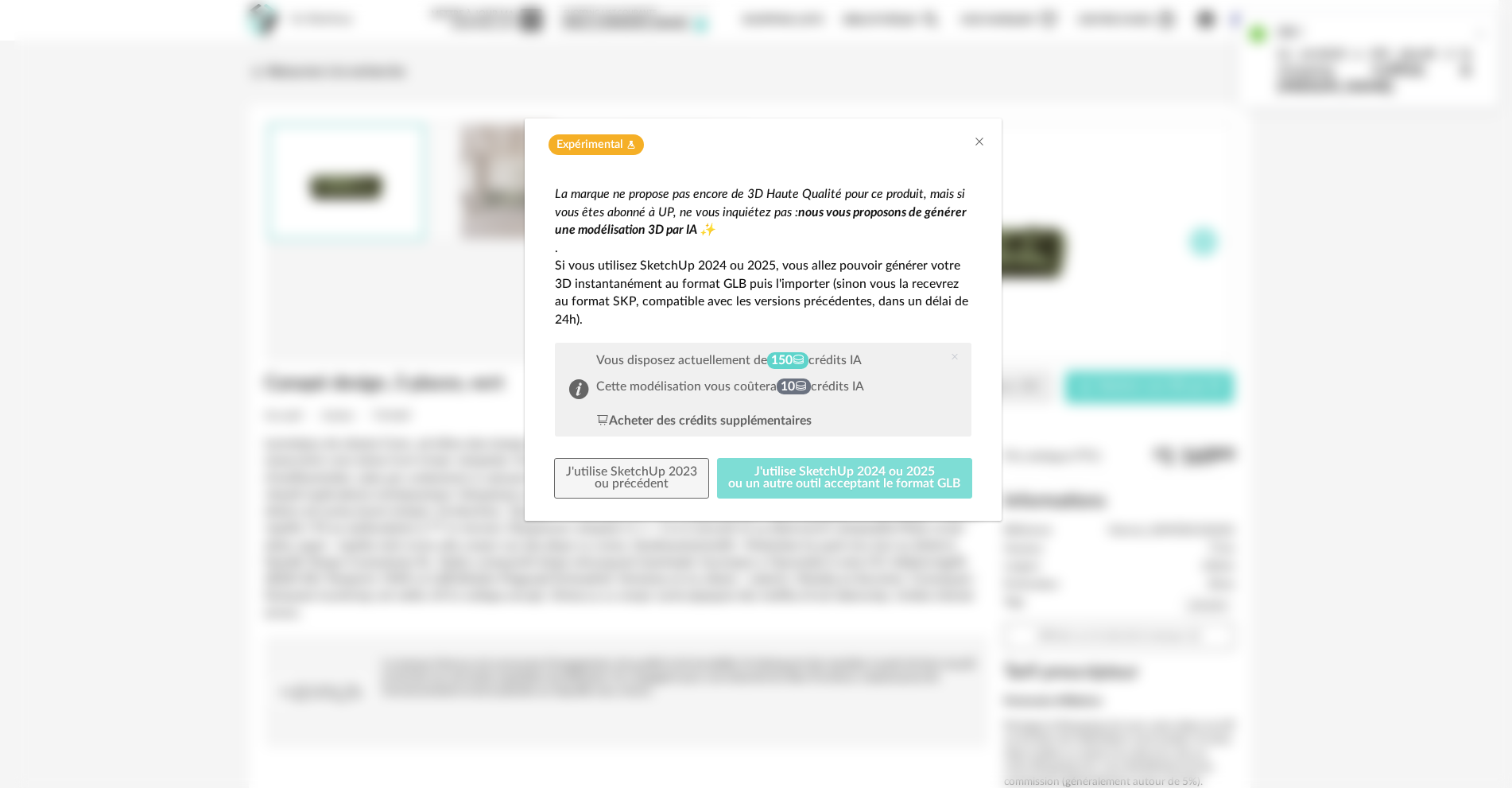
click at [795, 482] on button "J'utilise SketchUp 2024 ou 2025 ou un autre outil acceptant le format GLB" at bounding box center [845, 479] width 256 height 41
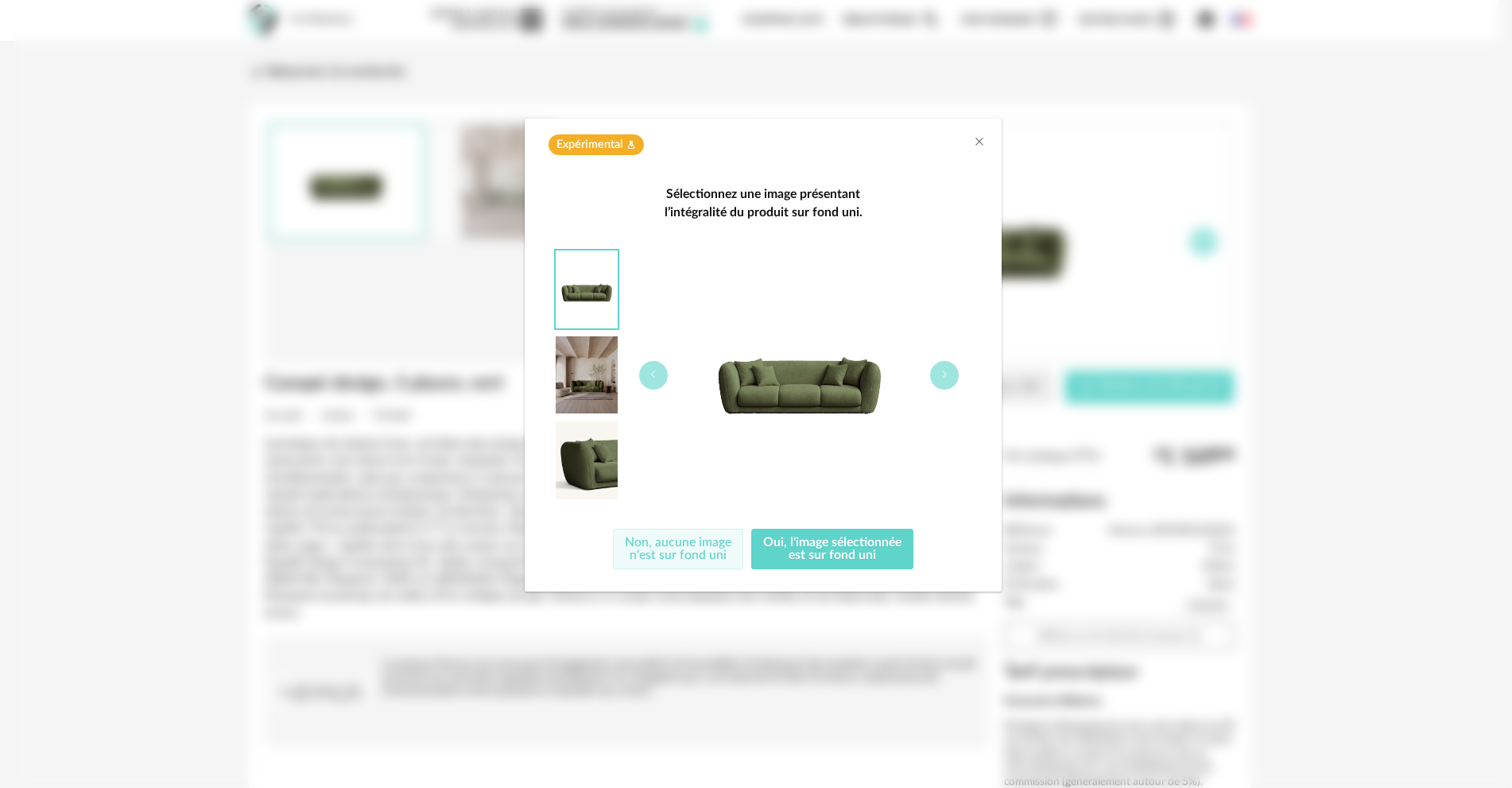
click at [669, 547] on button "Non, aucune image n'est sur fond uni" at bounding box center [678, 549] width 130 height 41
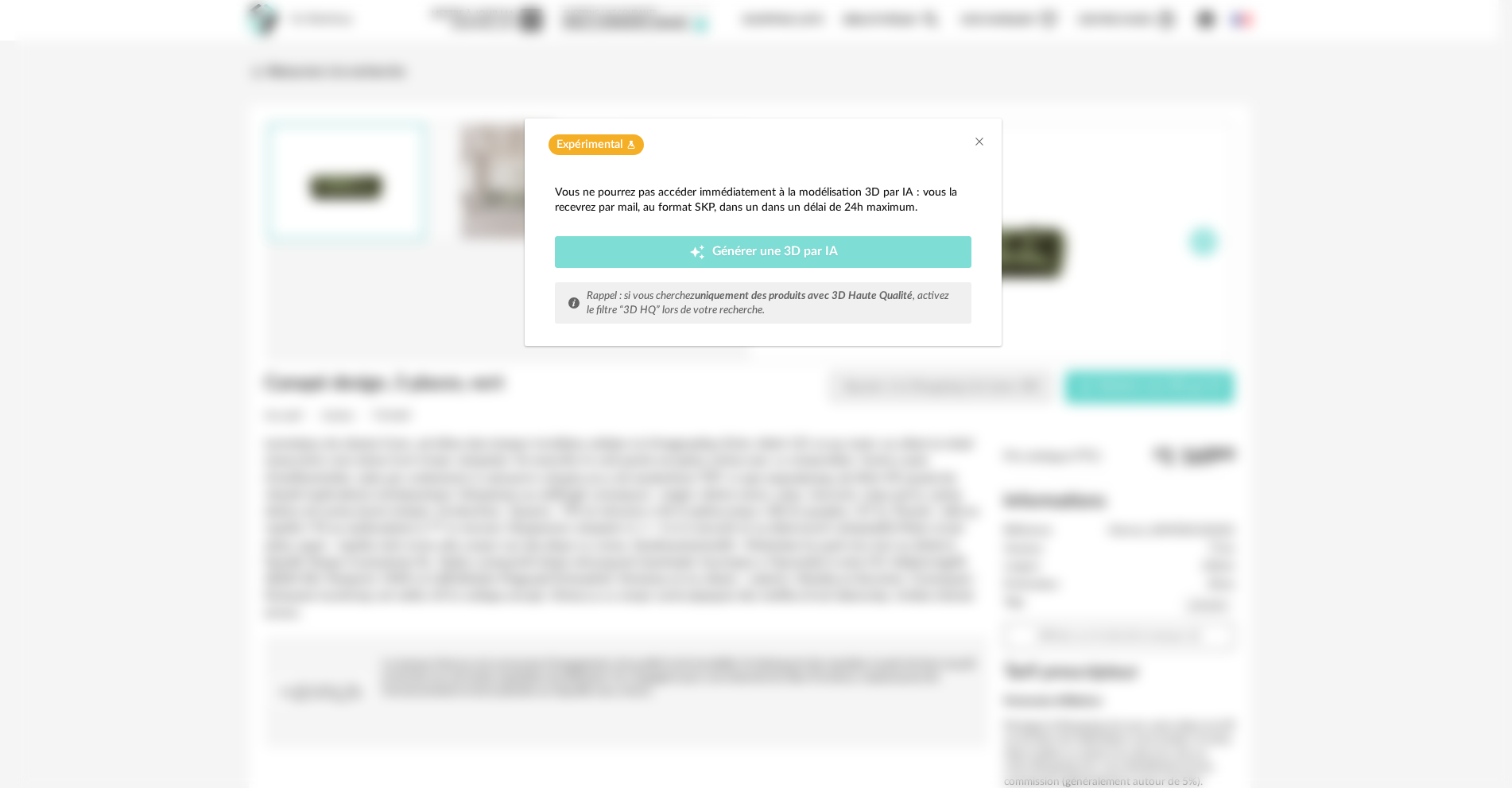
click at [826, 254] on span "Générer une 3D par IA" at bounding box center [774, 252] width 126 height 13
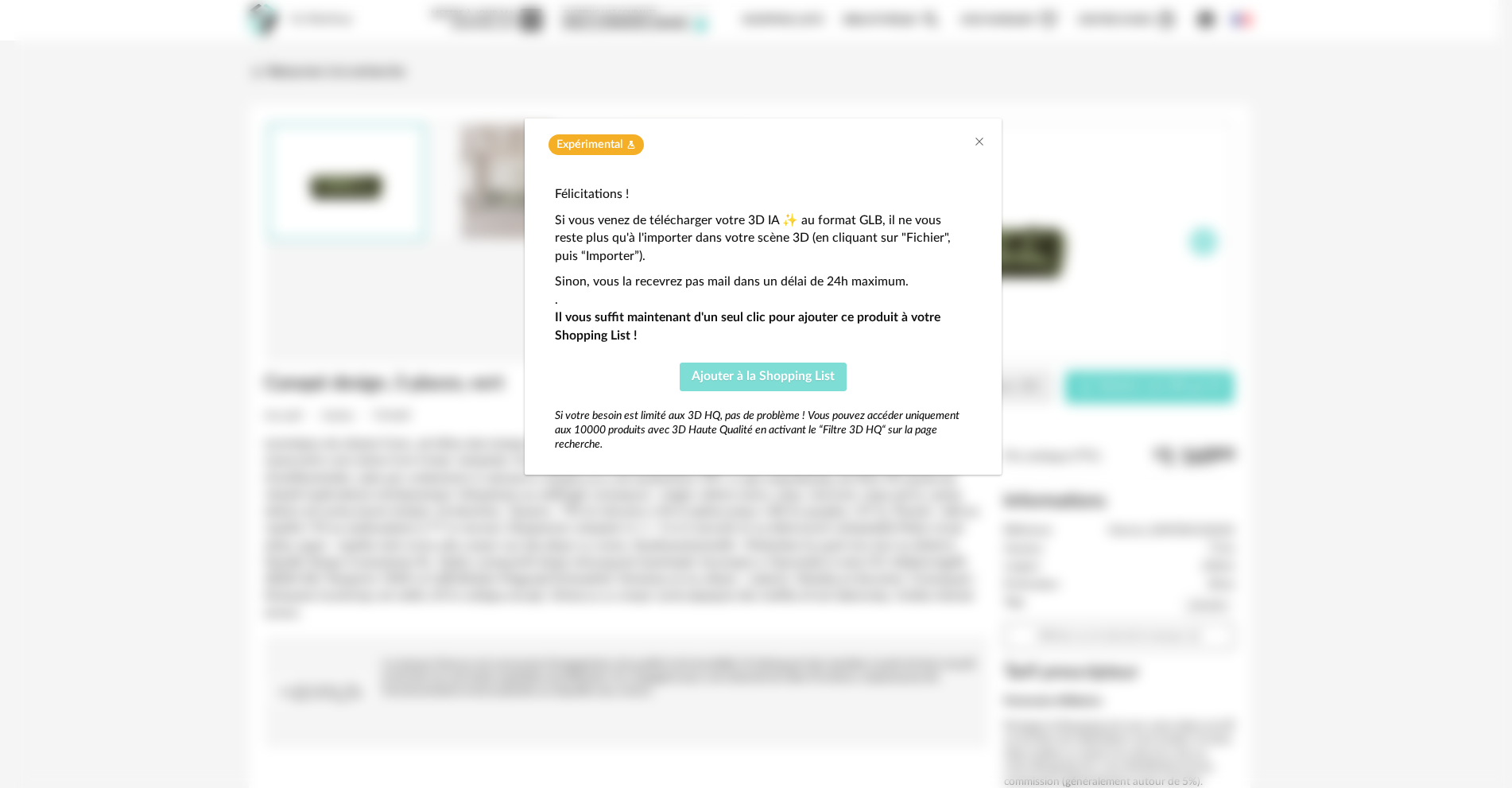
drag, startPoint x: 796, startPoint y: 382, endPoint x: 810, endPoint y: 366, distance: 21.3
click at [797, 381] on span "Ajouter à la Shopping List" at bounding box center [763, 377] width 143 height 13
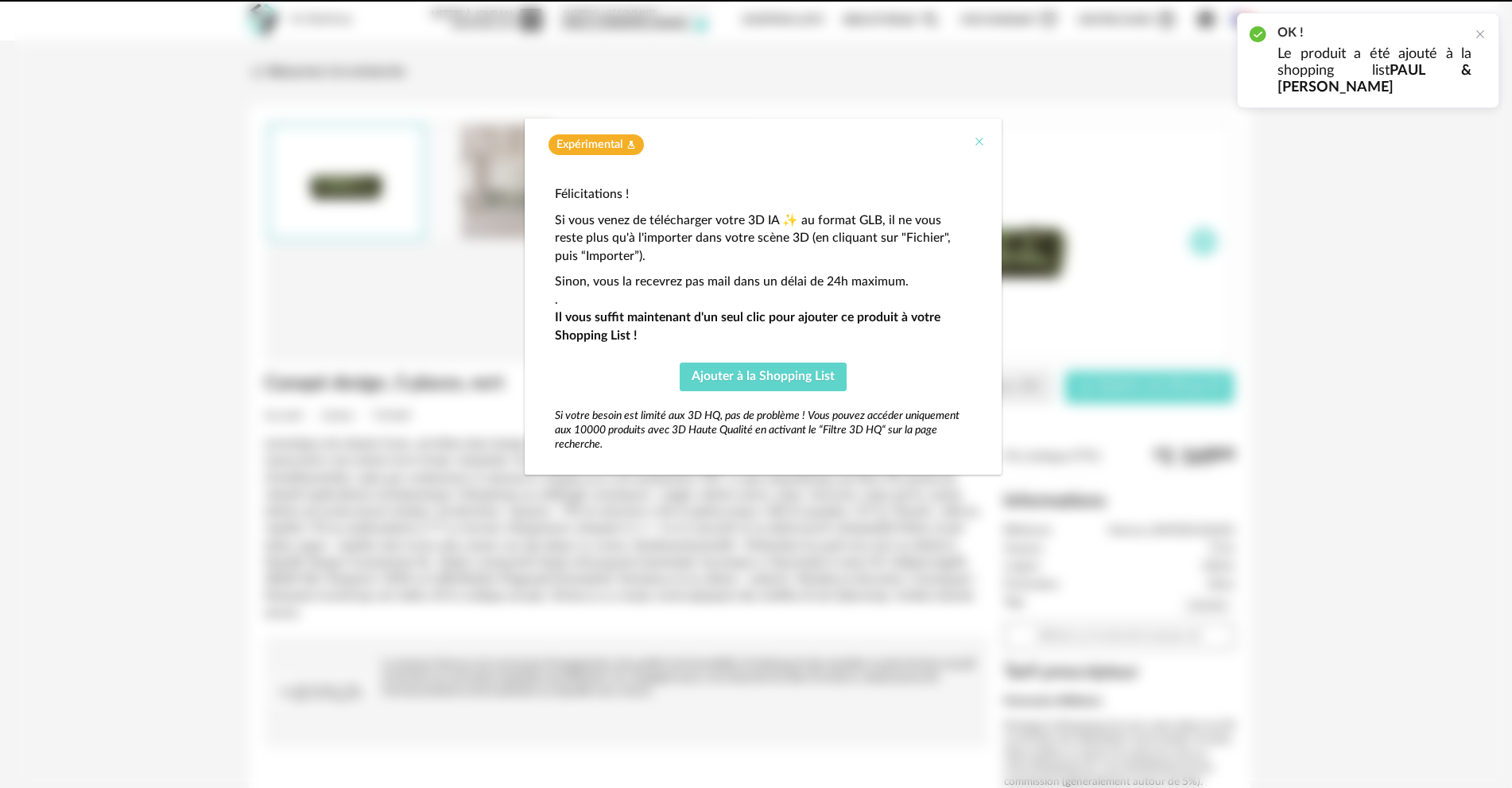
click at [981, 138] on icon "Close" at bounding box center [980, 142] width 13 height 13
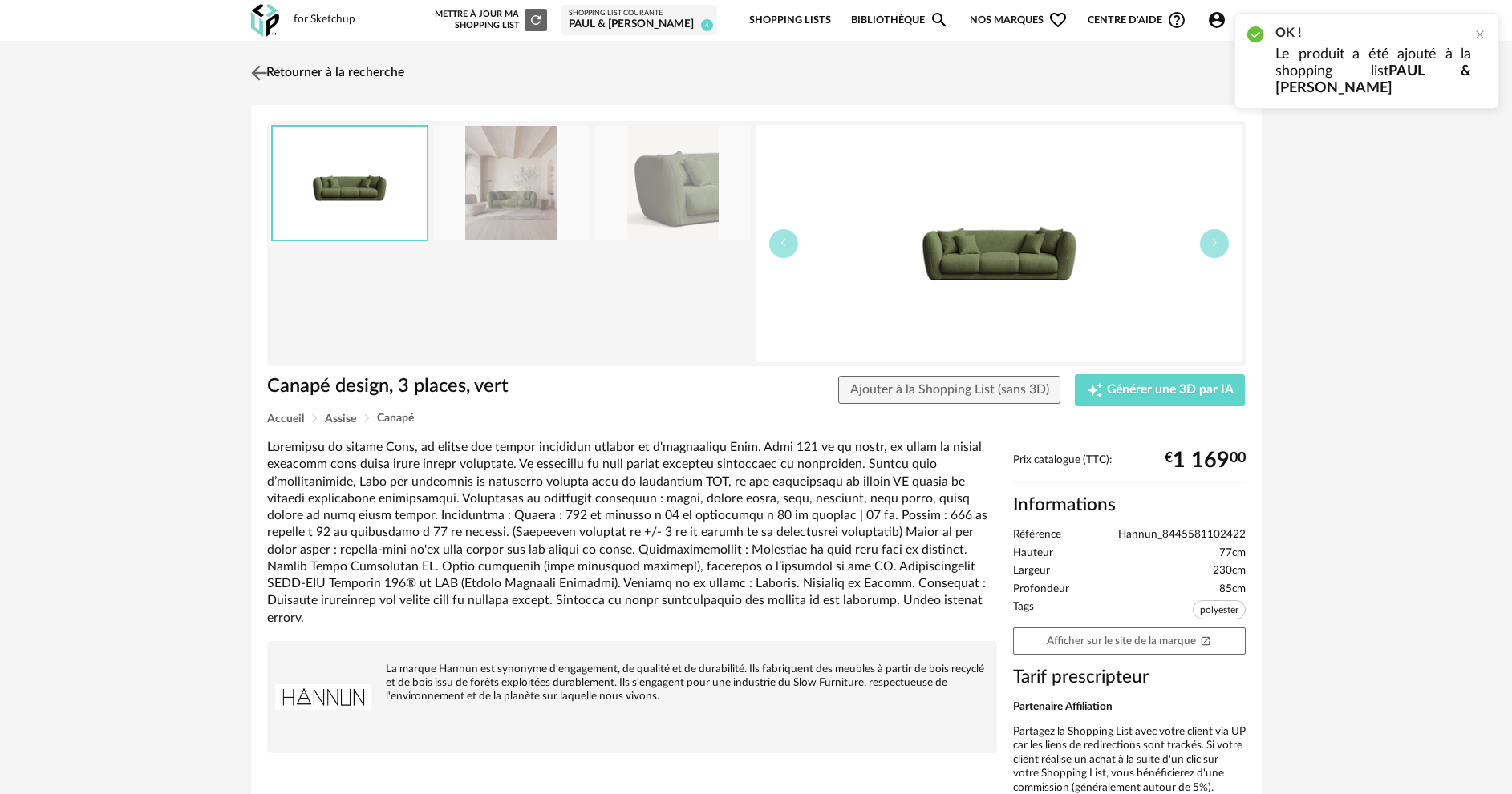
drag, startPoint x: 364, startPoint y: 74, endPoint x: 371, endPoint y: 88, distance: 15.7
click at [364, 76] on link "Retourner à la recherche" at bounding box center [325, 73] width 157 height 36
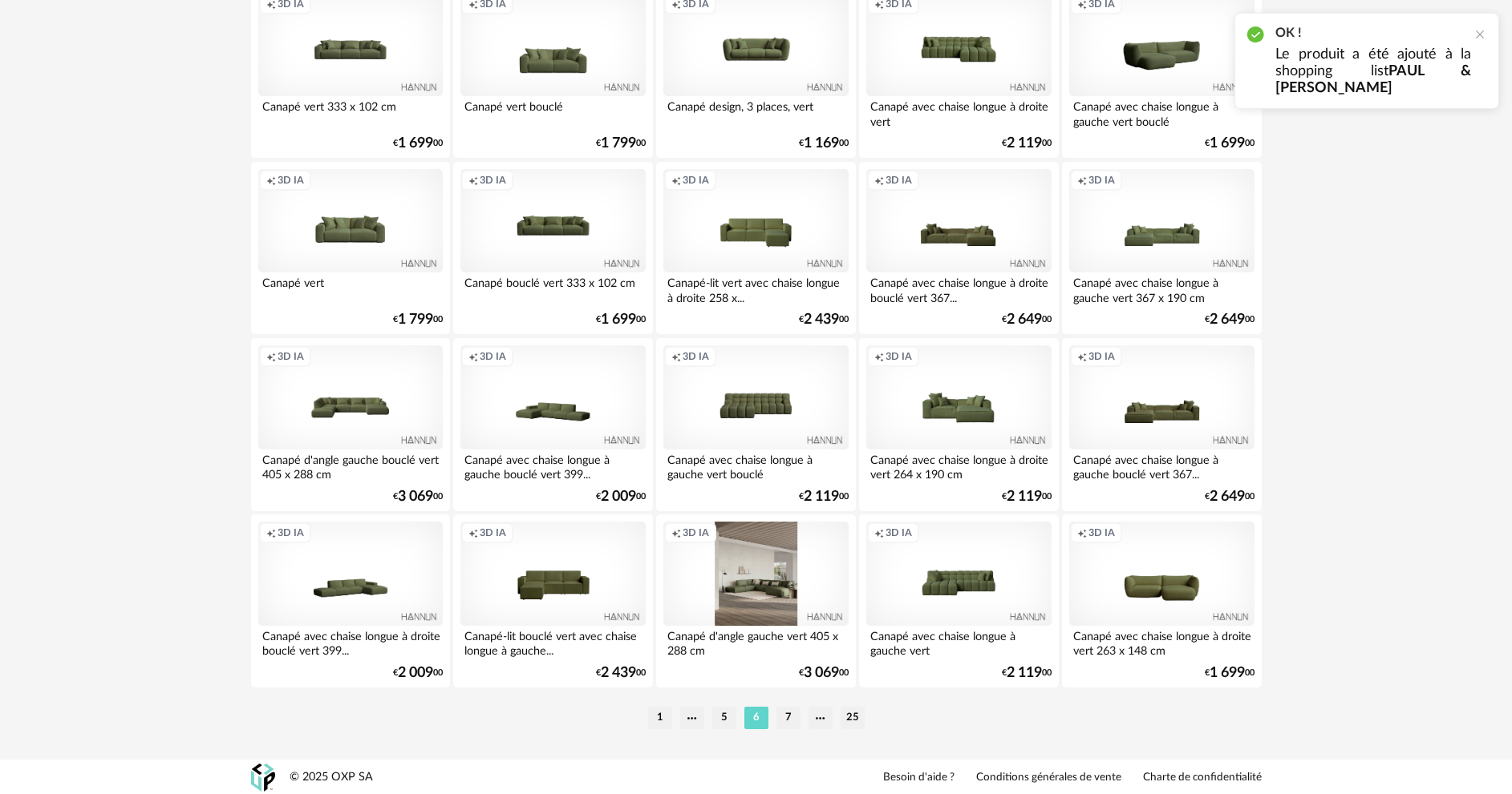
scroll to position [3150, 0]
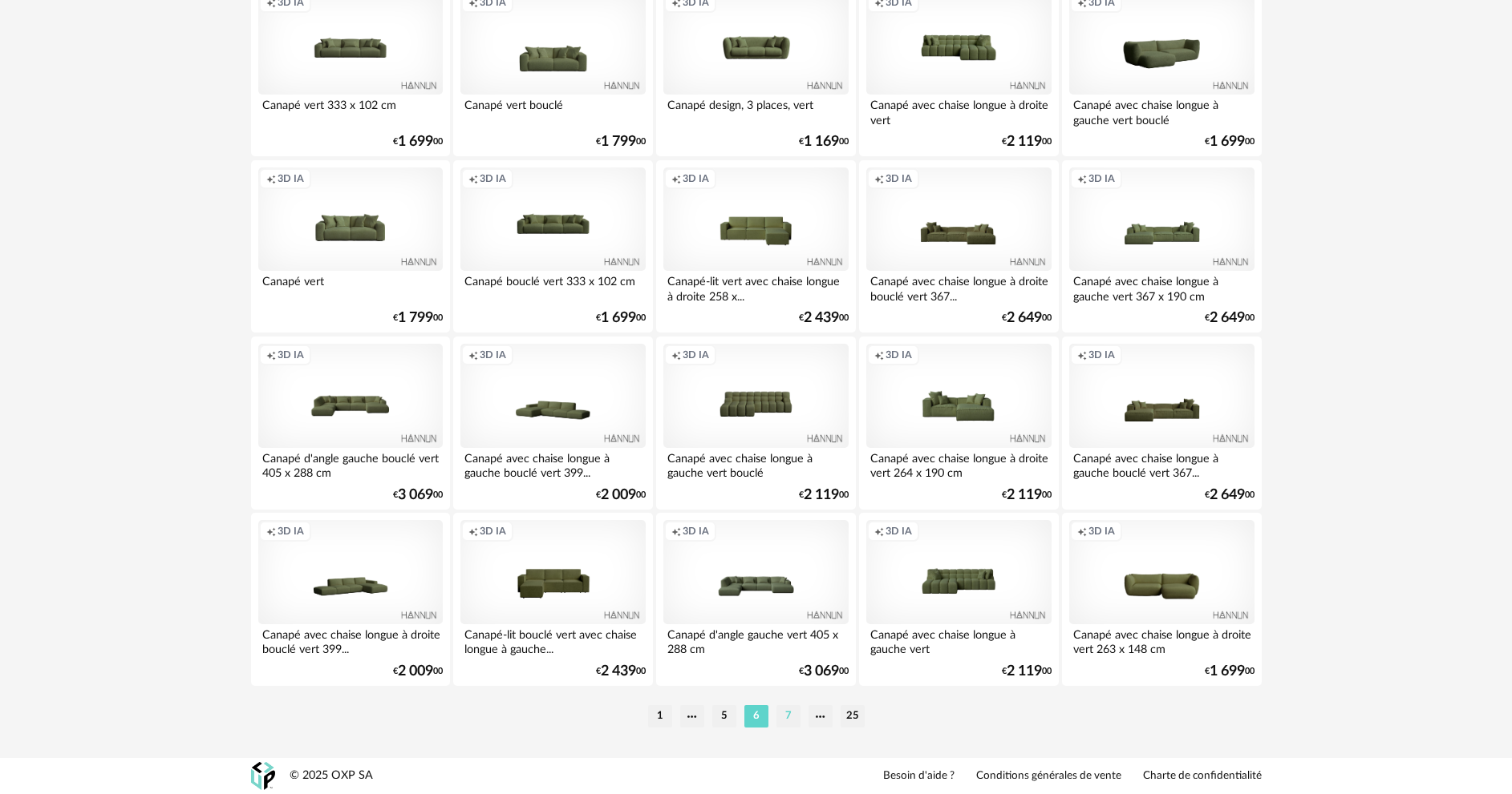
click at [785, 715] on li "7" at bounding box center [788, 716] width 24 height 22
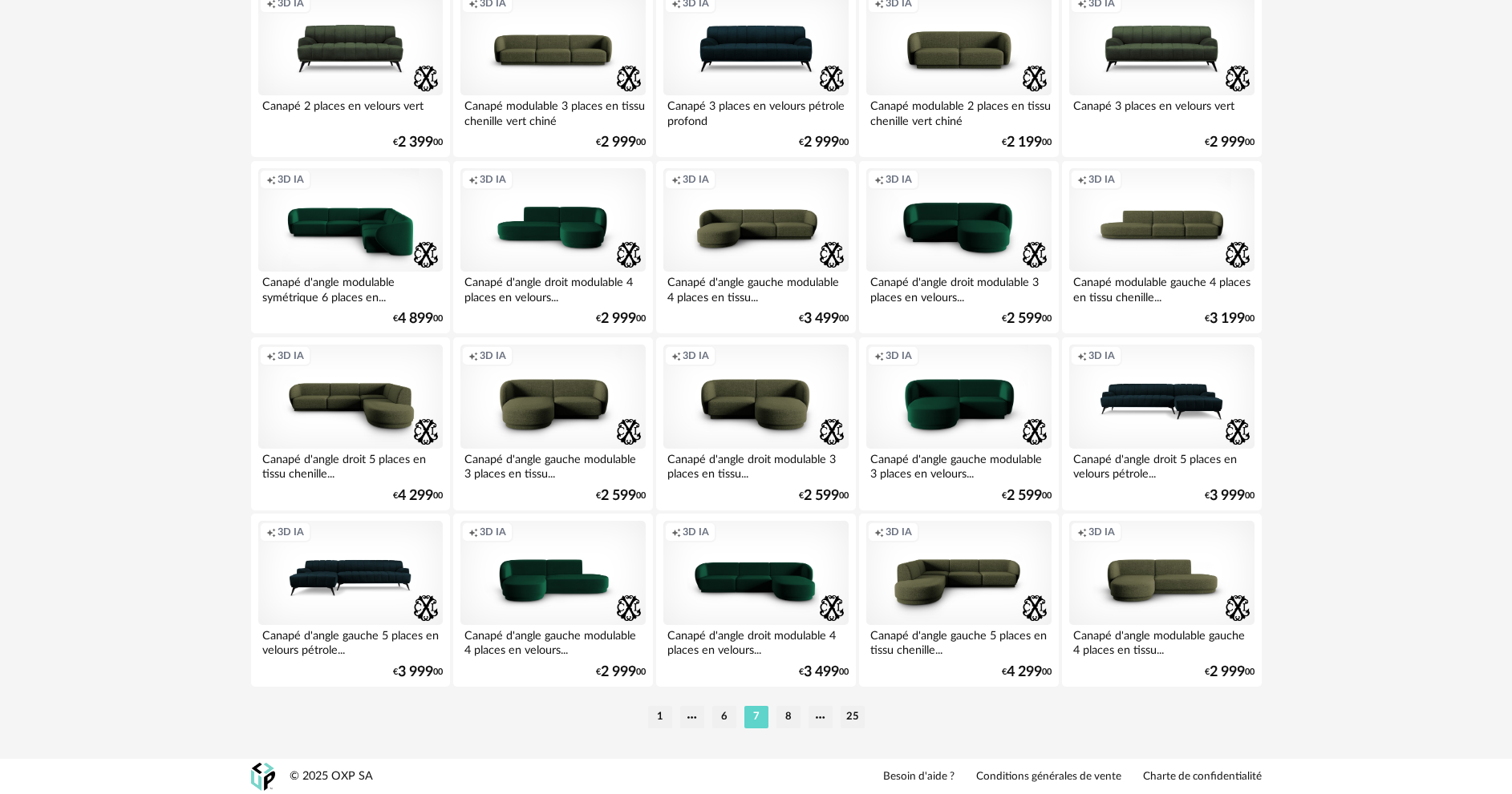
scroll to position [3150, 0]
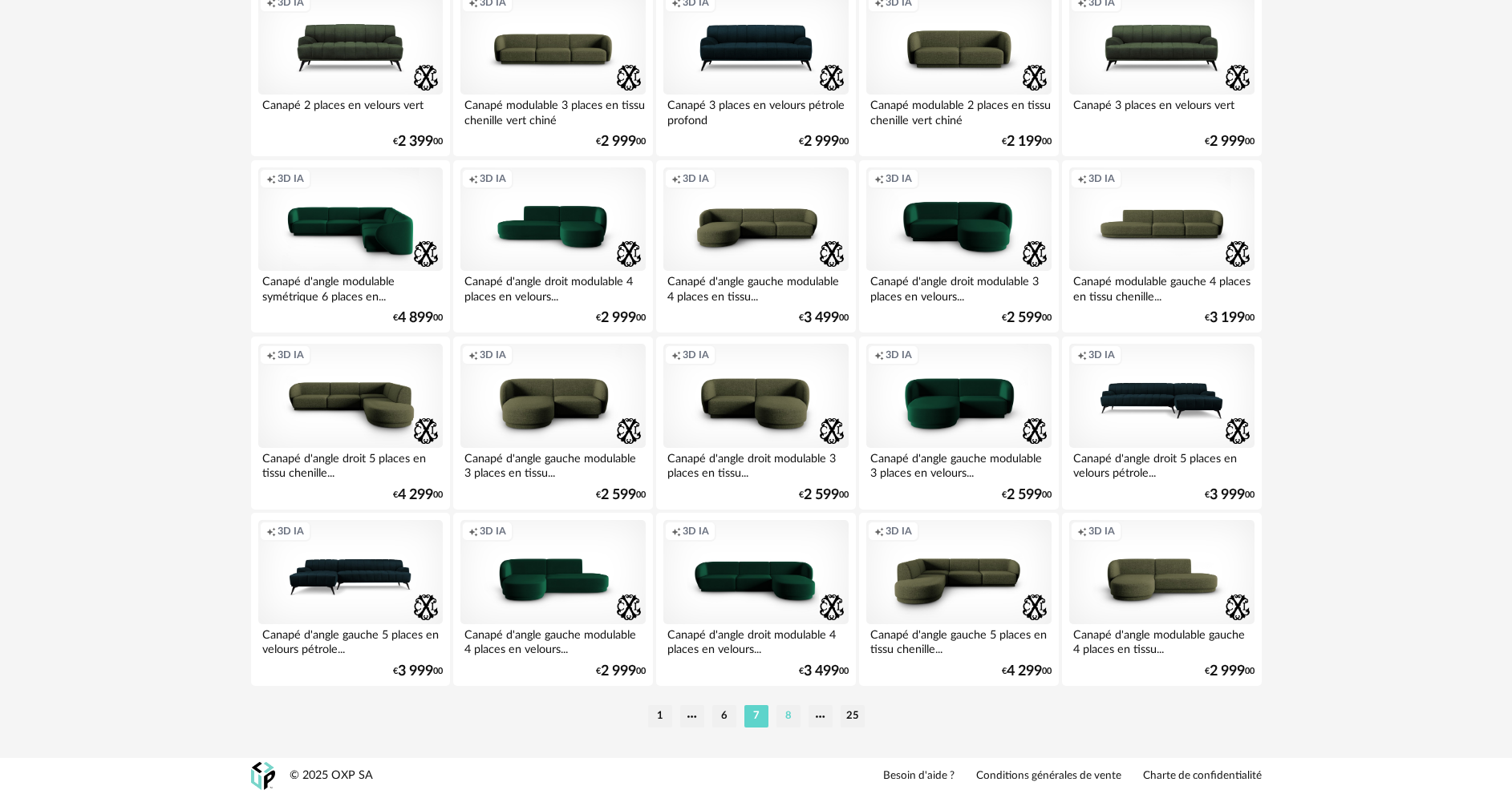
click at [794, 716] on li "8" at bounding box center [788, 716] width 24 height 22
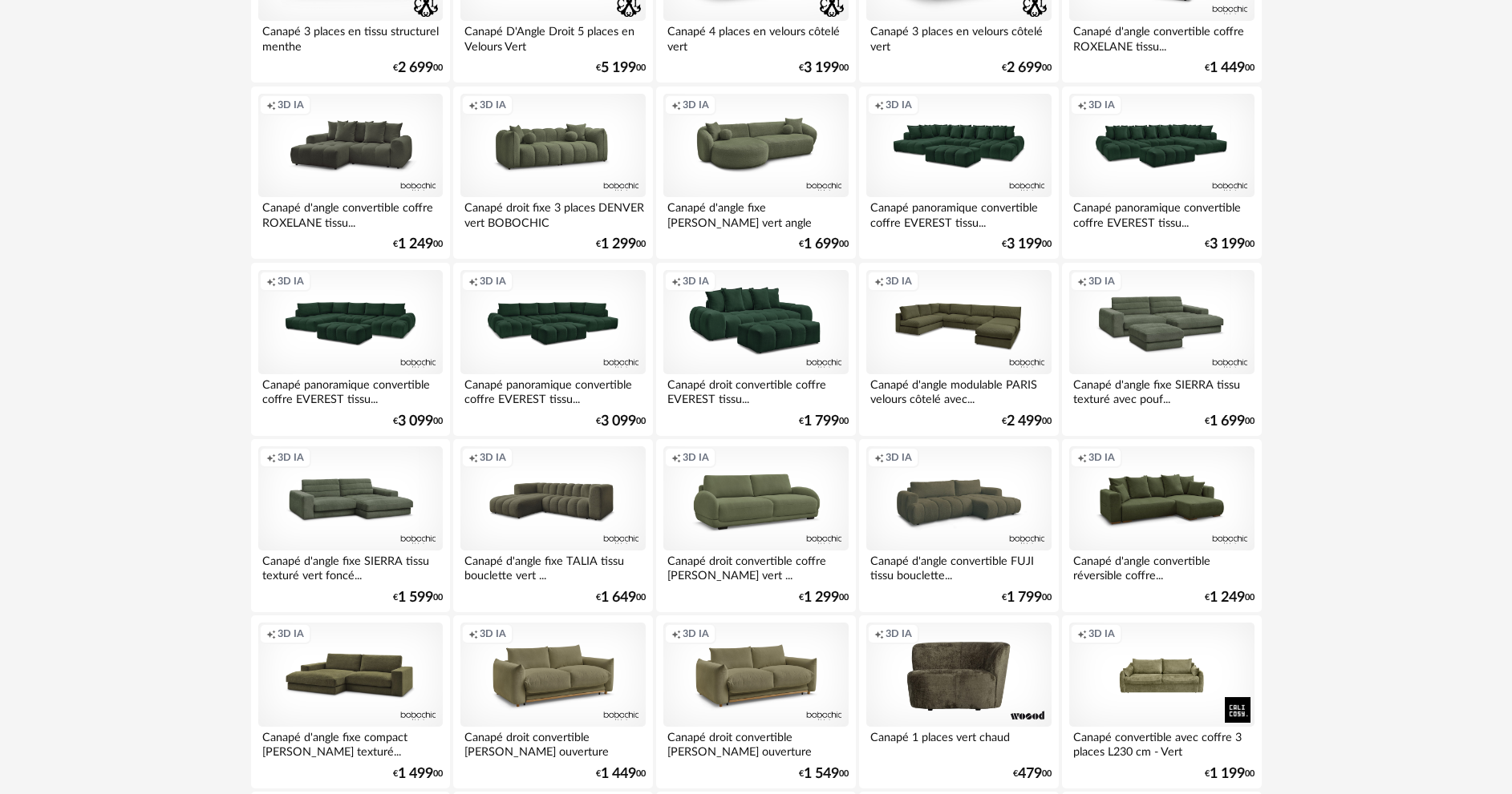
scroll to position [1203, 0]
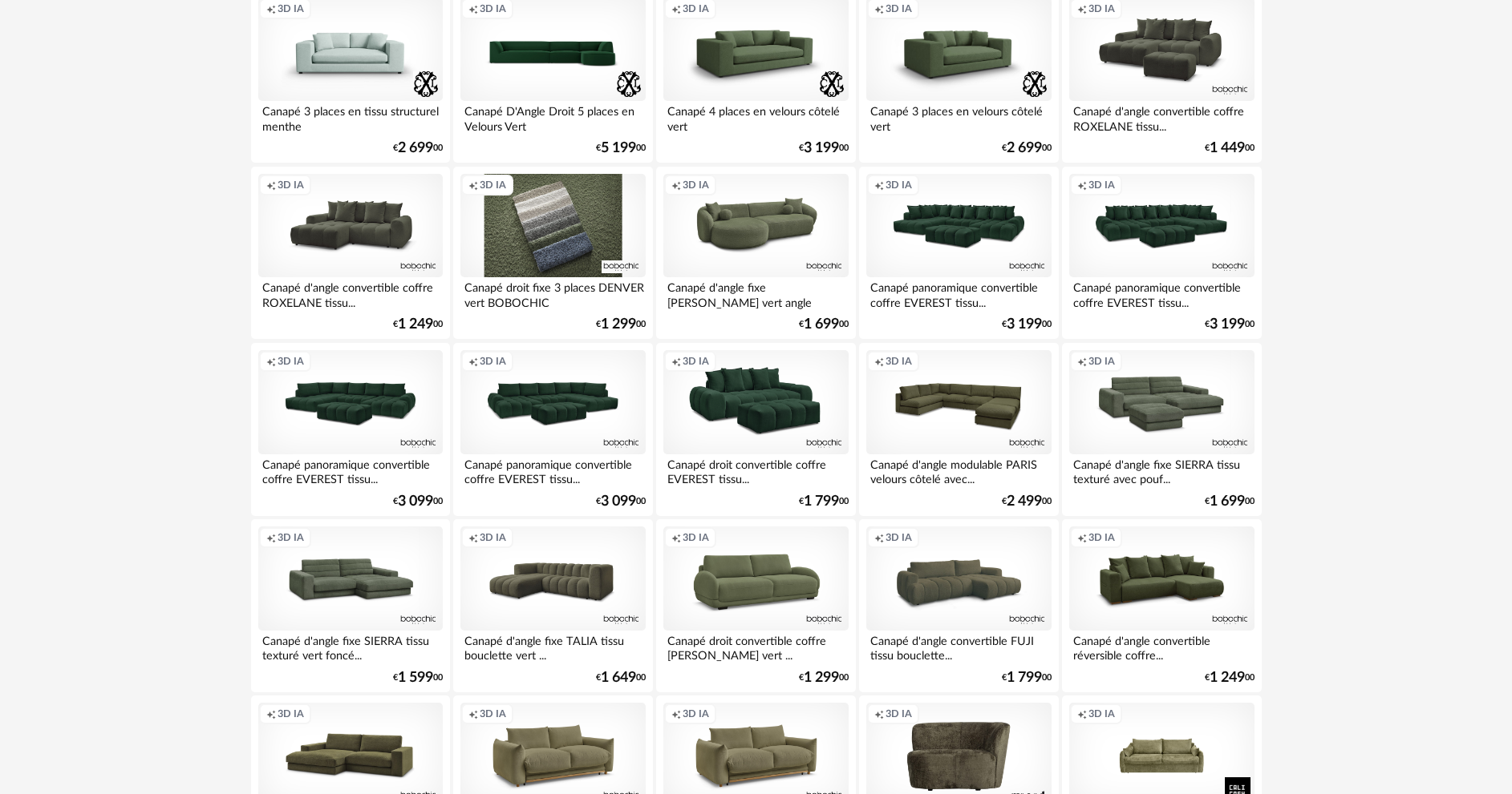
click at [568, 220] on div "Creation icon 3D IA" at bounding box center [552, 226] width 185 height 104
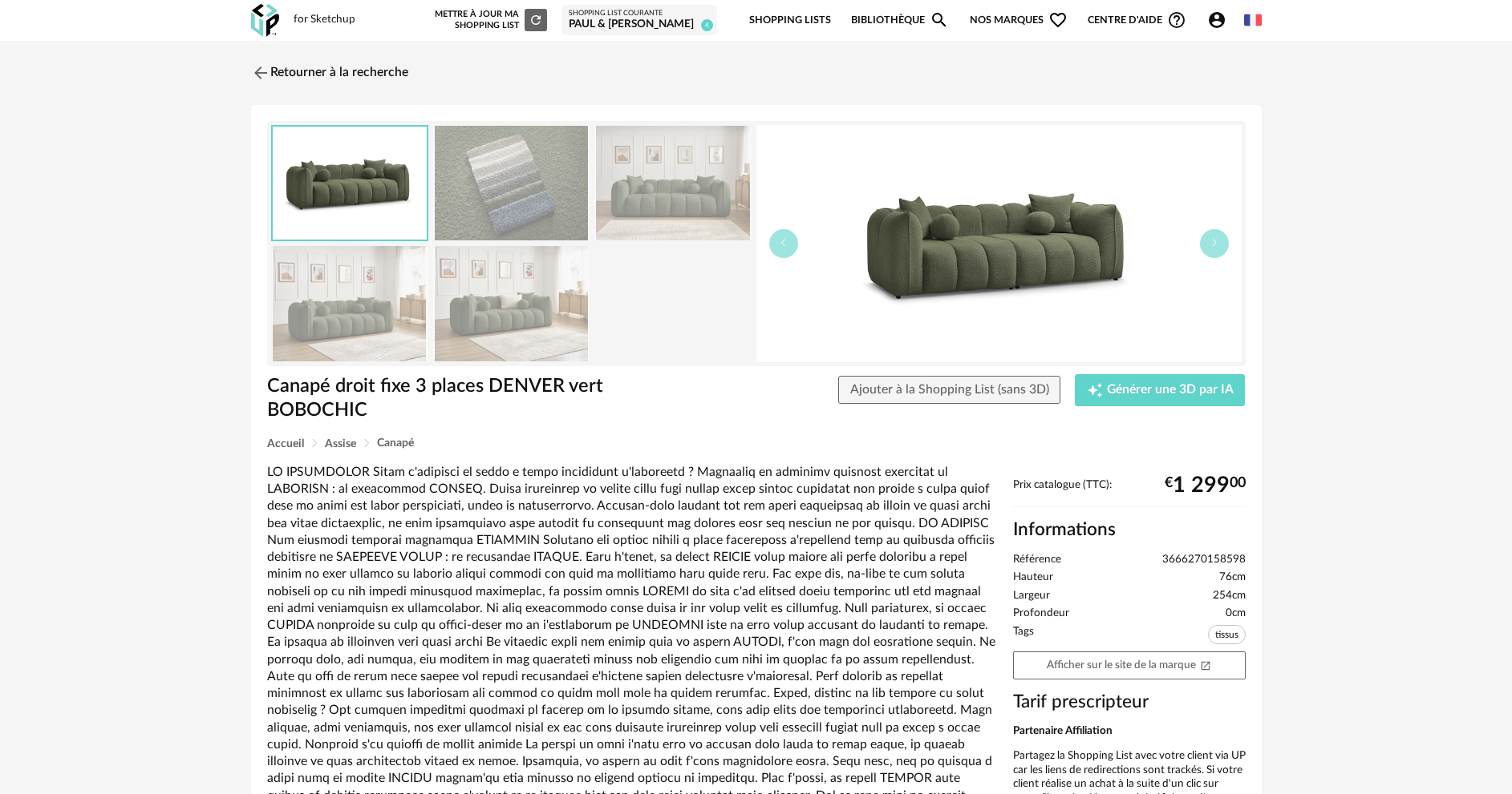
click at [1041, 274] on img at bounding box center [999, 243] width 485 height 237
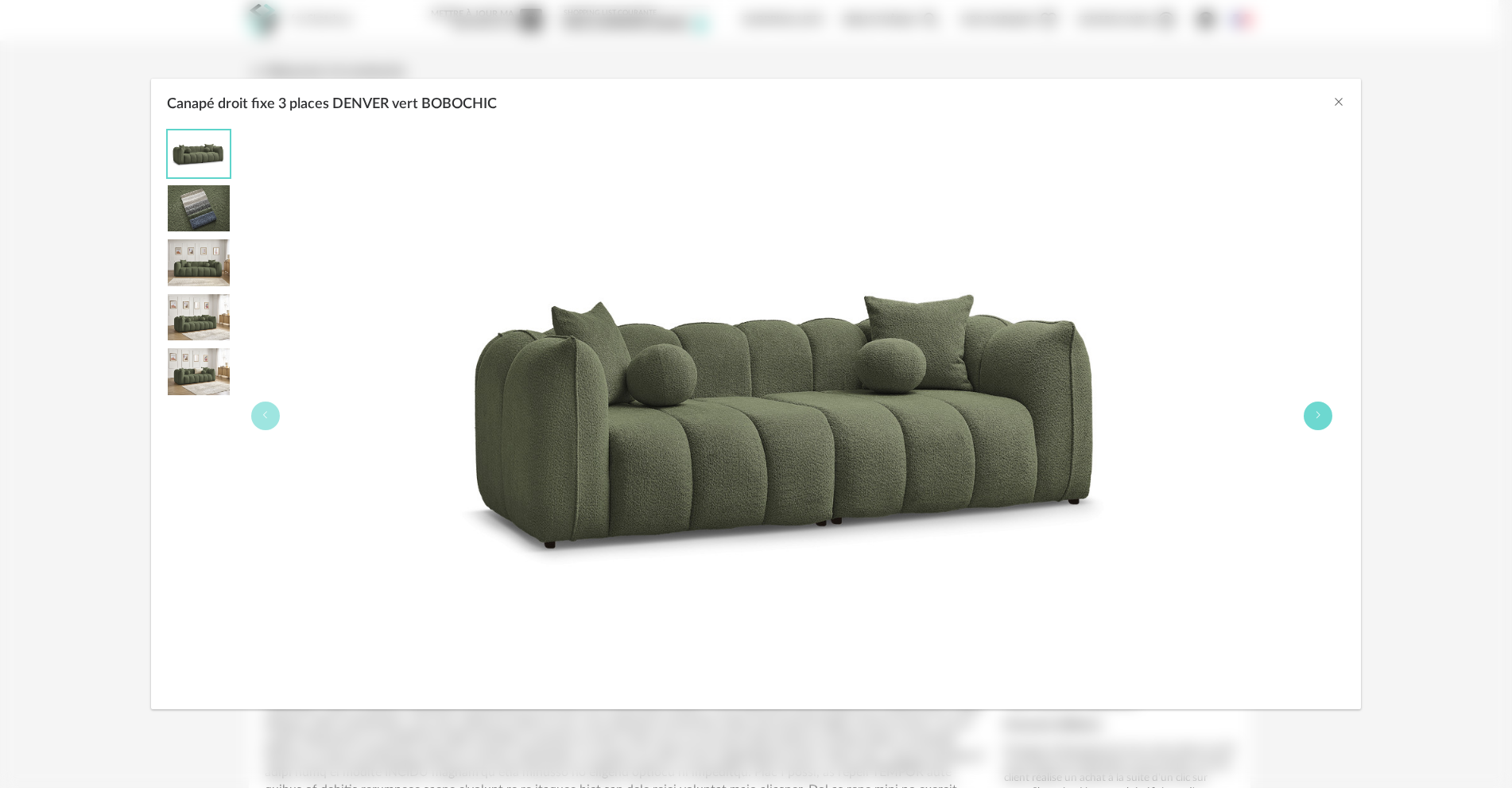
click at [1314, 417] on icon "Canapé droit fixe 3 places DENVER vert BOBOCHIC" at bounding box center [1318, 415] width 10 height 10
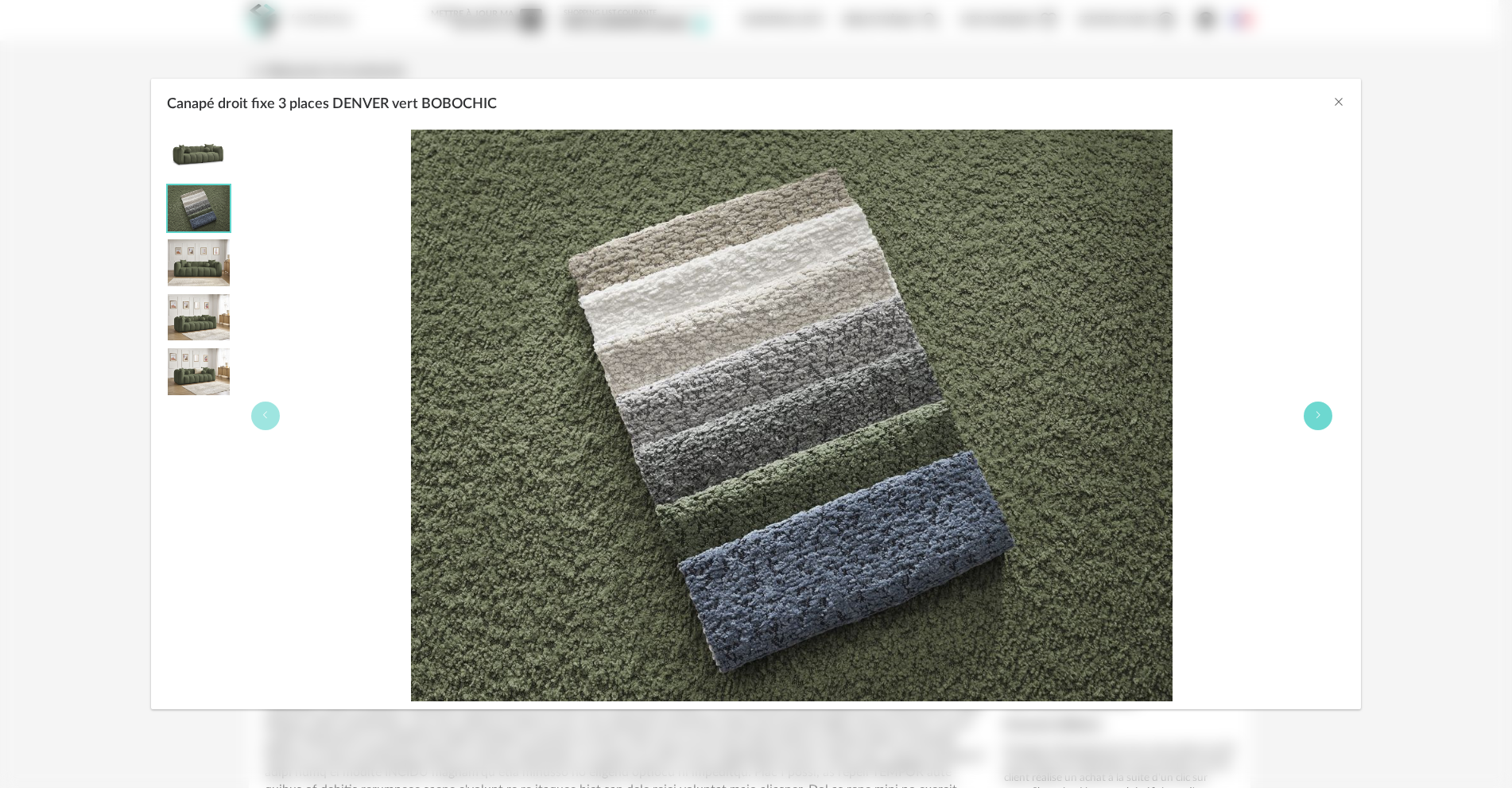
click at [1314, 417] on icon "Canapé droit fixe 3 places DENVER vert BOBOCHIC" at bounding box center [1318, 415] width 10 height 10
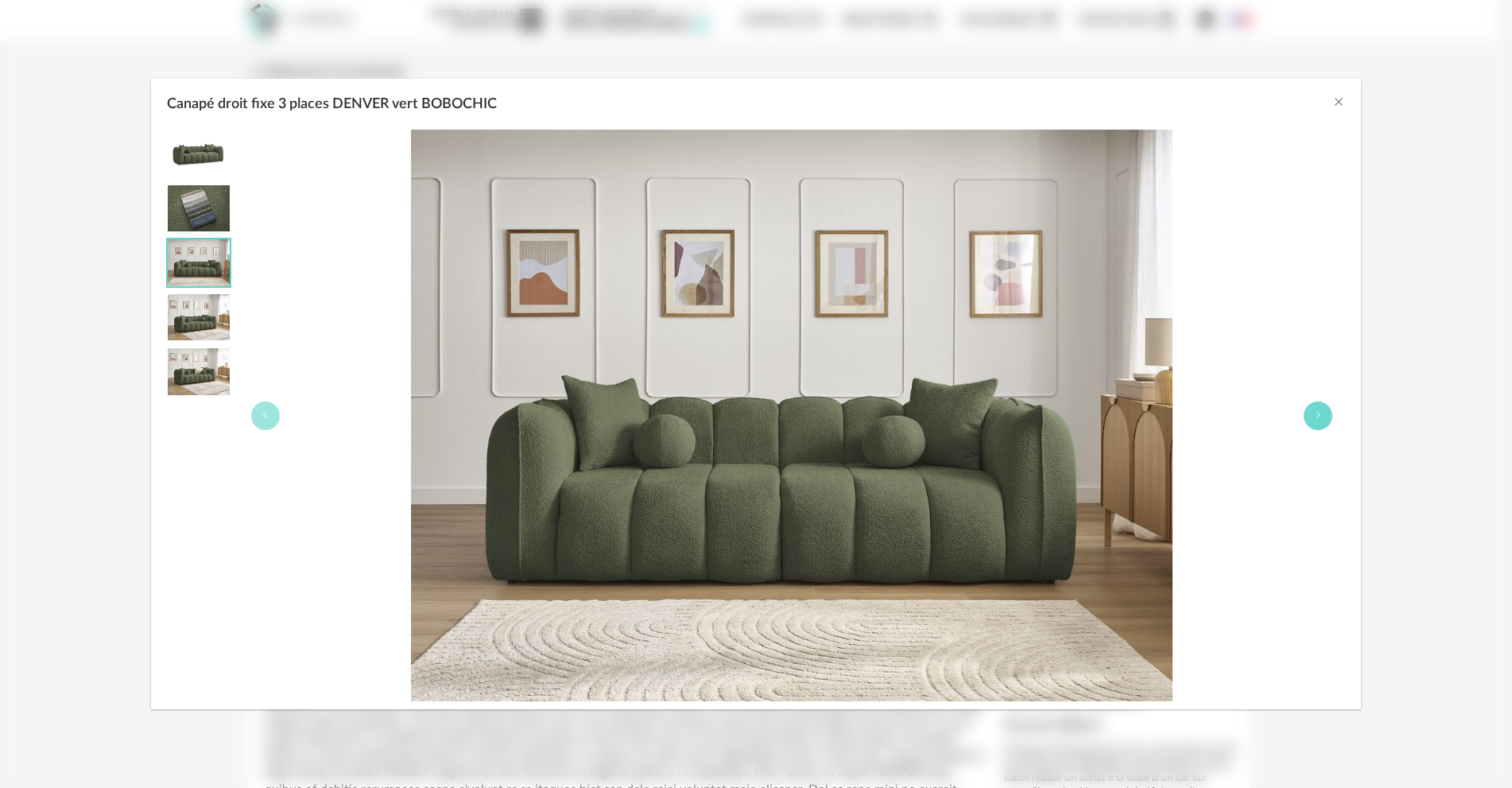
click at [1314, 417] on icon "Canapé droit fixe 3 places DENVER vert BOBOCHIC" at bounding box center [1318, 415] width 10 height 10
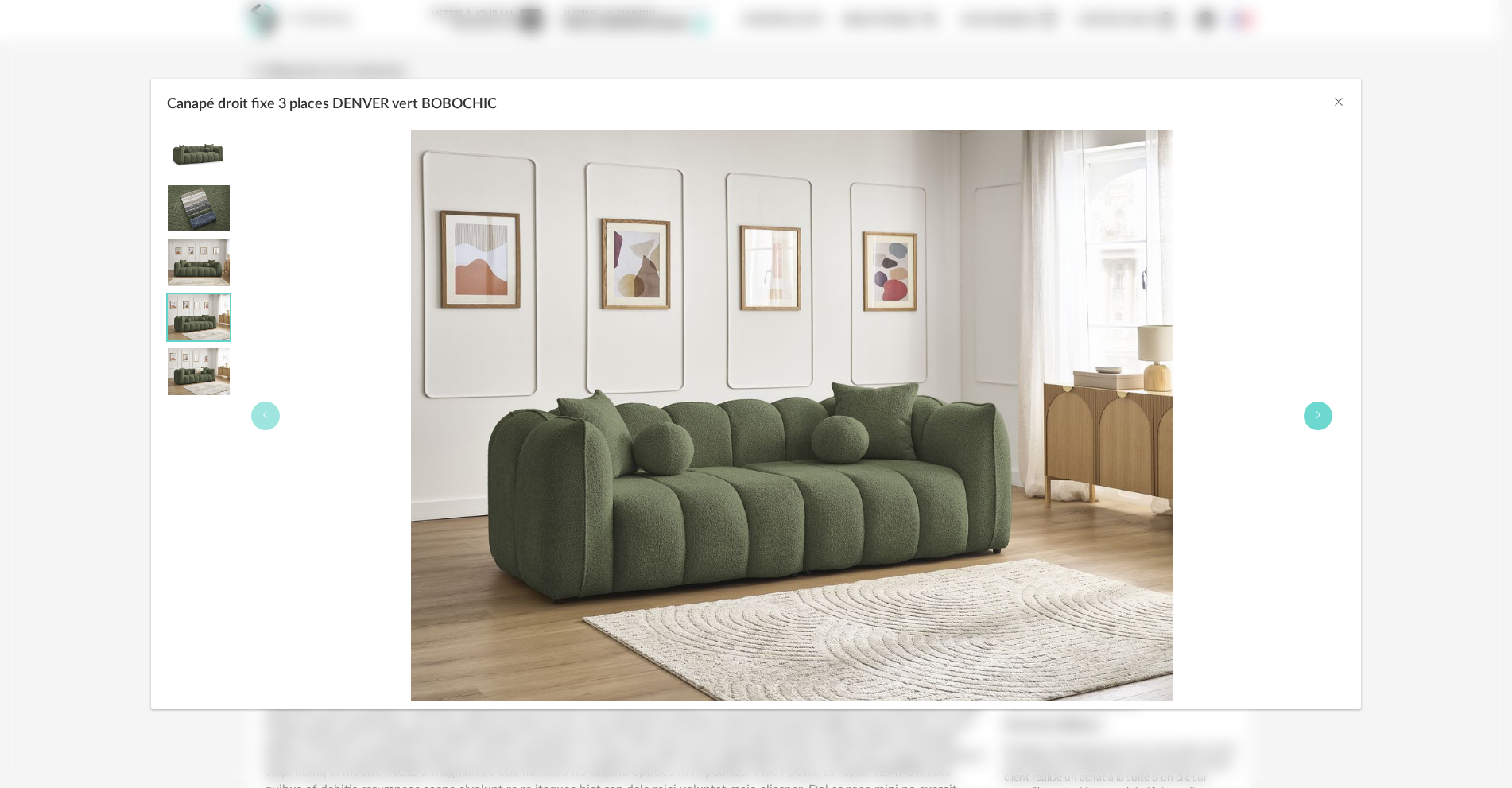
click at [1314, 417] on icon "Canapé droit fixe 3 places DENVER vert BOBOCHIC" at bounding box center [1318, 415] width 10 height 10
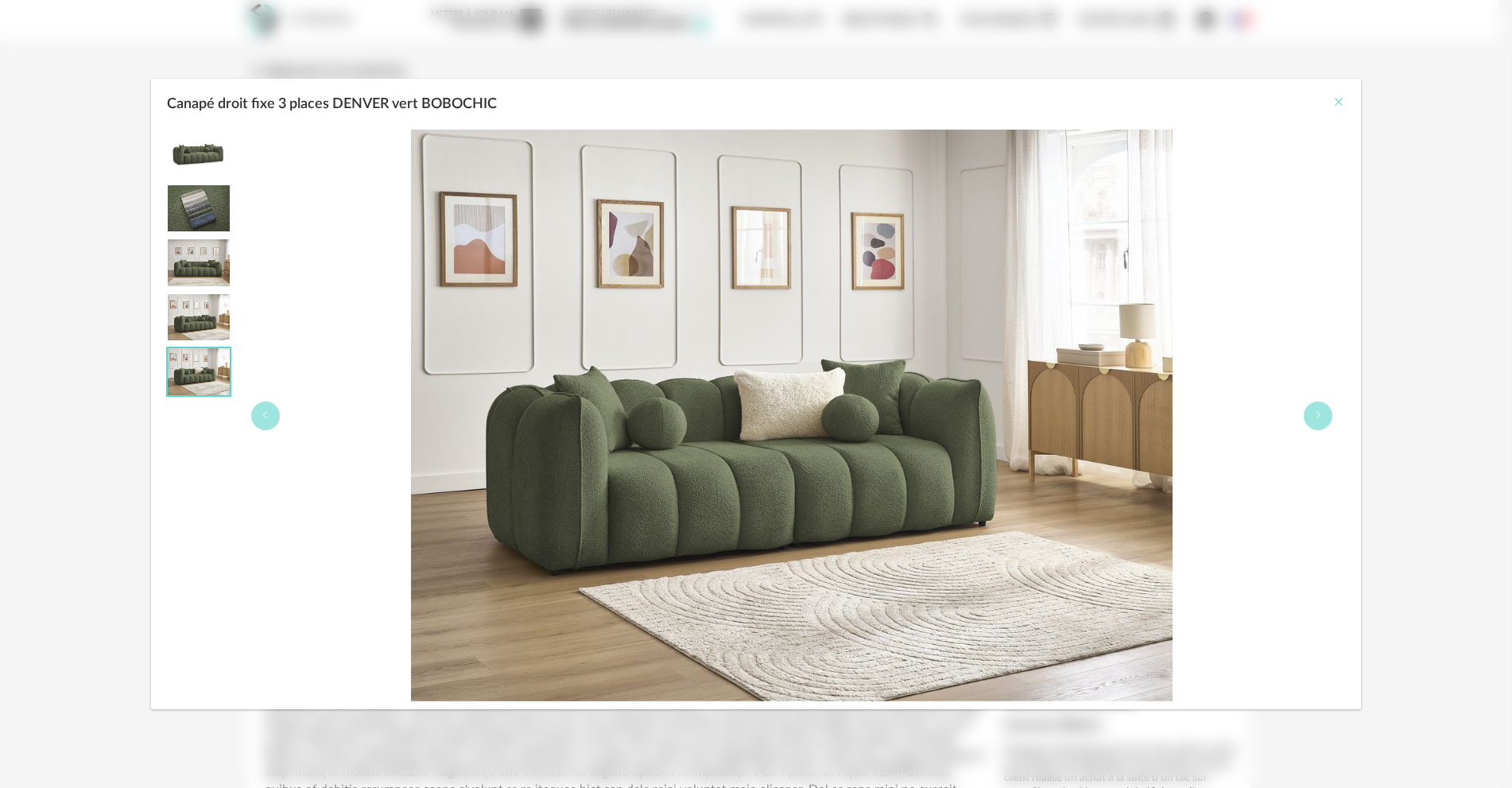
click at [1334, 103] on icon "Close" at bounding box center [1339, 102] width 13 height 13
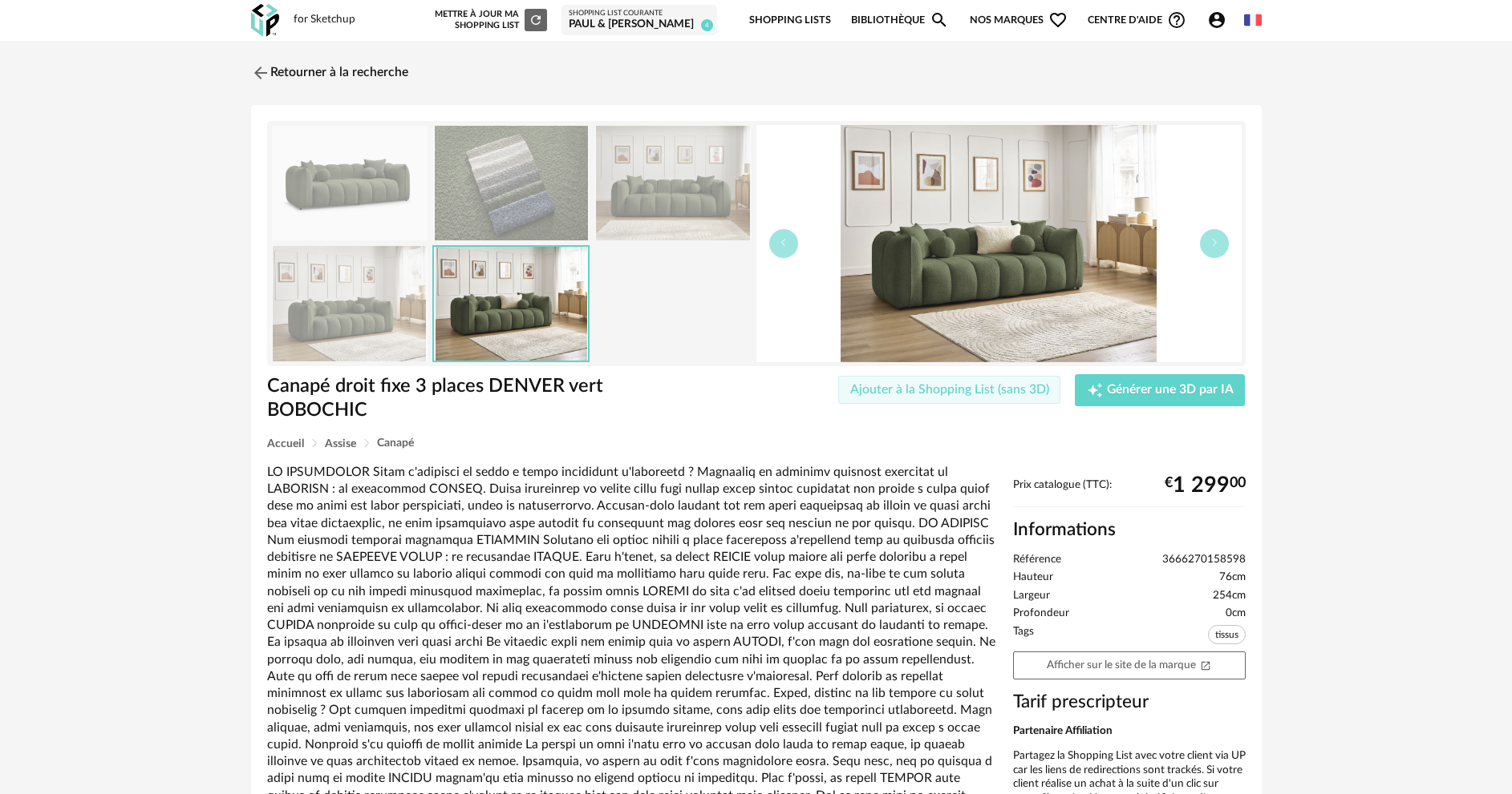
drag, startPoint x: 984, startPoint y: 395, endPoint x: 1047, endPoint y: 389, distance: 63.3
click at [986, 395] on span "Ajouter à la Shopping List (sans 3D)" at bounding box center [949, 390] width 199 height 13
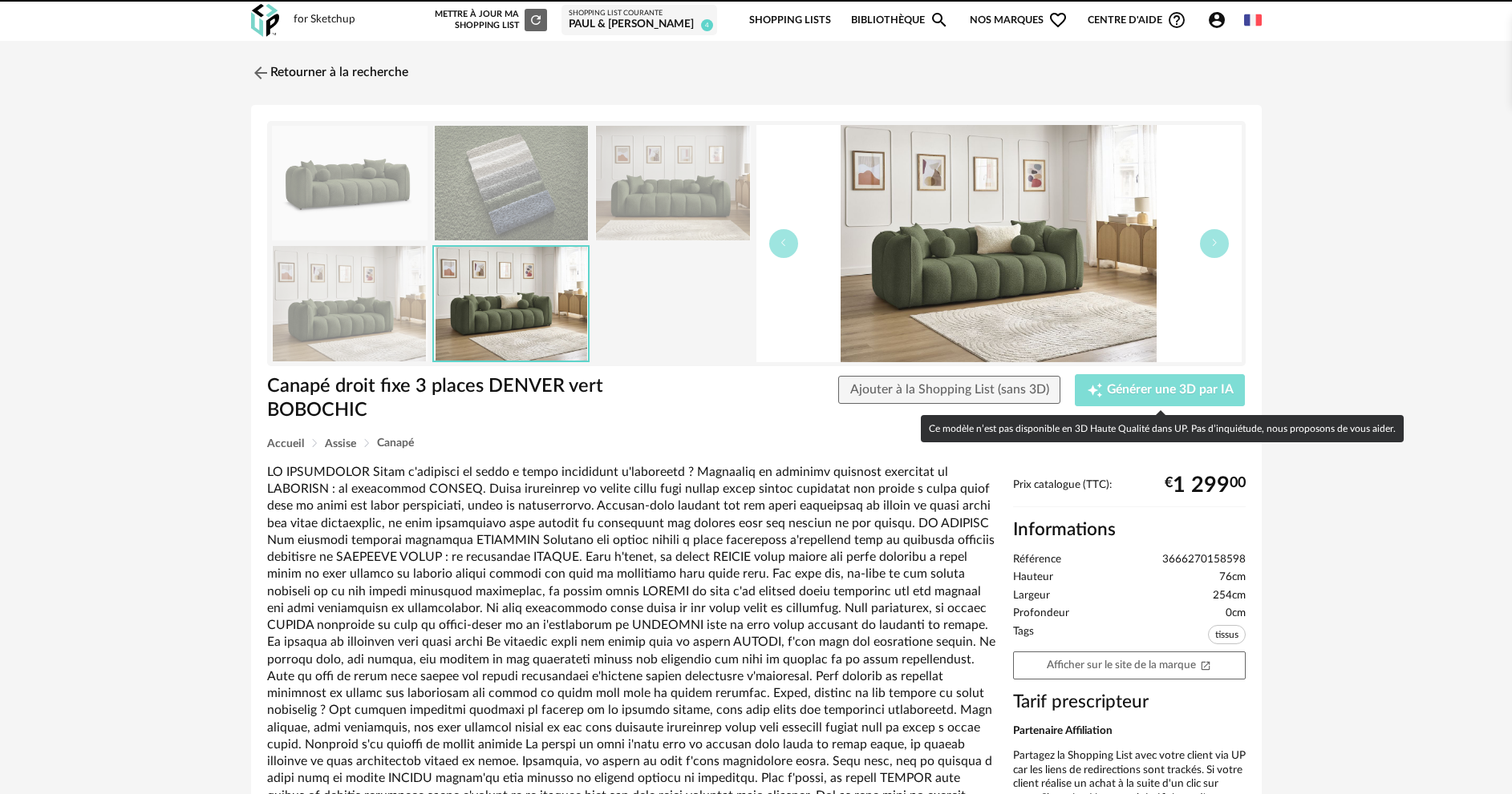
click at [1110, 384] on span "Générer une 3D par IA" at bounding box center [1169, 390] width 127 height 13
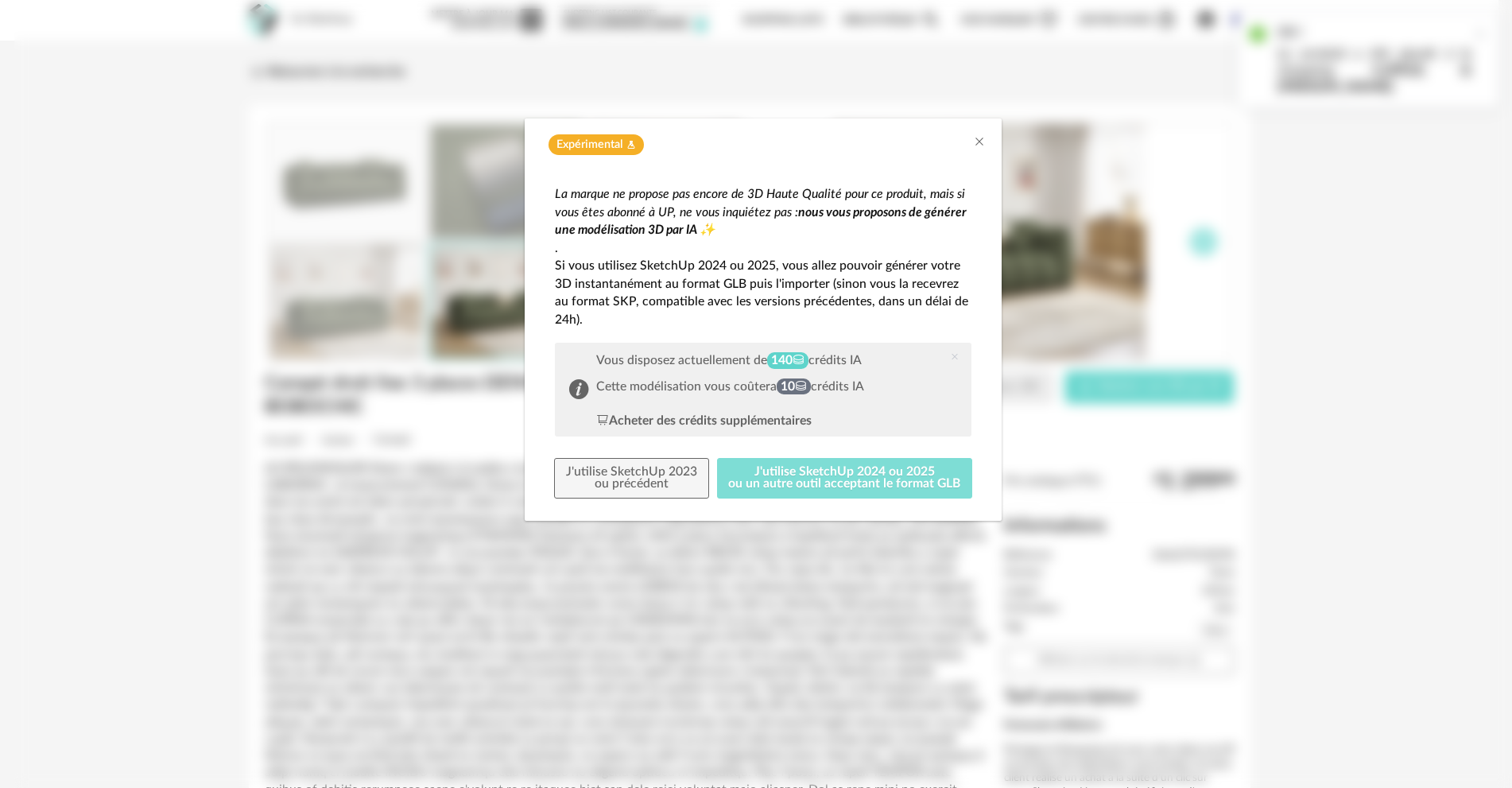
click at [810, 475] on button "J'utilise SketchUp 2024 ou 2025 ou un autre outil acceptant le format GLB" at bounding box center [845, 479] width 256 height 41
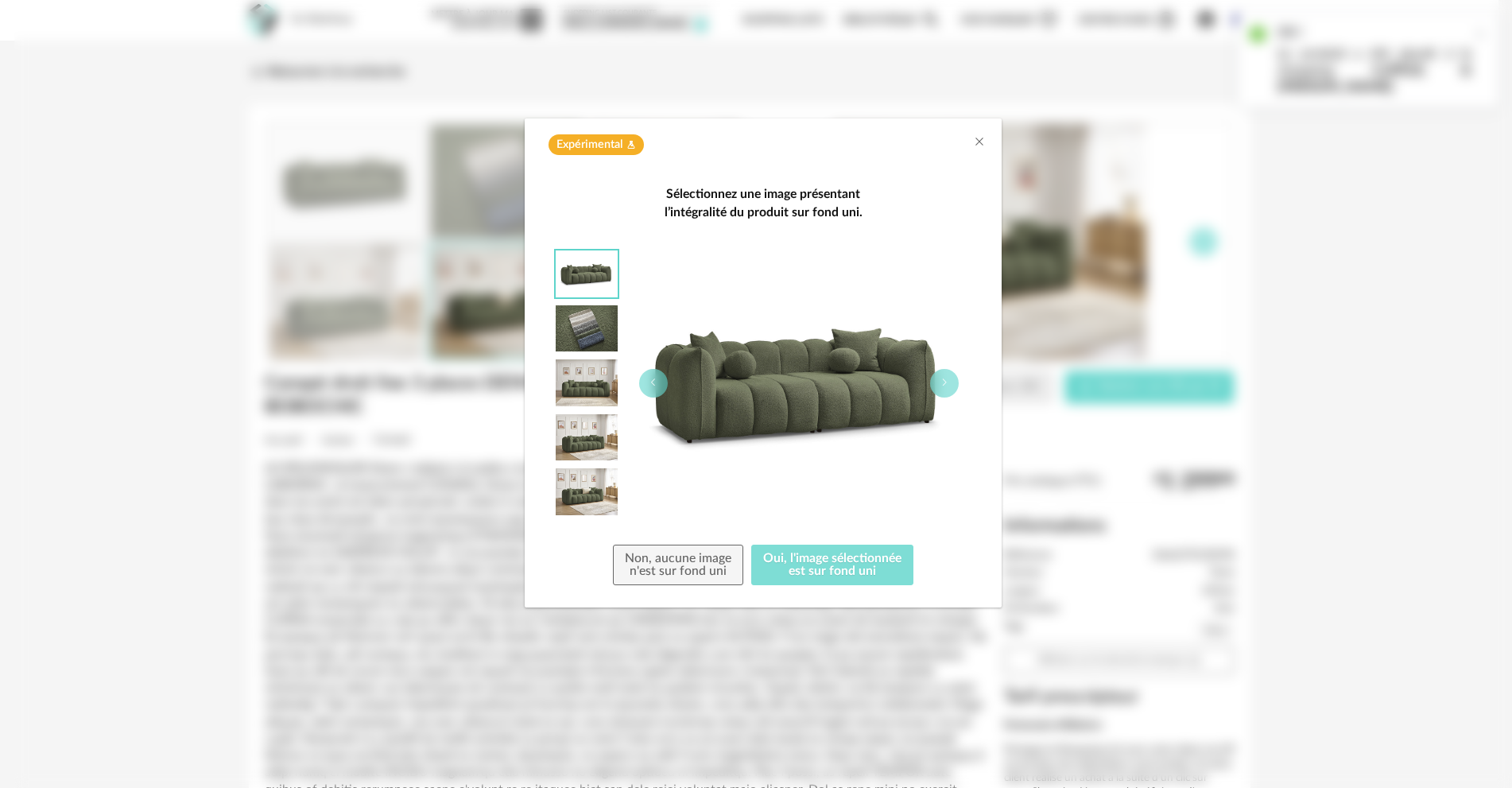
click at [804, 564] on button "Oui, l'image sélectionnée est sur fond uni" at bounding box center [833, 566] width 162 height 41
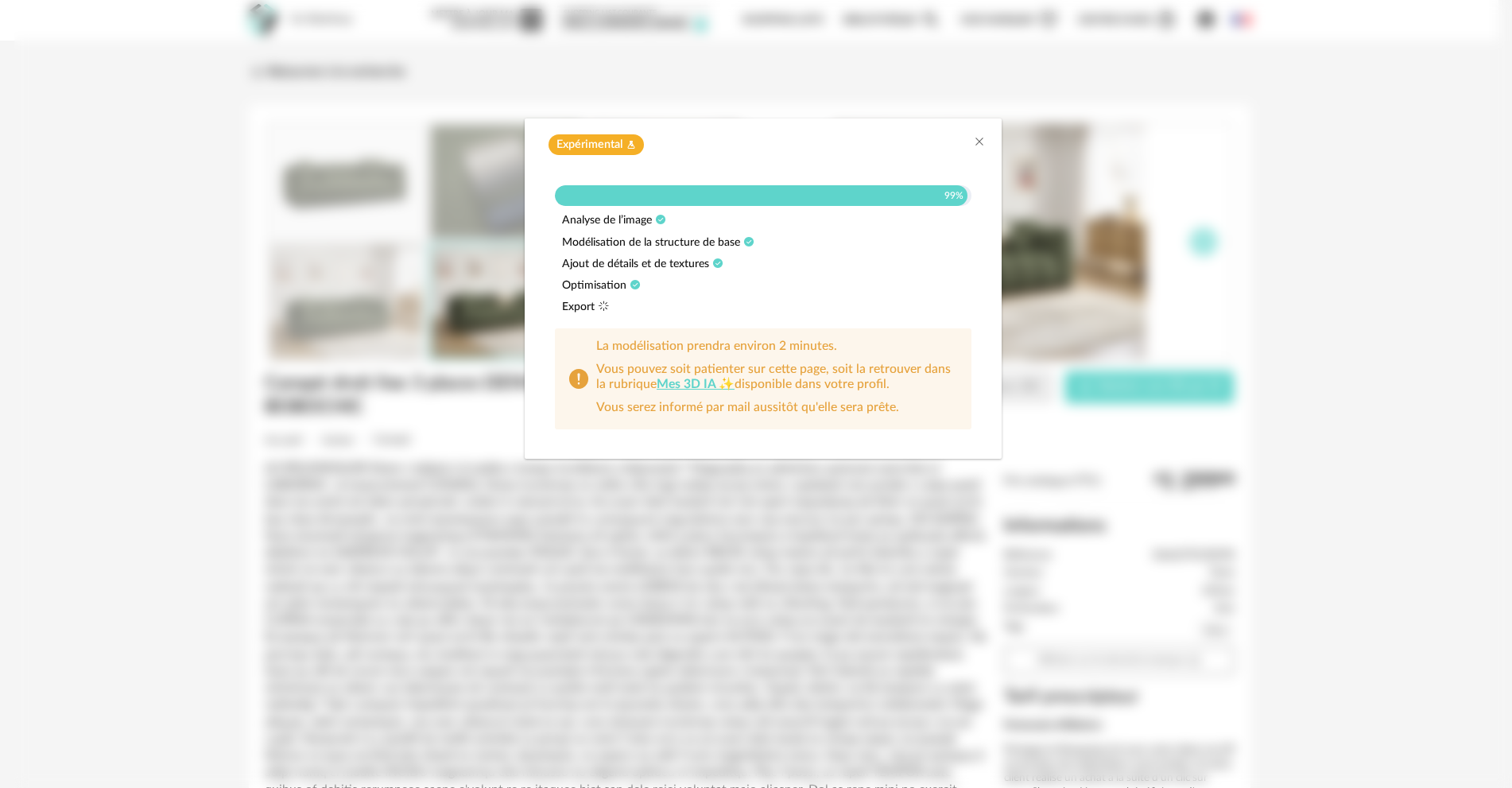
click at [689, 385] on link "Mes 3D IA ✨" at bounding box center [696, 384] width 78 height 13
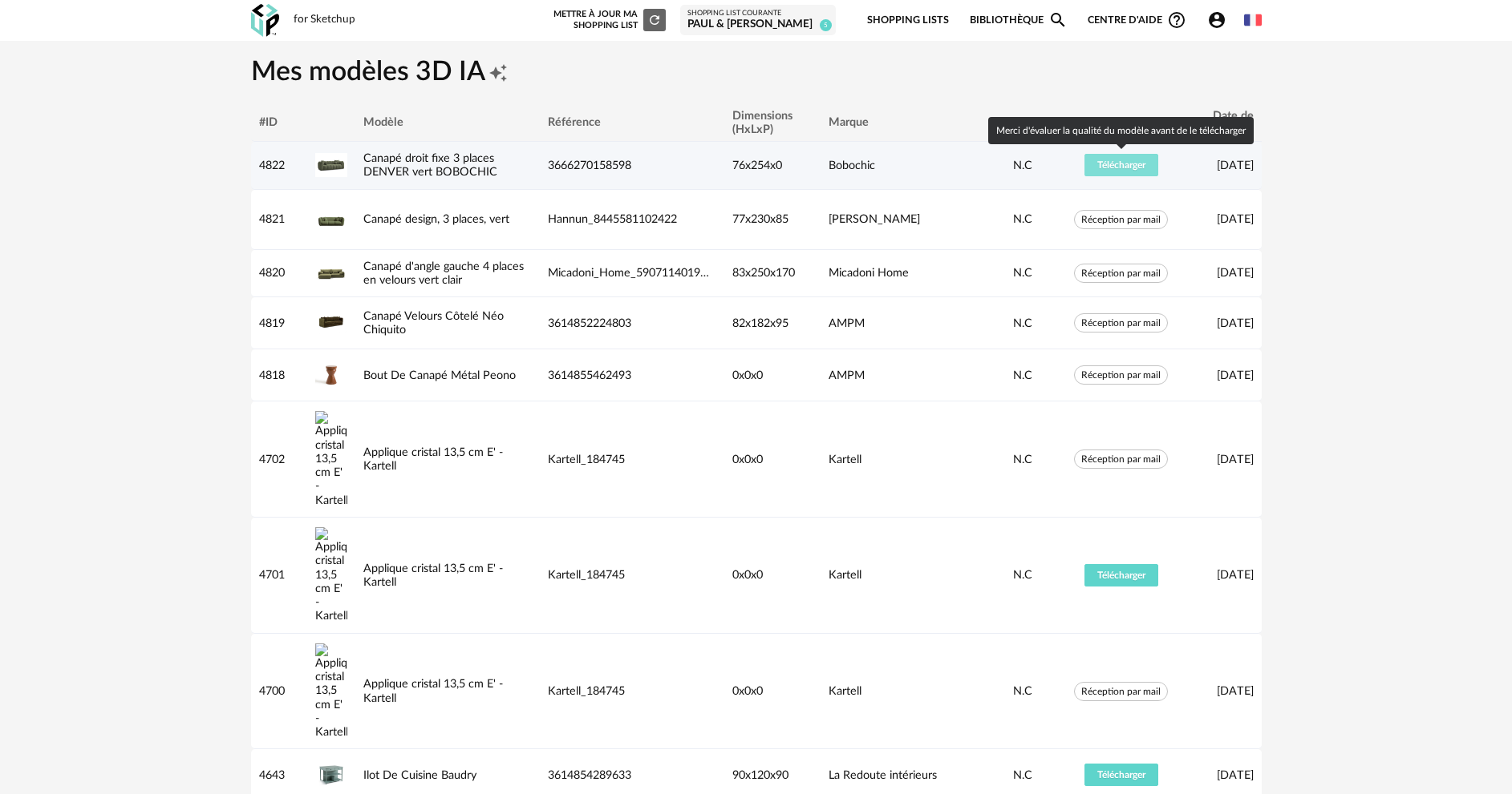
click at [1108, 167] on span "Télécharger" at bounding box center [1121, 165] width 48 height 10
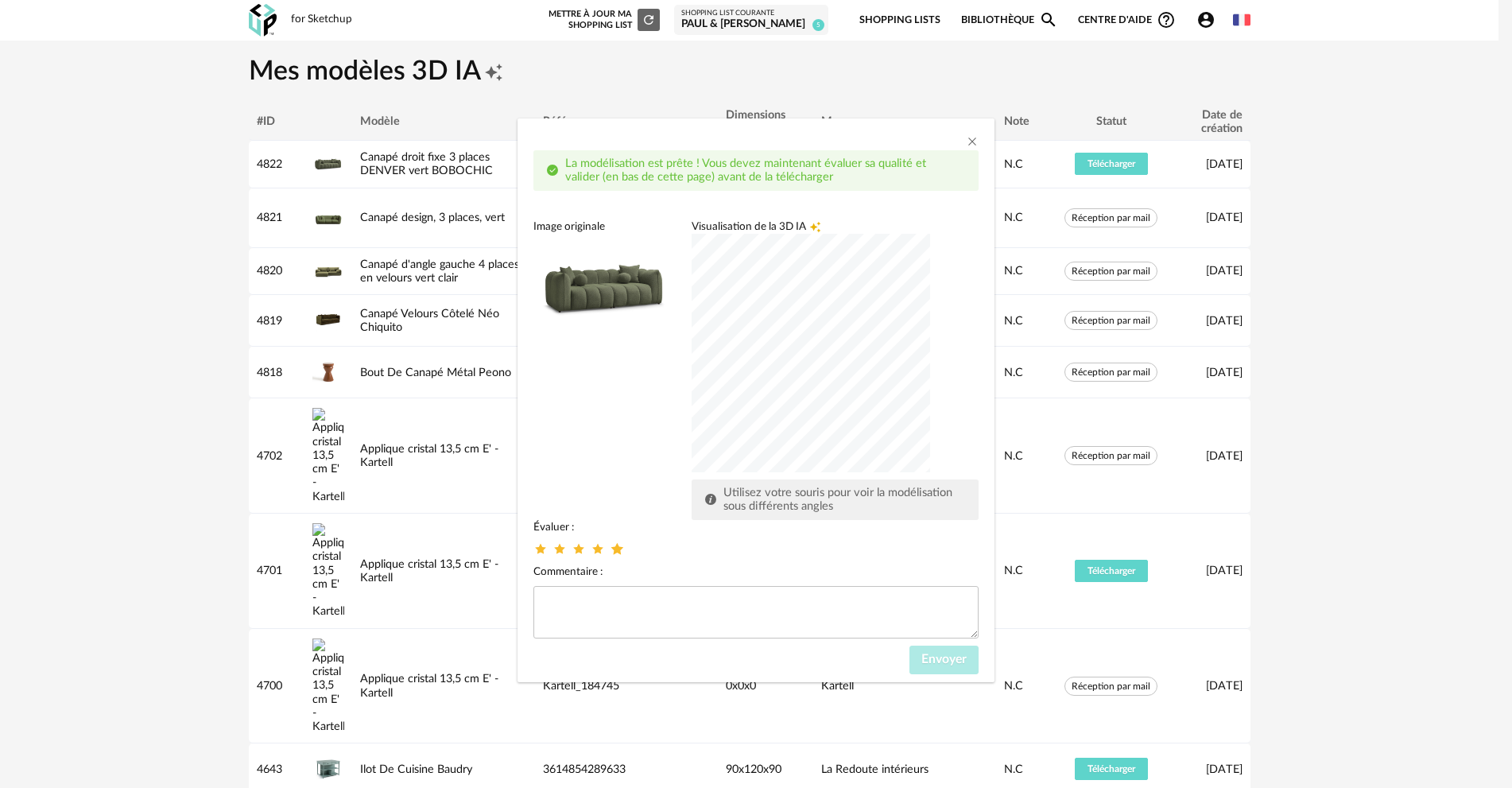
click at [617, 547] on icon "dialog" at bounding box center [617, 548] width 16 height 16
click at [936, 662] on span "Envoyer" at bounding box center [943, 660] width 45 height 13
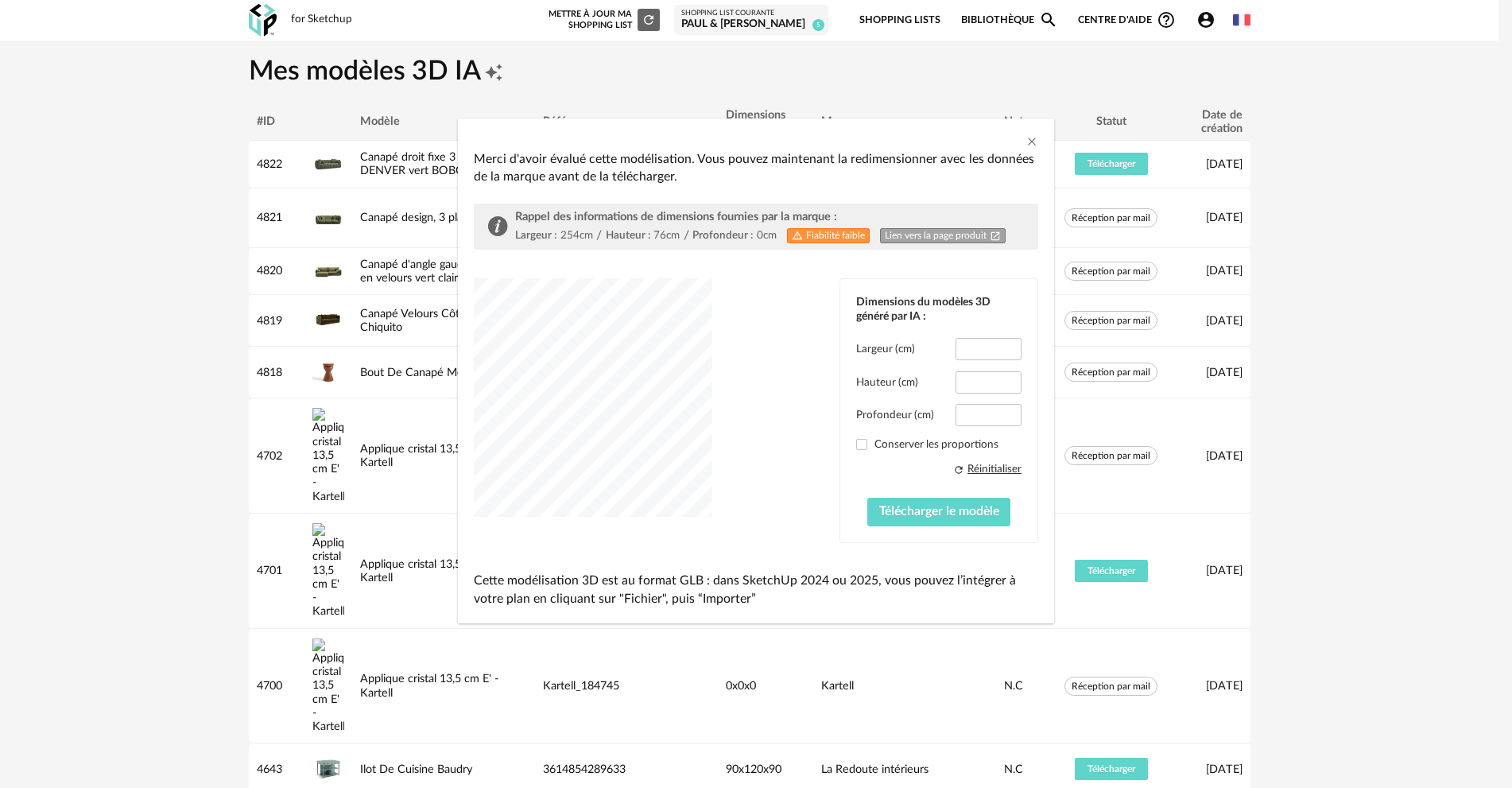
click at [532, 424] on div "dialog" at bounding box center [593, 397] width 239 height 239
click at [581, 427] on div "dialog" at bounding box center [593, 397] width 239 height 239
click at [633, 428] on div "dialog" at bounding box center [593, 397] width 239 height 239
click at [577, 426] on div "dialog" at bounding box center [593, 397] width 239 height 239
click at [1030, 143] on icon "Close" at bounding box center [1032, 142] width 13 height 13
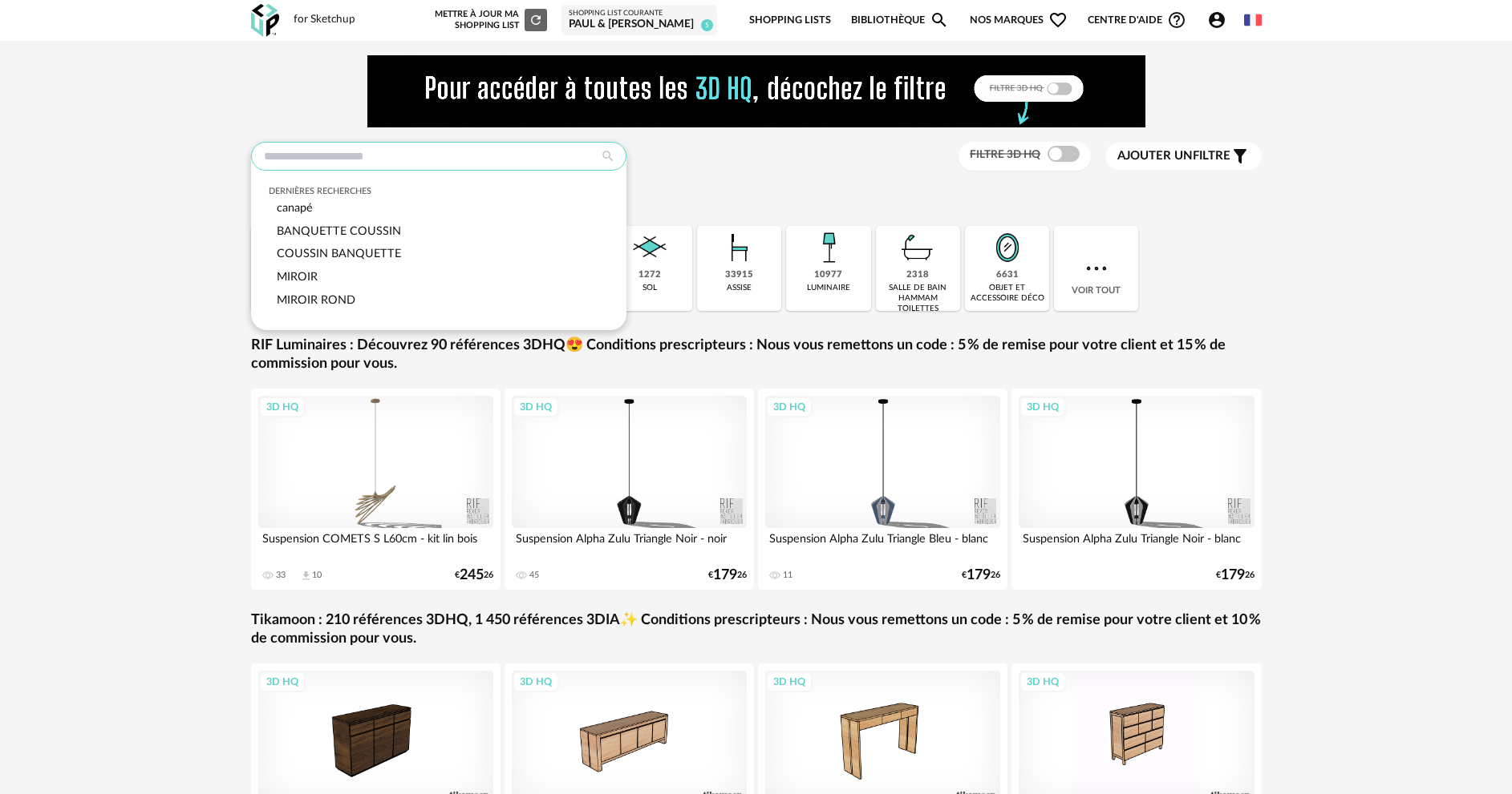
click at [426, 158] on input "text" at bounding box center [439, 156] width 376 height 29
click at [333, 204] on div "canapé" at bounding box center [439, 208] width 339 height 23
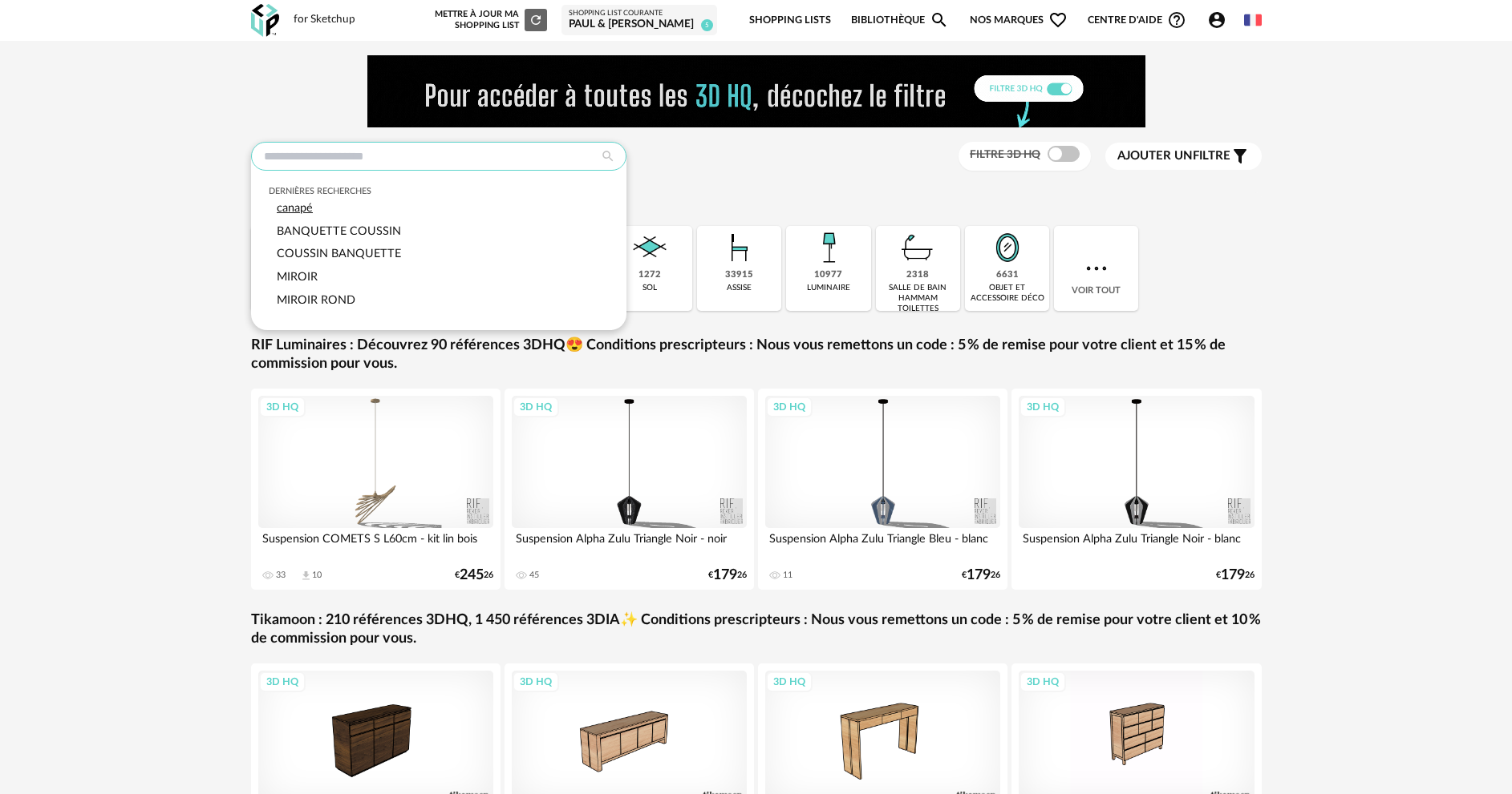
type input "******"
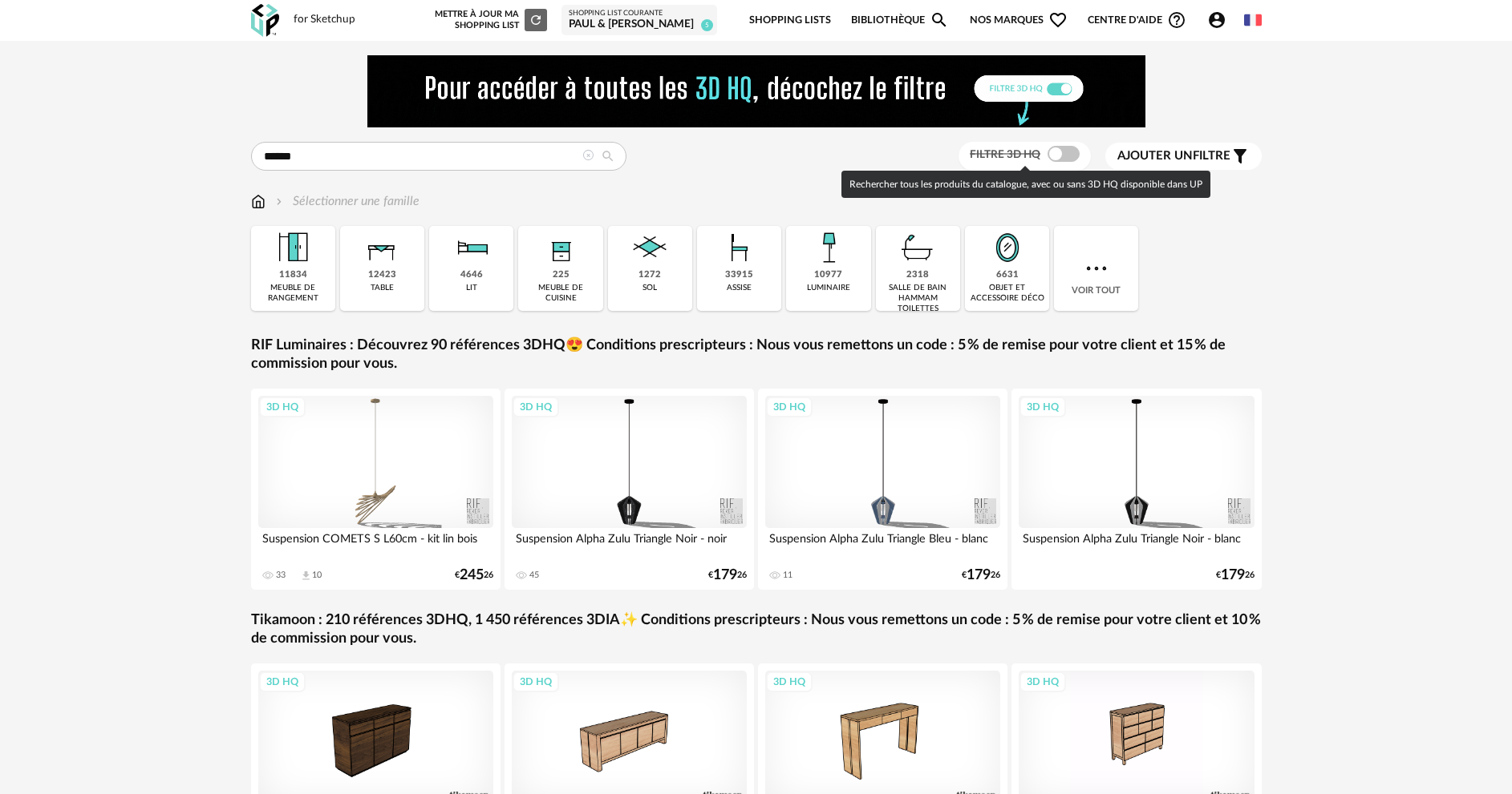
click at [1074, 156] on span at bounding box center [1063, 153] width 32 height 16
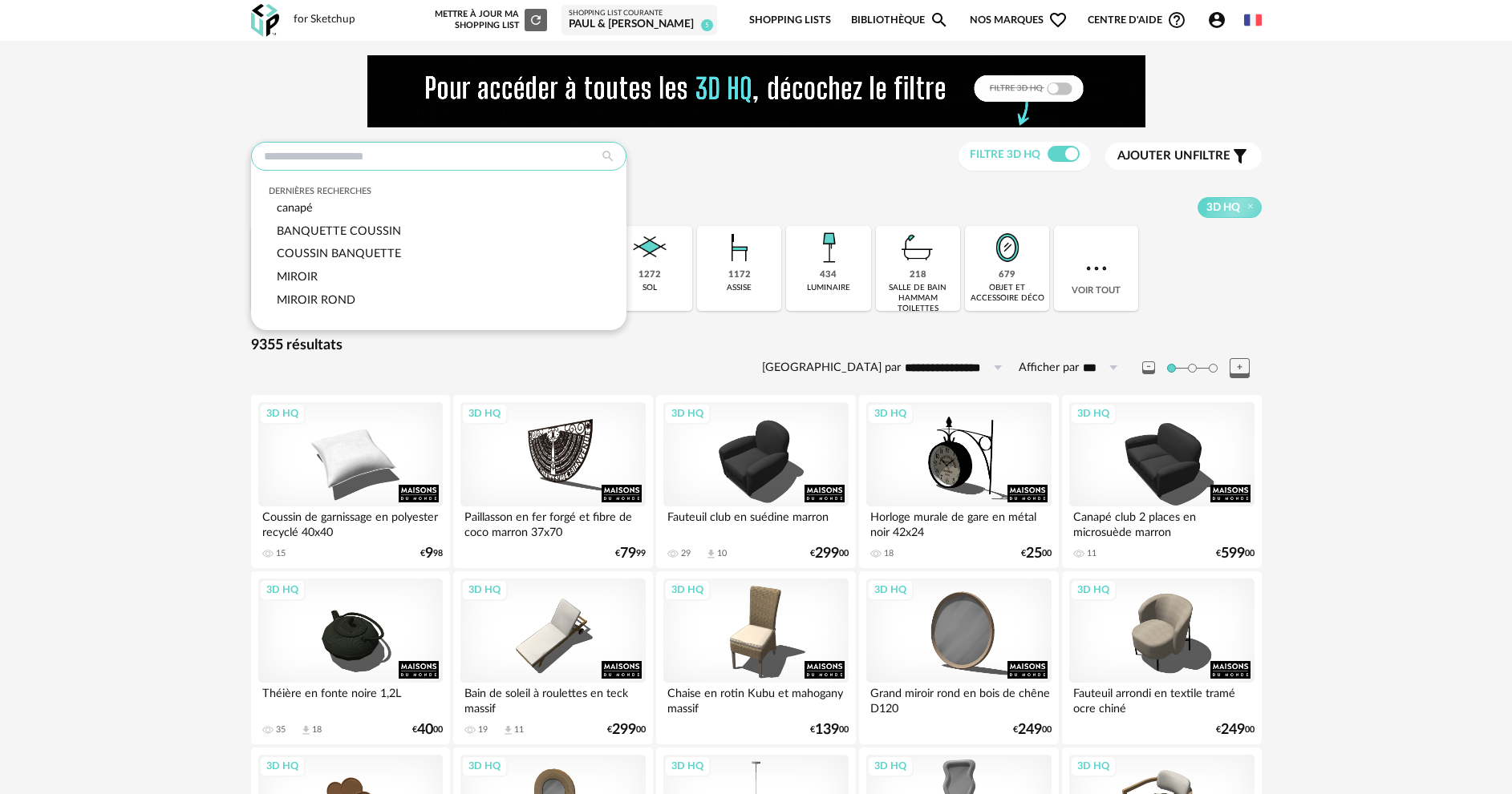
click at [511, 160] on input "text" at bounding box center [439, 156] width 376 height 29
click at [354, 205] on div "canapé" at bounding box center [439, 208] width 339 height 23
type input "******"
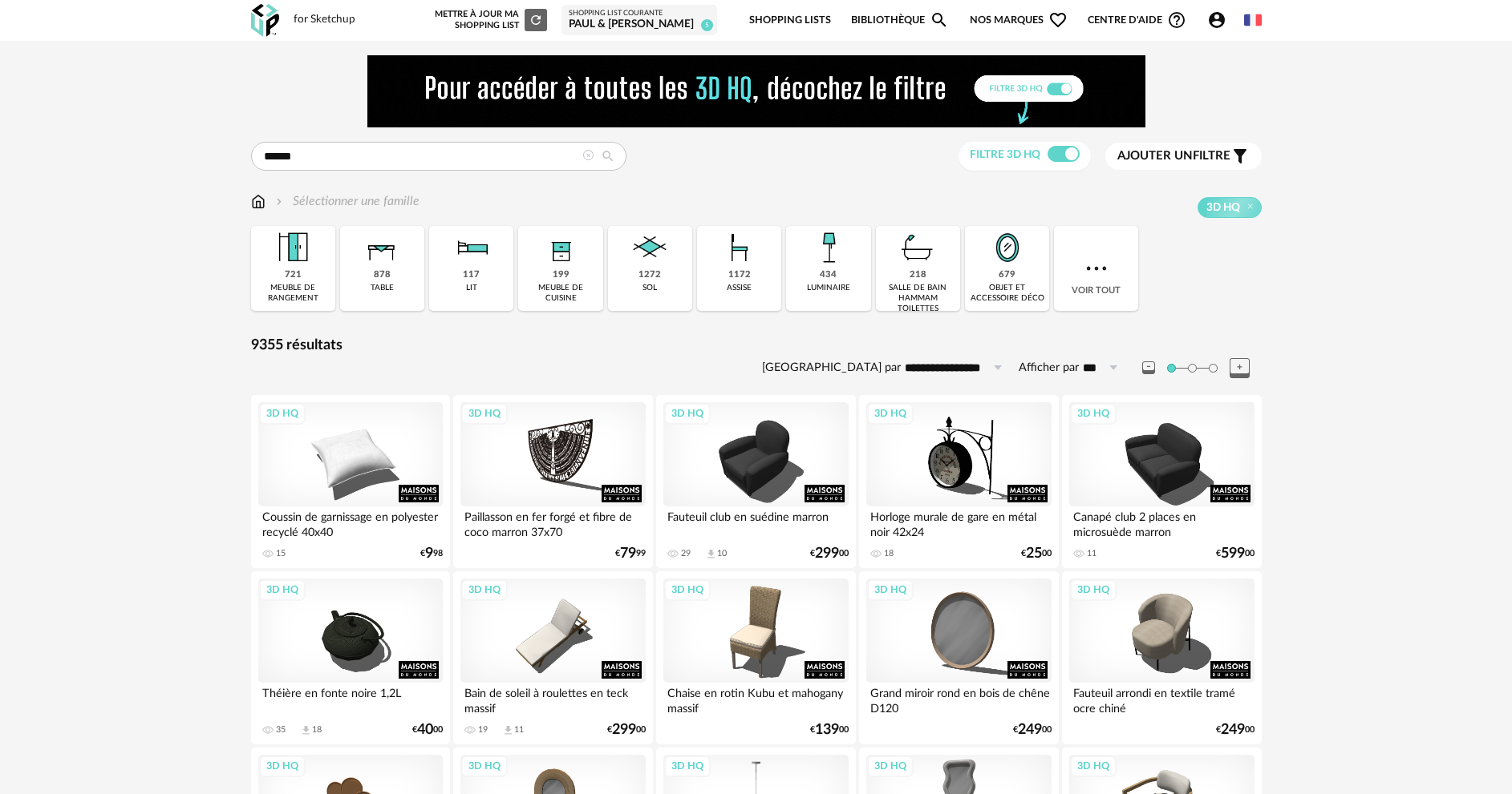
click at [609, 156] on icon at bounding box center [607, 155] width 29 height 14
type input "**********"
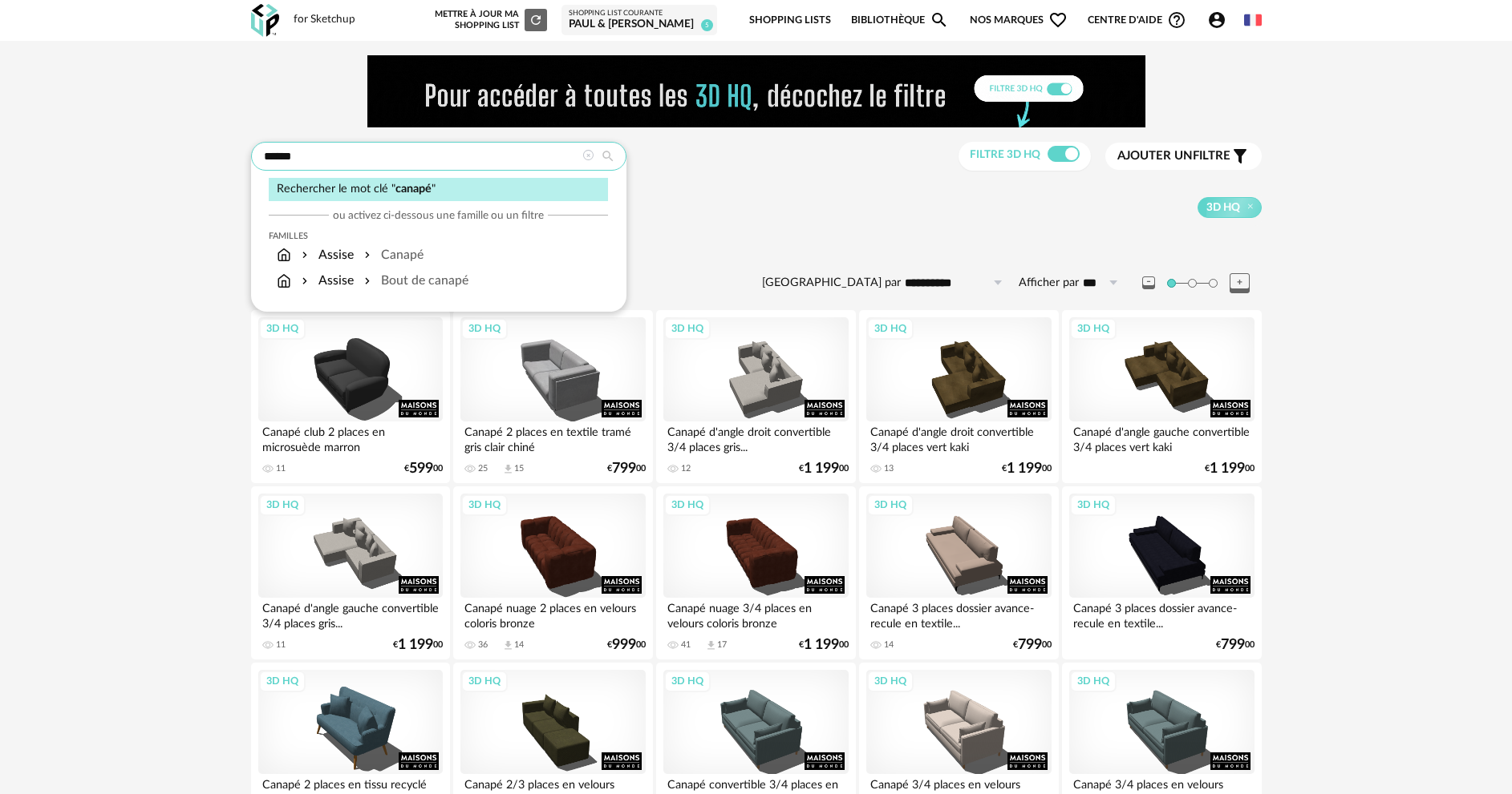
click at [515, 164] on input "******" at bounding box center [439, 156] width 376 height 29
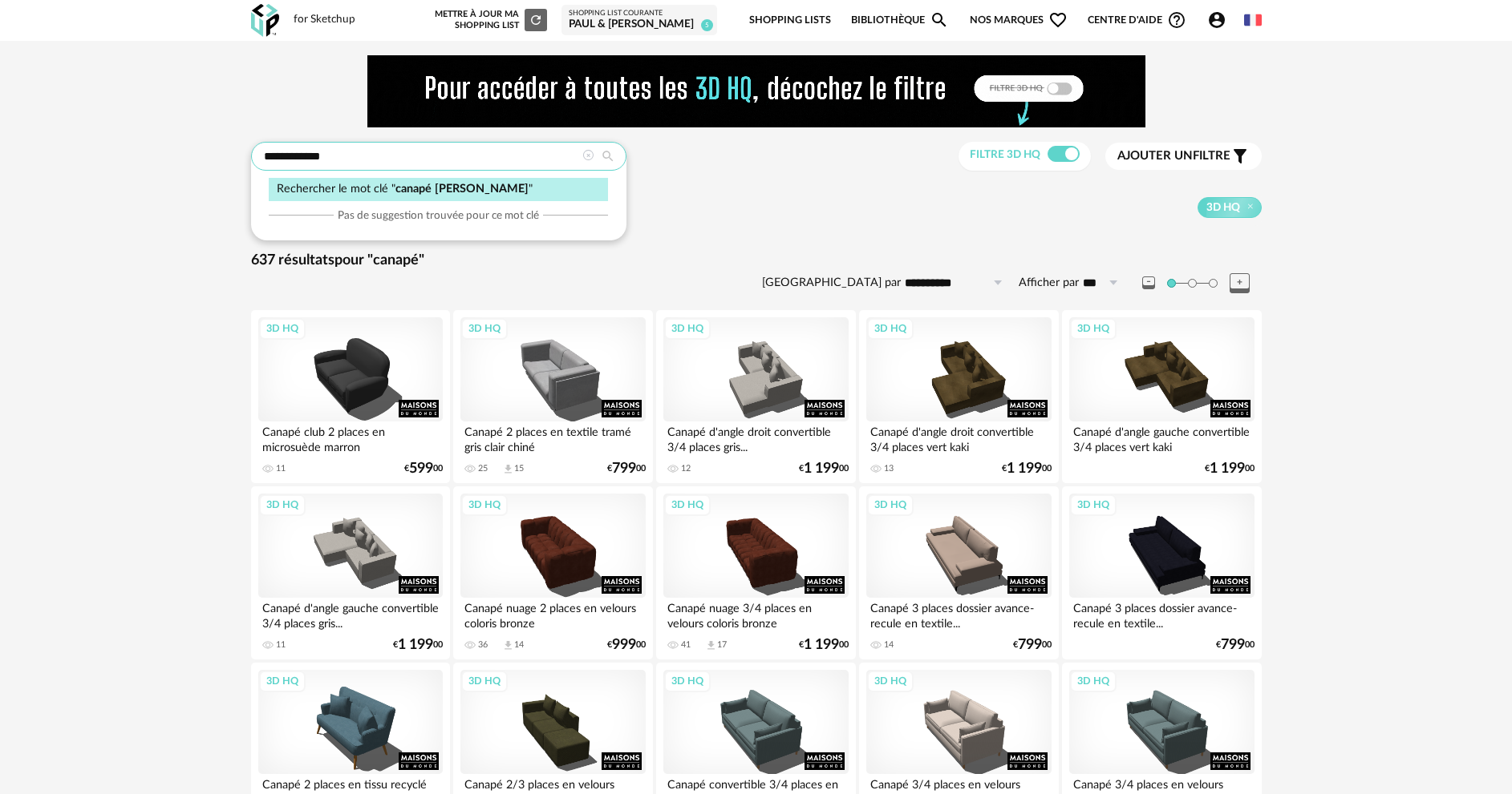
type input "**********"
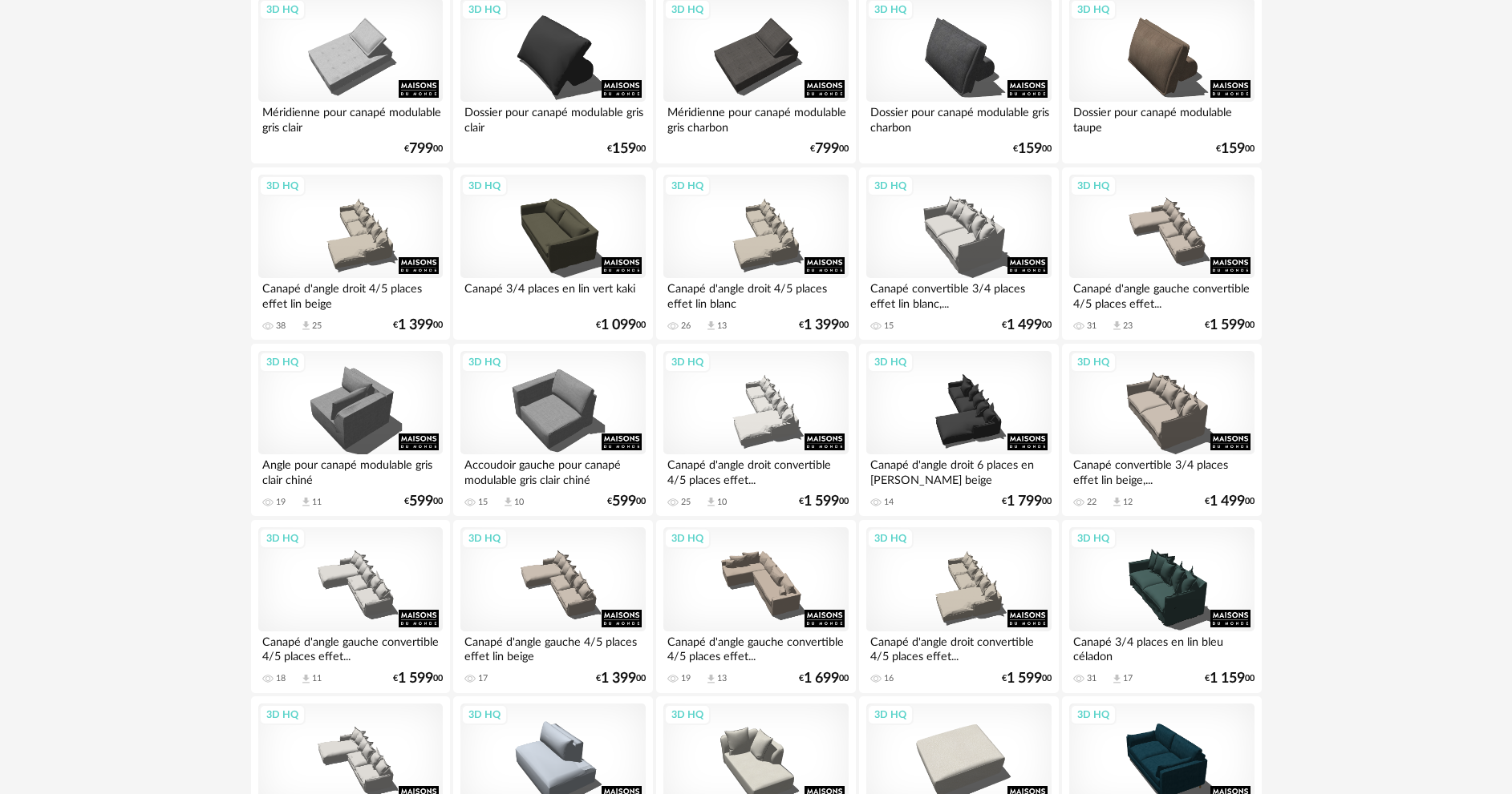
scroll to position [3150, 0]
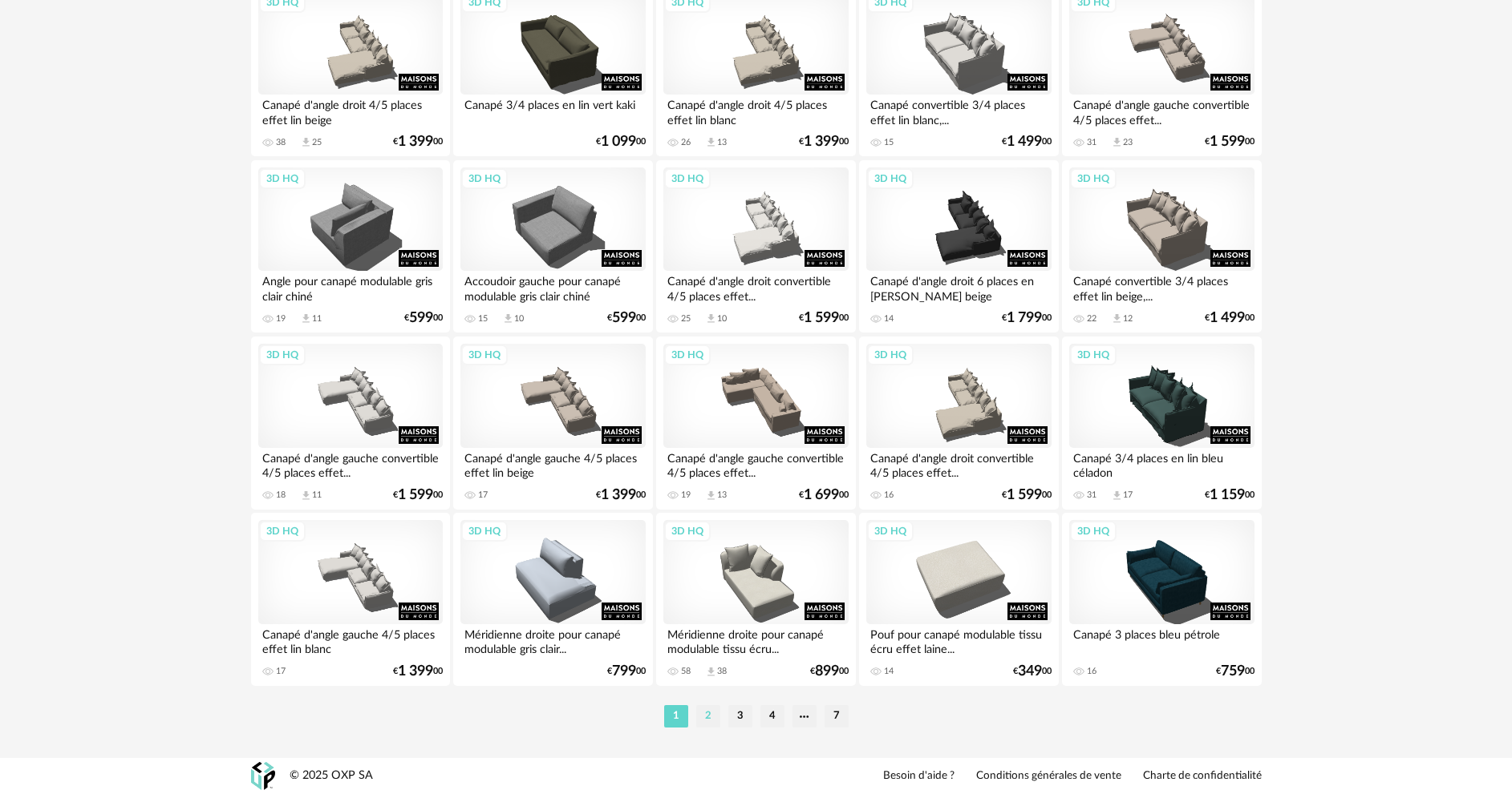
click at [713, 716] on li "2" at bounding box center [708, 716] width 24 height 22
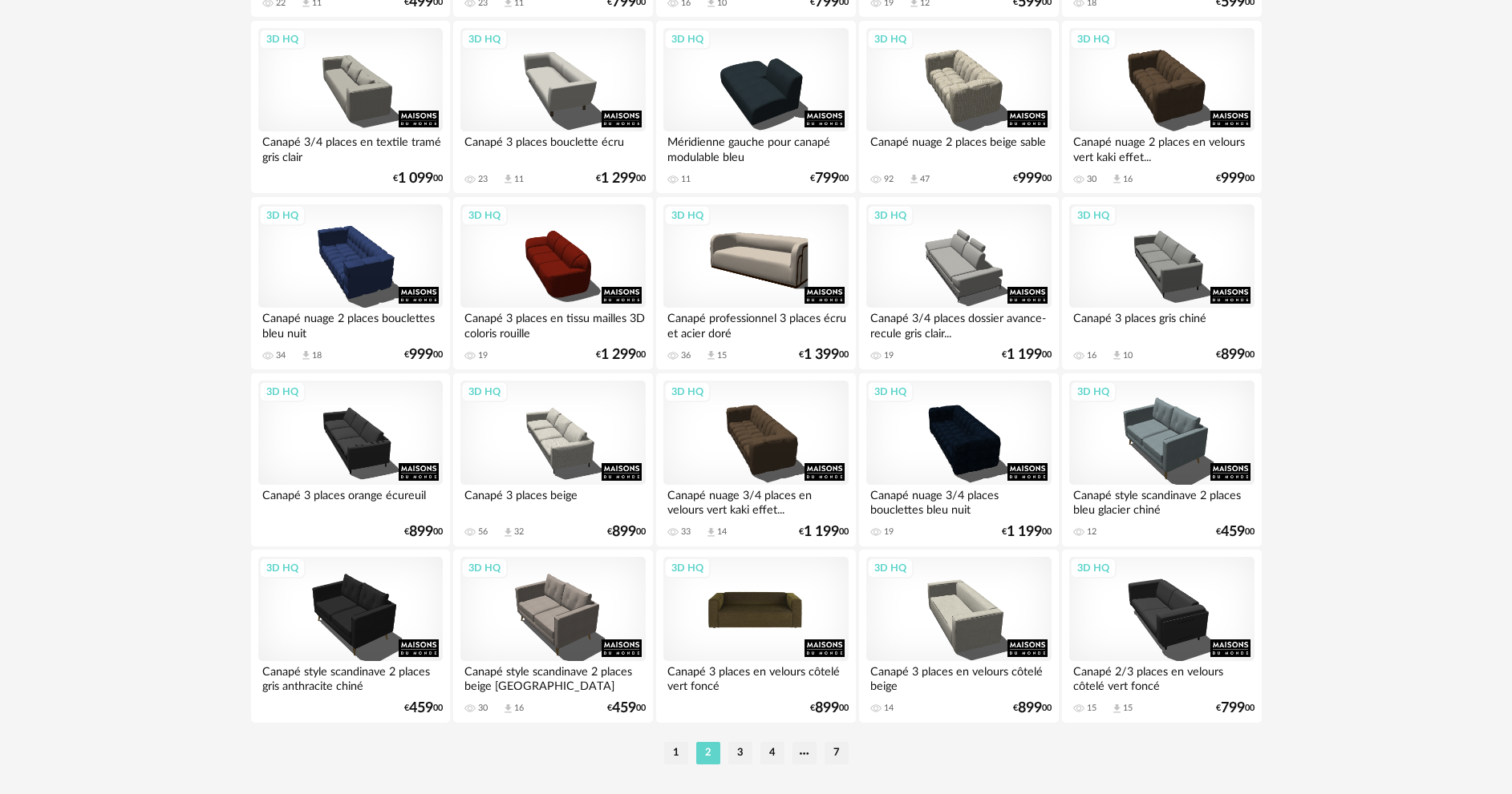
scroll to position [3150, 0]
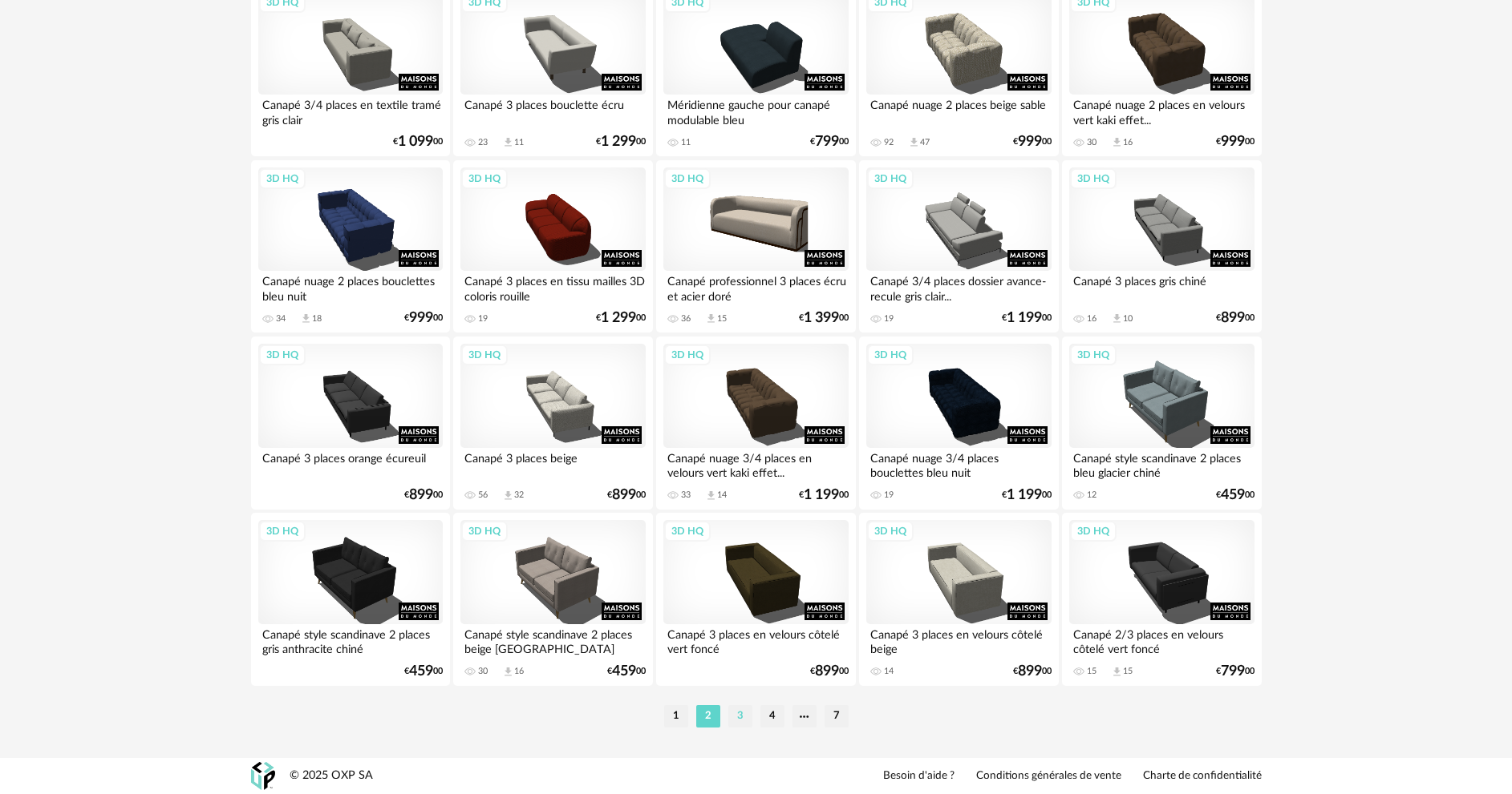
click at [737, 717] on li "3" at bounding box center [740, 716] width 24 height 22
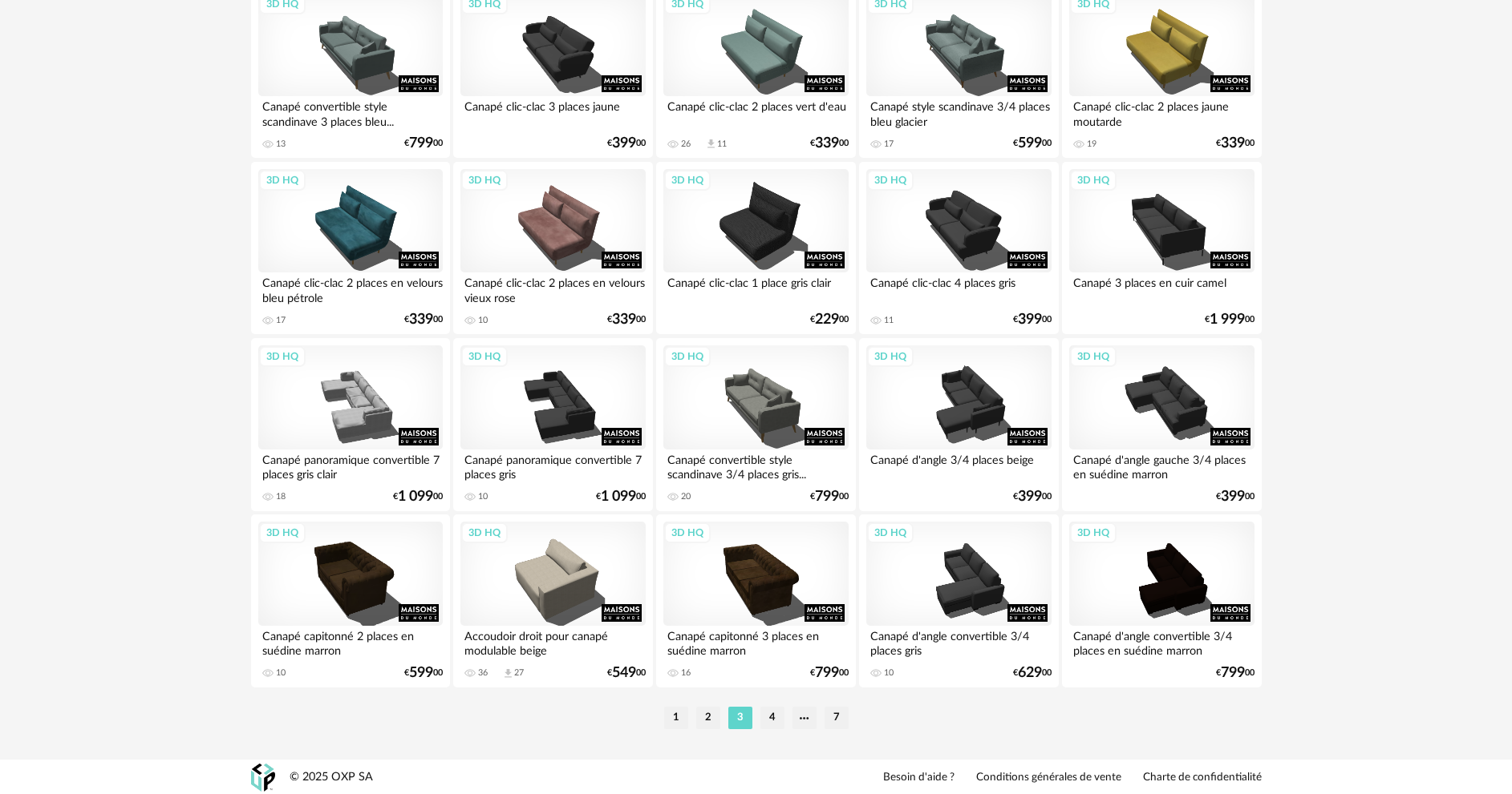
scroll to position [3150, 0]
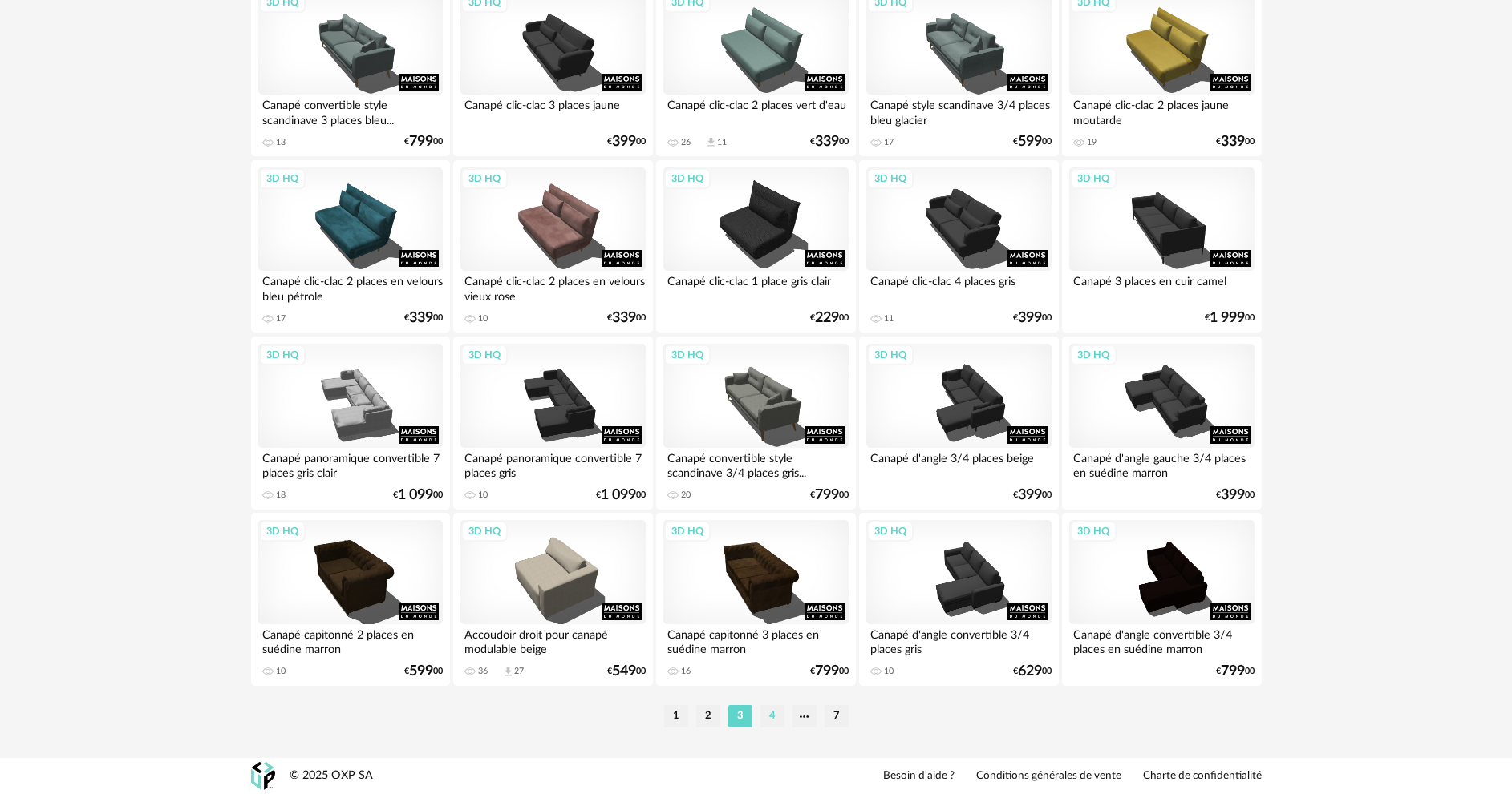
click at [763, 713] on li "4" at bounding box center [772, 716] width 24 height 22
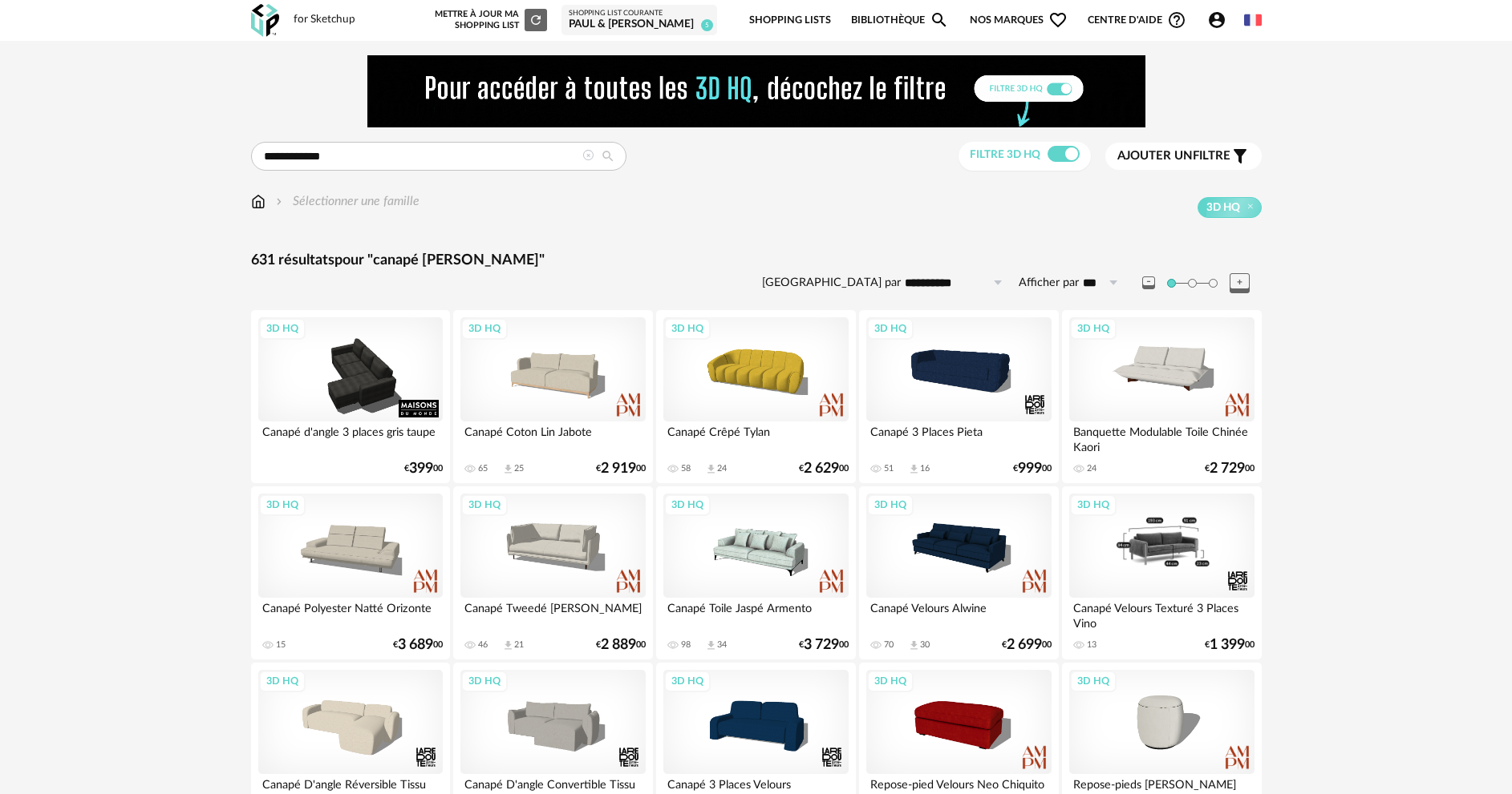
click at [1149, 553] on div "3D HQ" at bounding box center [1161, 546] width 185 height 104
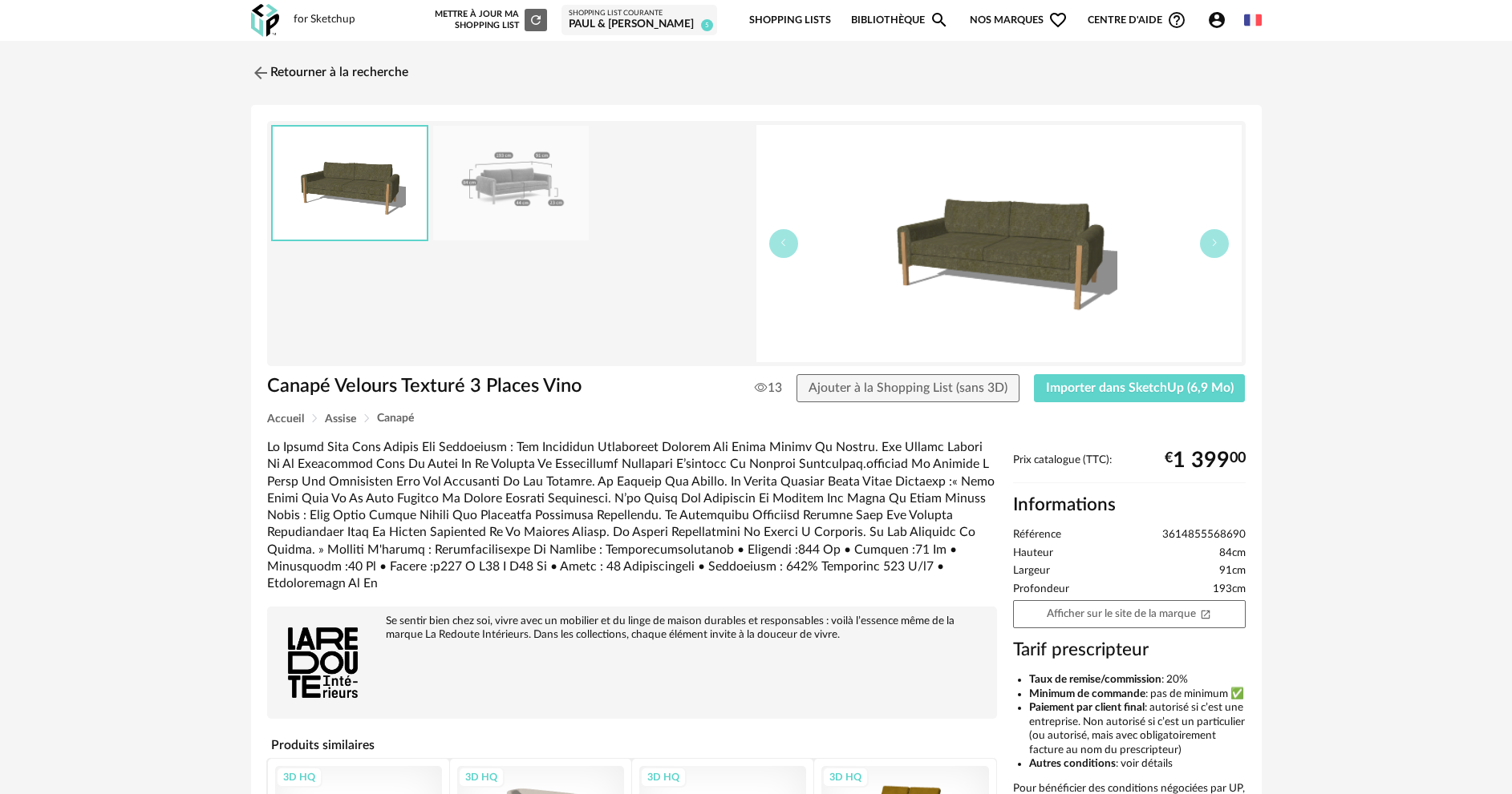
click at [996, 251] on img at bounding box center [999, 243] width 485 height 237
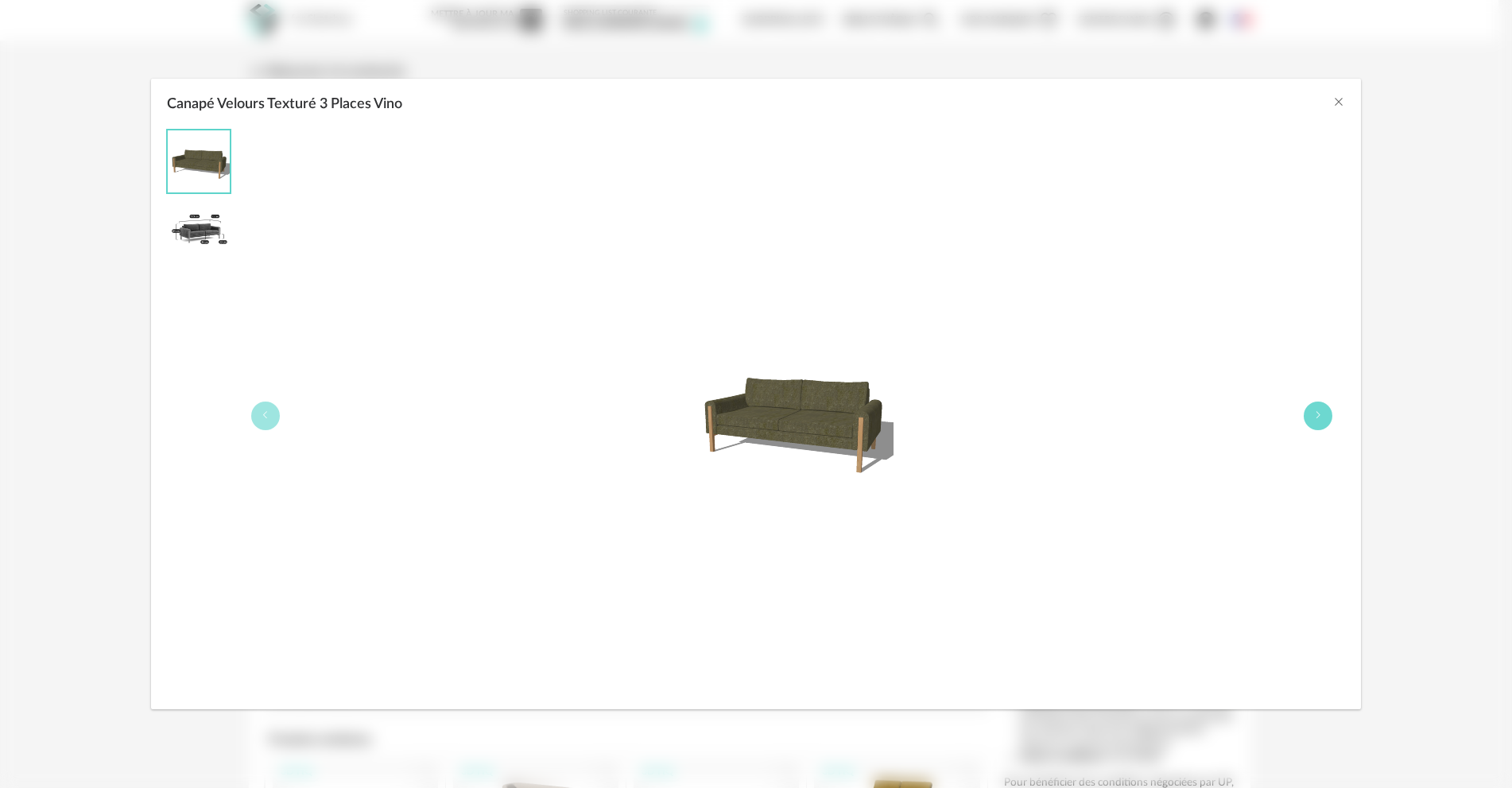
click at [1322, 415] on icon "Canapé Velours Texturé 3 Places Vino" at bounding box center [1318, 415] width 10 height 10
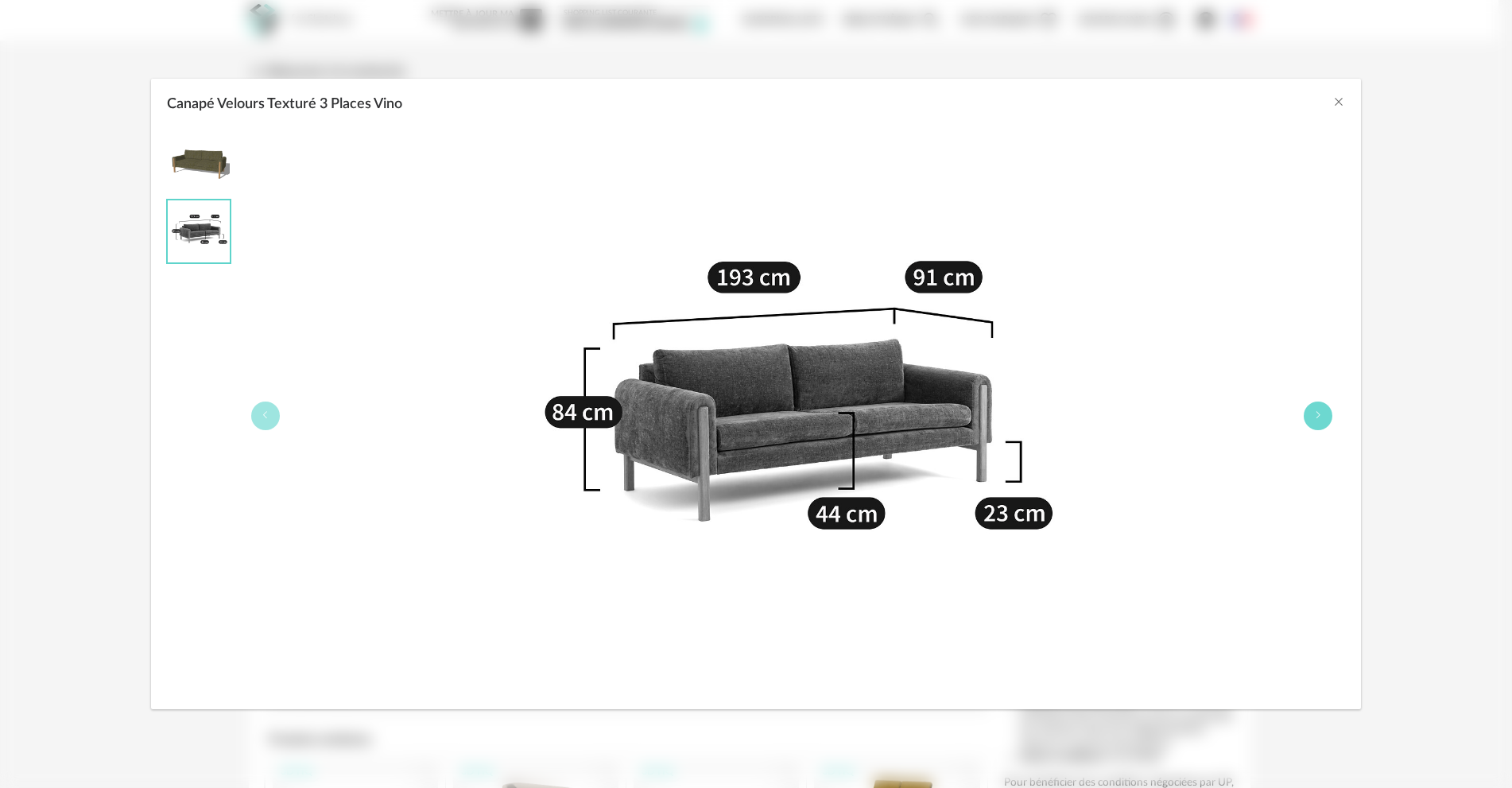
click at [1322, 415] on icon "Canapé Velours Texturé 3 Places Vino" at bounding box center [1318, 415] width 10 height 10
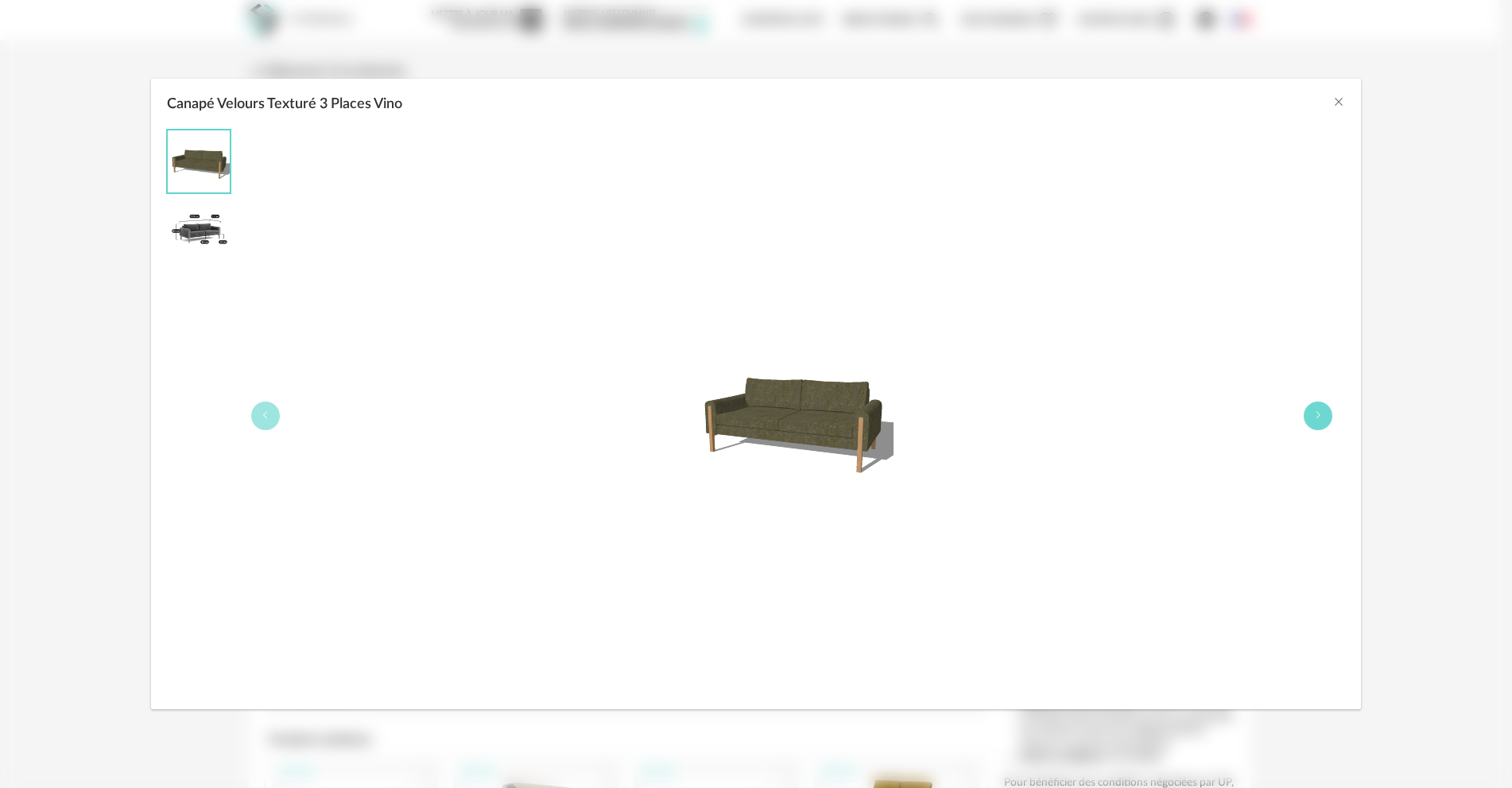
click at [1322, 415] on icon "Canapé Velours Texturé 3 Places Vino" at bounding box center [1318, 415] width 10 height 10
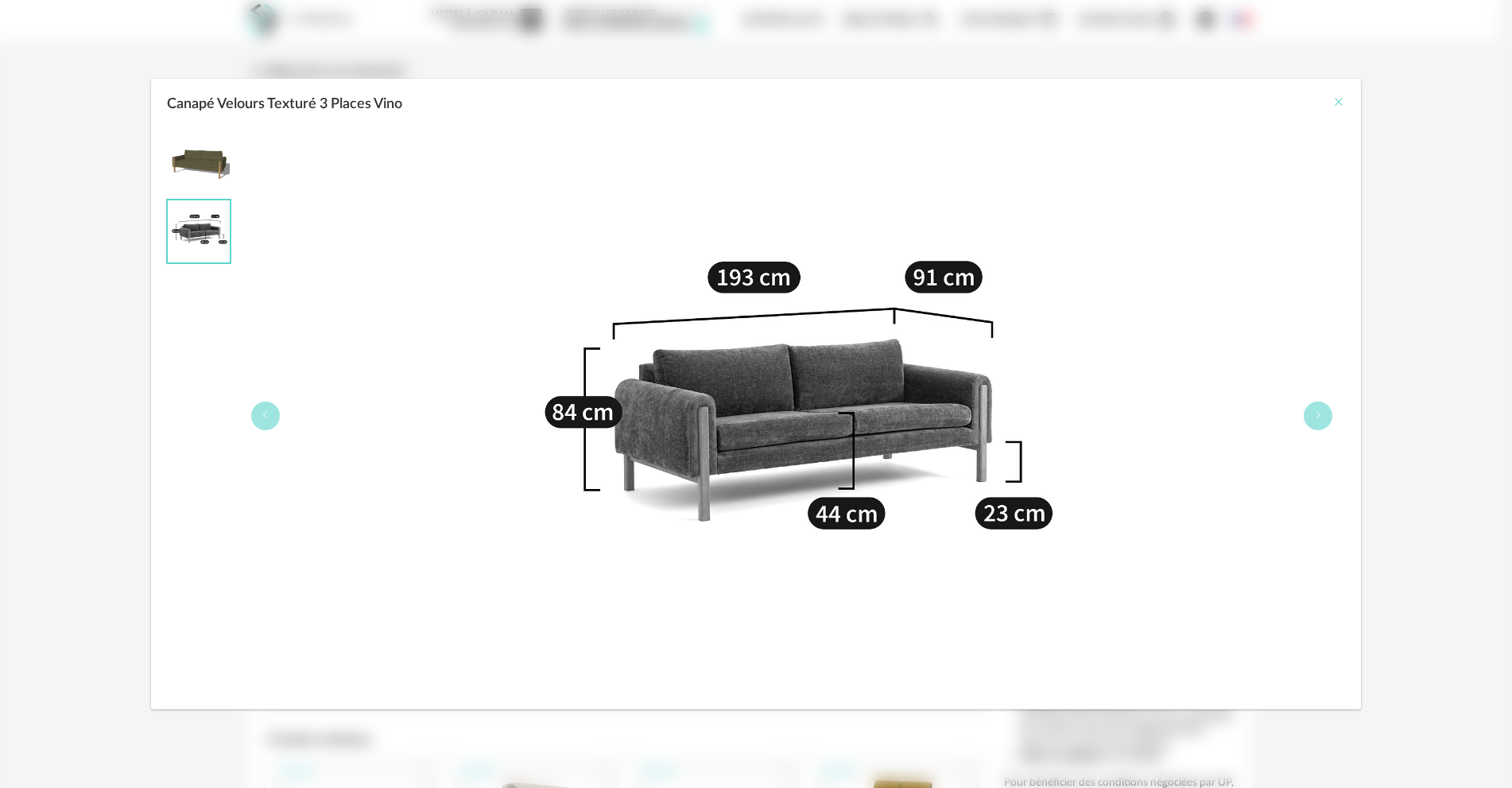
click at [1337, 103] on icon "Close" at bounding box center [1339, 102] width 13 height 13
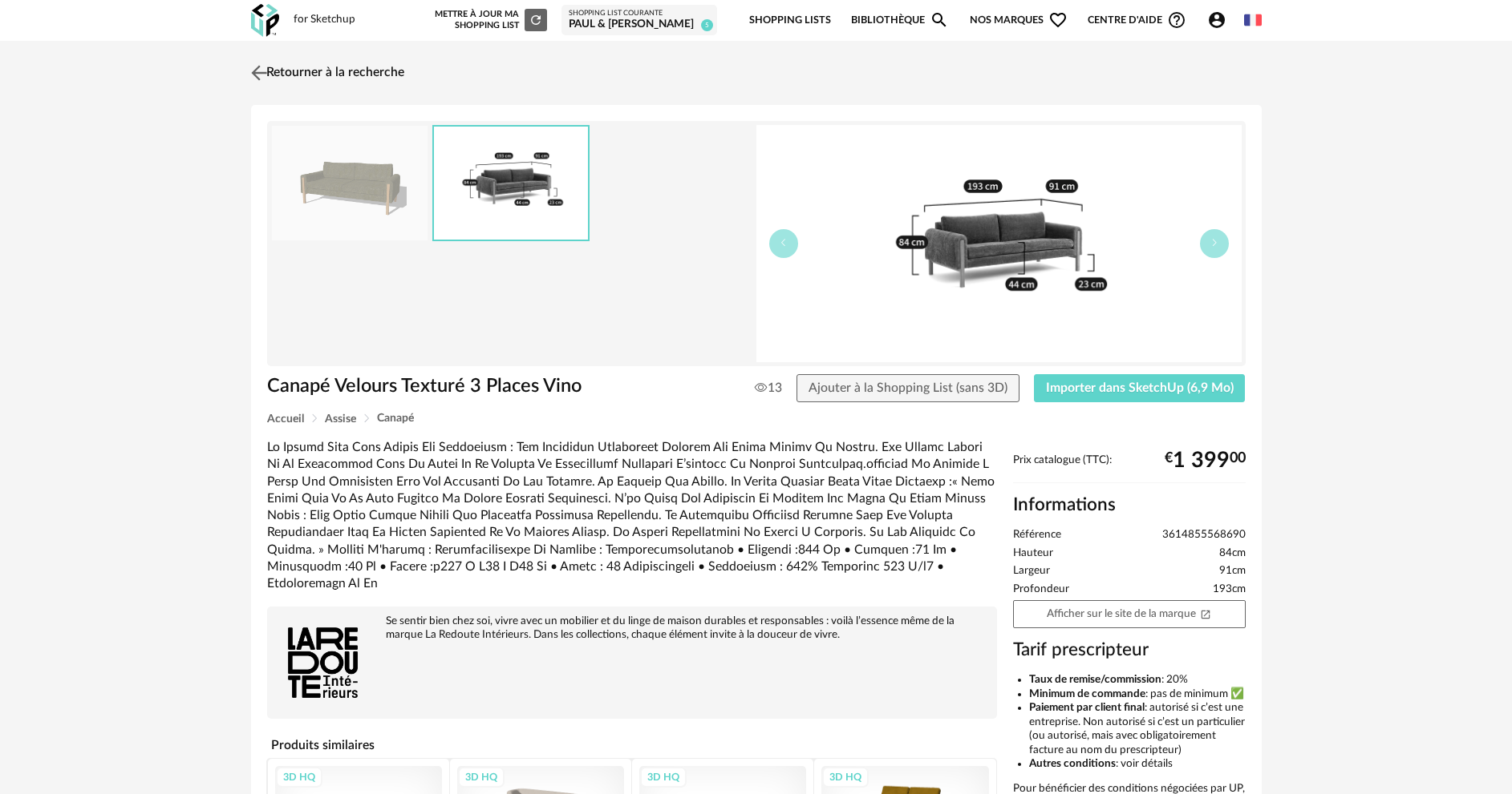
click at [290, 69] on link "Retourner à la recherche" at bounding box center [325, 73] width 157 height 36
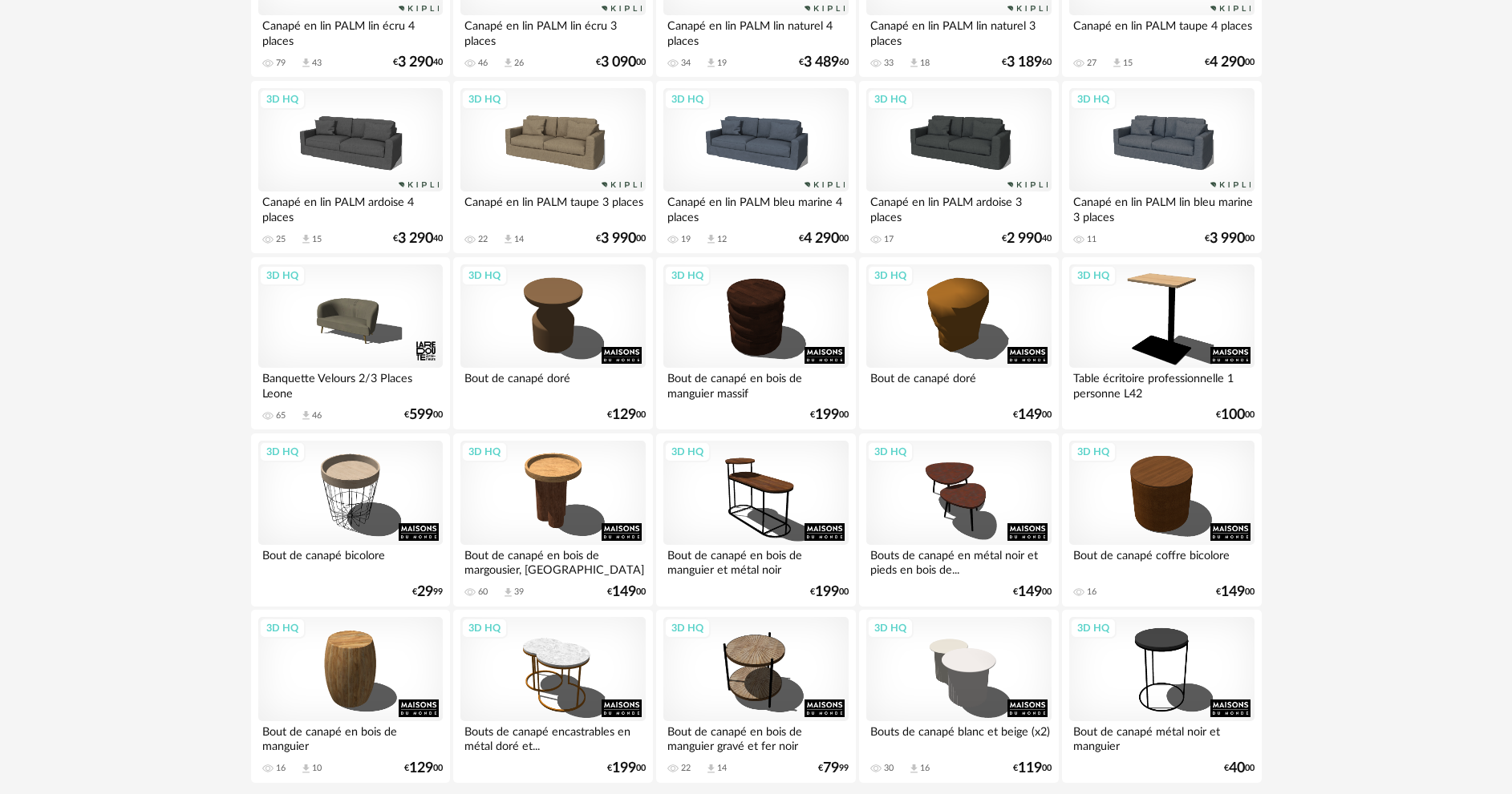
scroll to position [3150, 0]
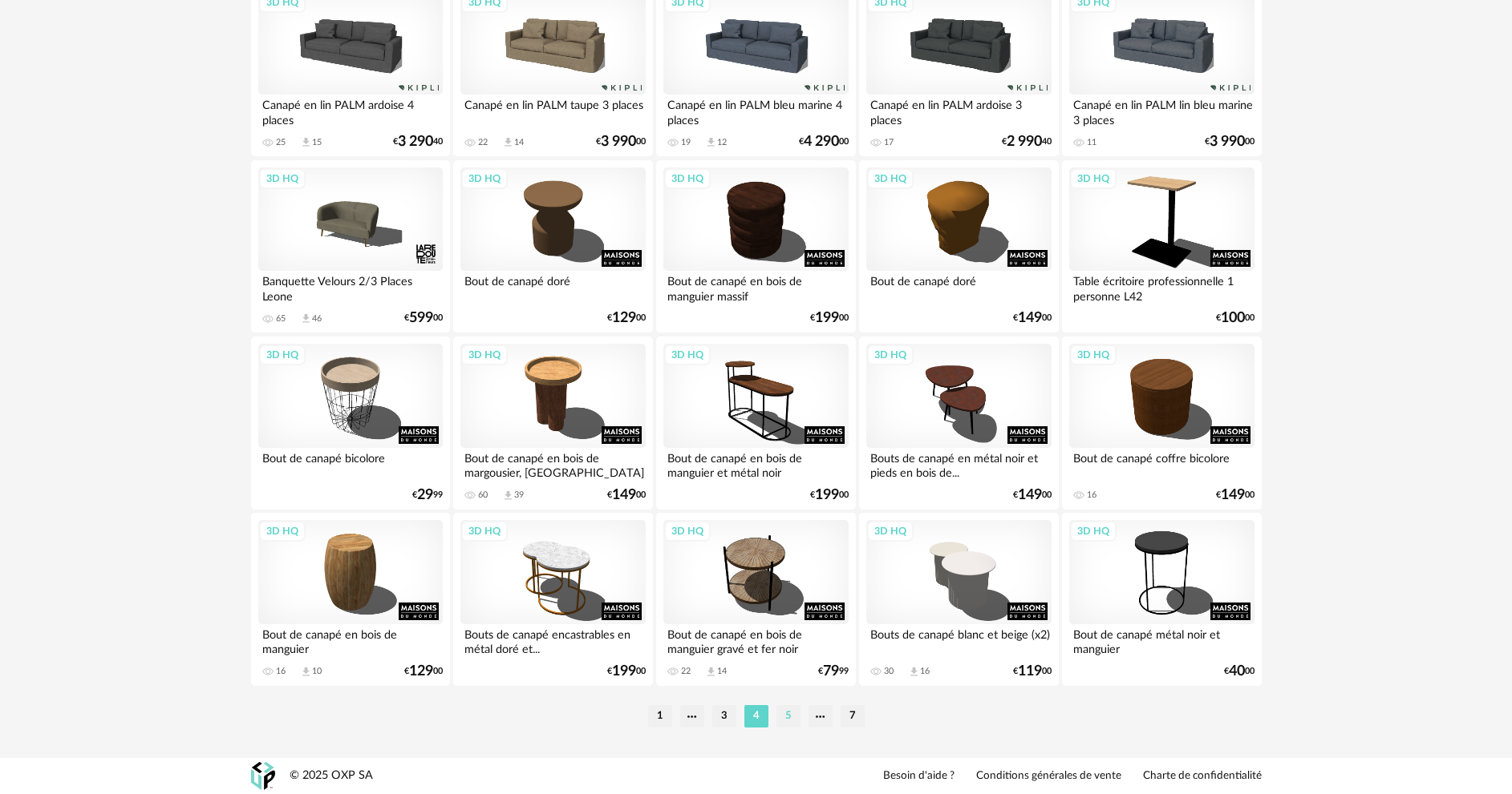
click at [790, 720] on li "5" at bounding box center [788, 716] width 24 height 22
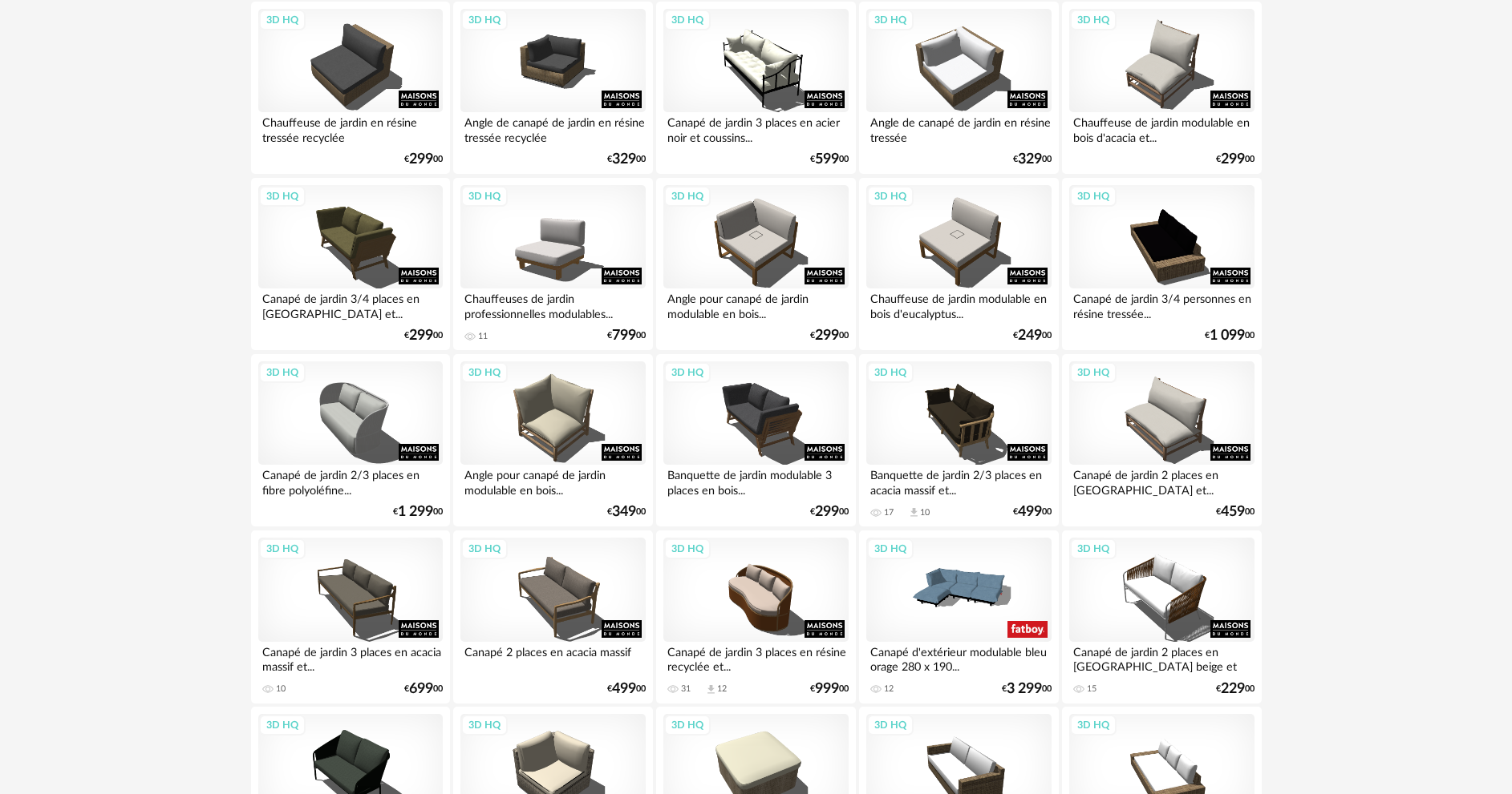
scroll to position [3126, 0]
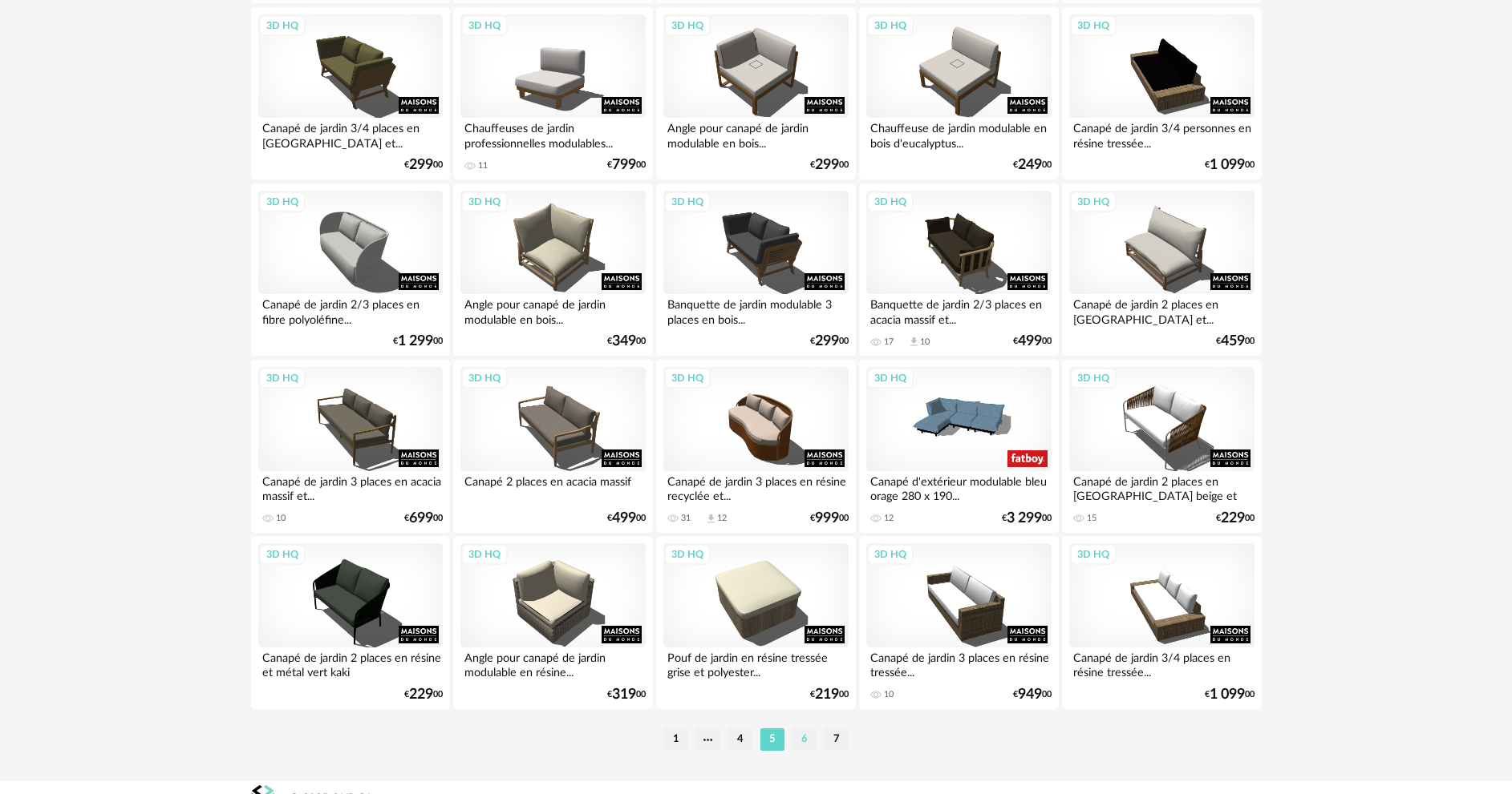
click at [794, 736] on li "6" at bounding box center [804, 739] width 24 height 22
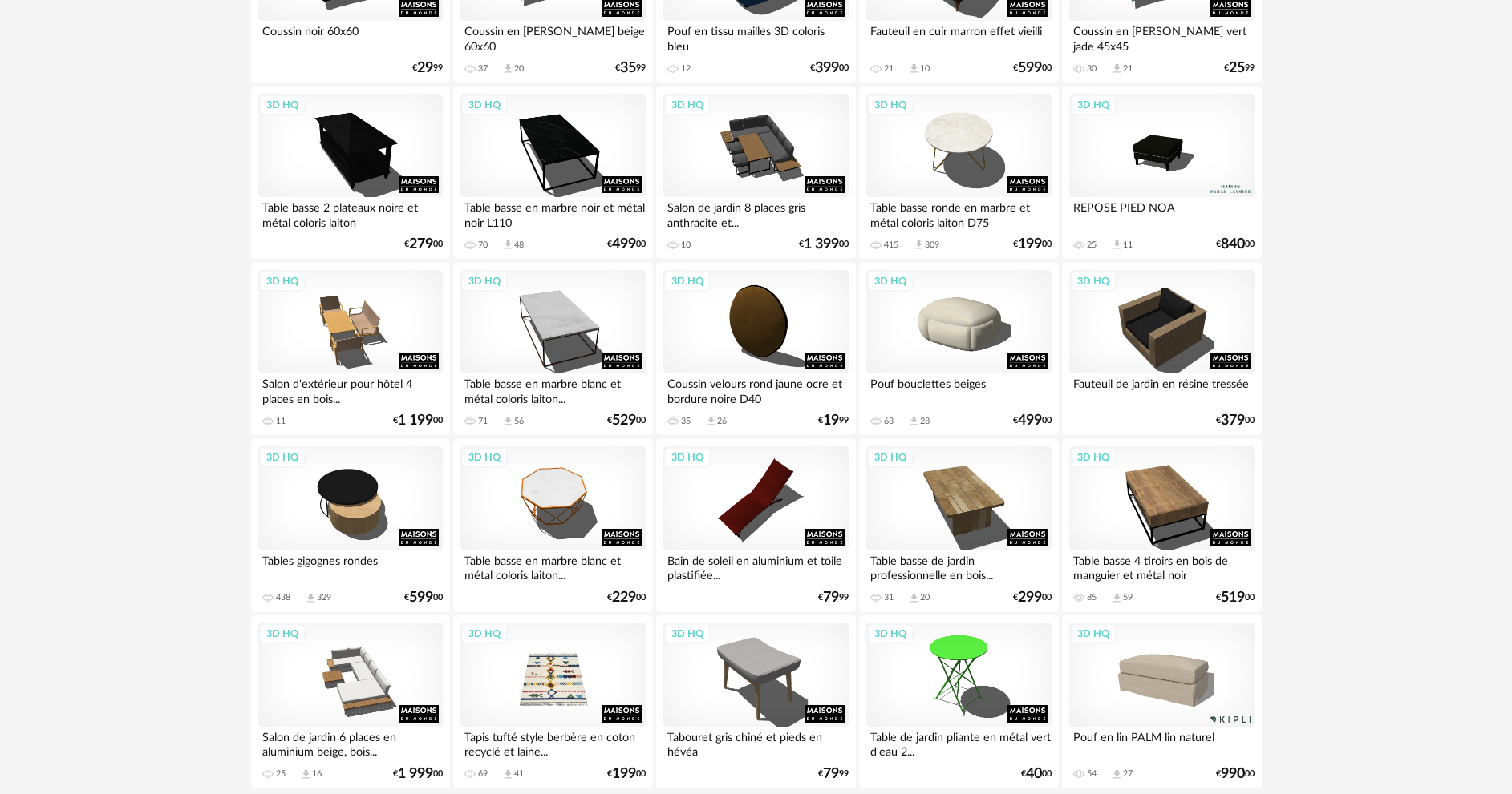
scroll to position [3150, 0]
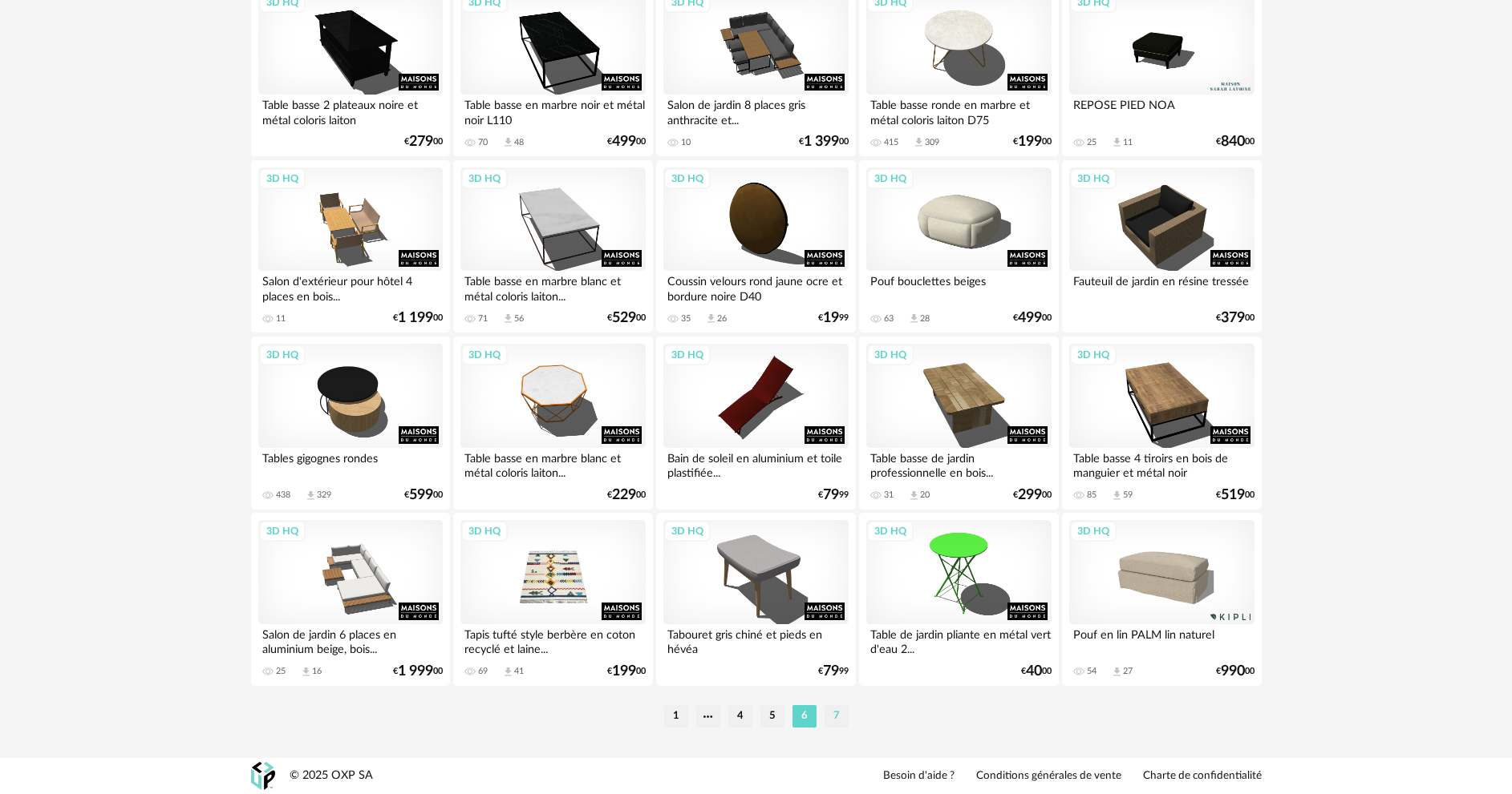
click at [832, 716] on li "7" at bounding box center [836, 716] width 24 height 22
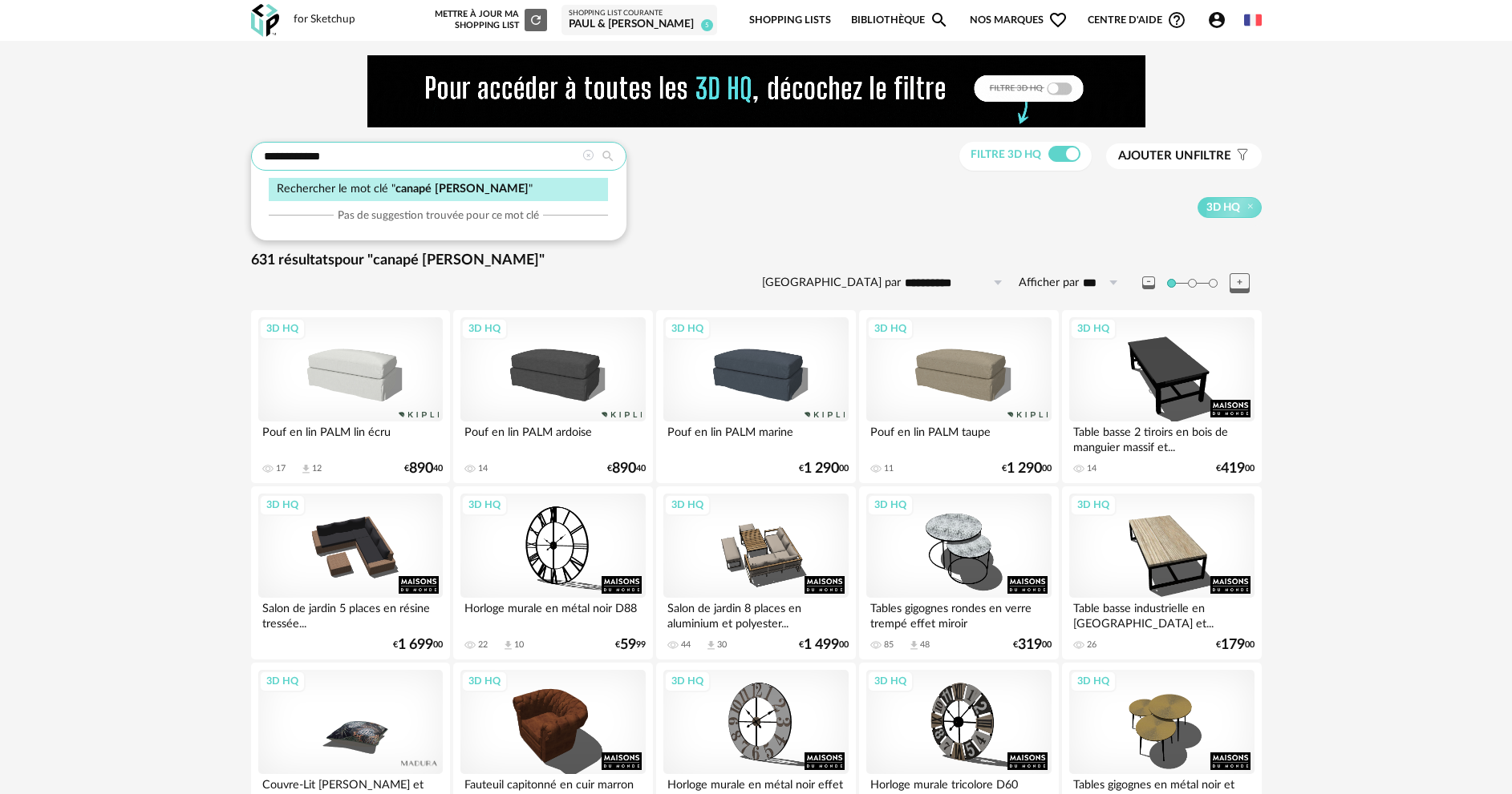
drag, startPoint x: 348, startPoint y: 155, endPoint x: 303, endPoint y: 157, distance: 45.0
click at [303, 157] on input "**********" at bounding box center [439, 156] width 376 height 29
type input "******"
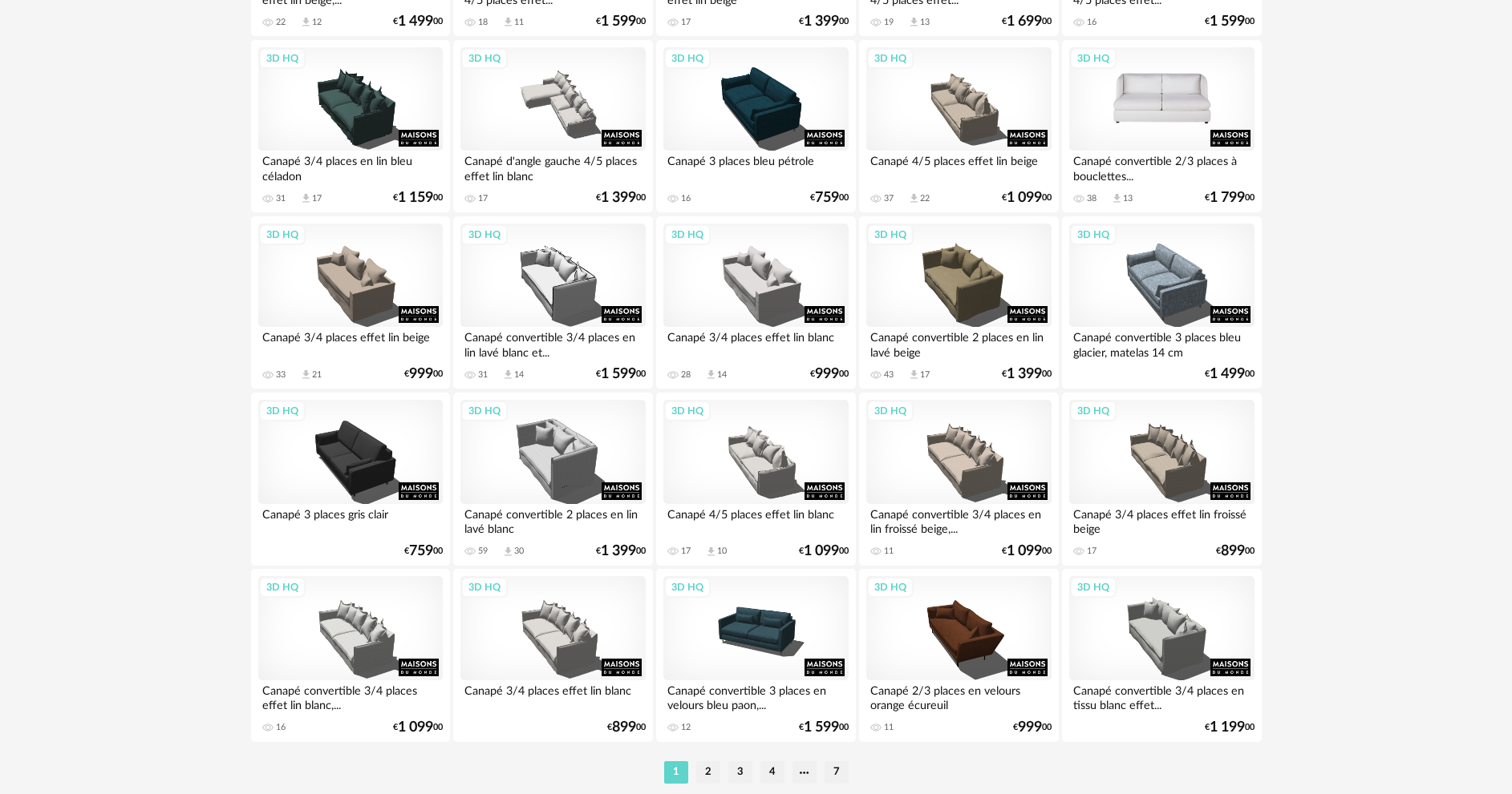
scroll to position [3150, 0]
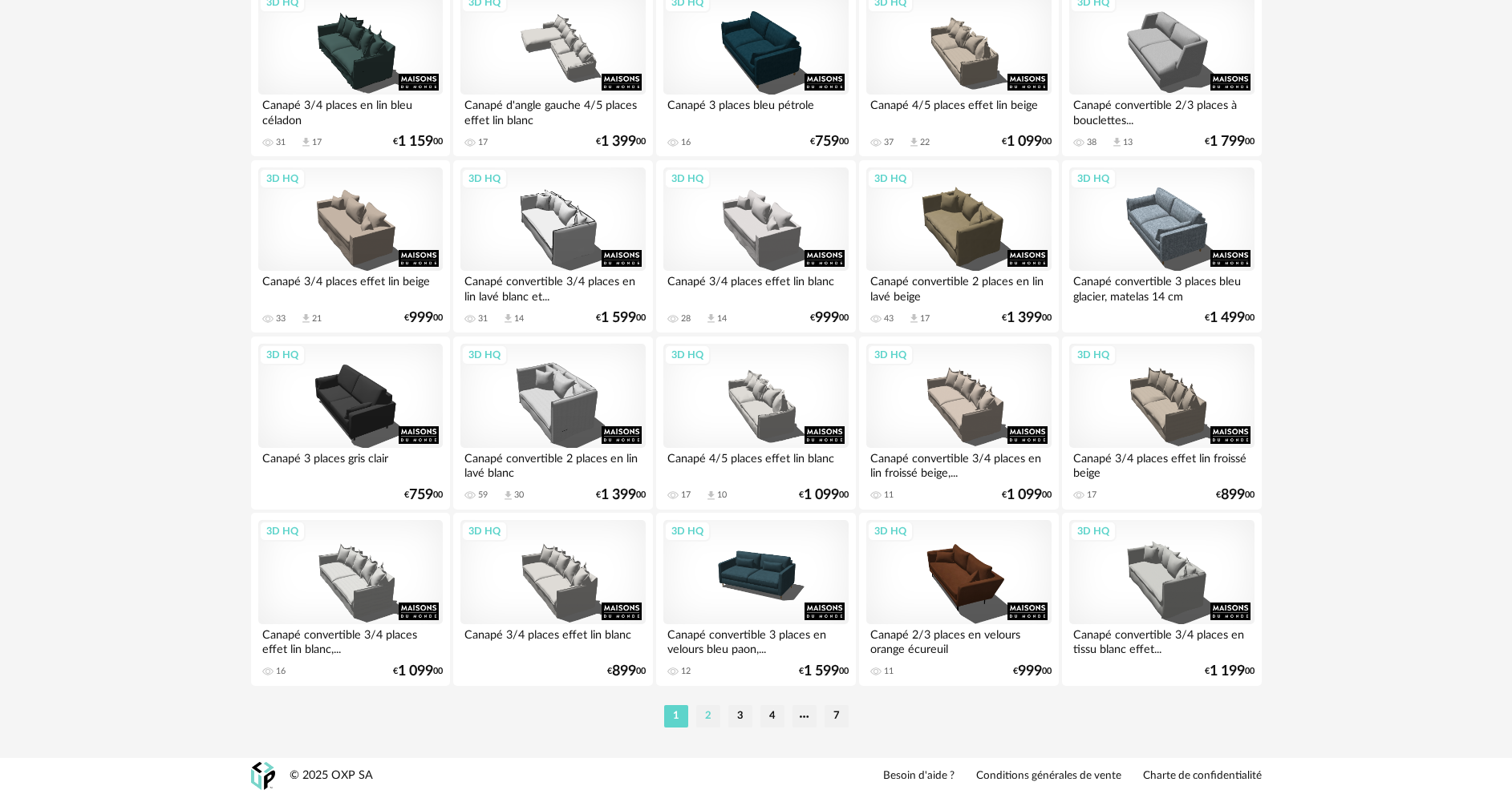
click at [708, 715] on li "2" at bounding box center [708, 716] width 24 height 22
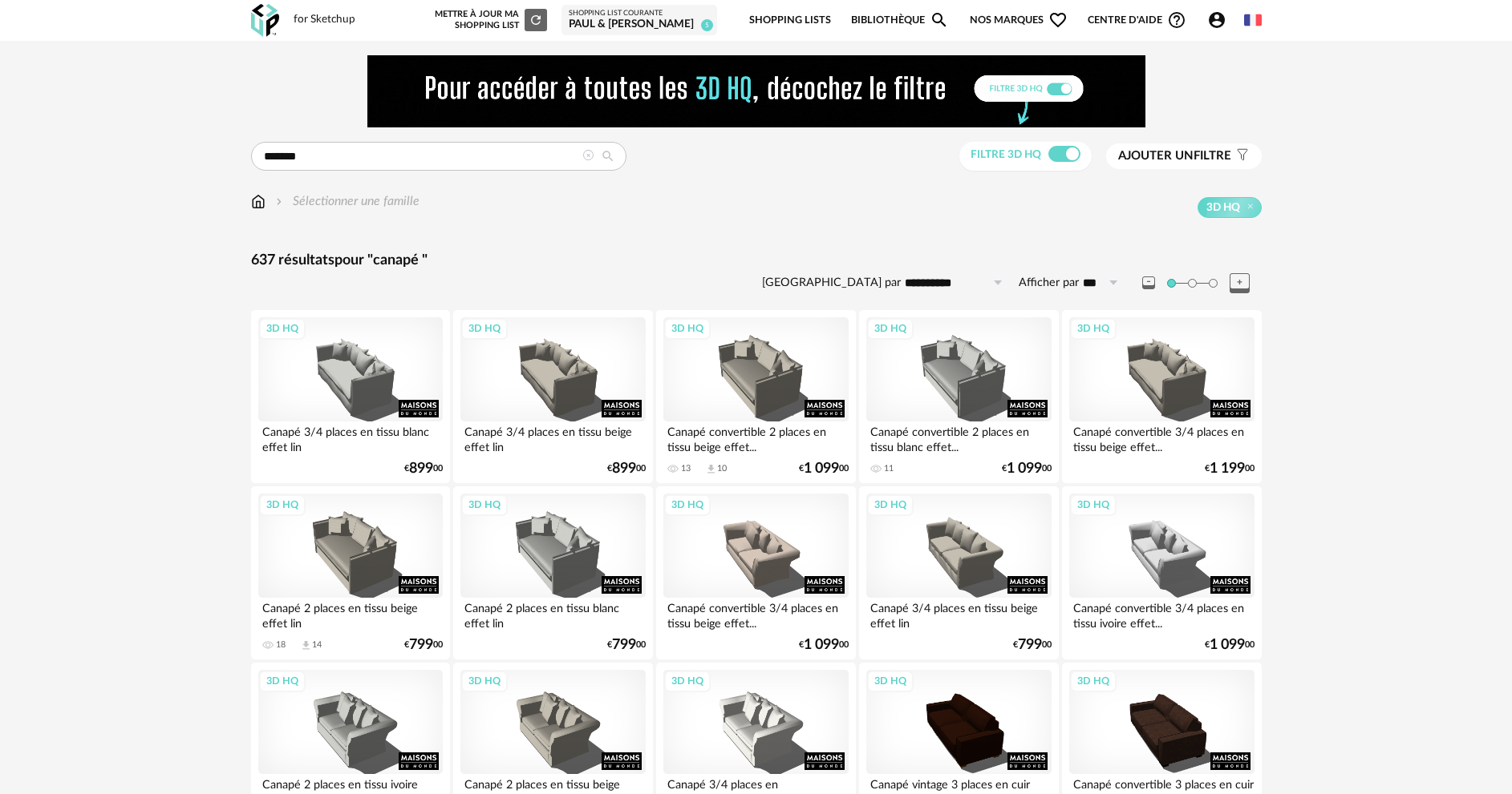
click at [1206, 154] on span "Ajouter un filtre" at bounding box center [1174, 155] width 113 height 16
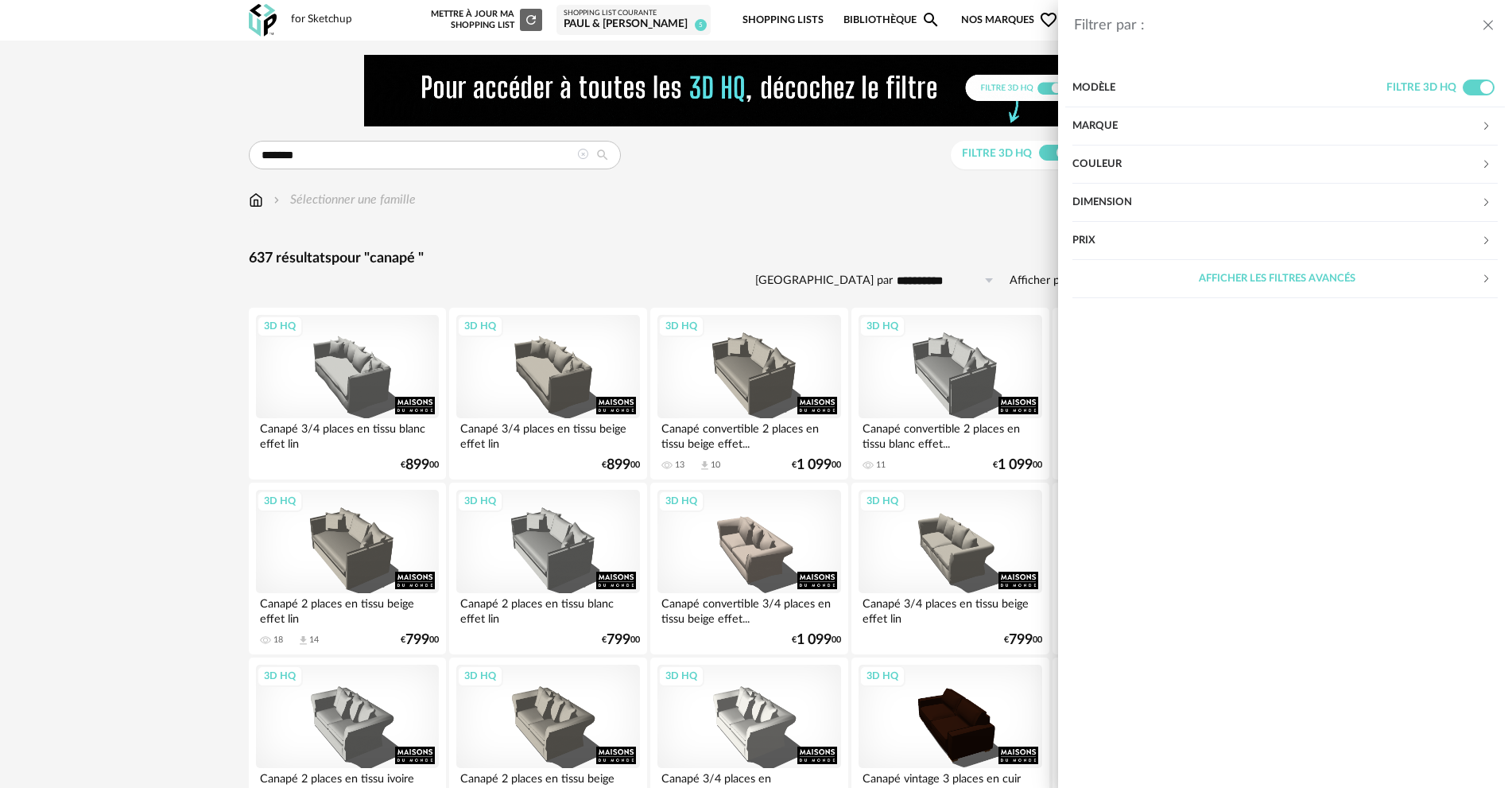
click at [1137, 133] on div "Marque" at bounding box center [1277, 126] width 409 height 39
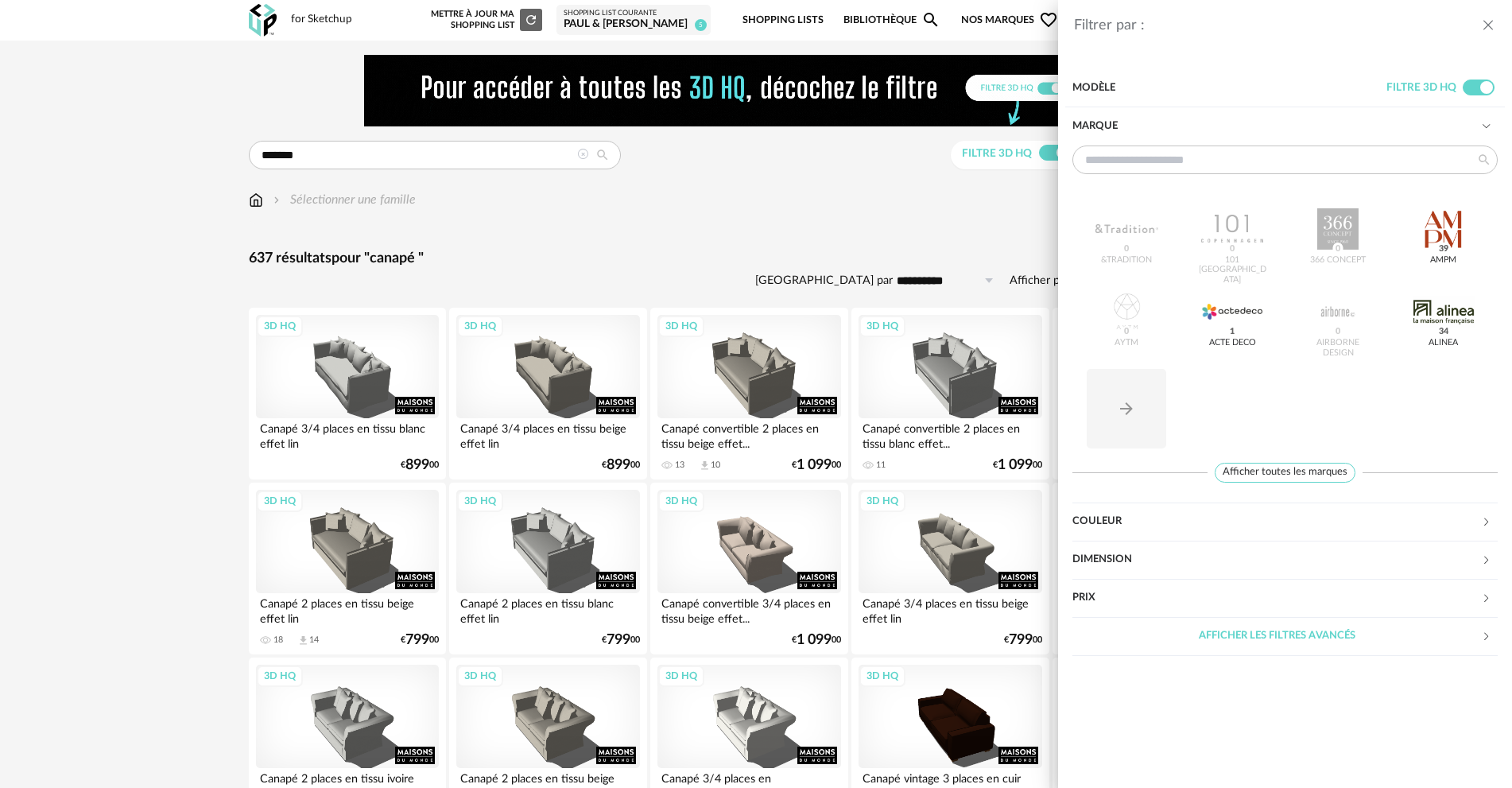
click at [1137, 133] on div "Marque" at bounding box center [1277, 126] width 409 height 39
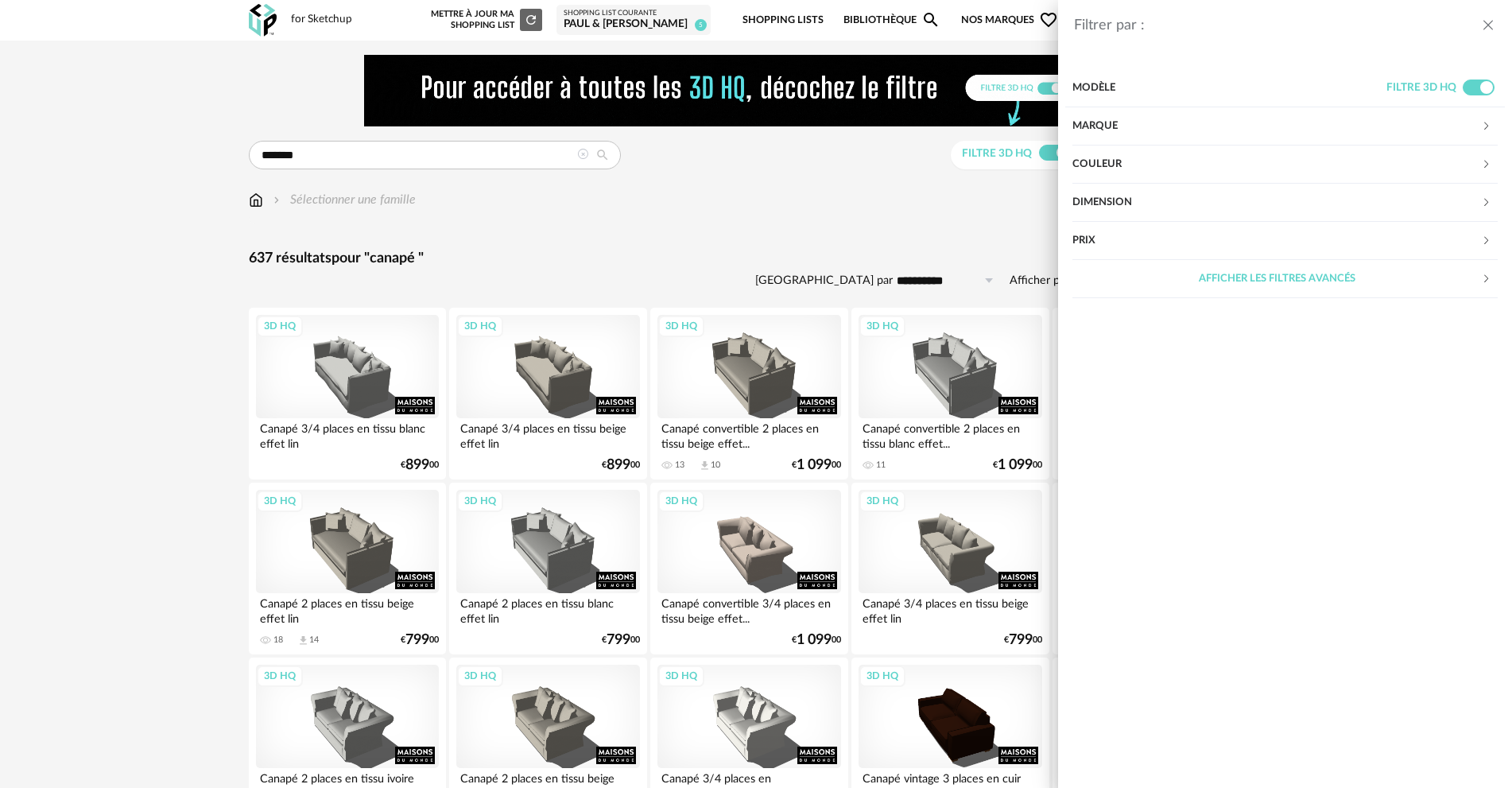
click at [863, 221] on div "Filtrer par : Modèle Filtre 3D HQ Marque &tradition 0 101 Copenhagen 0 366 Conc…" at bounding box center [756, 394] width 1512 height 788
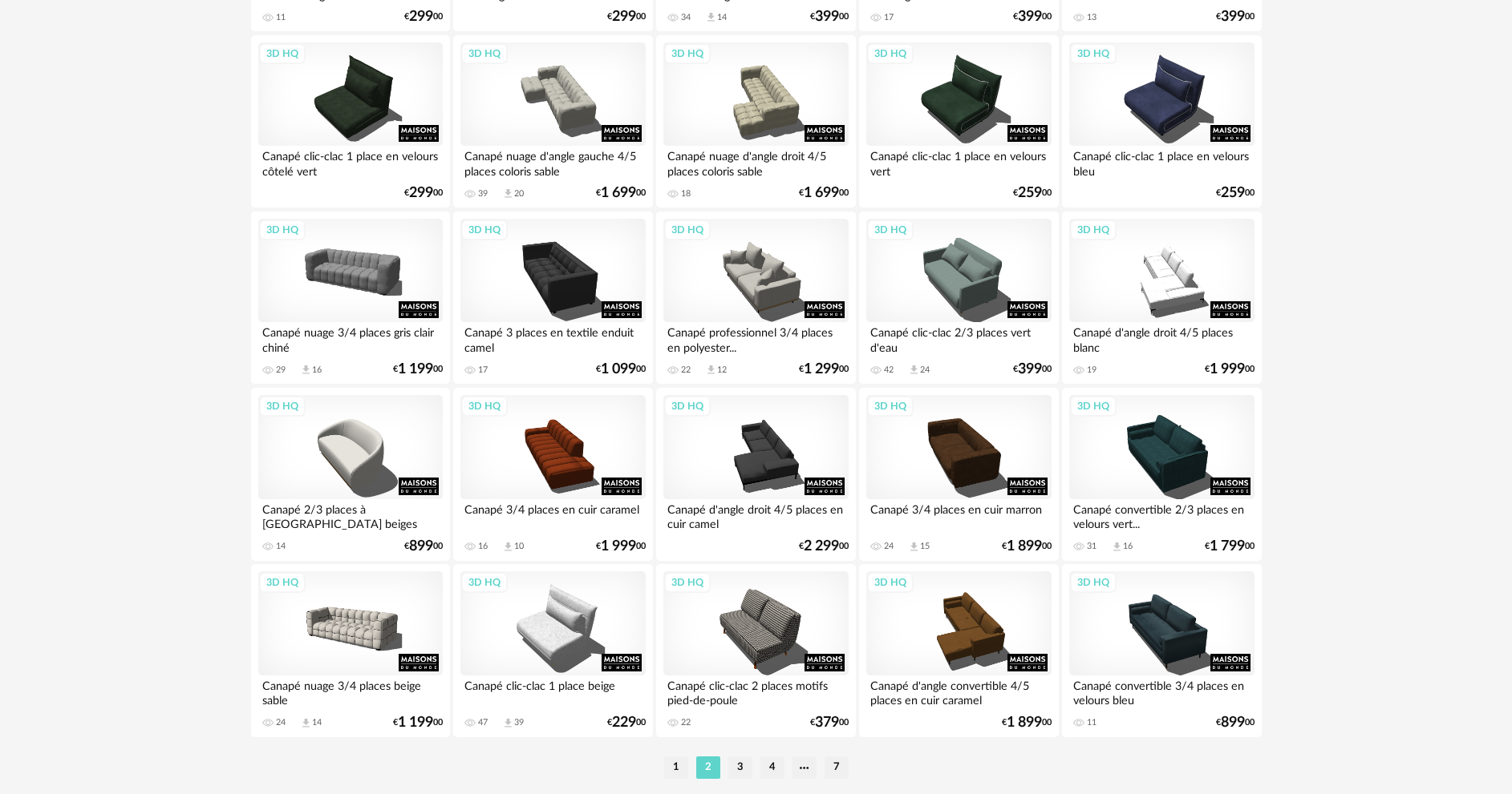
scroll to position [3150, 0]
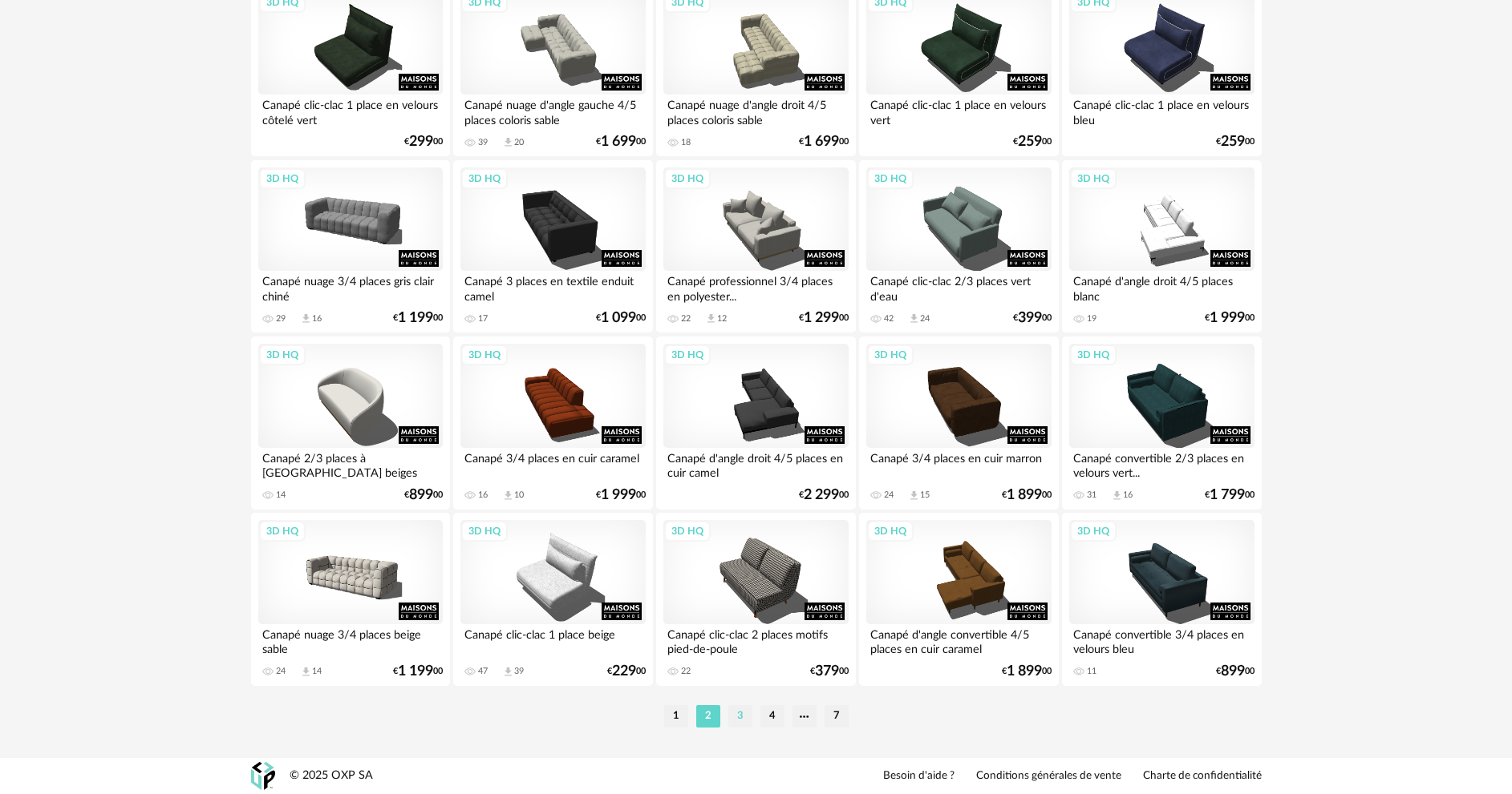
click at [736, 715] on li "3" at bounding box center [740, 716] width 24 height 22
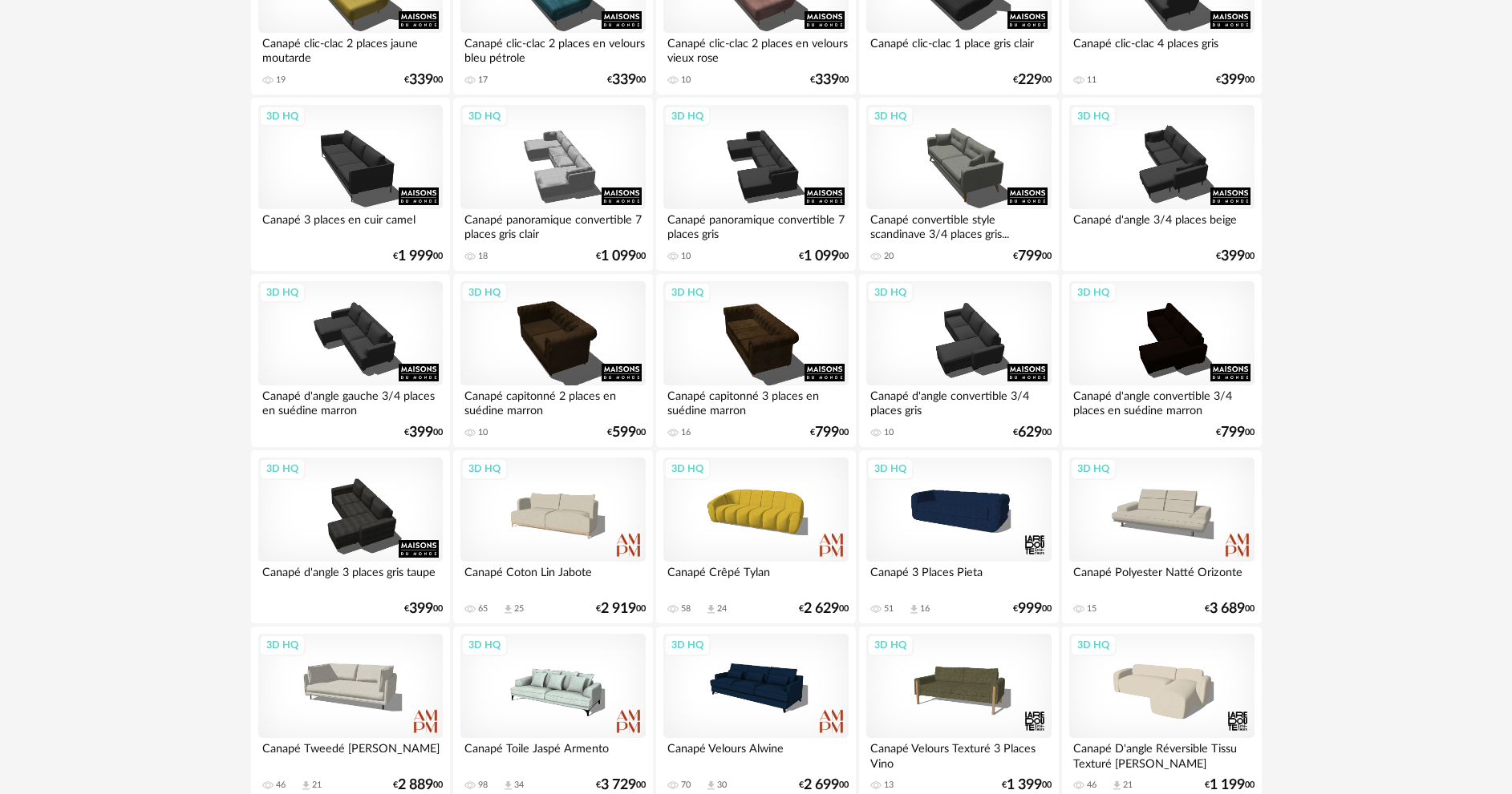
scroll to position [1683, 0]
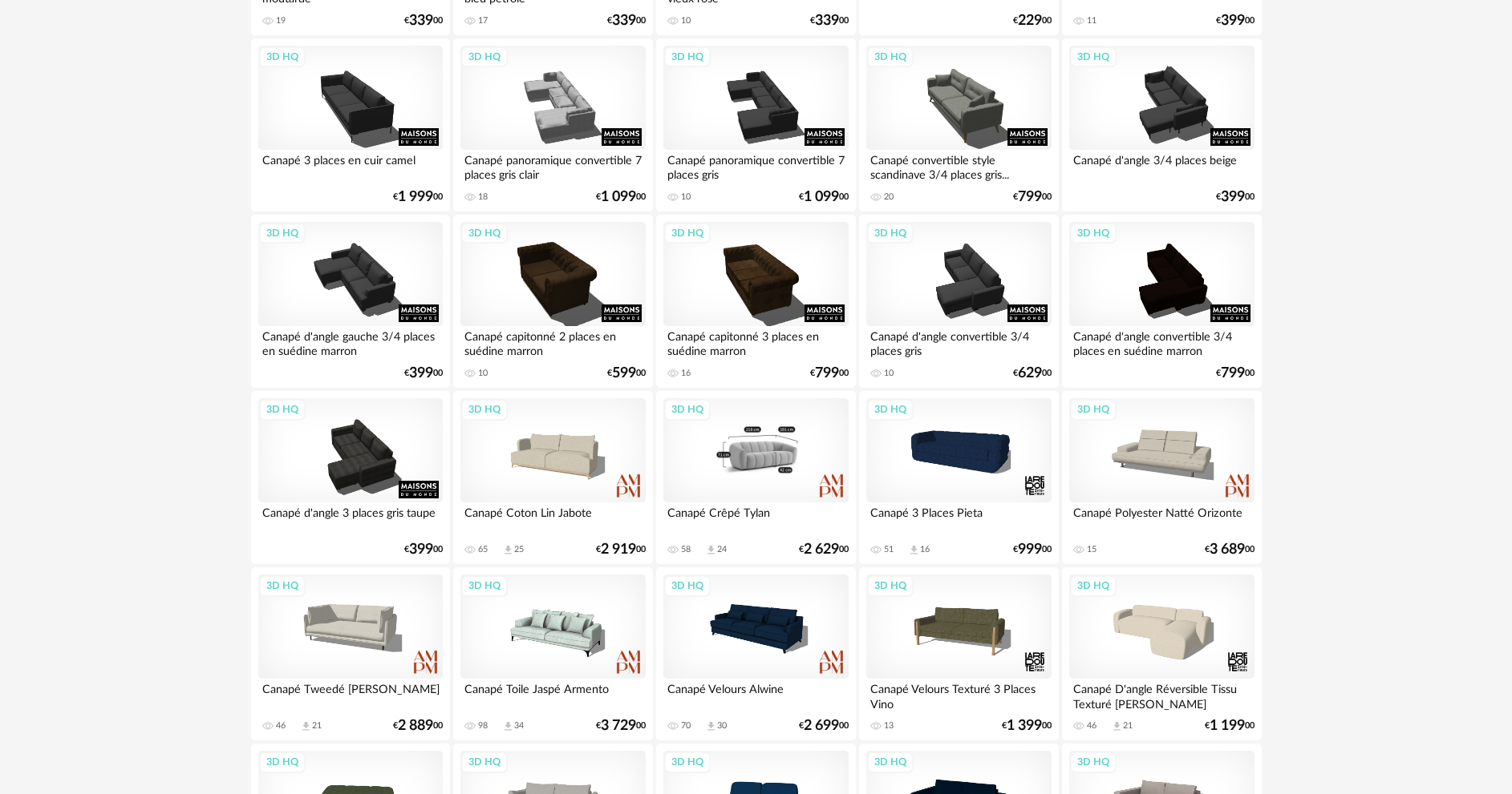
click at [755, 466] on div "3D HQ" at bounding box center [755, 451] width 185 height 104
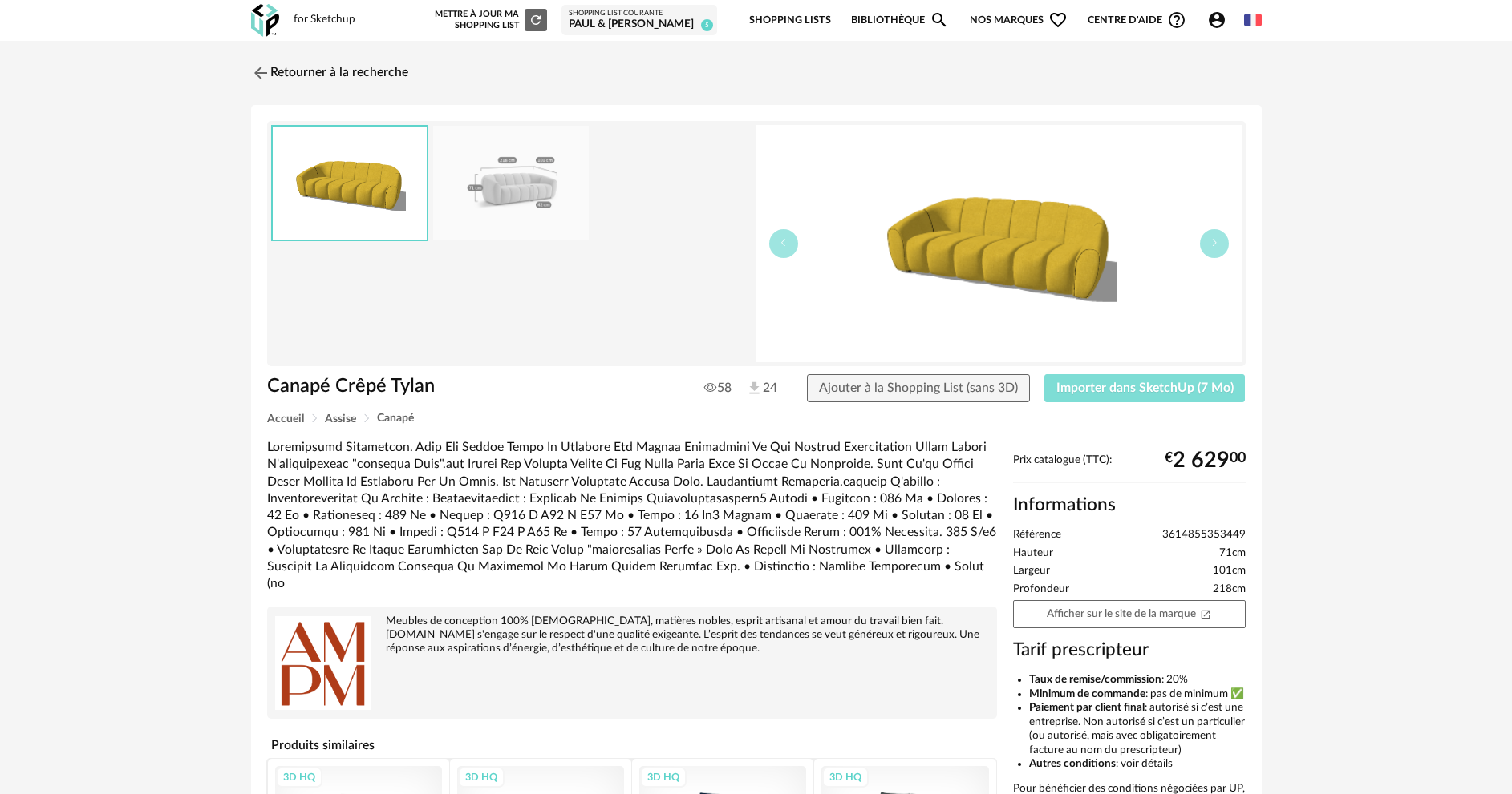
click at [1082, 392] on span "Importer dans SketchUp (7 Mo)" at bounding box center [1145, 388] width 177 height 13
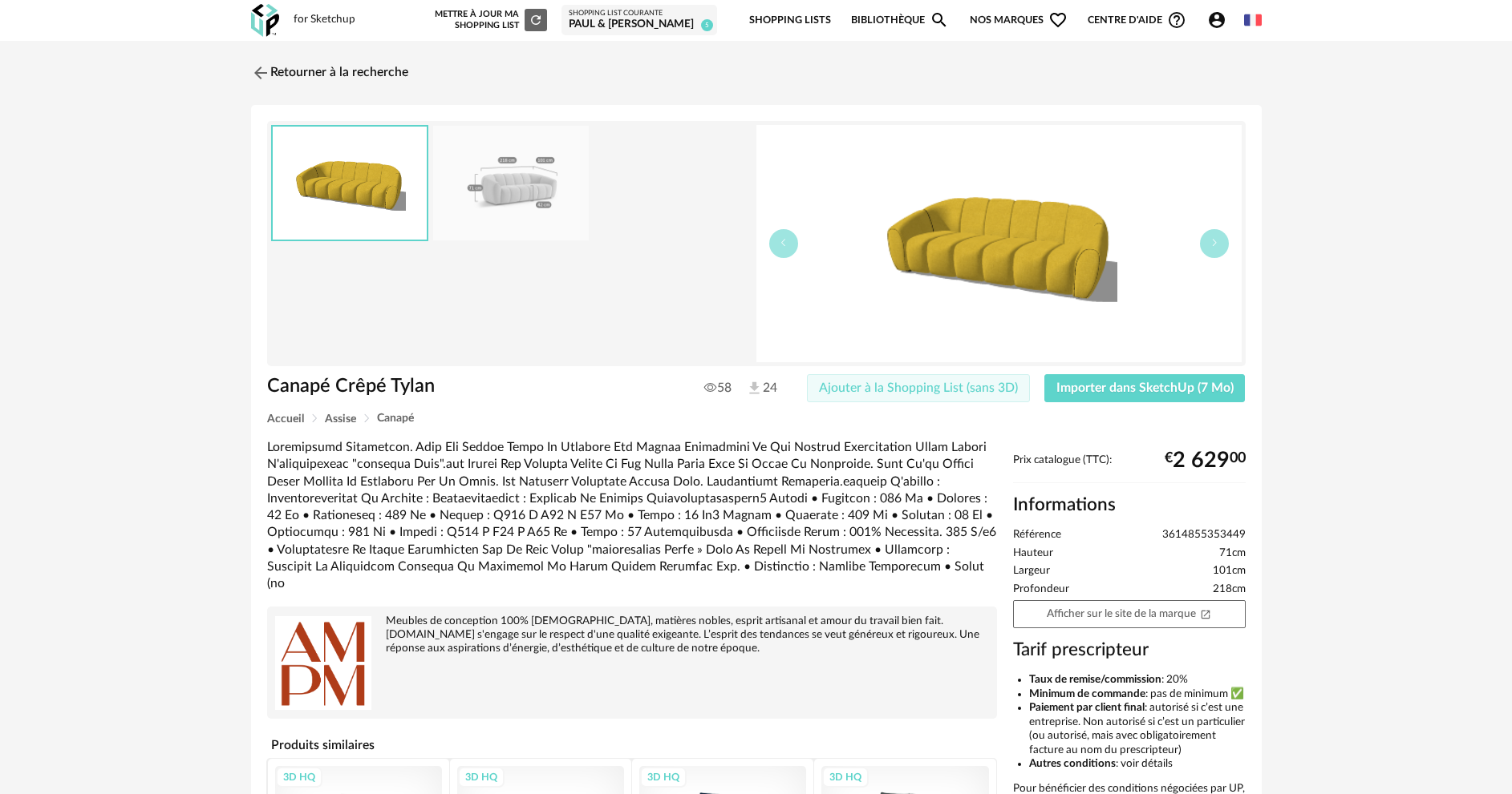
click at [945, 385] on span "Ajouter à la Shopping List (sans 3D)" at bounding box center [918, 388] width 199 height 13
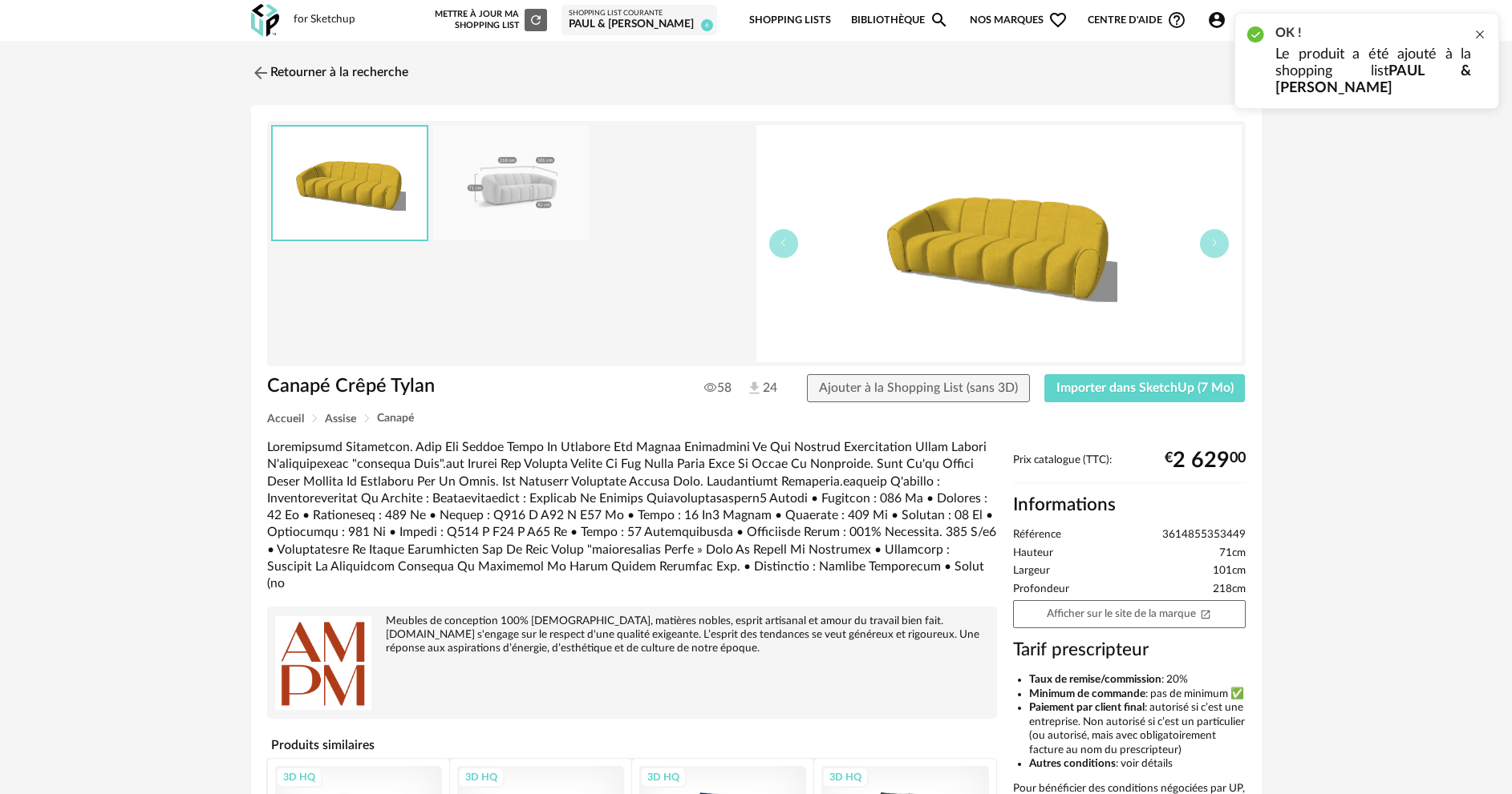
click at [1483, 30] on div at bounding box center [1480, 35] width 13 height 13
click at [338, 74] on link "Retourner à la recherche" at bounding box center [325, 73] width 157 height 36
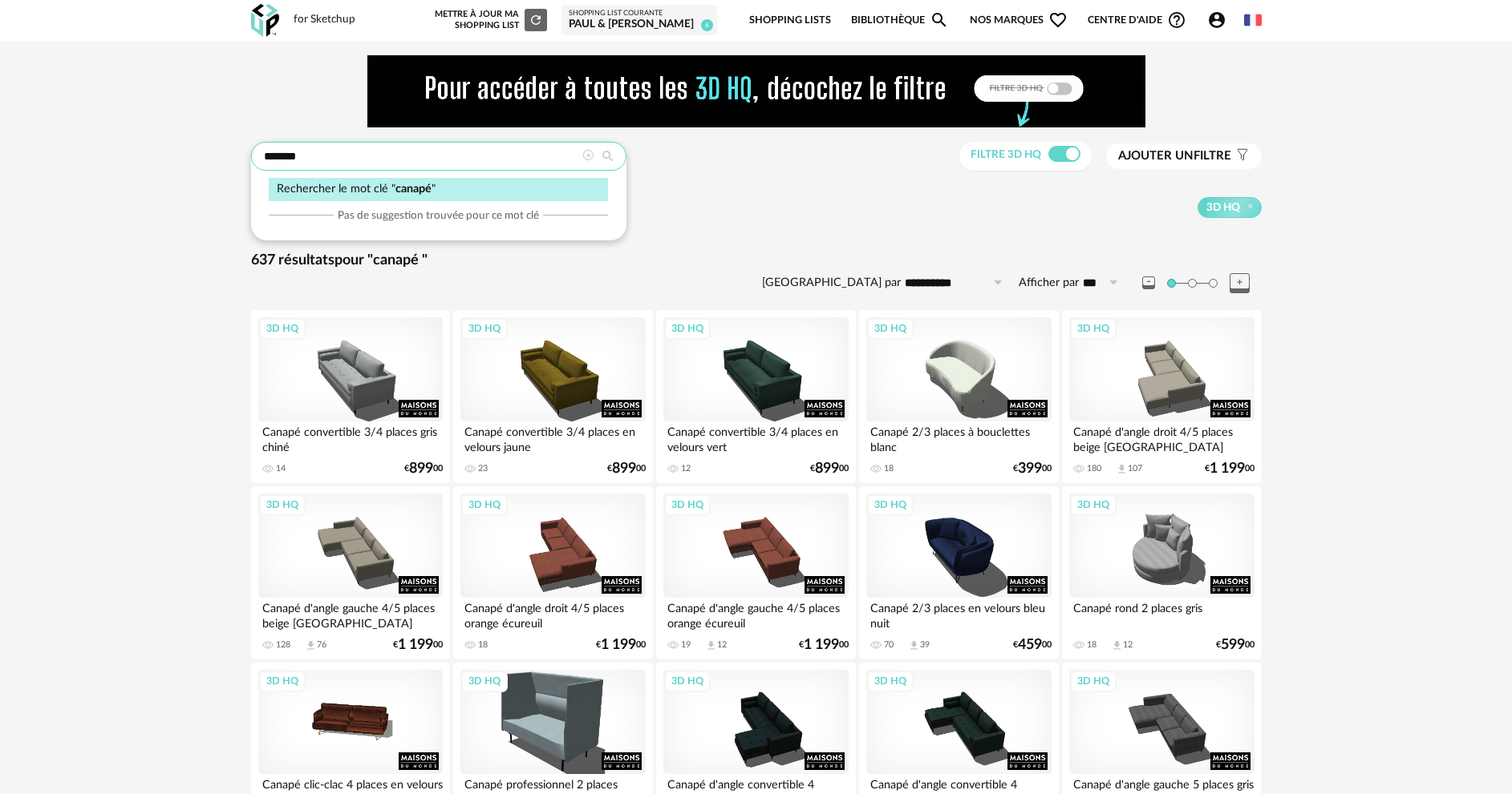
drag, startPoint x: 375, startPoint y: 155, endPoint x: 186, endPoint y: 153, distance: 189.0
type input "**********"
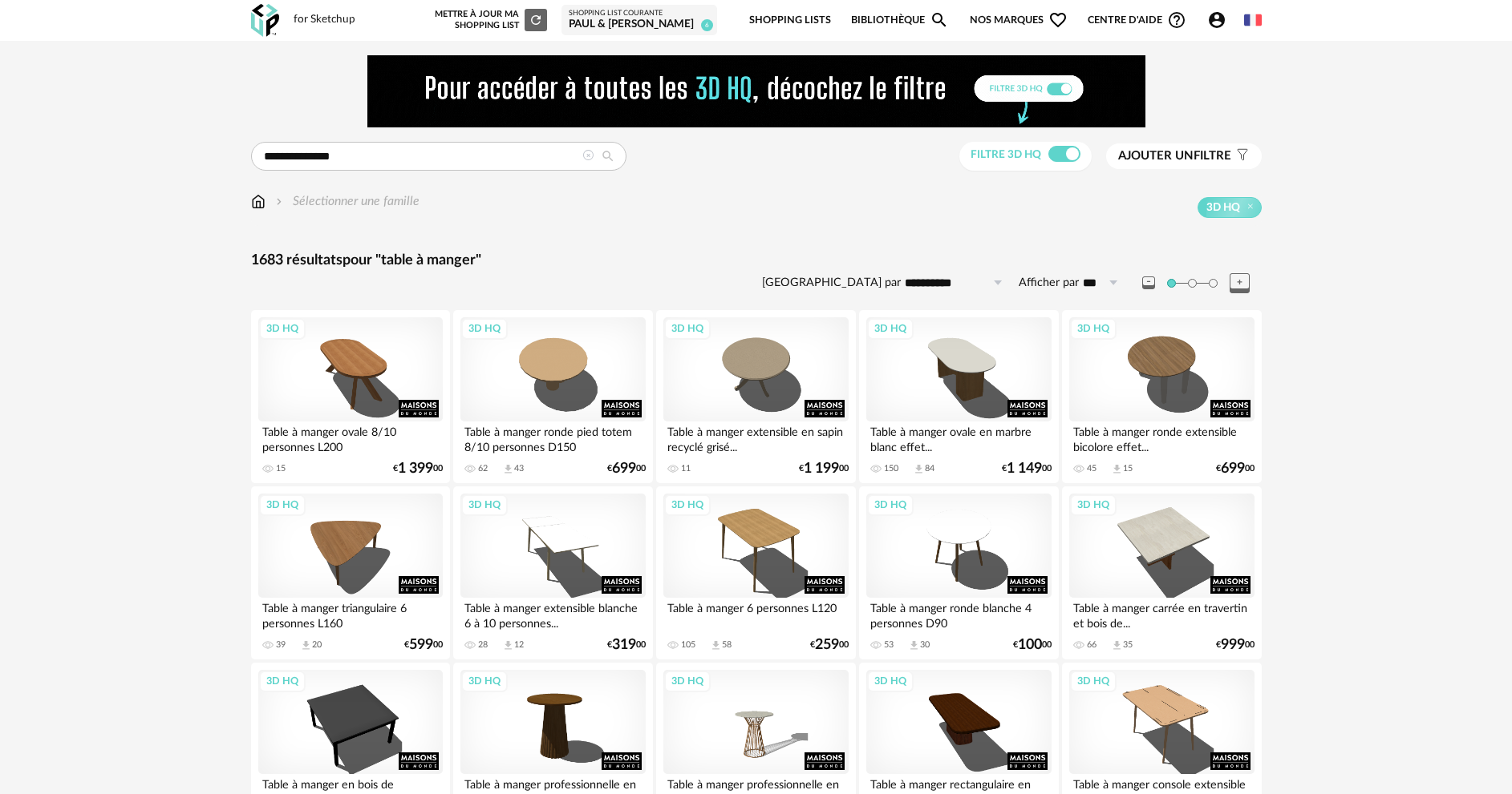
click at [1168, 162] on span "Ajouter un" at bounding box center [1155, 155] width 75 height 12
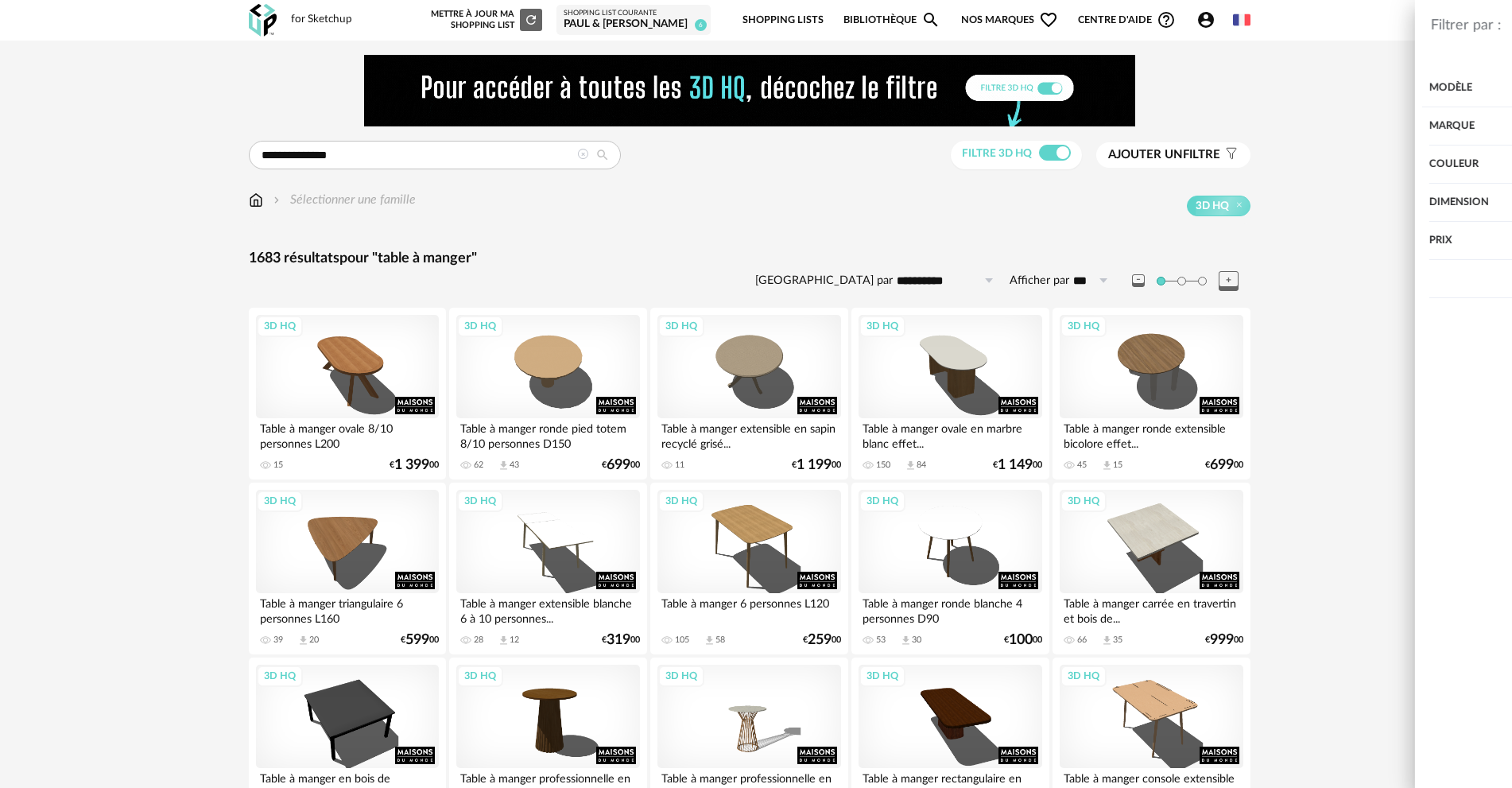
click at [1112, 124] on div "Marque" at bounding box center [1277, 126] width 409 height 39
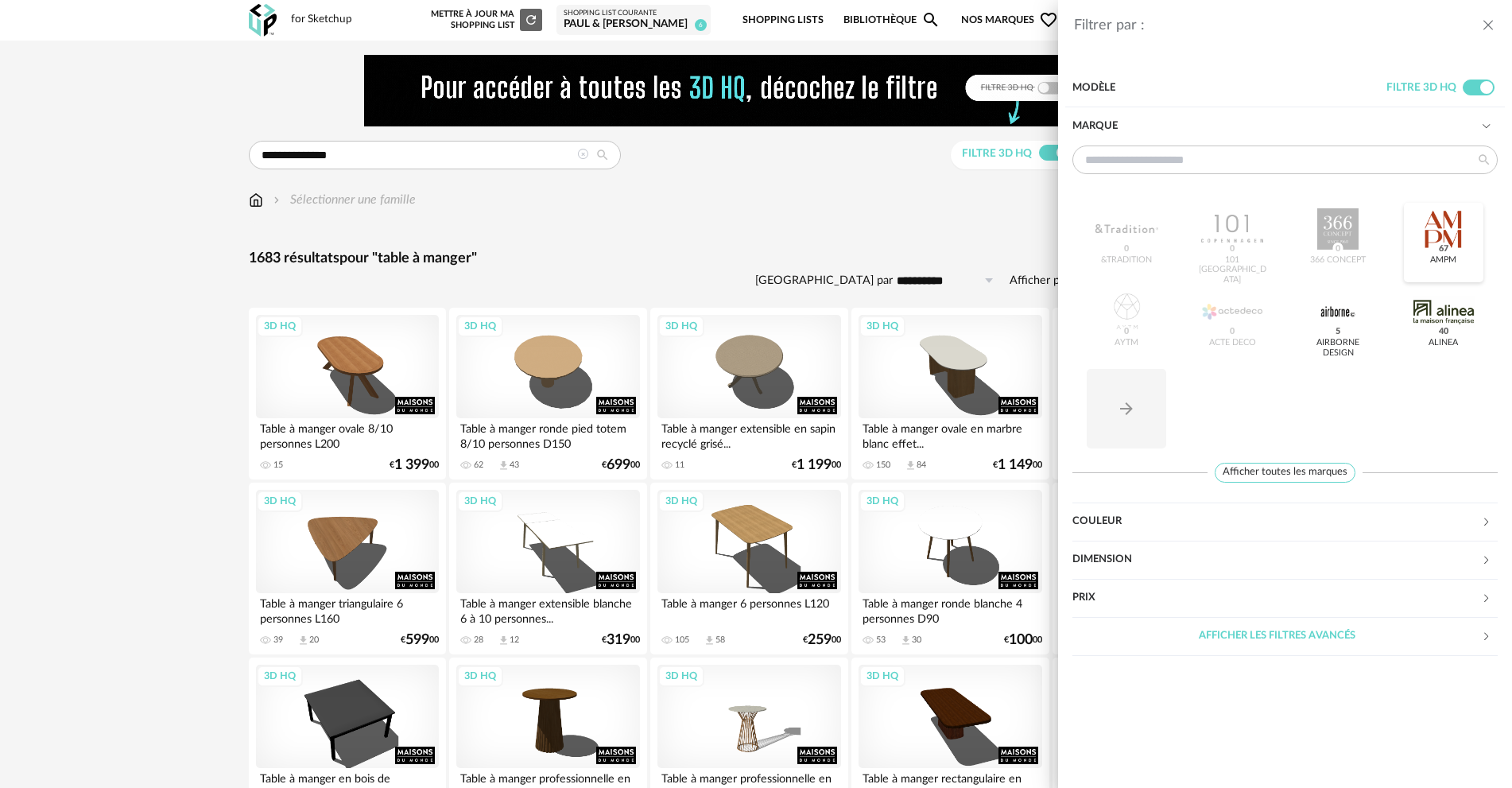
click at [1449, 245] on span "67" at bounding box center [1443, 250] width 15 height 13
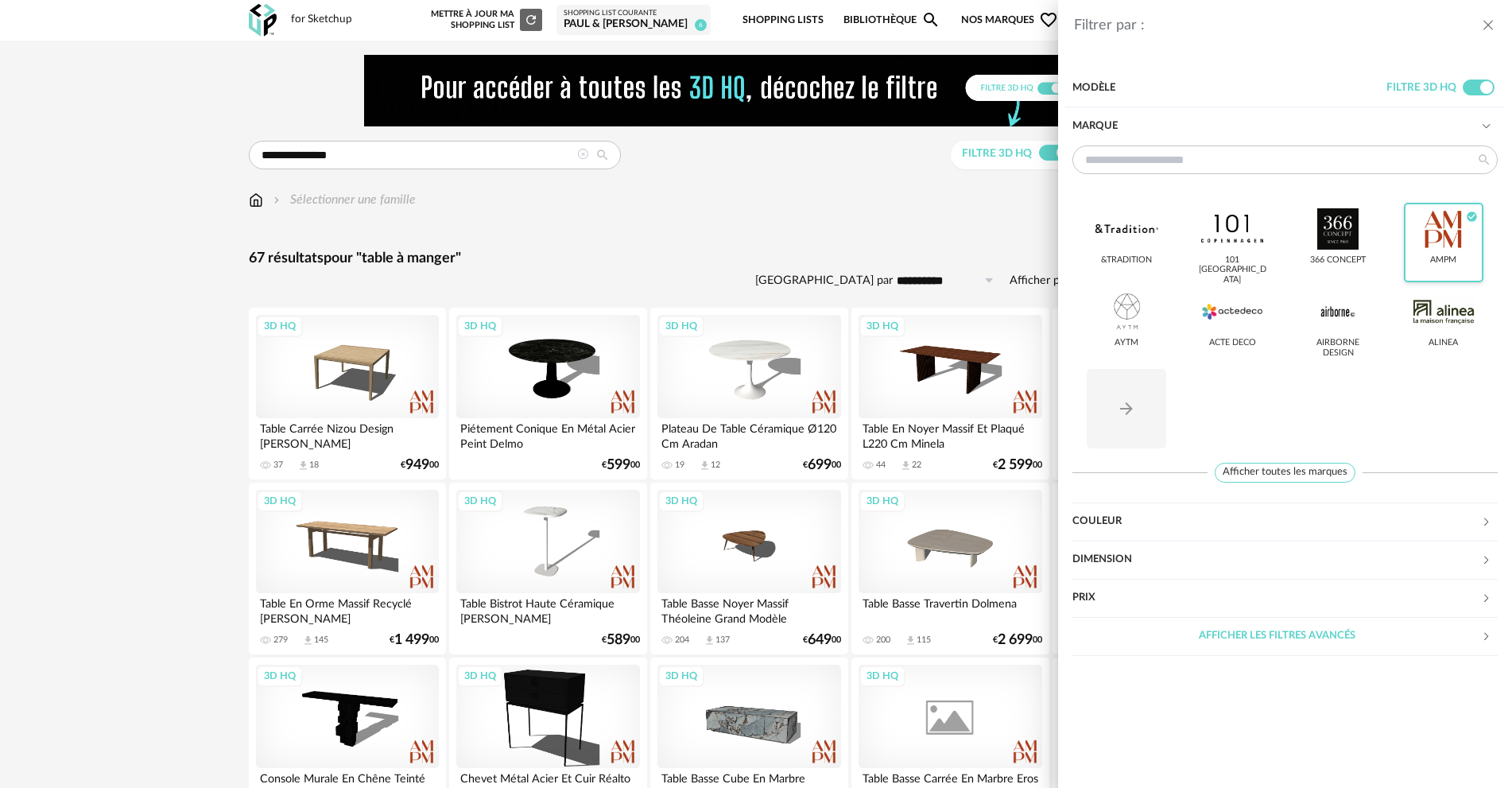
click at [850, 196] on div "Filtrer par : Modèle Filtre 3D HQ Marque &tradition 101 Copenhagen 366 Concept …" at bounding box center [756, 394] width 1512 height 788
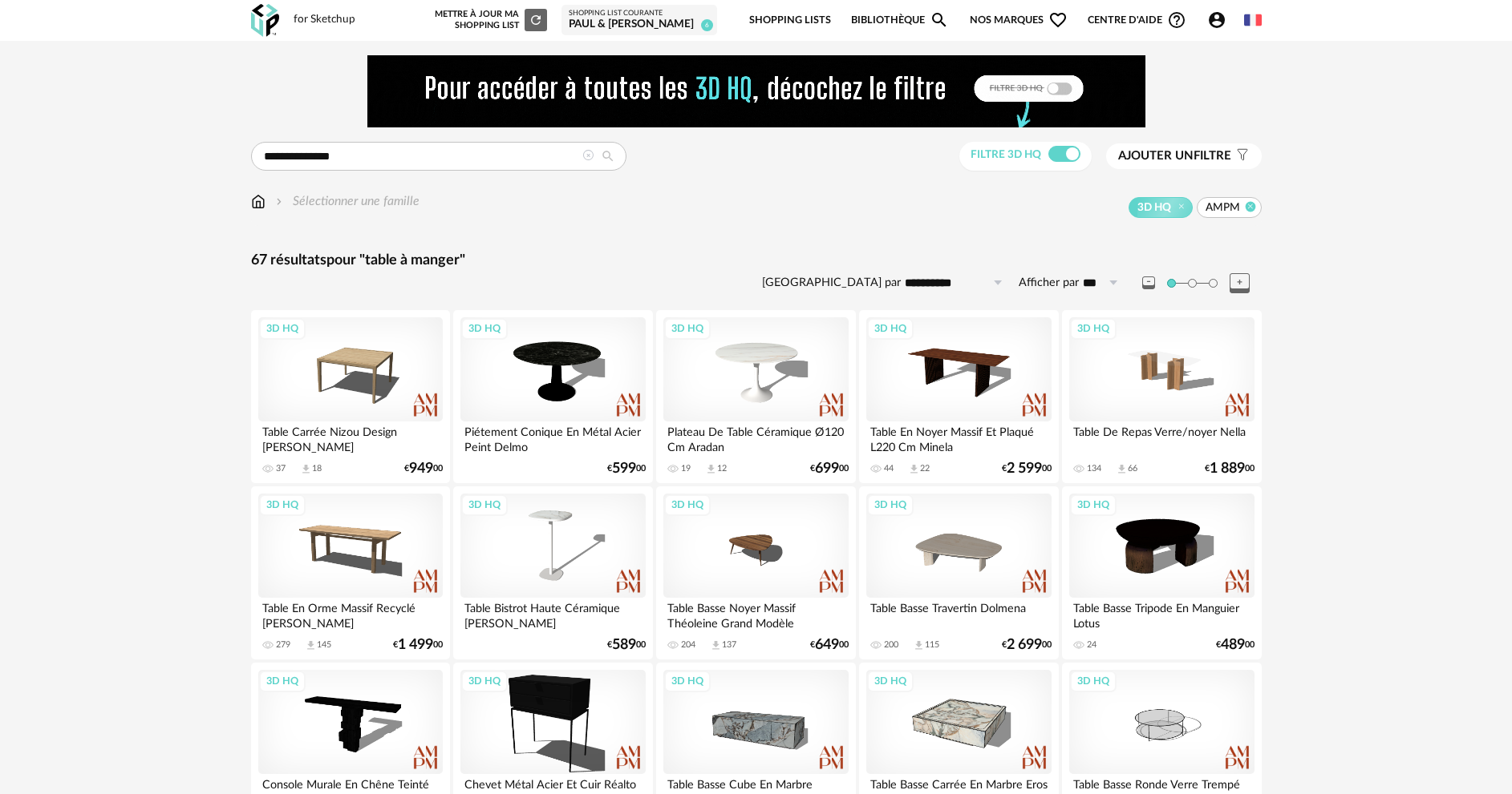
click at [1246, 206] on icon at bounding box center [1250, 206] width 11 height 11
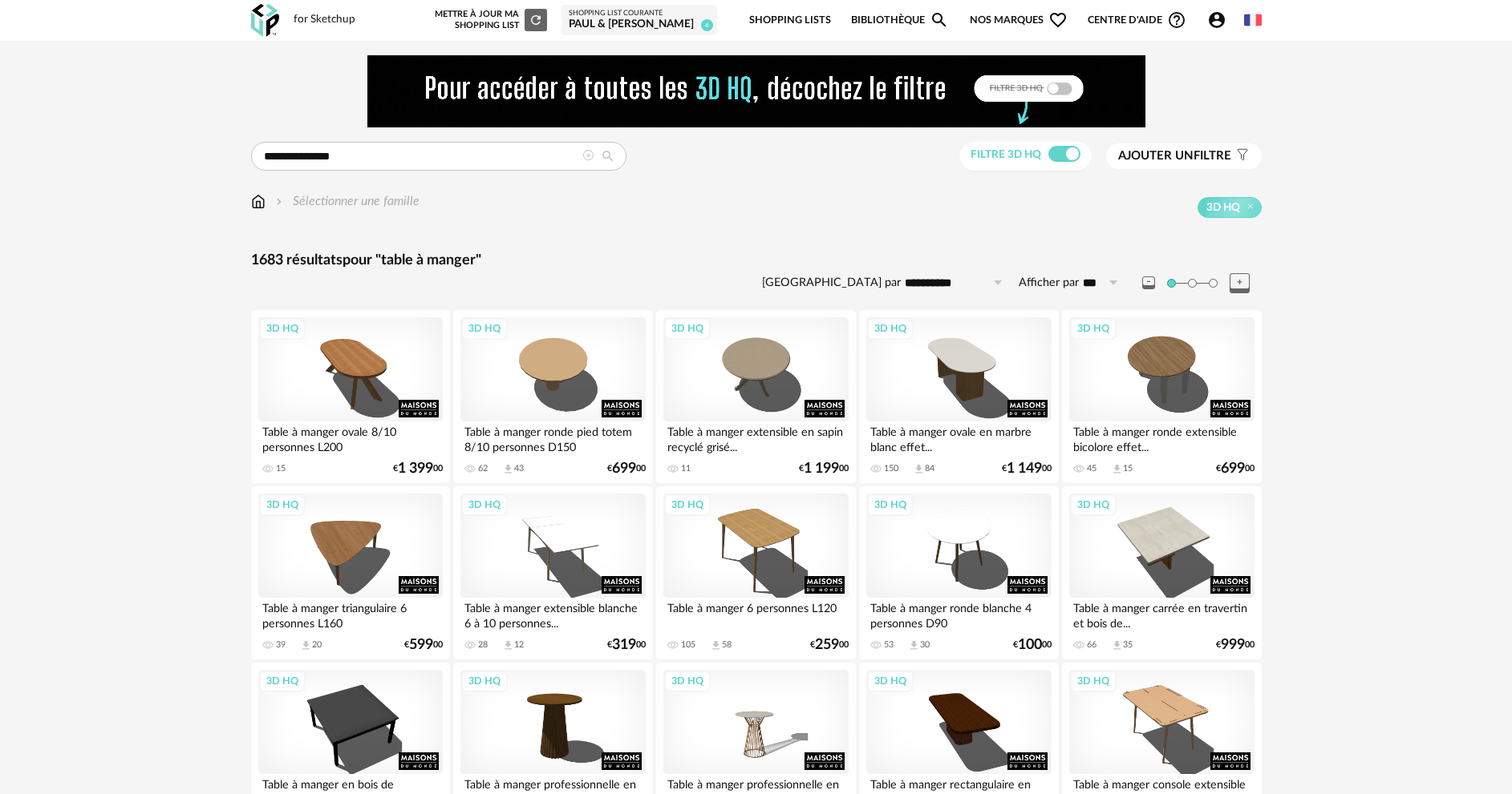
click at [1171, 153] on span "Ajouter un" at bounding box center [1155, 155] width 75 height 12
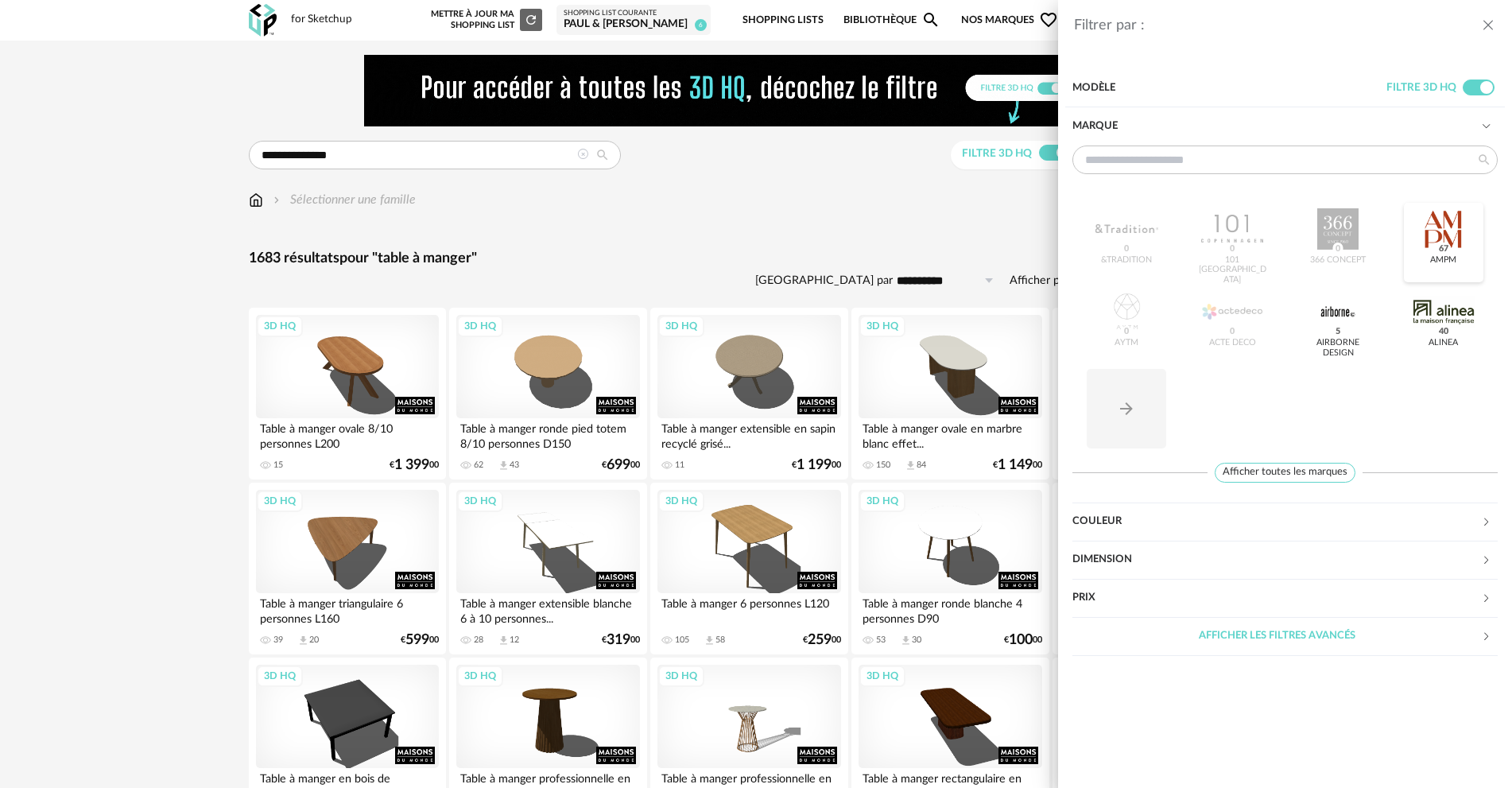
click at [1114, 526] on div "Couleur" at bounding box center [1277, 521] width 409 height 39
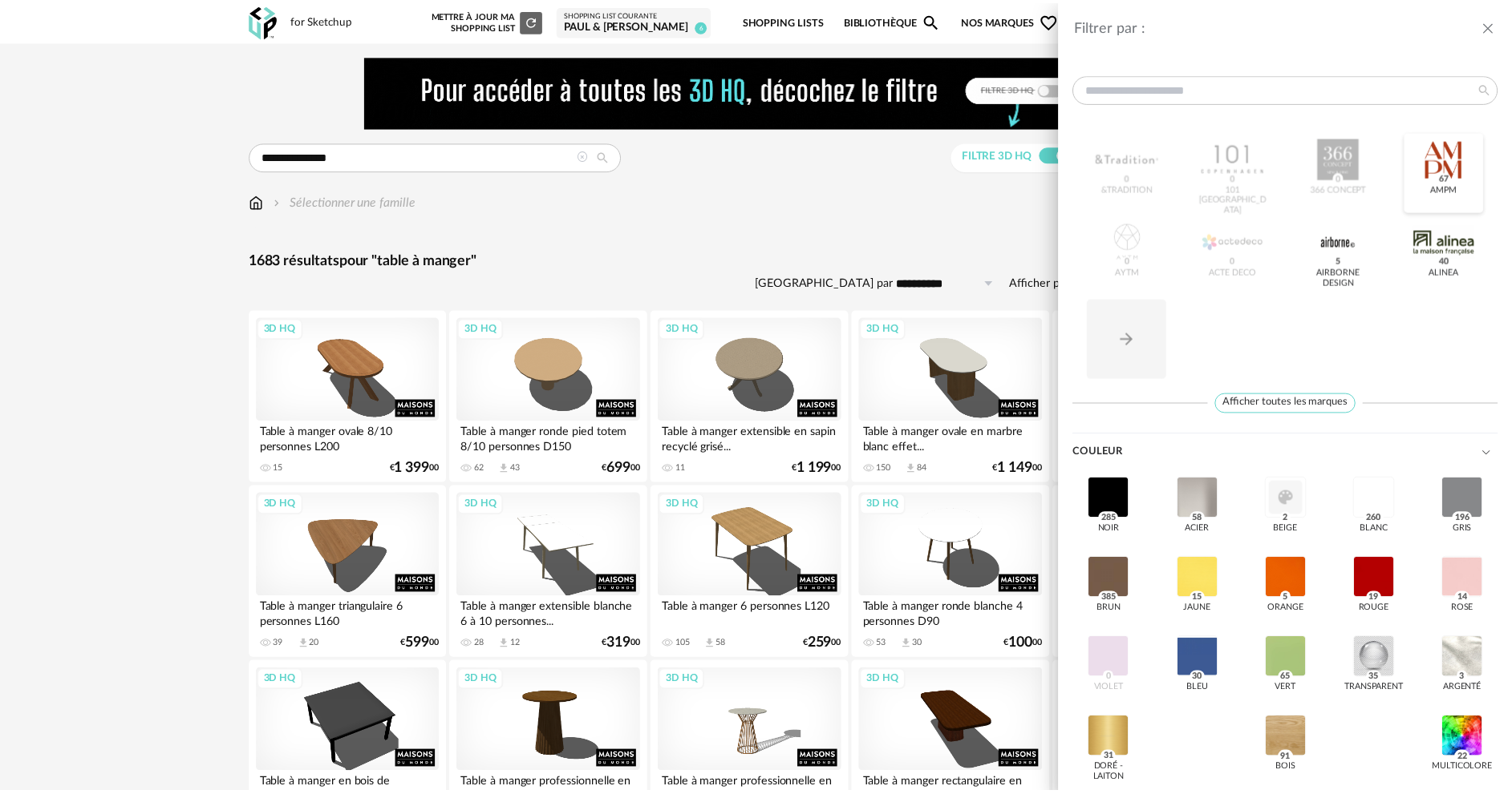
scroll to position [160, 0]
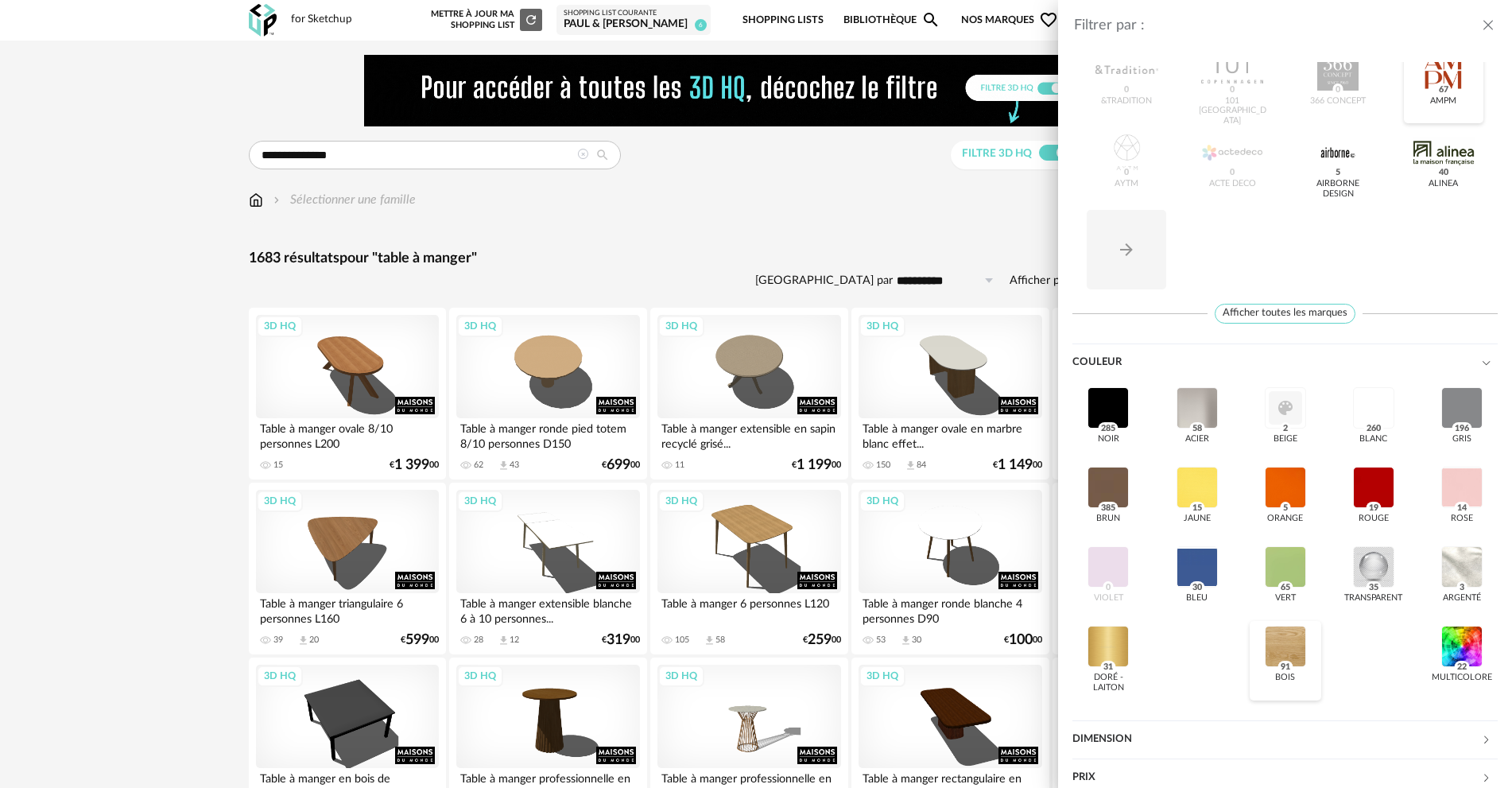
click at [1277, 661] on span "91" at bounding box center [1285, 667] width 15 height 13
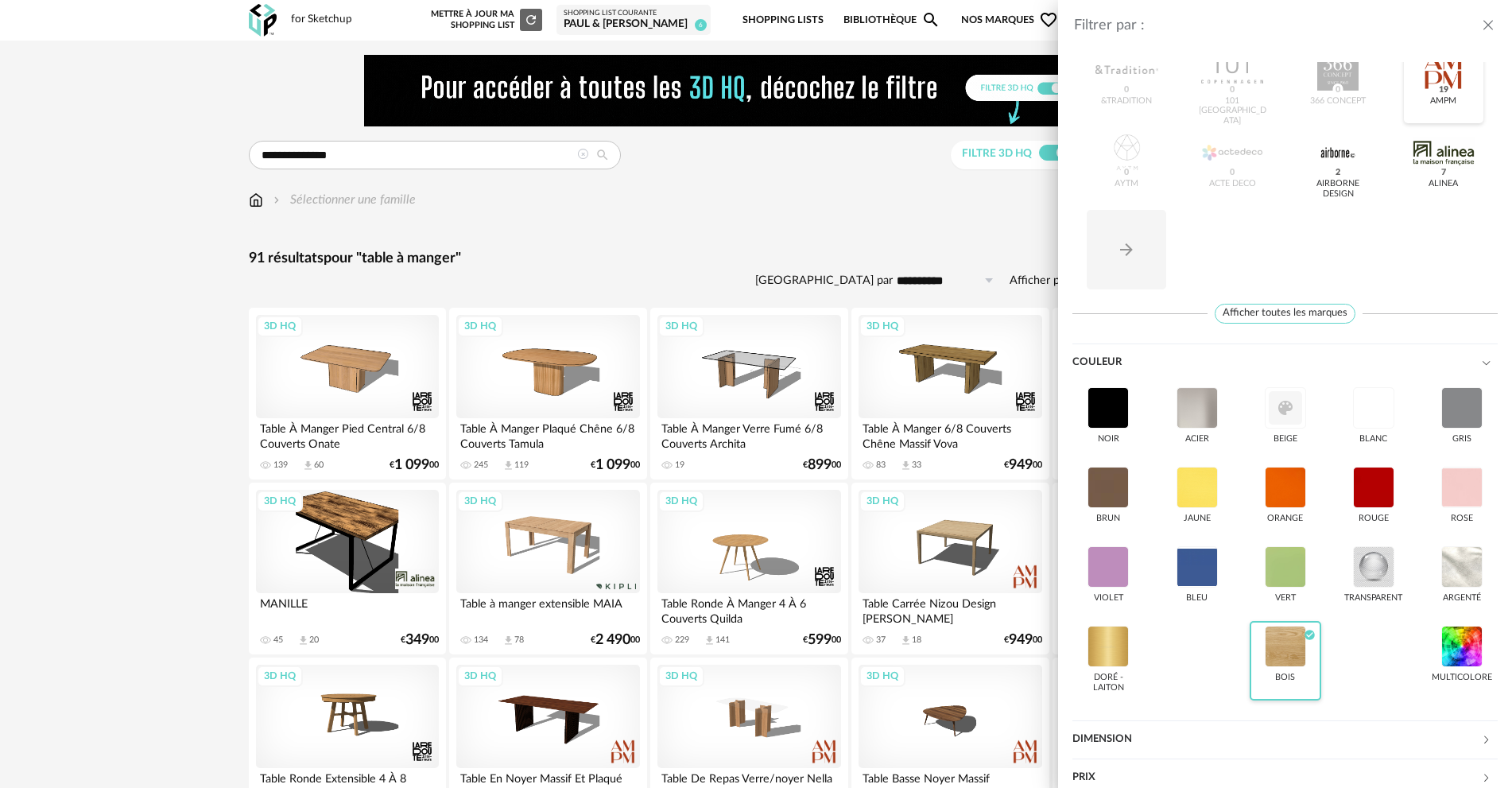
click at [781, 215] on div "Filtrer par : Modèle Filtre 3D HQ Marque &tradition 0 101 Copenhagen 0 366 Conc…" at bounding box center [756, 394] width 1512 height 788
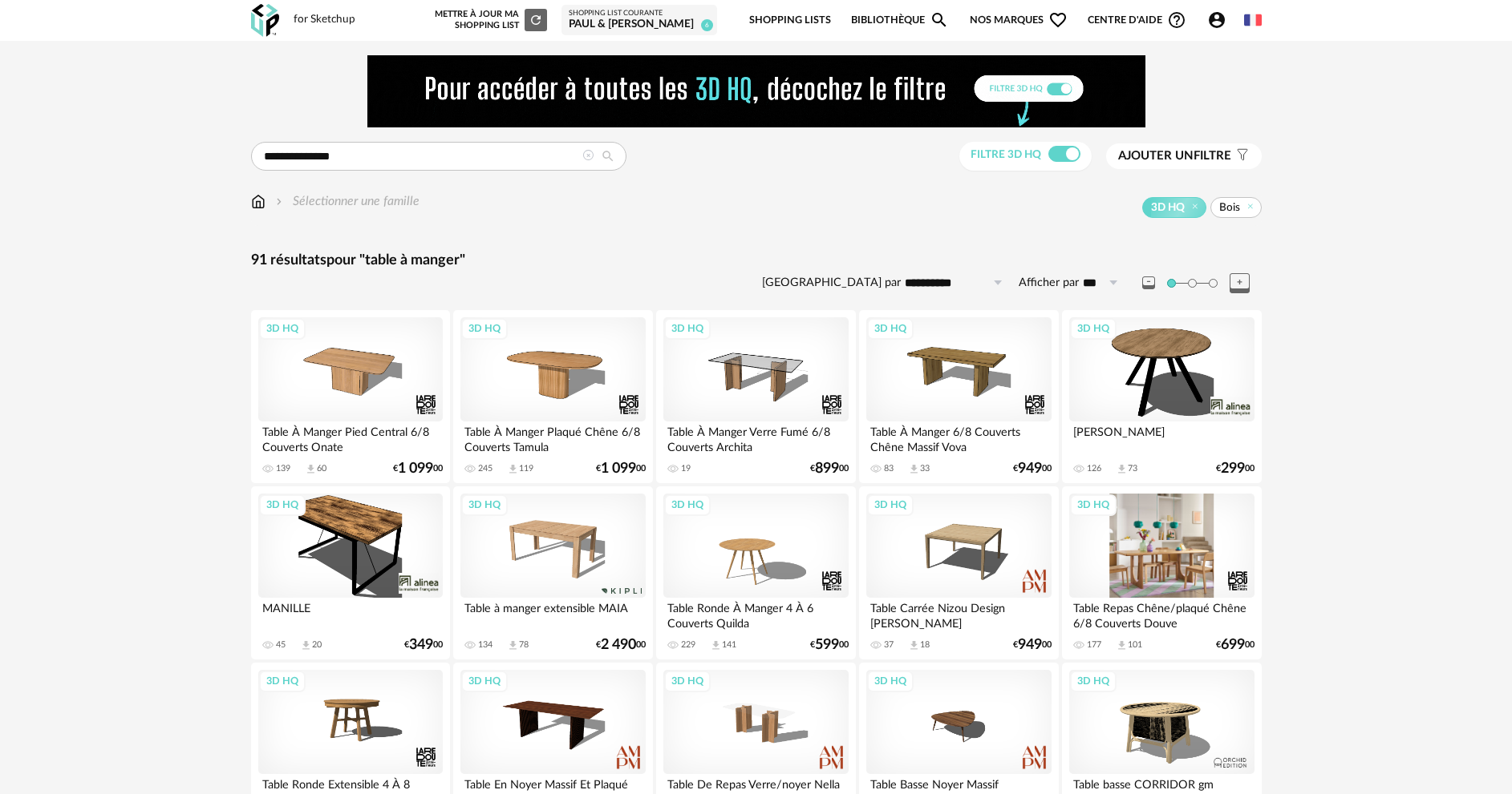
click at [1174, 534] on div "3D HQ" at bounding box center [1161, 546] width 185 height 104
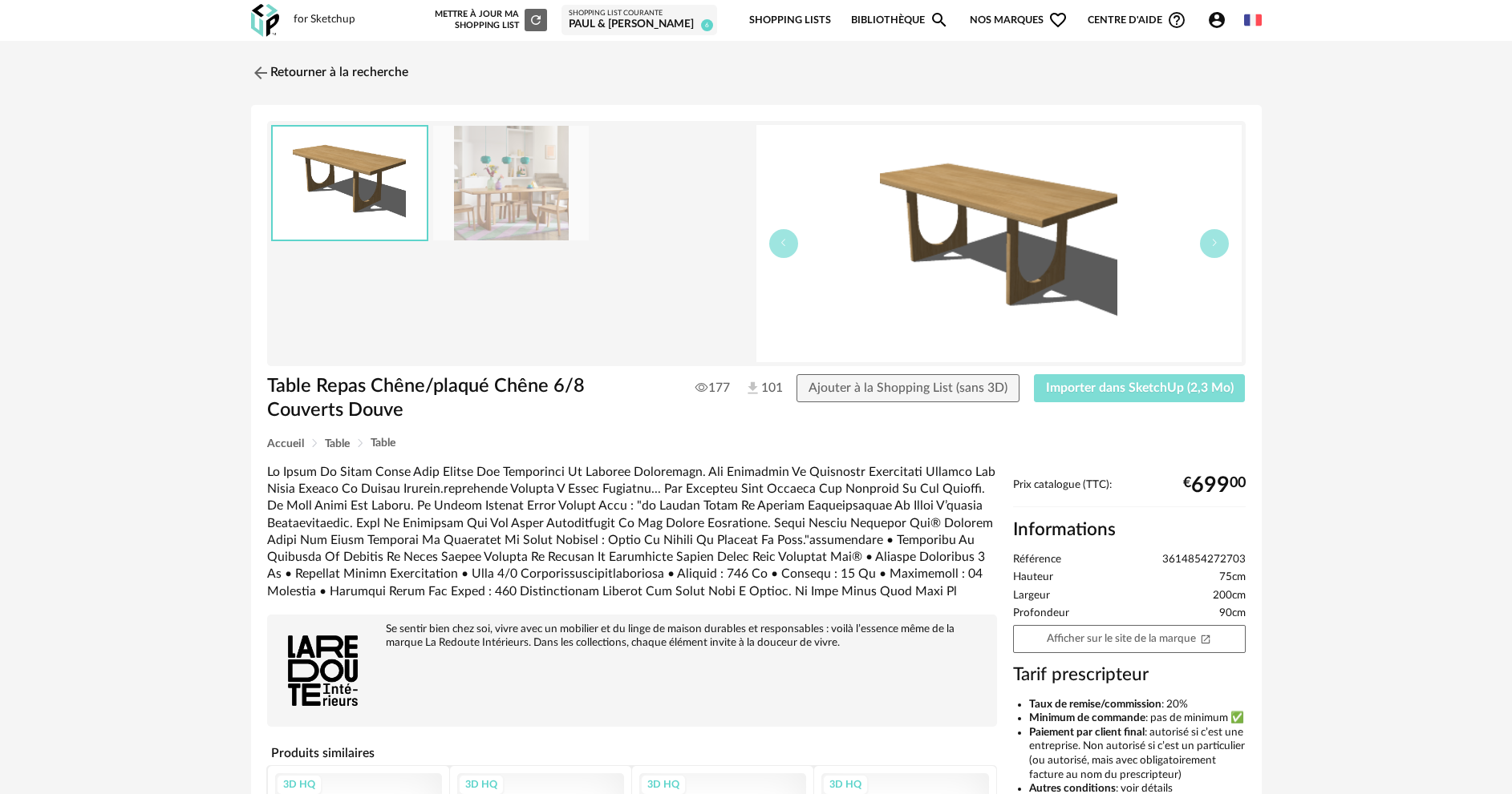
click at [1064, 395] on button "Importer dans SketchUp (2,3 Mo)" at bounding box center [1140, 389] width 212 height 29
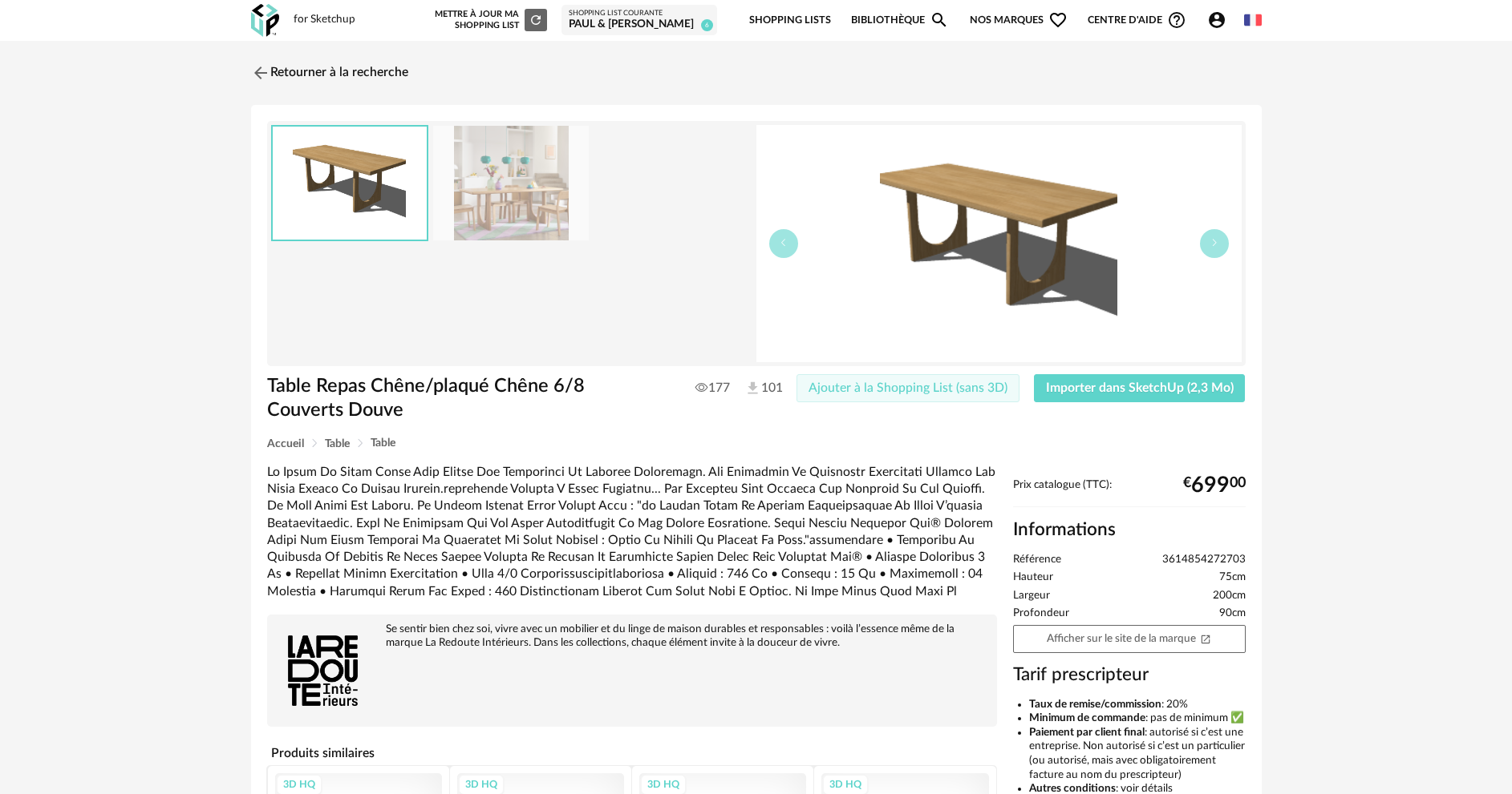
click at [894, 387] on span "Ajouter à la Shopping List (sans 3D)" at bounding box center [908, 388] width 199 height 13
click at [329, 73] on link "Retourner à la recherche" at bounding box center [329, 73] width 157 height 36
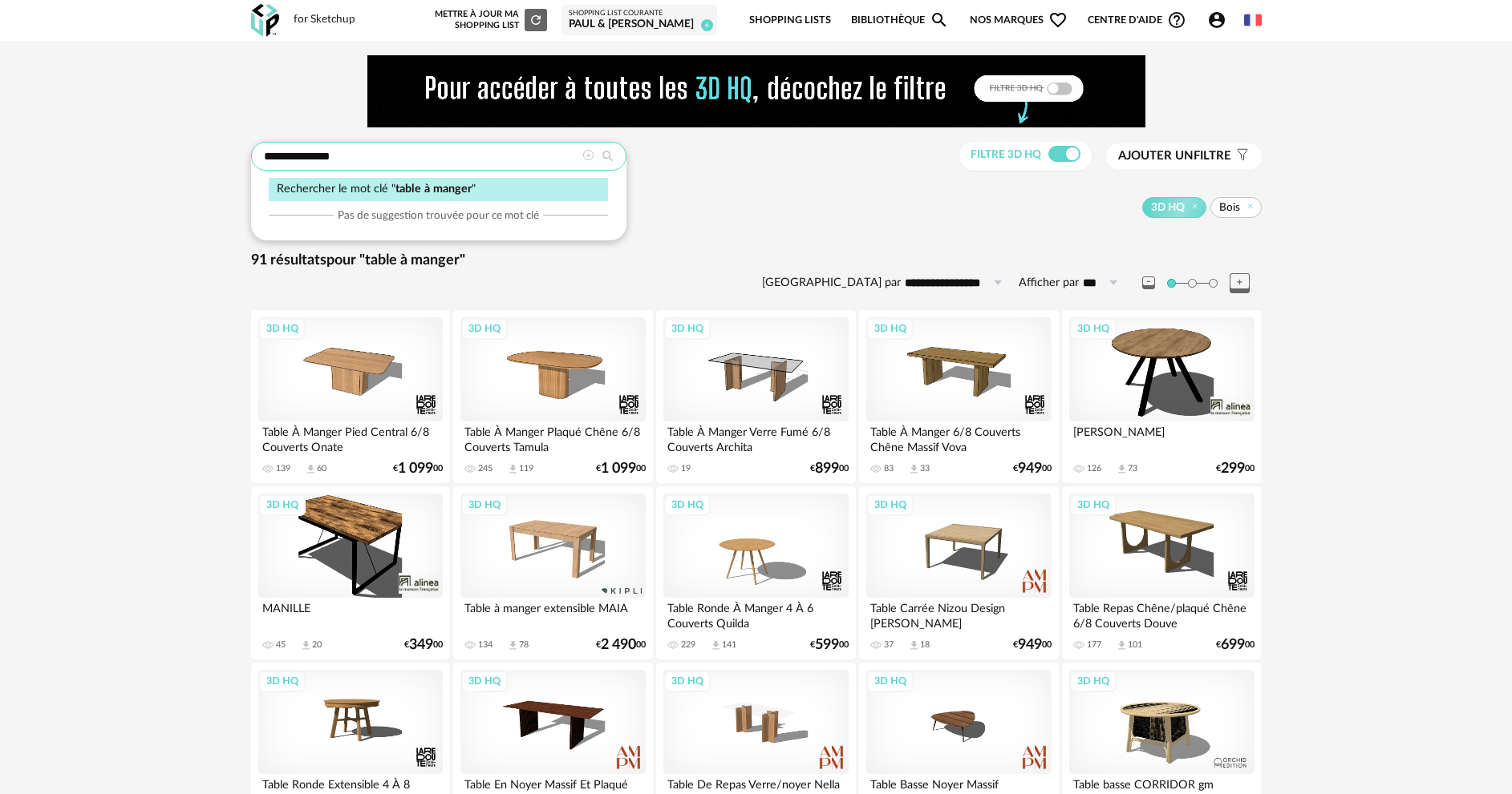
drag, startPoint x: 393, startPoint y: 156, endPoint x: 252, endPoint y: 151, distance: 141.1
click at [252, 151] on input "**********" at bounding box center [439, 156] width 376 height 29
type input "******"
type input "**********"
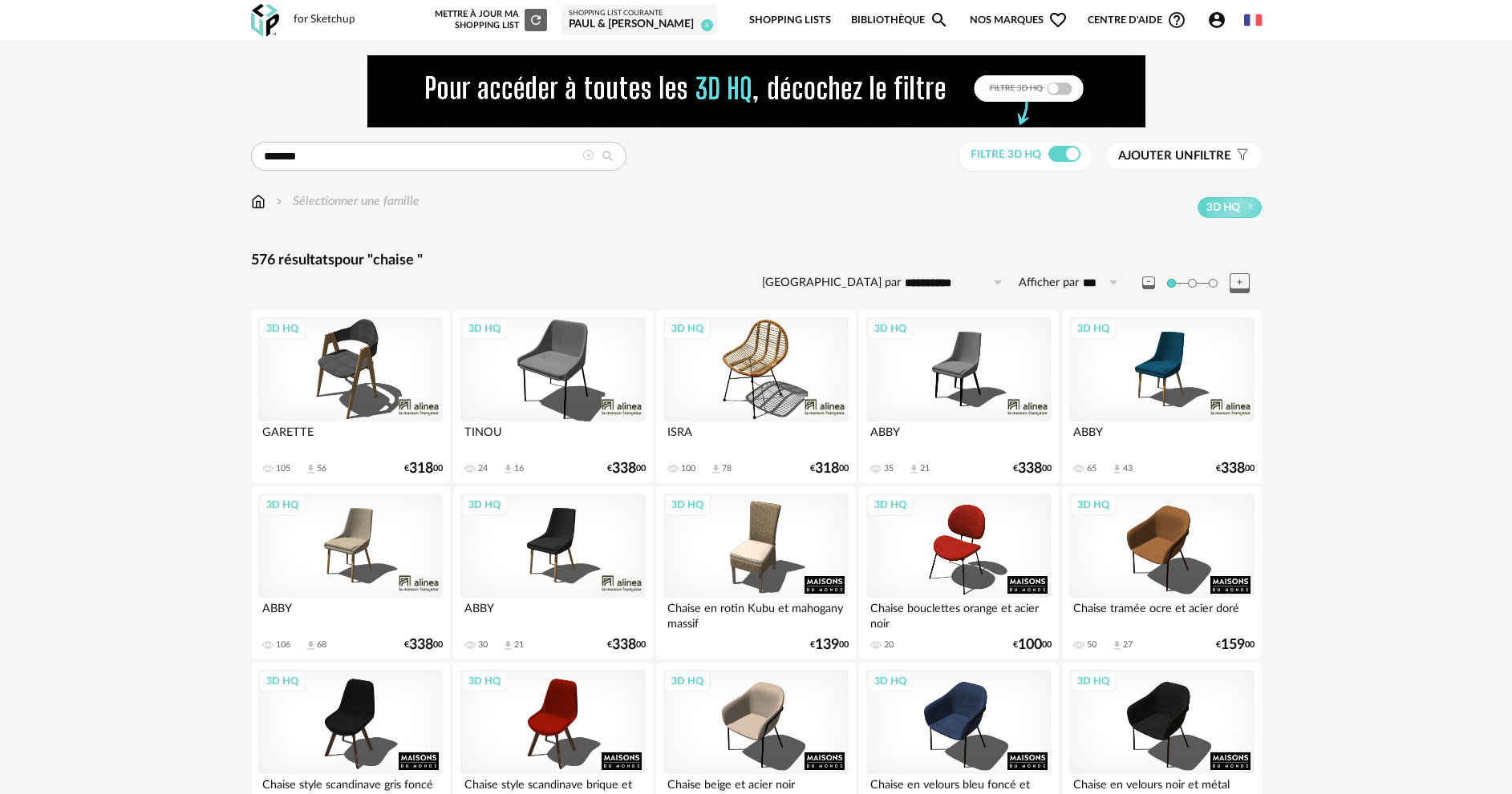
click at [1190, 151] on span "Ajouter un" at bounding box center [1155, 155] width 75 height 12
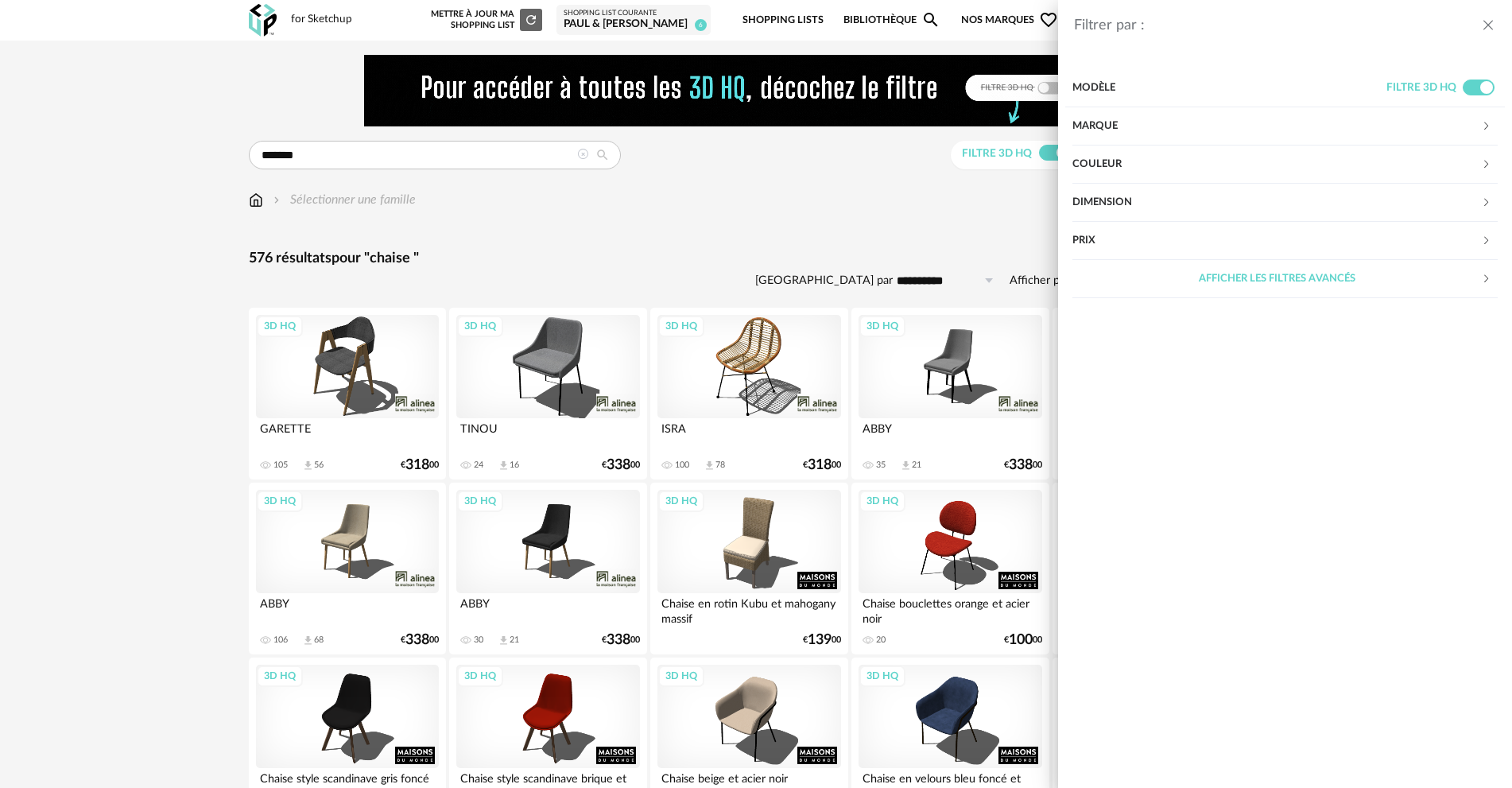
click at [1132, 157] on div "Couleur" at bounding box center [1277, 164] width 409 height 39
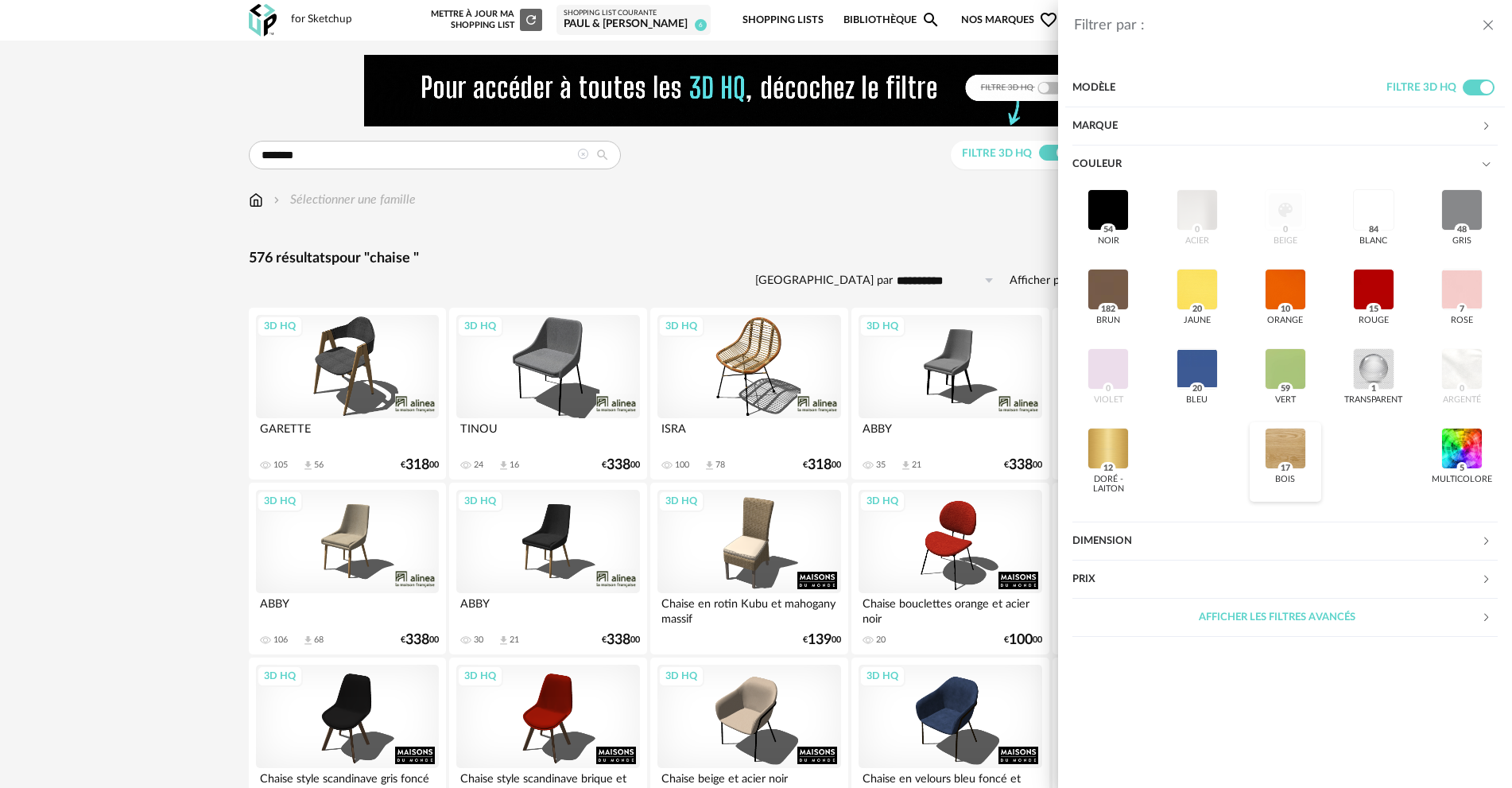
click at [1284, 438] on div at bounding box center [1286, 448] width 41 height 41
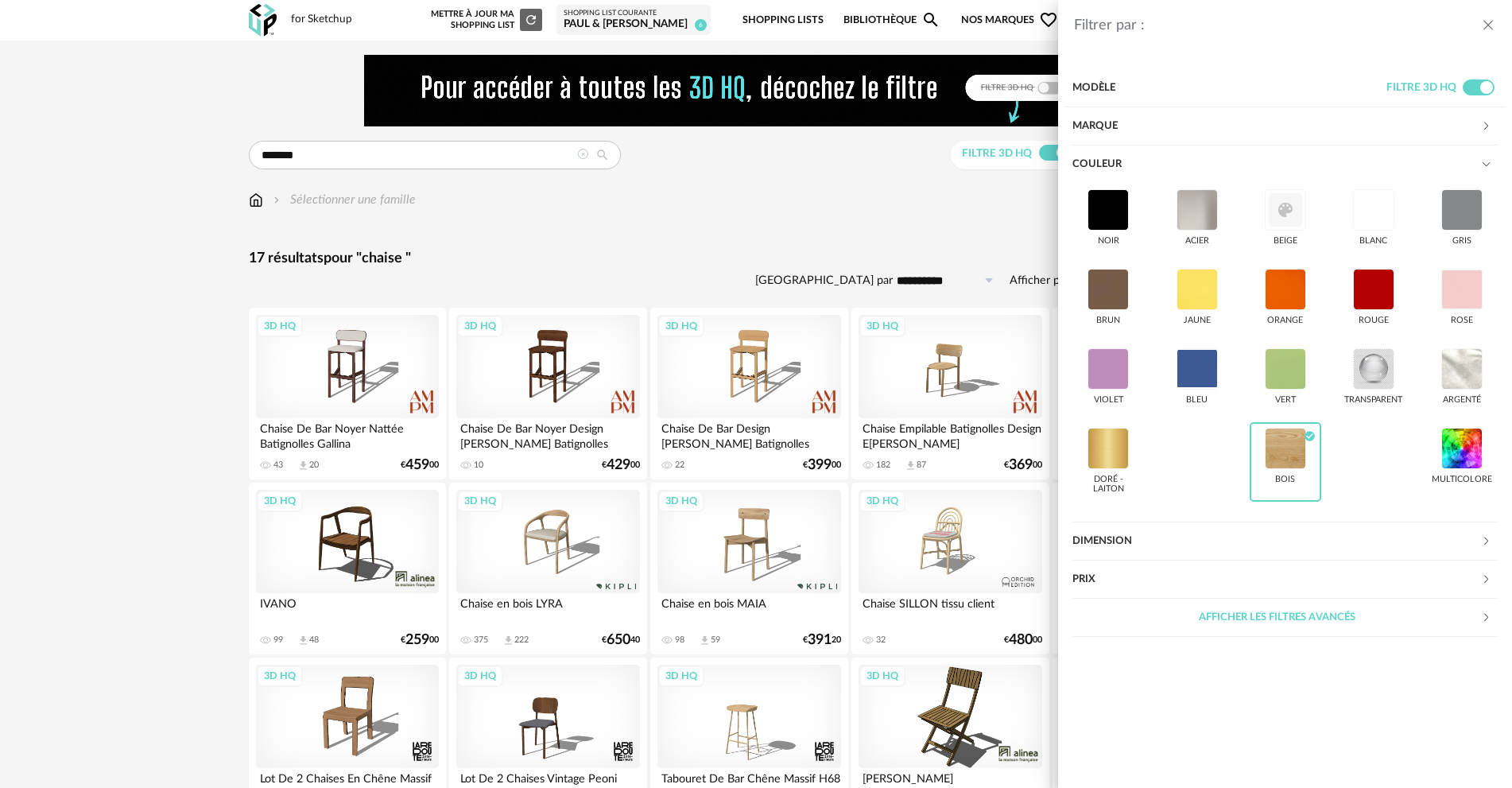
click at [889, 241] on div "Filtrer par : Modèle Filtre 3D HQ Marque &tradition 0 101 Copenhagen 0 366 Conc…" at bounding box center [756, 394] width 1512 height 788
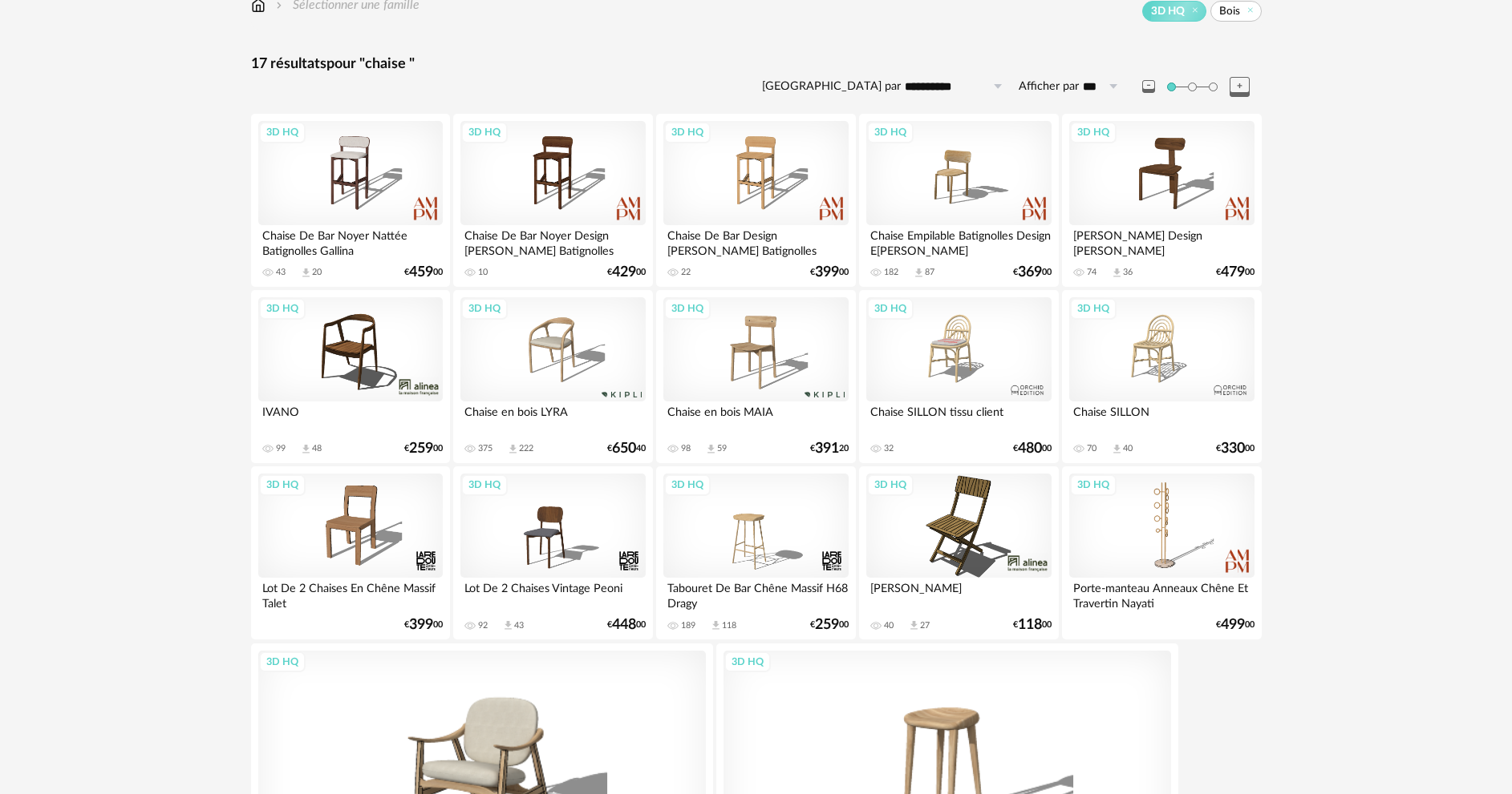
scroll to position [194, 0]
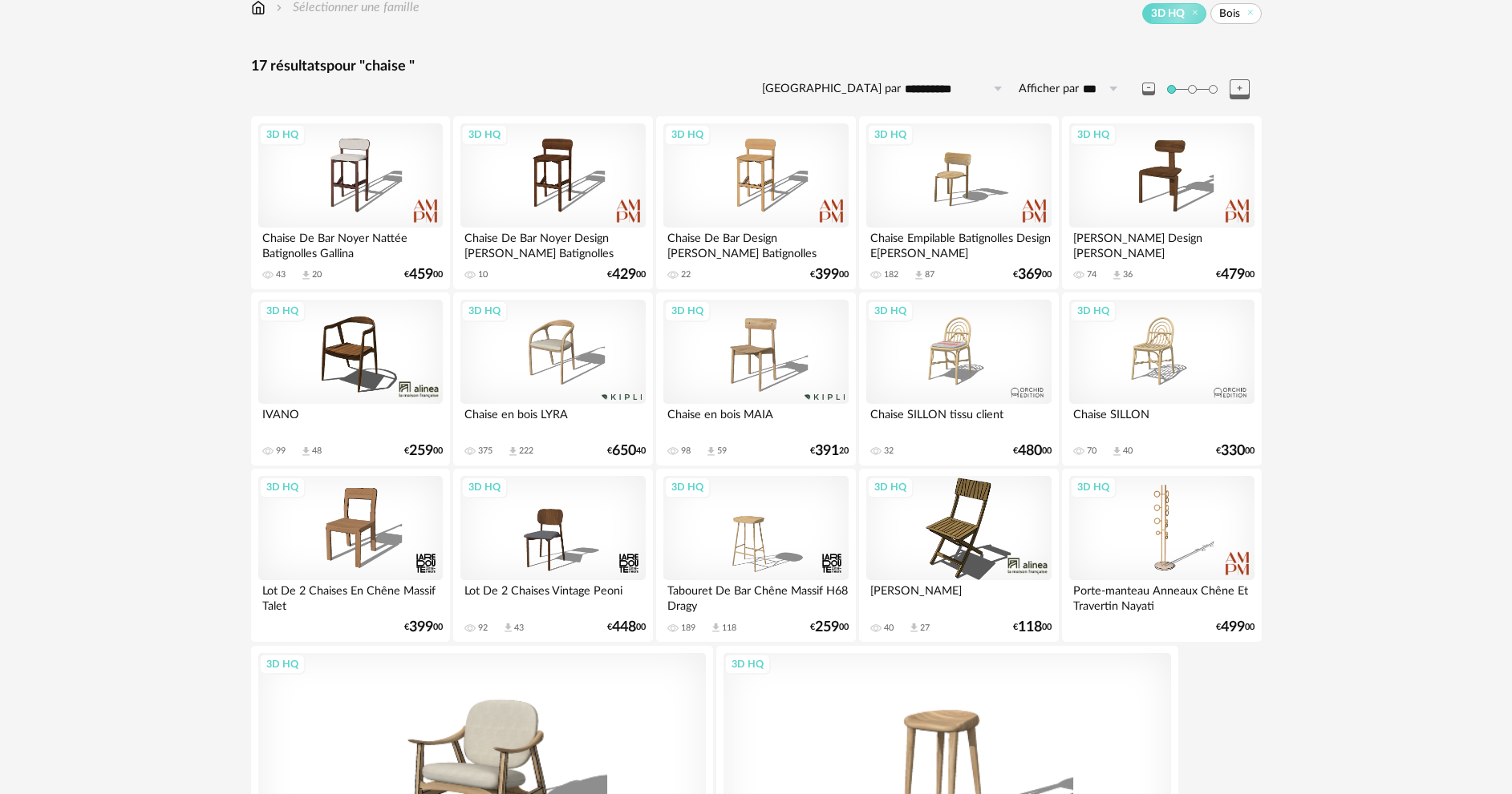
click at [530, 342] on div "3D HQ" at bounding box center [552, 352] width 185 height 104
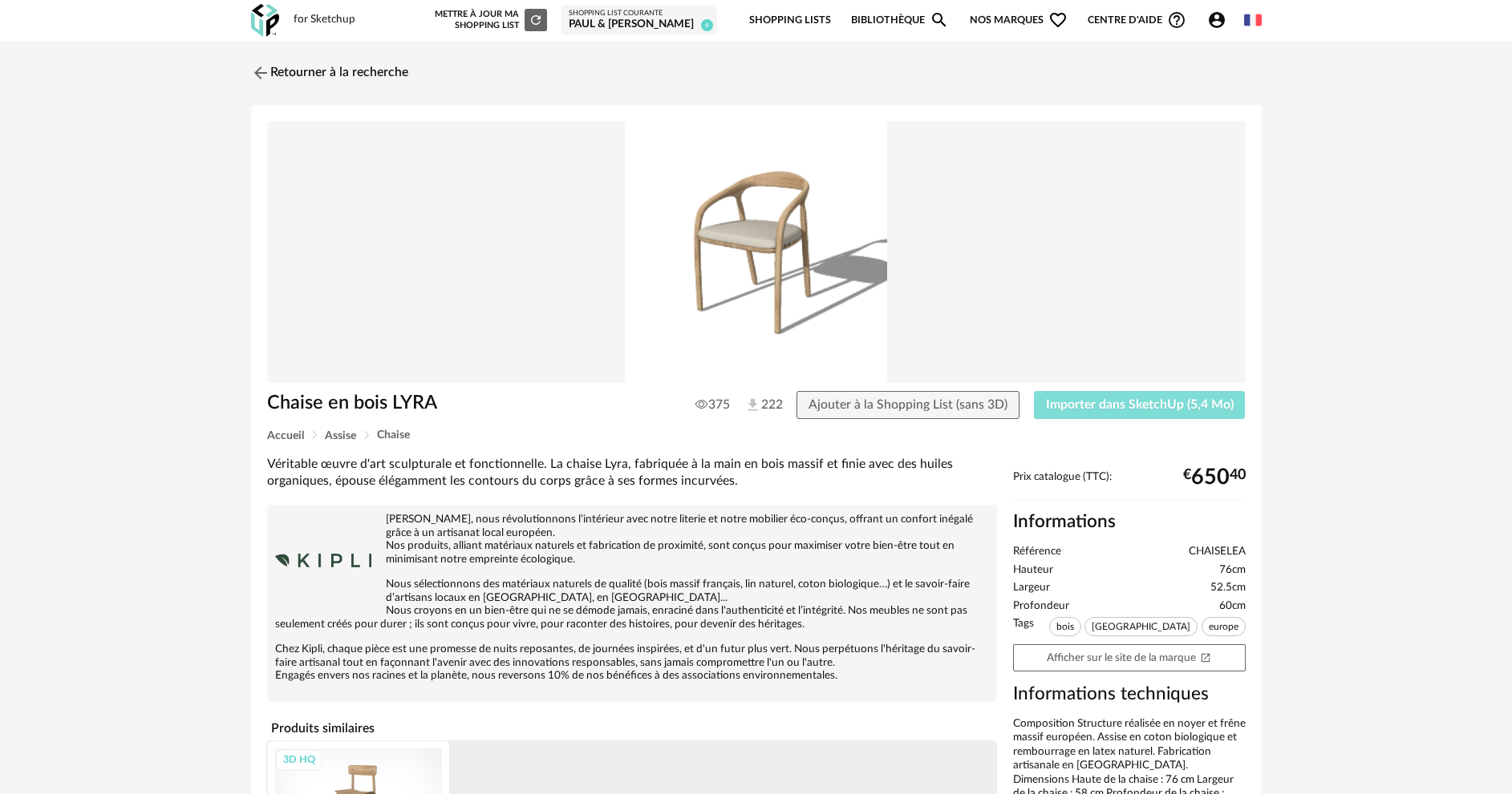
click at [1087, 399] on span "Importer dans SketchUp (5,4 Mo)" at bounding box center [1140, 405] width 188 height 13
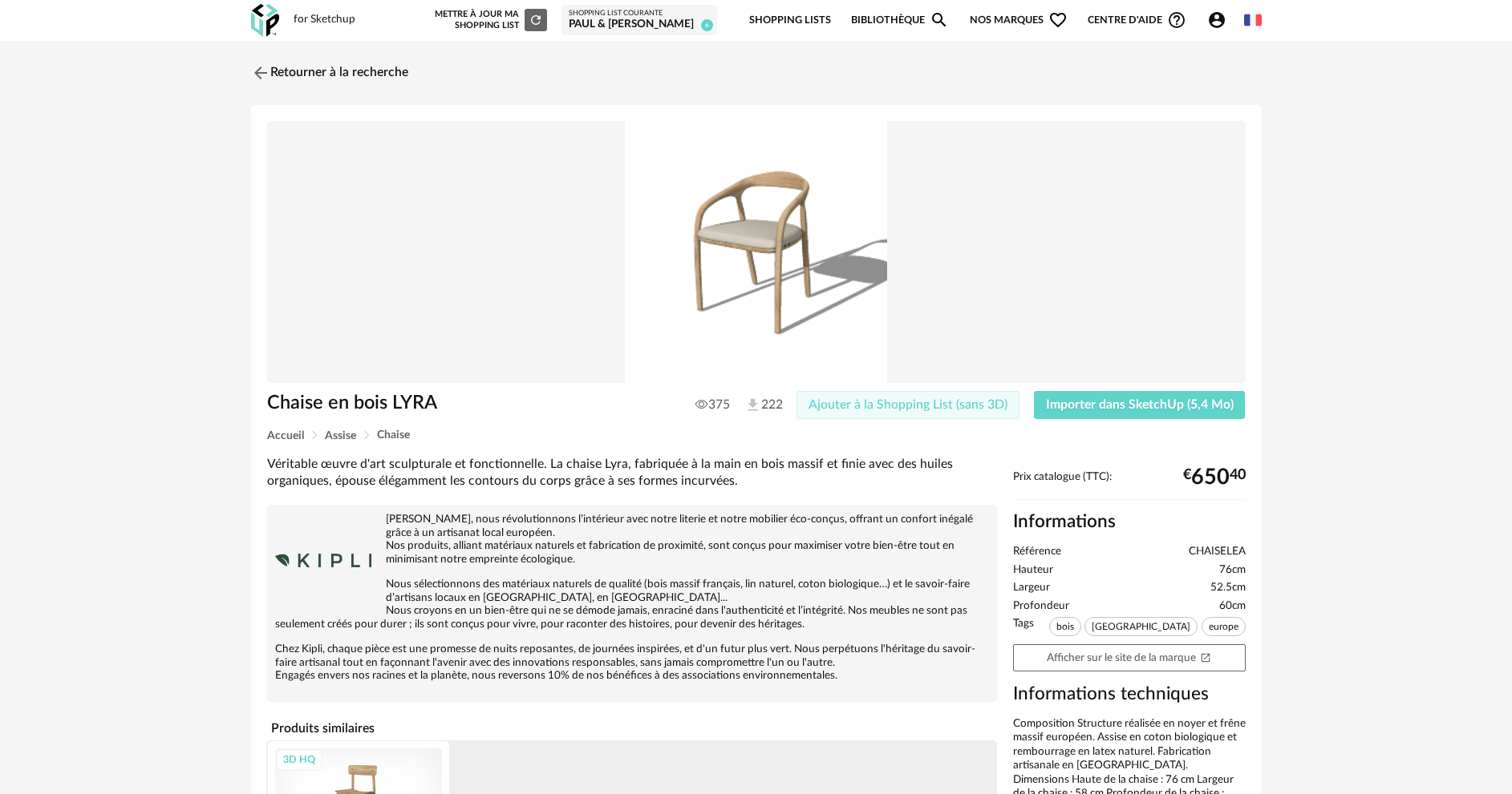
click at [925, 402] on span "Ajouter à la Shopping List (sans 3D)" at bounding box center [908, 405] width 199 height 13
click at [359, 72] on link "Retourner à la recherche" at bounding box center [325, 73] width 157 height 36
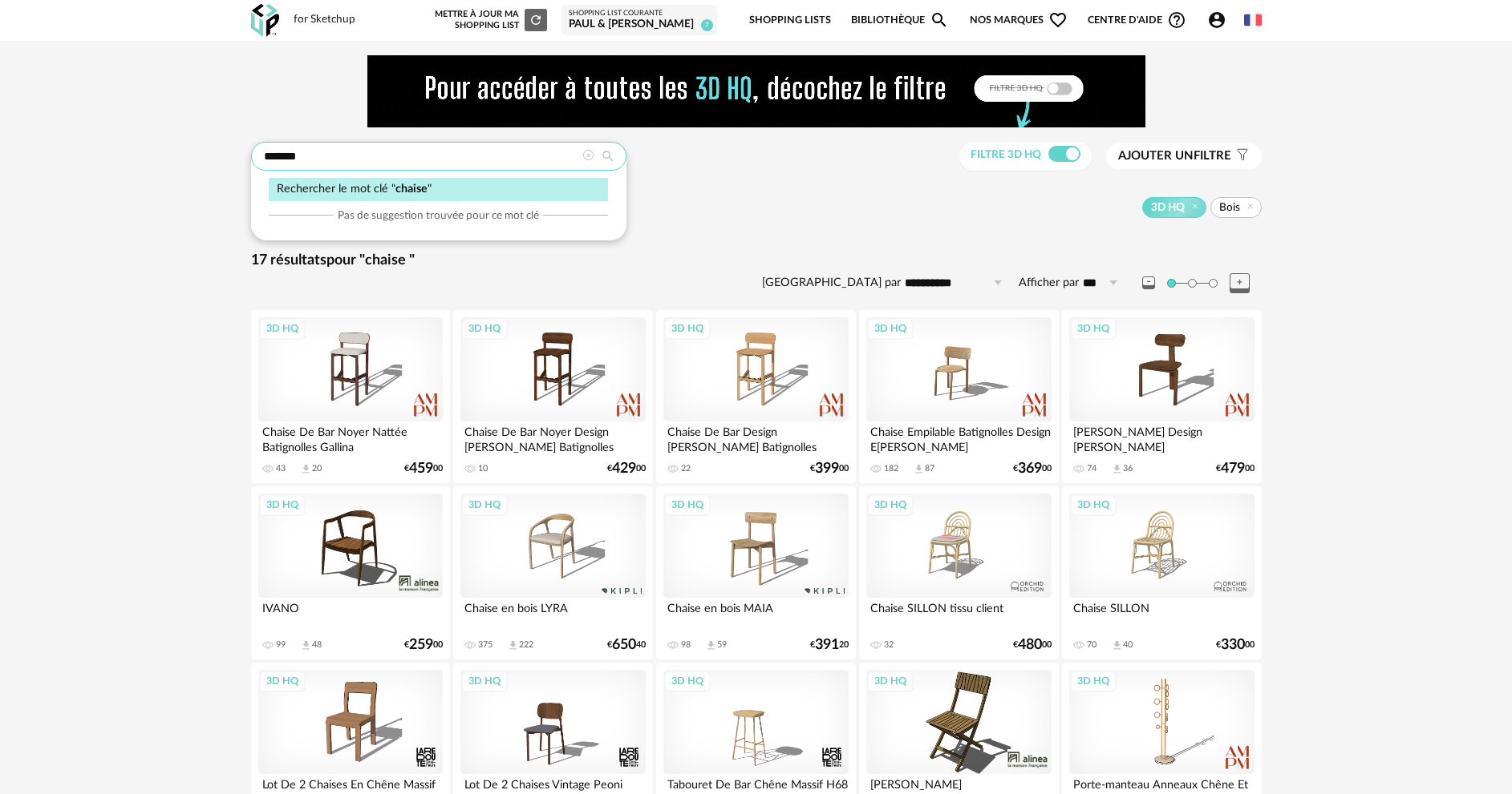
drag, startPoint x: 325, startPoint y: 157, endPoint x: 208, endPoint y: 163, distance: 117.2
click at [206, 163] on div "**********" at bounding box center [756, 616] width 1512 height 1152
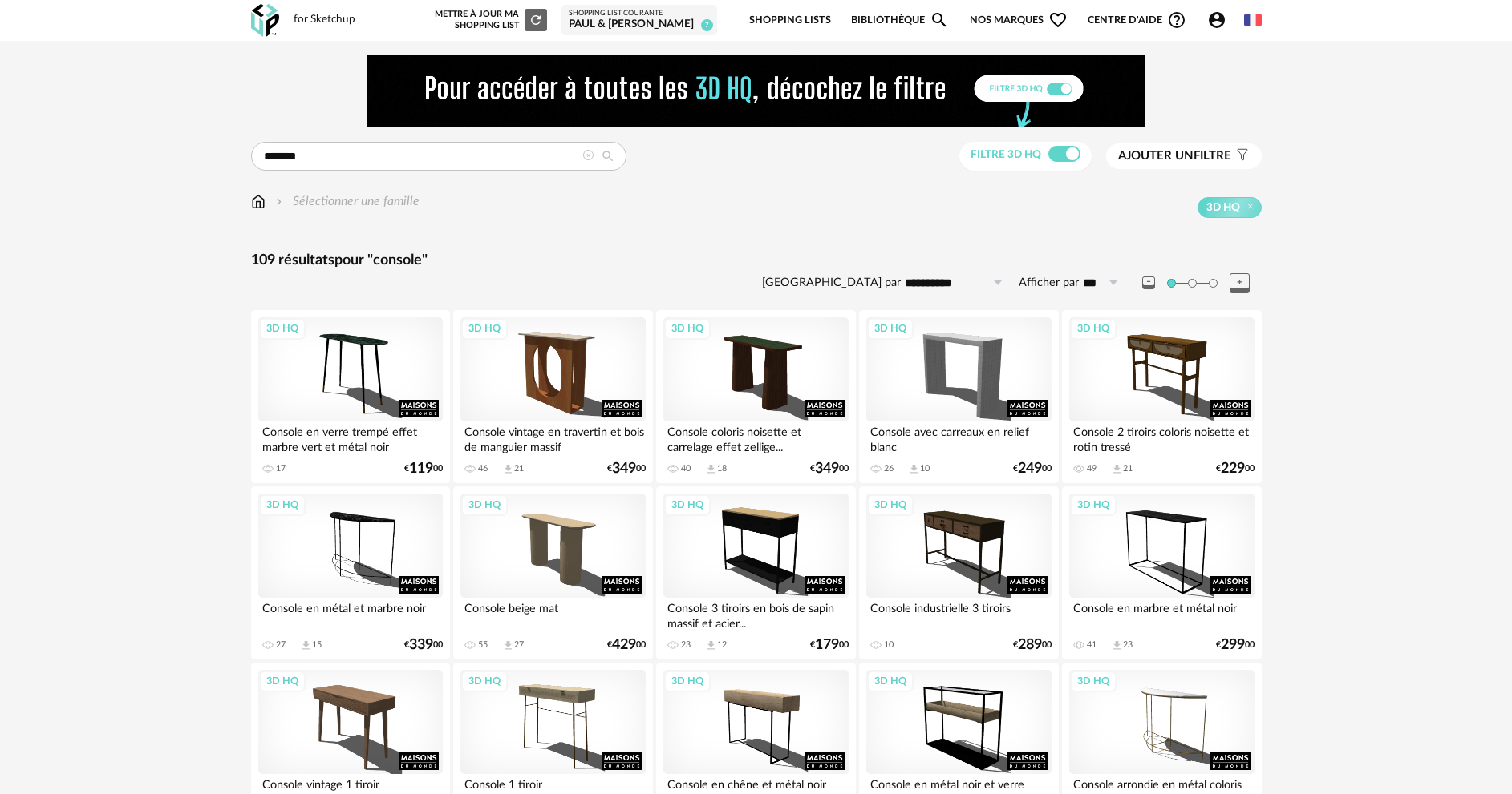
click at [1144, 162] on span "Ajouter un" at bounding box center [1155, 155] width 75 height 12
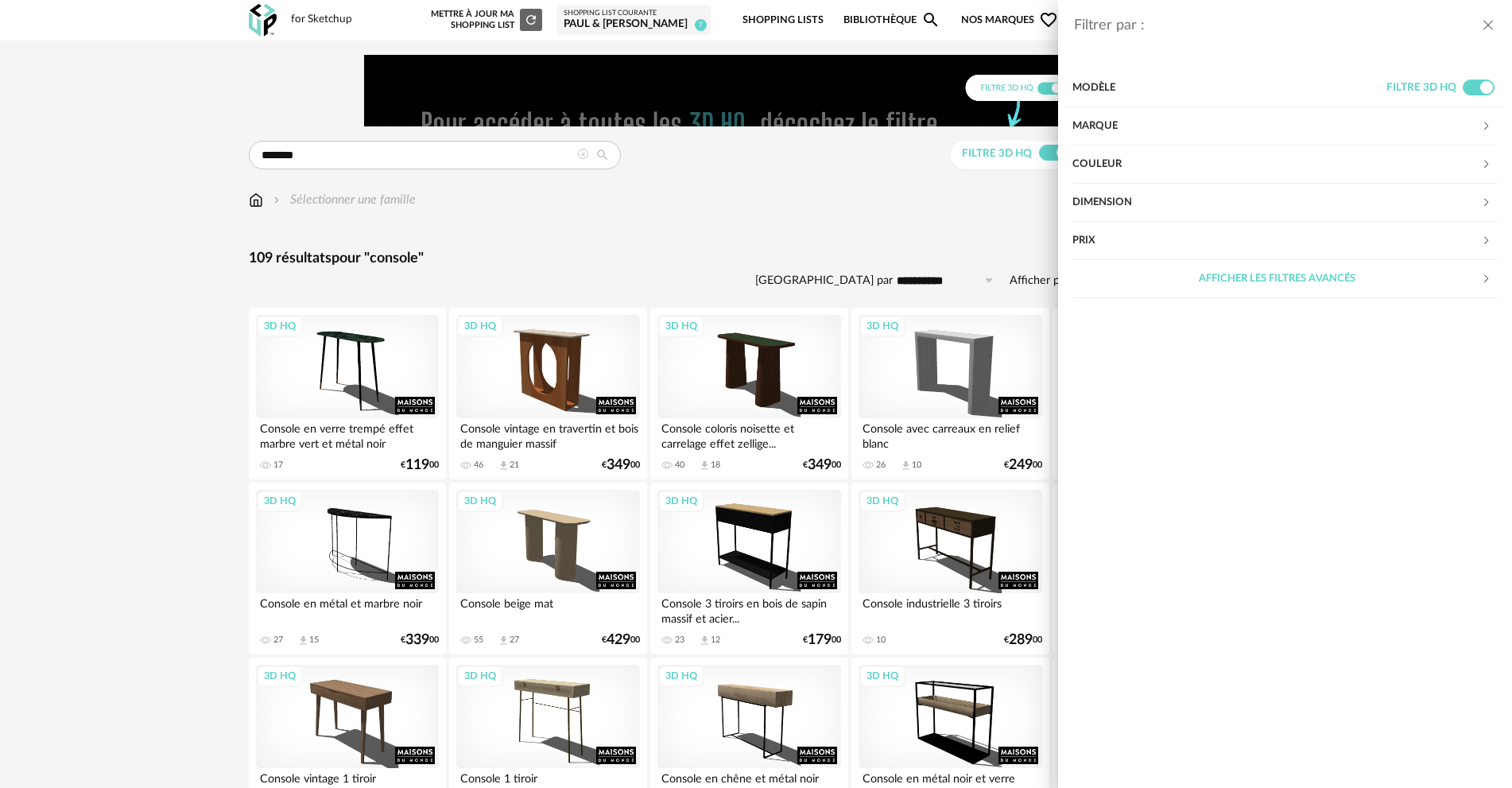
click at [1134, 161] on div "Couleur" at bounding box center [1277, 164] width 409 height 39
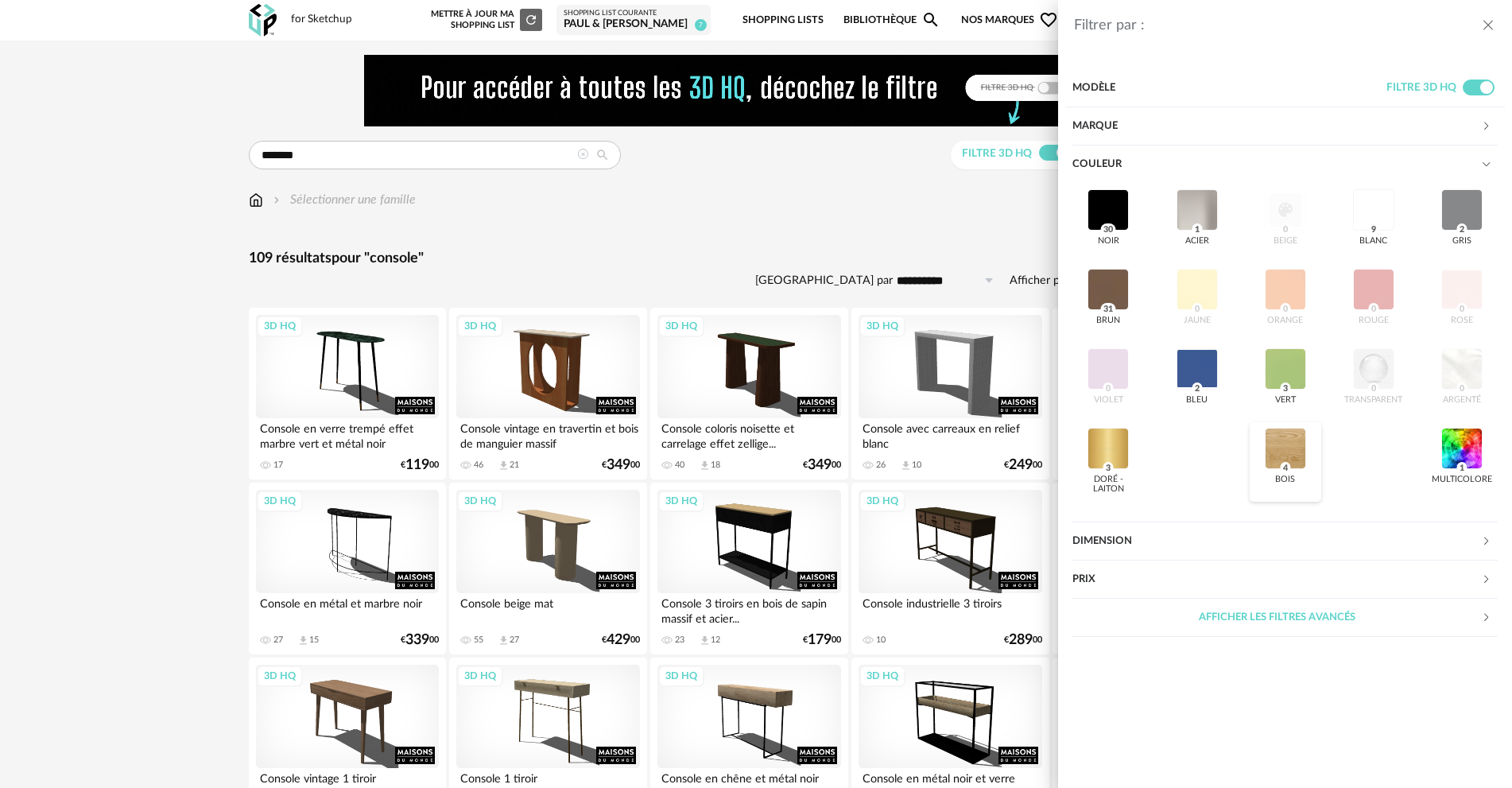
click at [1287, 447] on div at bounding box center [1286, 448] width 41 height 41
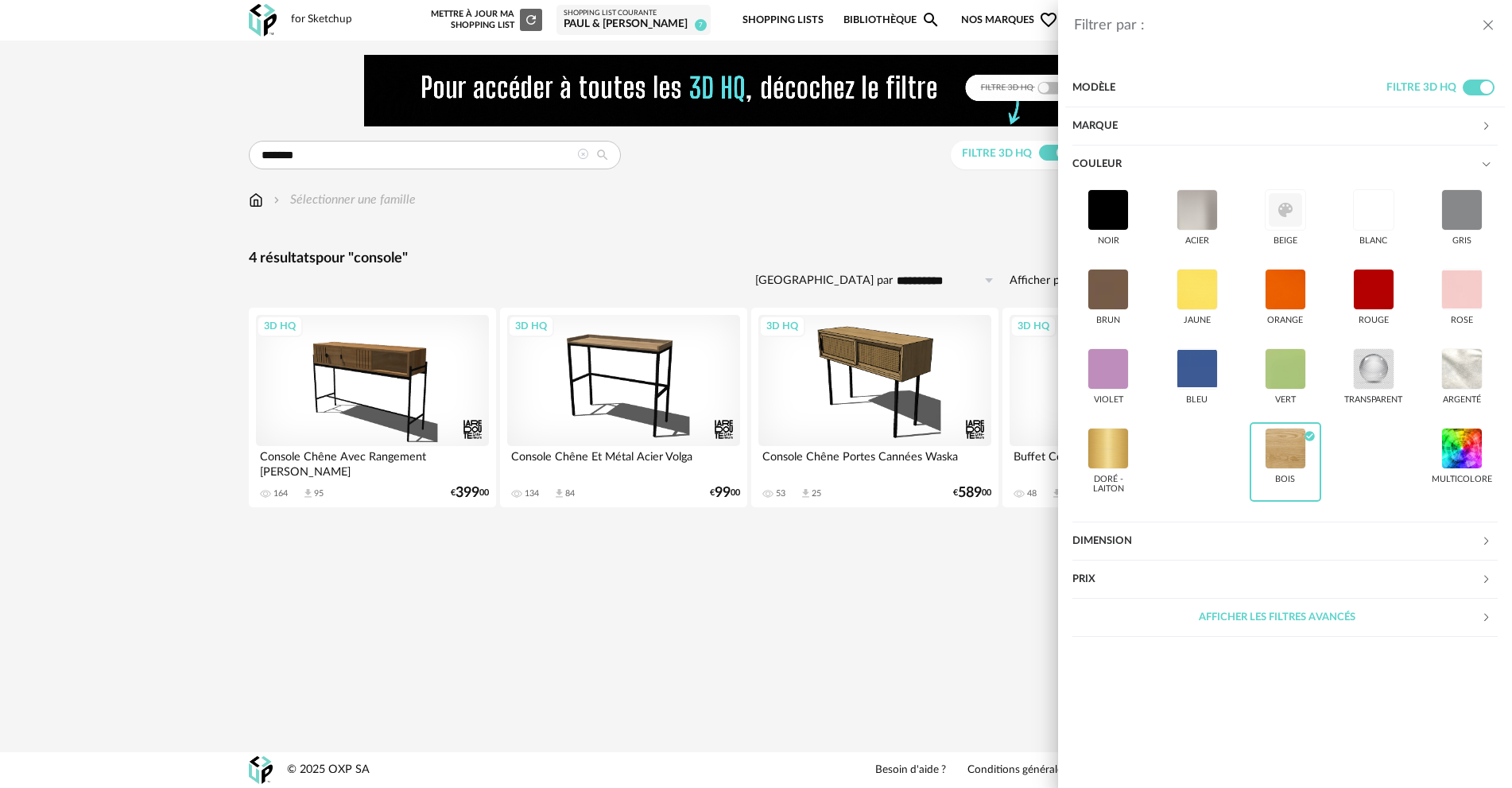
click at [866, 241] on div "Filtrer par : Modèle Filtre 3D HQ Marque &tradition 0 101 Copenhagen 0 366 Conc…" at bounding box center [756, 394] width 1512 height 788
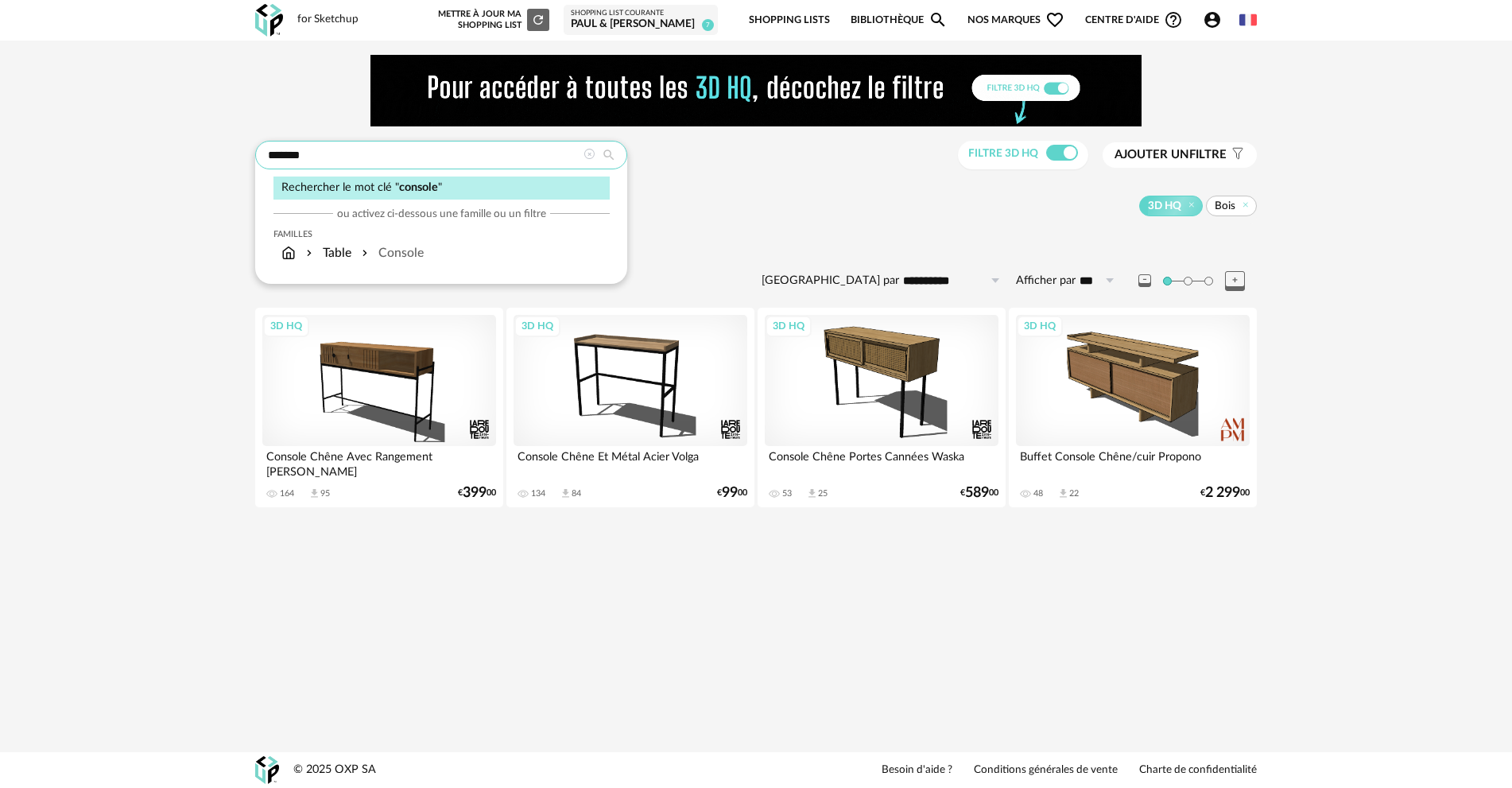
drag, startPoint x: 312, startPoint y: 158, endPoint x: 236, endPoint y: 150, distance: 76.4
click at [236, 150] on div "******* Rechercher le mot clé " console " ou activez ci-dessous une famille ou …" at bounding box center [756, 290] width 1512 height 500
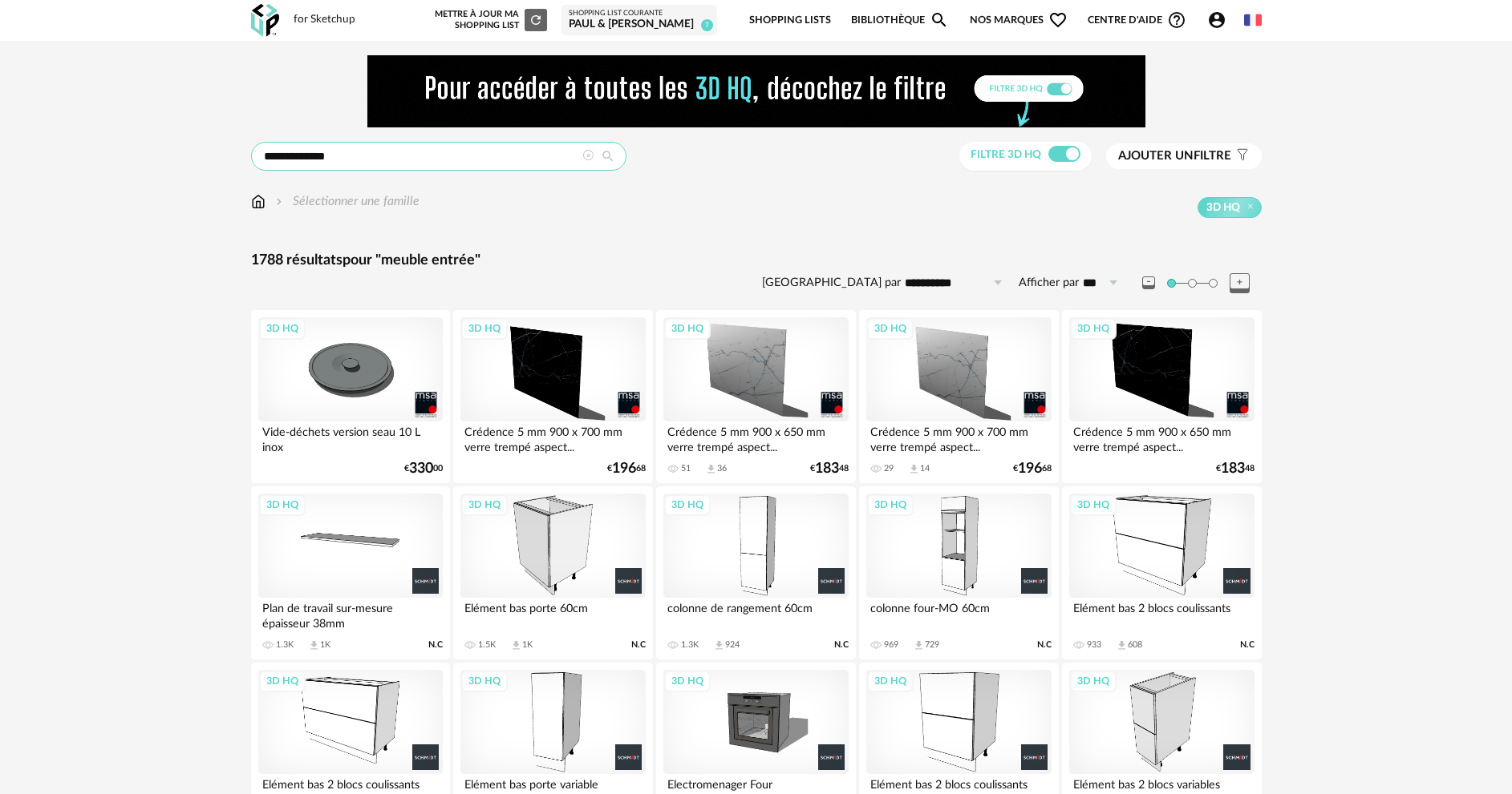
drag, startPoint x: 342, startPoint y: 160, endPoint x: 229, endPoint y: 160, distance: 113.0
type input "*******"
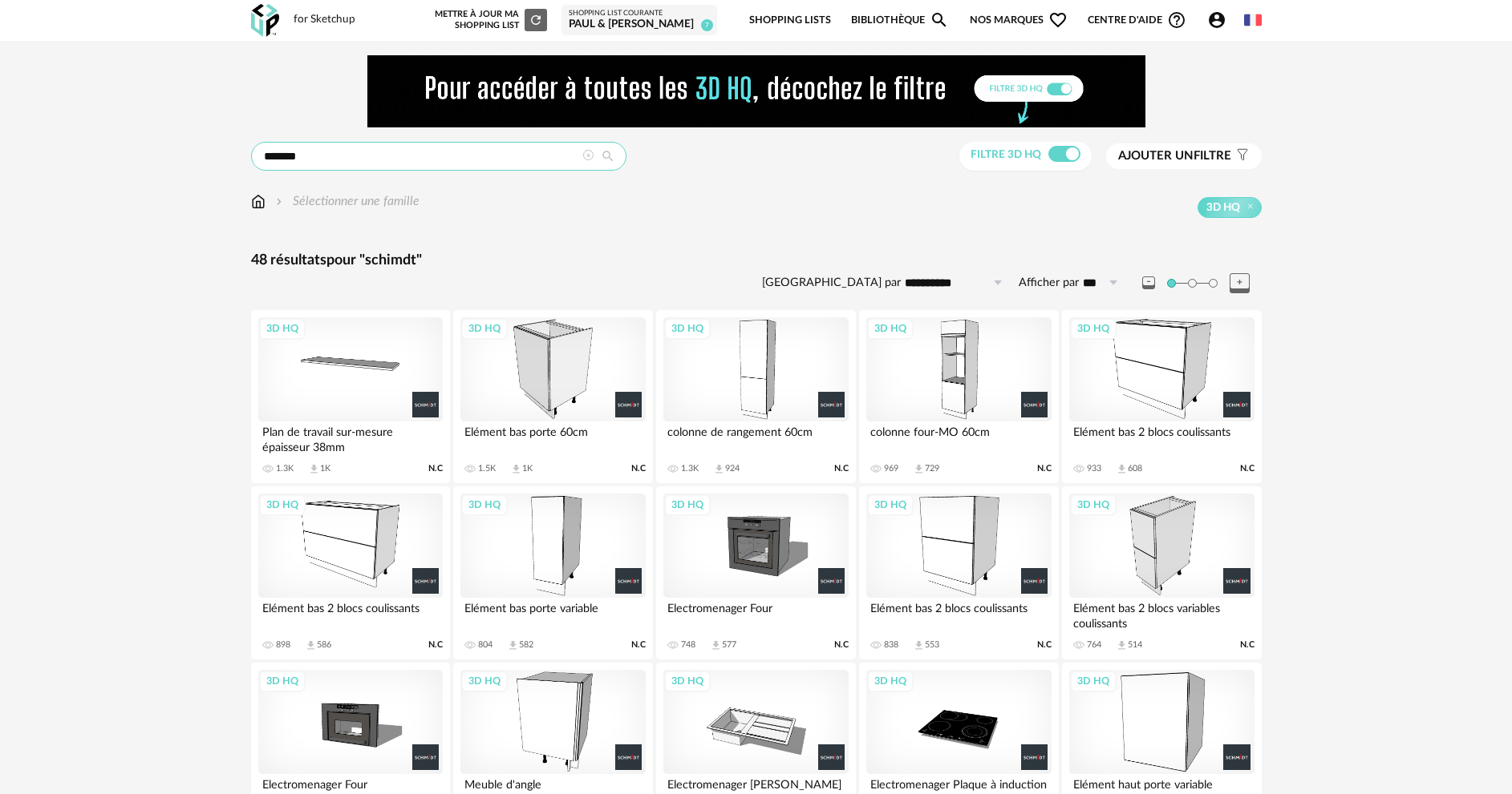
drag, startPoint x: 311, startPoint y: 160, endPoint x: 215, endPoint y: 146, distance: 97.0
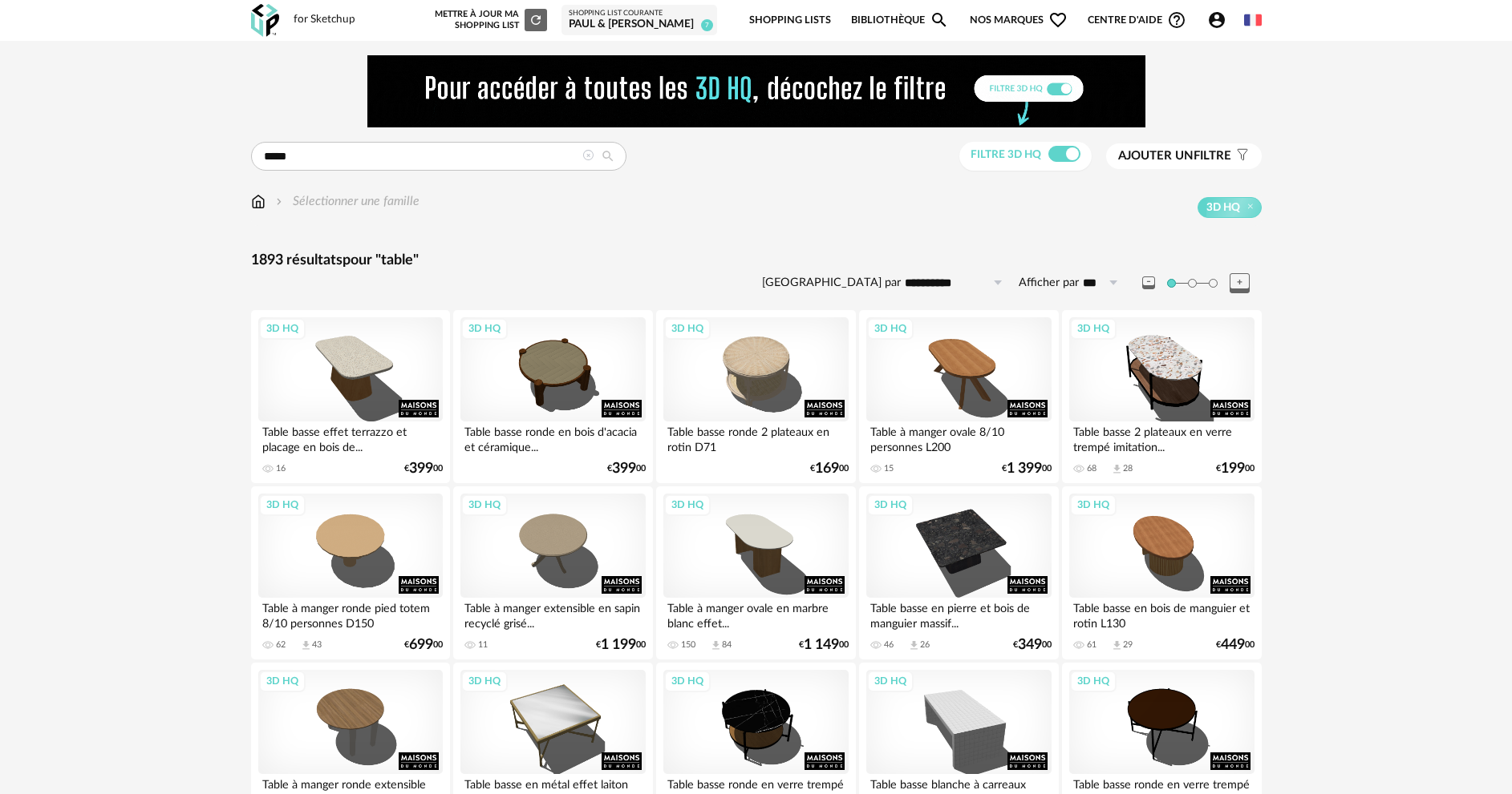
click at [1187, 162] on span "Ajouter un filtre" at bounding box center [1174, 155] width 113 height 16
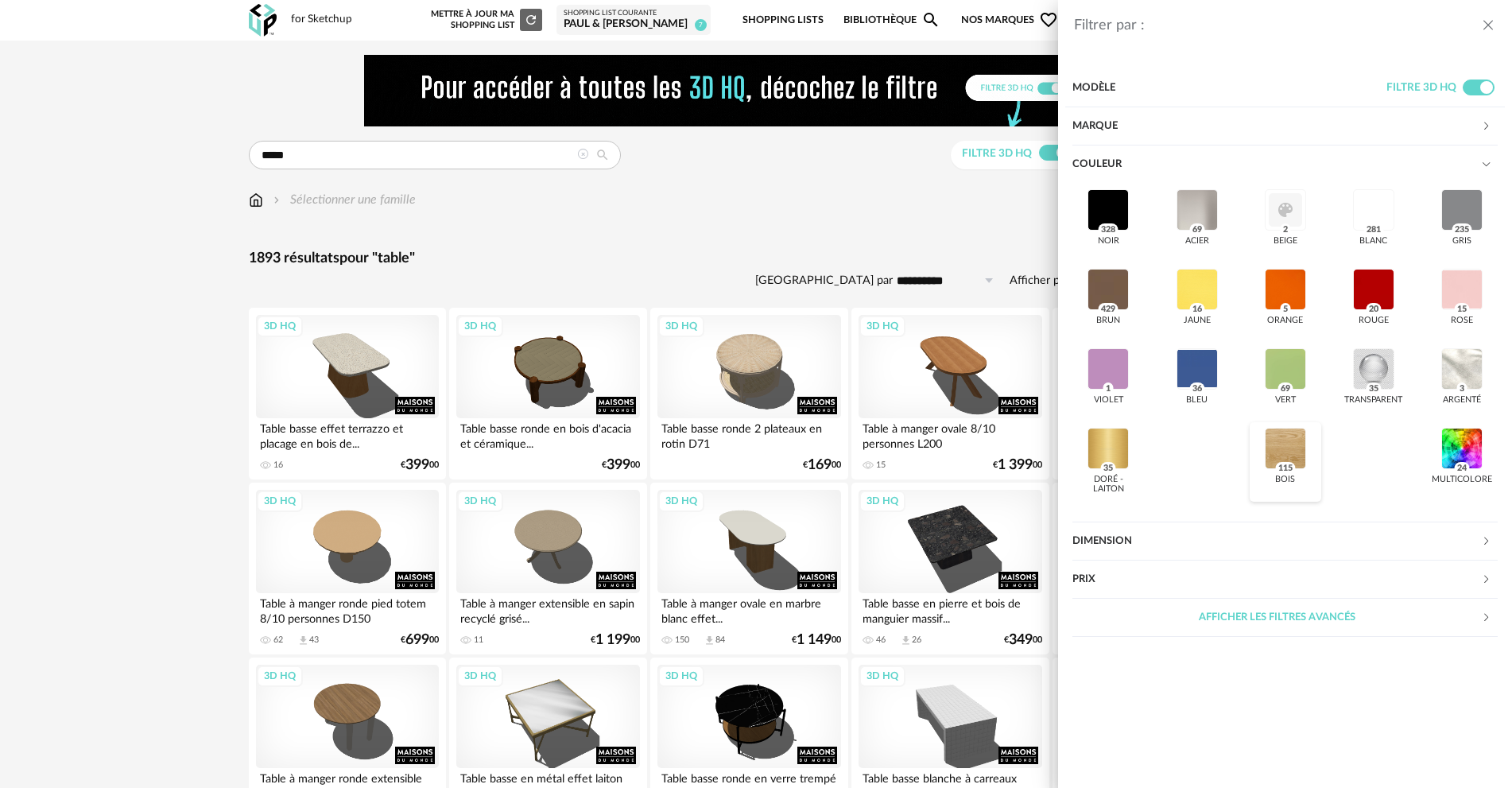
click at [1297, 457] on div at bounding box center [1286, 448] width 41 height 41
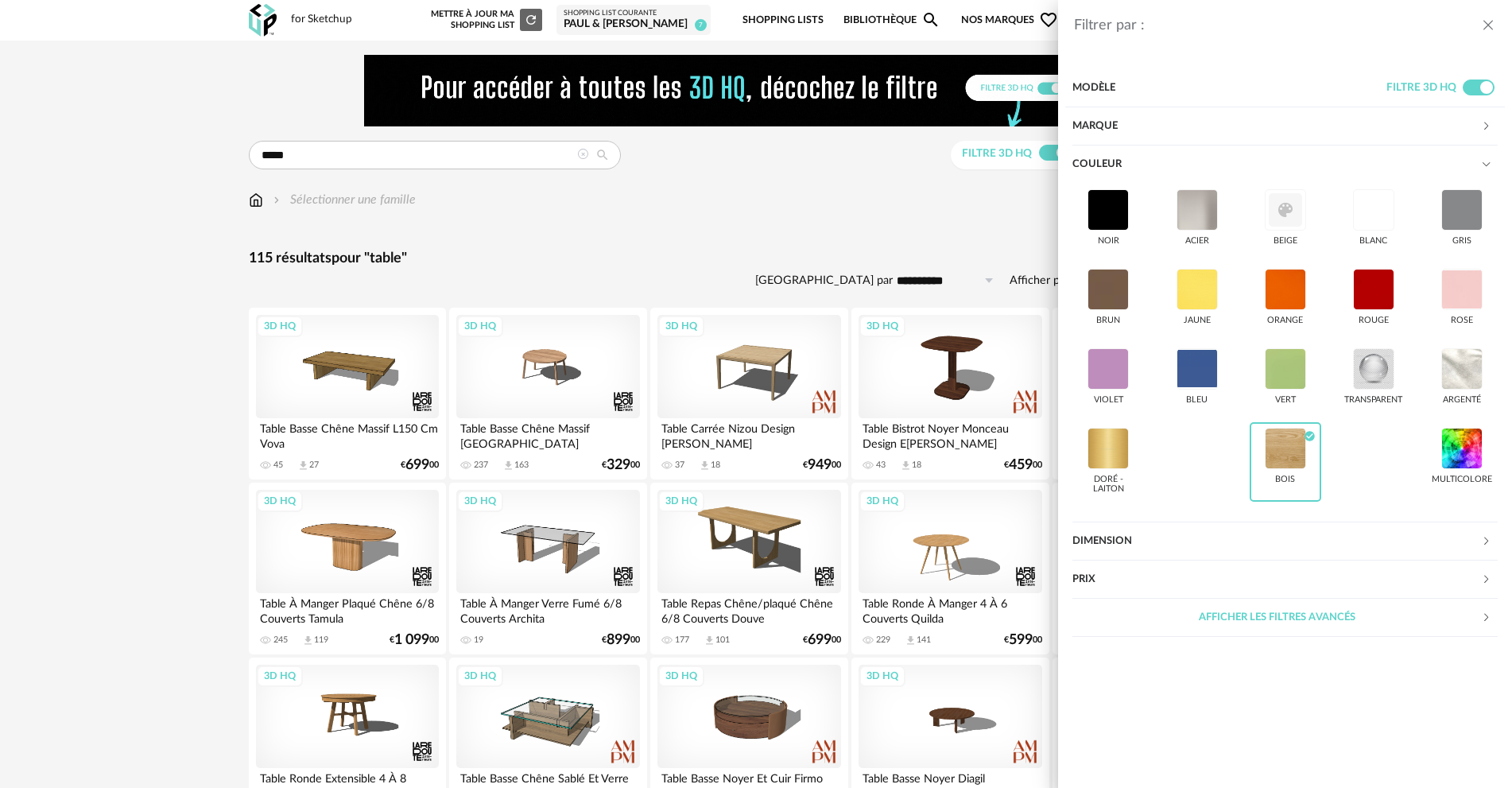
click at [803, 214] on div "Filtrer par : Modèle Filtre 3D HQ Marque &tradition 0 101 Copenhagen 0 366 Conc…" at bounding box center [756, 394] width 1512 height 788
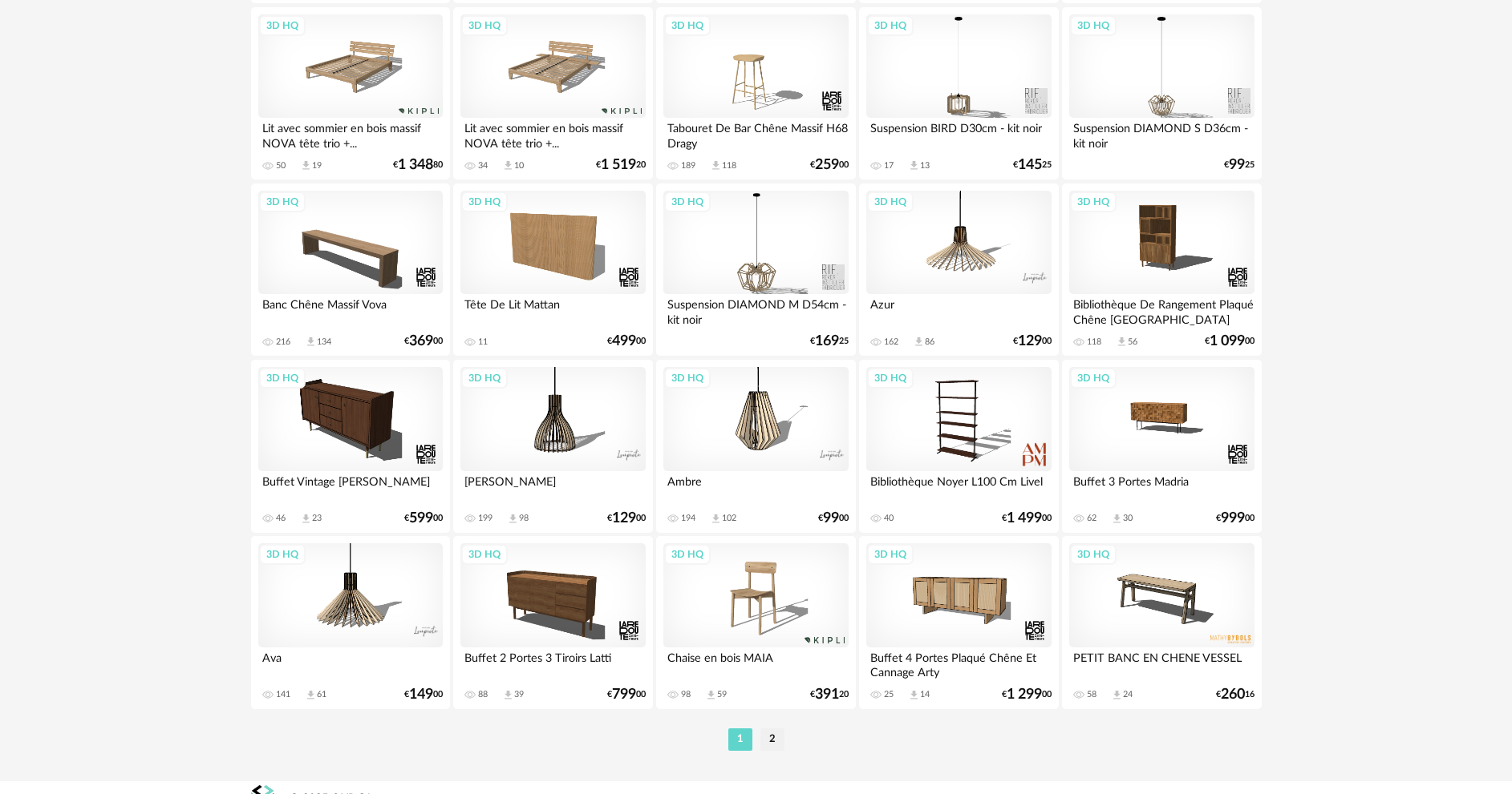
scroll to position [3150, 0]
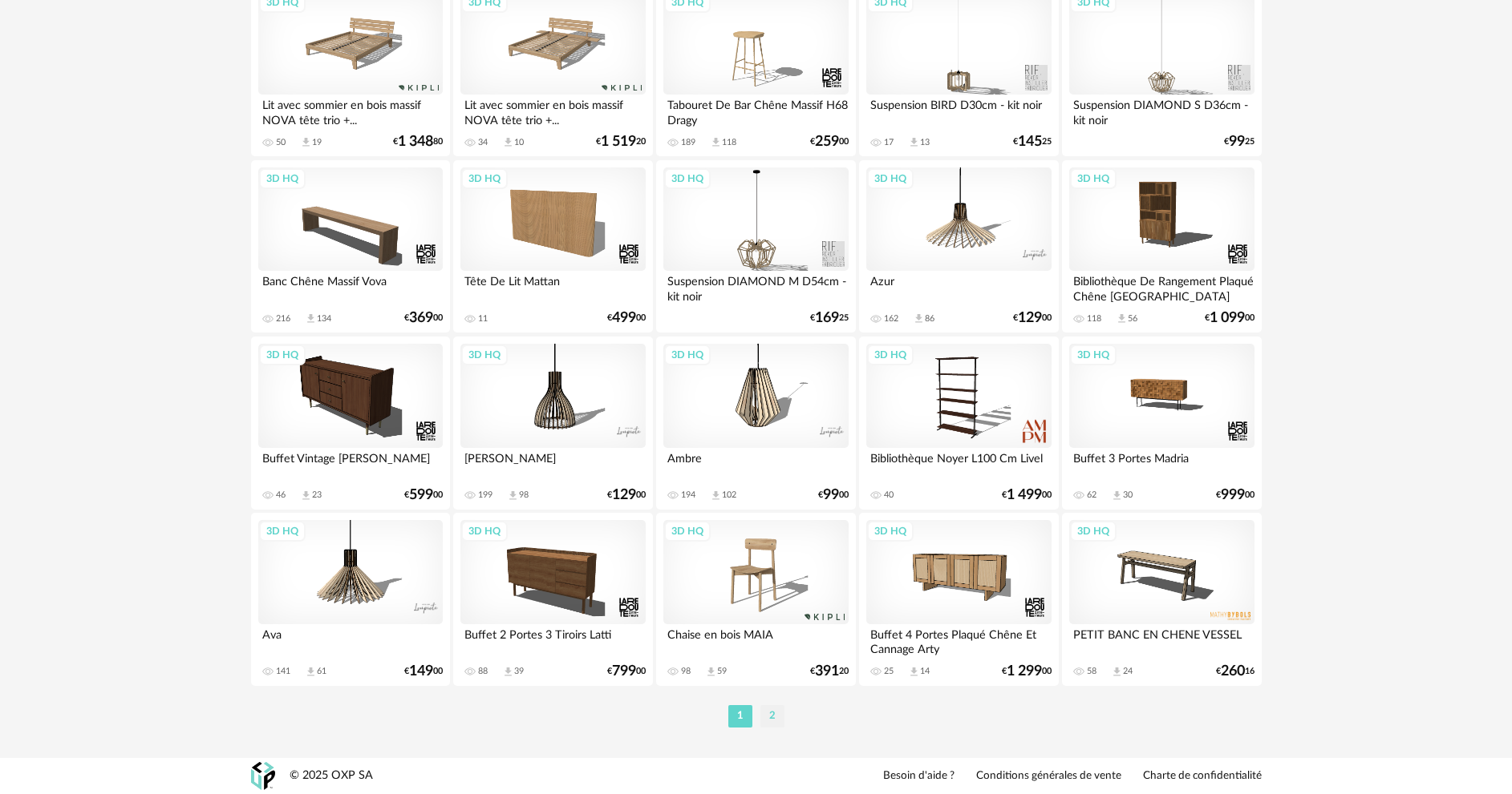
click at [773, 717] on li "2" at bounding box center [772, 716] width 24 height 22
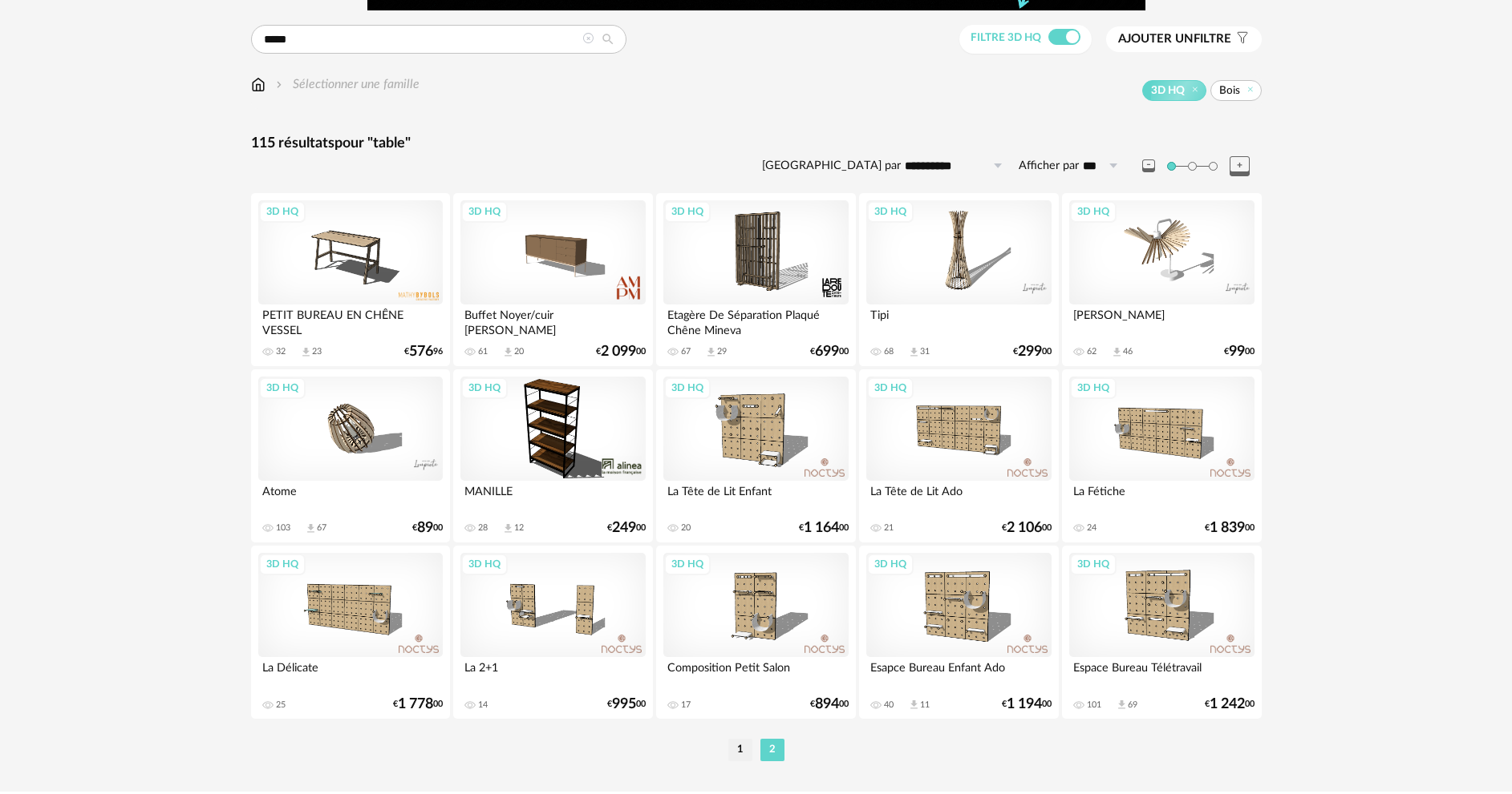
scroll to position [150, 0]
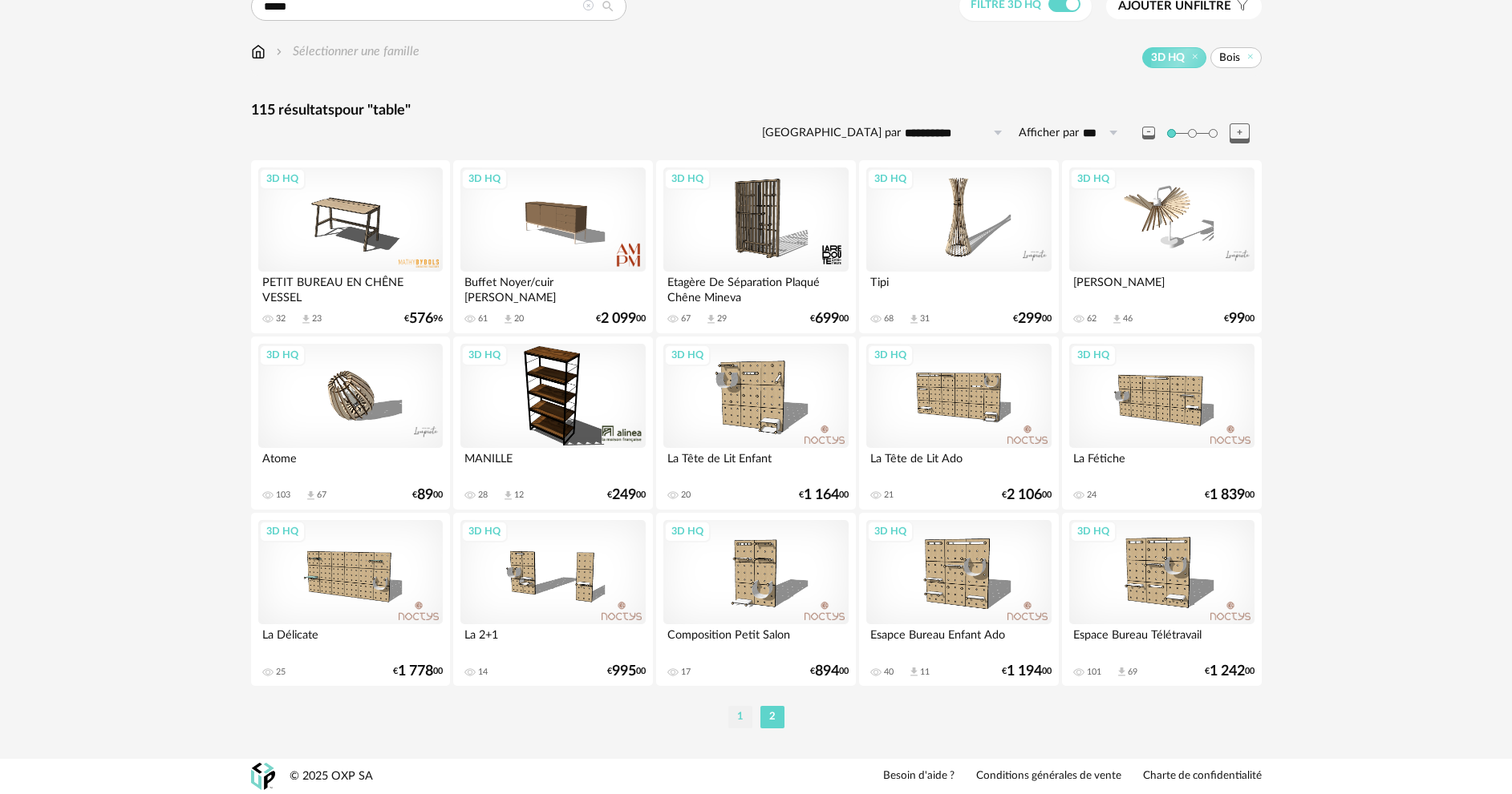
click at [741, 717] on li "1" at bounding box center [740, 717] width 24 height 22
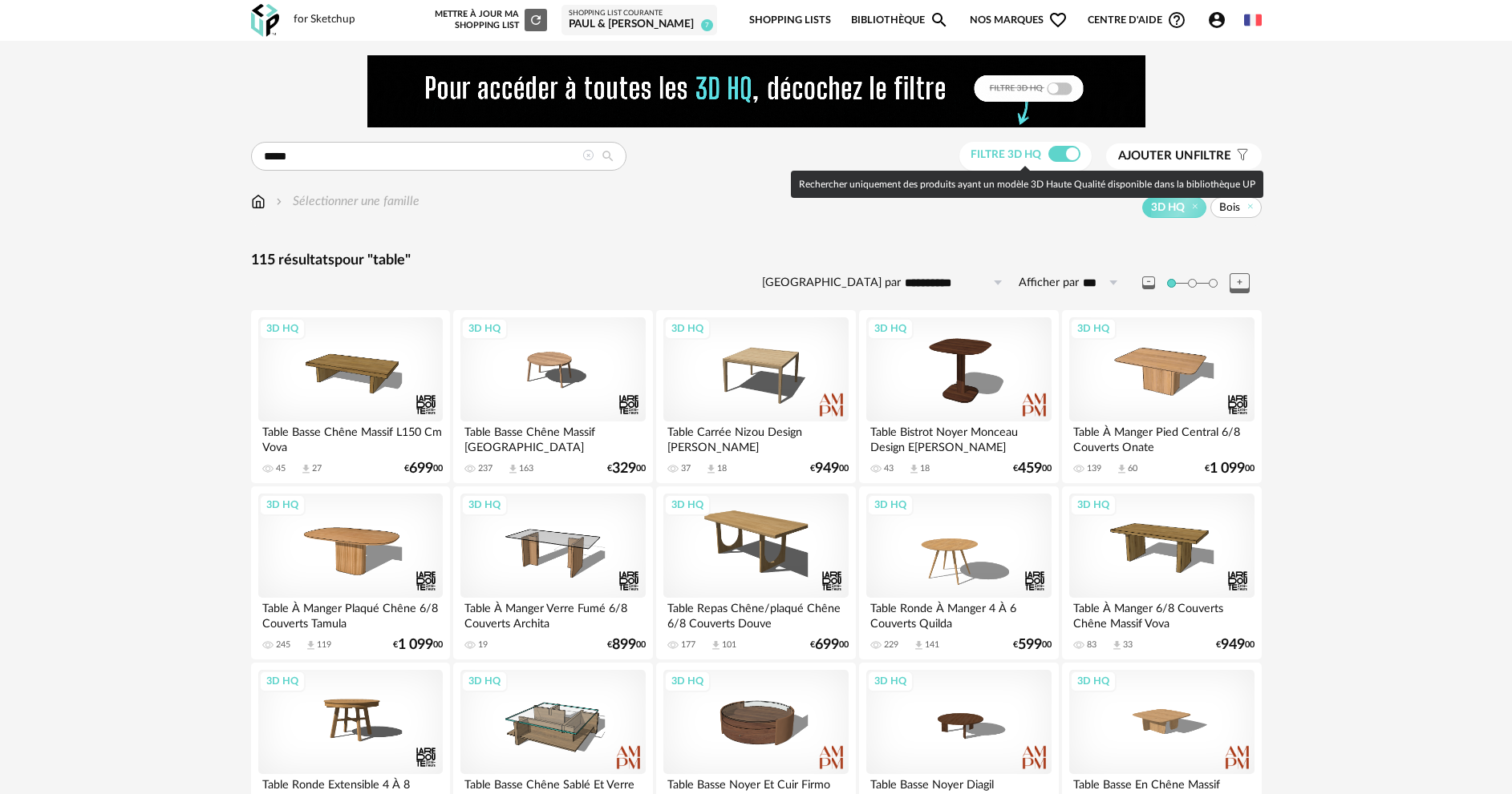
click at [1054, 155] on span at bounding box center [1064, 153] width 32 height 16
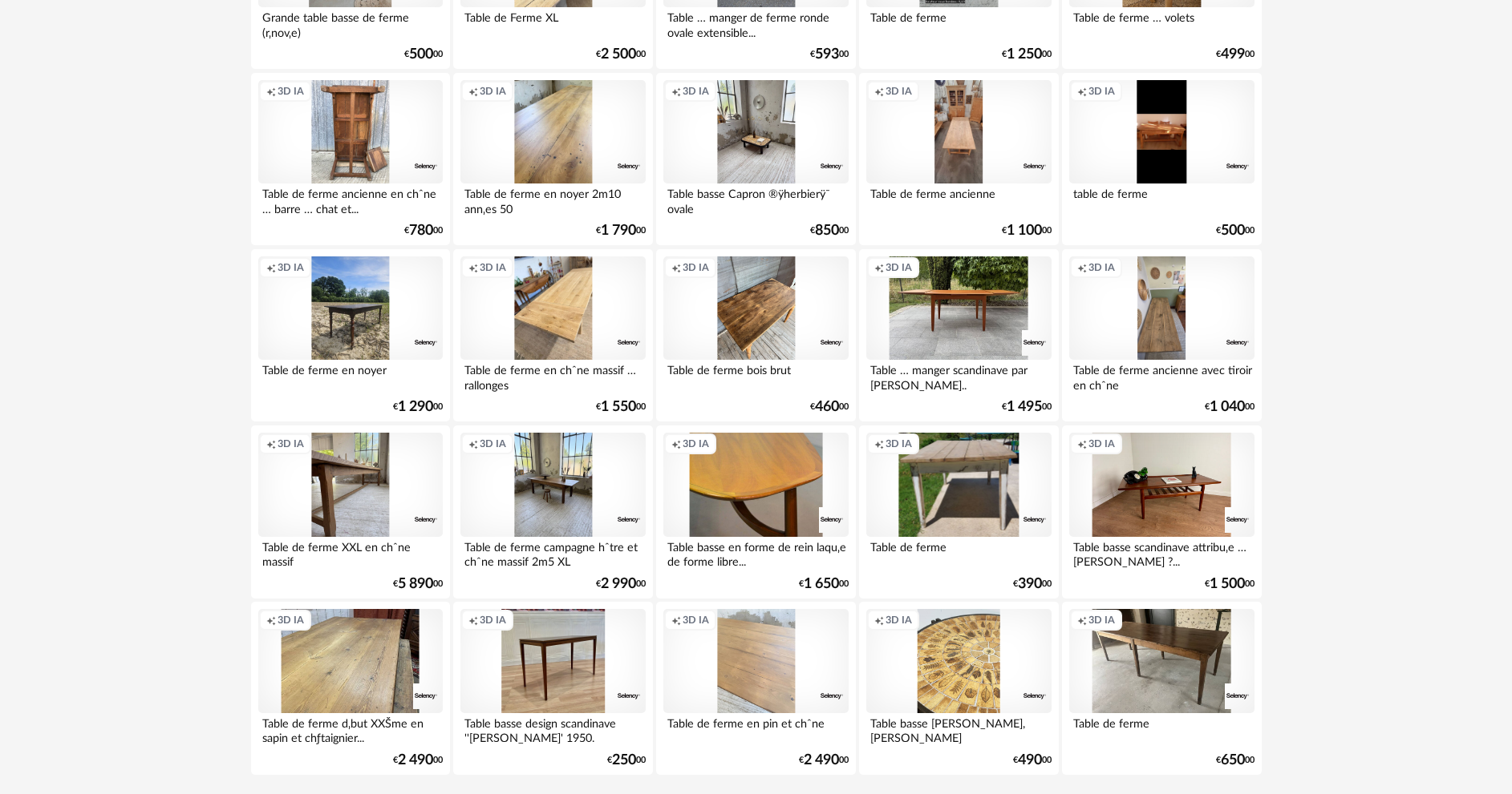
scroll to position [3150, 0]
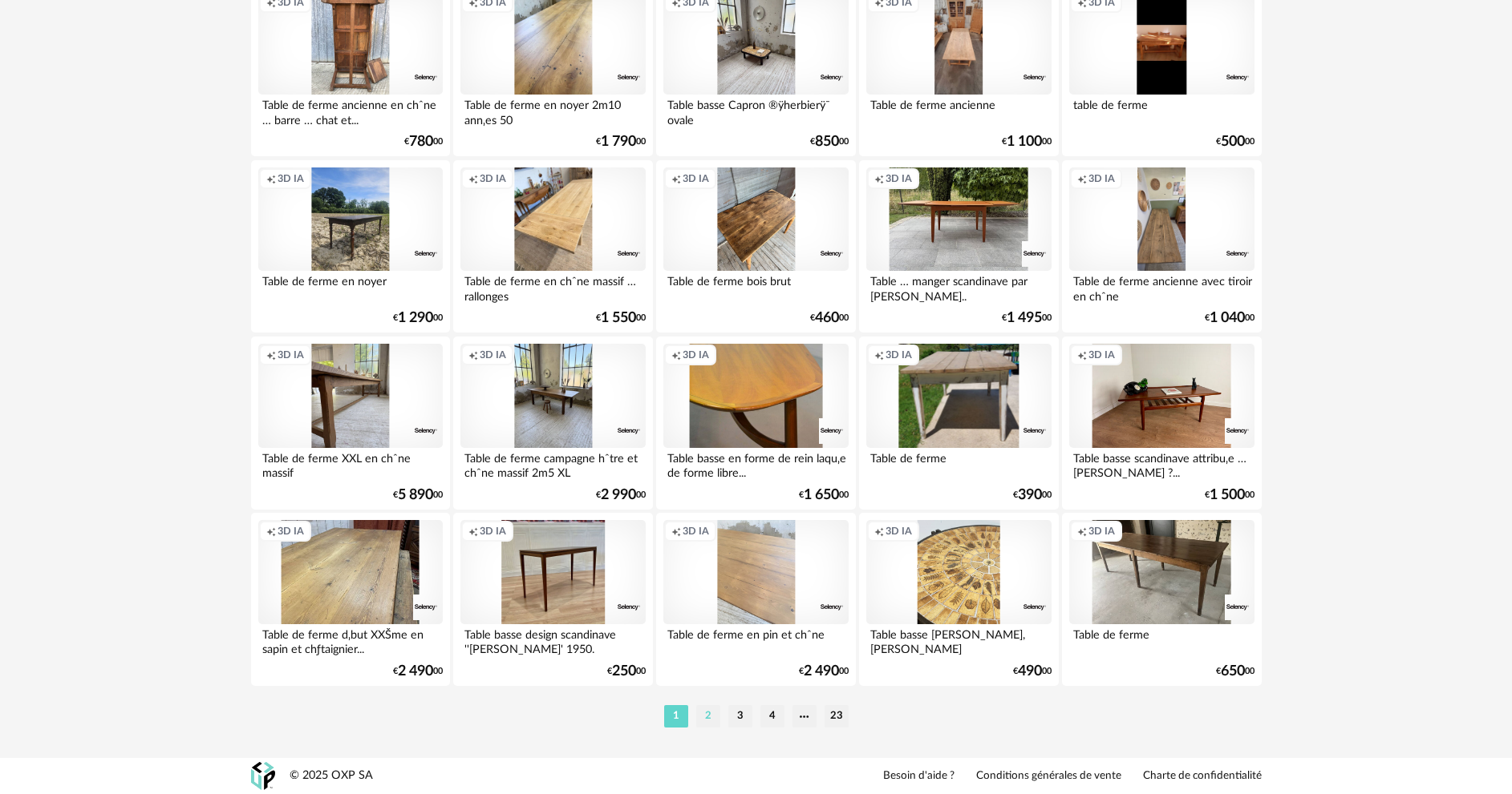
click at [708, 714] on li "2" at bounding box center [708, 716] width 24 height 22
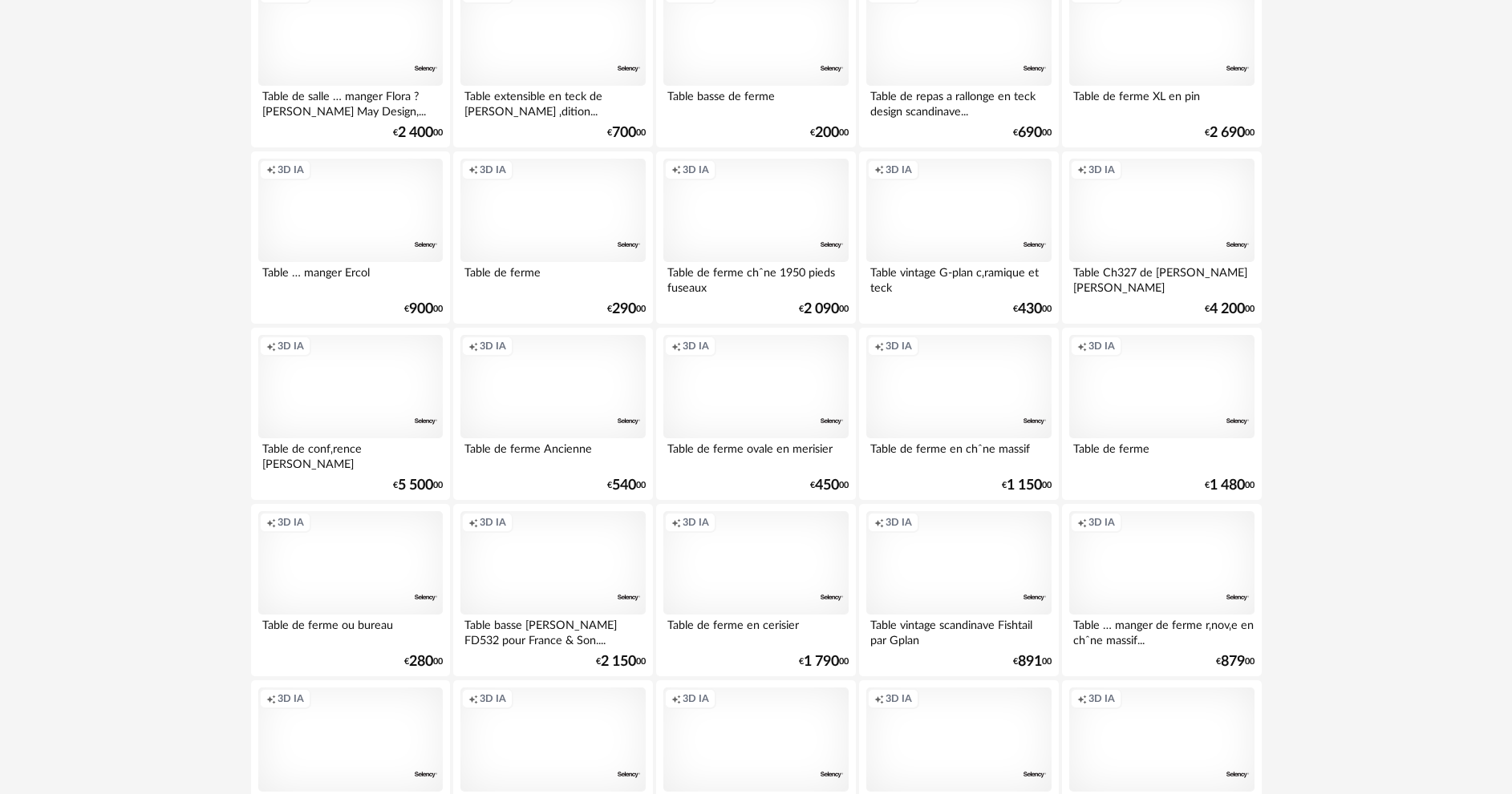
scroll to position [3150, 0]
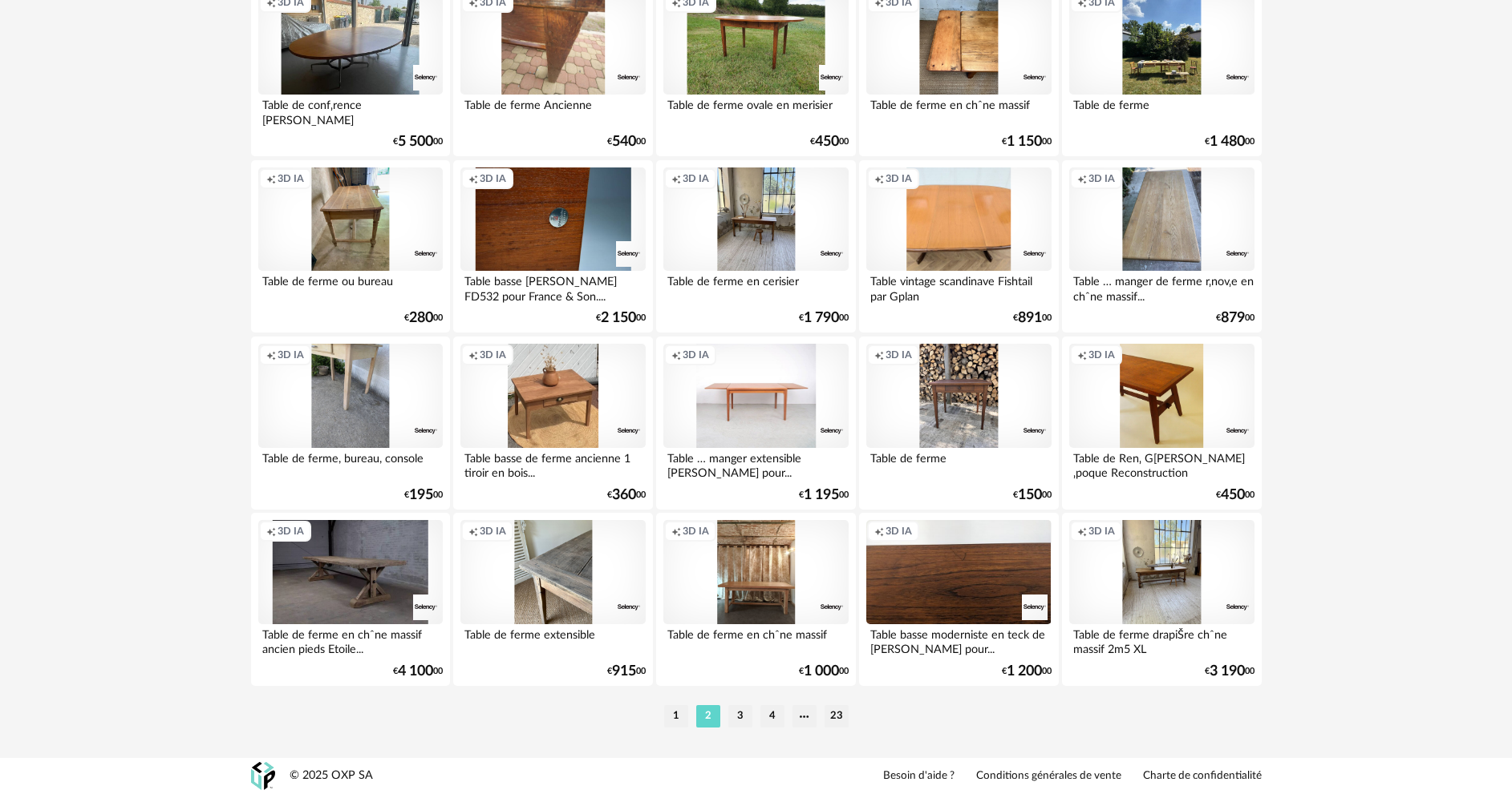
click at [741, 719] on li "3" at bounding box center [740, 716] width 24 height 22
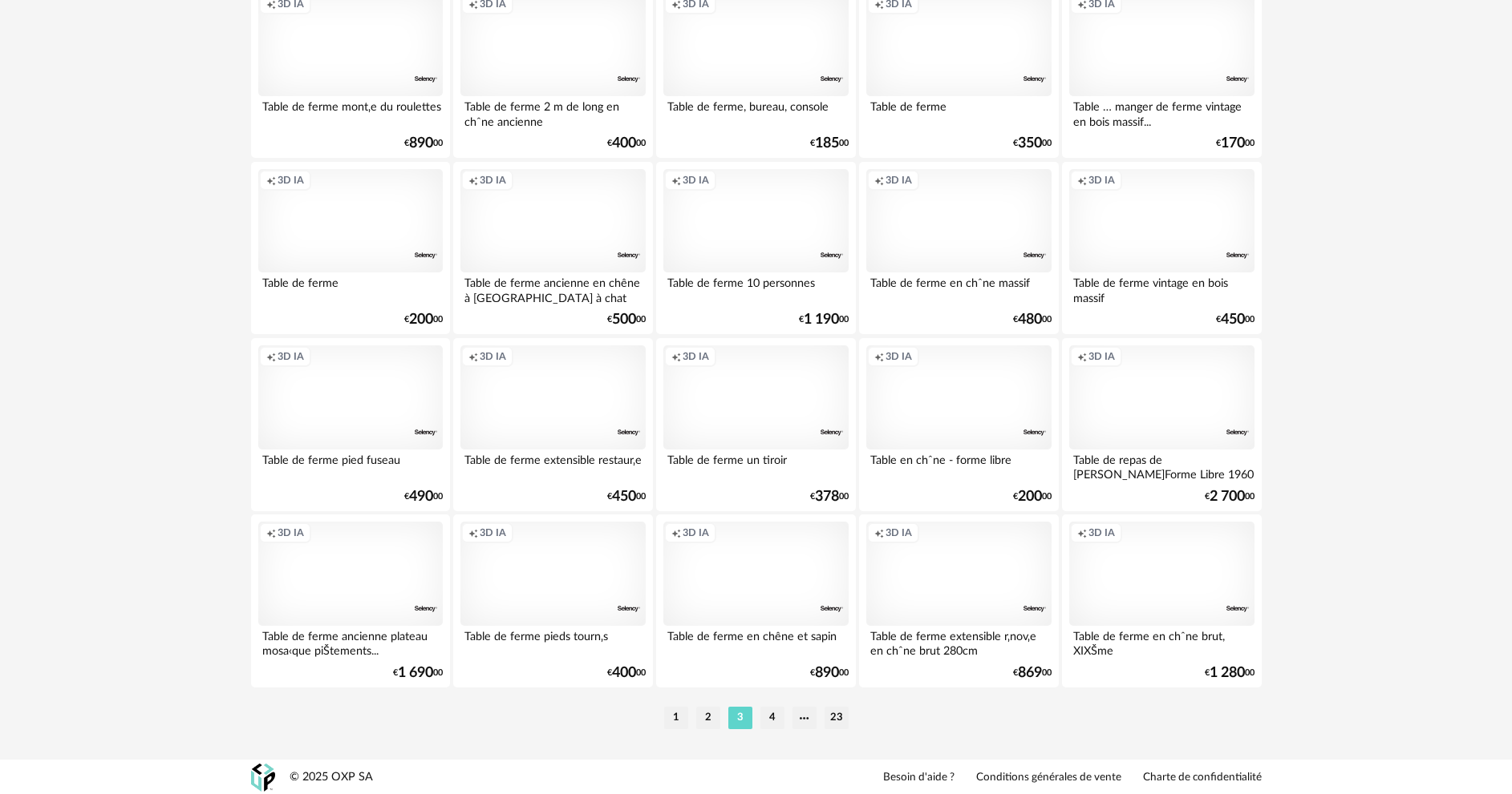
scroll to position [3150, 0]
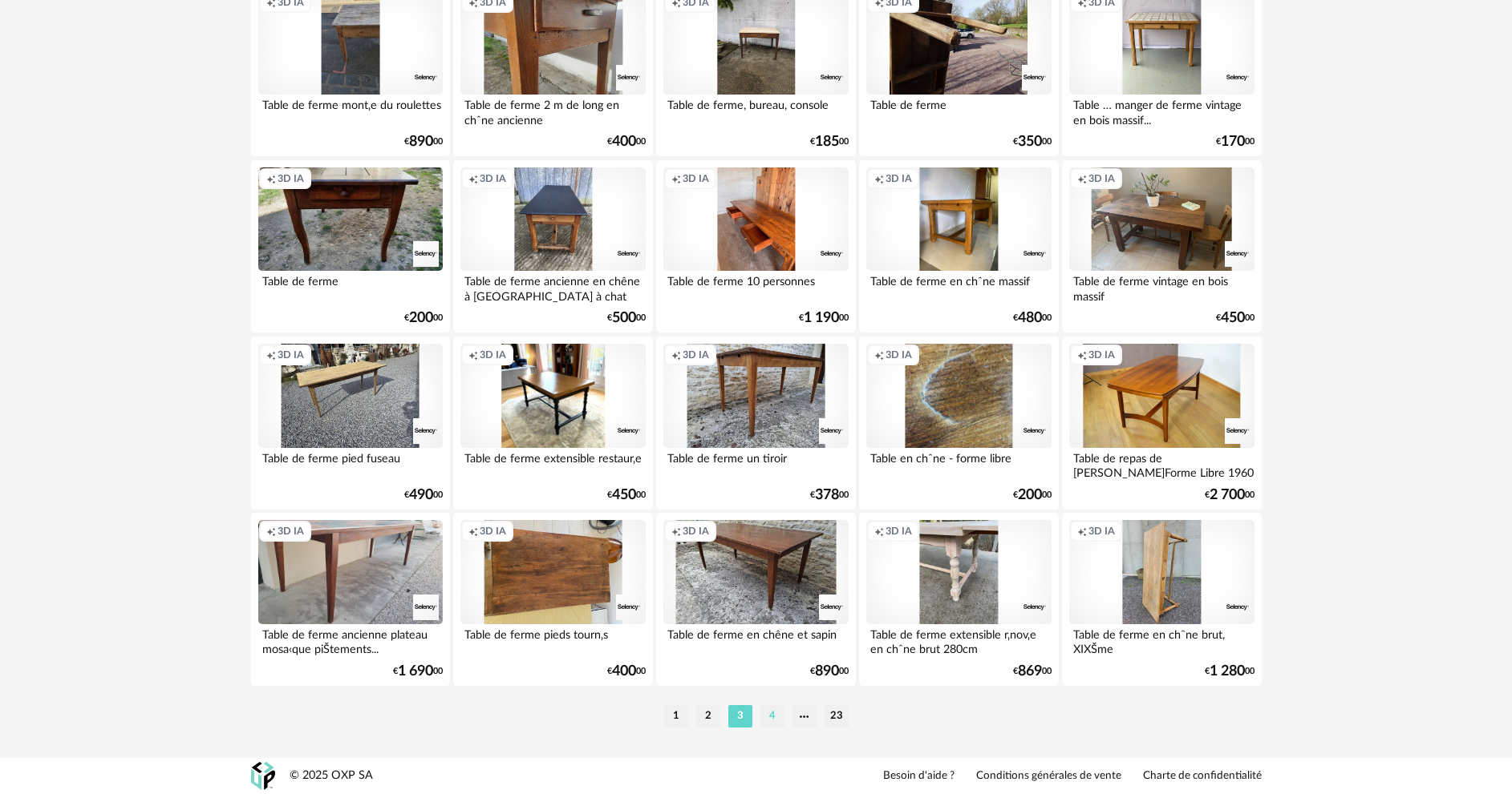
click at [767, 720] on li "4" at bounding box center [772, 716] width 24 height 22
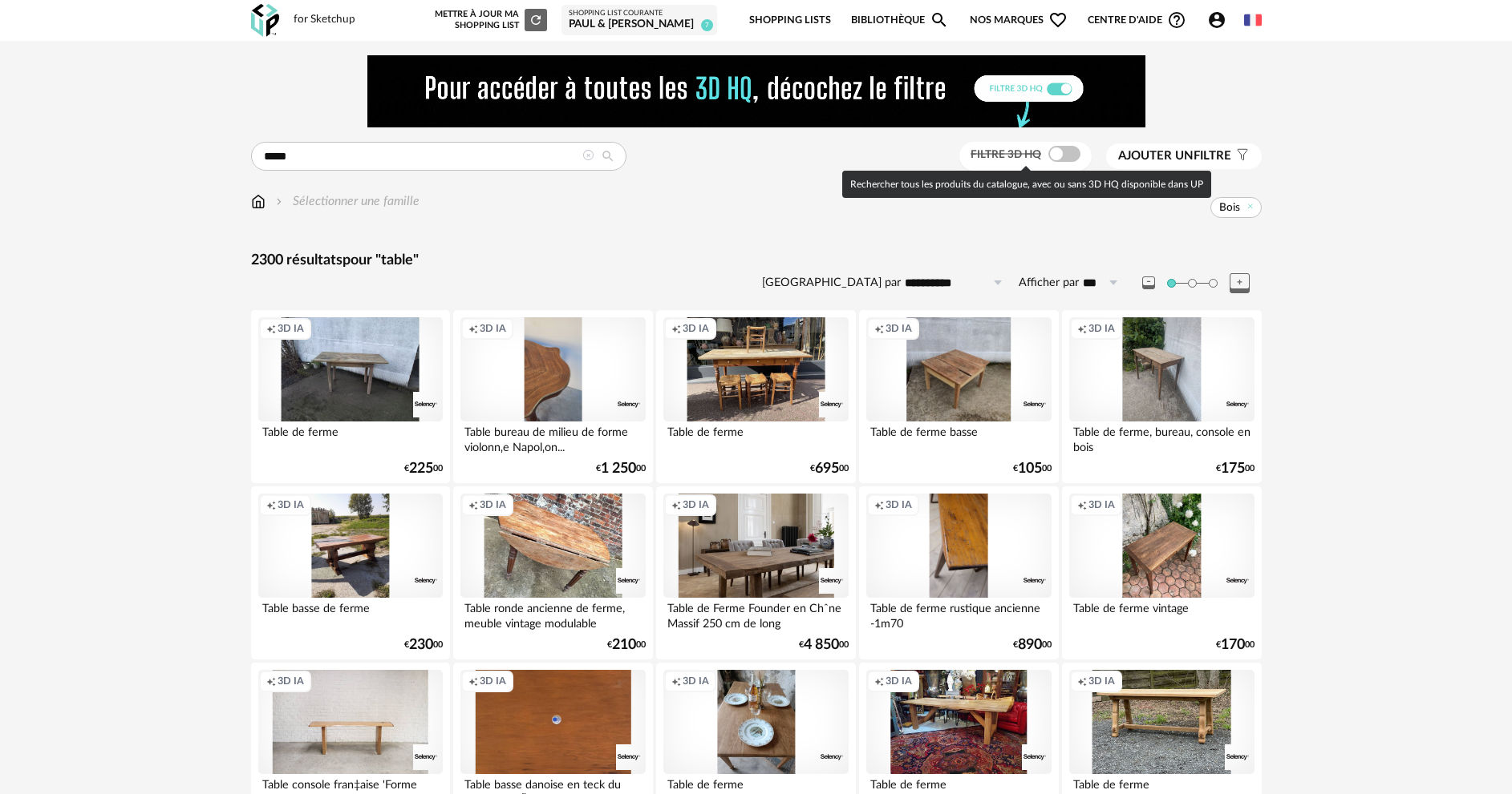
click at [1071, 146] on span at bounding box center [1064, 153] width 32 height 16
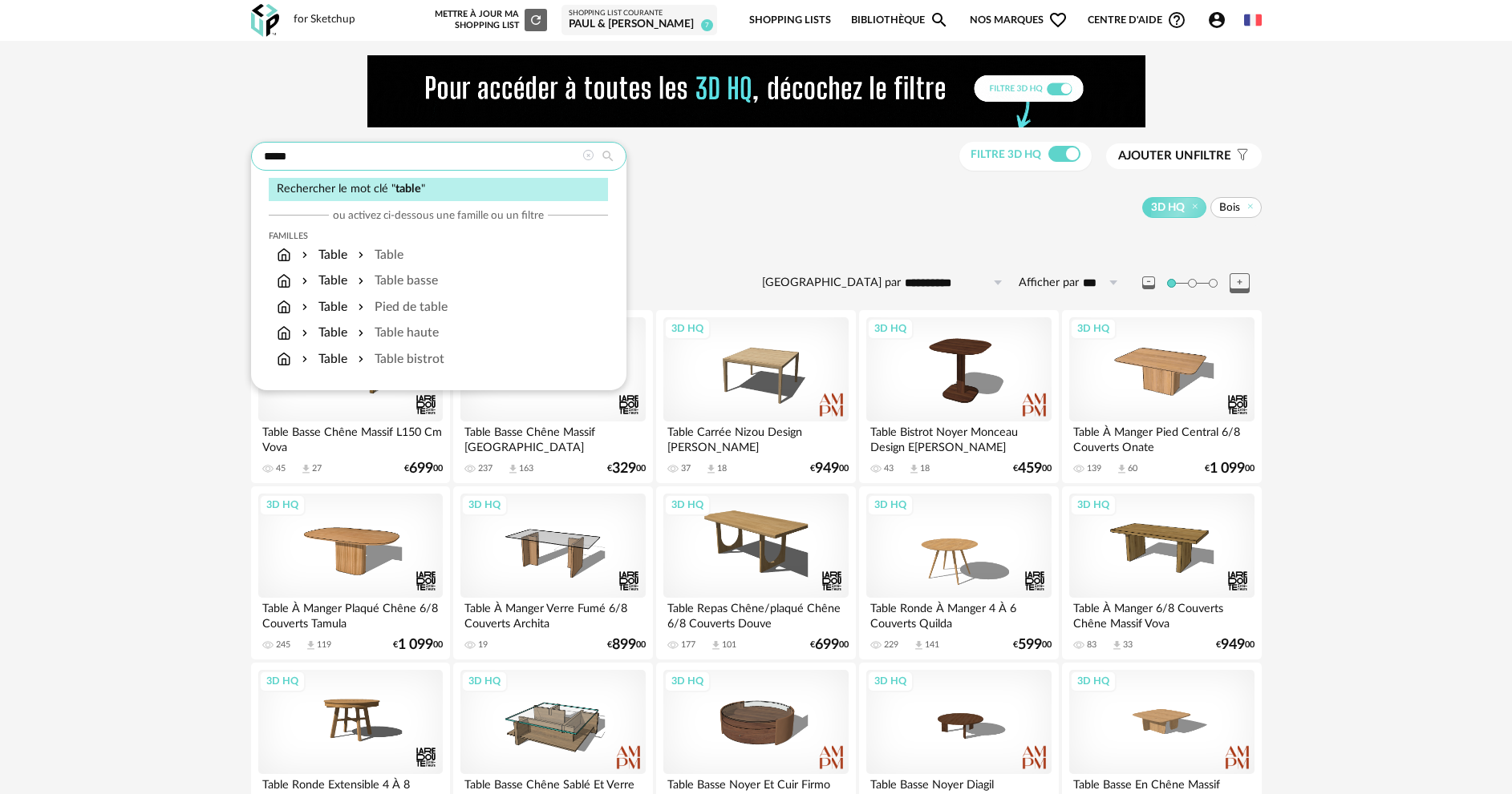
drag, startPoint x: 304, startPoint y: 160, endPoint x: 242, endPoint y: 150, distance: 62.8
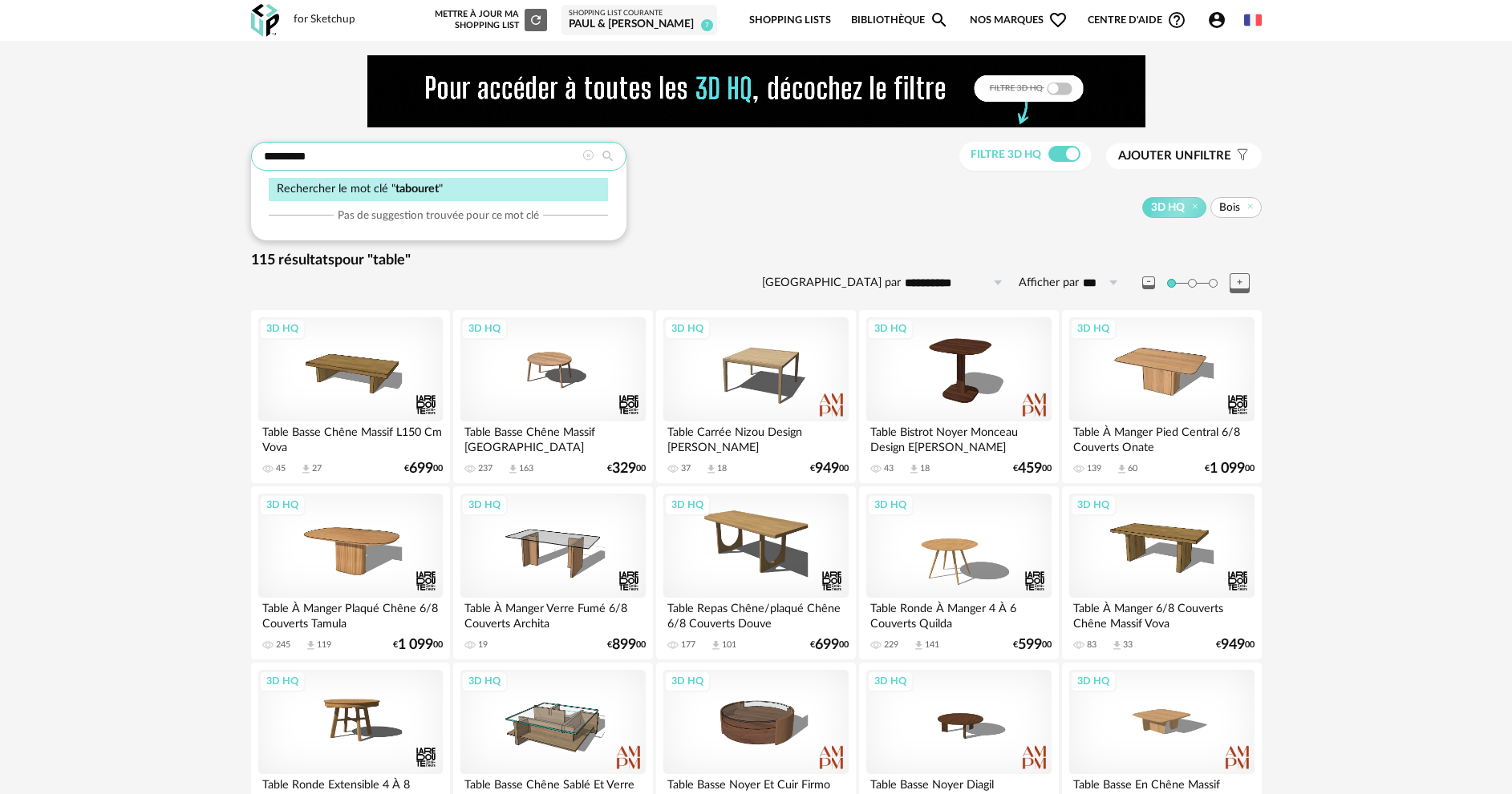
type input "********"
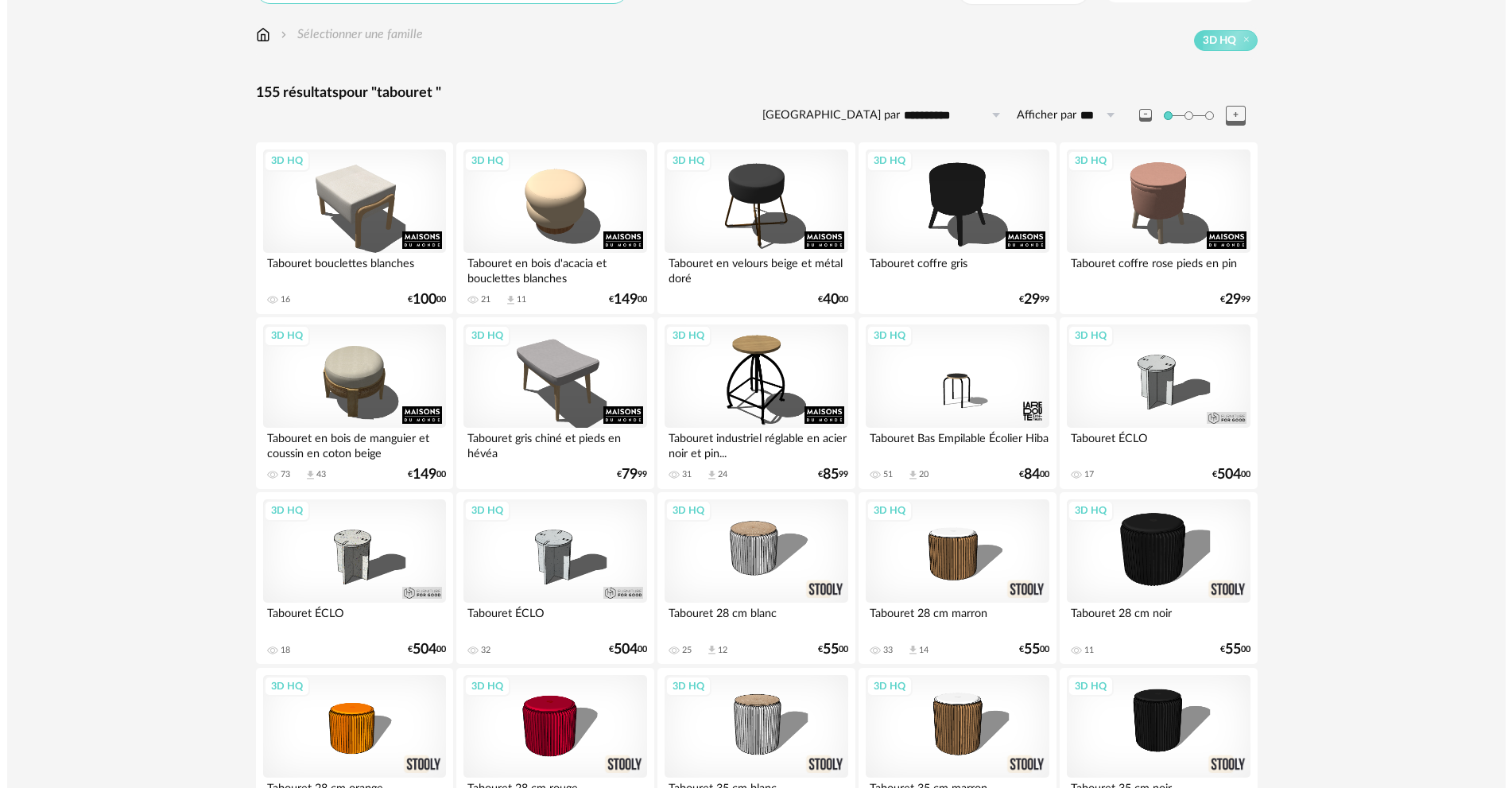
scroll to position [80, 0]
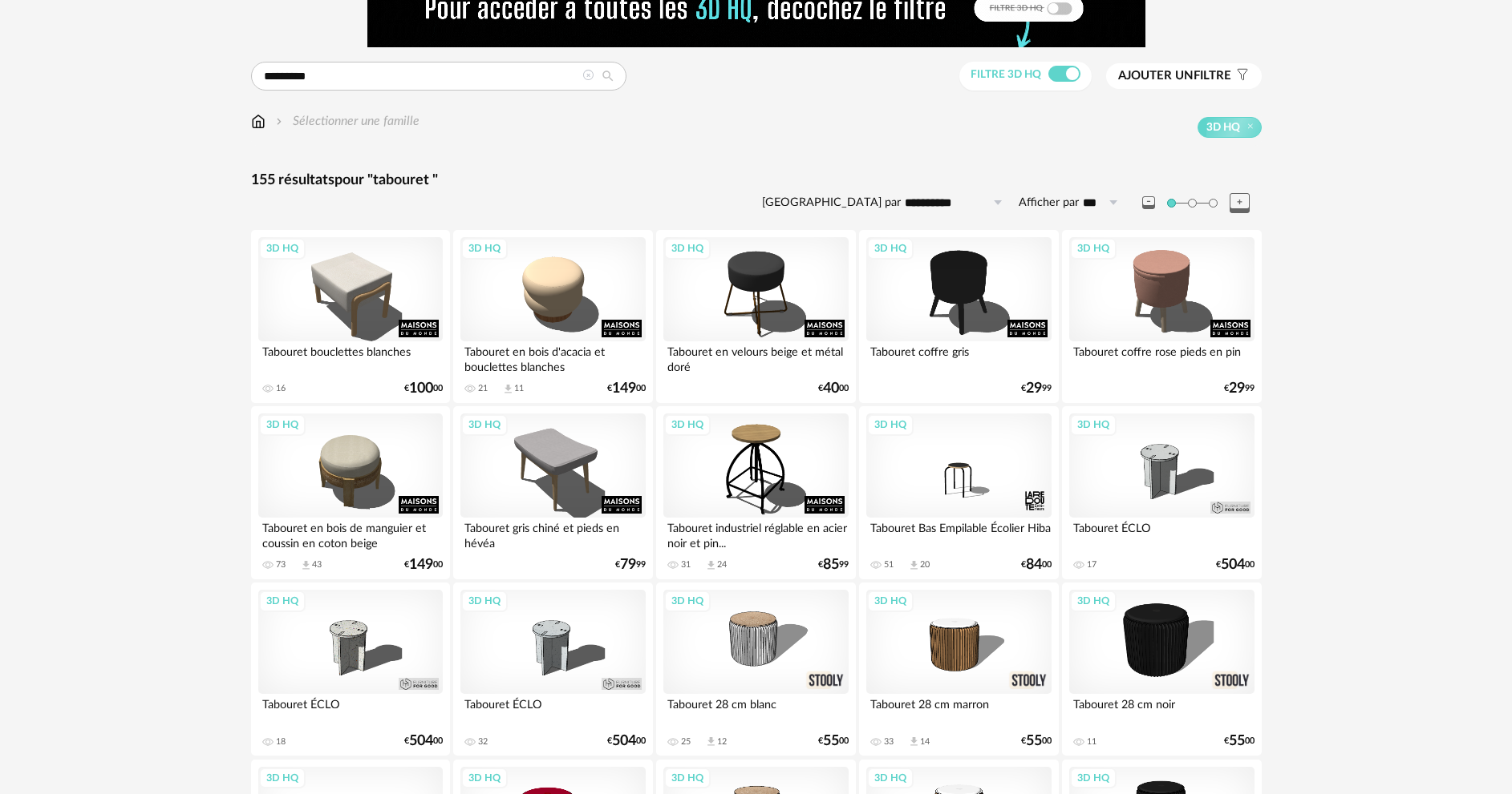
click at [1193, 72] on span "Ajouter un filtre" at bounding box center [1174, 75] width 113 height 16
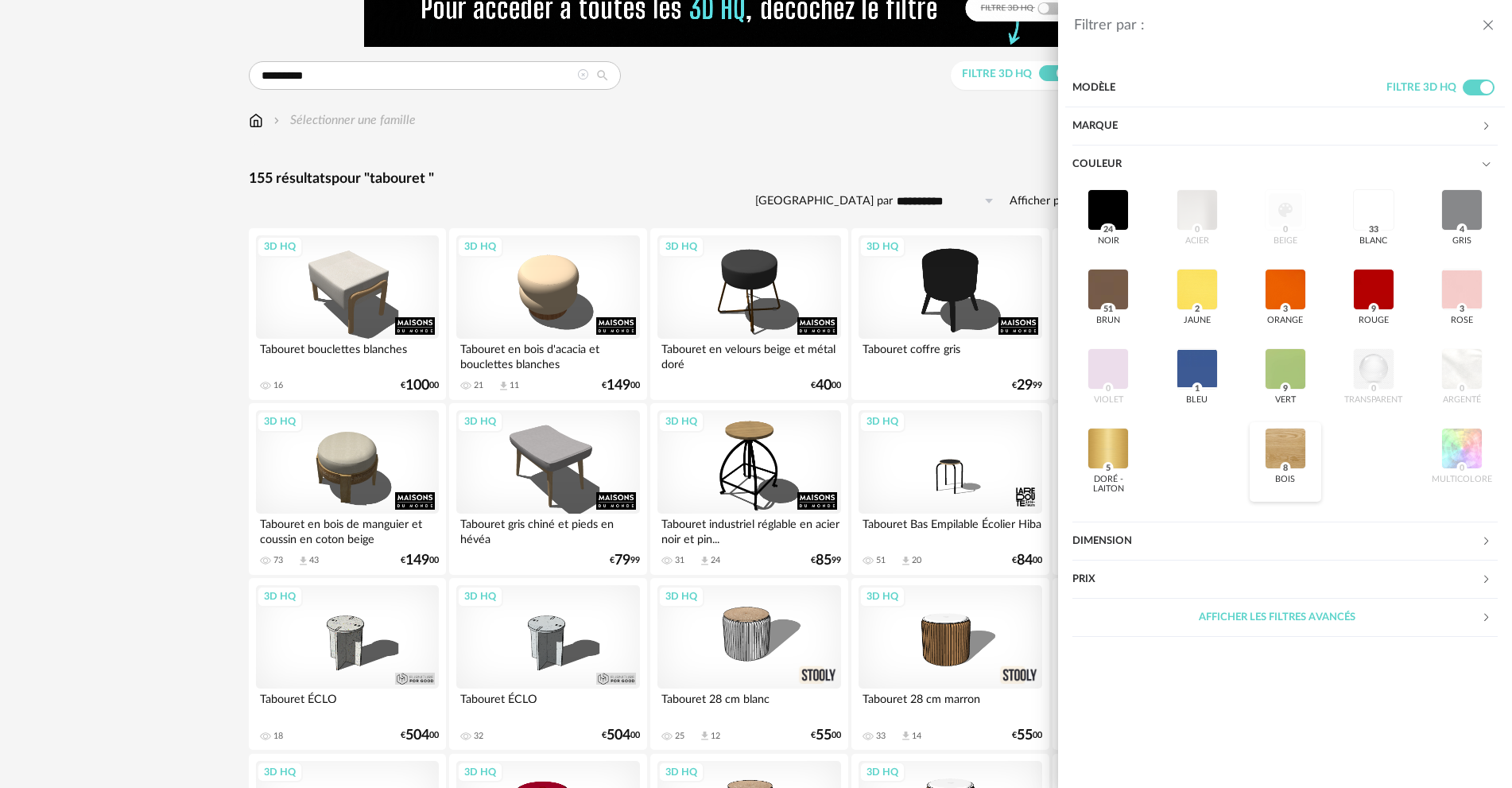
click at [1276, 467] on div at bounding box center [1286, 448] width 41 height 41
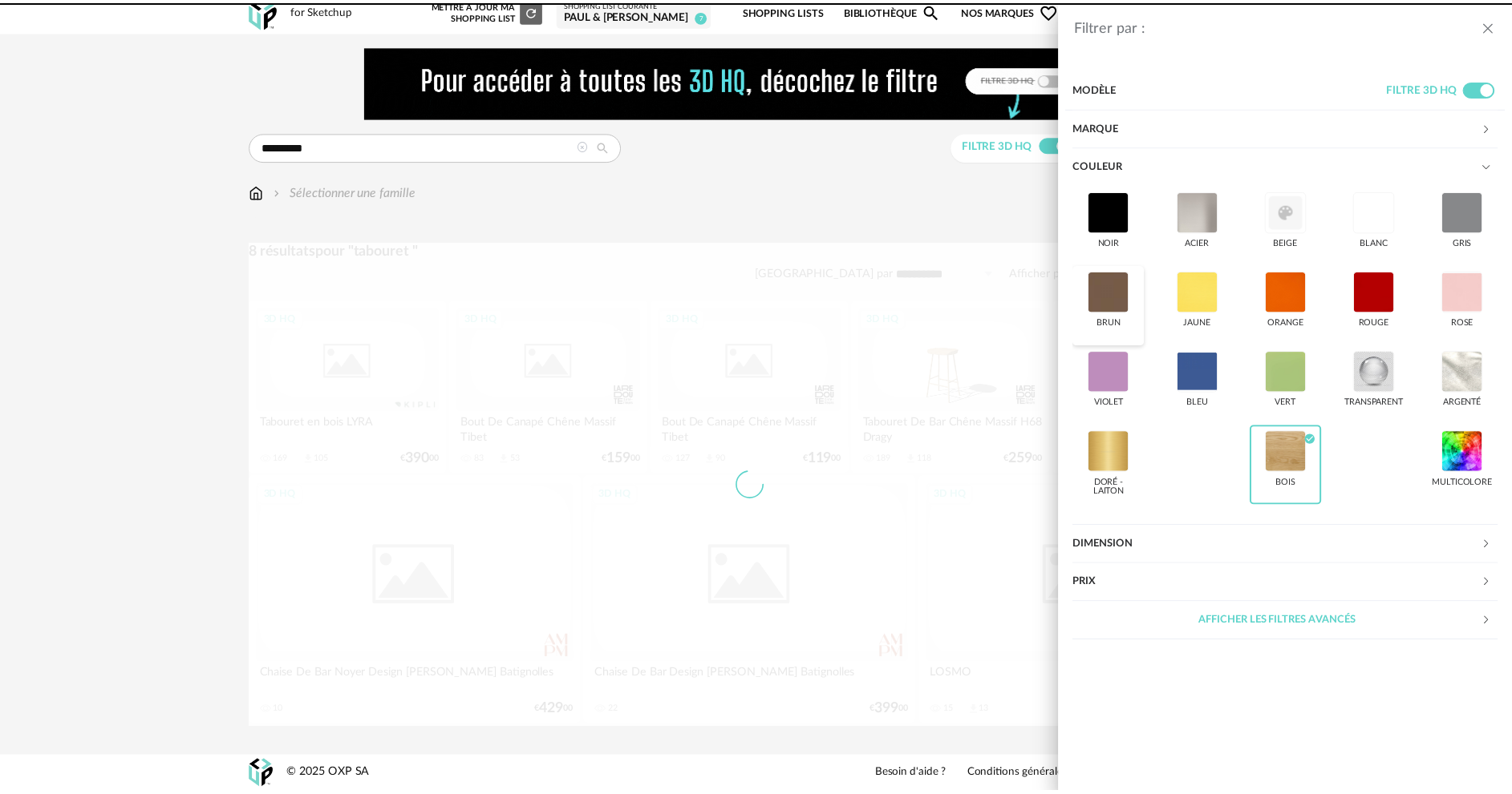
scroll to position [10, 0]
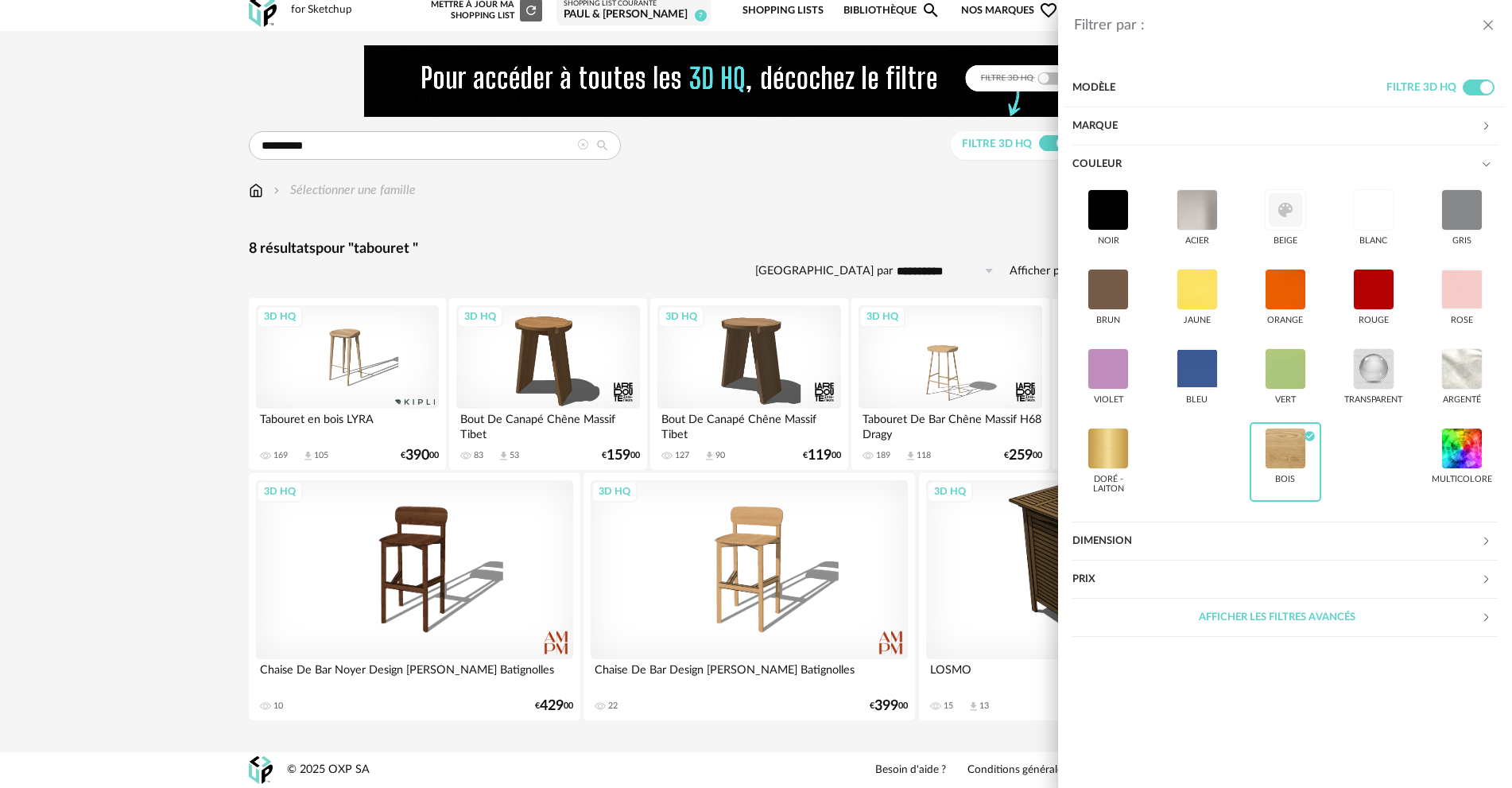
click at [941, 206] on div "Filtrer par : Modèle Filtre 3D HQ Marque &tradition 0 101 Copenhagen 0 366 Conc…" at bounding box center [756, 394] width 1512 height 788
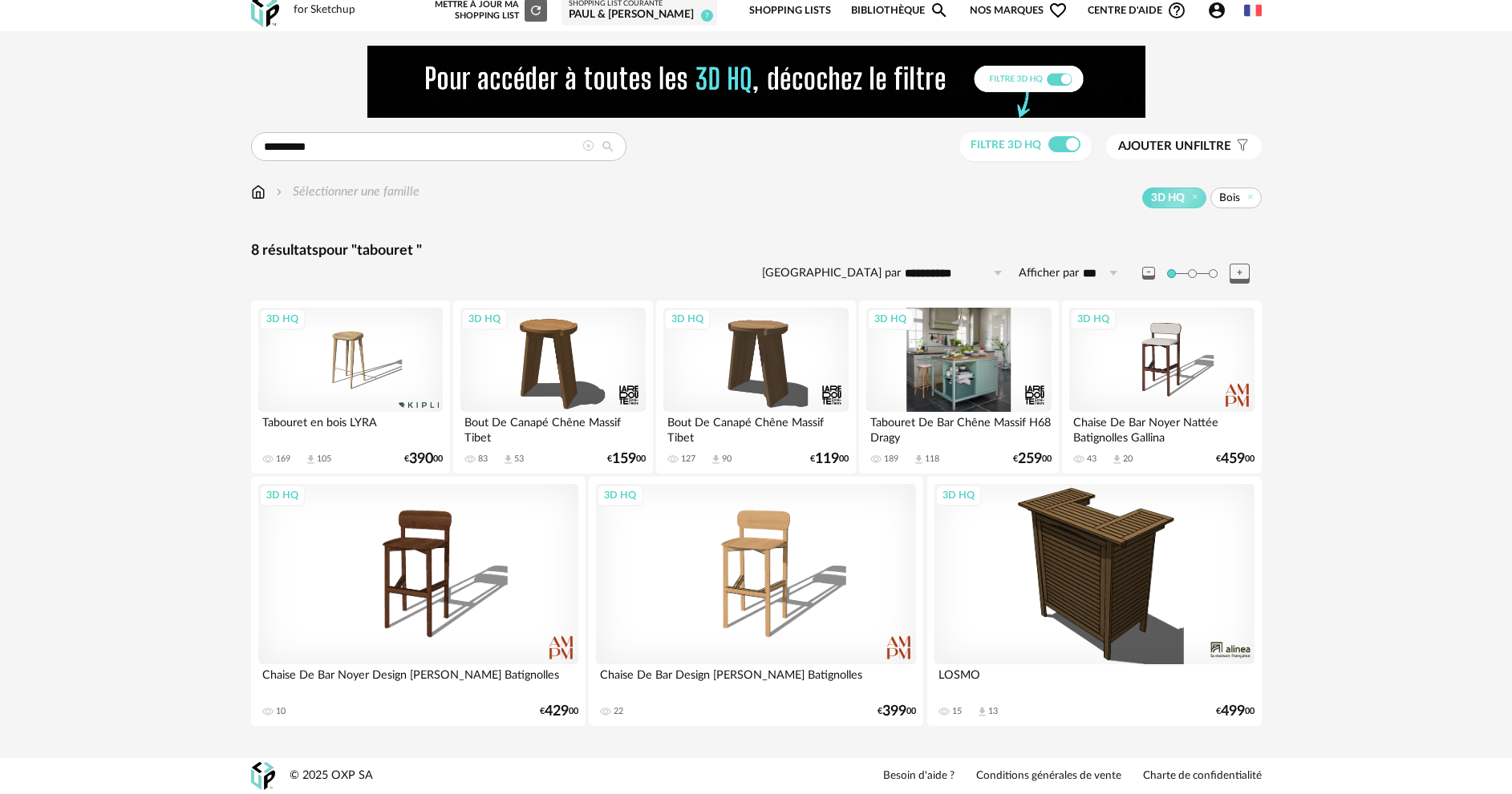
click at [924, 373] on div "3D HQ" at bounding box center [958, 360] width 185 height 104
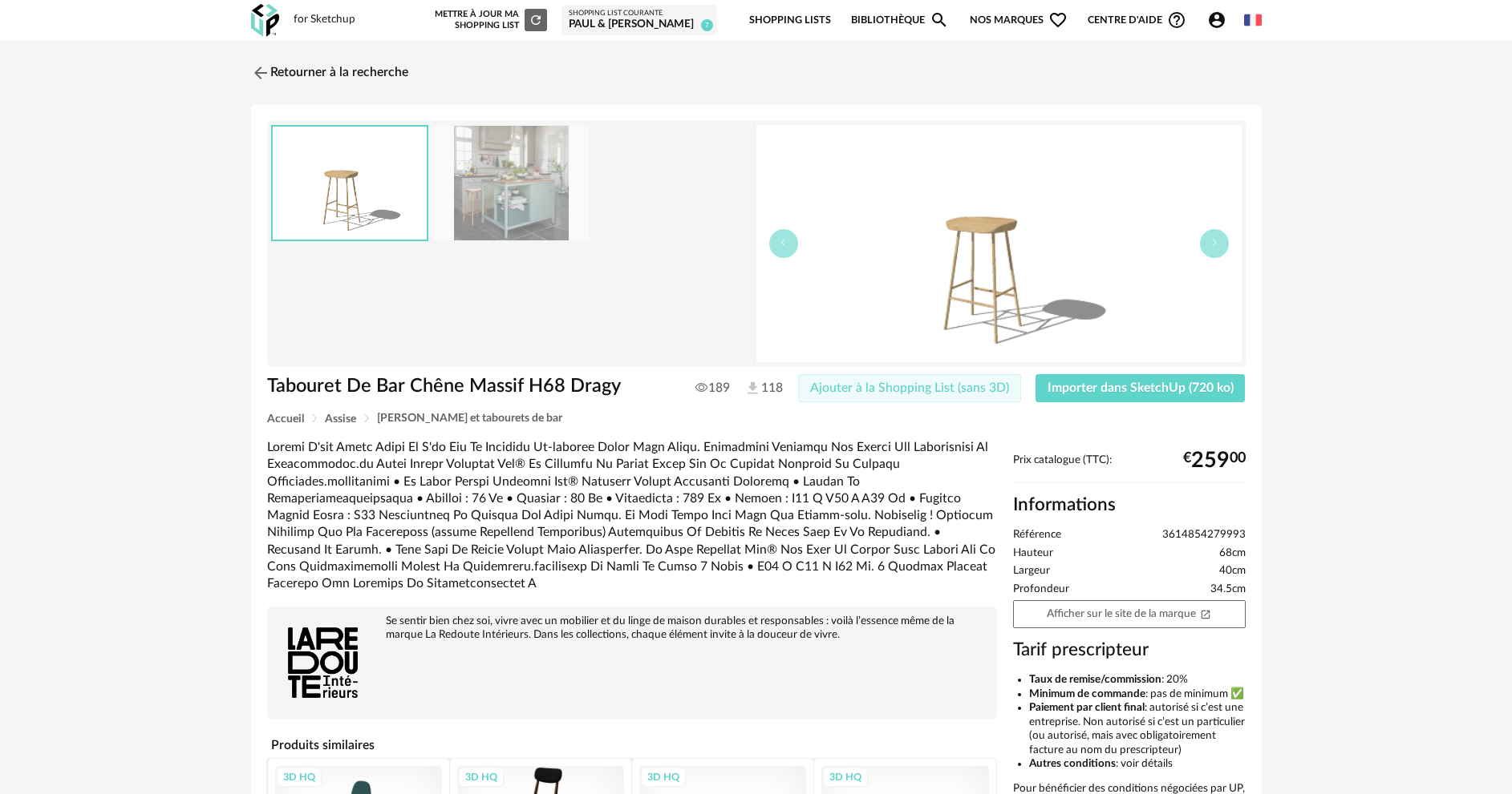
click at [951, 384] on span "Ajouter à la Shopping List (sans 3D)" at bounding box center [910, 388] width 199 height 13
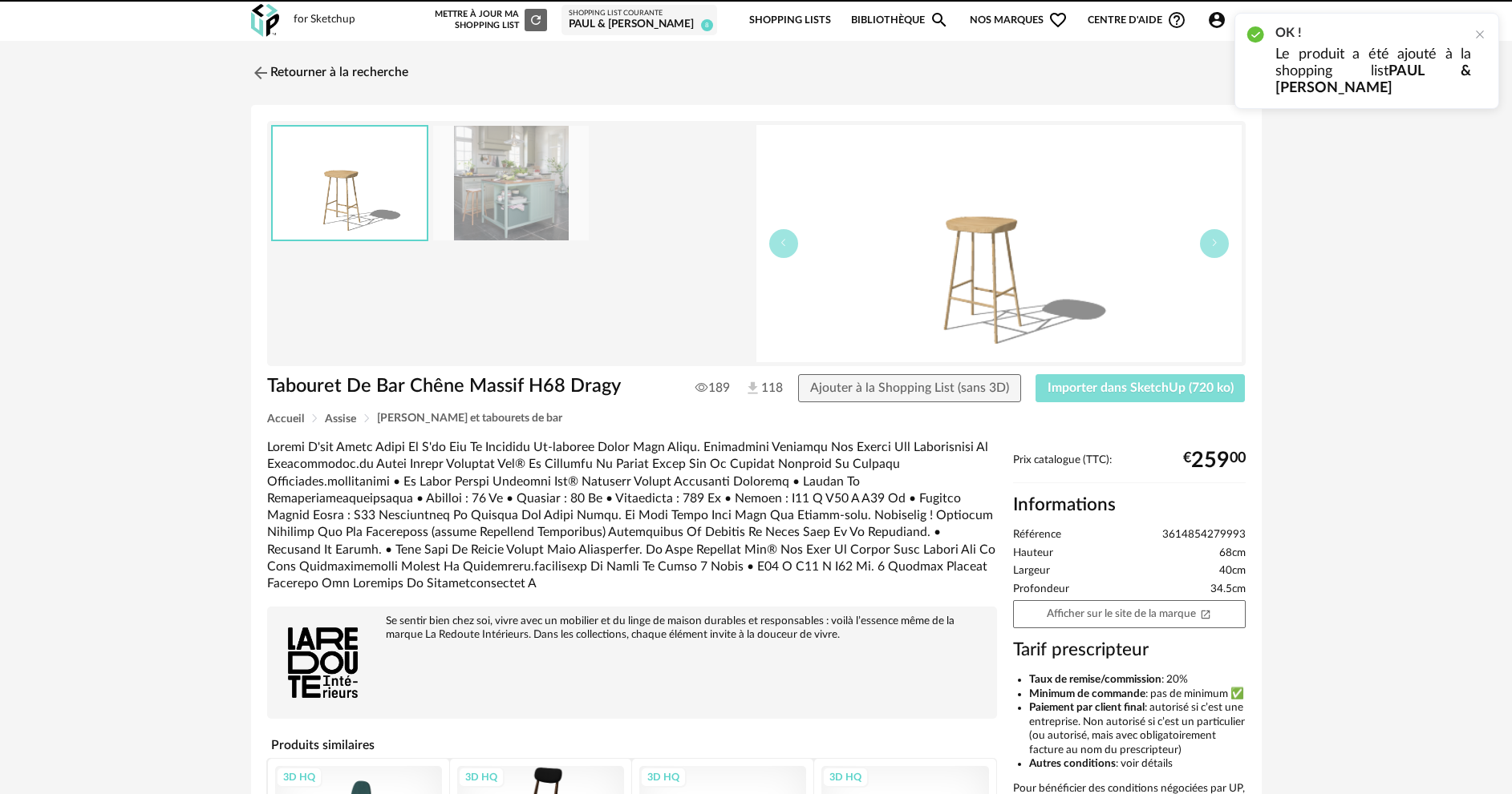
click at [1050, 387] on span "Importer dans SketchUp (720 ko)" at bounding box center [1140, 388] width 186 height 13
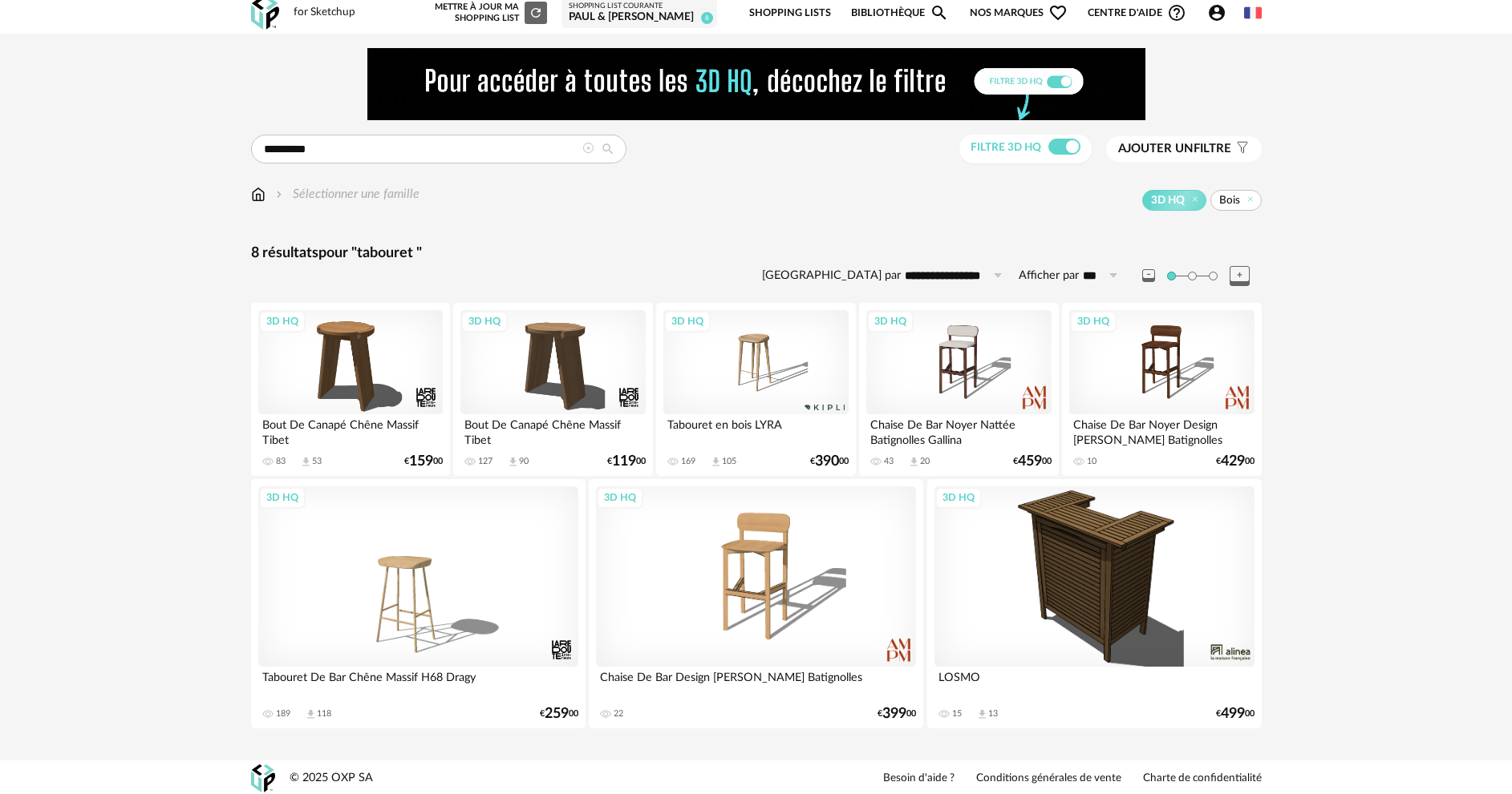
scroll to position [10, 0]
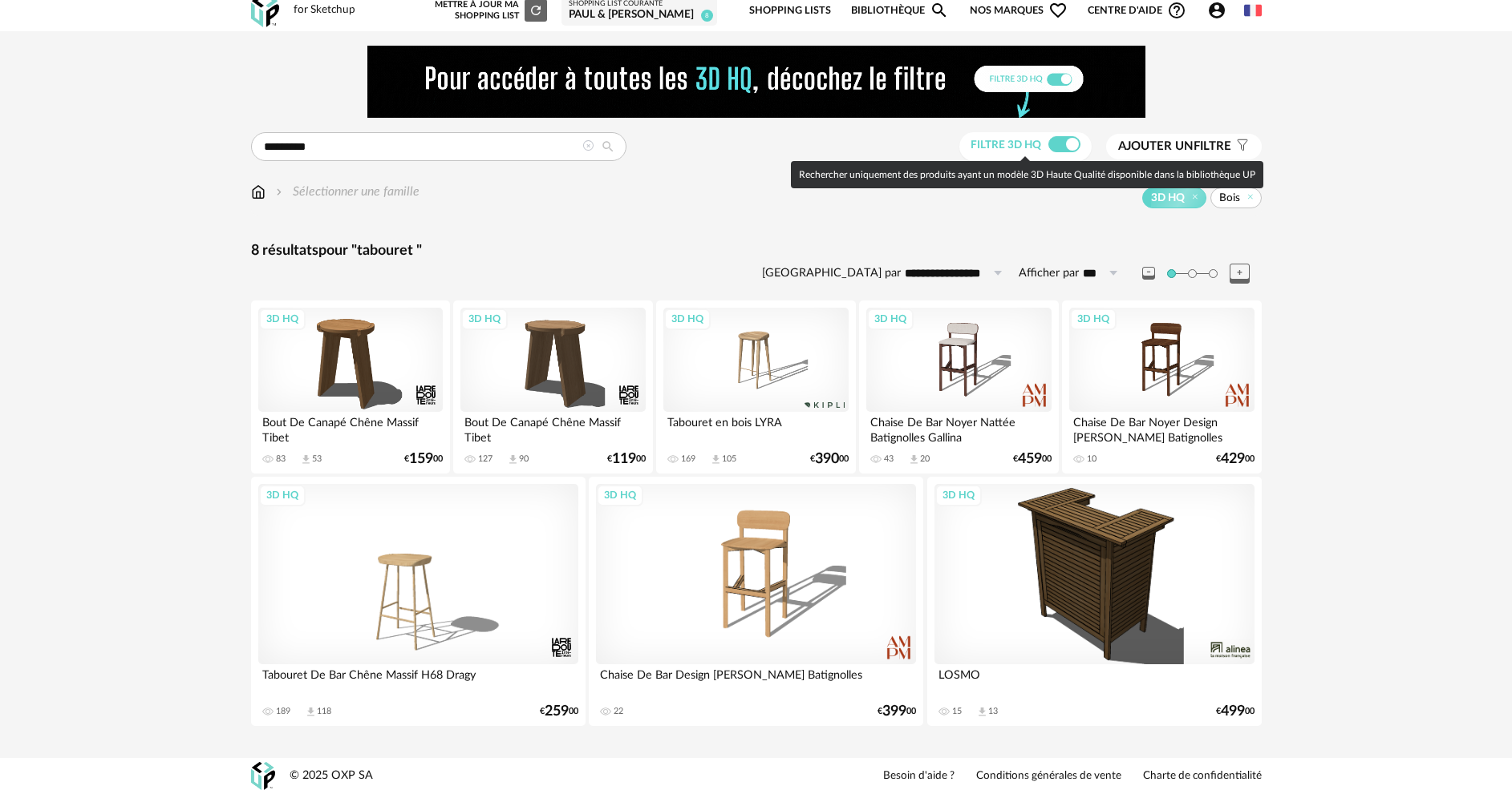
click at [1050, 142] on span at bounding box center [1064, 144] width 32 height 16
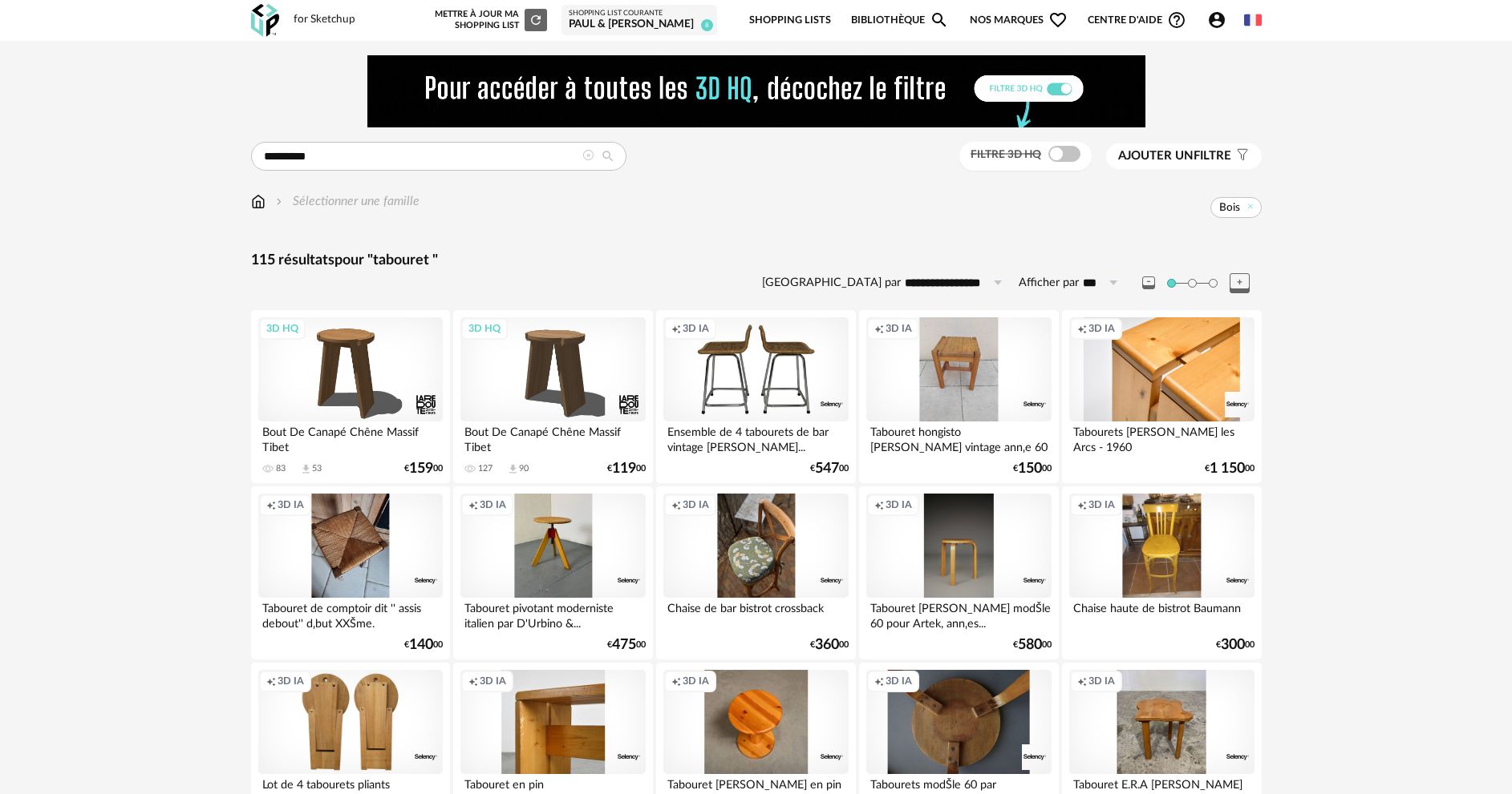
click at [1140, 152] on span "Ajouter un" at bounding box center [1155, 155] width 75 height 12
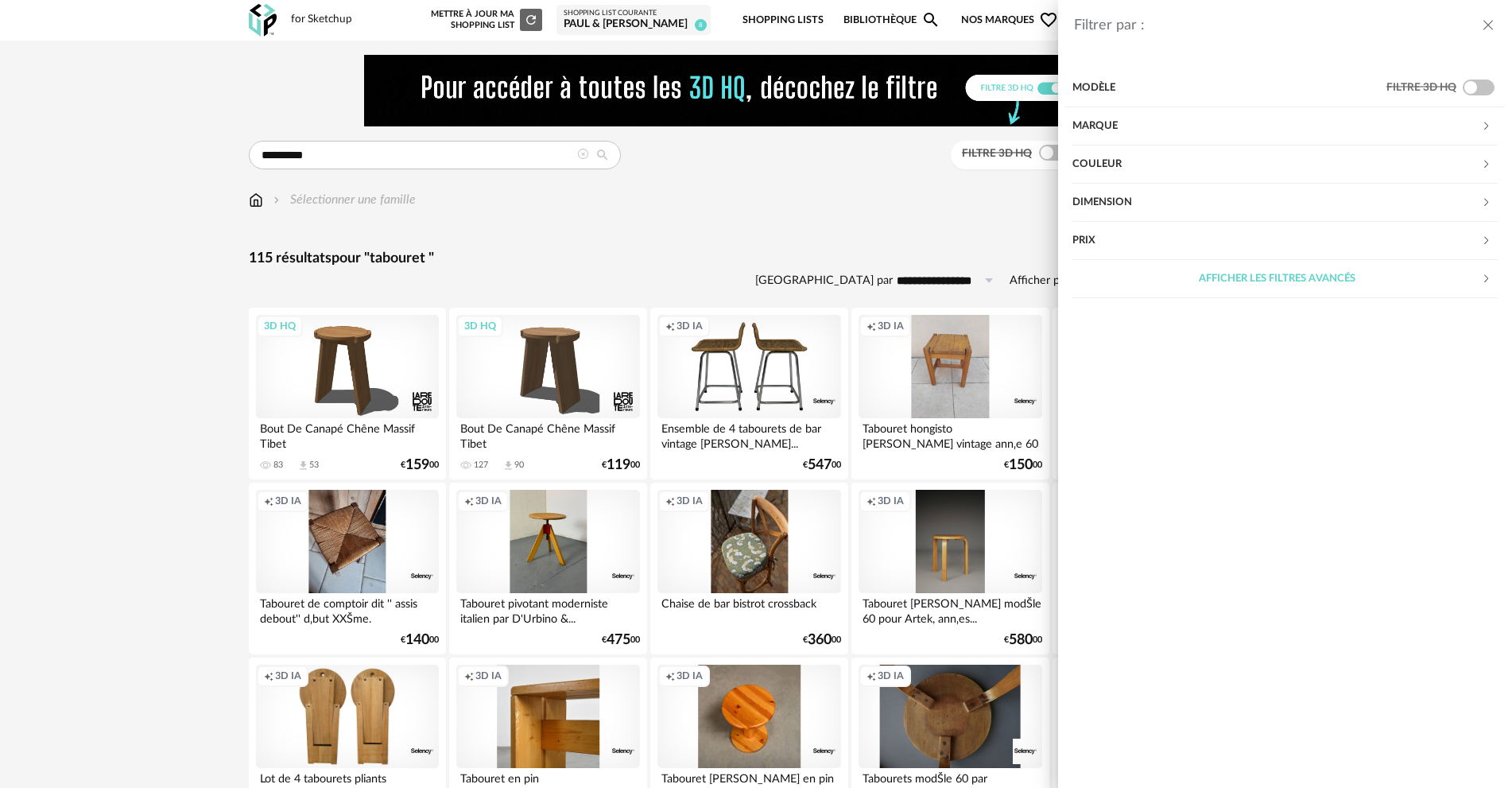
click at [1126, 161] on div "Couleur" at bounding box center [1277, 164] width 409 height 39
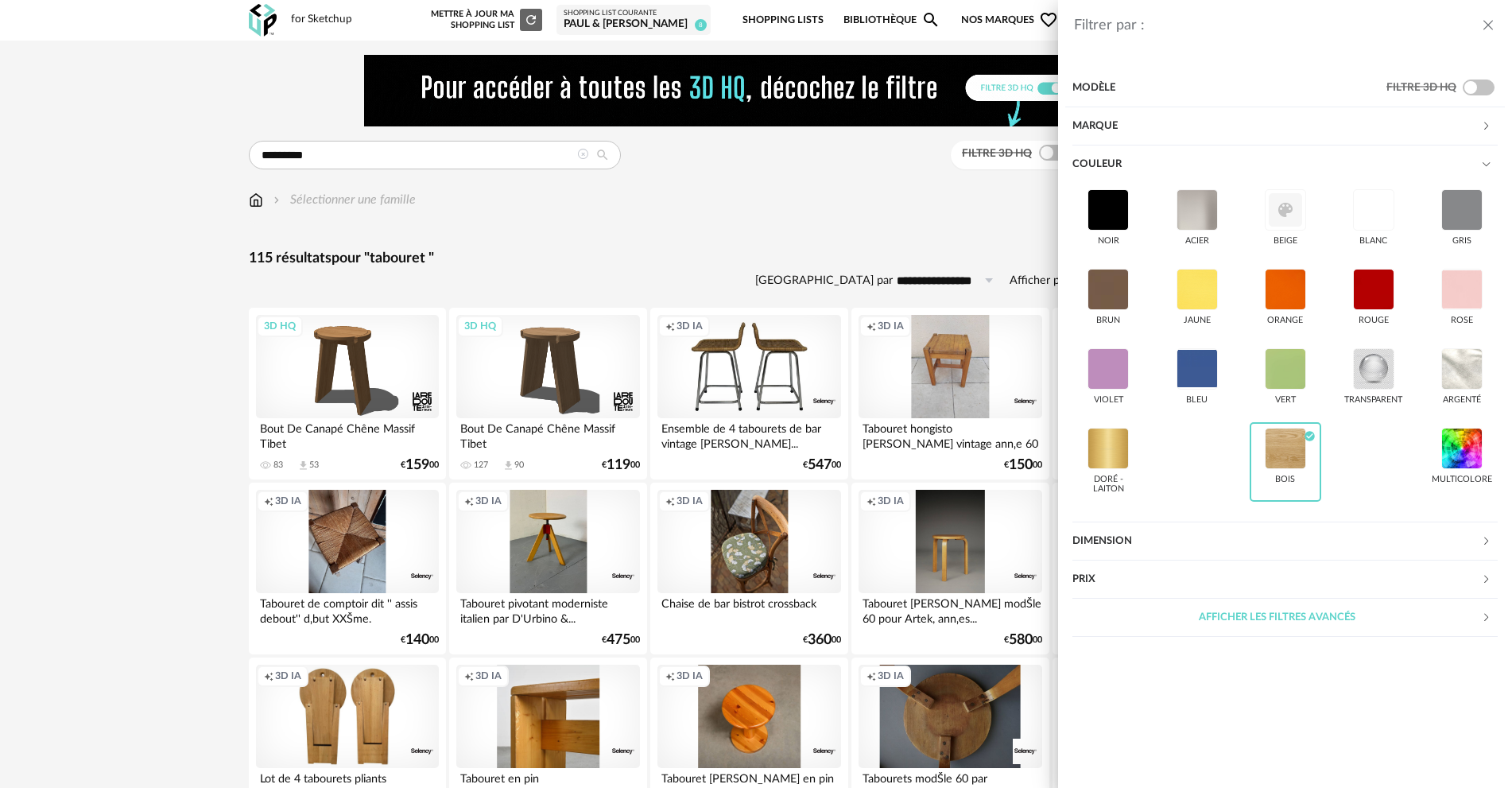
click at [834, 203] on div "Filtrer par : Modèle Filtre 3D HQ Marque &tradition 0 101 Copenhagen 0 366 Conc…" at bounding box center [756, 394] width 1512 height 788
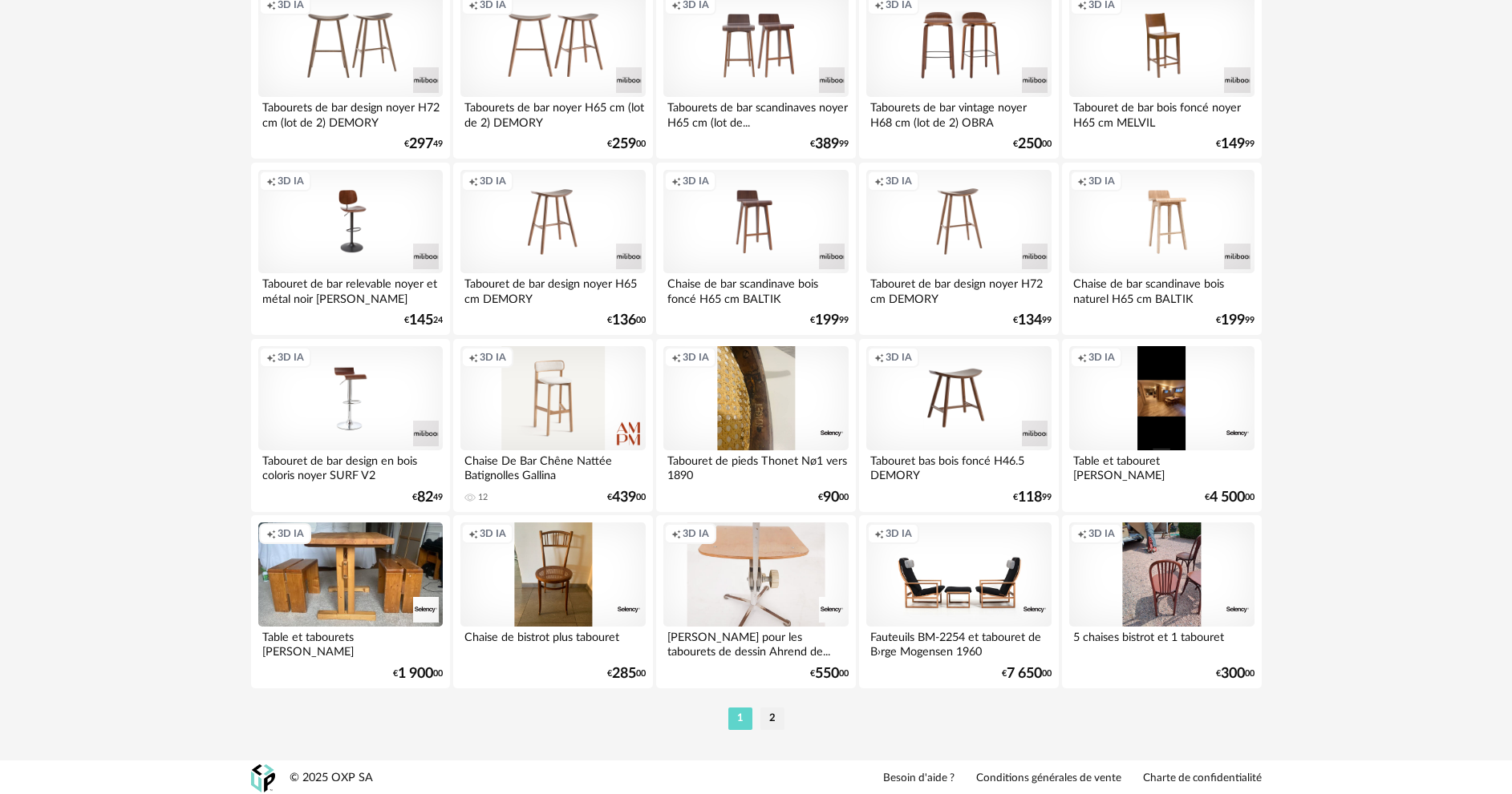
scroll to position [3150, 0]
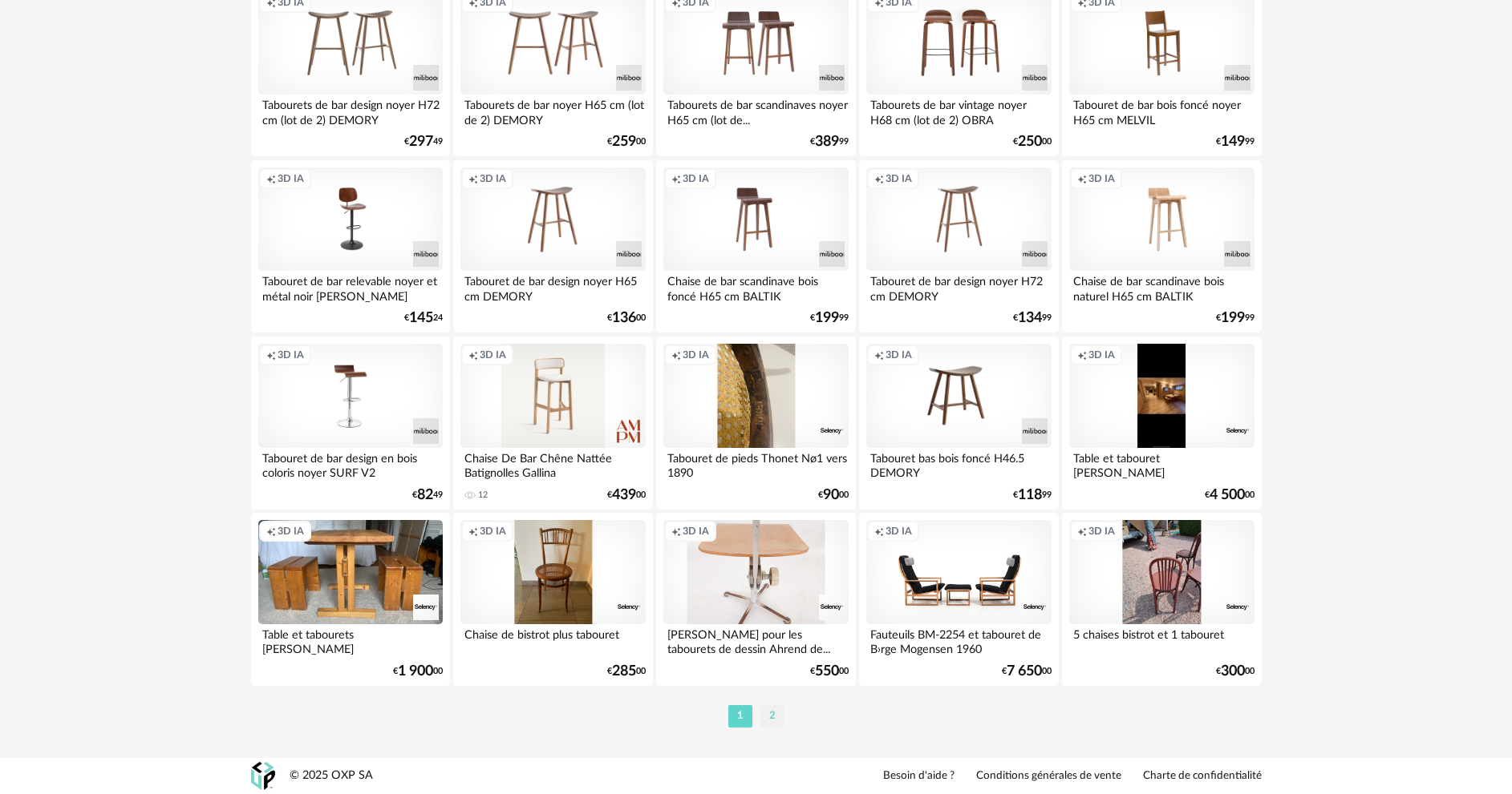
click at [767, 717] on li "2" at bounding box center [772, 716] width 24 height 22
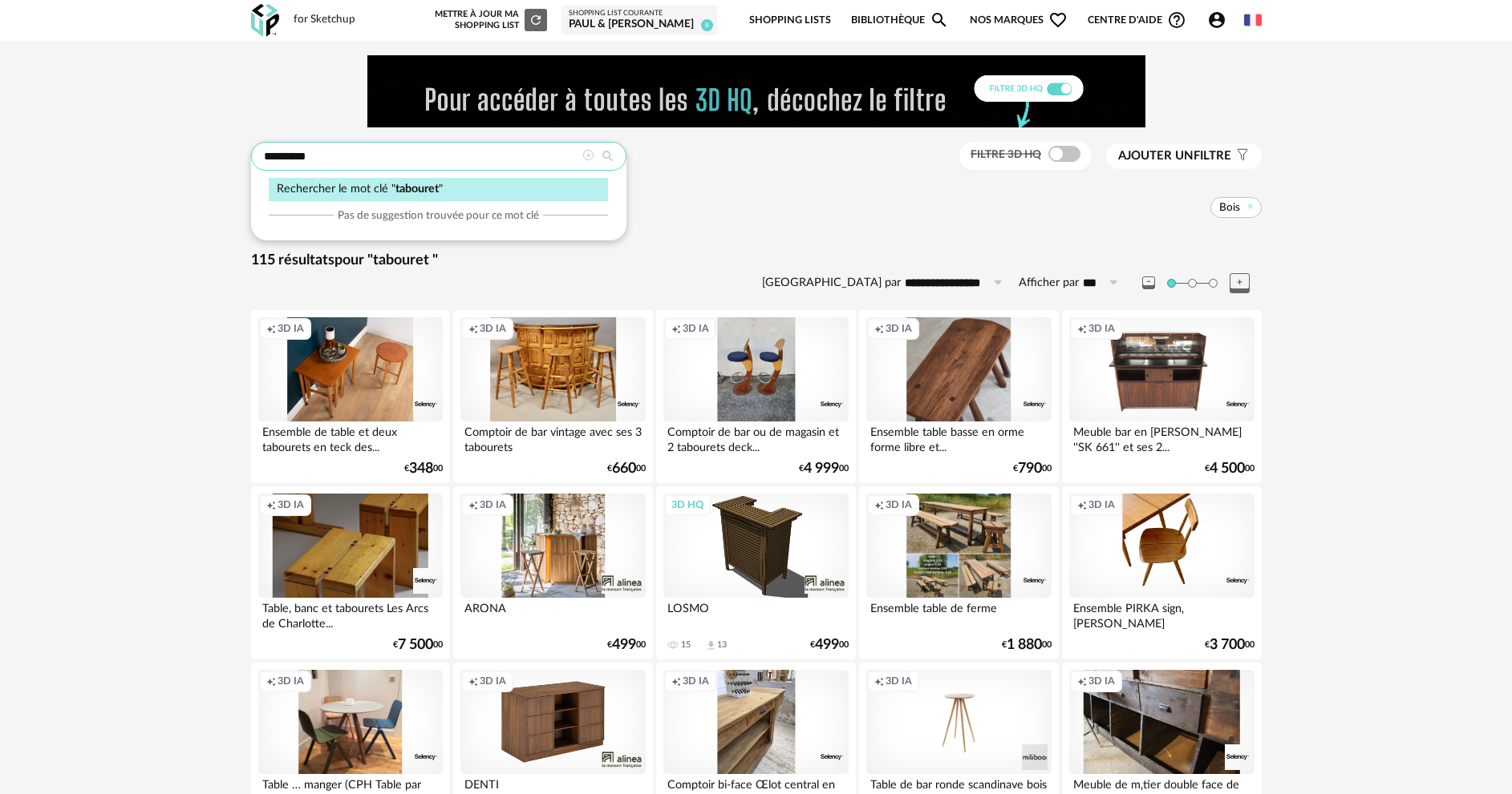
drag, startPoint x: 315, startPoint y: 158, endPoint x: 219, endPoint y: 151, distance: 96.3
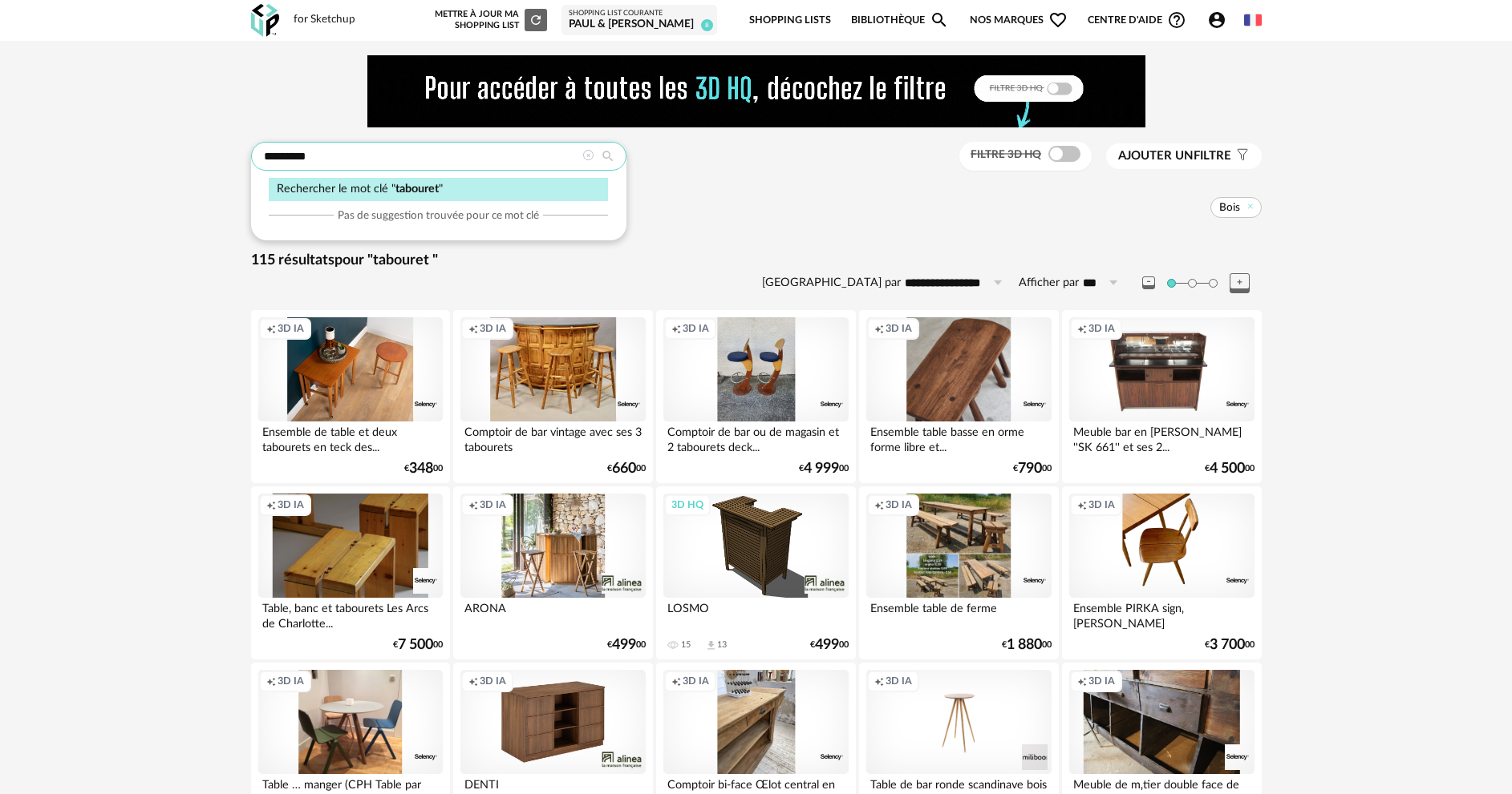
click at [219, 151] on div "******** Rechercher le mot clé " tabouret " Pas de suggestion trouvée pour ce m…" at bounding box center [756, 475] width 1512 height 868
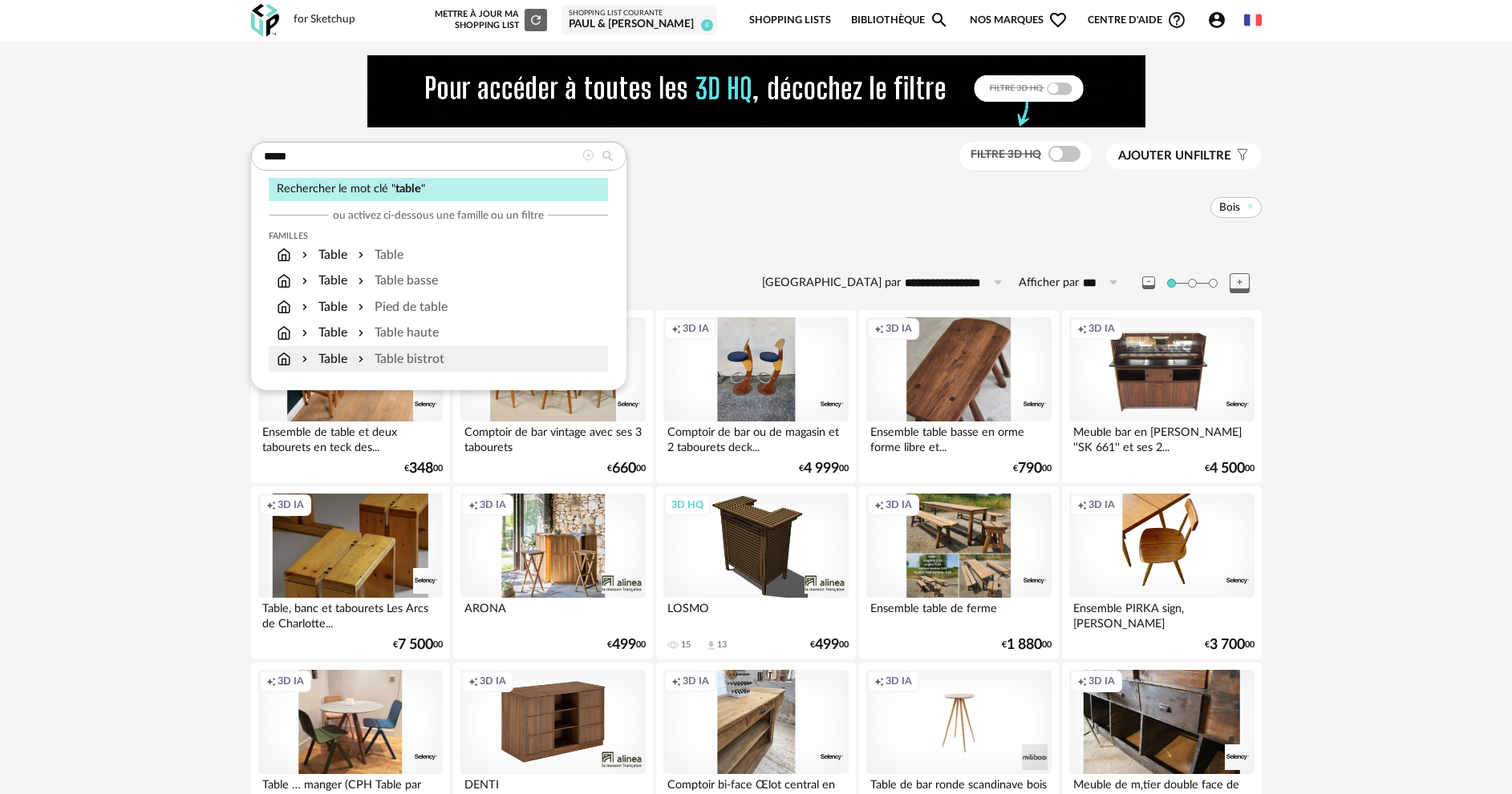
click at [383, 358] on div "Table bistrot" at bounding box center [399, 360] width 90 height 18
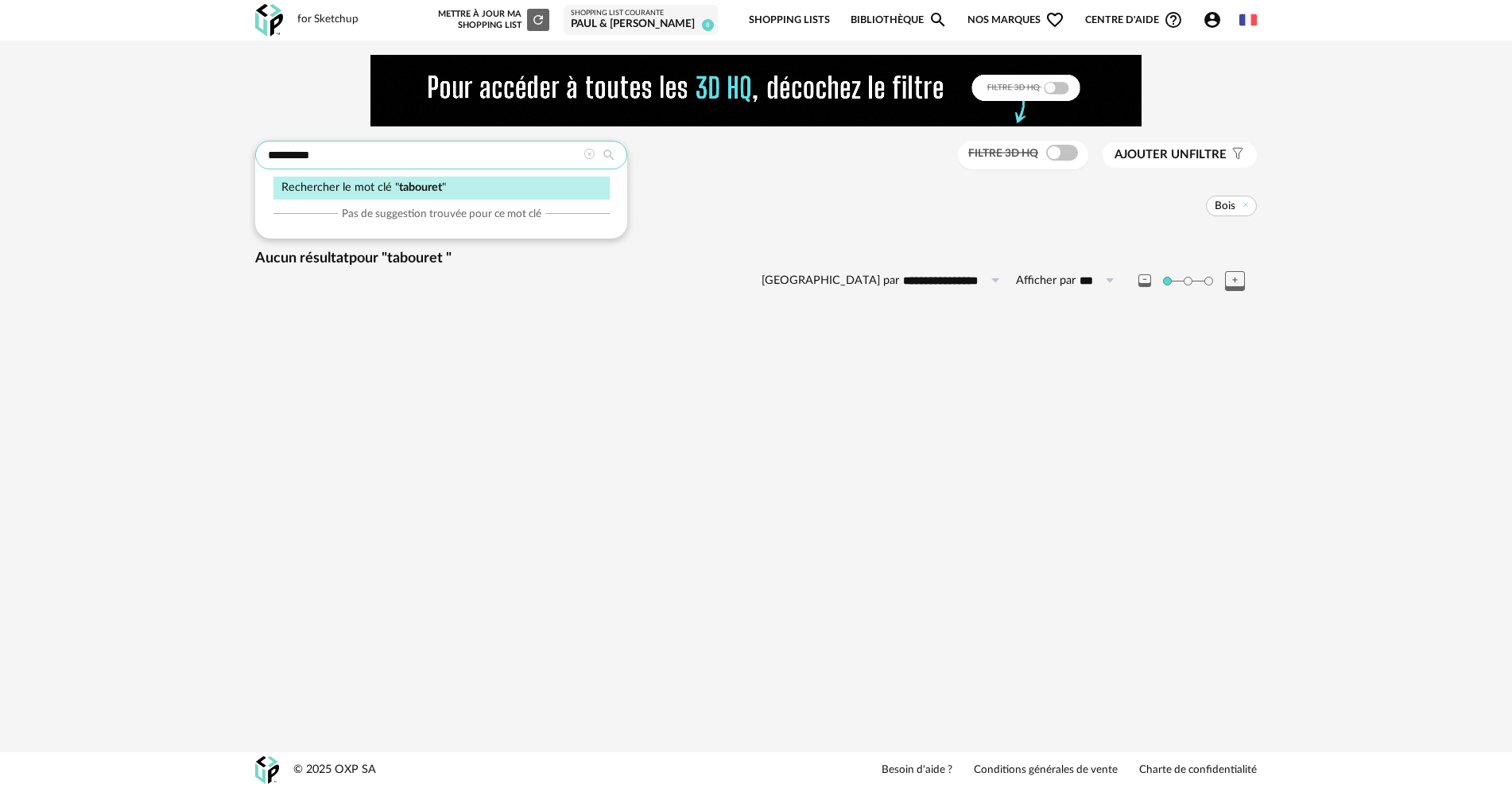
drag, startPoint x: 326, startPoint y: 157, endPoint x: 250, endPoint y: 147, distance: 76.7
click at [250, 147] on div "******** Rechercher le mot clé " tabouret " Pas de suggestion trouvée pour ce m…" at bounding box center [756, 196] width 1030 height 282
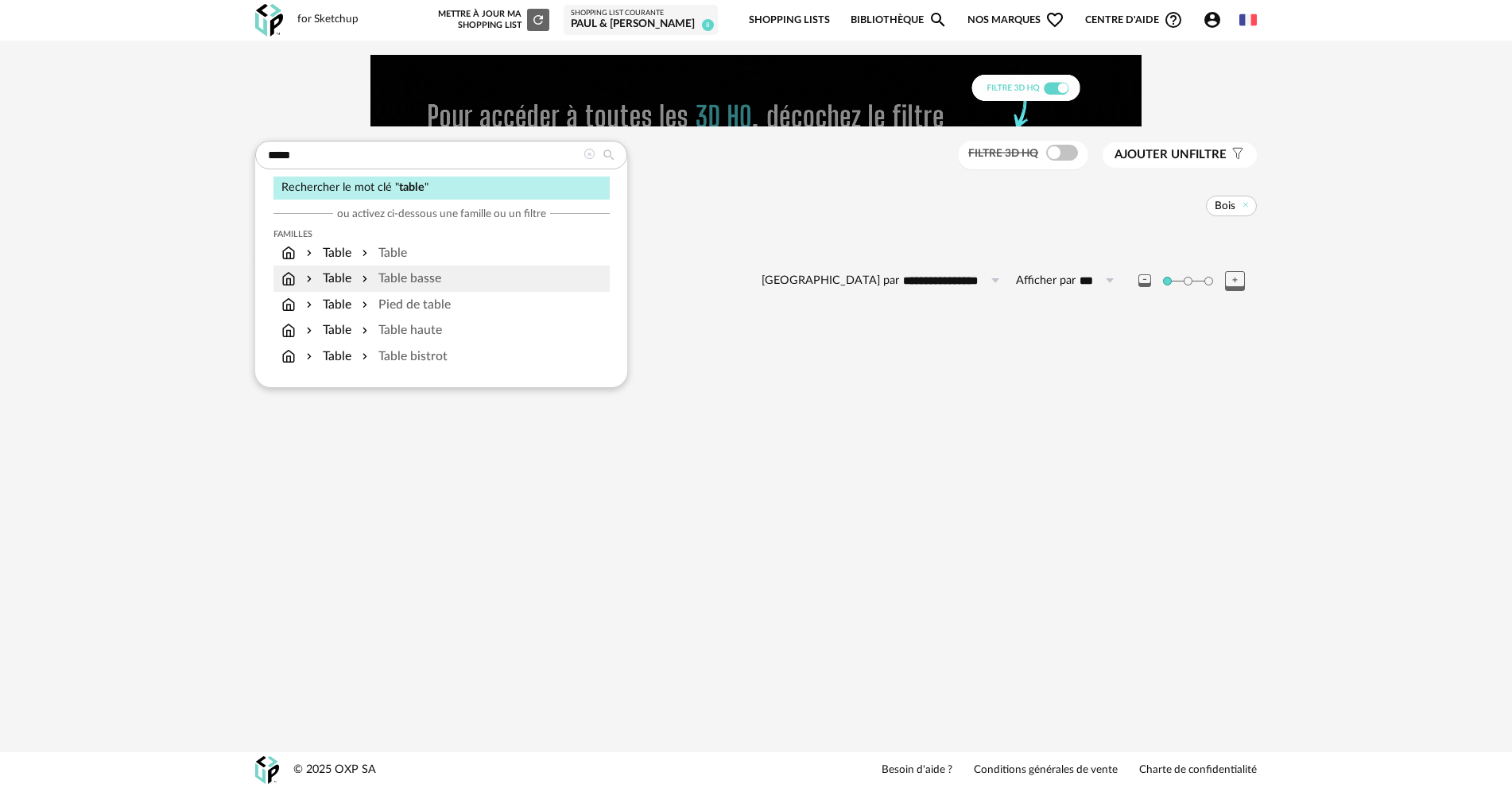
click at [372, 268] on div "Table Table basse" at bounding box center [441, 279] width 336 height 26
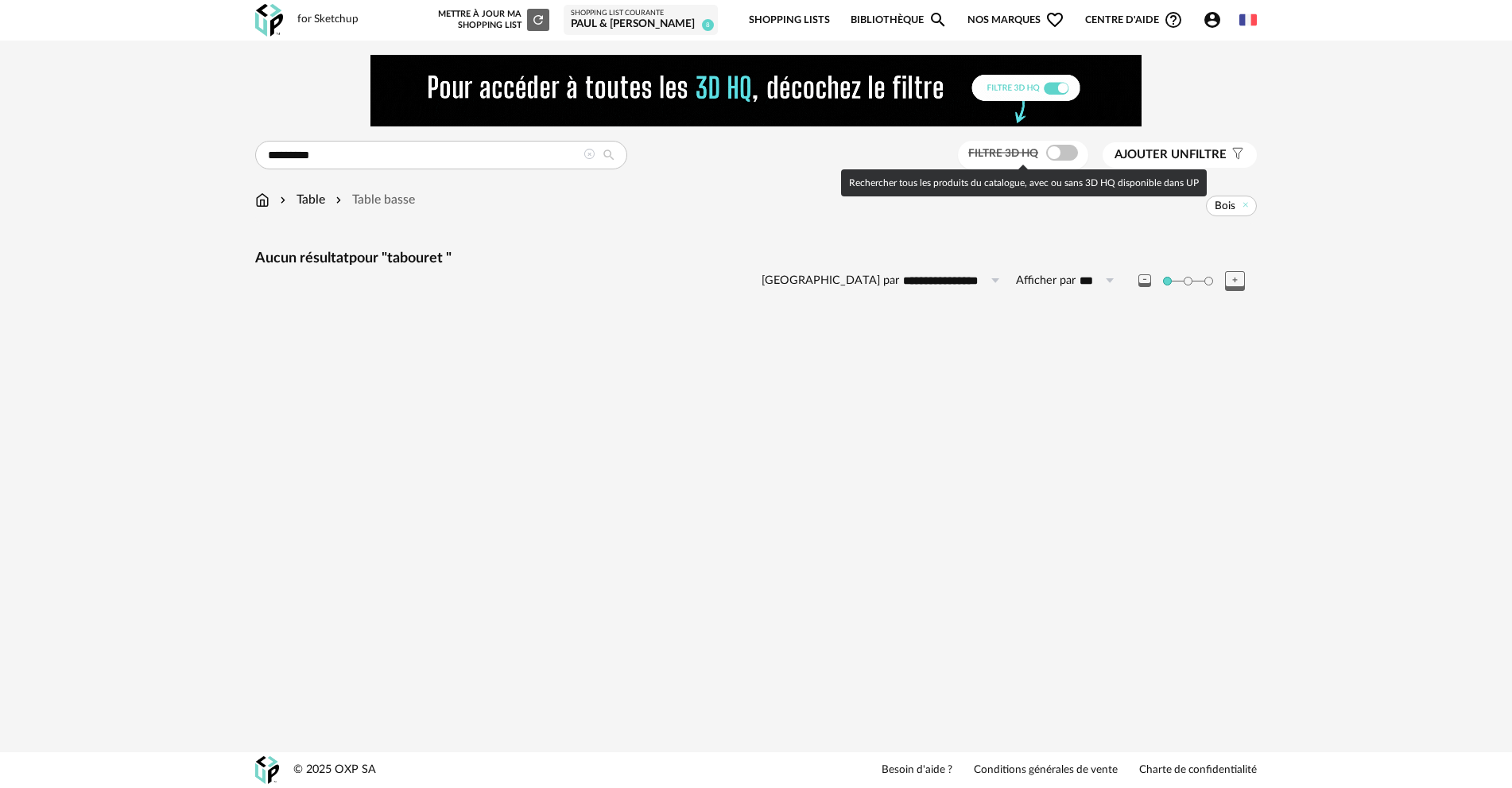
click at [1065, 148] on span at bounding box center [1062, 152] width 32 height 16
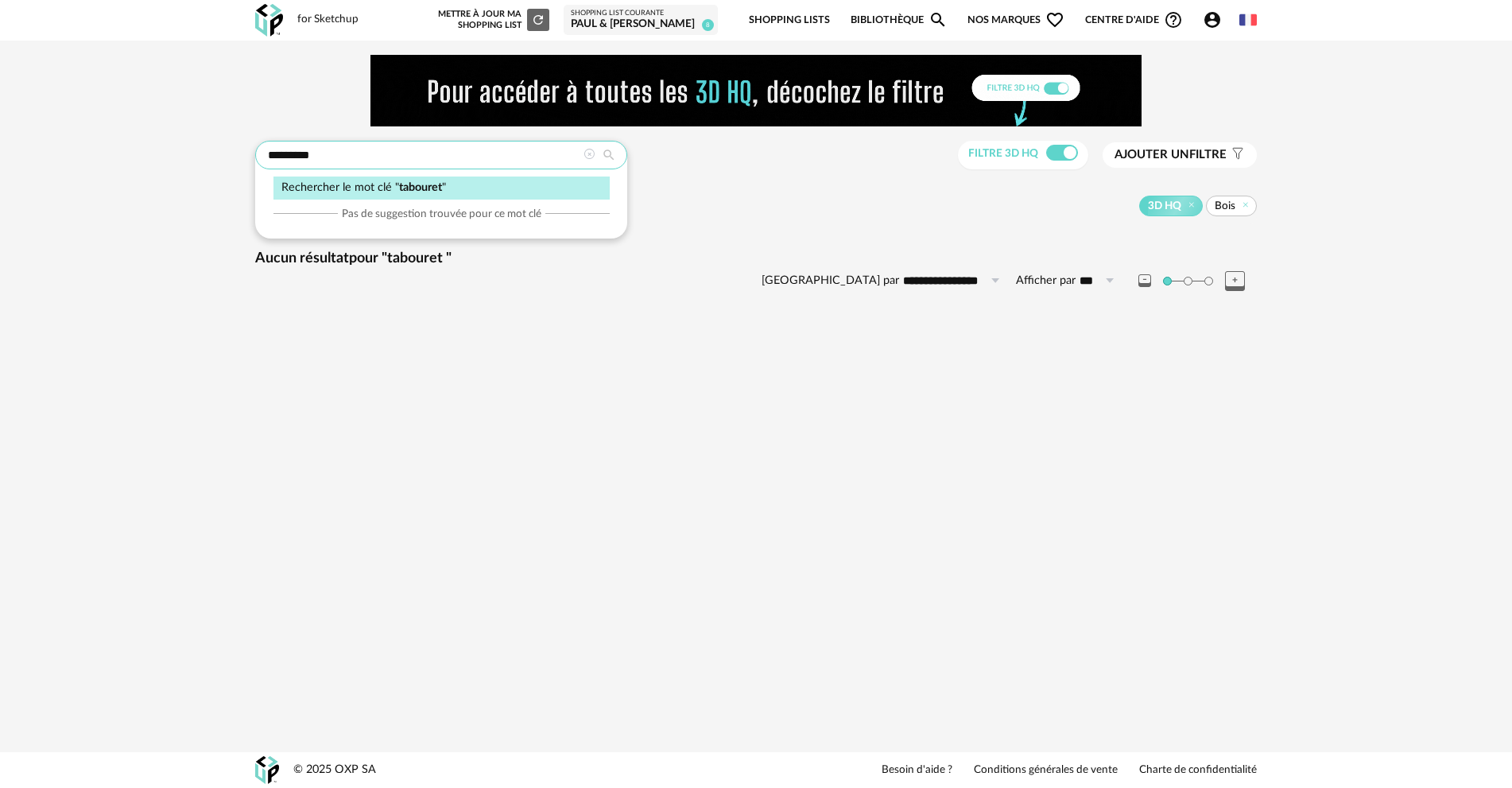
drag, startPoint x: 312, startPoint y: 154, endPoint x: 263, endPoint y: 149, distance: 49.3
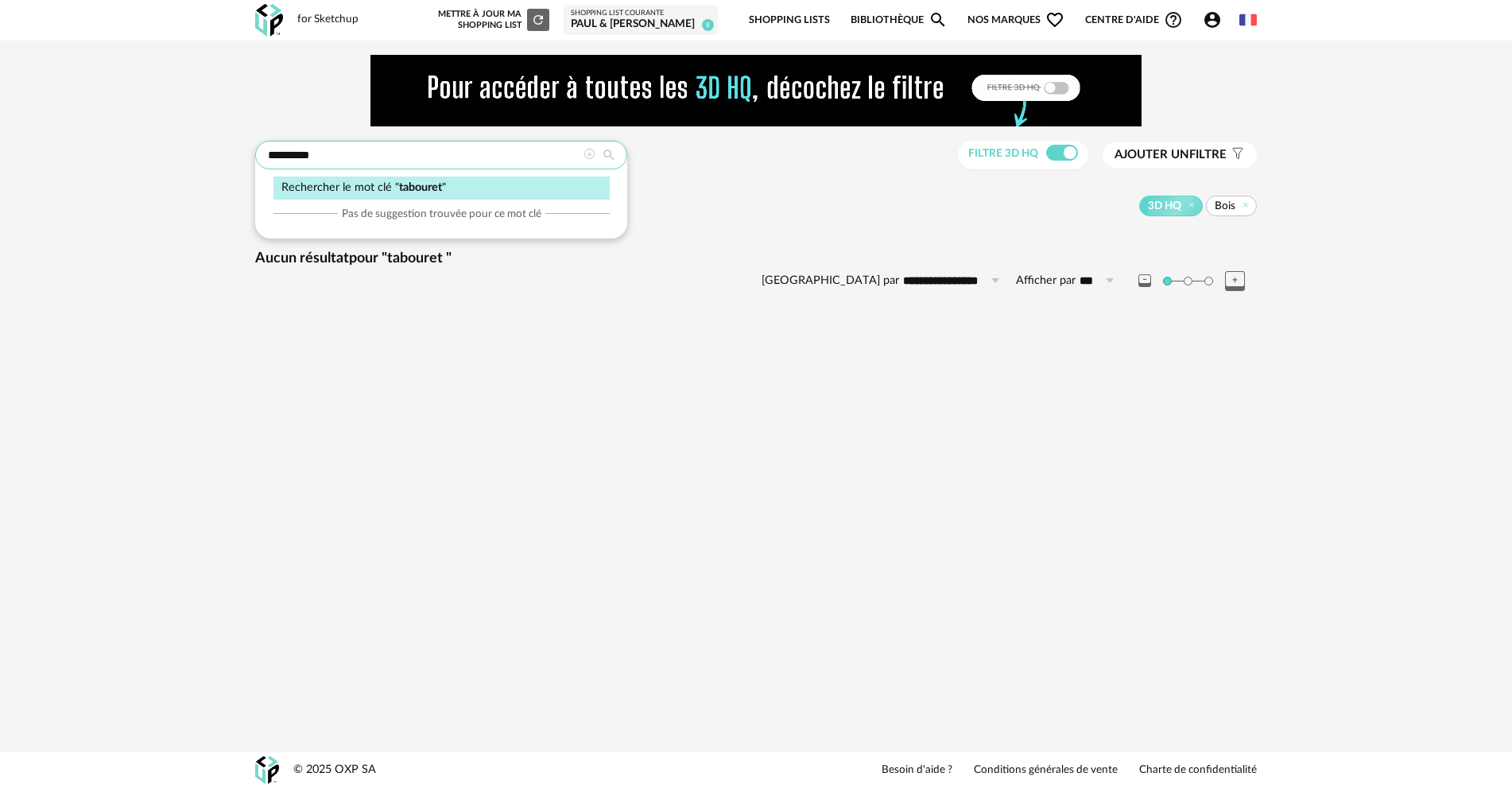
click at [263, 149] on input "********" at bounding box center [441, 155] width 372 height 29
click at [1186, 203] on icon at bounding box center [1191, 204] width 11 height 11
click at [1246, 204] on icon at bounding box center [1246, 204] width 11 height 11
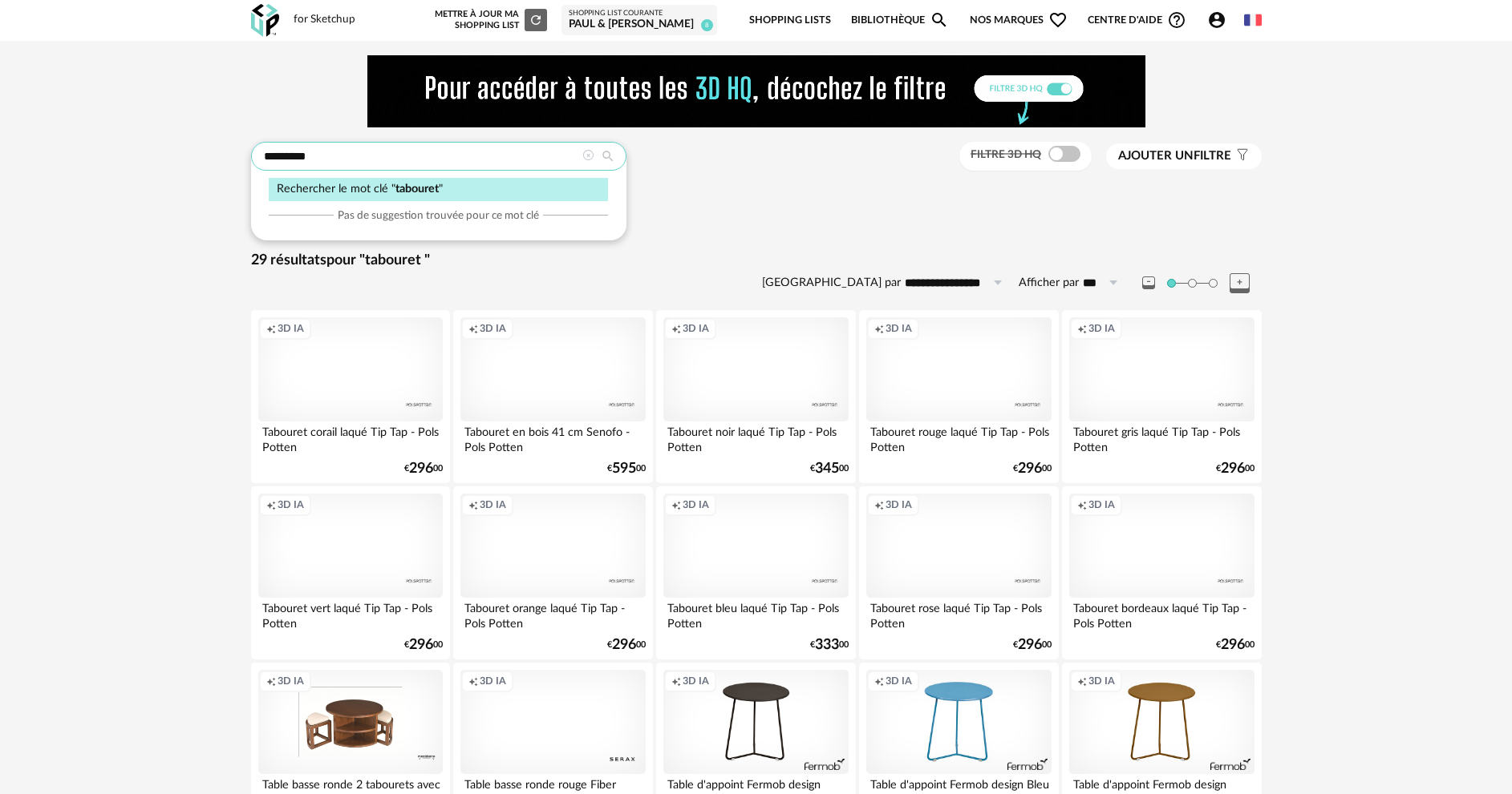
drag, startPoint x: 328, startPoint y: 154, endPoint x: 204, endPoint y: 147, distance: 124.2
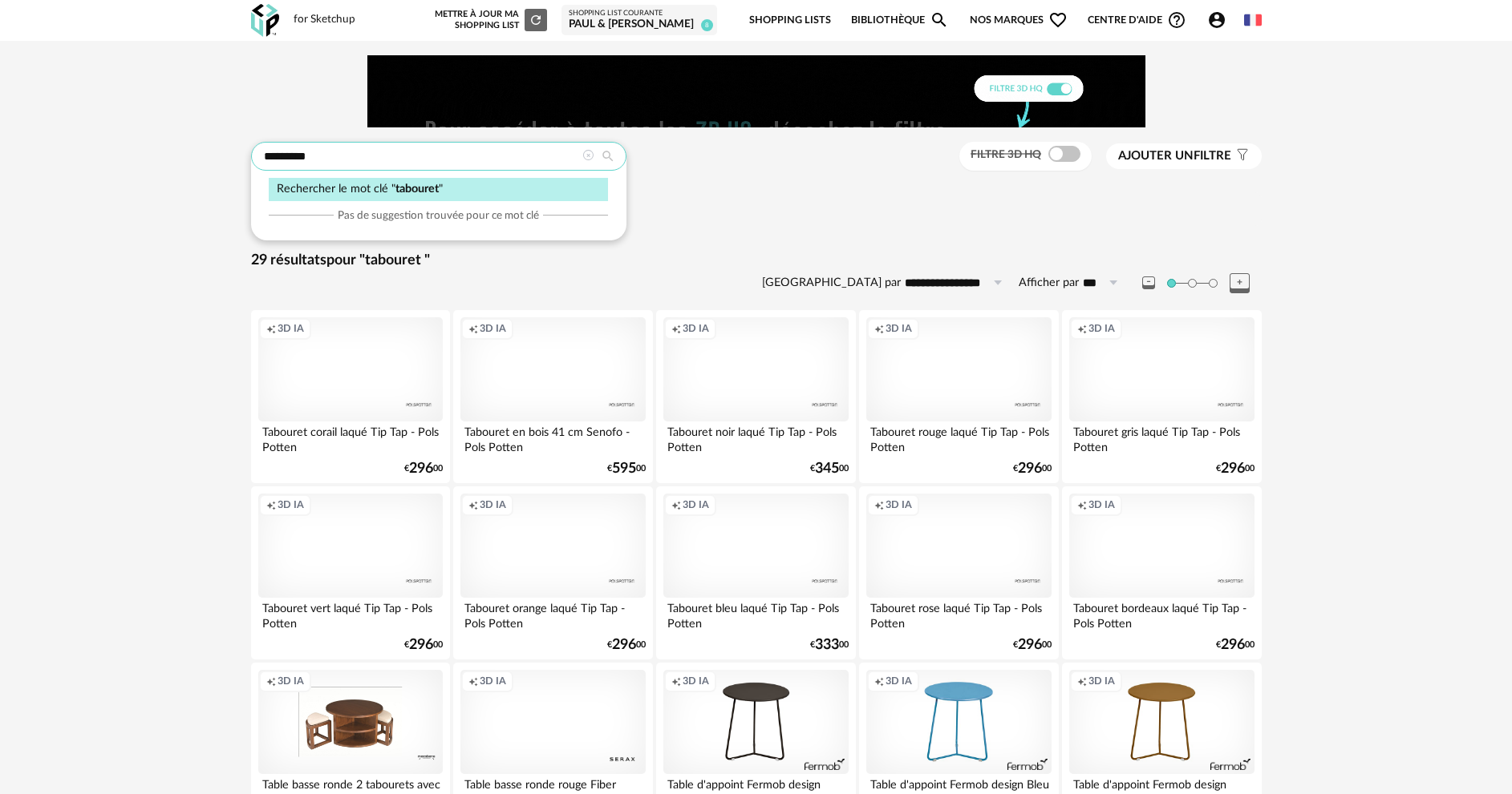
click at [204, 147] on div "******** Rechercher le mot clé " tabouret " Pas de suggestion trouvée pour ce m…" at bounding box center [756, 734] width 1512 height 1386
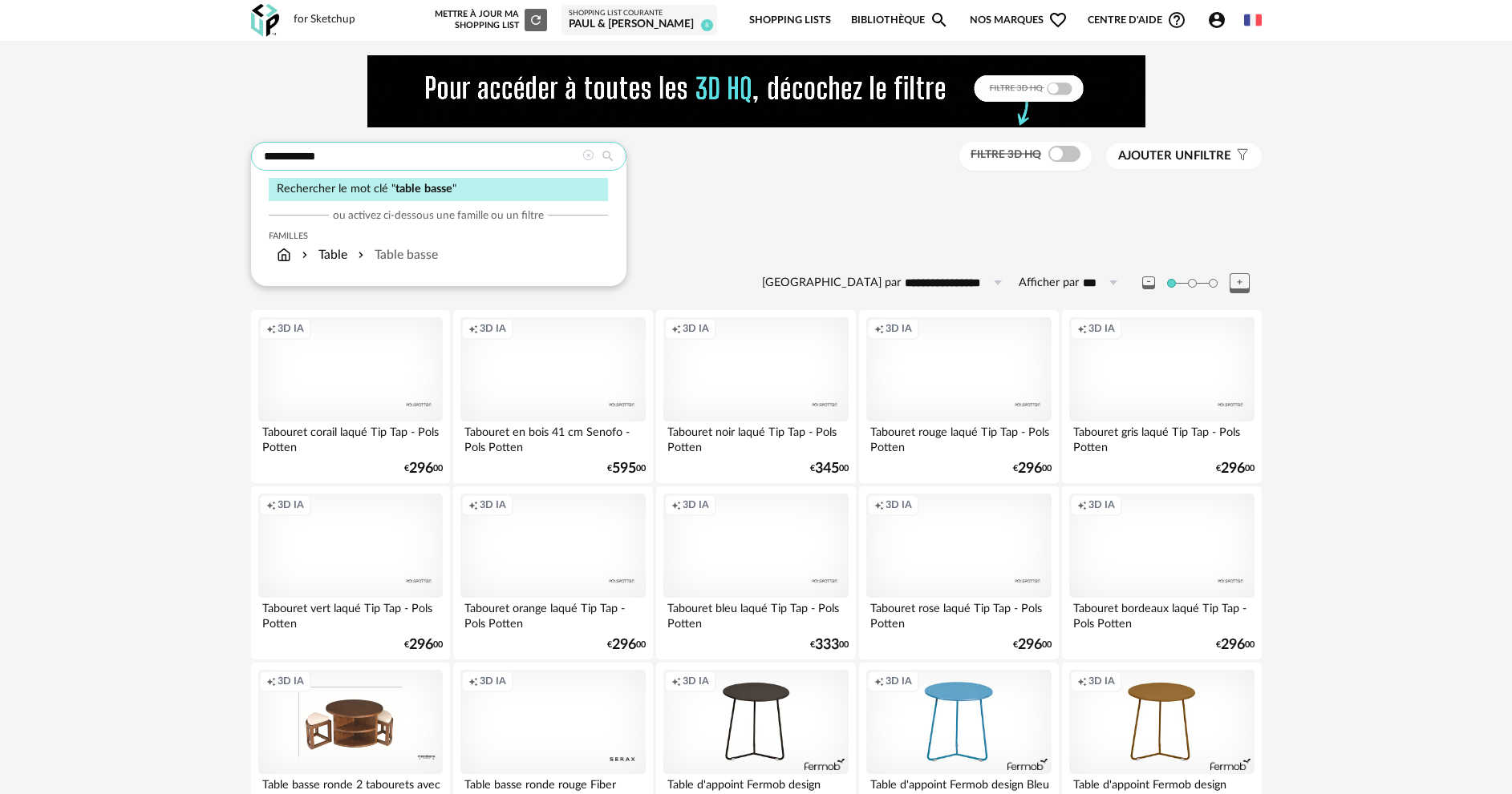
type input "**********"
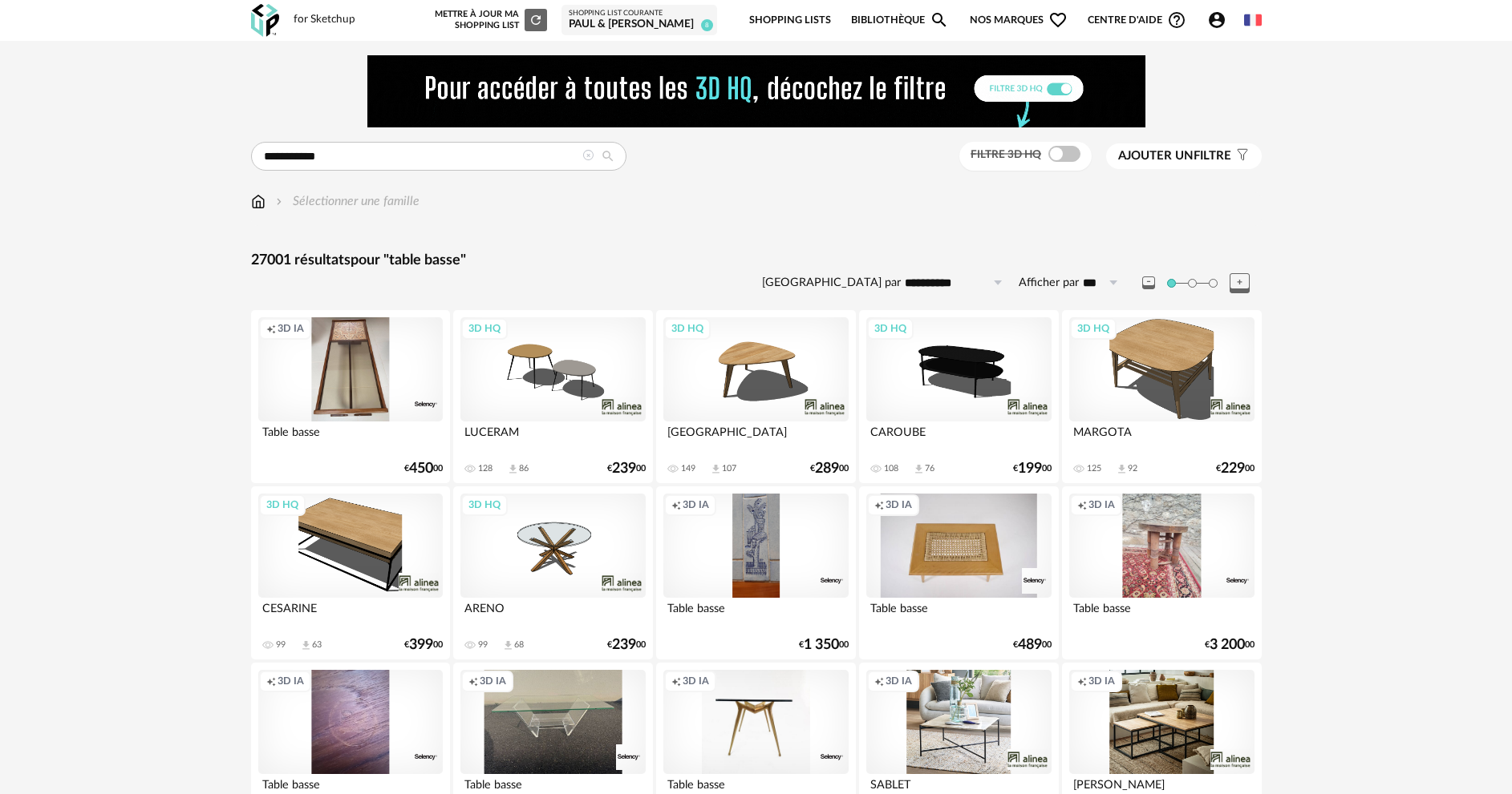
click at [1164, 165] on button "Ajouter un filtre s Filter icon" at bounding box center [1183, 155] width 156 height 26
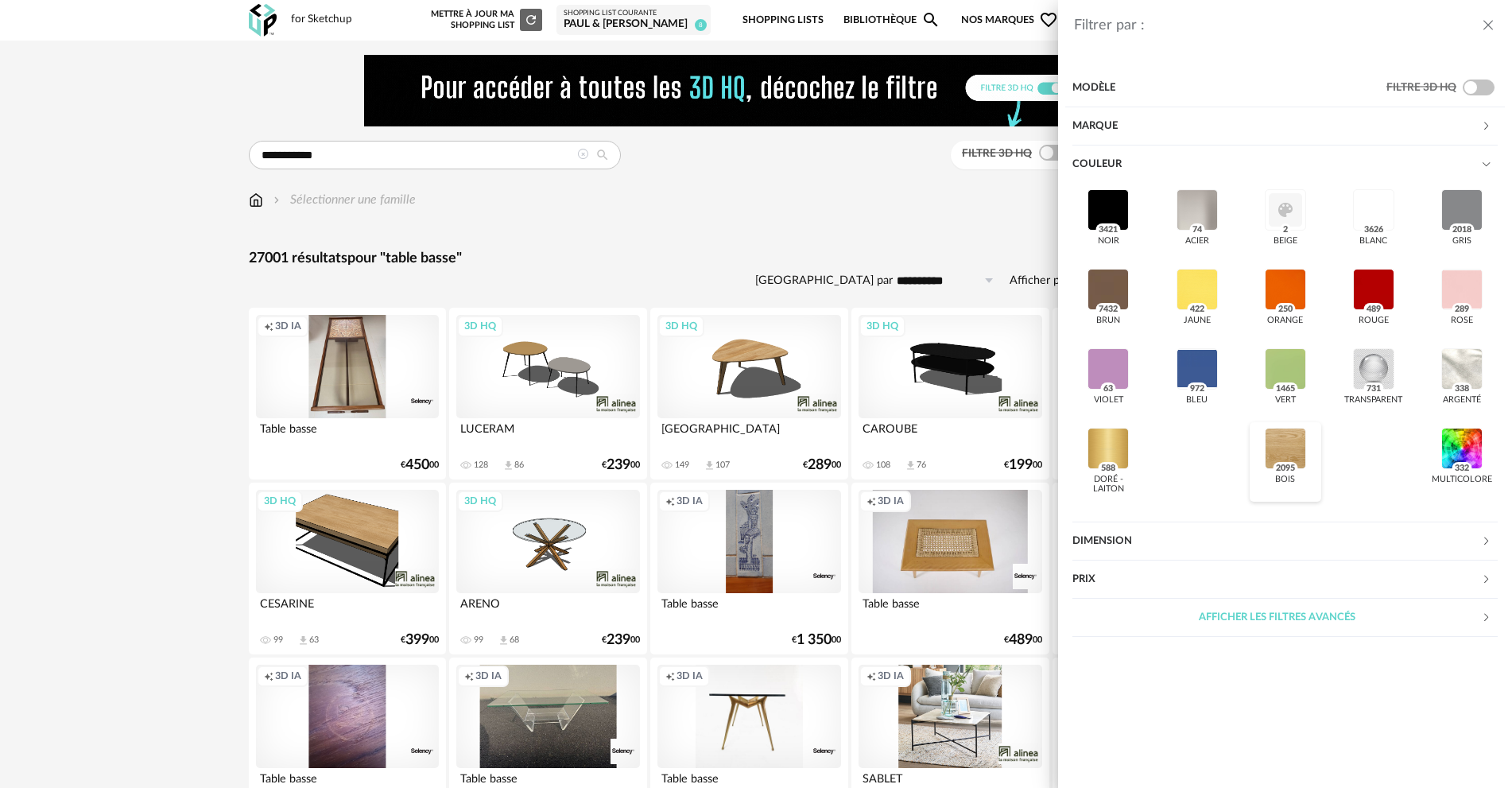
click at [1272, 447] on div at bounding box center [1286, 448] width 41 height 41
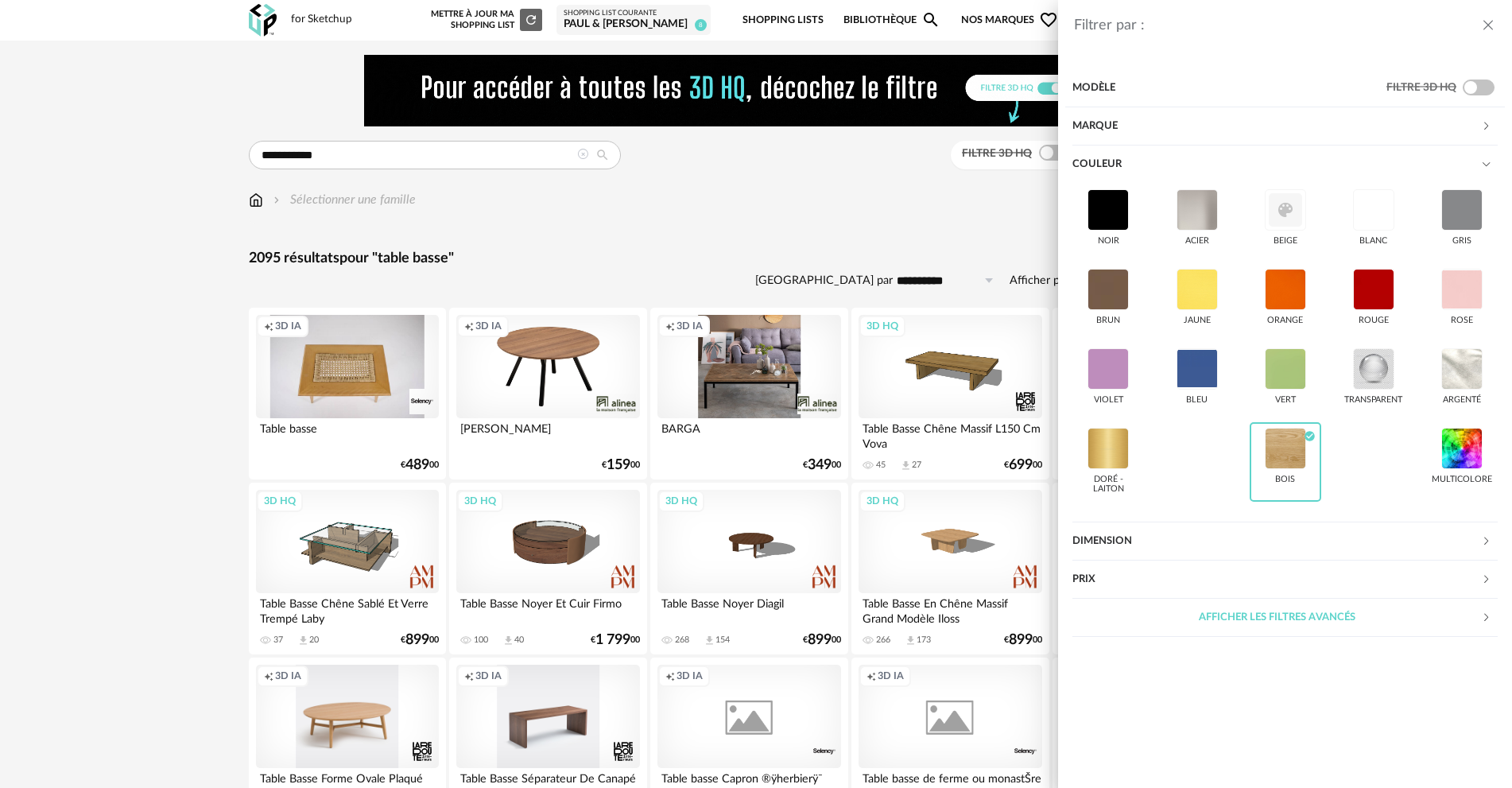
click at [949, 222] on div "Filtrer par : Modèle Filtre 3D HQ Marque &tradition 0 101 Copenhagen 0 366 Conc…" at bounding box center [756, 394] width 1512 height 788
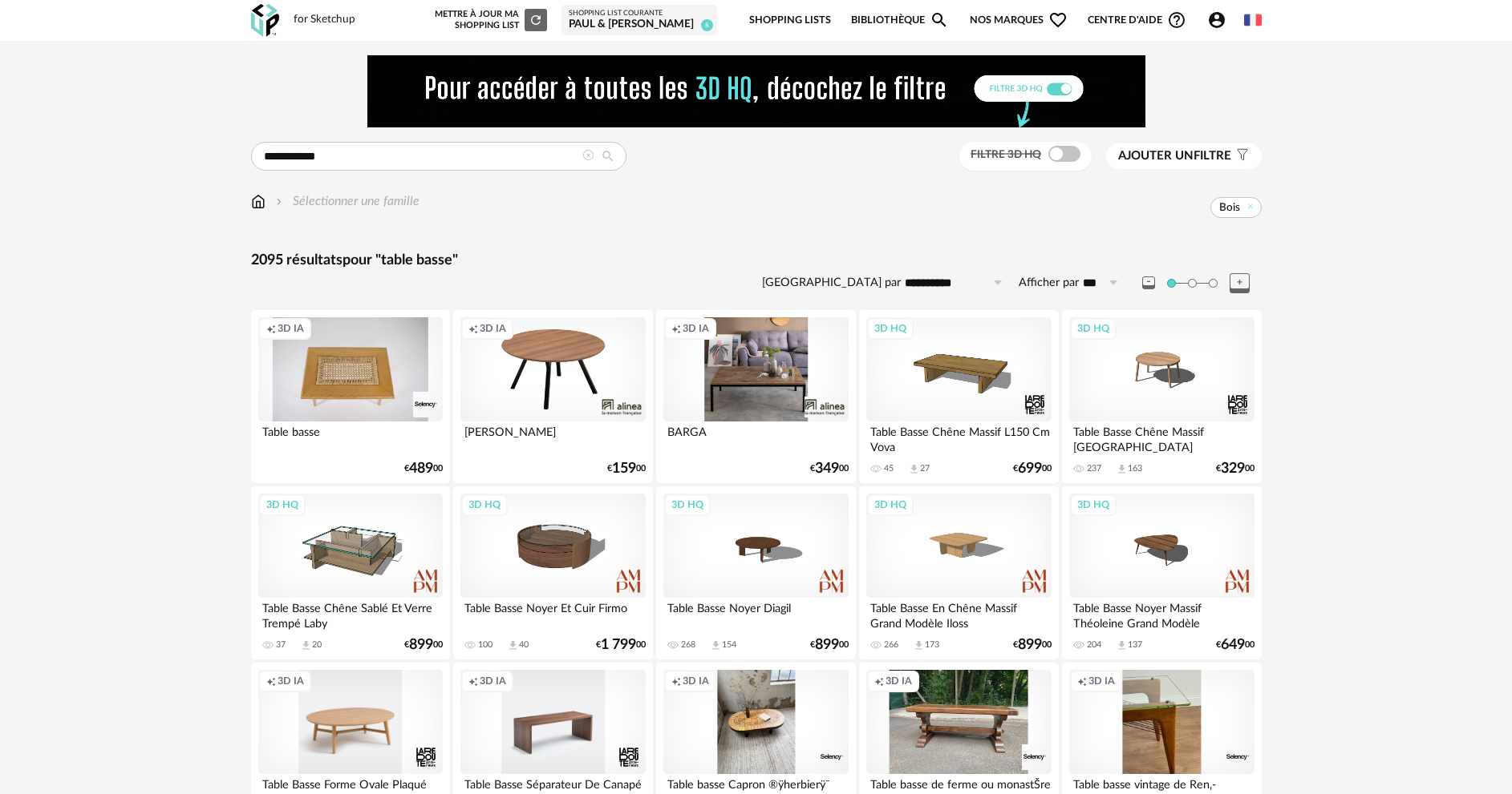
click at [1142, 164] on span "Ajouter un filtre" at bounding box center [1174, 155] width 113 height 16
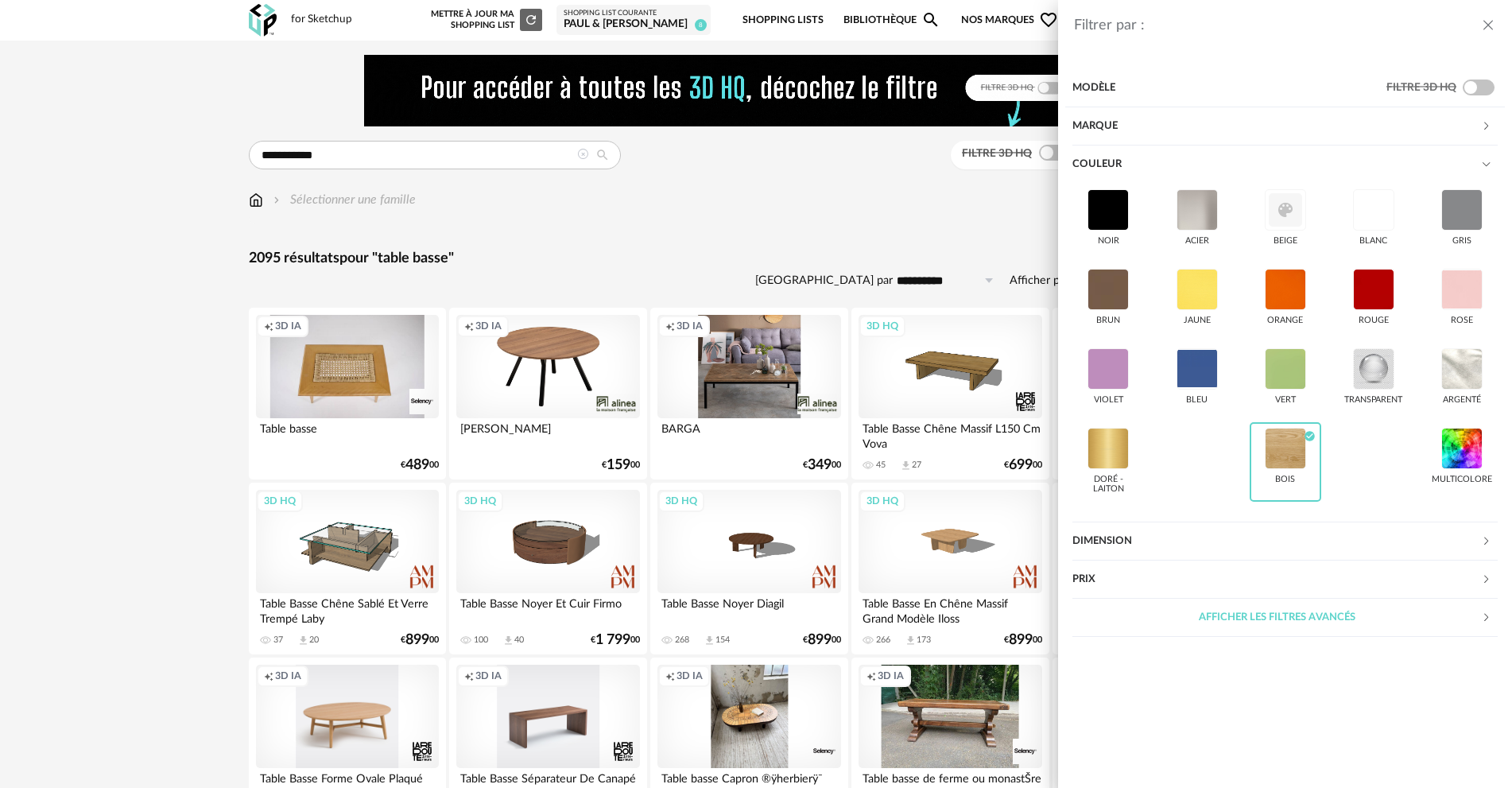
click at [1092, 131] on div "Marque" at bounding box center [1277, 126] width 409 height 39
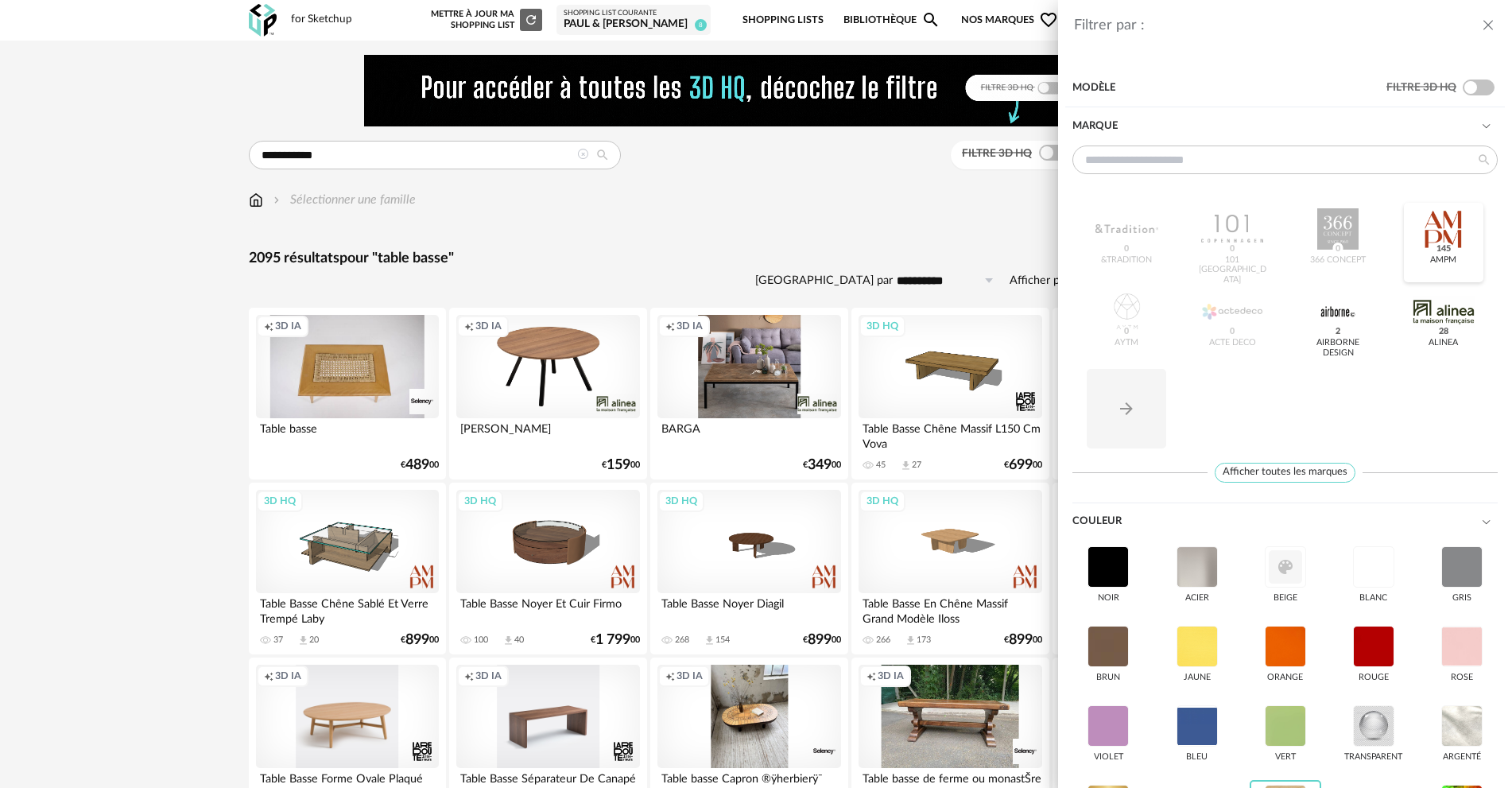
click at [1438, 237] on div at bounding box center [1444, 229] width 62 height 41
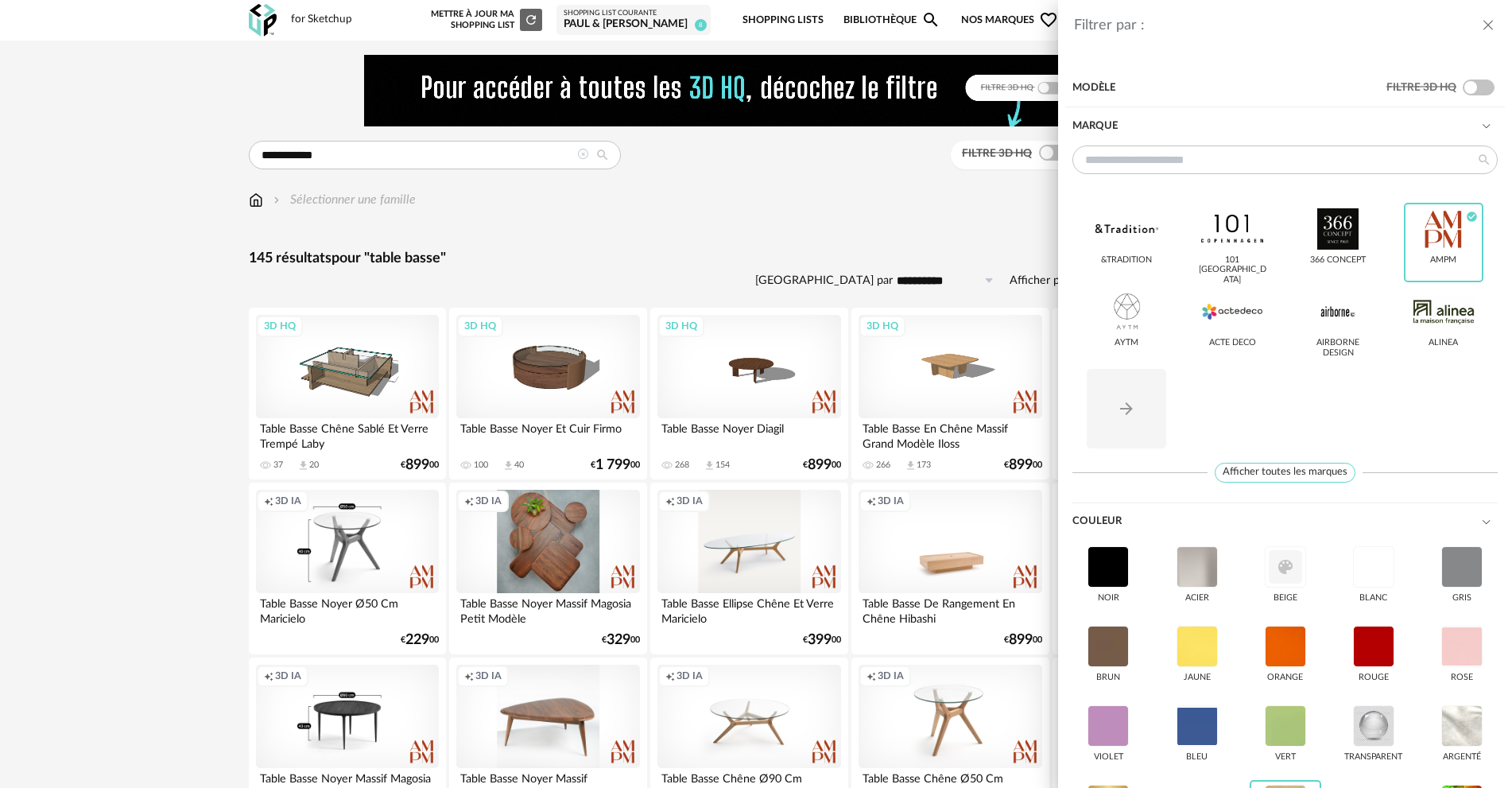
click at [797, 206] on div "Filtrer par : Modèle Filtre 3D HQ Marque &tradition 101 Copenhagen 366 Concept …" at bounding box center [756, 394] width 1512 height 788
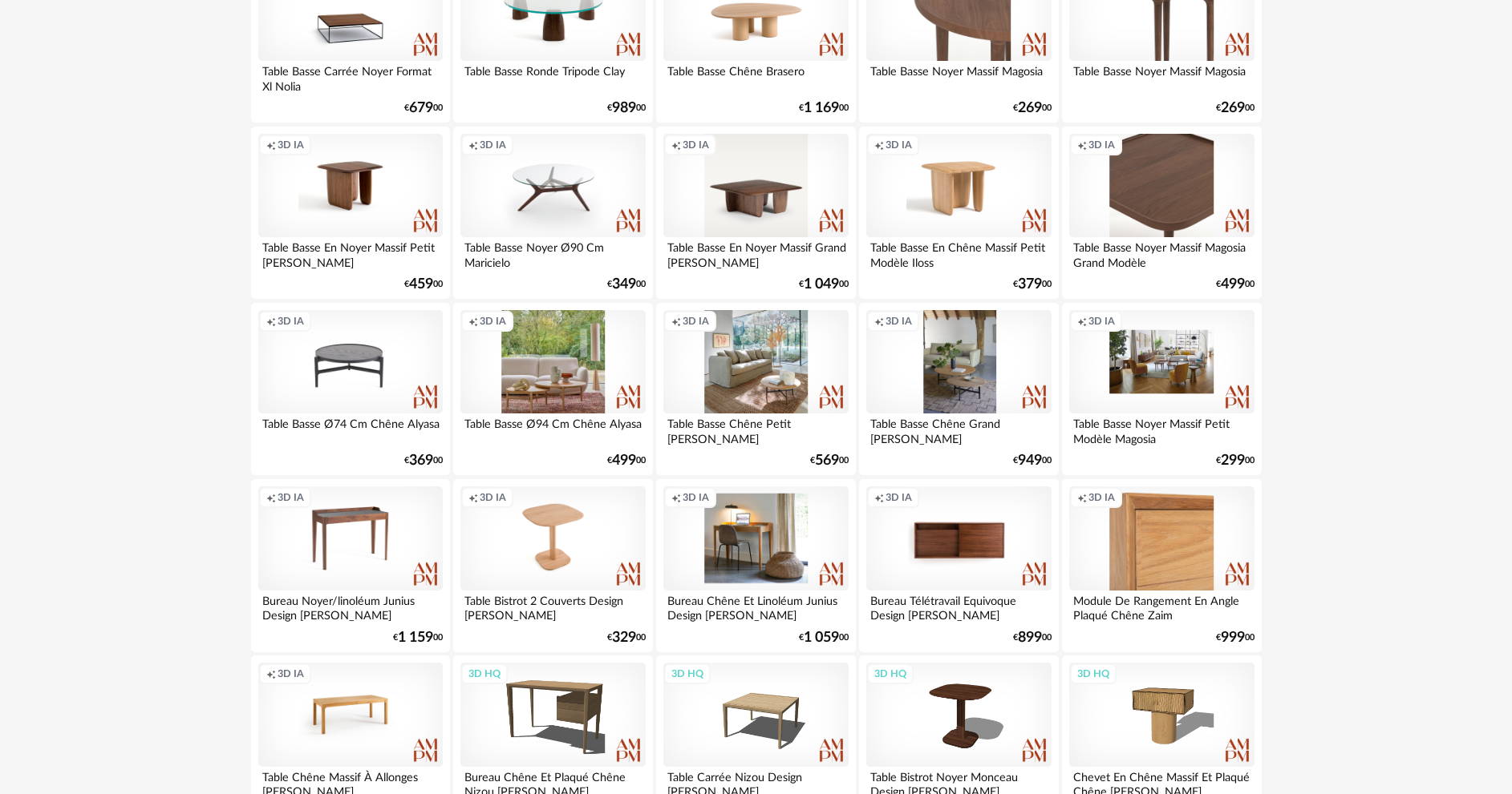
scroll to position [1122, 0]
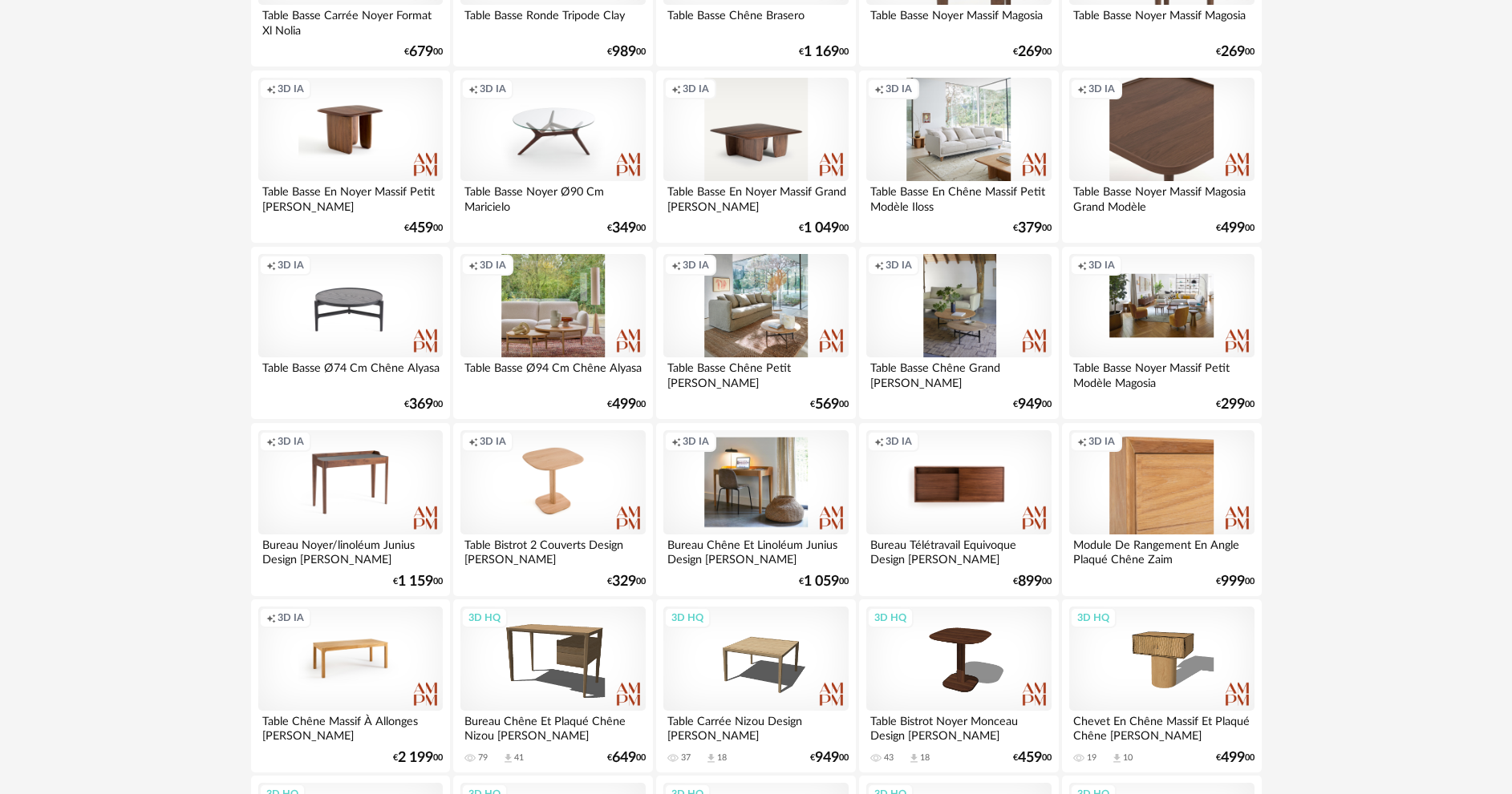
click at [990, 143] on div "Creation icon 3D IA" at bounding box center [958, 130] width 185 height 104
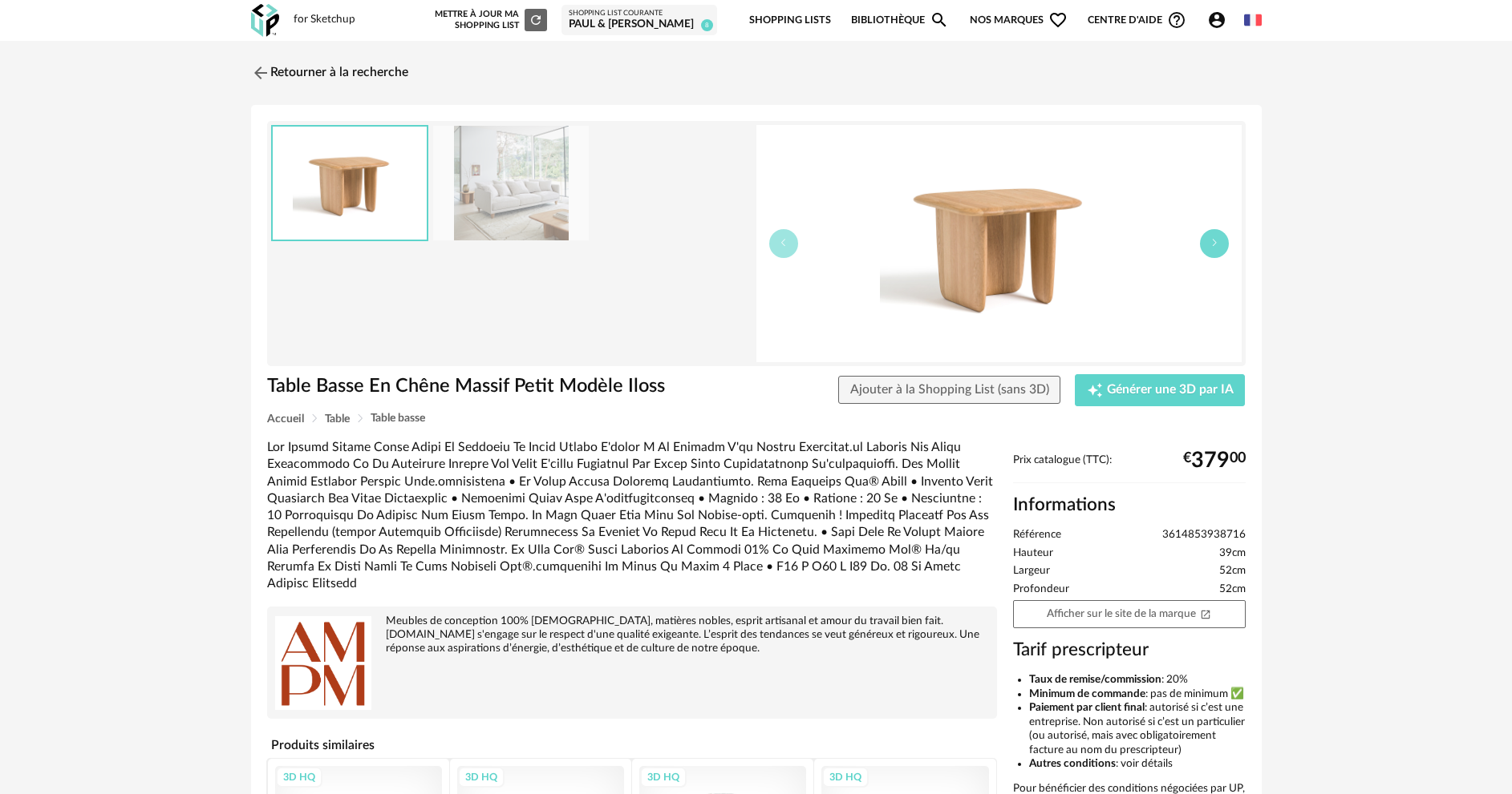
click at [1215, 246] on icon "button" at bounding box center [1214, 243] width 10 height 10
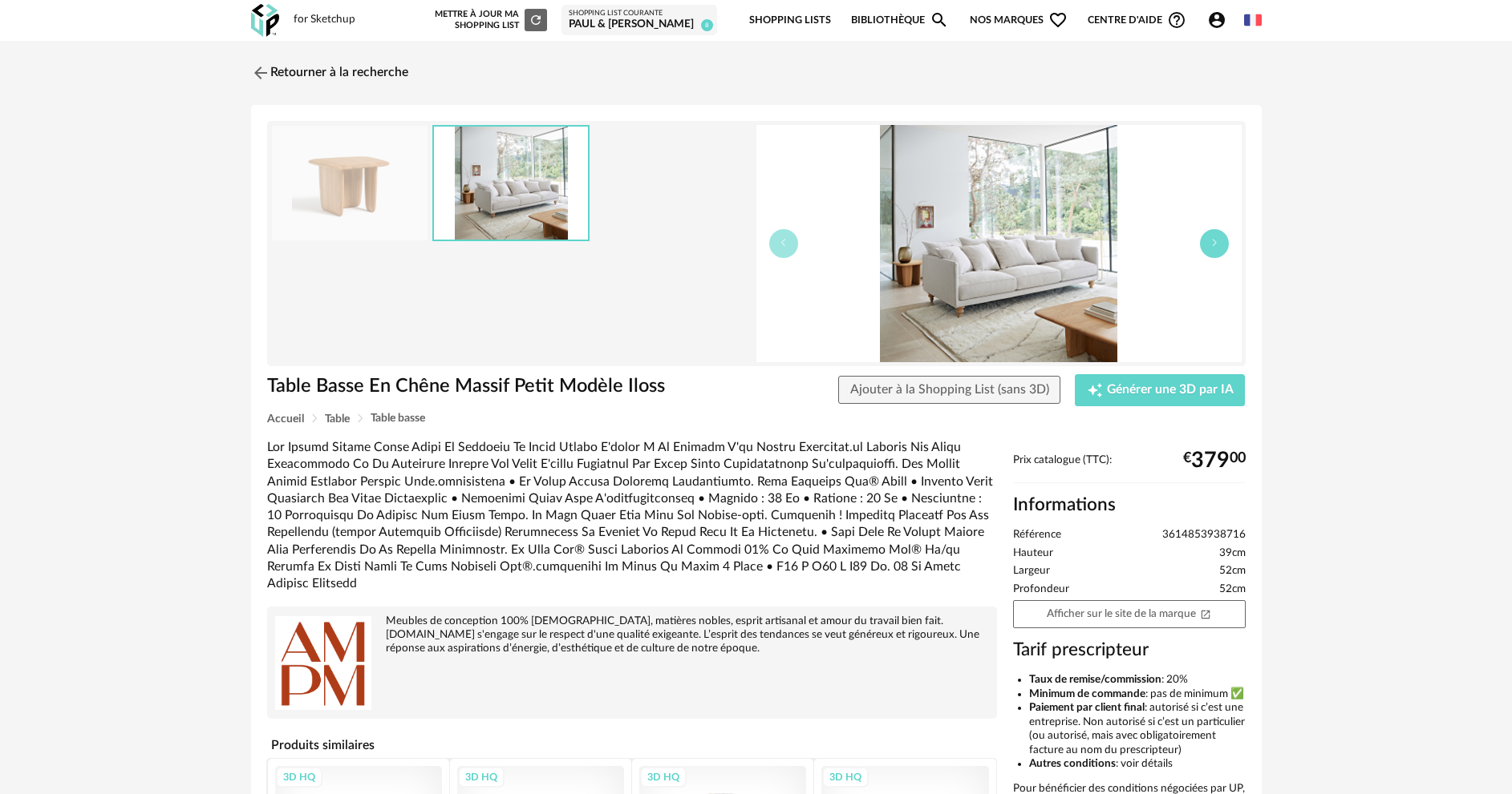
click at [1215, 246] on icon "button" at bounding box center [1214, 243] width 10 height 10
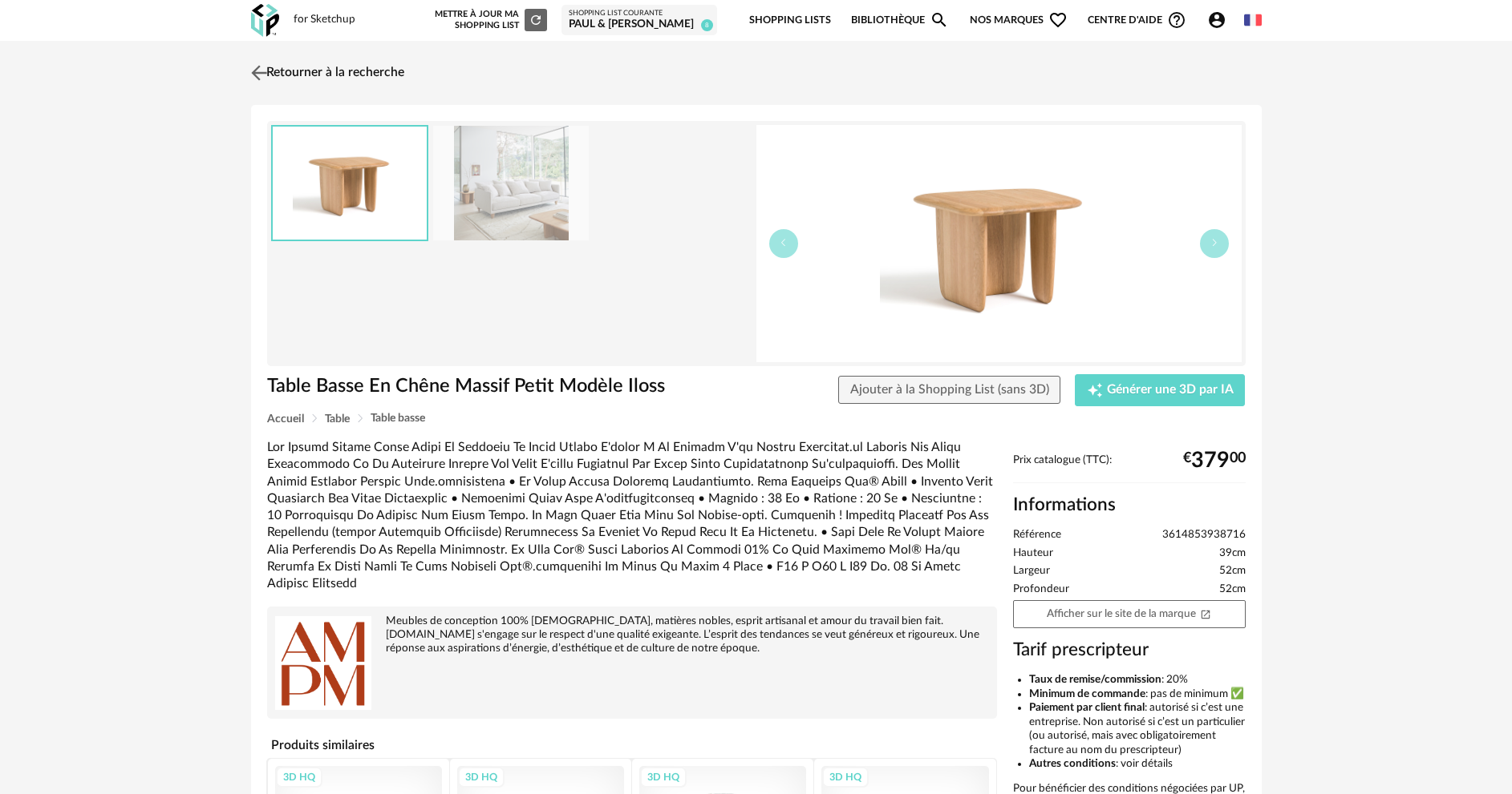
click at [336, 65] on link "Retourner à la recherche" at bounding box center [325, 73] width 157 height 36
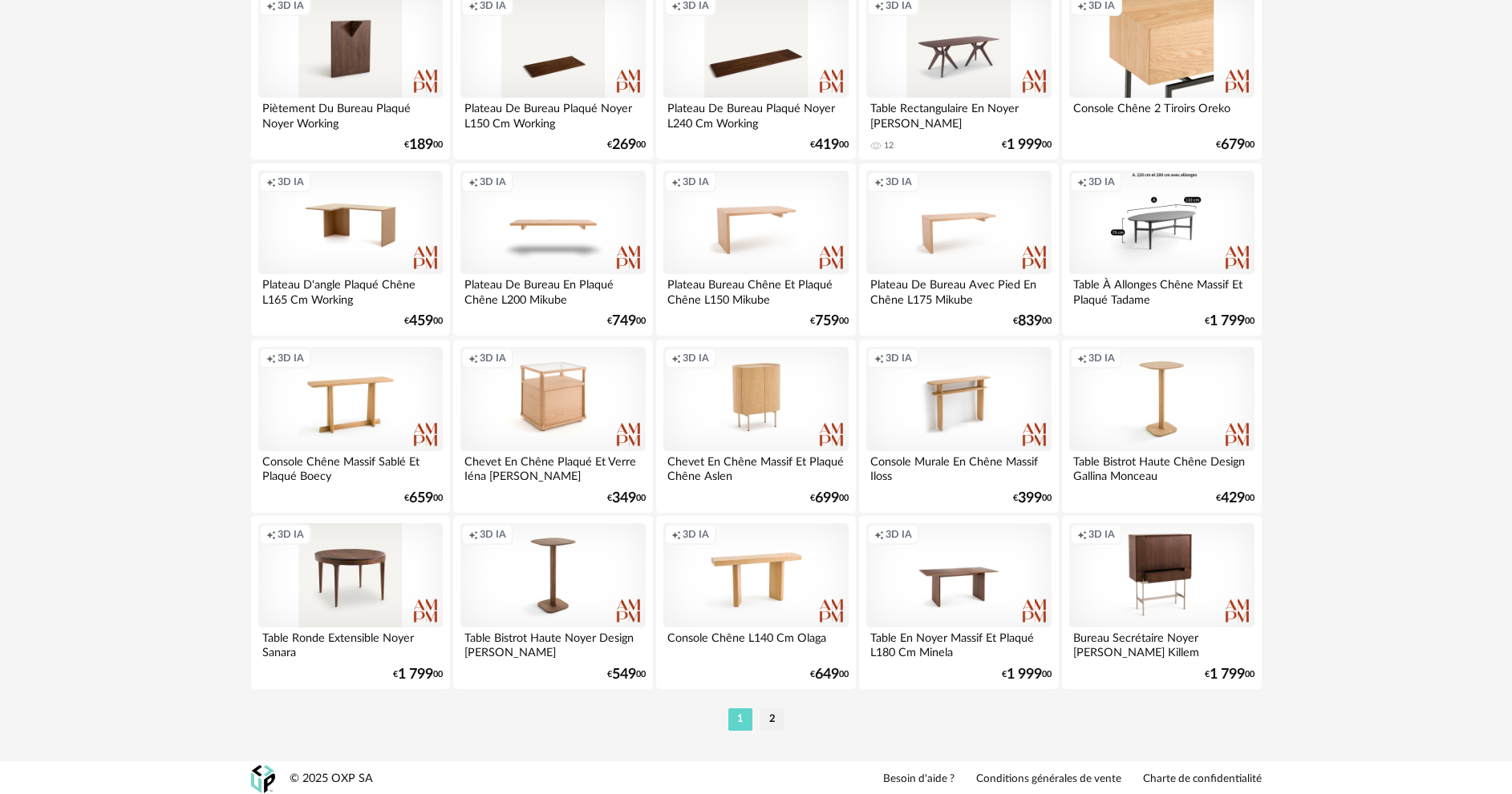
scroll to position [3150, 0]
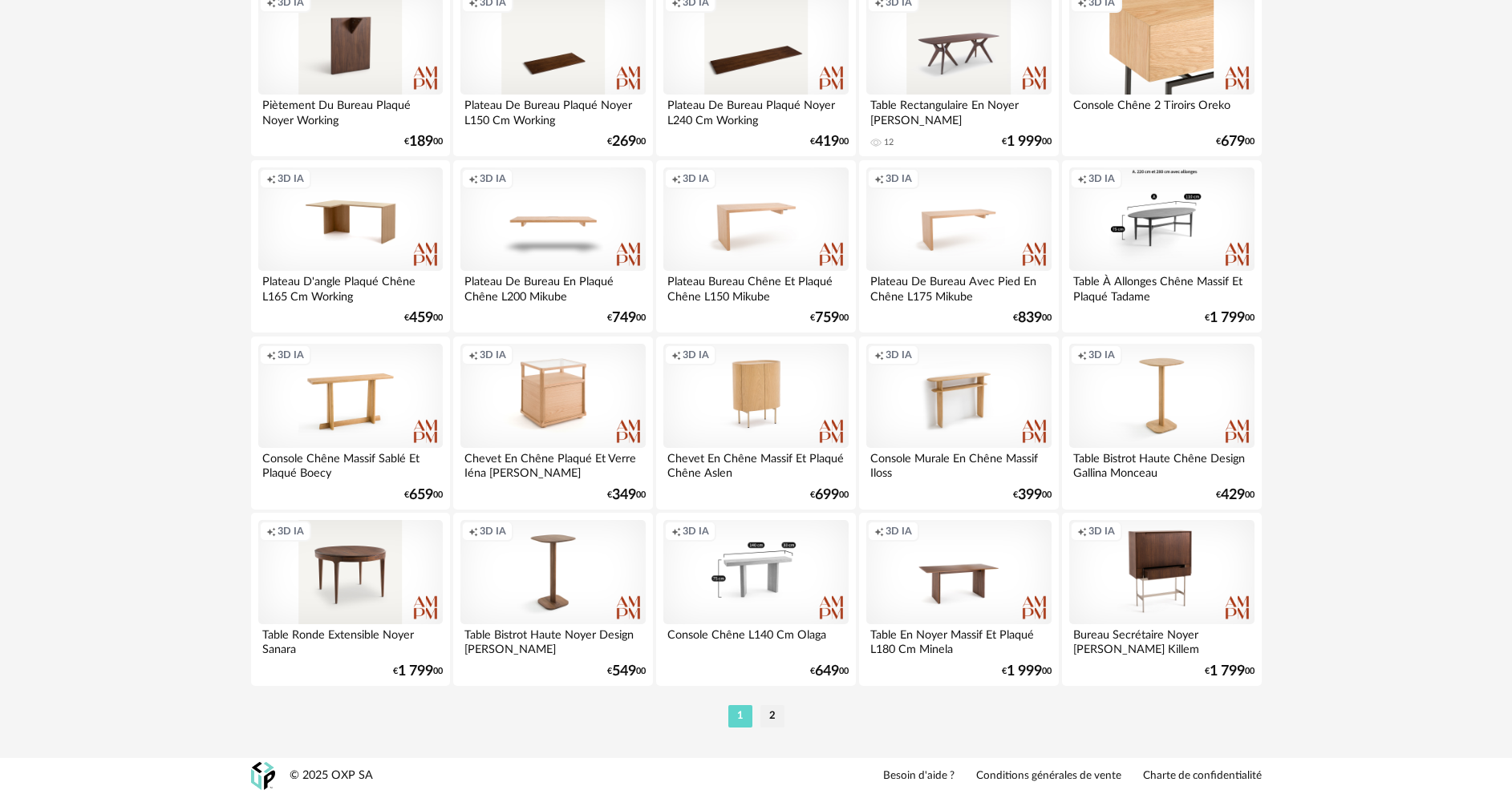
click at [737, 594] on div "Creation icon 3D IA" at bounding box center [755, 572] width 185 height 104
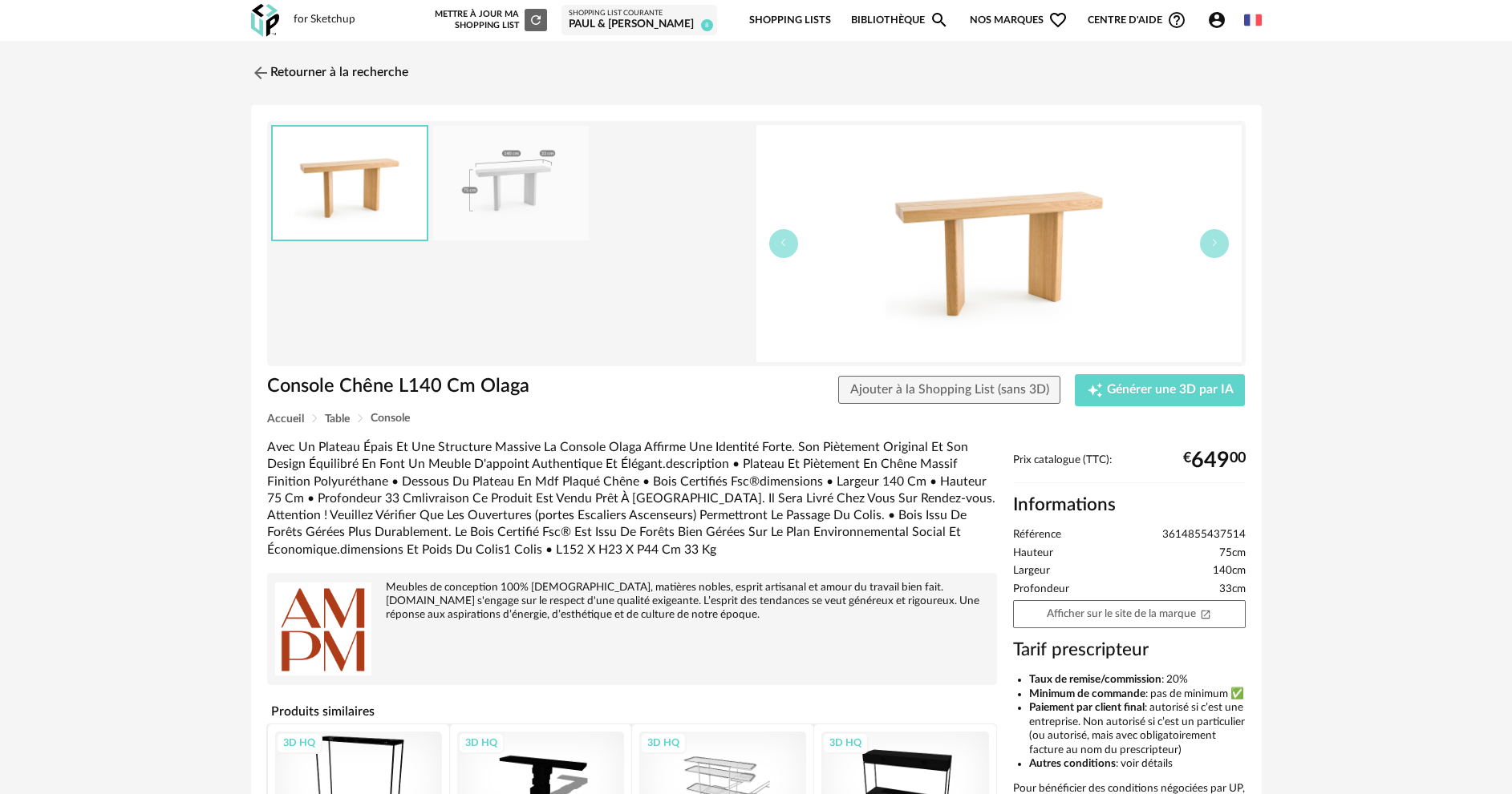
click at [1145, 287] on img at bounding box center [999, 243] width 485 height 237
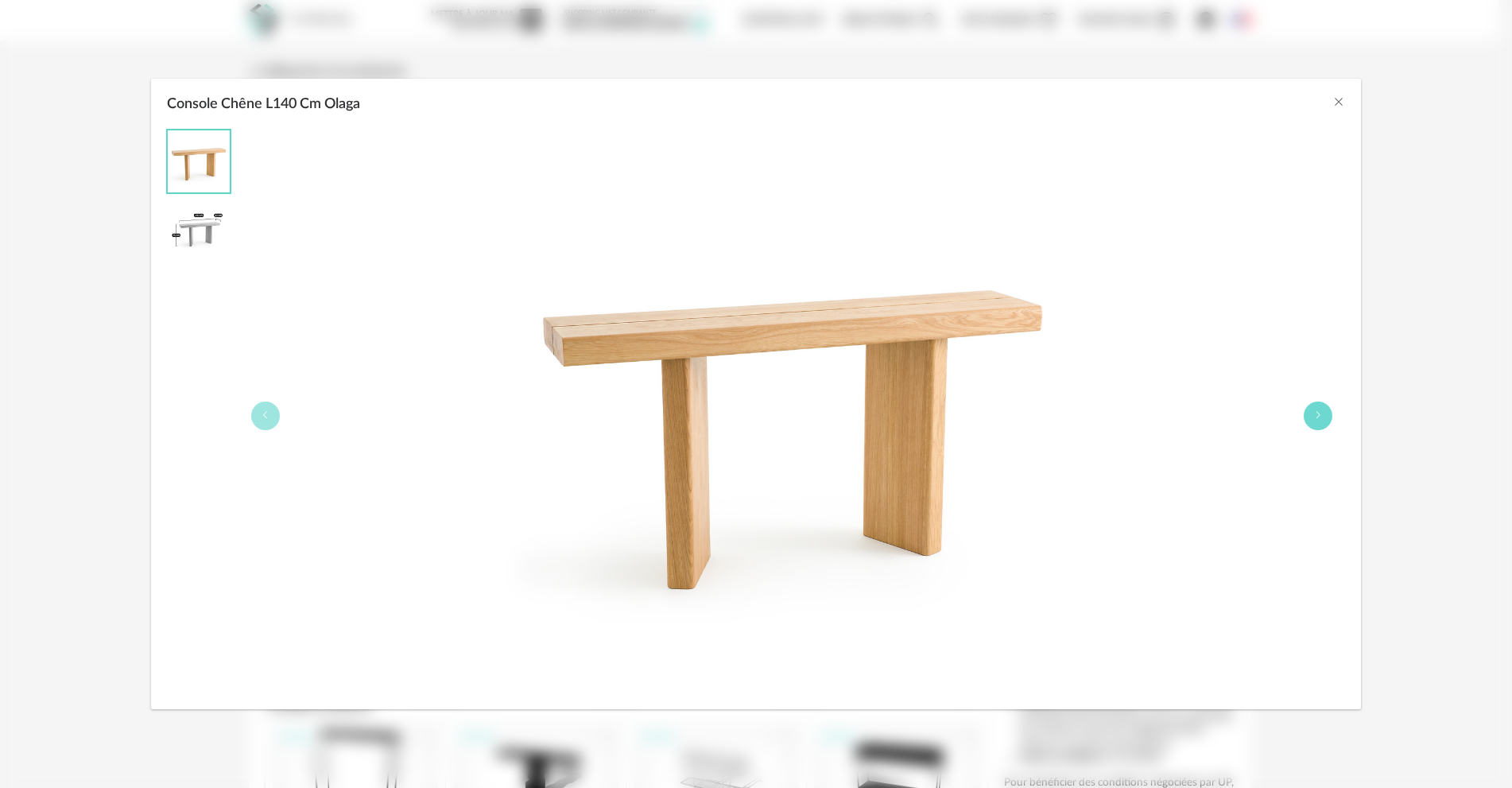
click at [1311, 417] on button "Console Chêne L140 Cm Olaga" at bounding box center [1318, 415] width 29 height 29
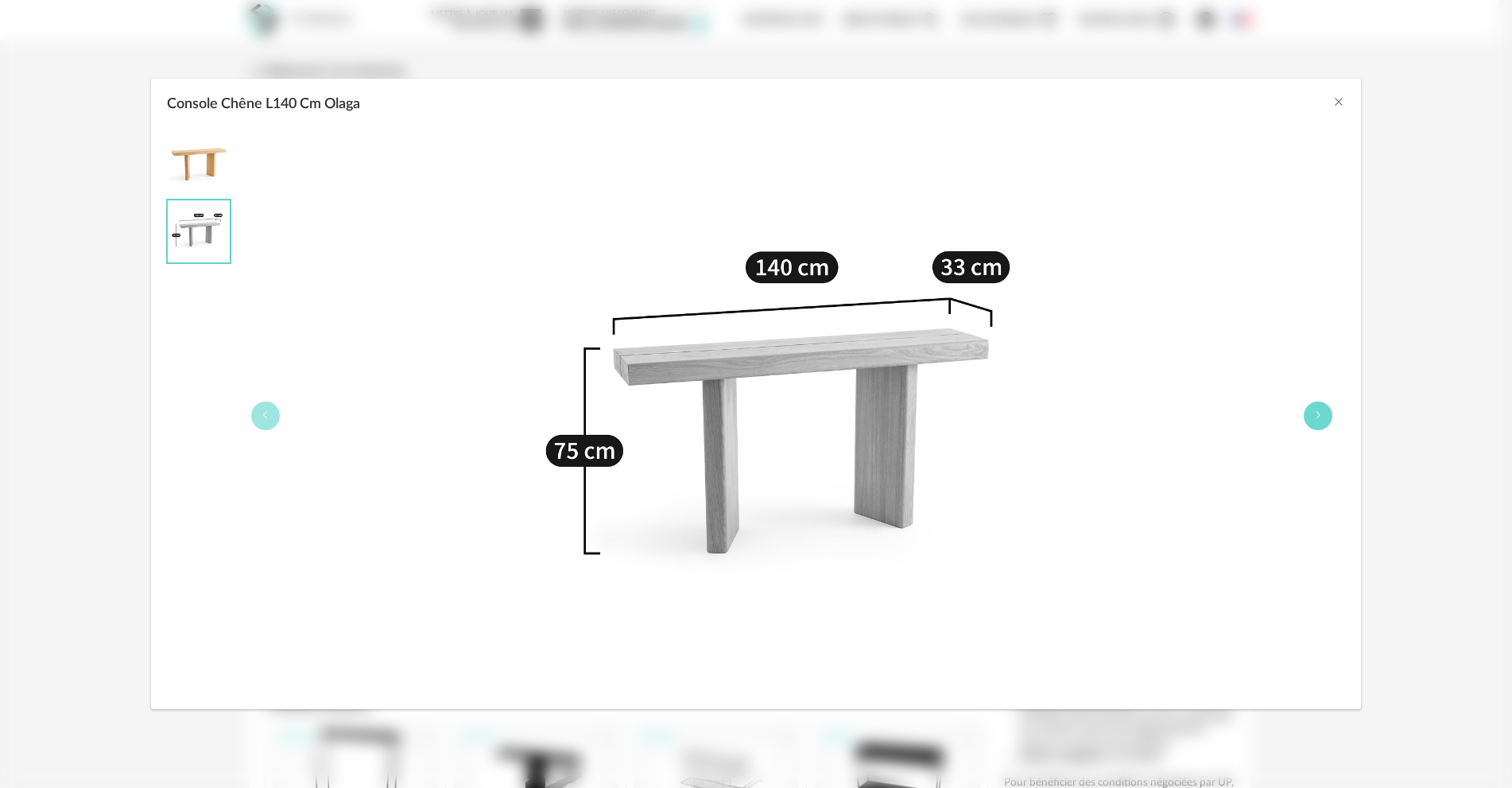
click at [1311, 417] on button "Console Chêne L140 Cm Olaga" at bounding box center [1318, 415] width 29 height 29
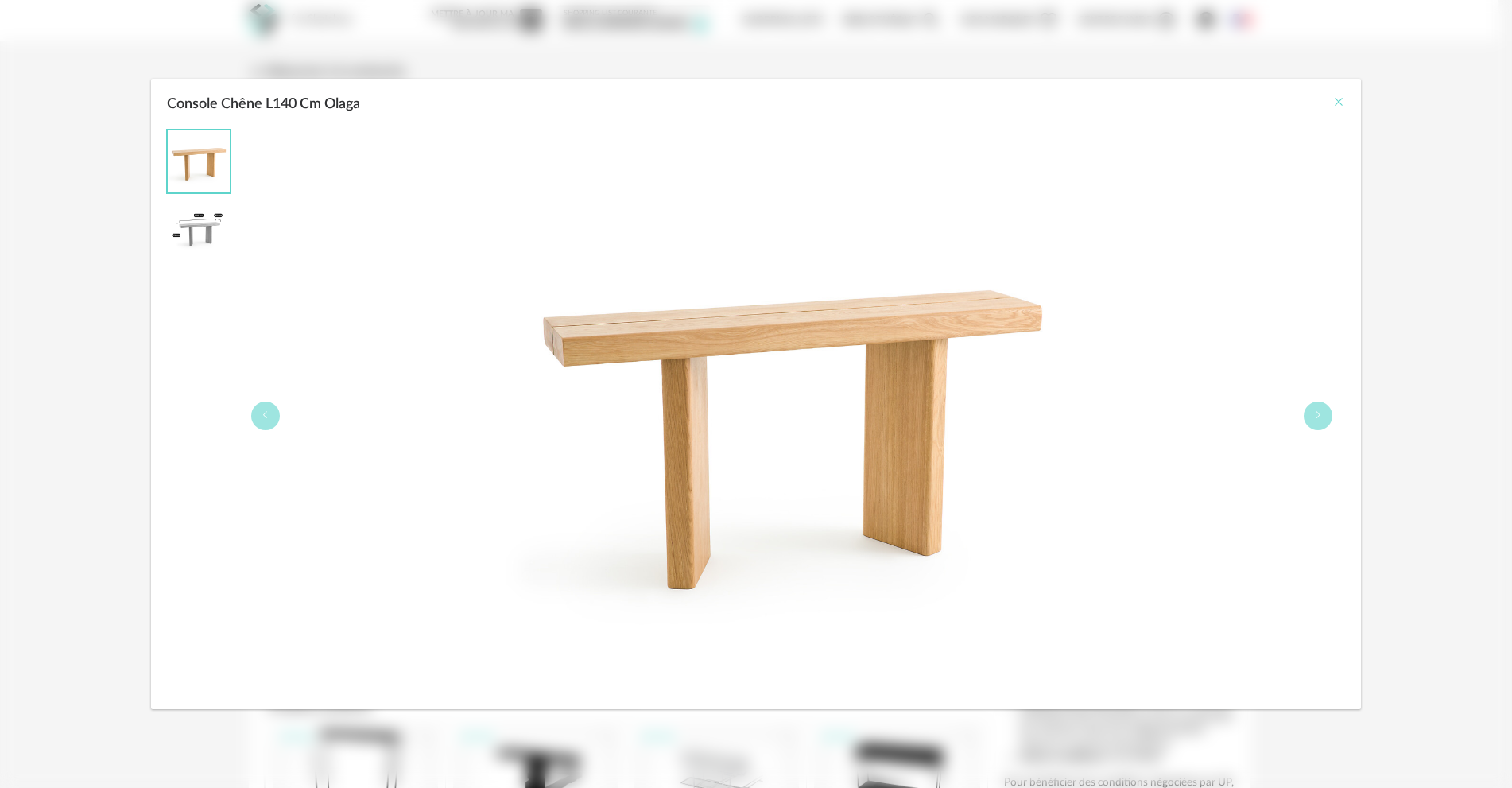
click at [1335, 96] on icon "Close" at bounding box center [1339, 102] width 13 height 13
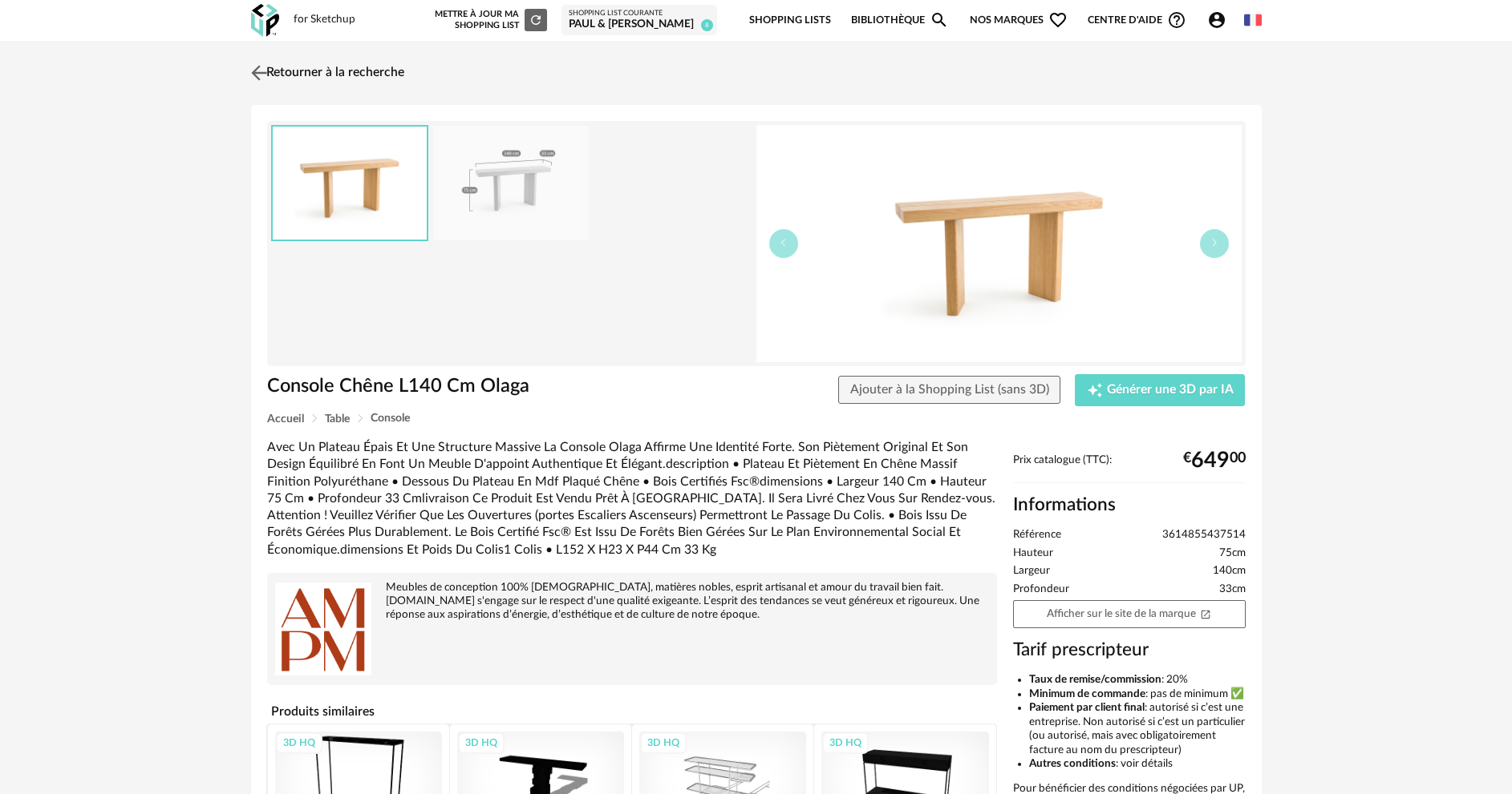
click at [328, 70] on link "Retourner à la recherche" at bounding box center [325, 73] width 157 height 36
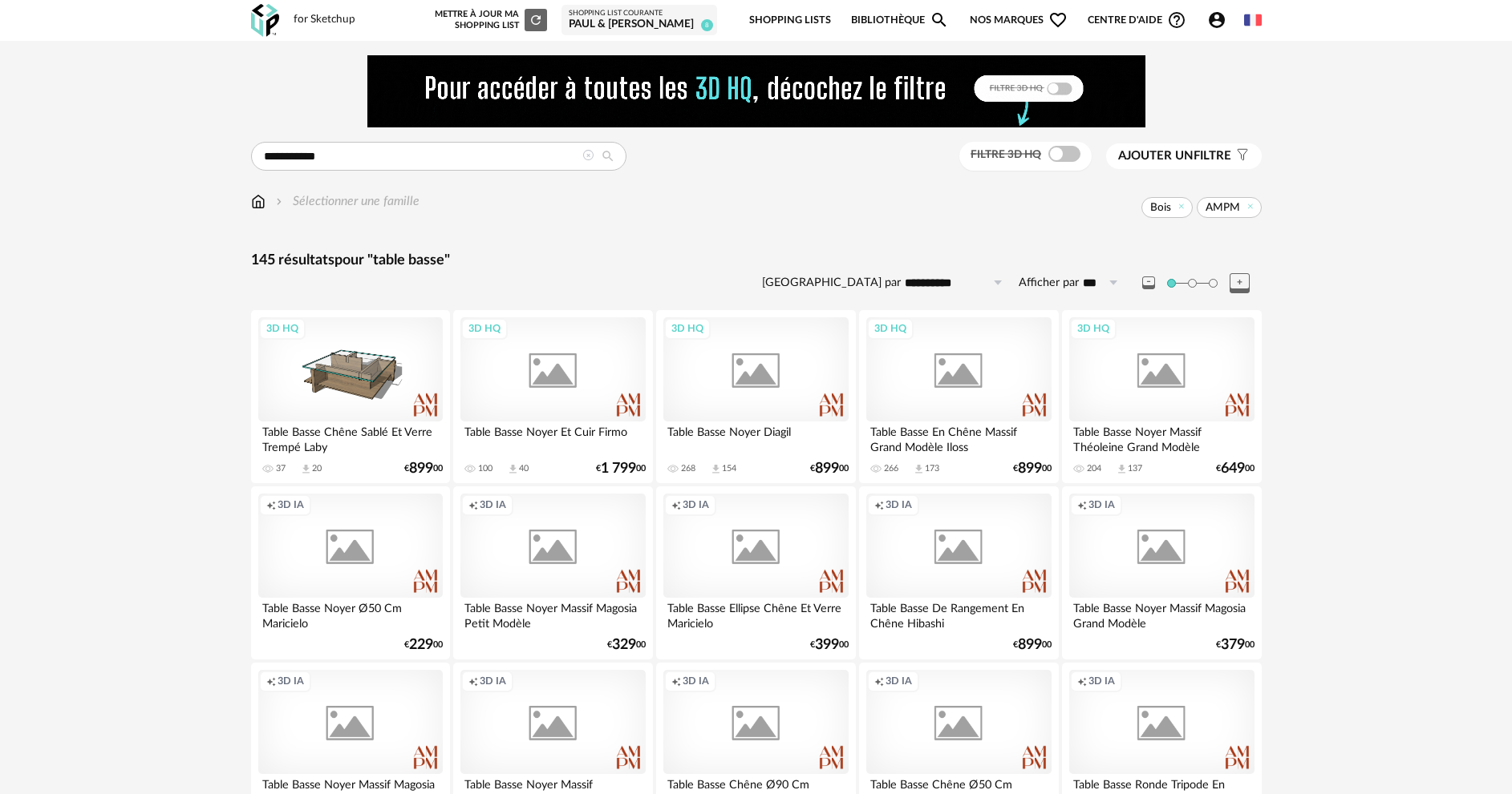
scroll to position [3150, 0]
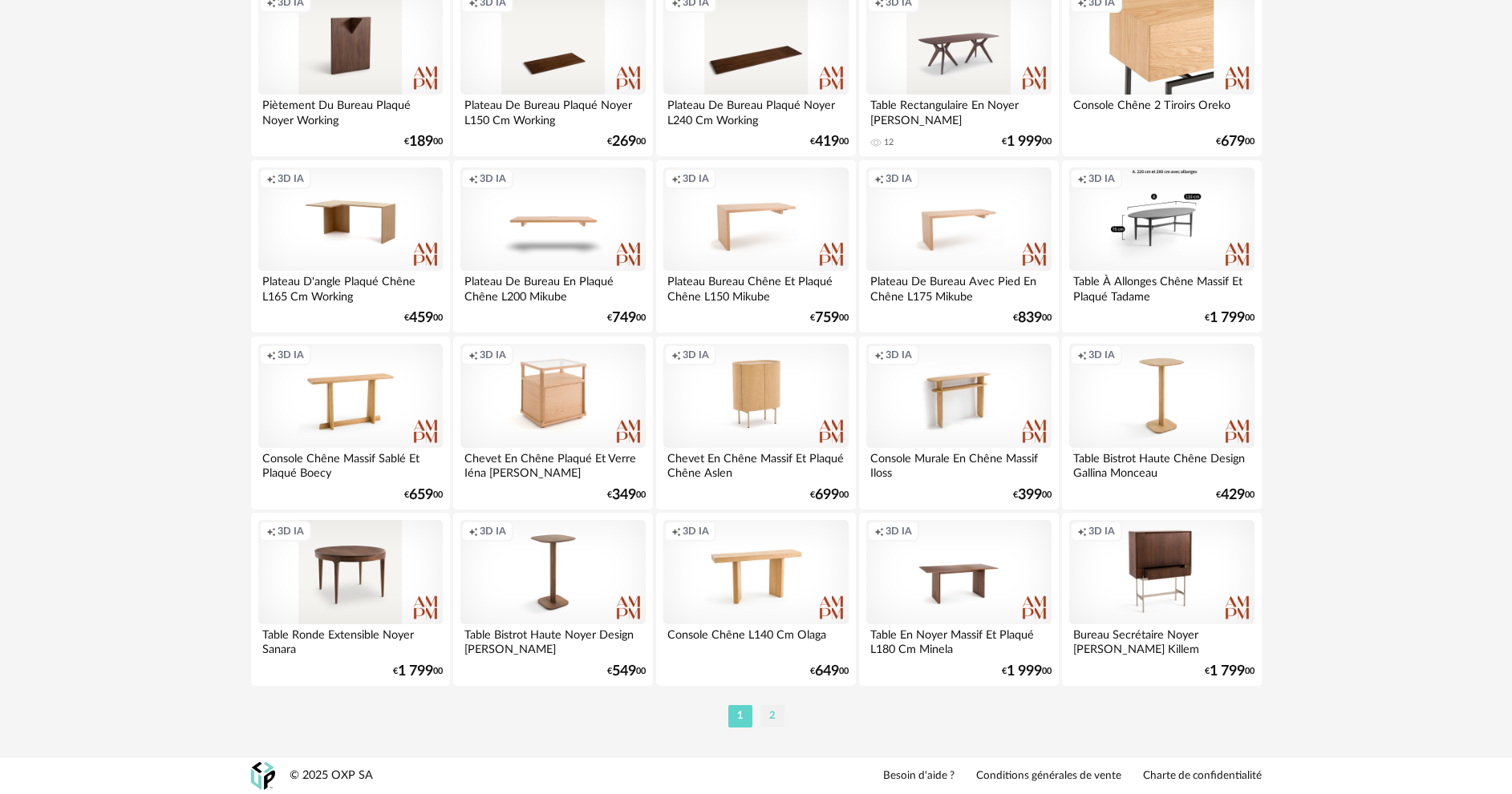
click at [770, 715] on li "2" at bounding box center [772, 716] width 24 height 22
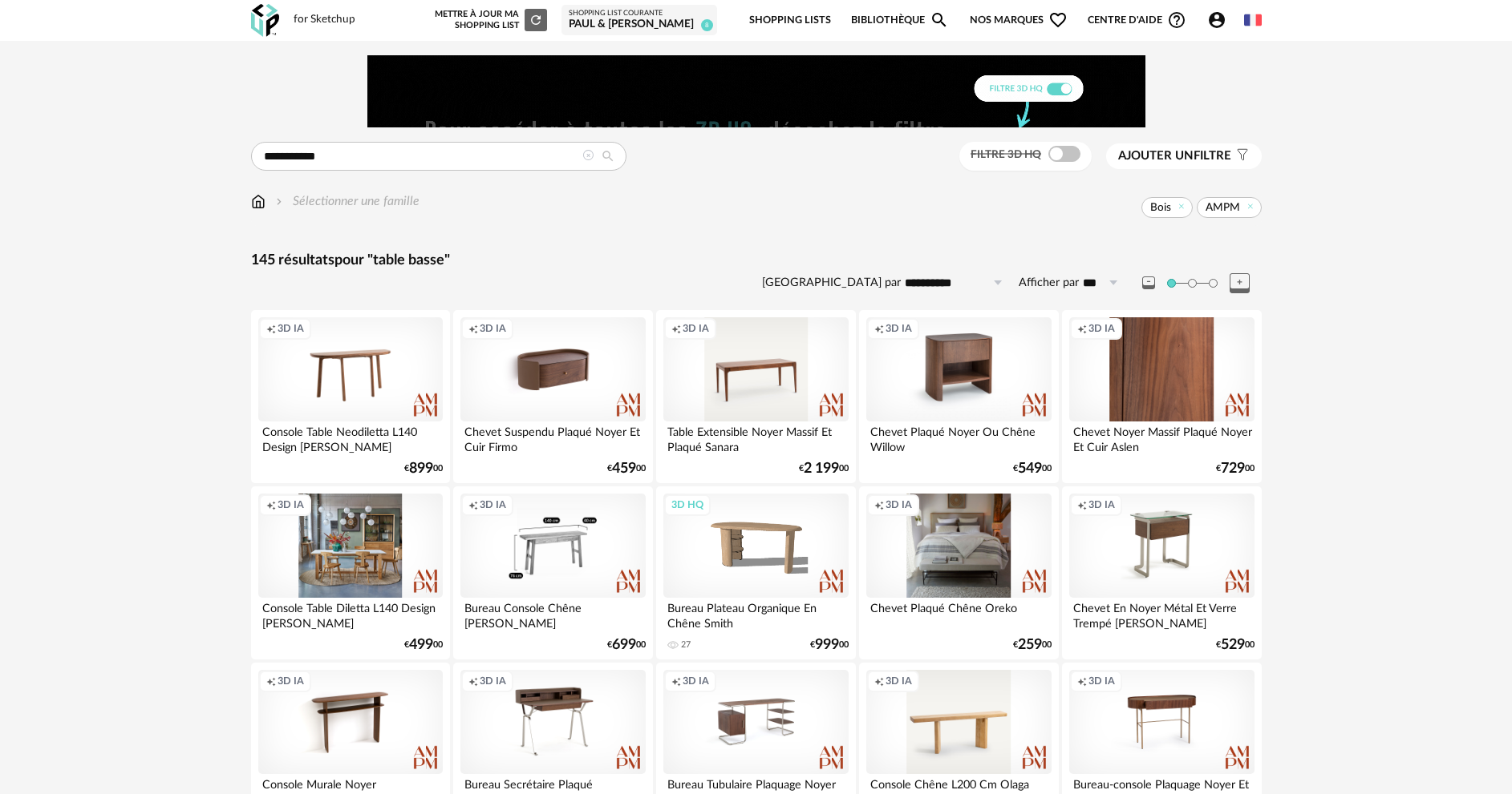
click at [569, 581] on div "Creation icon 3D IA" at bounding box center [552, 546] width 185 height 104
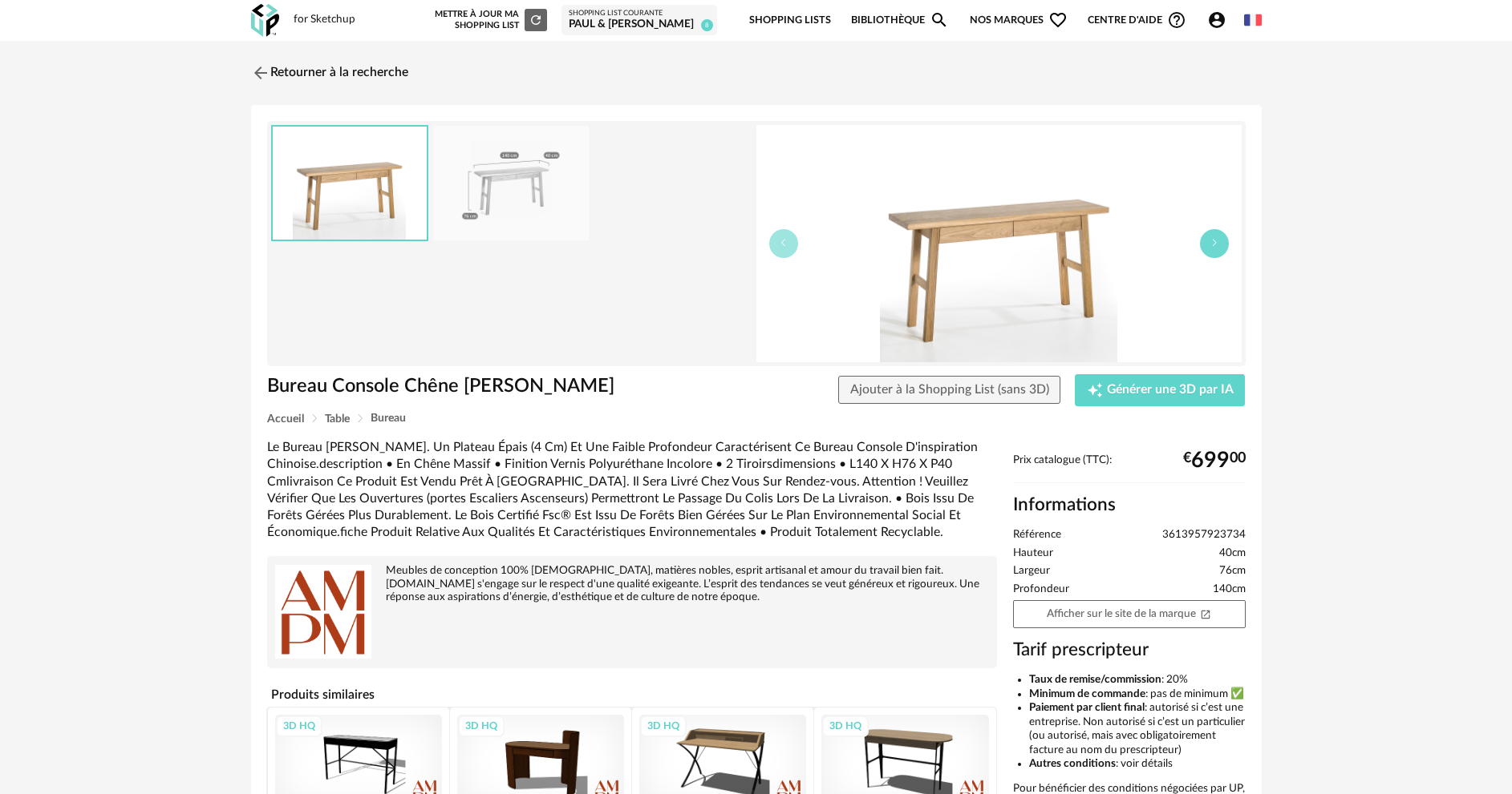
click at [1219, 246] on button "button" at bounding box center [1214, 243] width 29 height 29
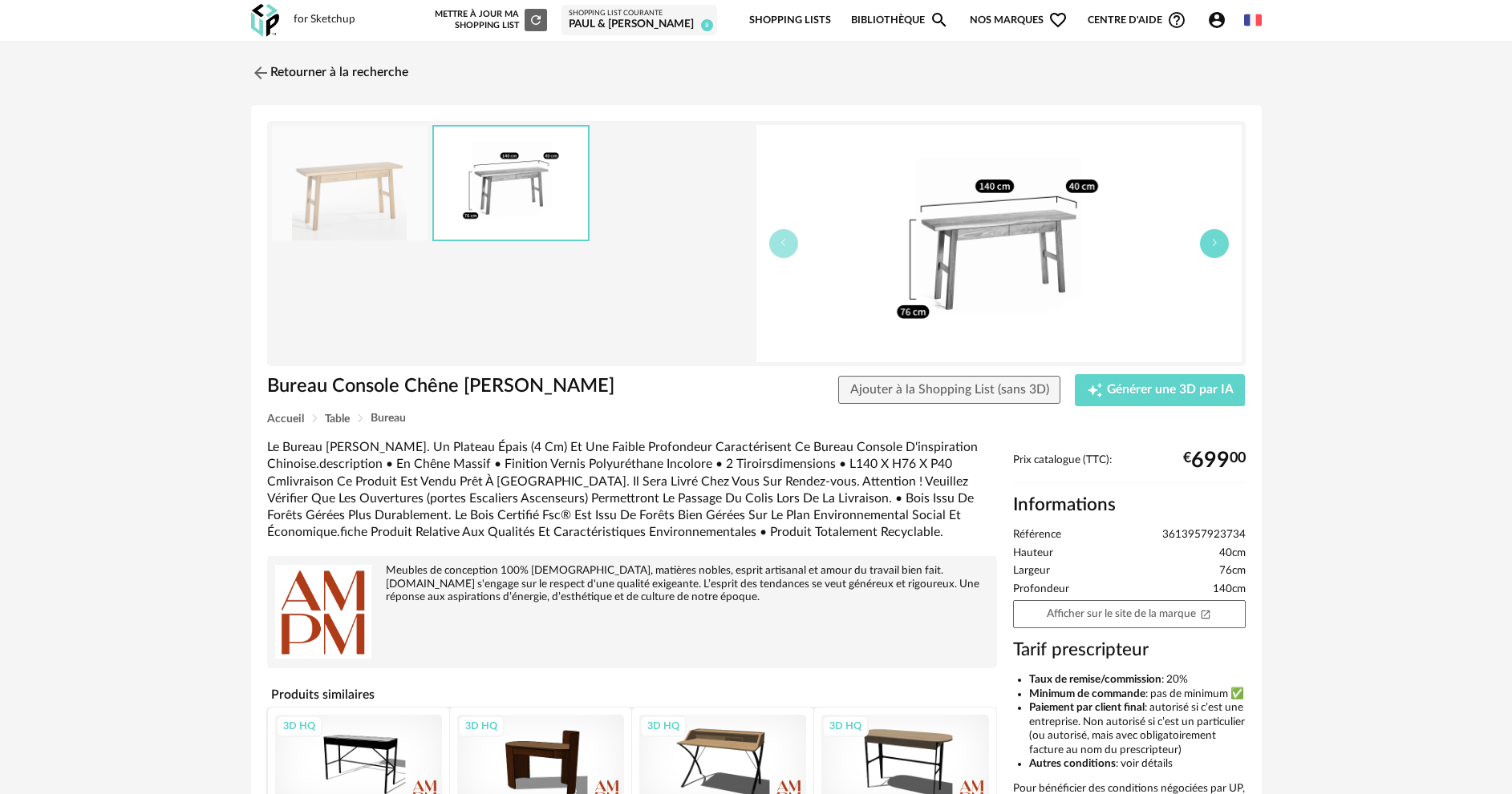
click at [1219, 246] on button "button" at bounding box center [1214, 243] width 29 height 29
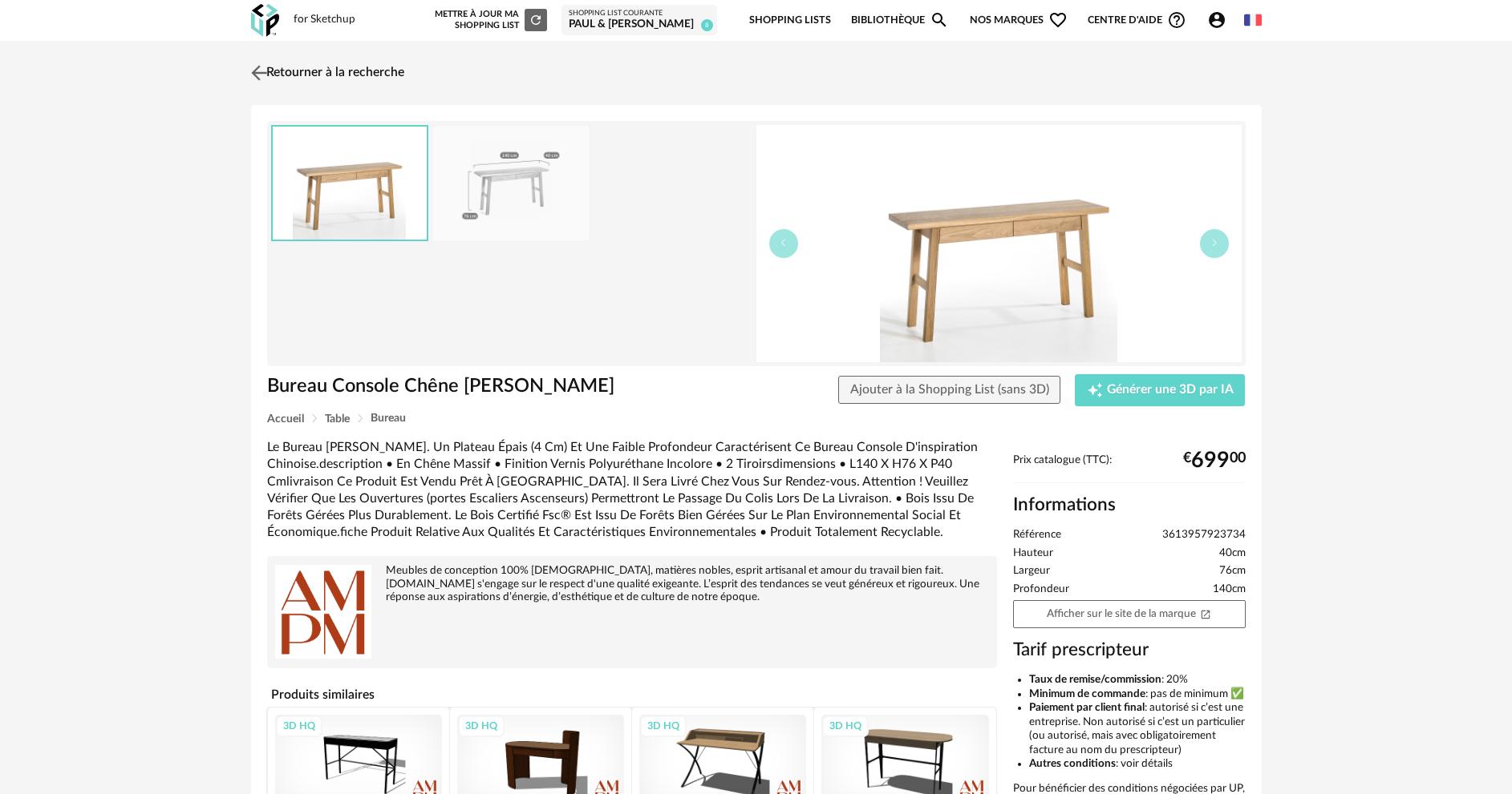
click at [345, 71] on link "Retourner à la recherche" at bounding box center [325, 73] width 157 height 36
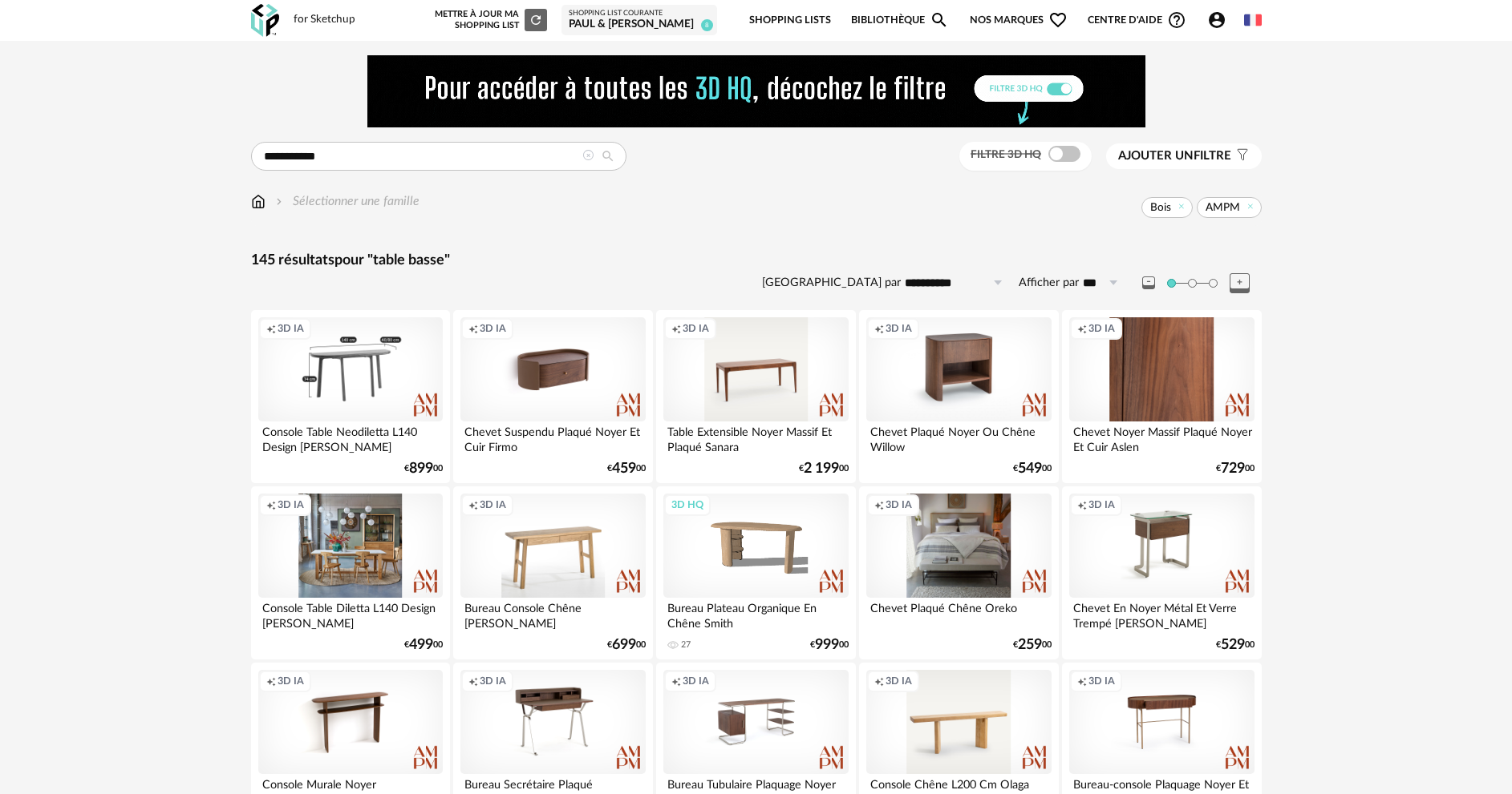
click at [352, 359] on div "Creation icon 3D IA" at bounding box center [350, 370] width 185 height 104
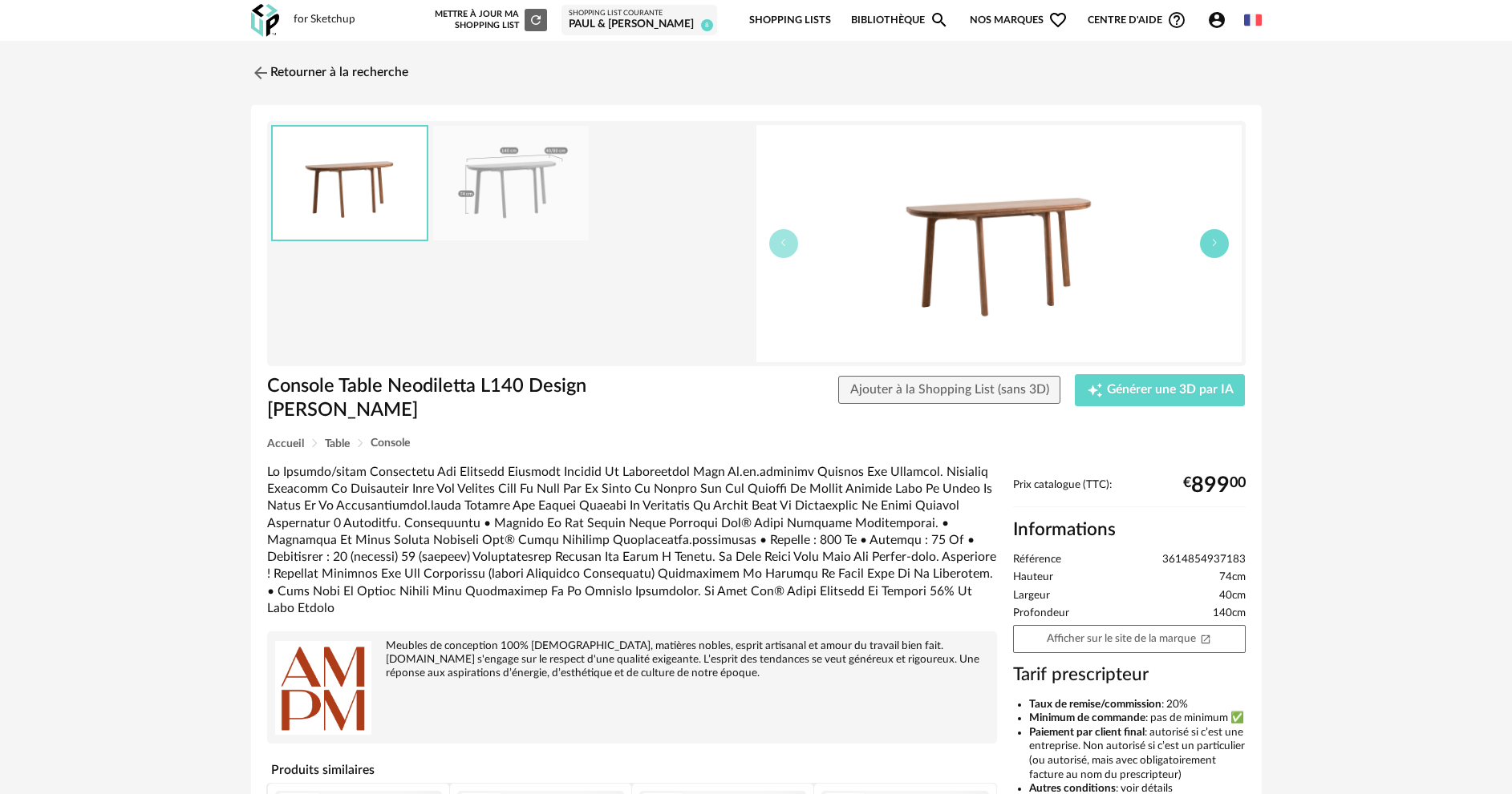
click at [1215, 246] on icon "button" at bounding box center [1214, 243] width 10 height 10
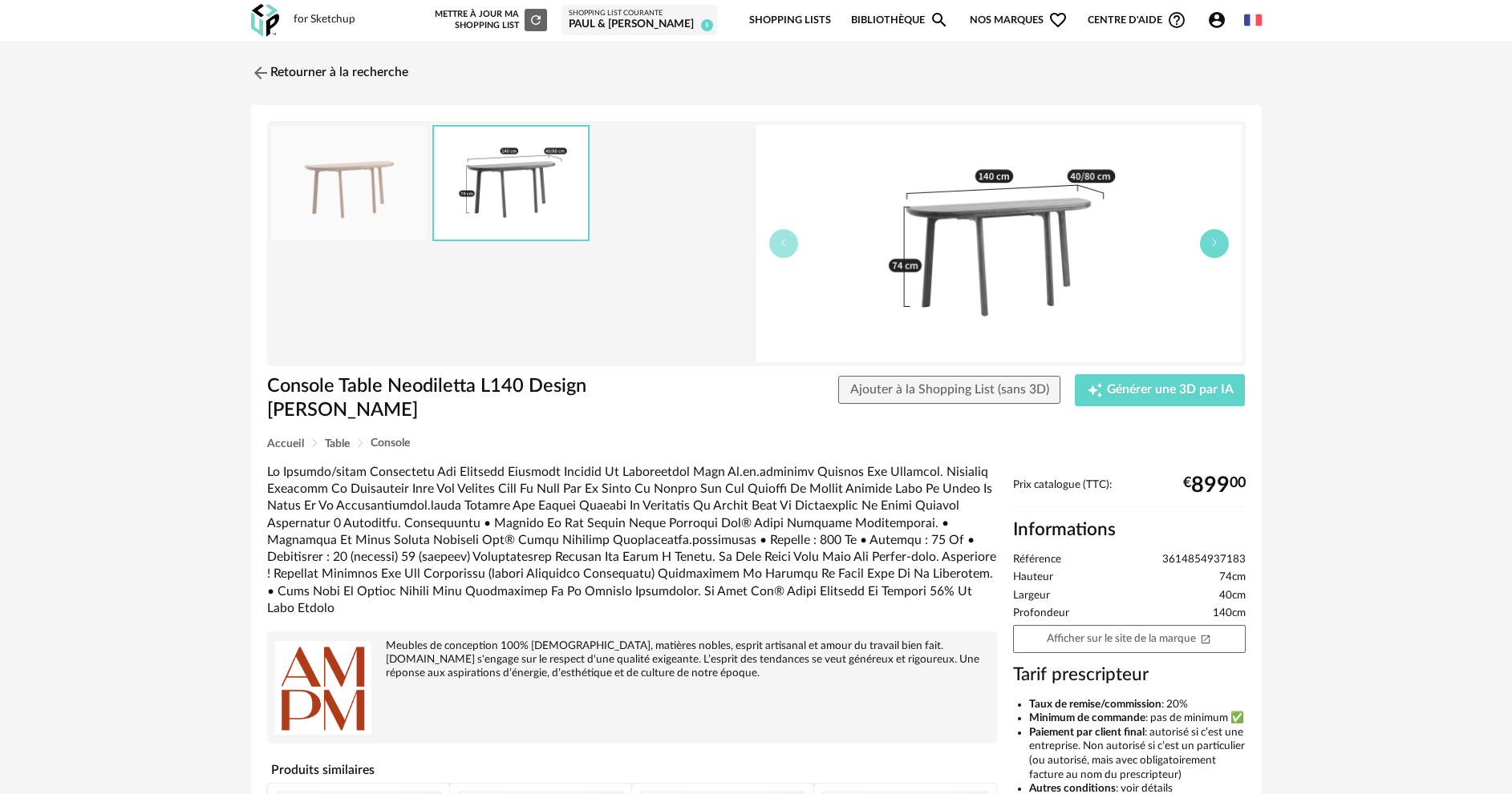
click at [1215, 246] on icon "button" at bounding box center [1214, 243] width 10 height 10
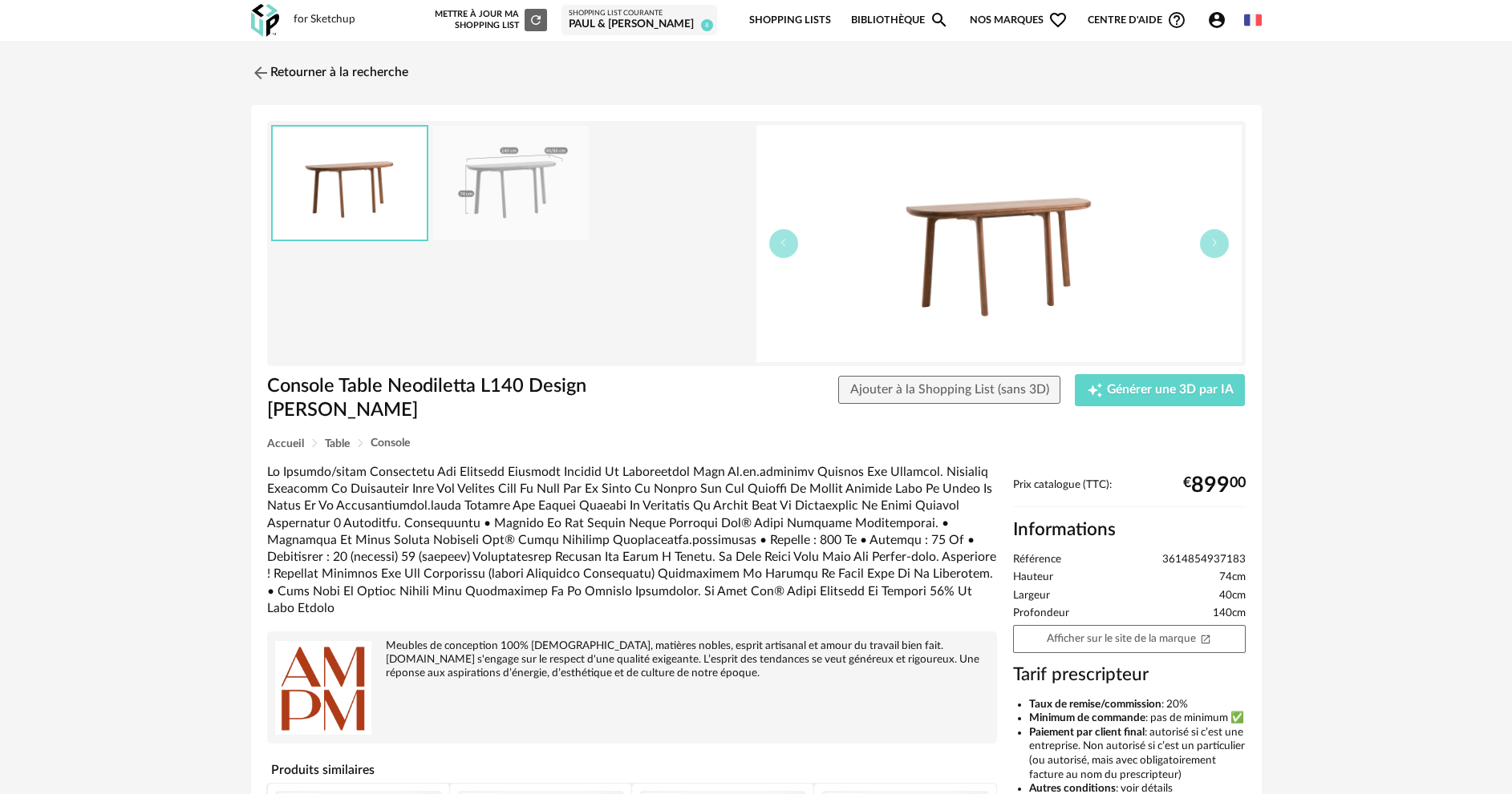
click at [1054, 246] on img at bounding box center [999, 243] width 485 height 237
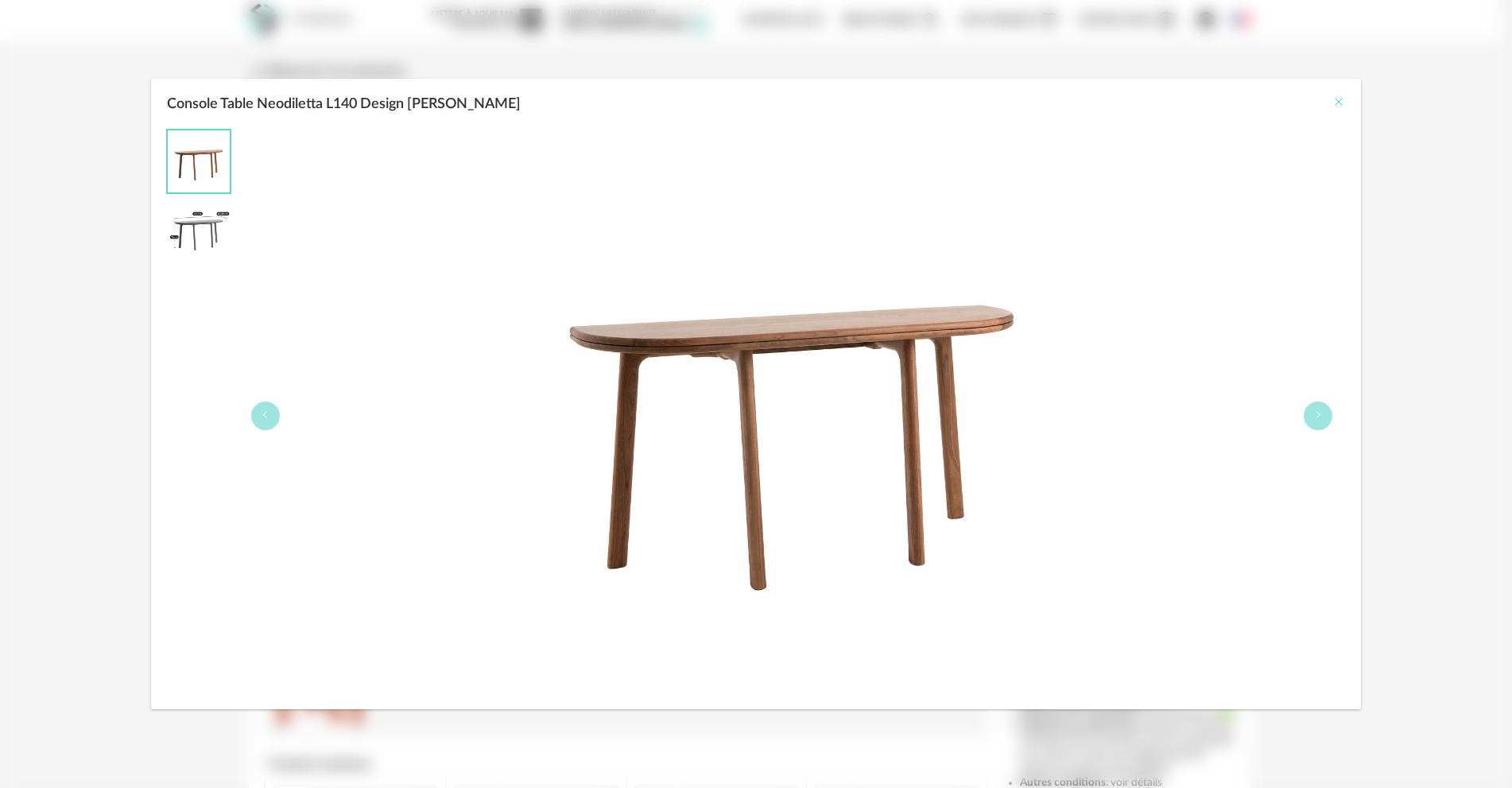
click at [1335, 106] on icon "Close" at bounding box center [1339, 102] width 13 height 13
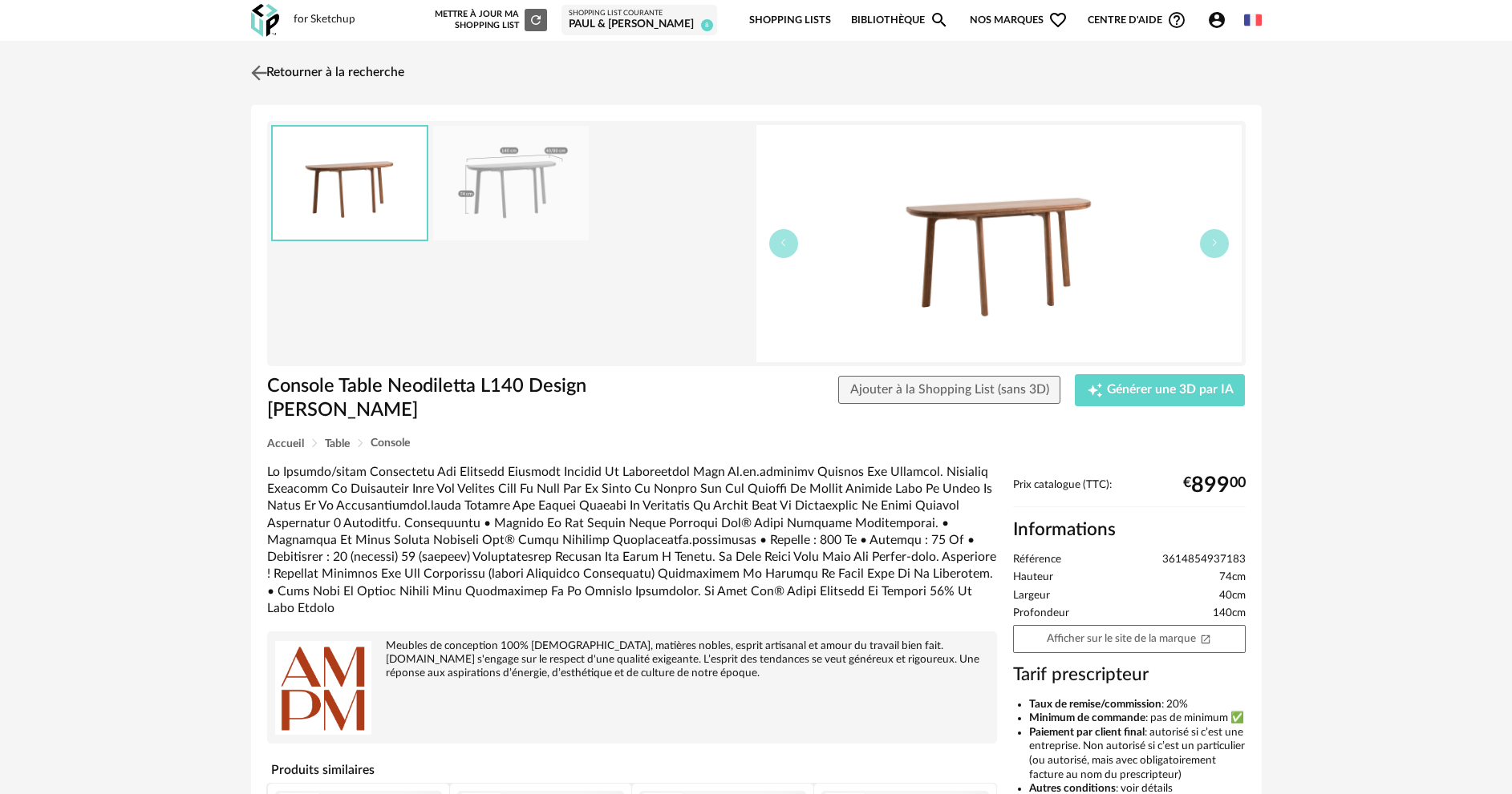
click at [284, 70] on link "Retourner à la recherche" at bounding box center [325, 73] width 157 height 36
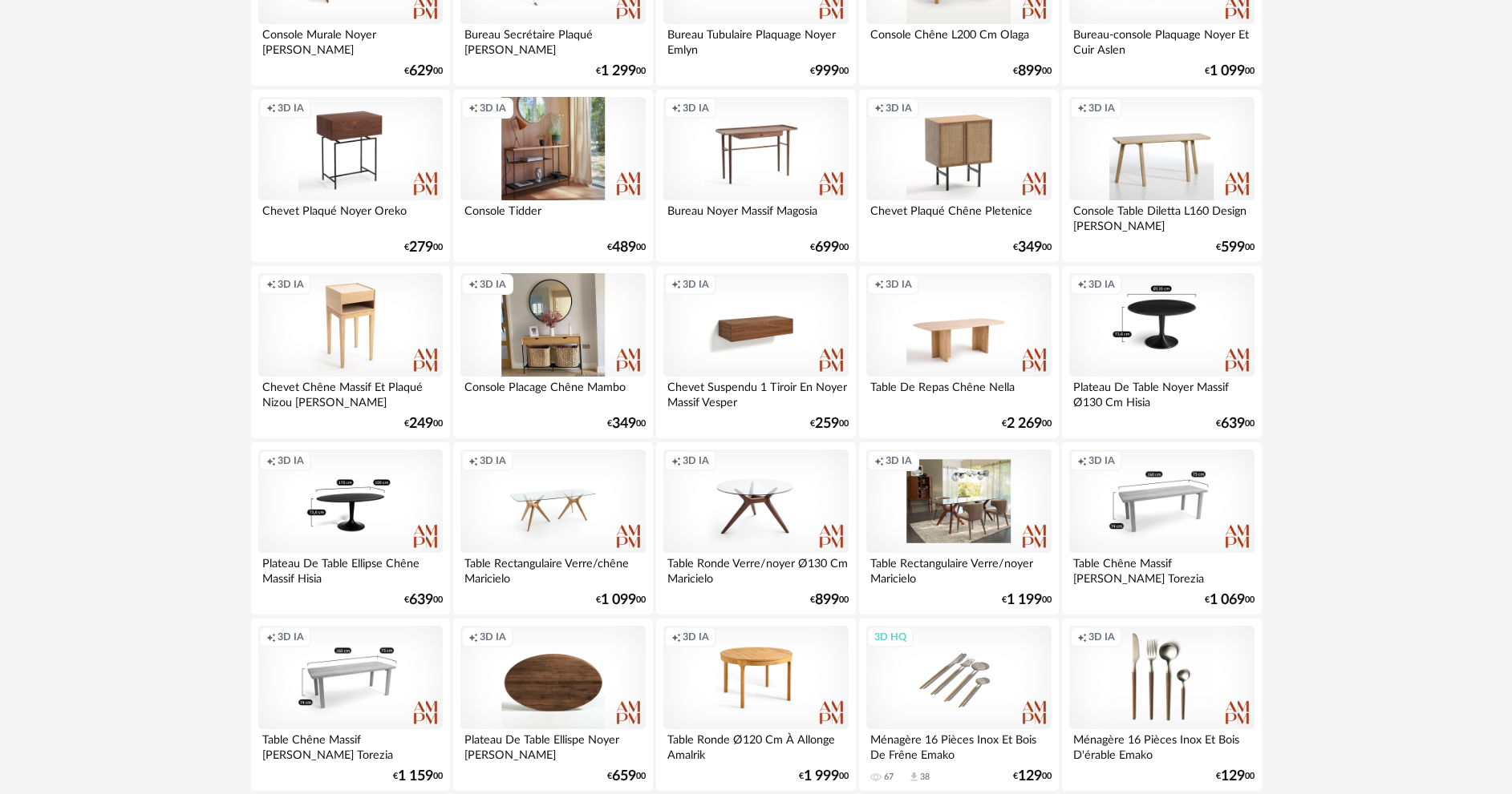
scroll to position [721, 0]
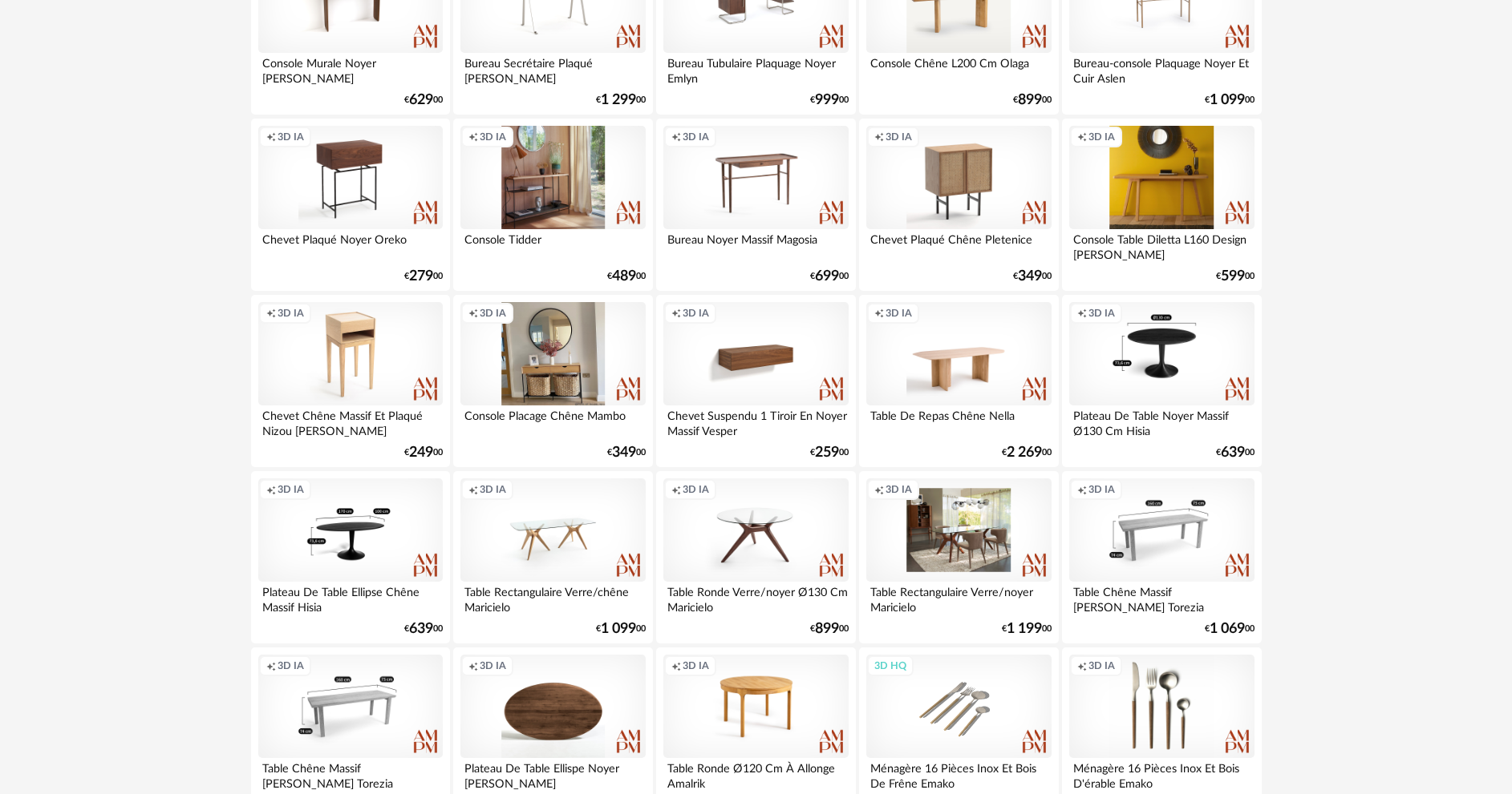
click at [1160, 175] on div "Creation icon 3D IA" at bounding box center [1161, 178] width 185 height 104
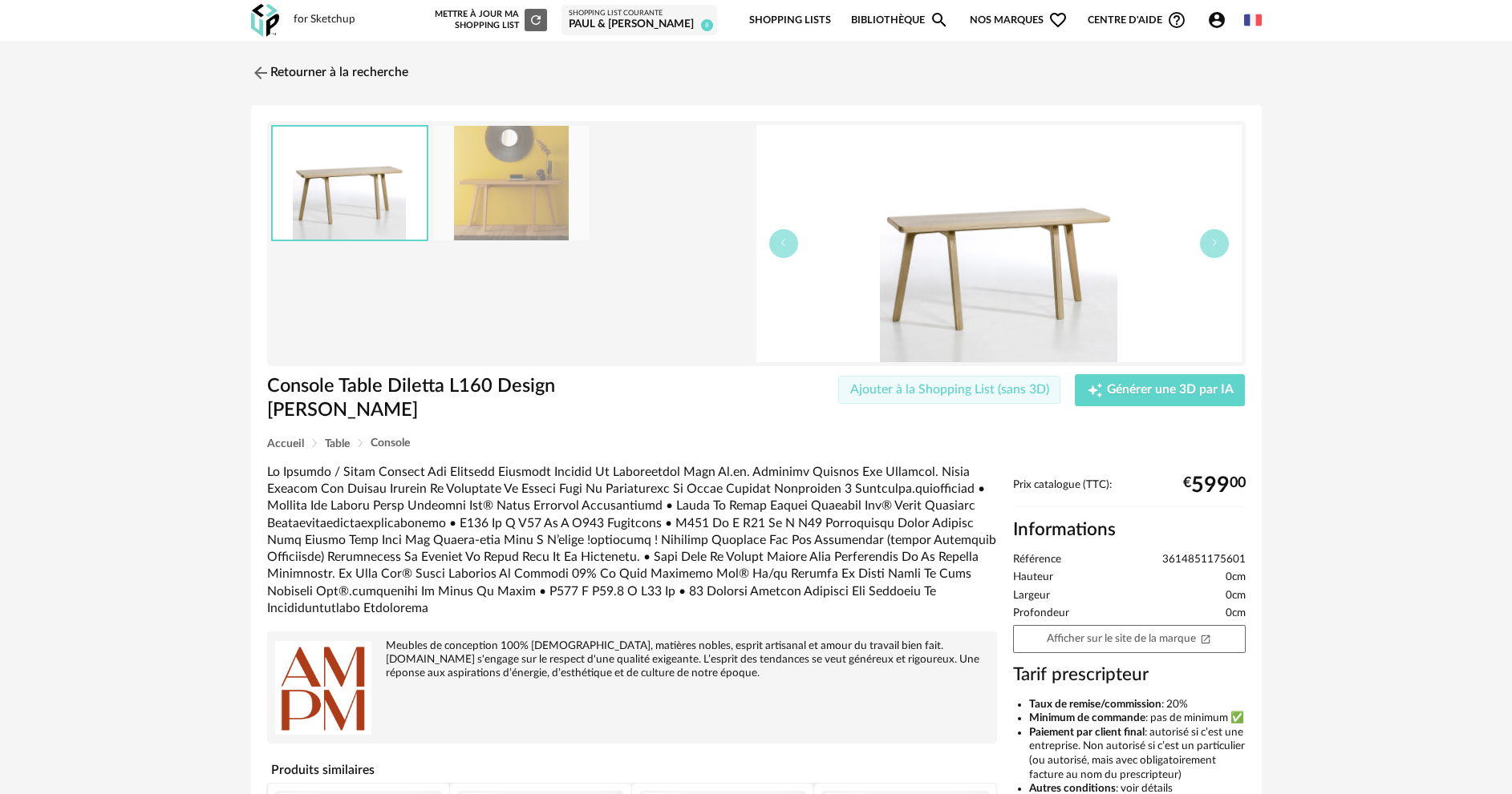
click at [988, 387] on span "Ajouter à la Shopping List (sans 3D)" at bounding box center [949, 390] width 199 height 13
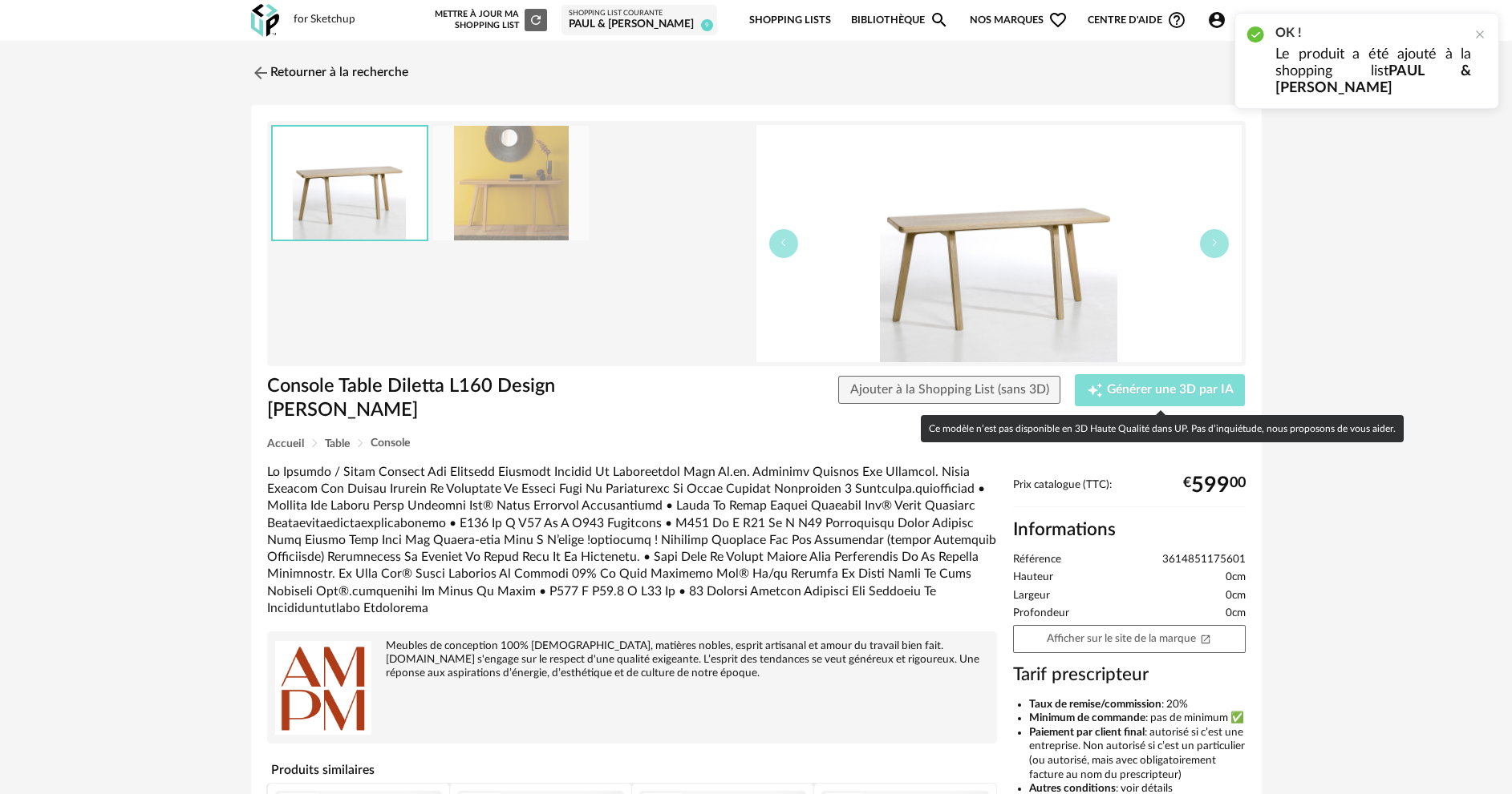
click at [1106, 387] on span "Générer une 3D par IA" at bounding box center [1169, 390] width 127 height 13
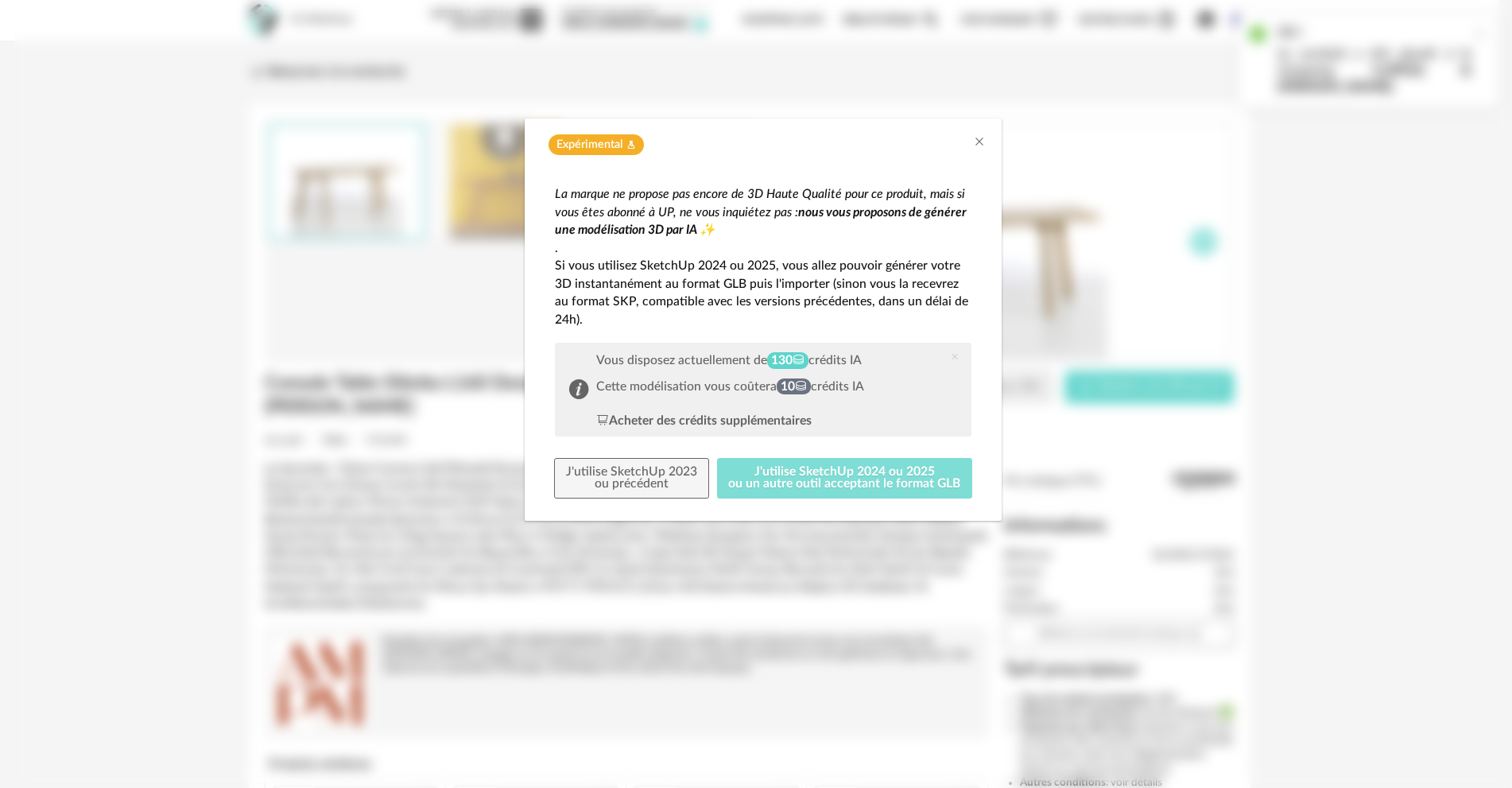
click at [840, 472] on button "J'utilise SketchUp 2024 ou 2025 ou un autre outil acceptant le format GLB" at bounding box center [845, 479] width 256 height 41
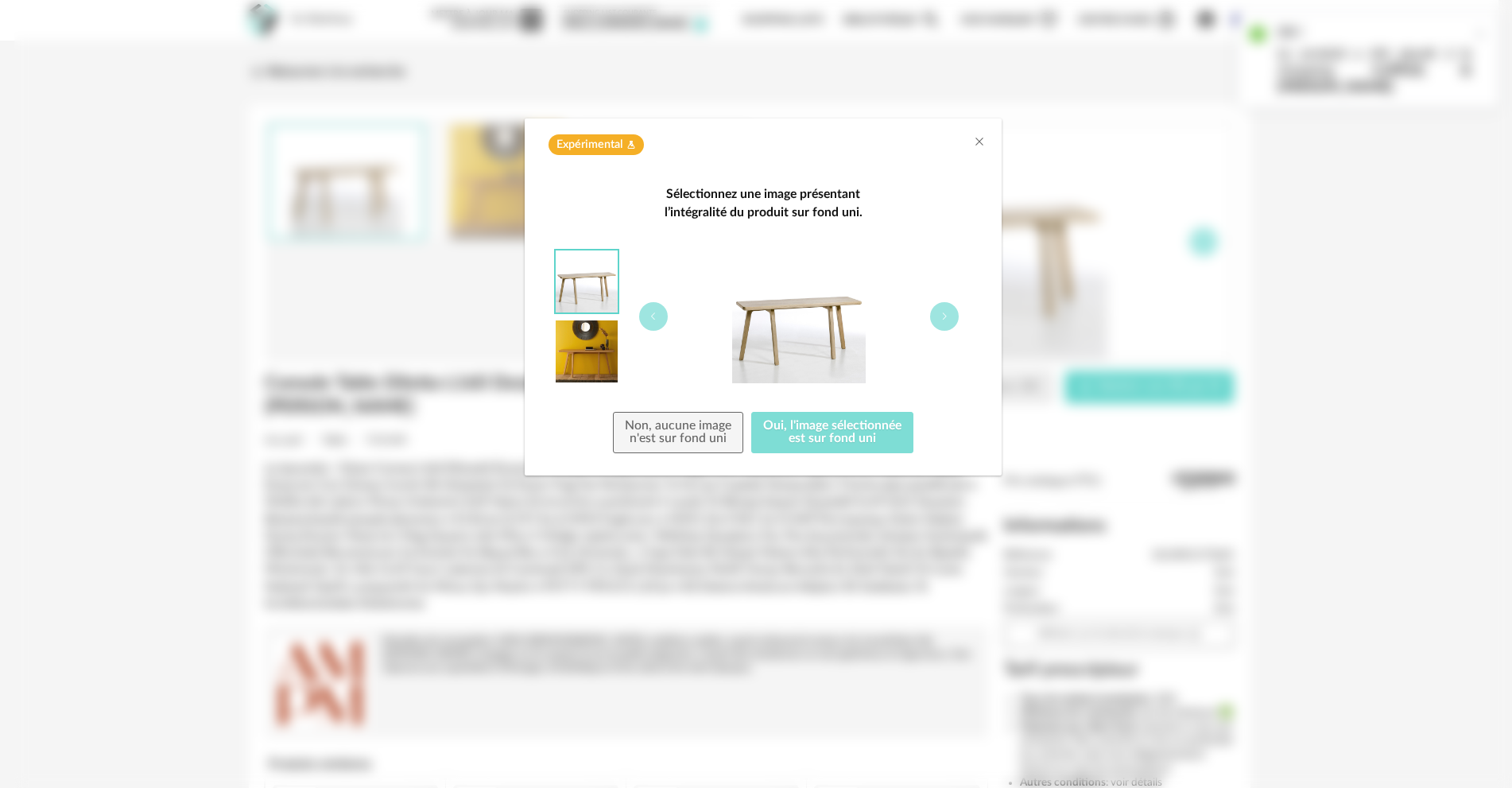
click at [778, 428] on button "Oui, l'image sélectionnée est sur fond uni" at bounding box center [833, 433] width 162 height 41
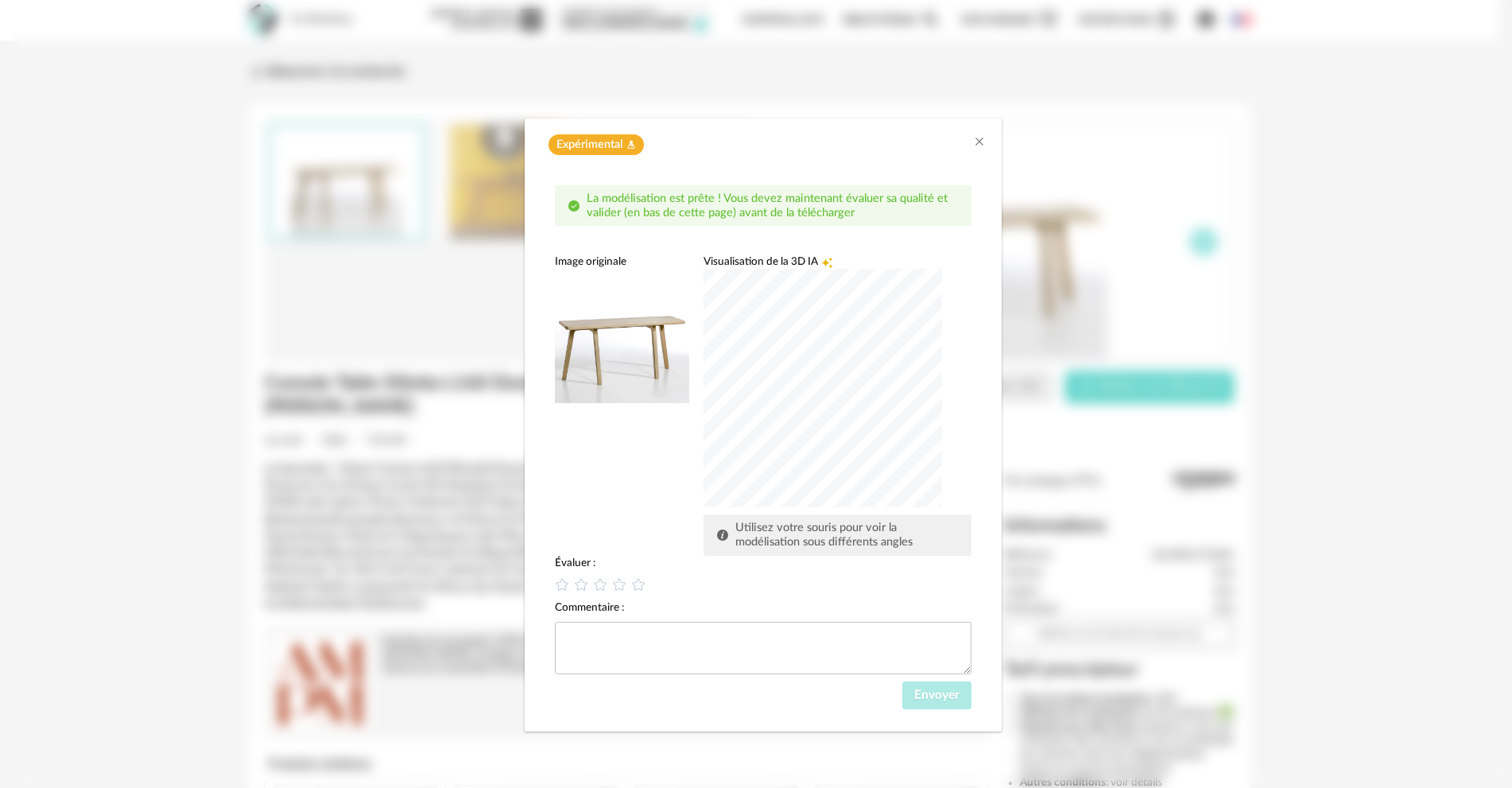
click at [863, 426] on div "dialog" at bounding box center [823, 388] width 239 height 239
click at [639, 583] on icon "dialog" at bounding box center [639, 584] width 16 height 16
click at [944, 691] on span "Envoyer" at bounding box center [937, 695] width 45 height 13
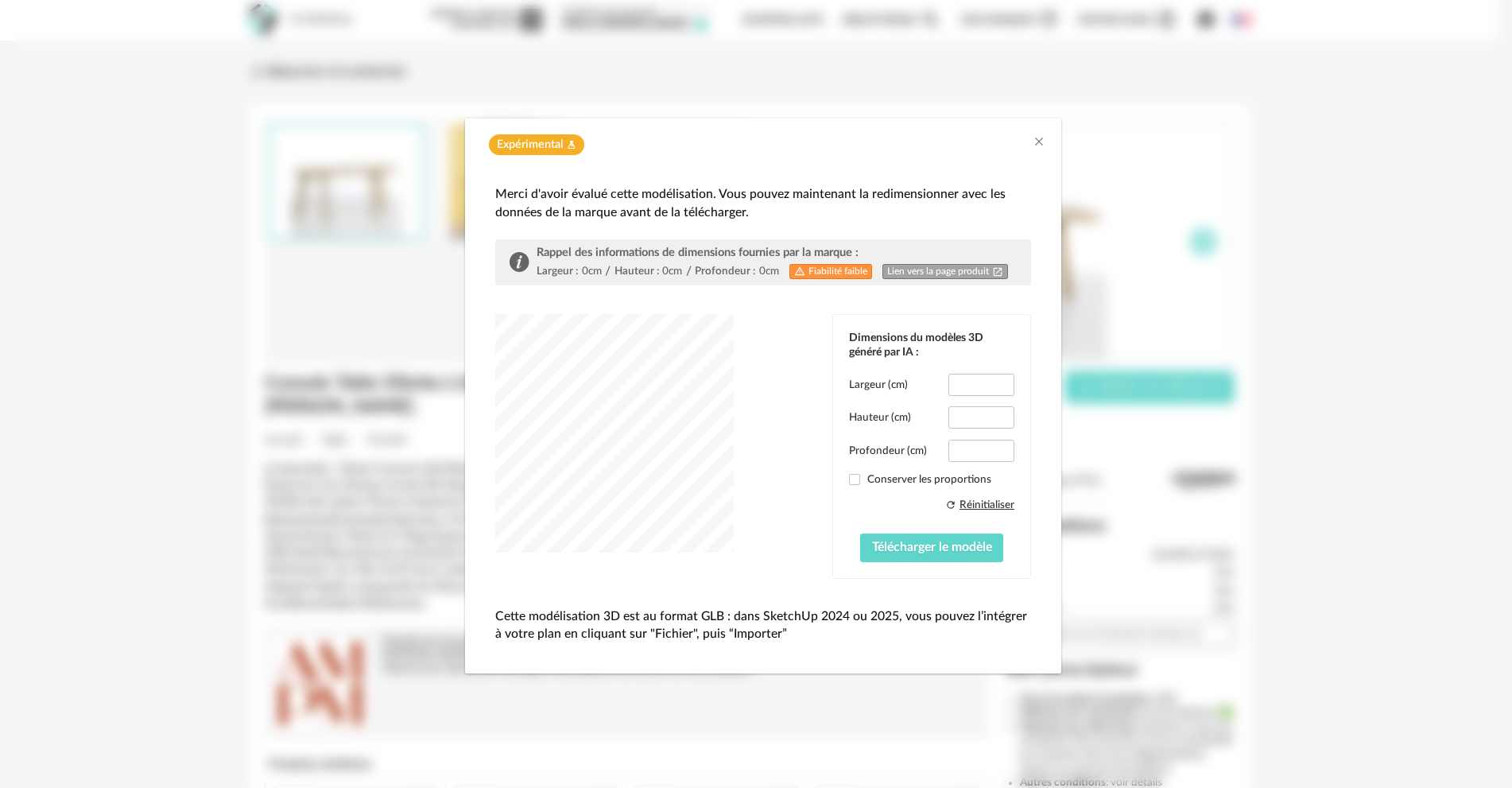
click at [918, 274] on link "Lien vers la page produit Open In New icon" at bounding box center [945, 272] width 126 height 15
click at [992, 391] on input "***" at bounding box center [981, 384] width 66 height 22
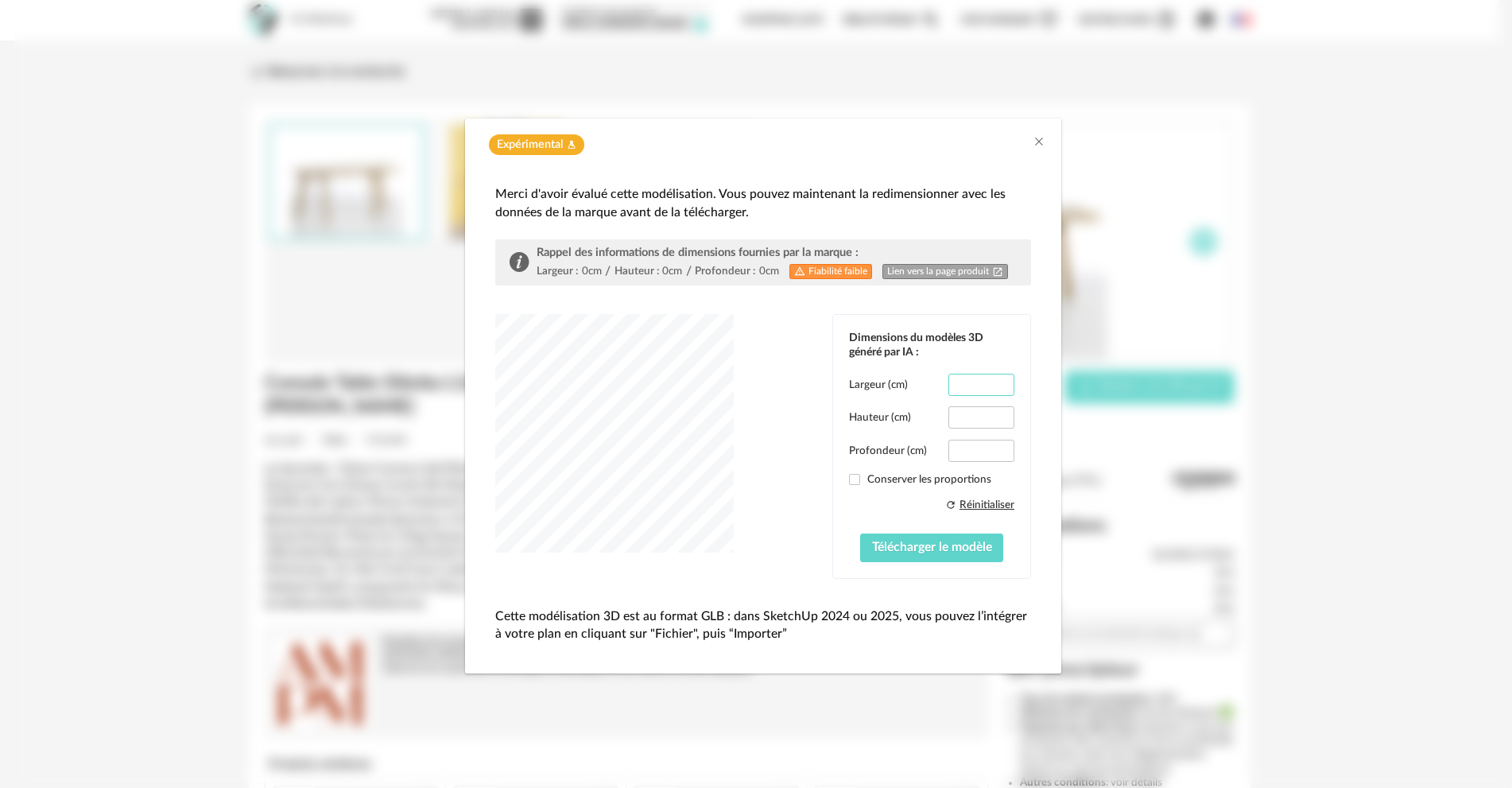
click at [992, 391] on input "***" at bounding box center [981, 384] width 66 height 22
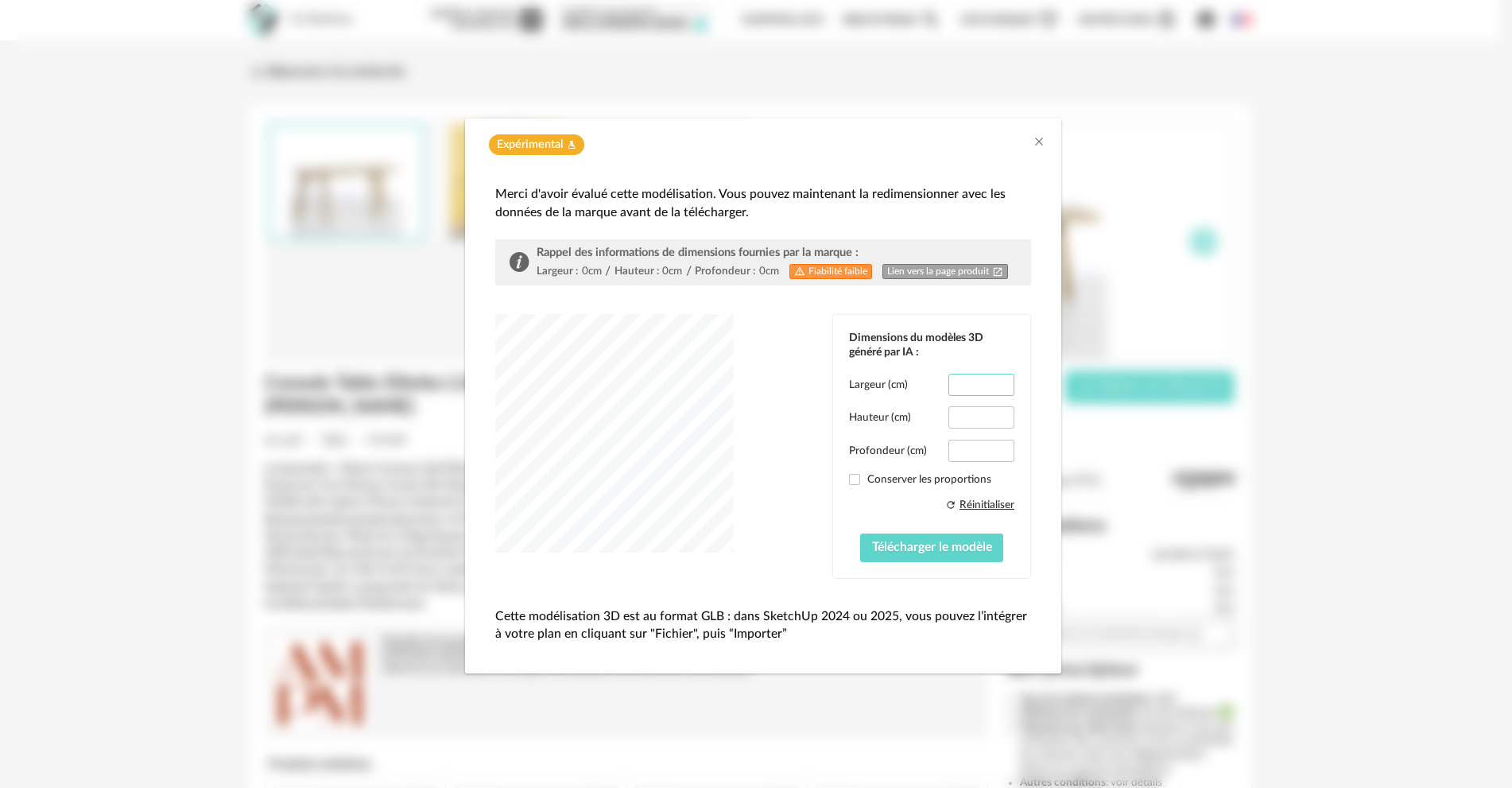
click at [992, 391] on input "***" at bounding box center [981, 384] width 66 height 22
click at [992, 390] on input "***" at bounding box center [981, 384] width 66 height 22
click at [992, 389] on input "***" at bounding box center [981, 384] width 66 height 22
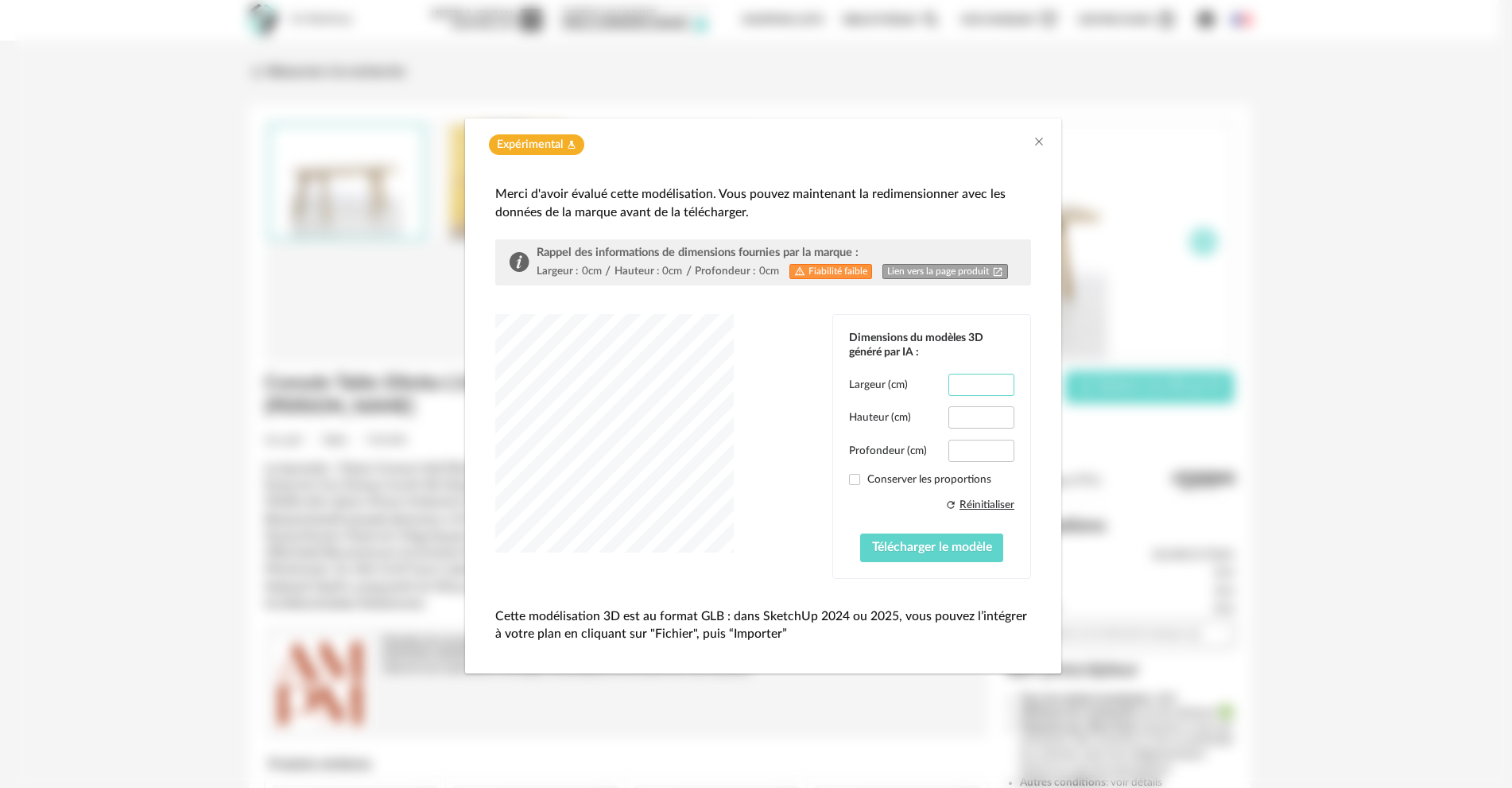
click at [992, 388] on input "***" at bounding box center [981, 384] width 66 height 22
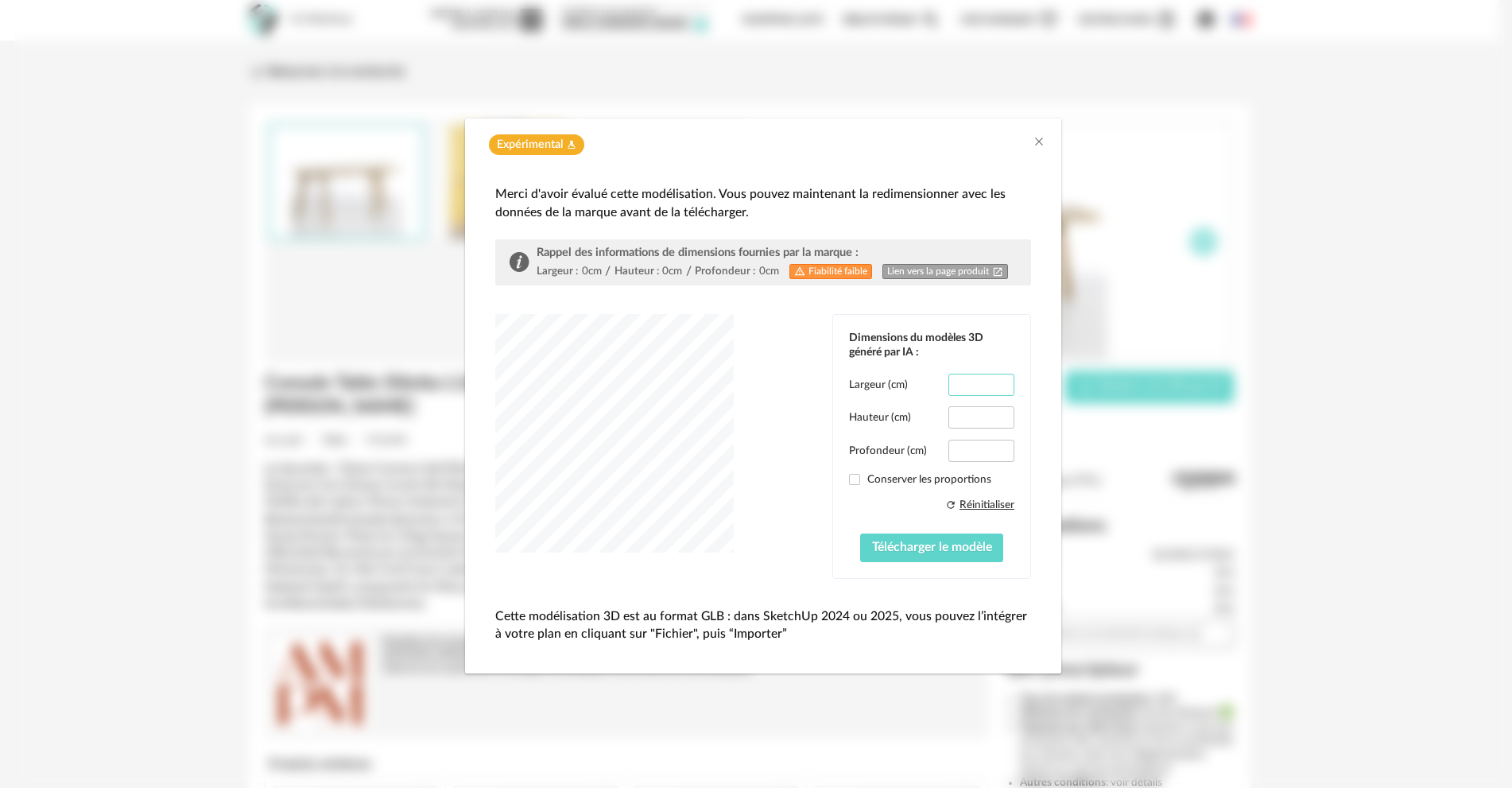
click at [992, 388] on input "***" at bounding box center [981, 384] width 66 height 22
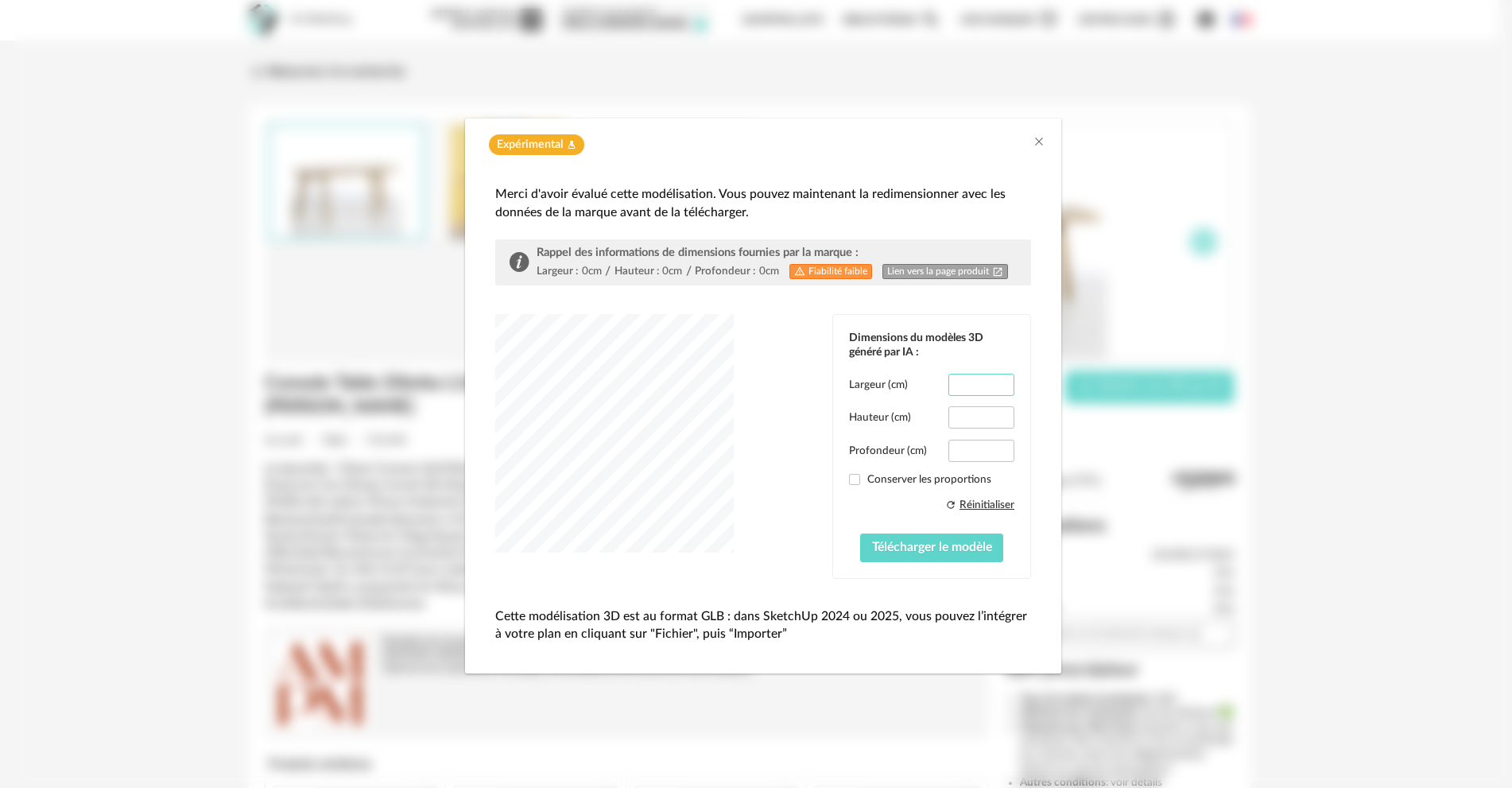
click at [992, 388] on input "***" at bounding box center [981, 384] width 66 height 22
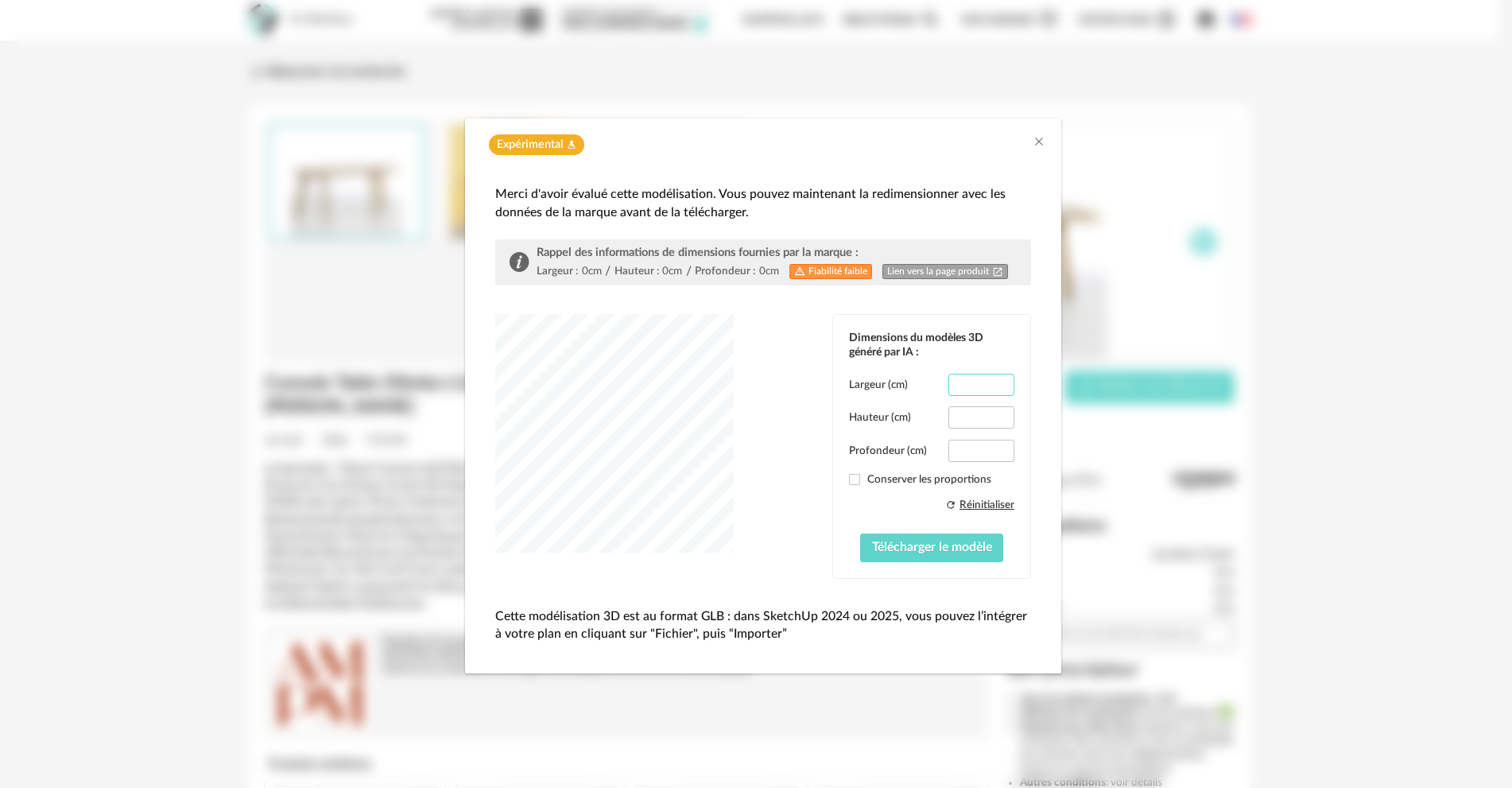
type input "***"
click at [992, 388] on input "***" at bounding box center [981, 384] width 66 height 22
click at [995, 423] on input "**" at bounding box center [981, 417] width 66 height 22
type input "**"
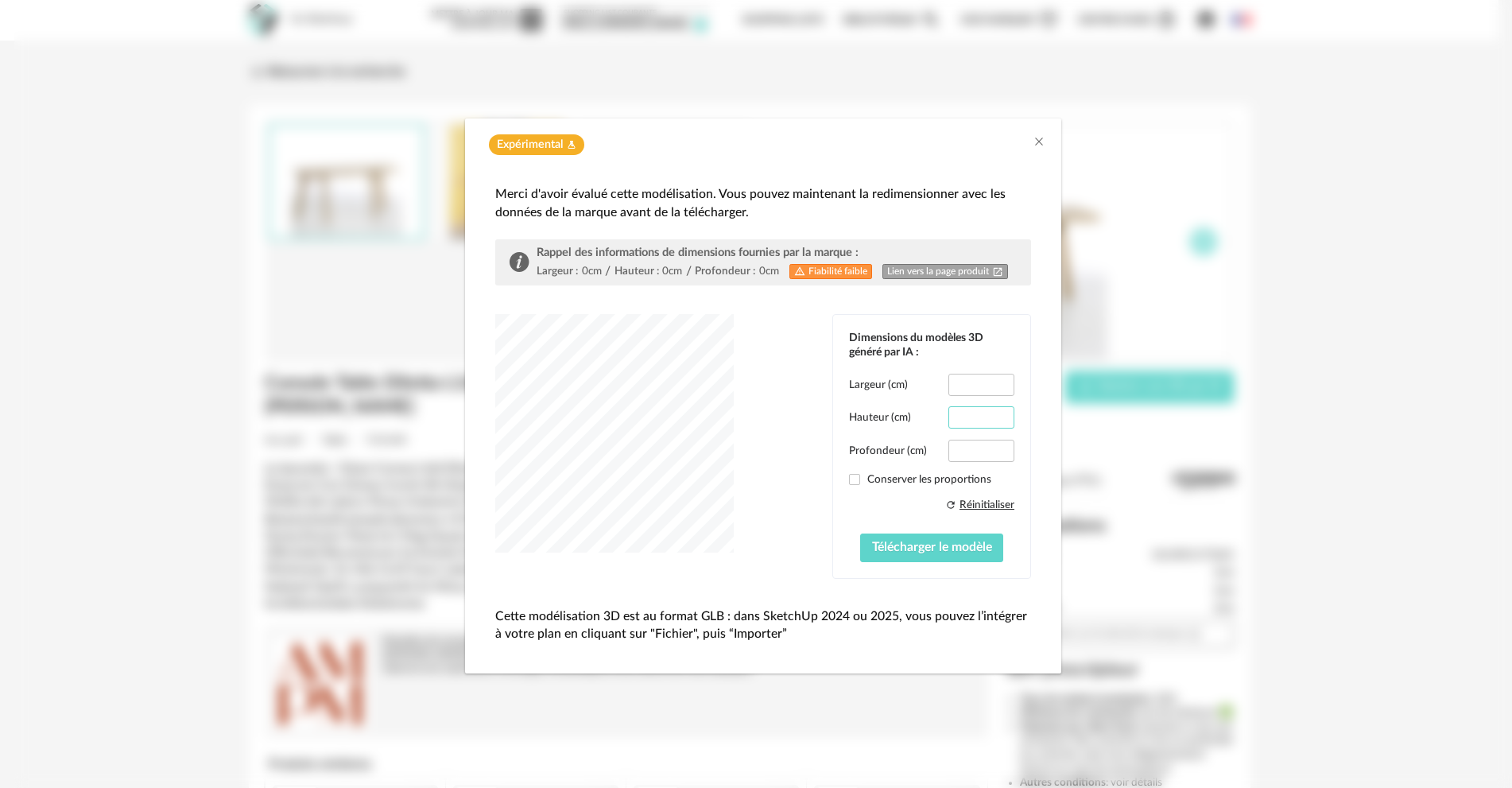
click at [994, 414] on input "**" at bounding box center [981, 417] width 66 height 22
click at [994, 459] on input "**" at bounding box center [981, 451] width 66 height 22
type input "****"
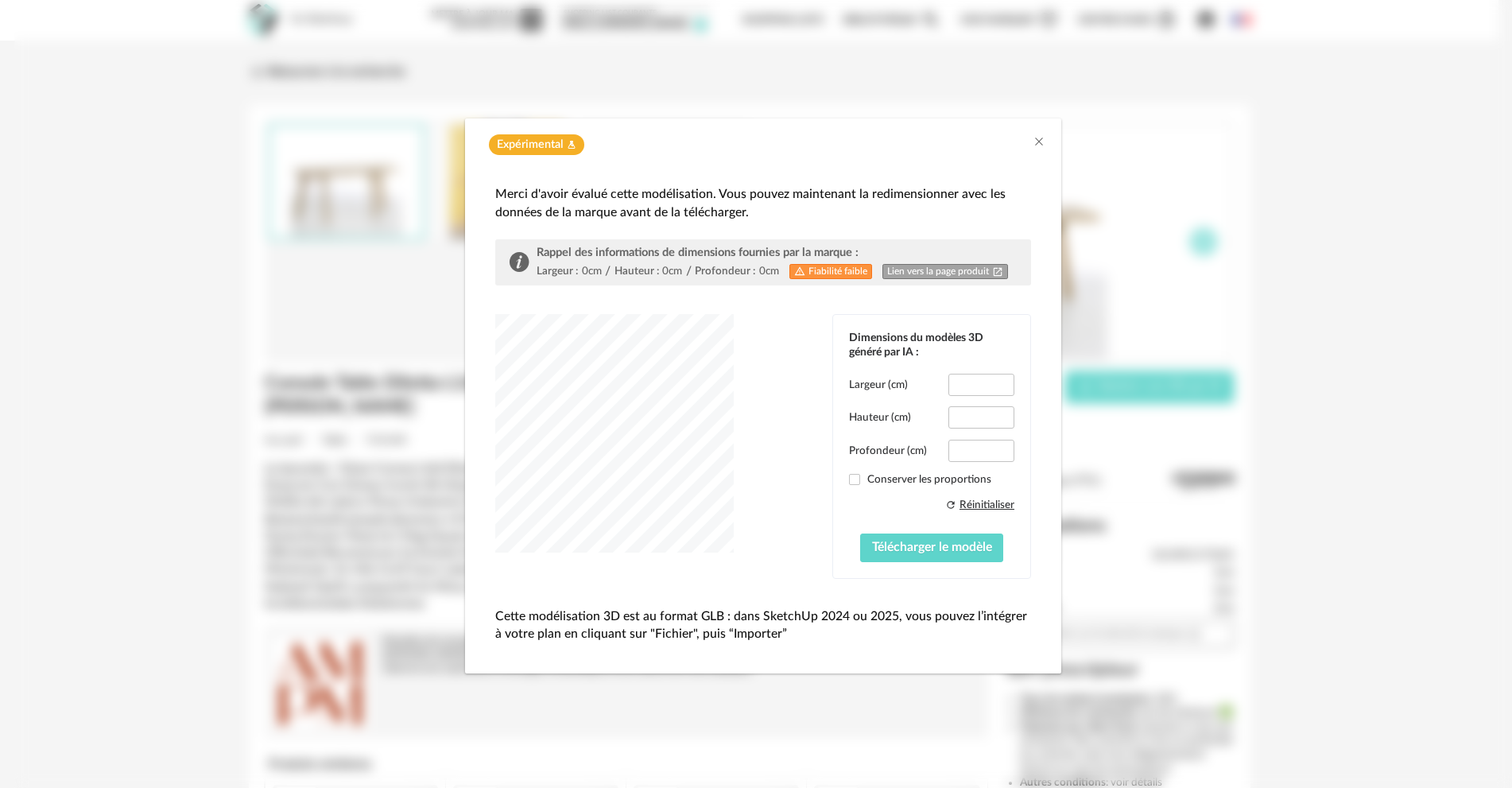
click at [888, 508] on div "Refresh icon Réinitialiser Télécharger le modèle" at bounding box center [932, 530] width 166 height 65
click at [897, 544] on span "Télécharger le modèle" at bounding box center [932, 547] width 120 height 13
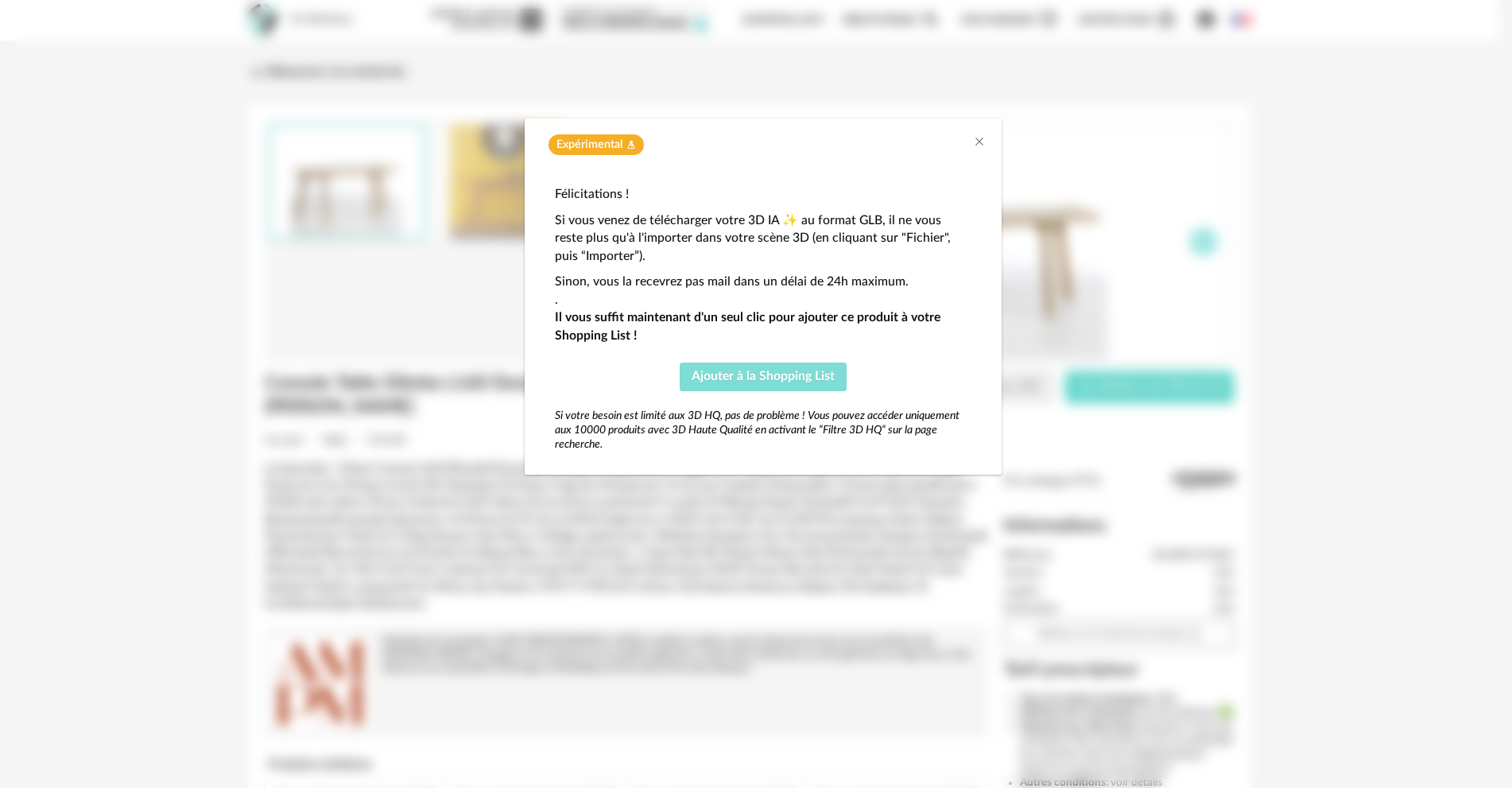
click at [765, 376] on span "Ajouter à la Shopping List" at bounding box center [763, 377] width 143 height 13
click at [980, 144] on icon "Close" at bounding box center [980, 142] width 13 height 13
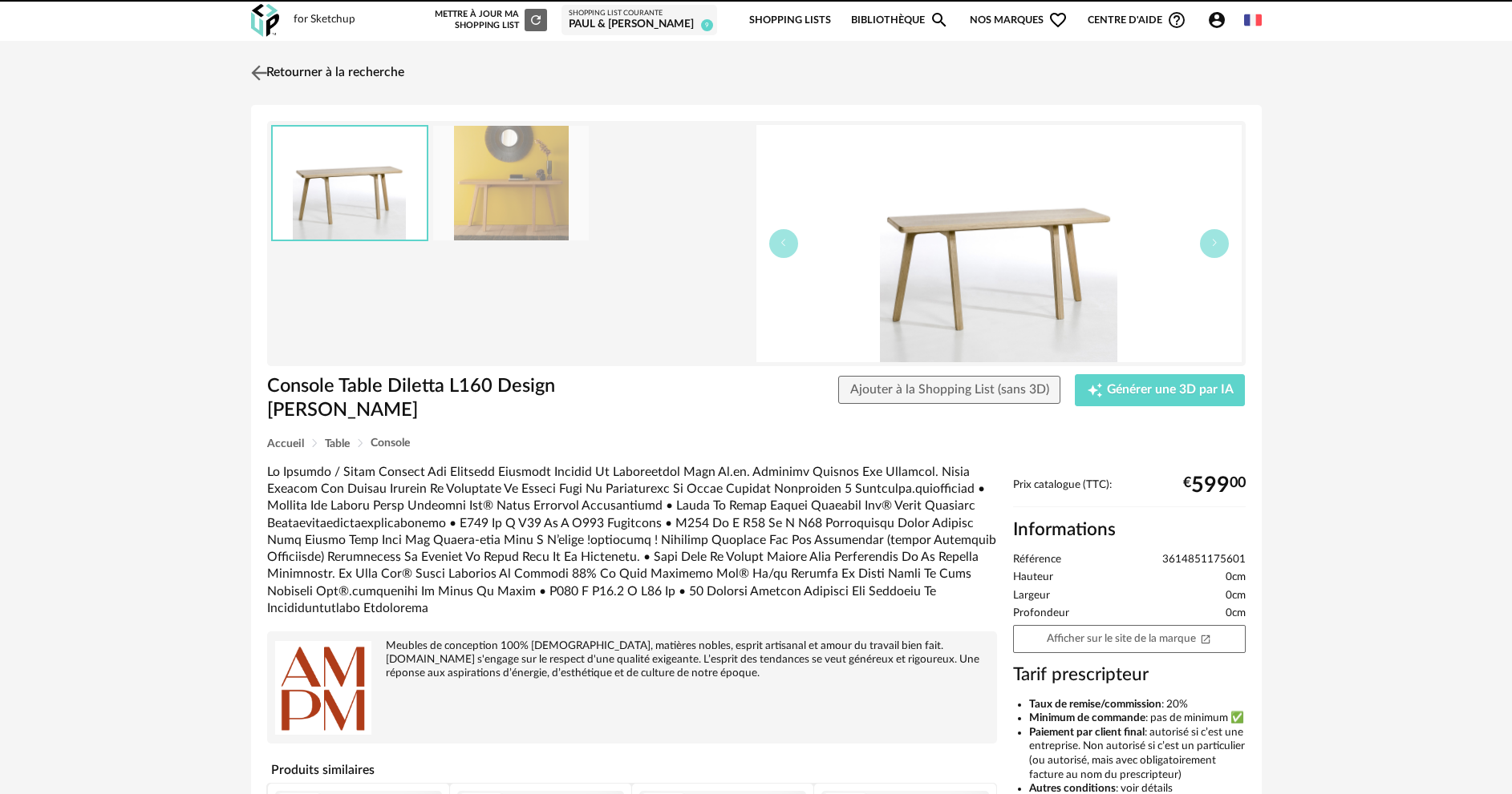
click at [389, 70] on link "Retourner à la recherche" at bounding box center [325, 73] width 157 height 36
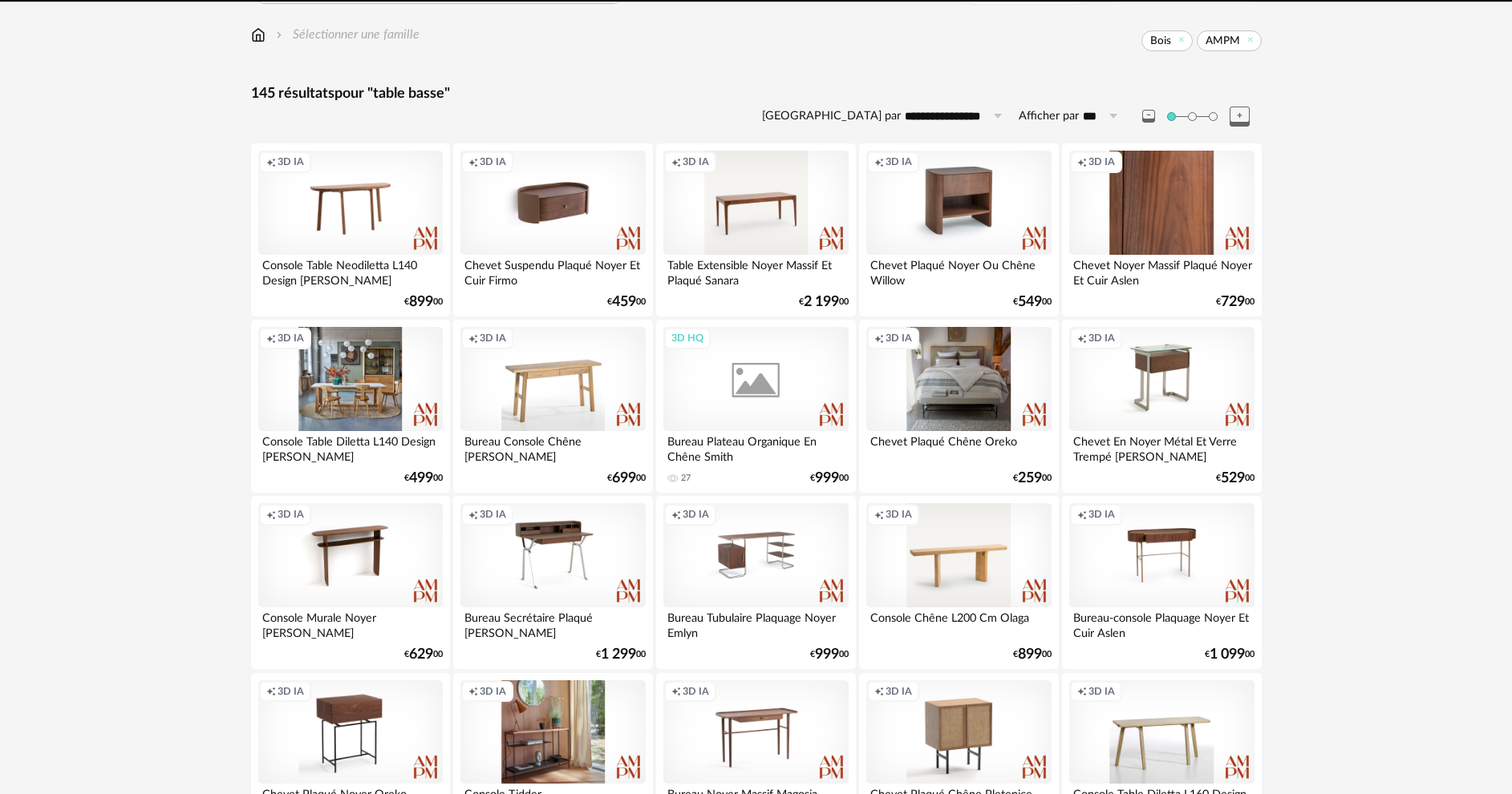
scroll to position [781, 0]
